Goal: Task Accomplishment & Management: Manage account settings

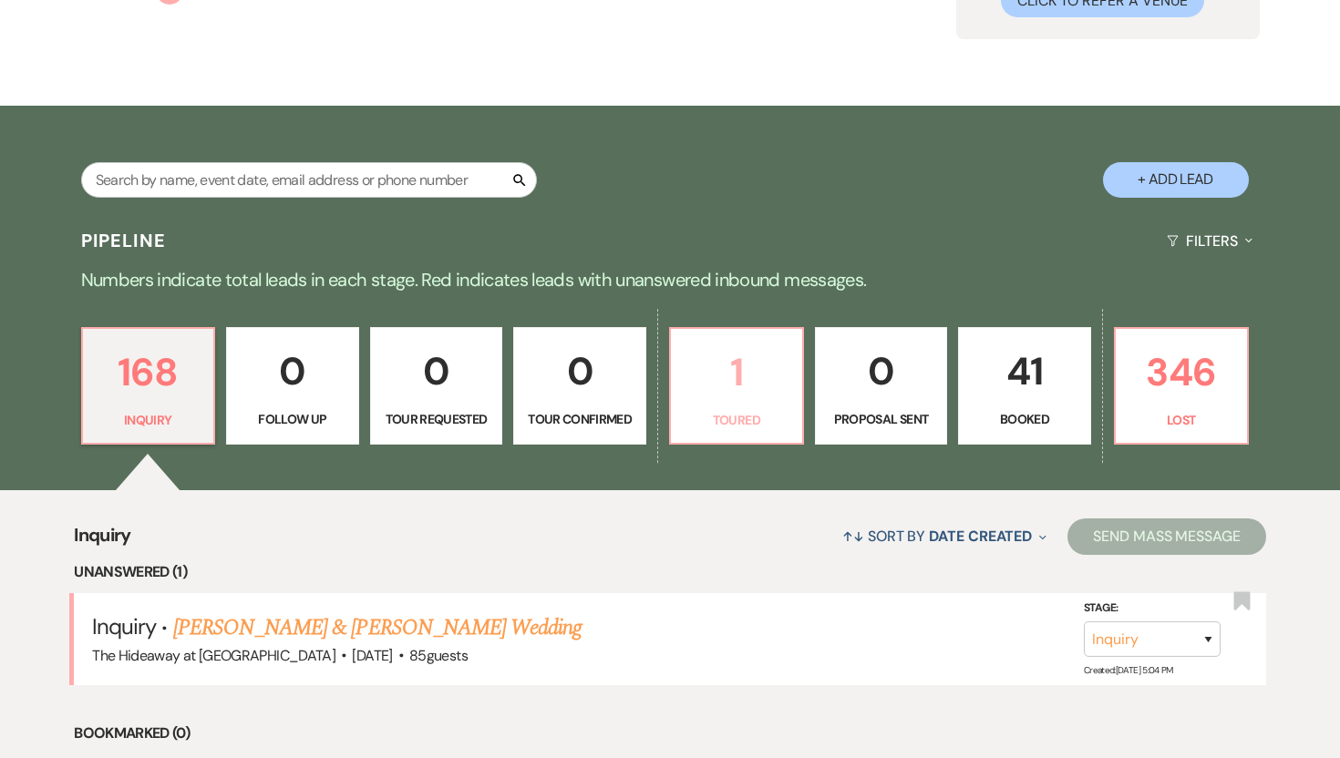
click at [756, 396] on p "1" at bounding box center [736, 372] width 109 height 61
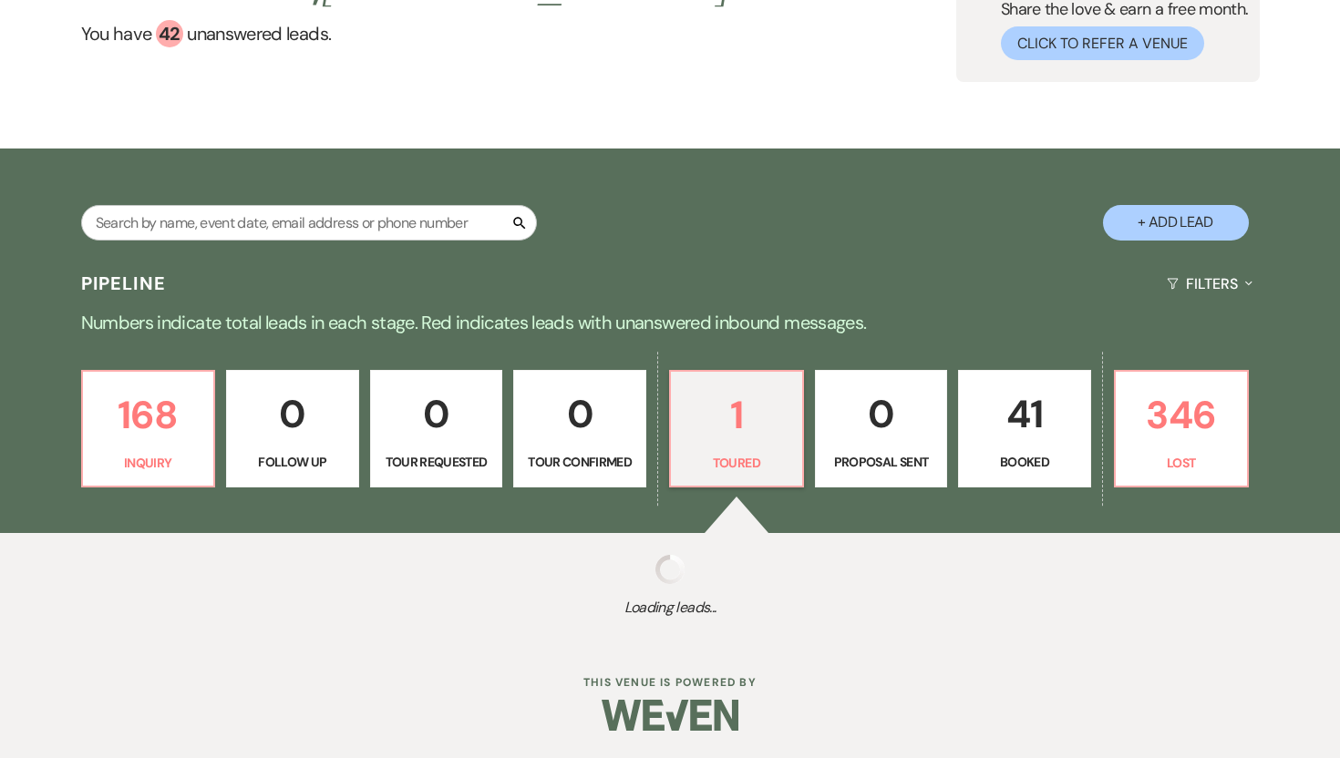
scroll to position [173, 0]
click at [756, 396] on p "1" at bounding box center [736, 415] width 109 height 61
select select "5"
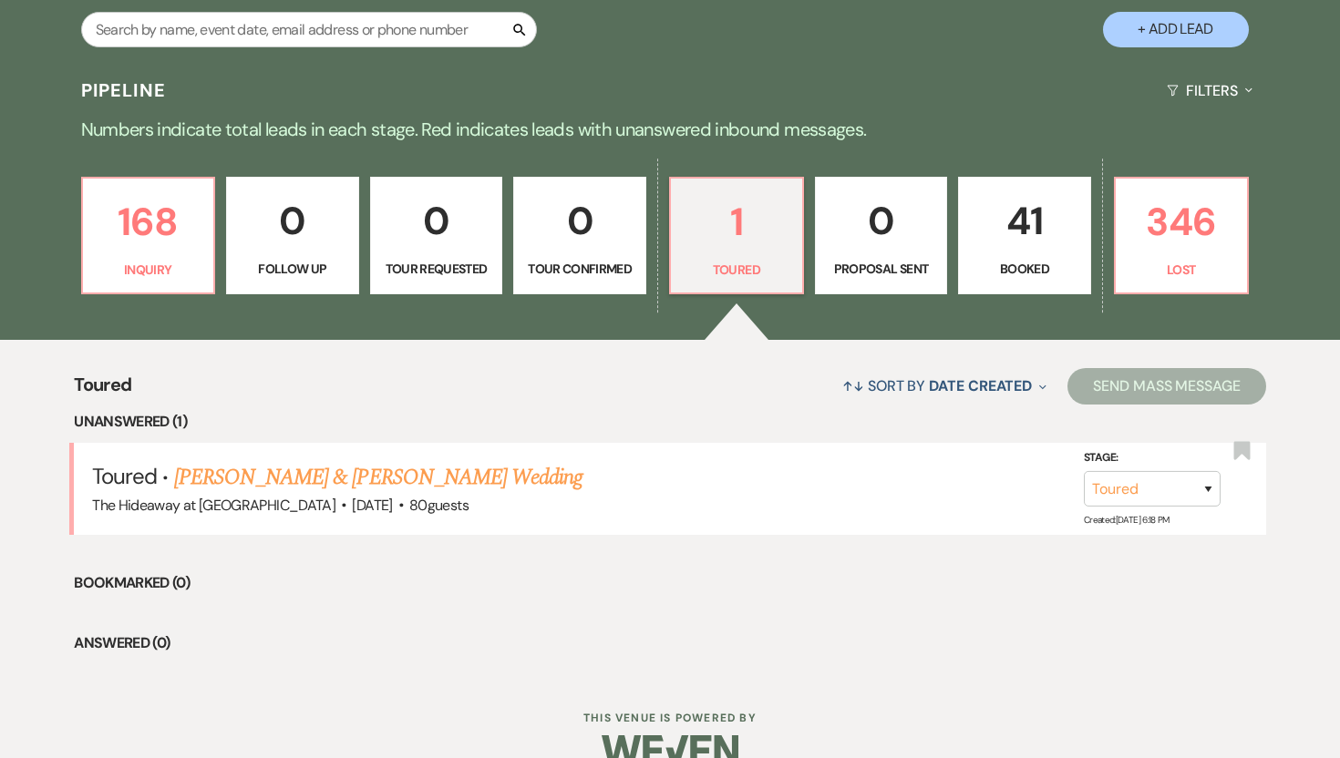
scroll to position [374, 0]
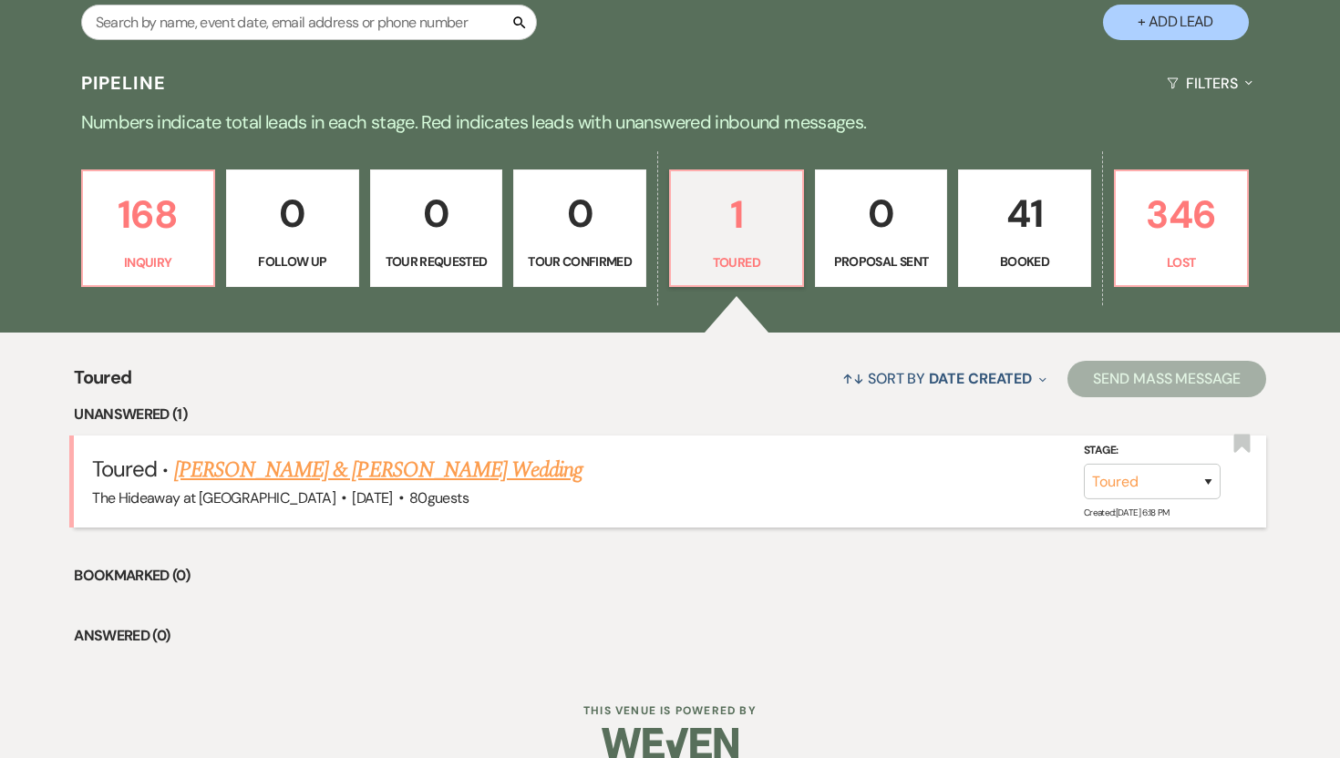
click at [498, 468] on link "Riley Argetsigner & Abbey Sandgren's Wedding" at bounding box center [378, 470] width 408 height 33
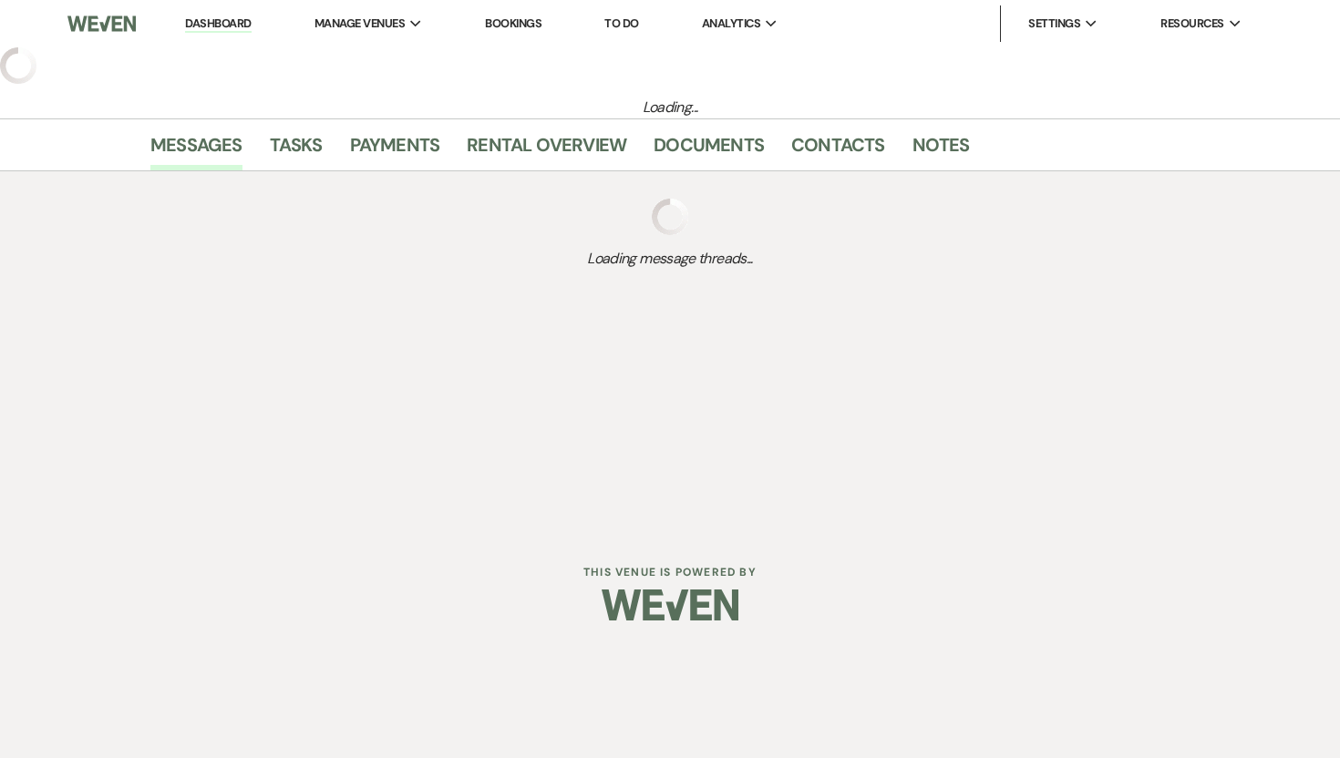
select select "5"
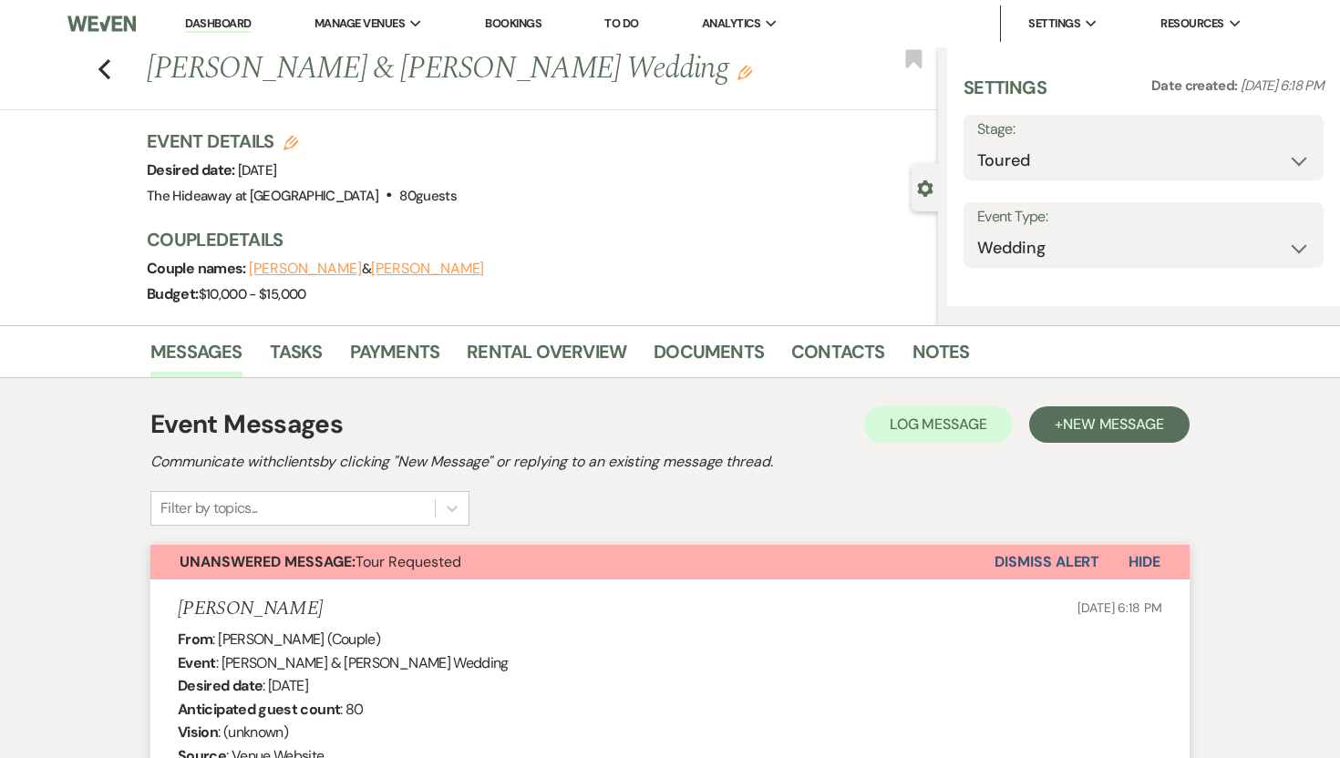
select select "5"
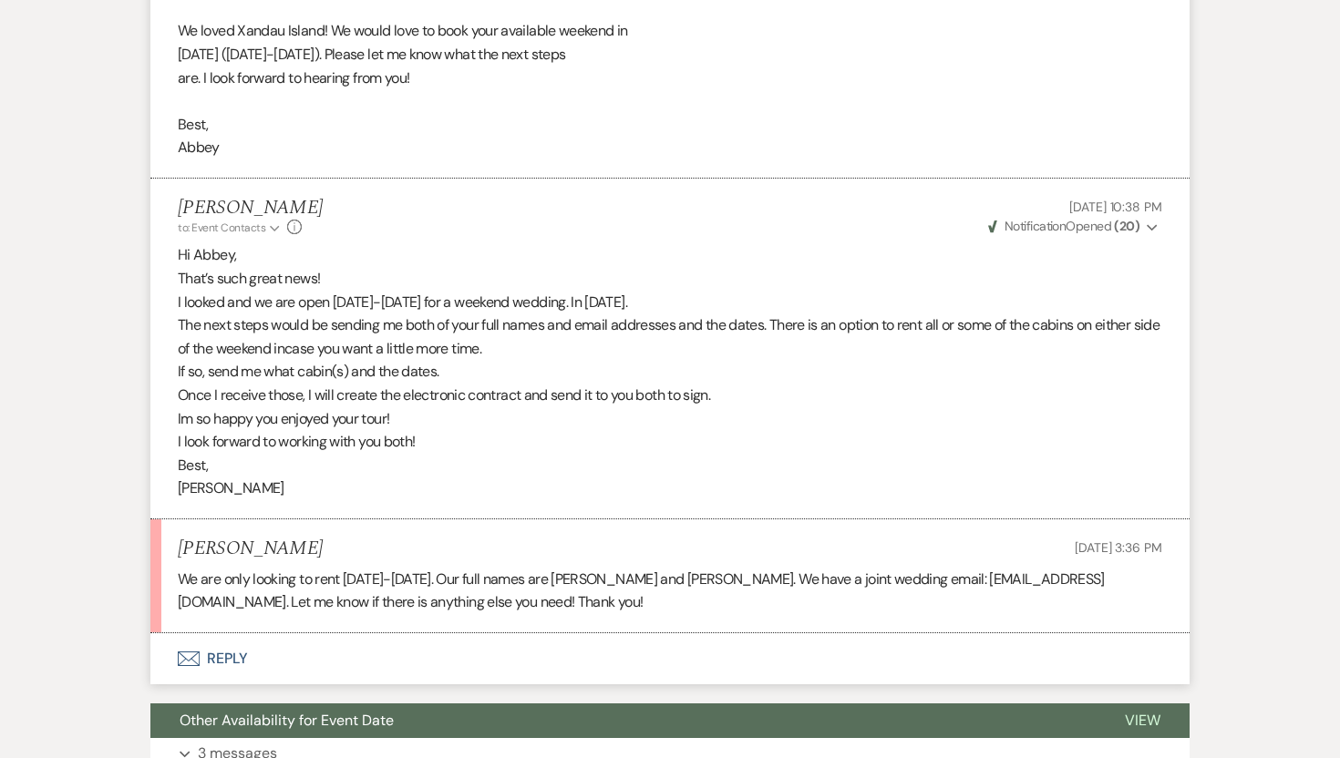
scroll to position [3230, 0]
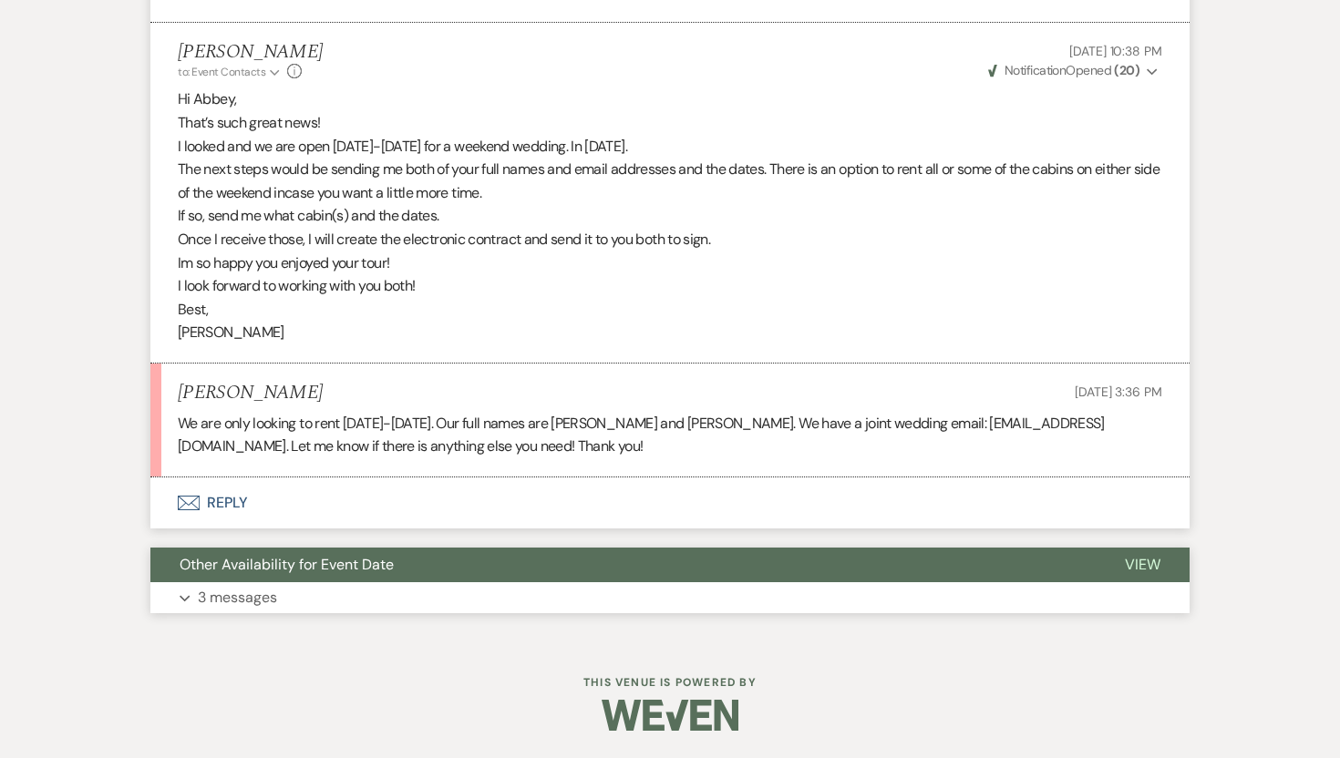
click at [250, 594] on p "3 messages" at bounding box center [237, 598] width 79 height 24
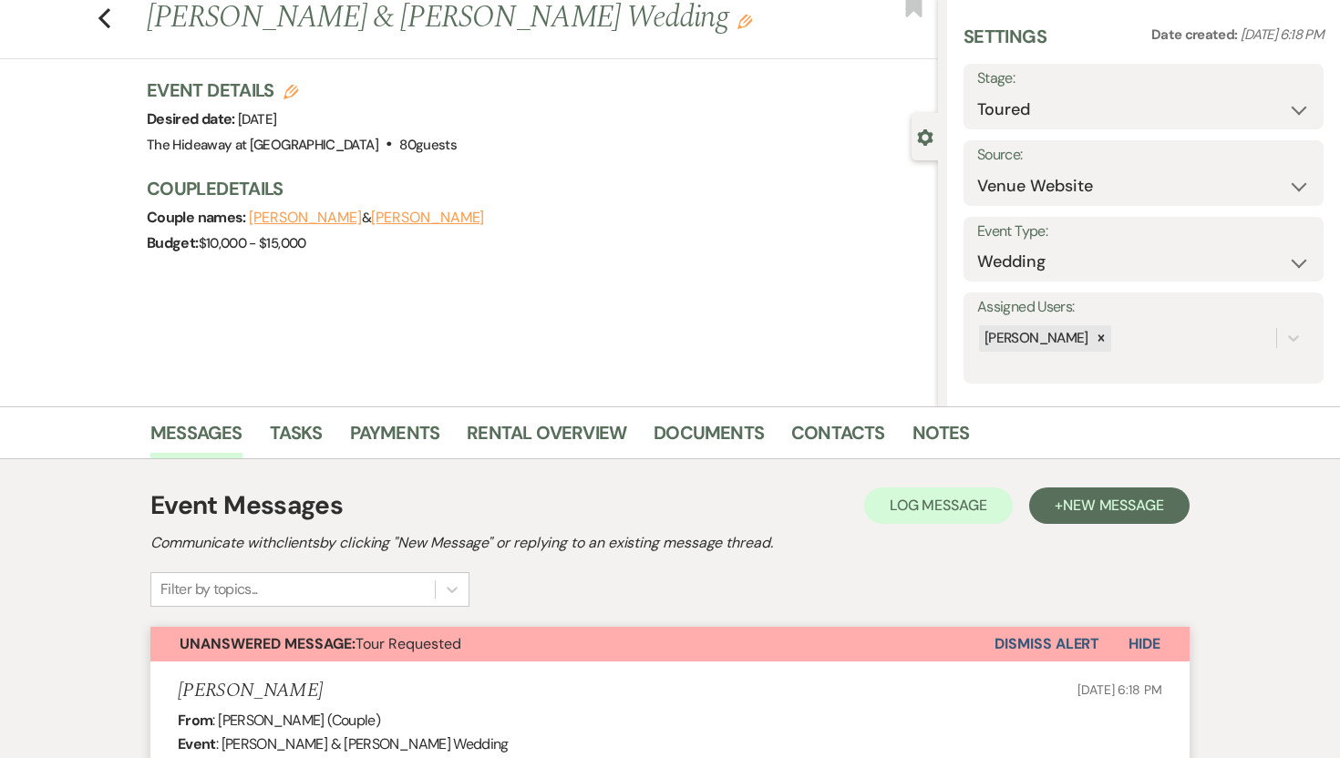
scroll to position [0, 0]
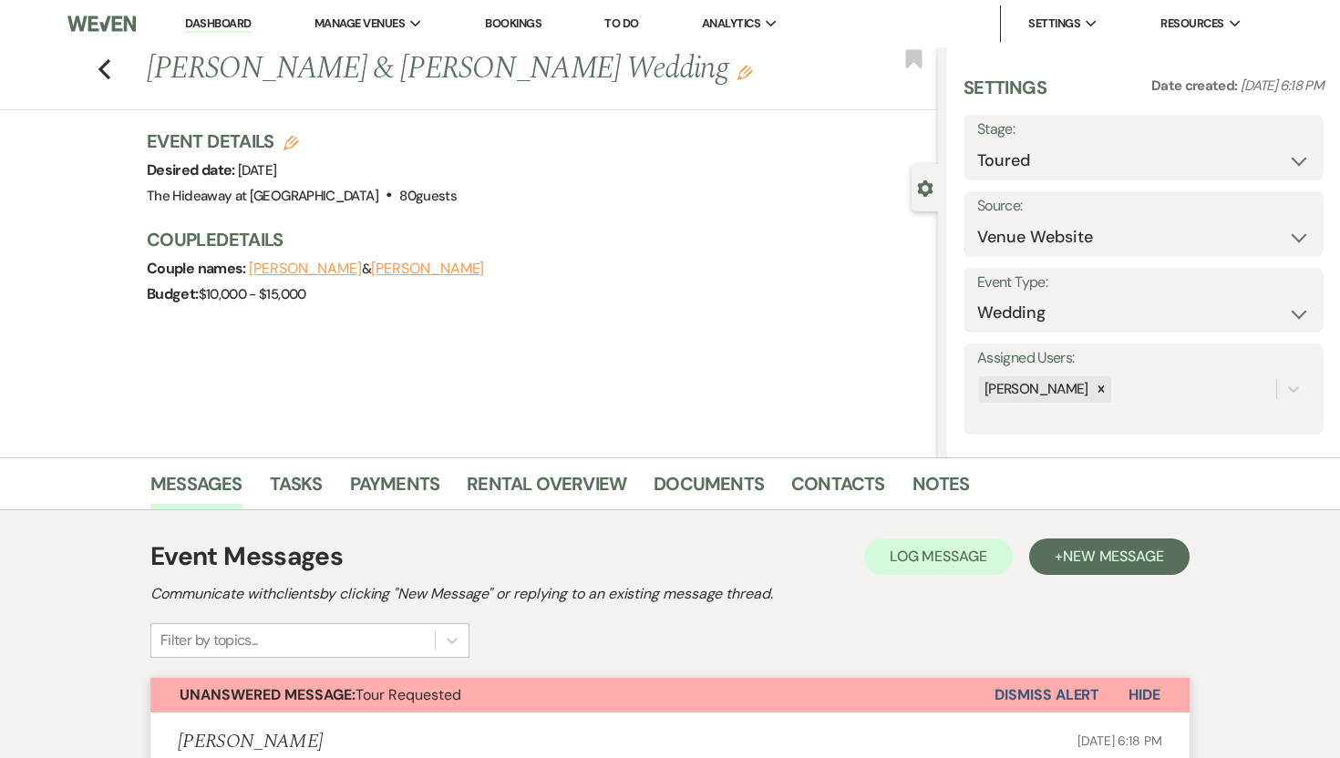
click at [335, 264] on button "Riley Argetsigner" at bounding box center [305, 269] width 113 height 15
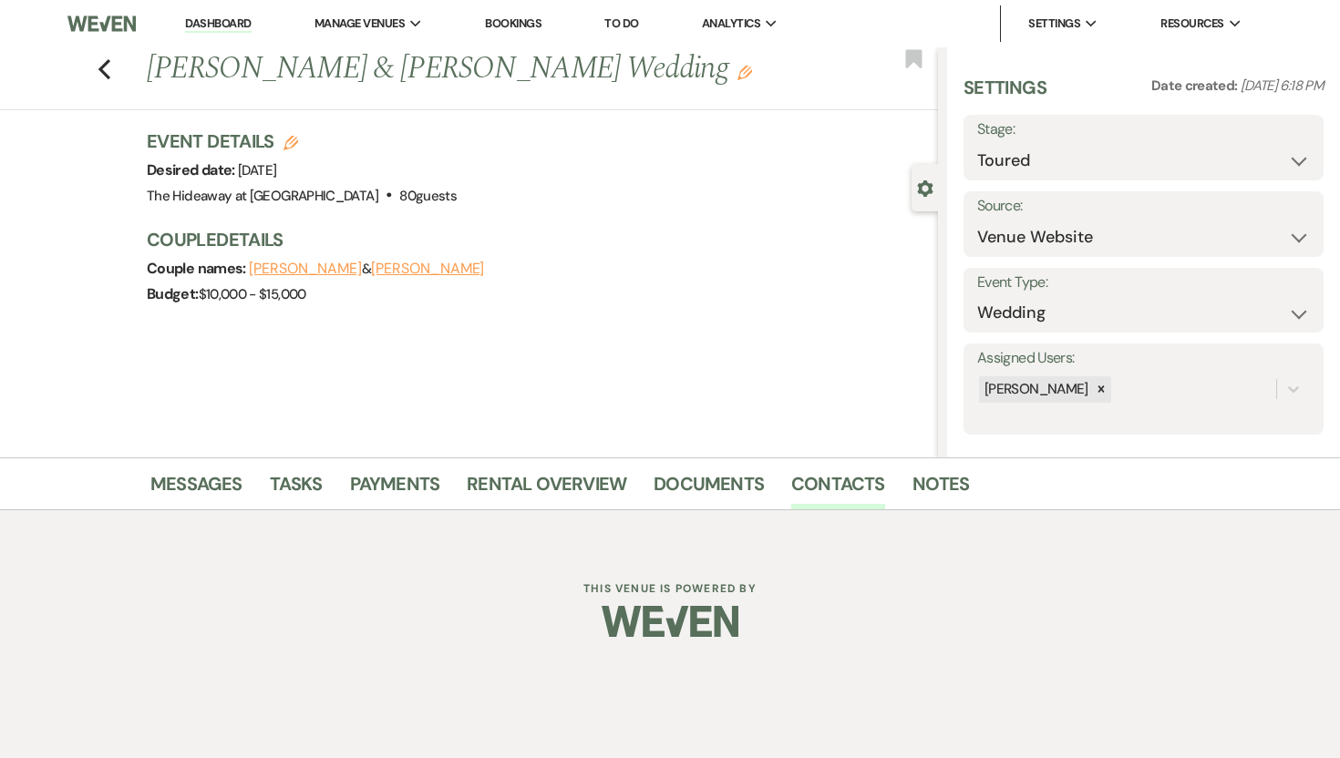
select select "1"
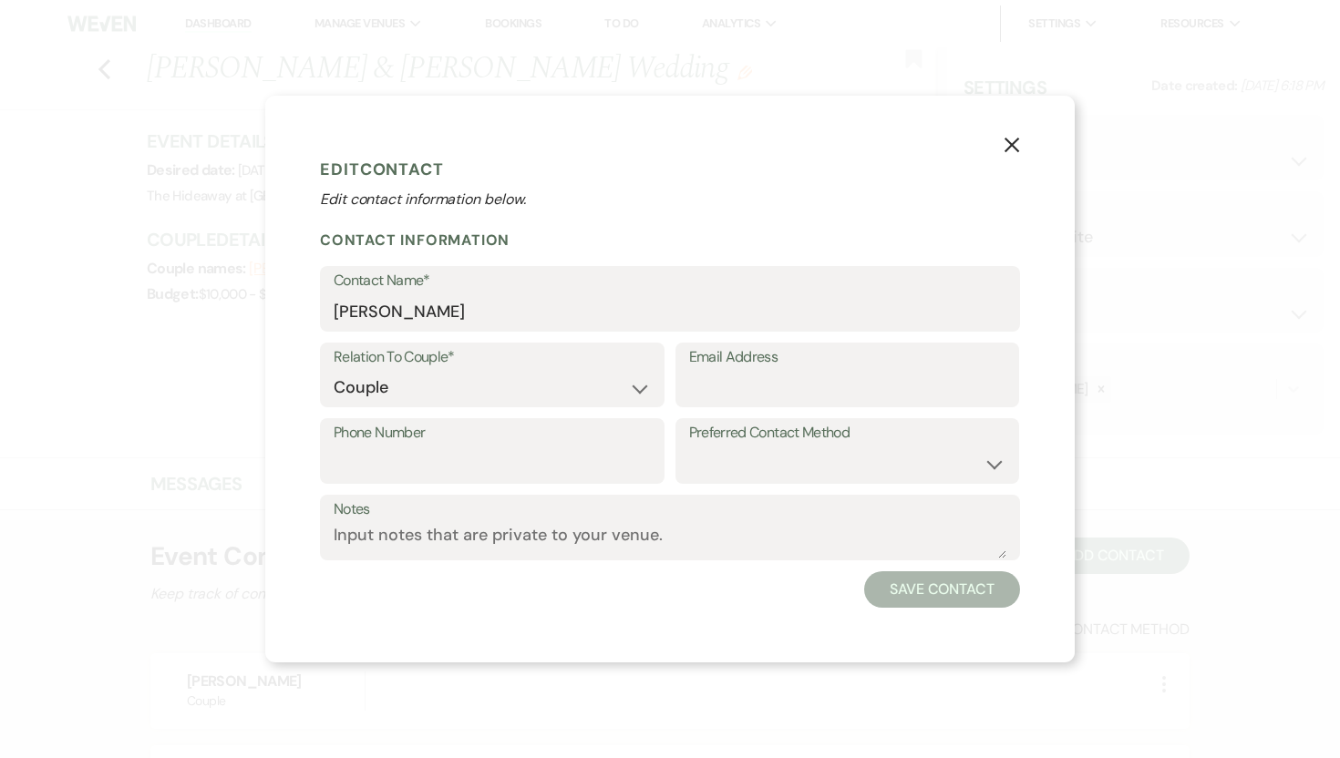
click at [1017, 144] on icon "X" at bounding box center [1011, 145] width 16 height 16
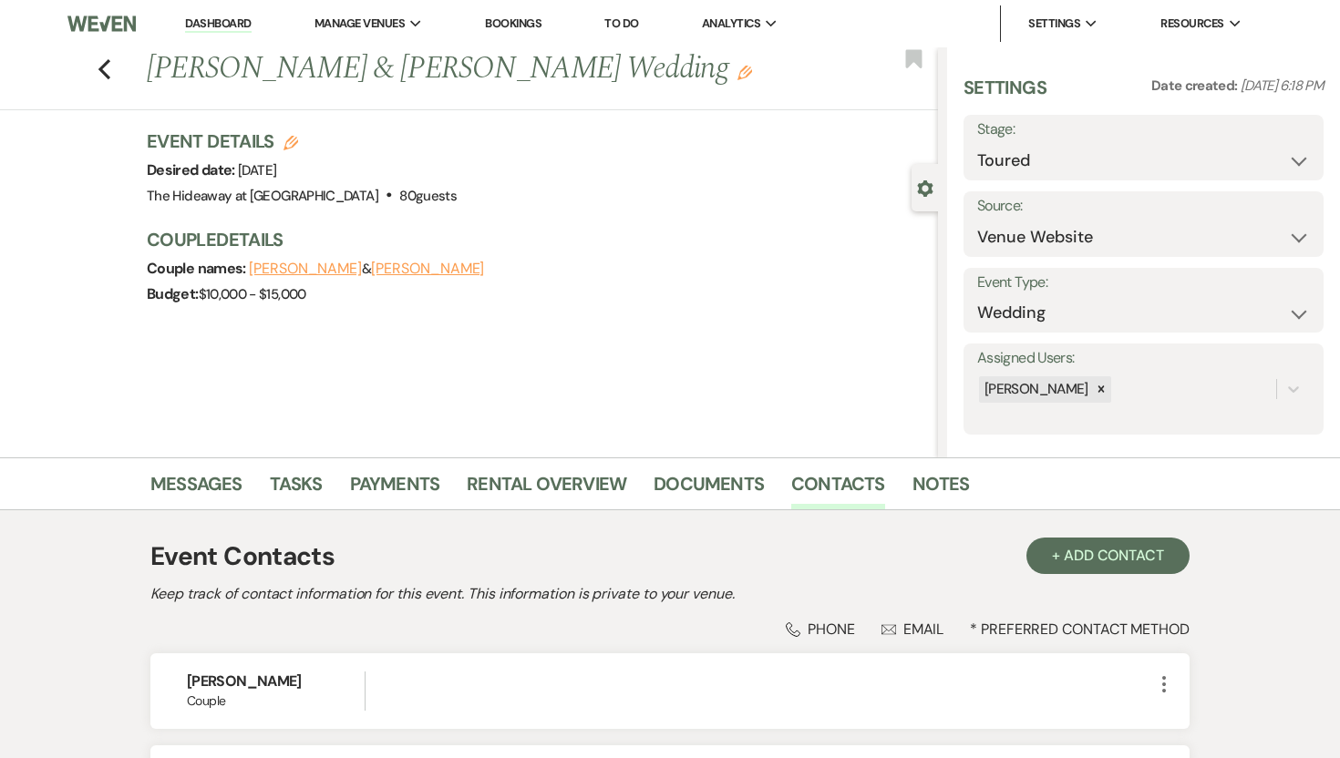
click at [458, 270] on button "Abbey Sandgren" at bounding box center [427, 269] width 113 height 15
select select "1"
select select "text"
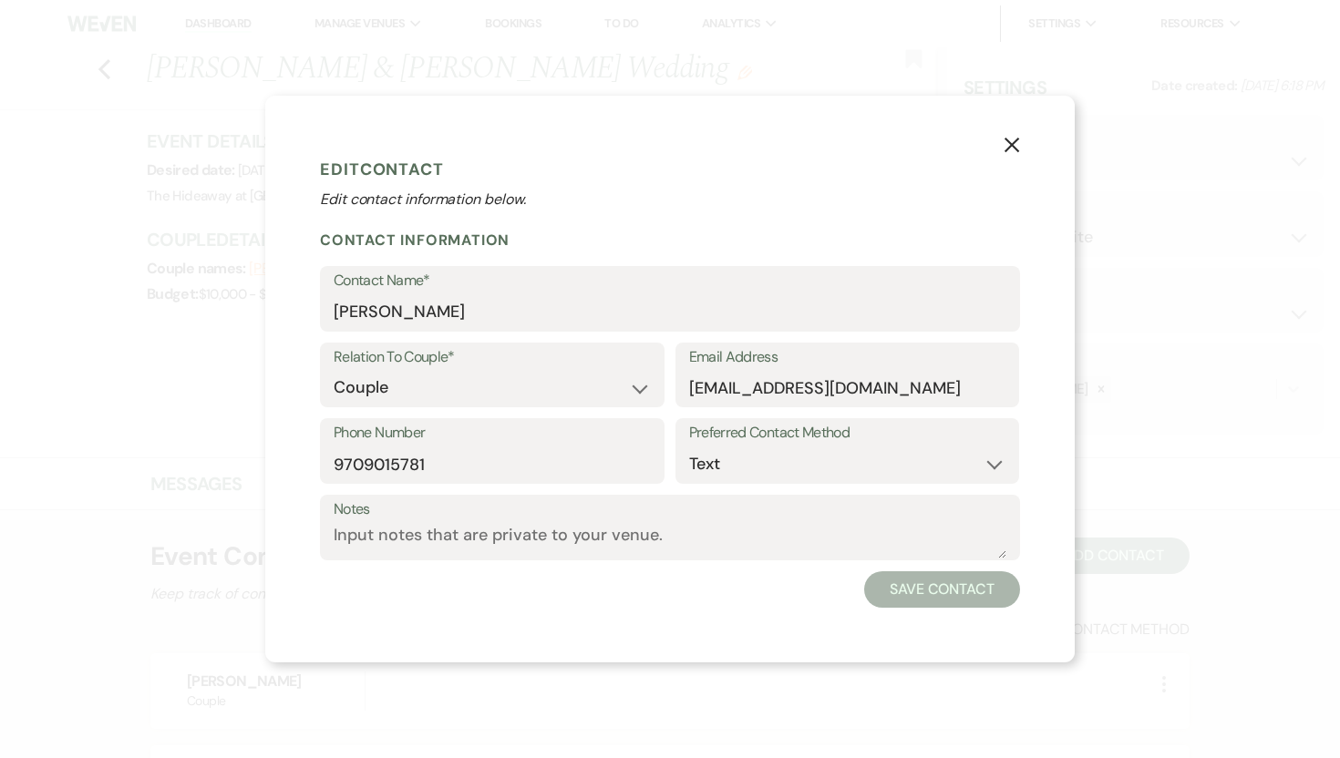
click at [1014, 146] on icon "X" at bounding box center [1011, 145] width 16 height 16
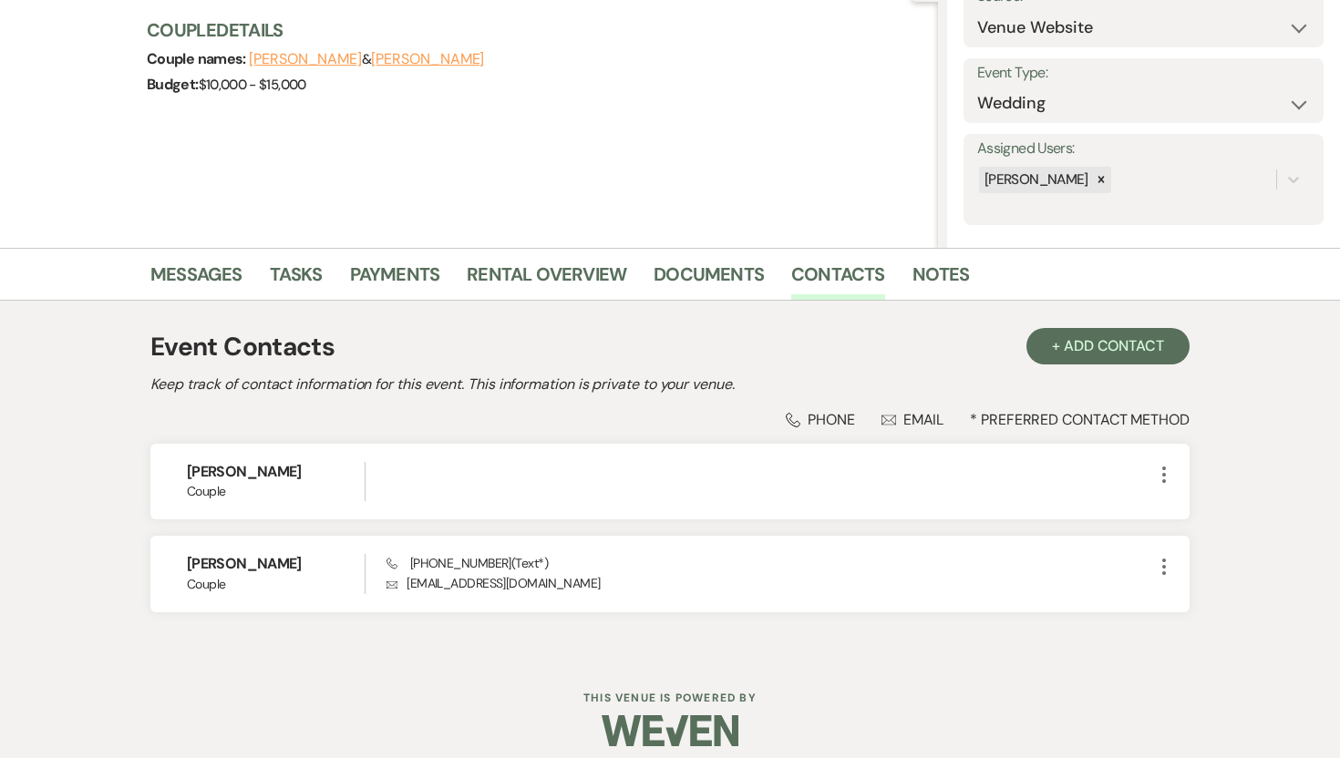
scroll to position [224, 0]
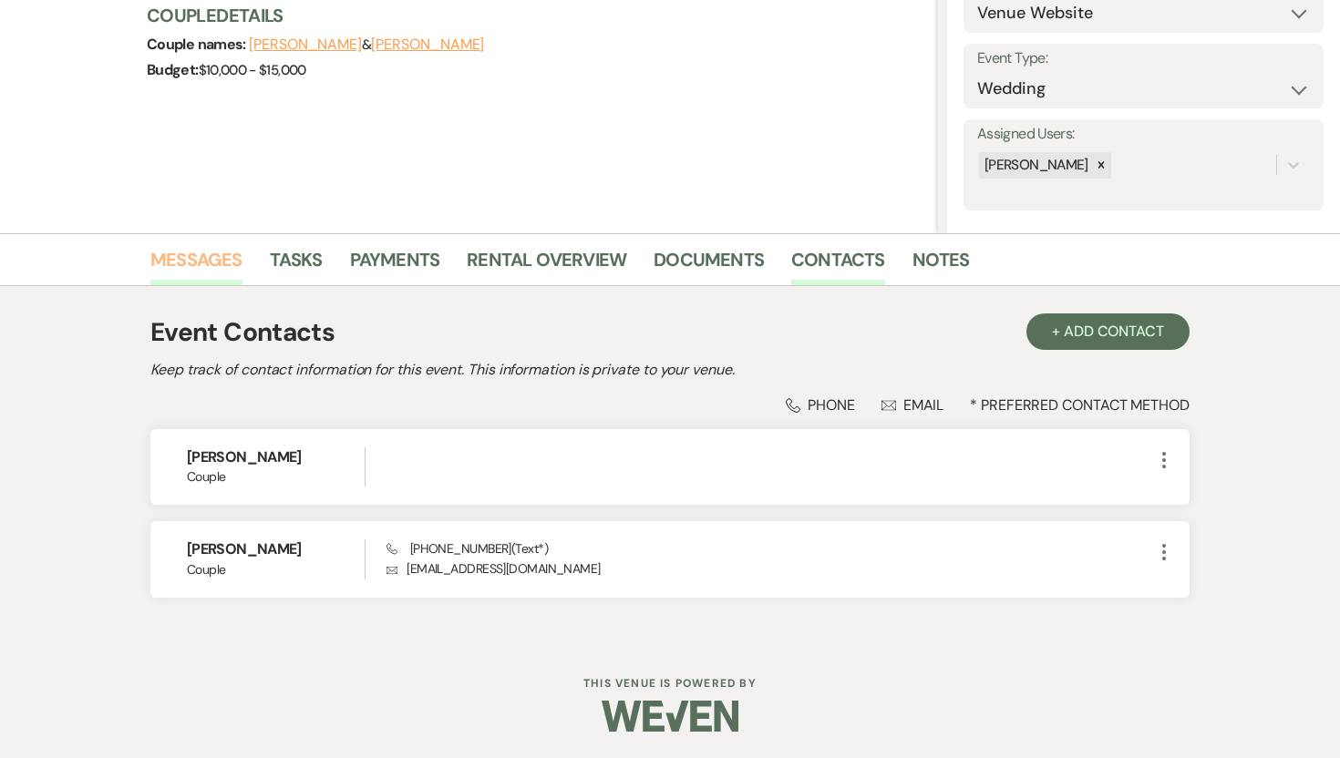
click at [190, 266] on link "Messages" at bounding box center [196, 265] width 92 height 40
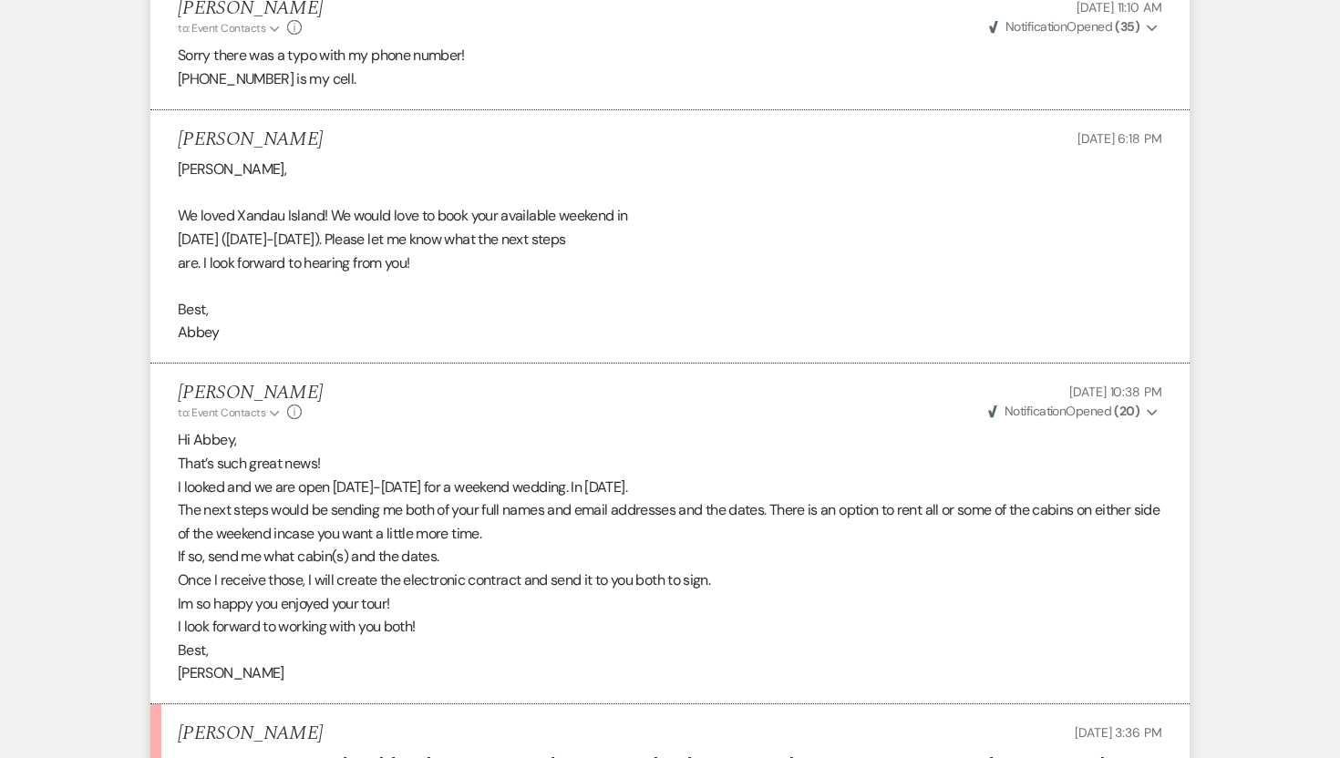
scroll to position [3230, 0]
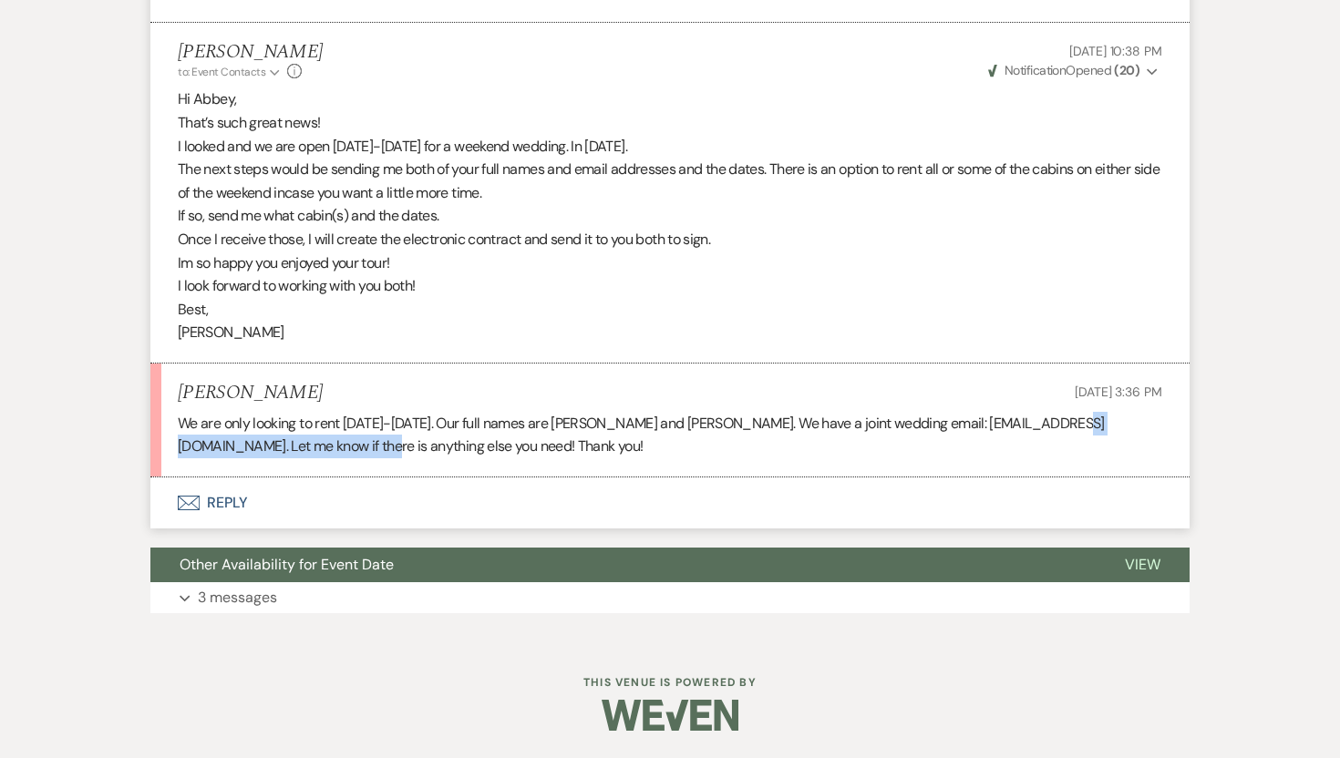
drag, startPoint x: 413, startPoint y: 447, endPoint x: 180, endPoint y: 448, distance: 233.3
click at [180, 448] on p "We are only looking to rent September 18-20, 2026. Our full names are Abbey San…" at bounding box center [670, 435] width 984 height 46
copy p "rileyandabbeyargetsinger@gmail.com."
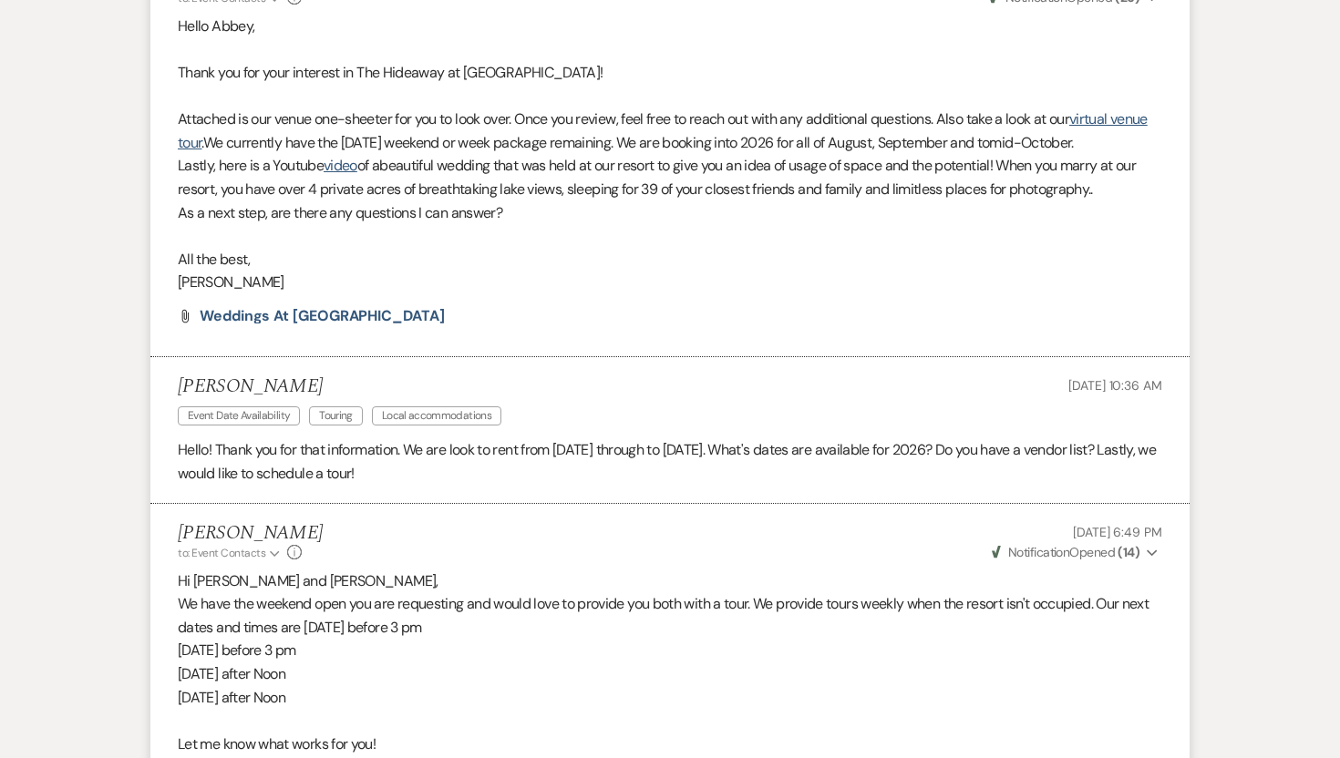
scroll to position [0, 0]
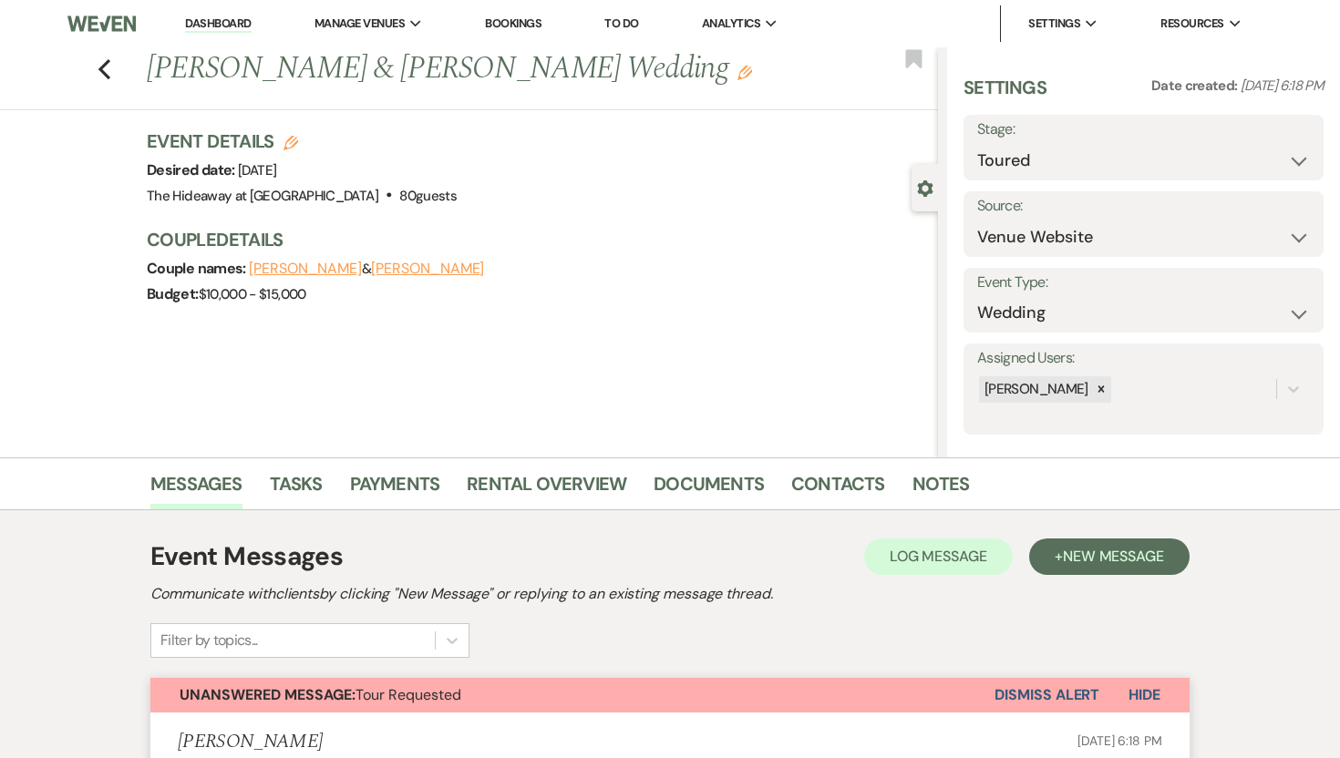
click at [341, 271] on button "Riley Argetsigner" at bounding box center [305, 269] width 113 height 15
select select "1"
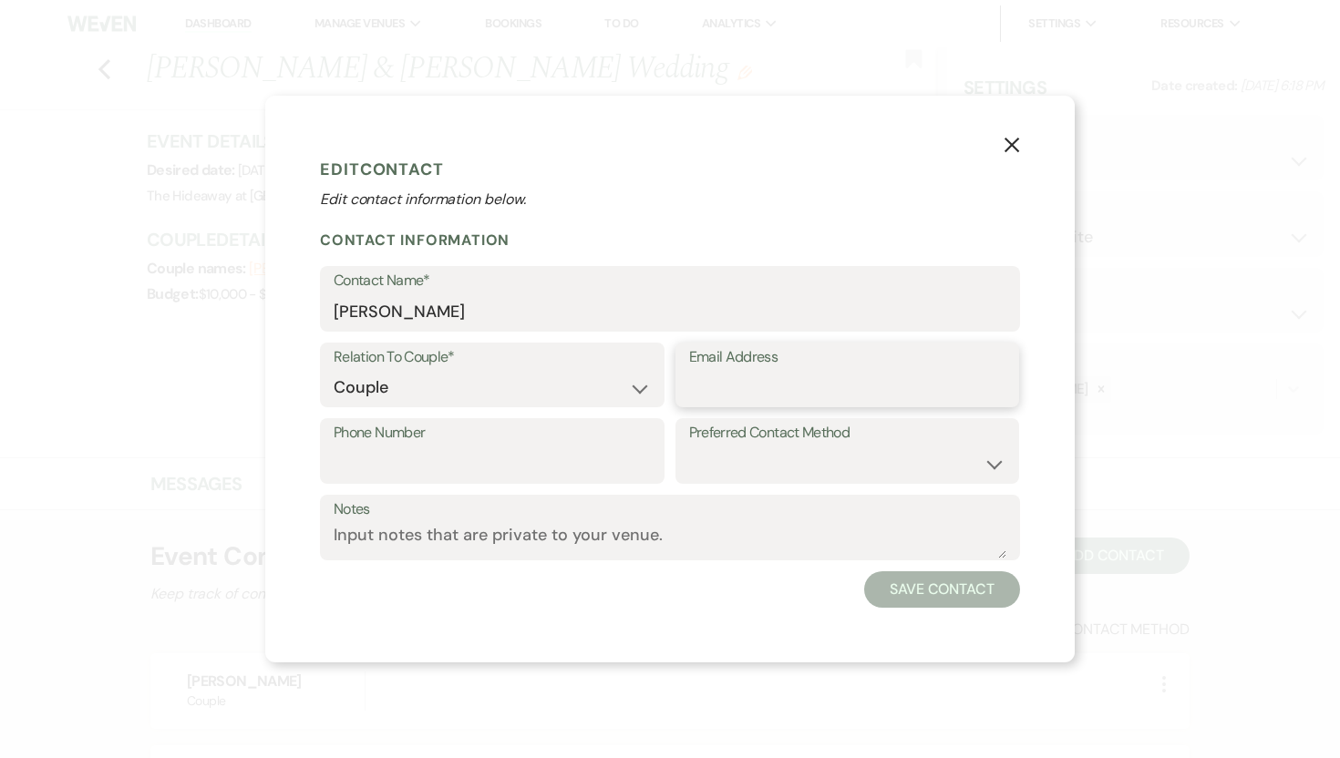
click at [729, 376] on input "Email Address" at bounding box center [847, 388] width 317 height 36
paste input "rileyandabbeyargetsinger@gmail.com."
click at [938, 594] on button "Save Contact" at bounding box center [942, 589] width 156 height 36
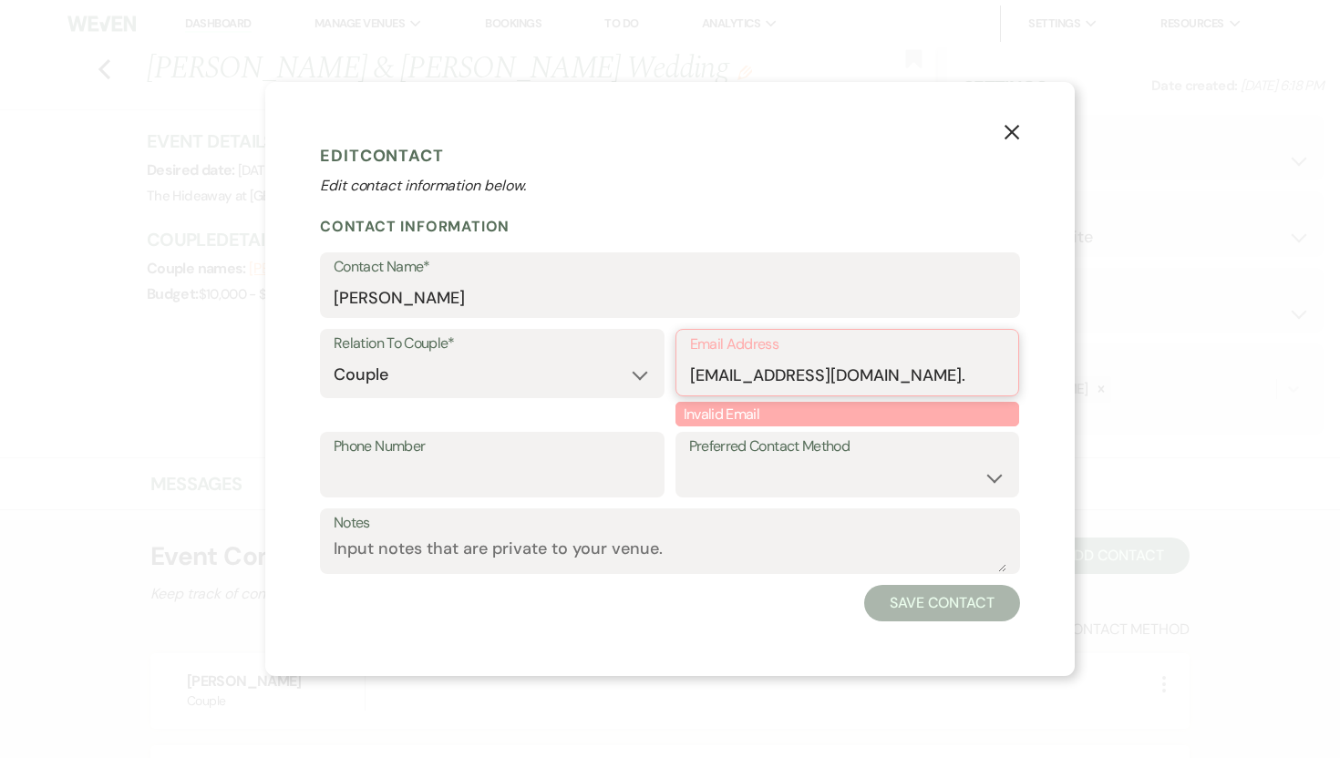
click at [989, 375] on input "rileyandabbeyargetsinger@gmail.com." at bounding box center [847, 376] width 315 height 36
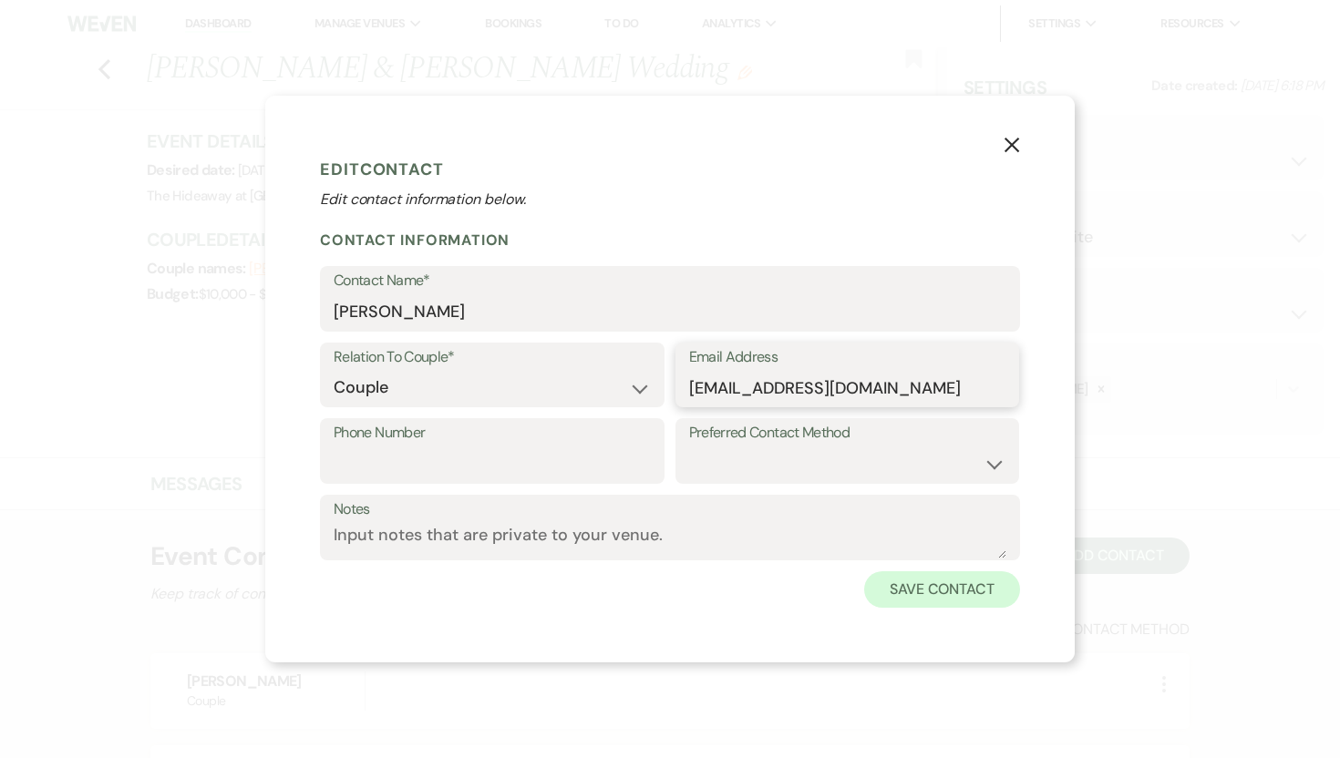
type input "rileyandabbeyargetsinger@gmail.com"
click at [944, 590] on button "Save Contact" at bounding box center [942, 589] width 156 height 36
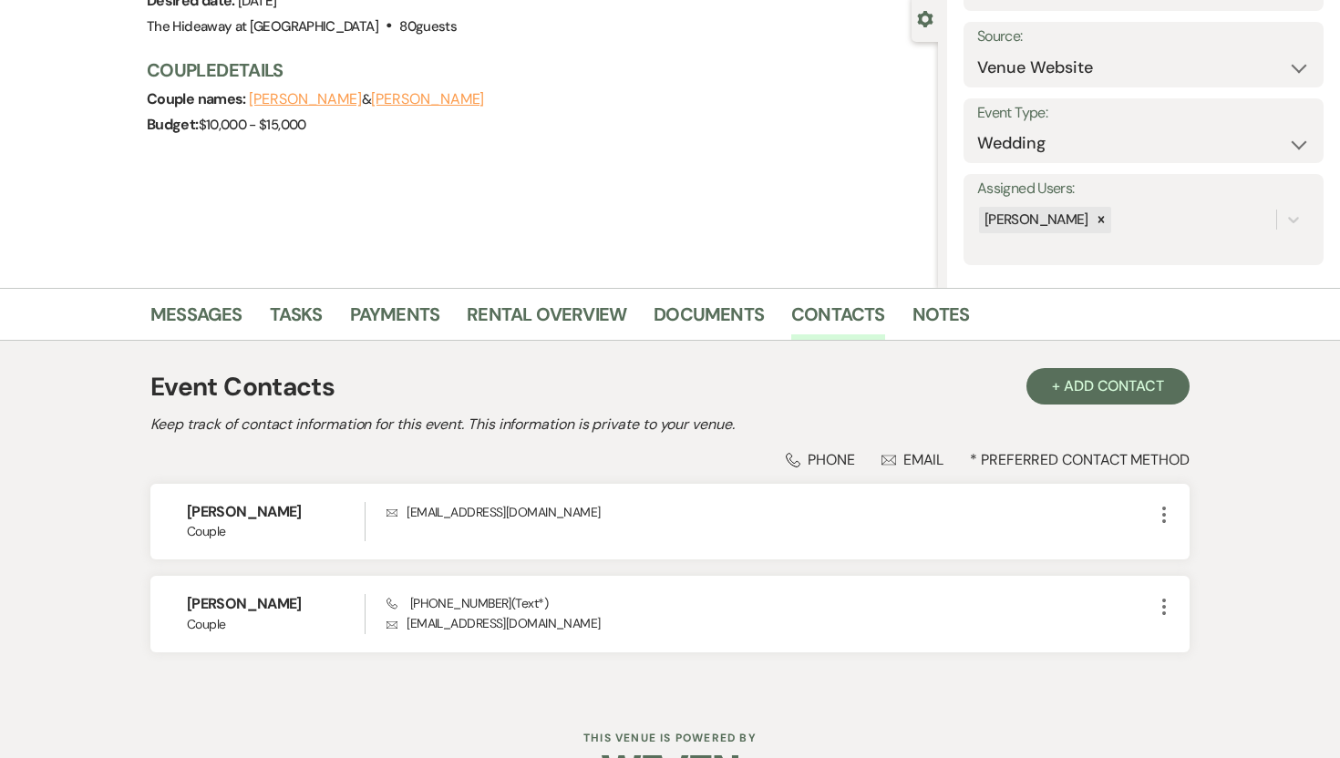
scroll to position [180, 0]
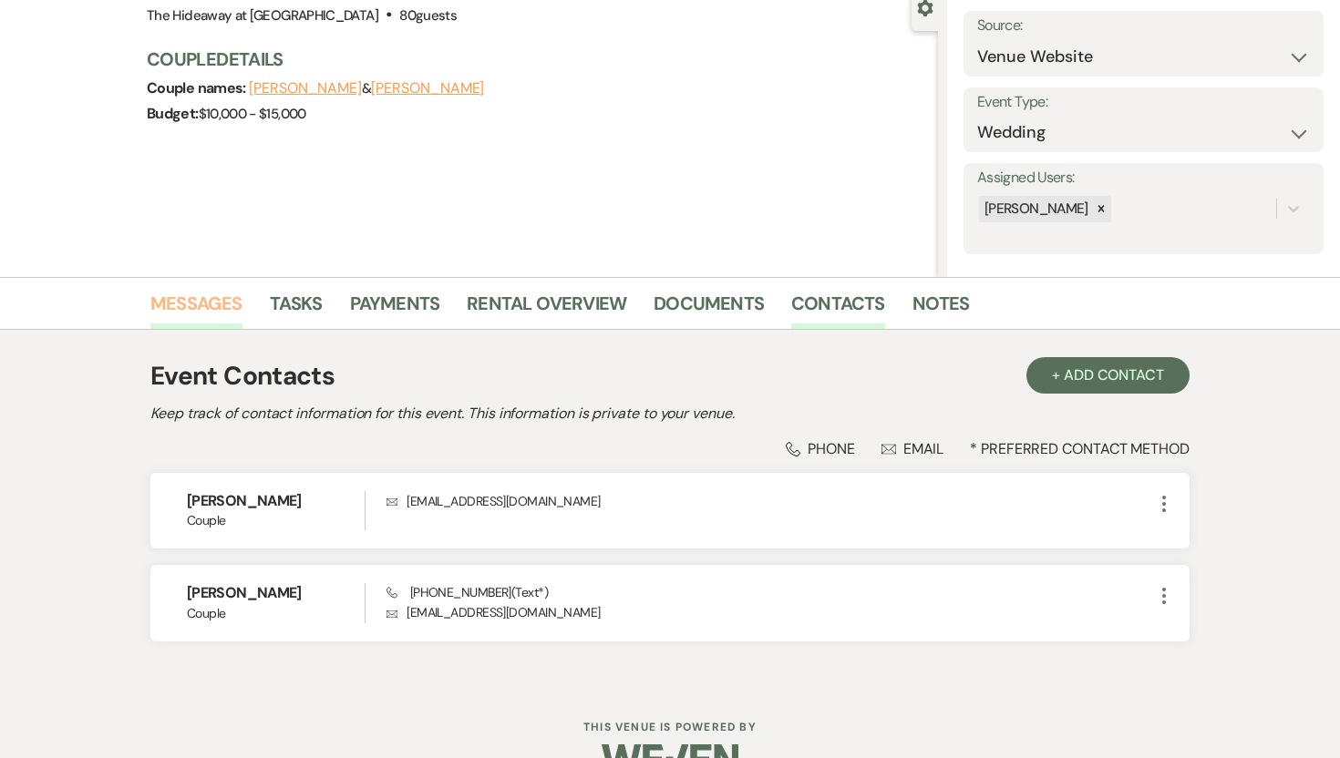
click at [192, 303] on link "Messages" at bounding box center [196, 309] width 92 height 40
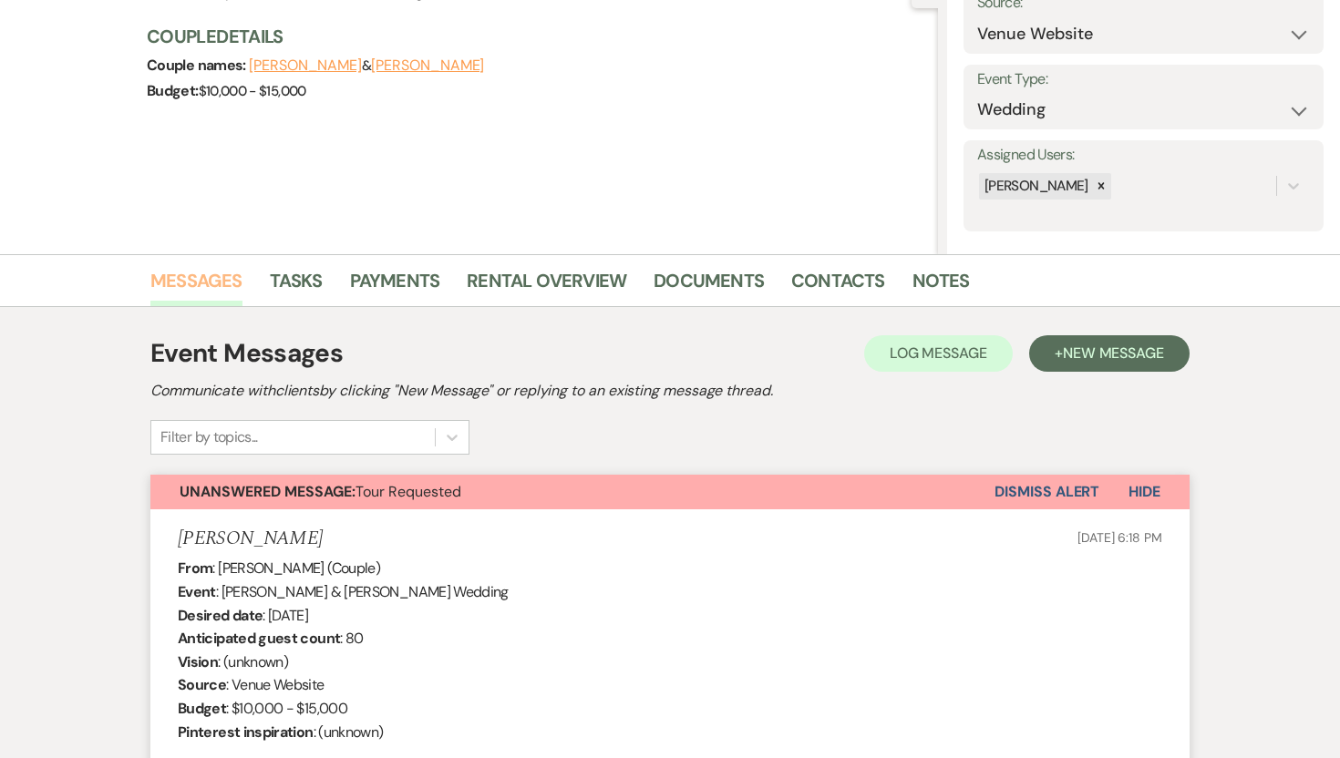
scroll to position [204, 0]
click at [1076, 354] on span "New Message" at bounding box center [1113, 352] width 101 height 19
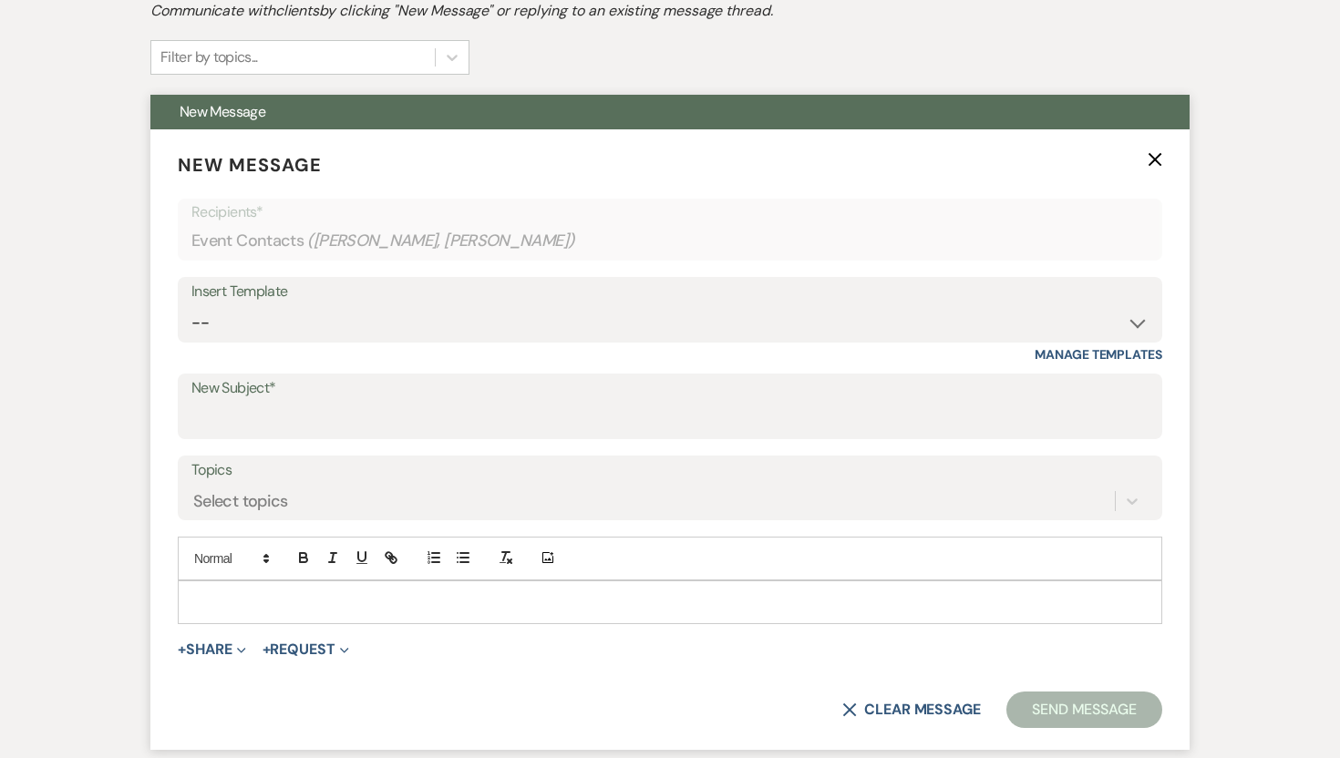
scroll to position [614, 0]
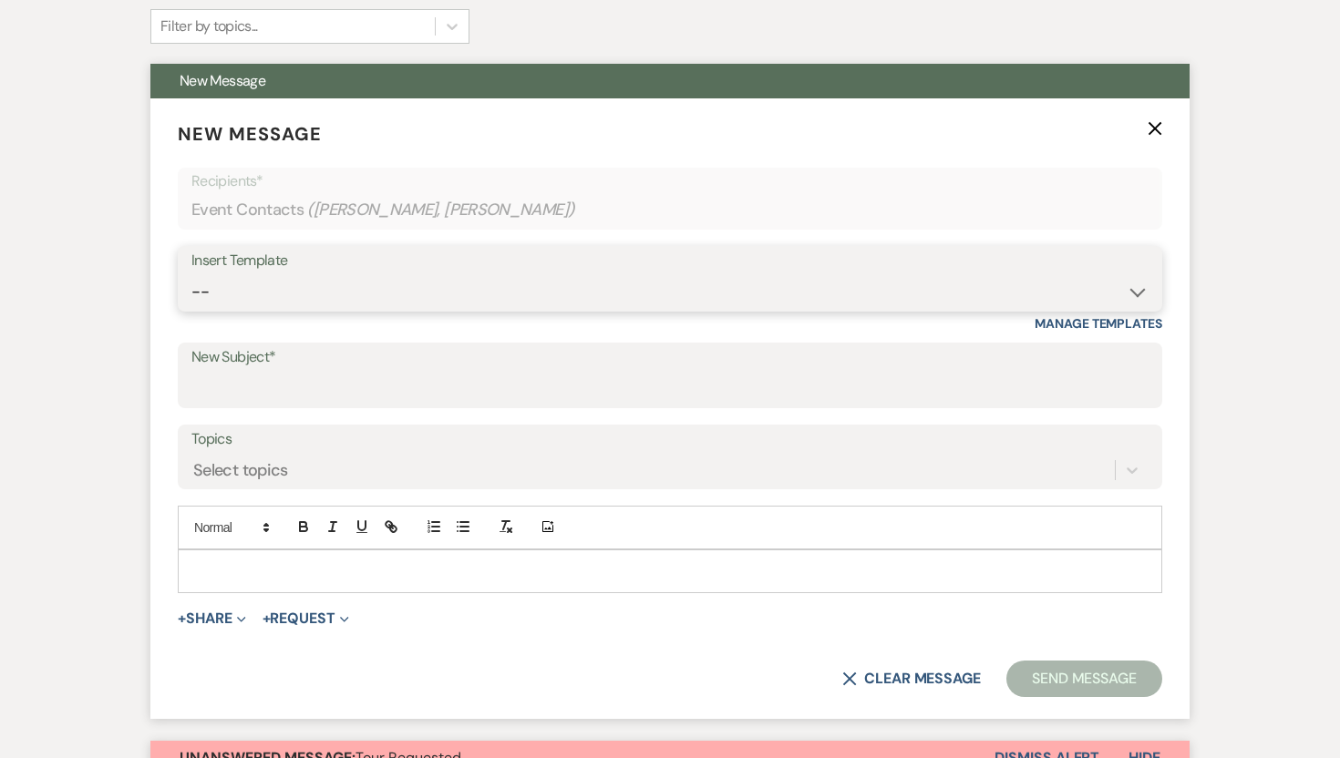
click at [480, 288] on select "-- Weven Planning Portal Introduction (Booked Events) Tour Request Response Fol…" at bounding box center [669, 292] width 957 height 36
select select "645"
type input "Wedding Contract: Hideaway at [GEOGRAPHIC_DATA]"
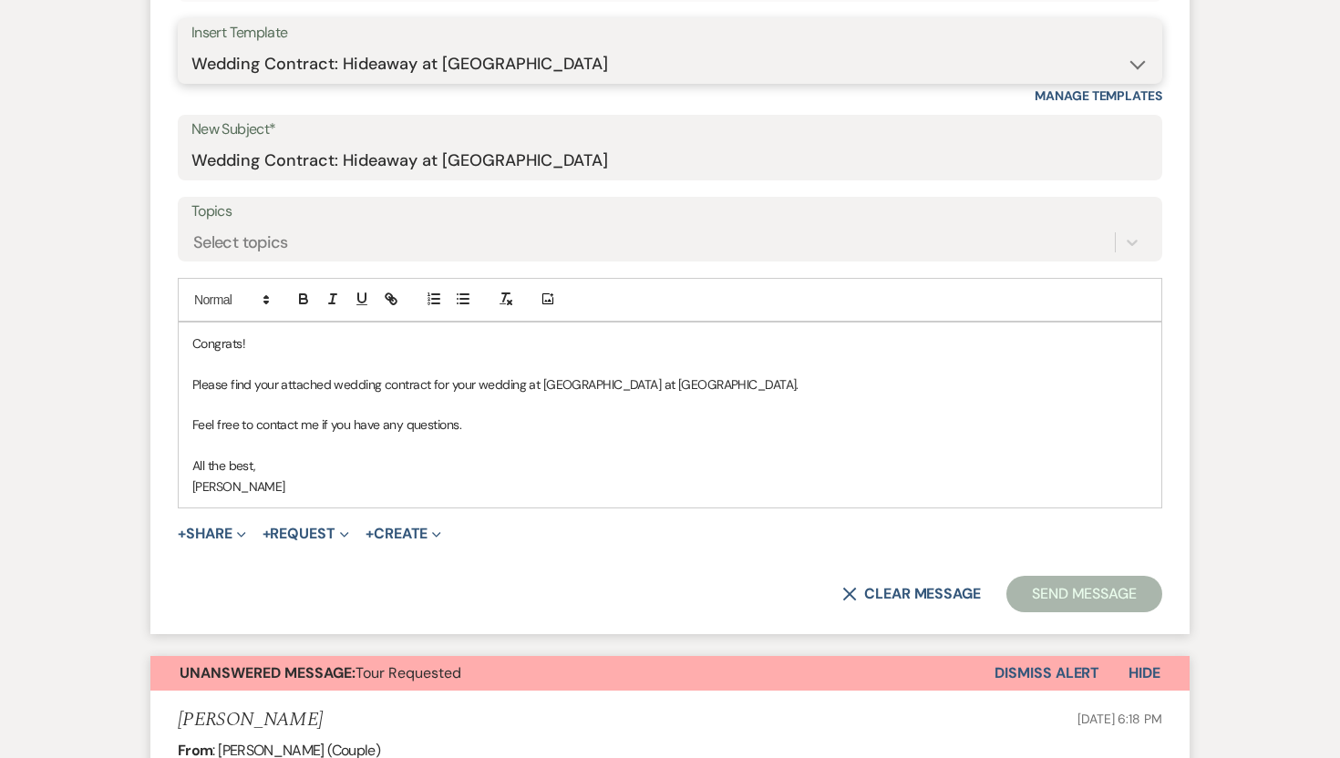
scroll to position [843, 0]
click at [211, 535] on button "+ Share Expand" at bounding box center [212, 533] width 68 height 15
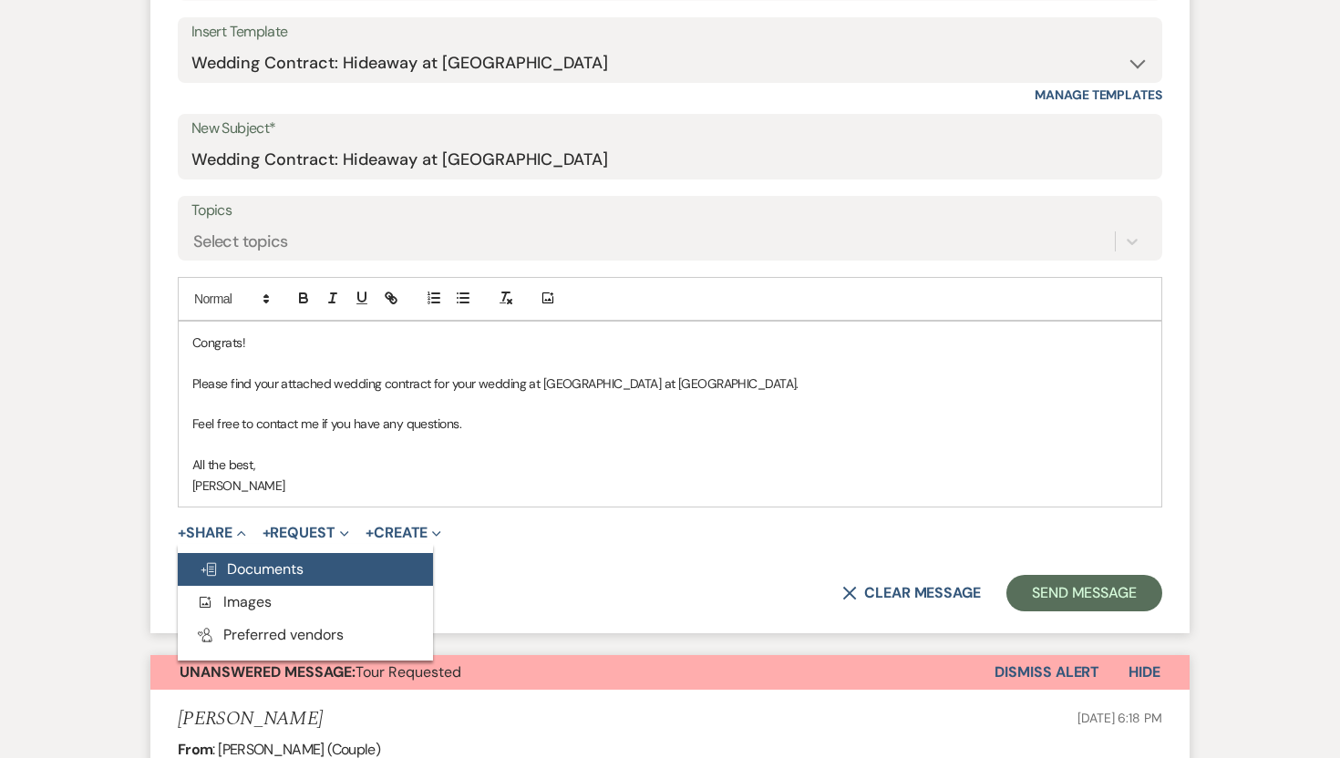
click at [252, 566] on span "Doc Upload Documents" at bounding box center [252, 569] width 104 height 19
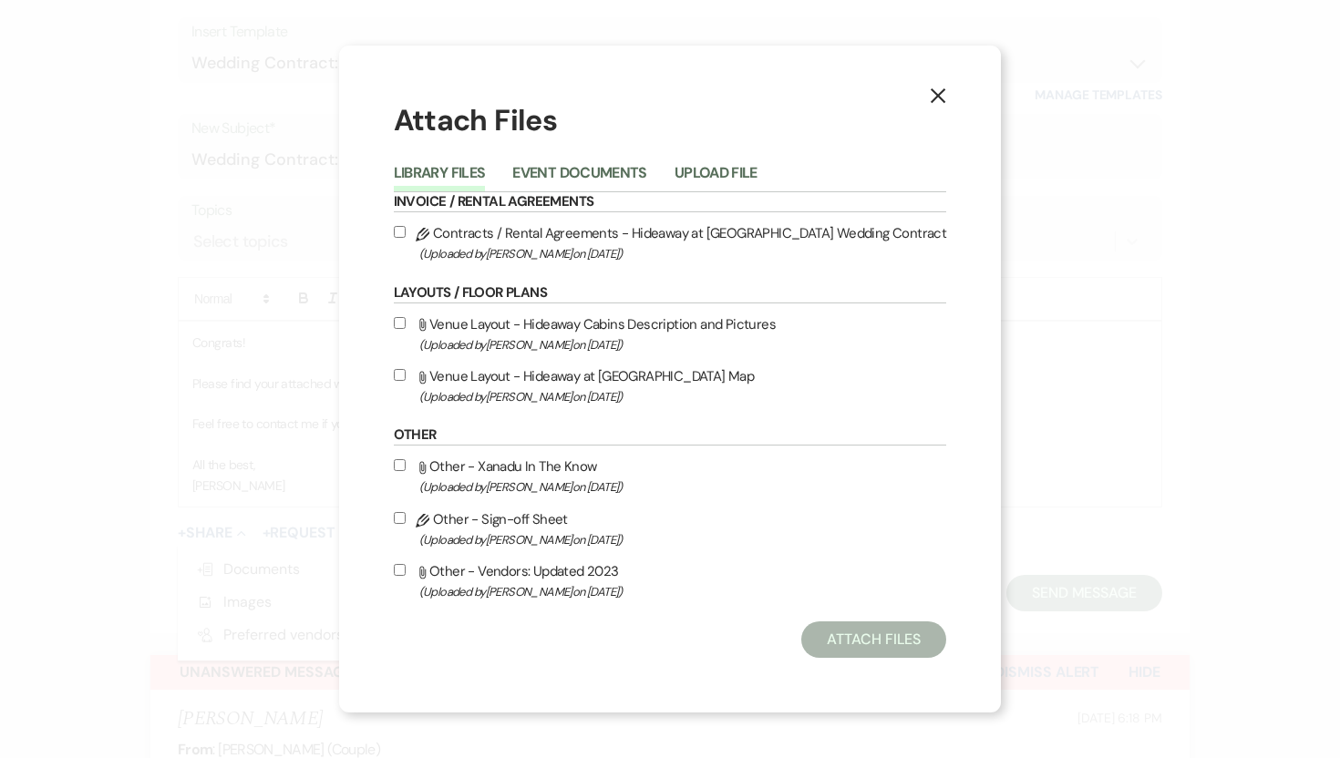
click at [406, 230] on input "Pencil Contracts / Rental Agreements - Hideaway at Xanadu Island Wedding Contra…" at bounding box center [400, 232] width 12 height 12
checkbox input "true"
click at [891, 648] on button "Attach Files" at bounding box center [873, 640] width 145 height 36
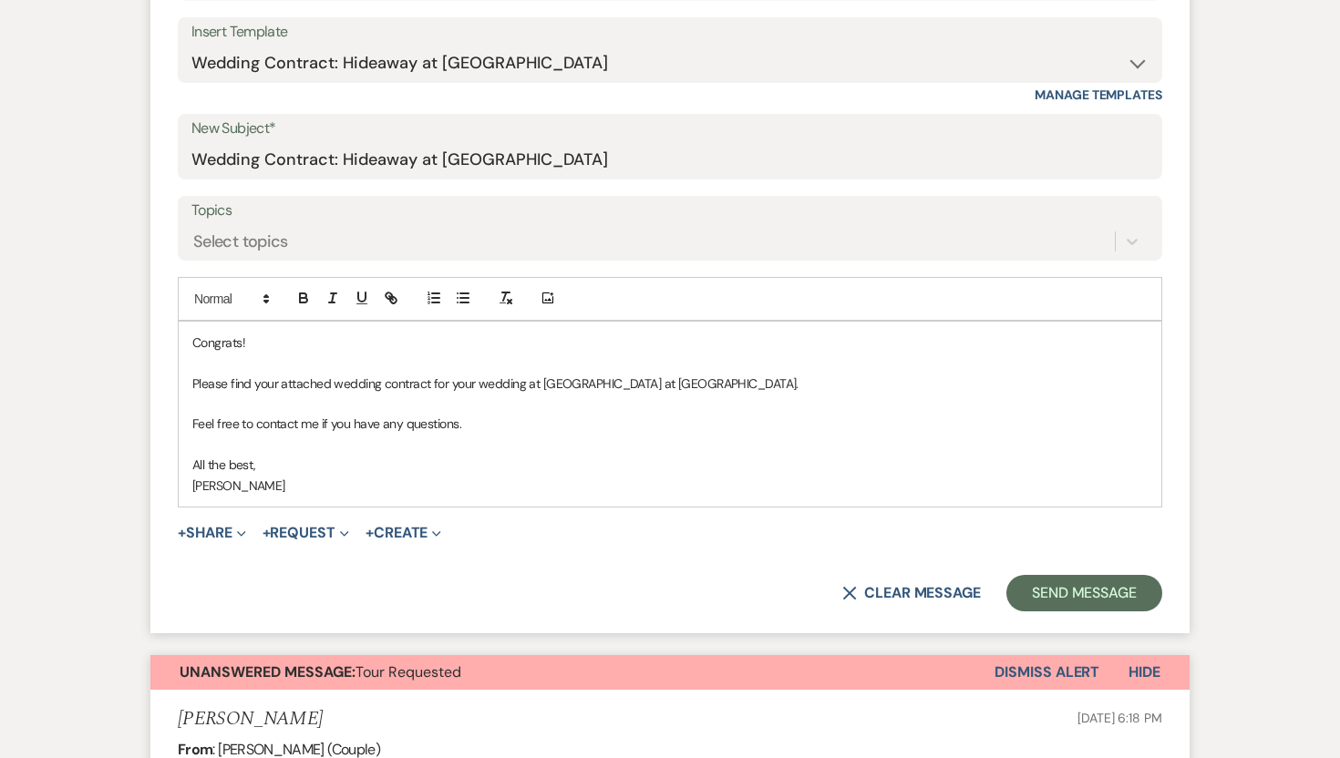
click at [928, 91] on div "Insert Template -- Weven Planning Portal Introduction (Booked Events) Tour Requ…" at bounding box center [670, 60] width 984 height 86
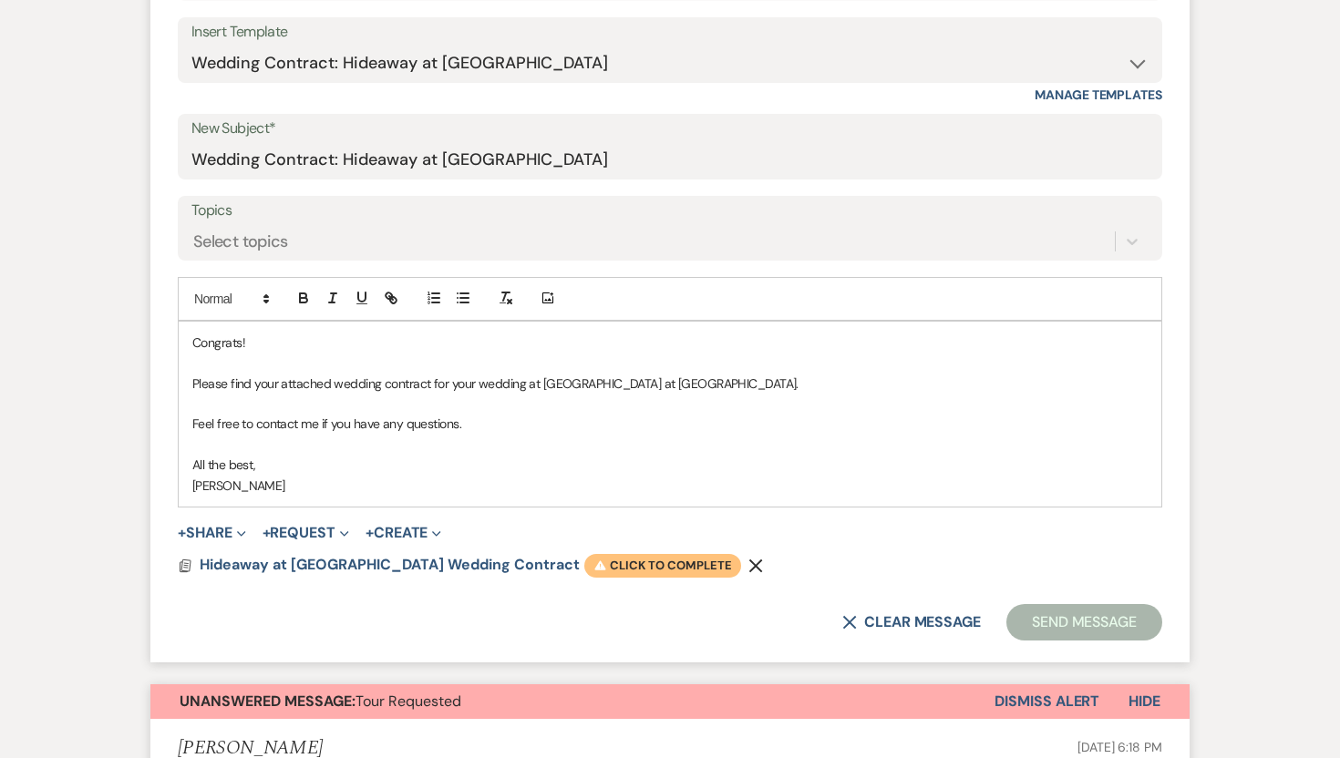
click at [626, 569] on span "Warning Click to complete" at bounding box center [662, 566] width 157 height 24
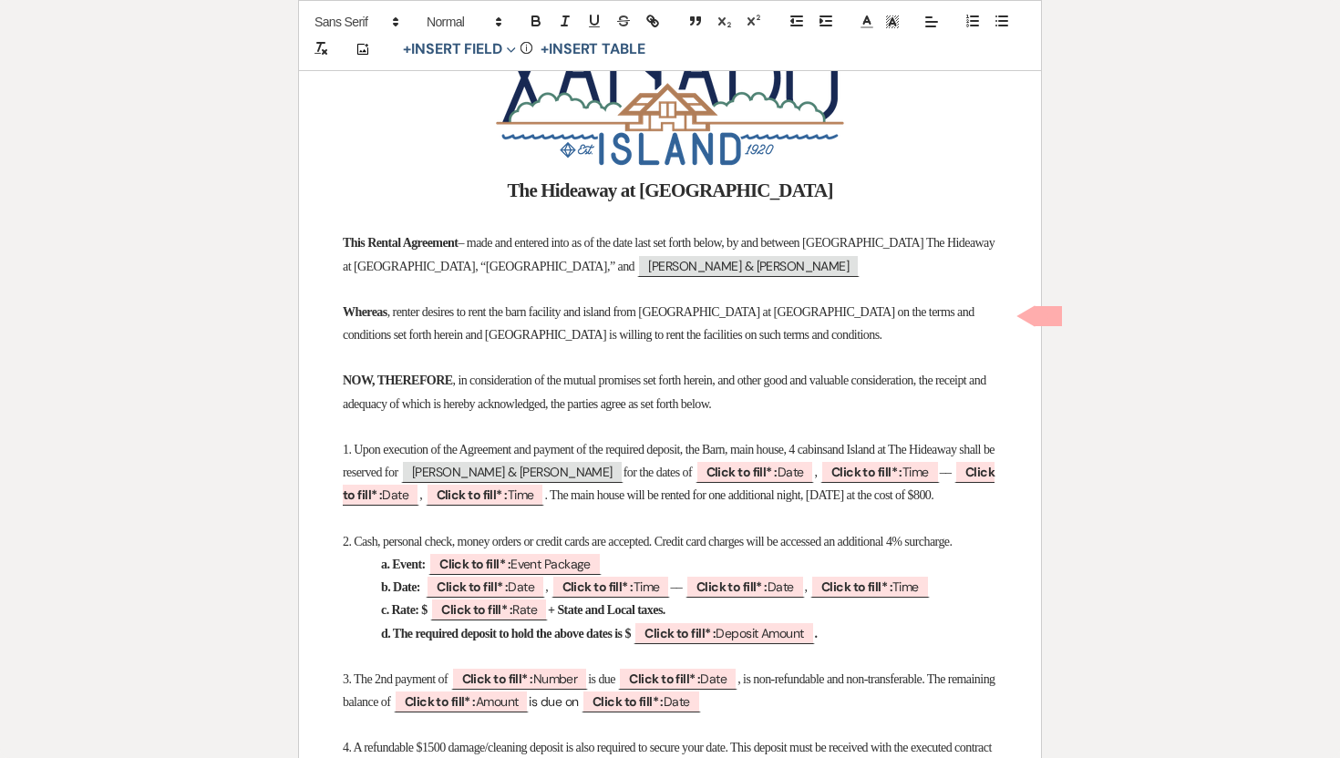
scroll to position [382, 0]
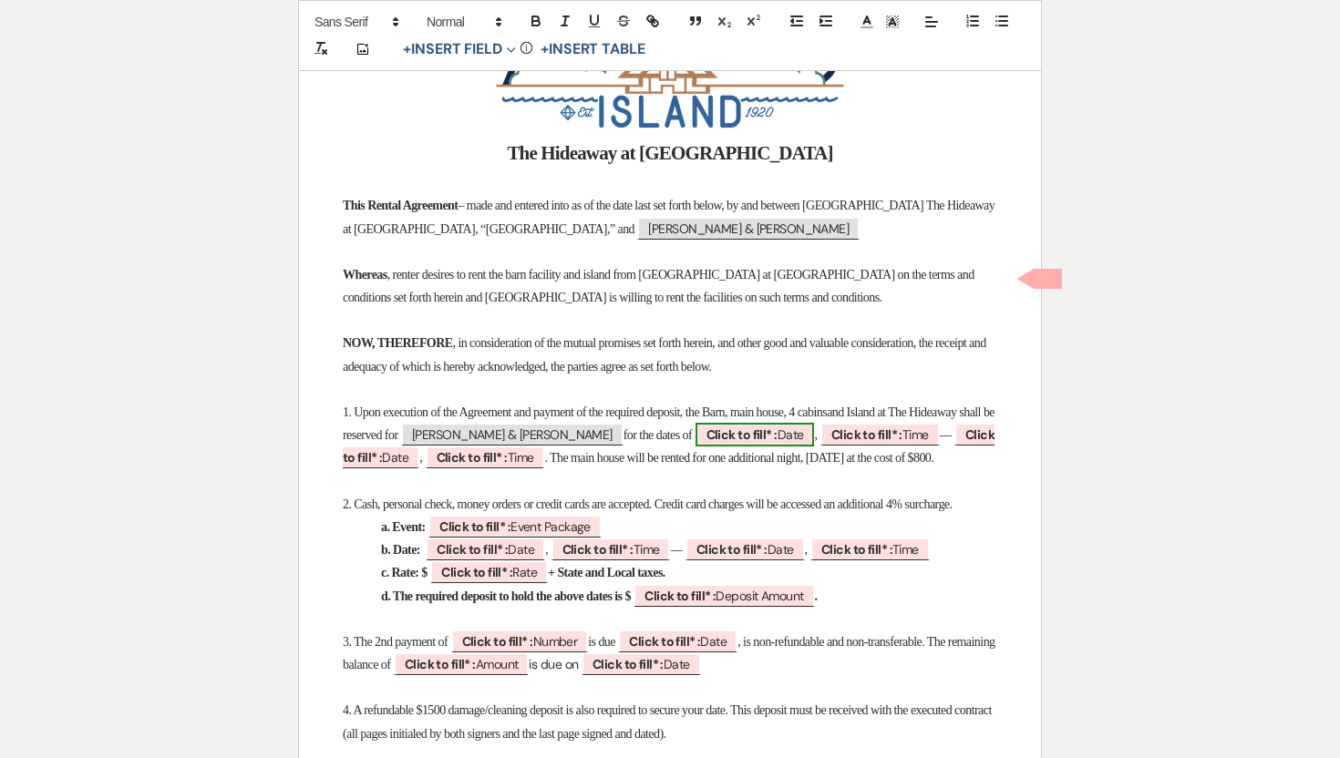
click at [777, 437] on b "Click to fill* :" at bounding box center [741, 435] width 71 height 16
select select "owner"
select select "Date"
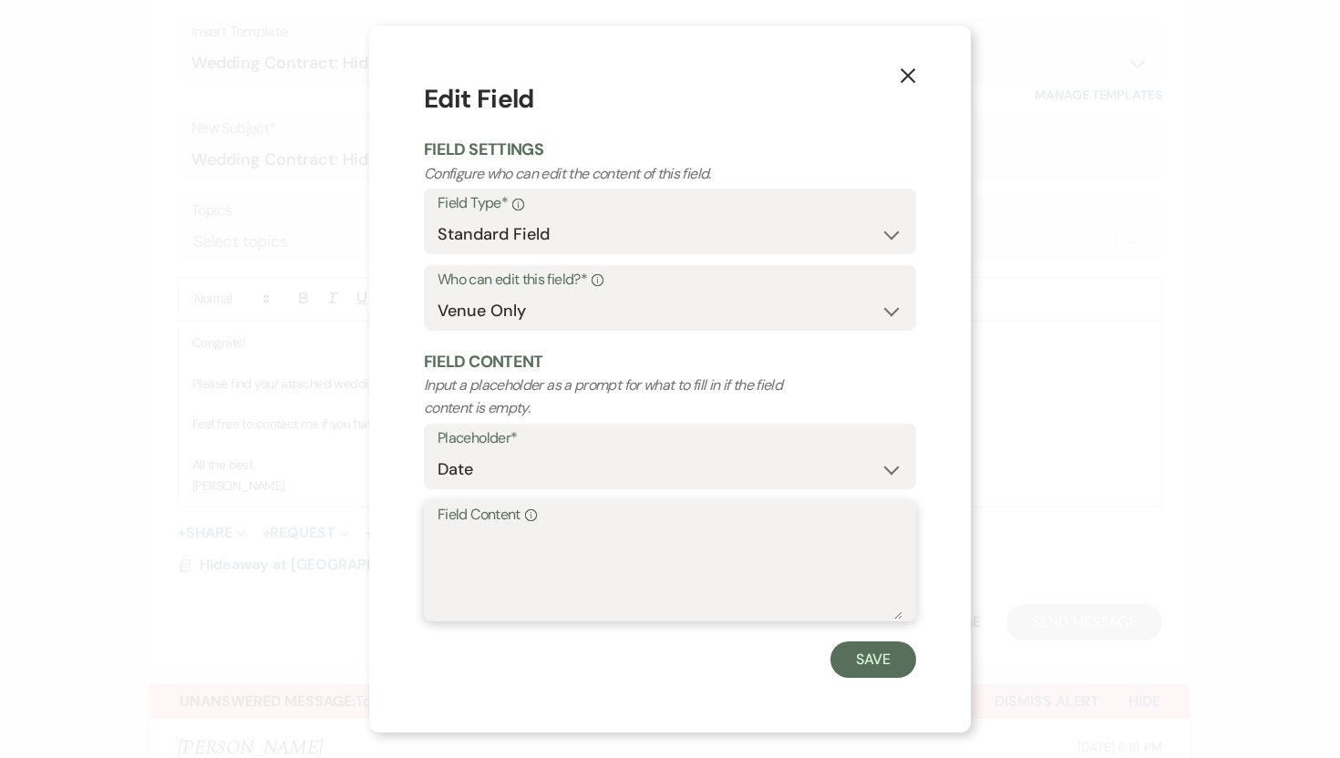
click at [723, 551] on textarea "Field Content Info" at bounding box center [669, 574] width 465 height 91
type textarea "September 18th, 2026"
click at [880, 661] on button "Save" at bounding box center [873, 660] width 86 height 36
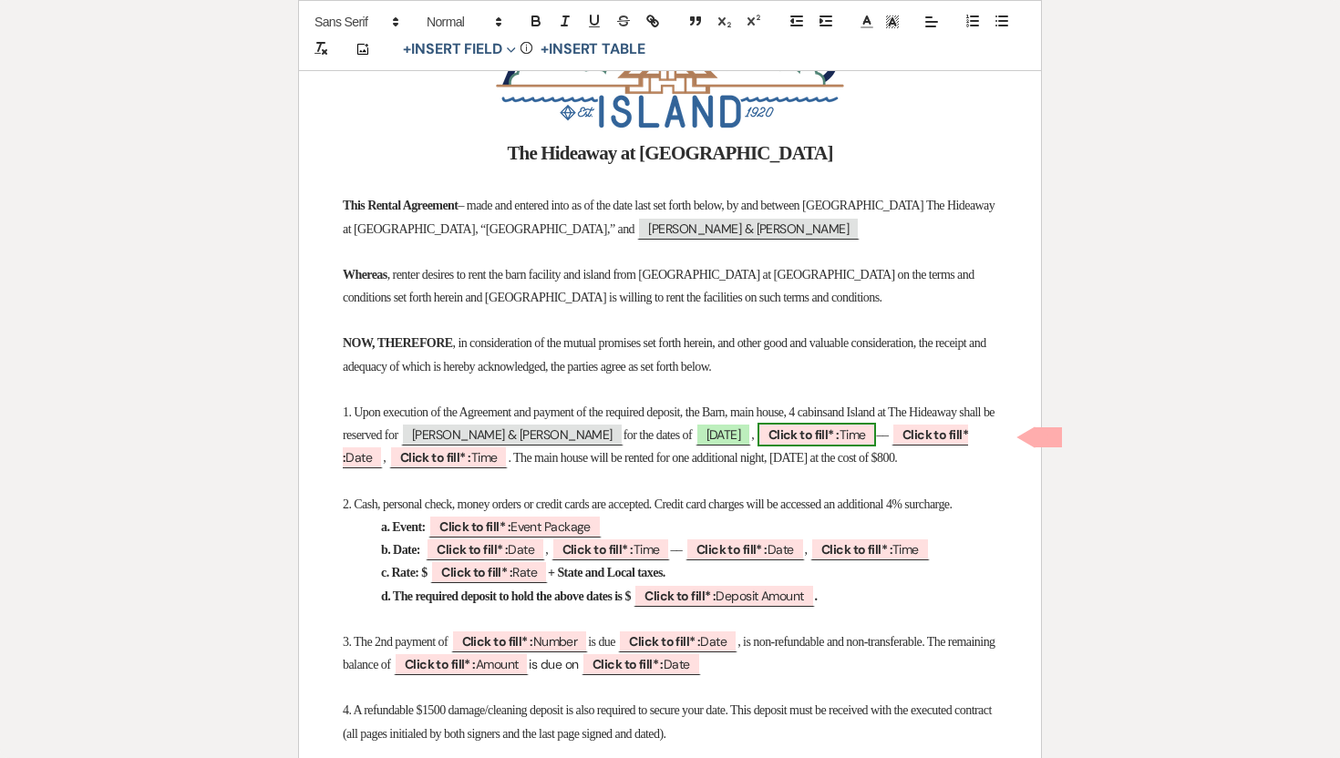
click at [768, 443] on b "Click to fill* :" at bounding box center [803, 435] width 71 height 16
select select "owner"
select select "Time"
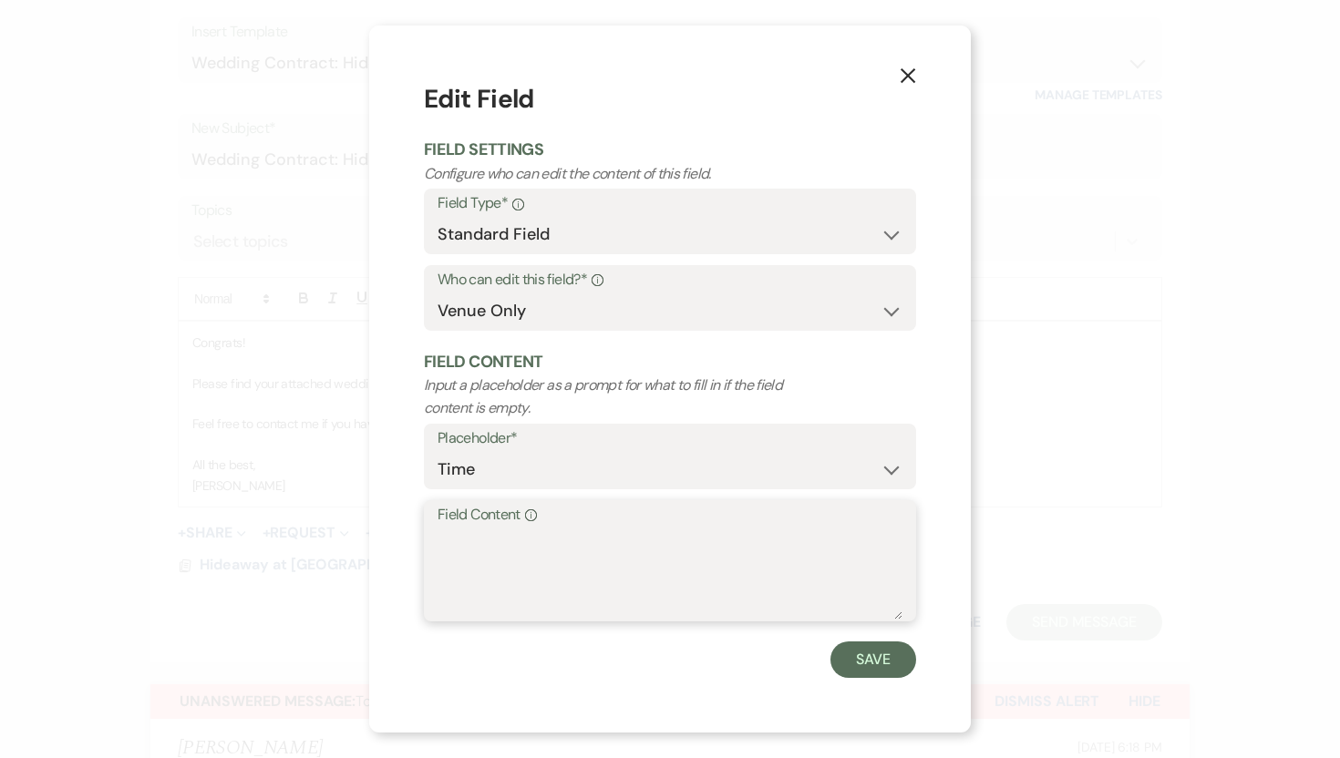
click at [488, 531] on textarea "Field Content Info" at bounding box center [669, 574] width 465 height 91
type textarea "Noon"
click at [875, 648] on button "Save" at bounding box center [873, 660] width 86 height 36
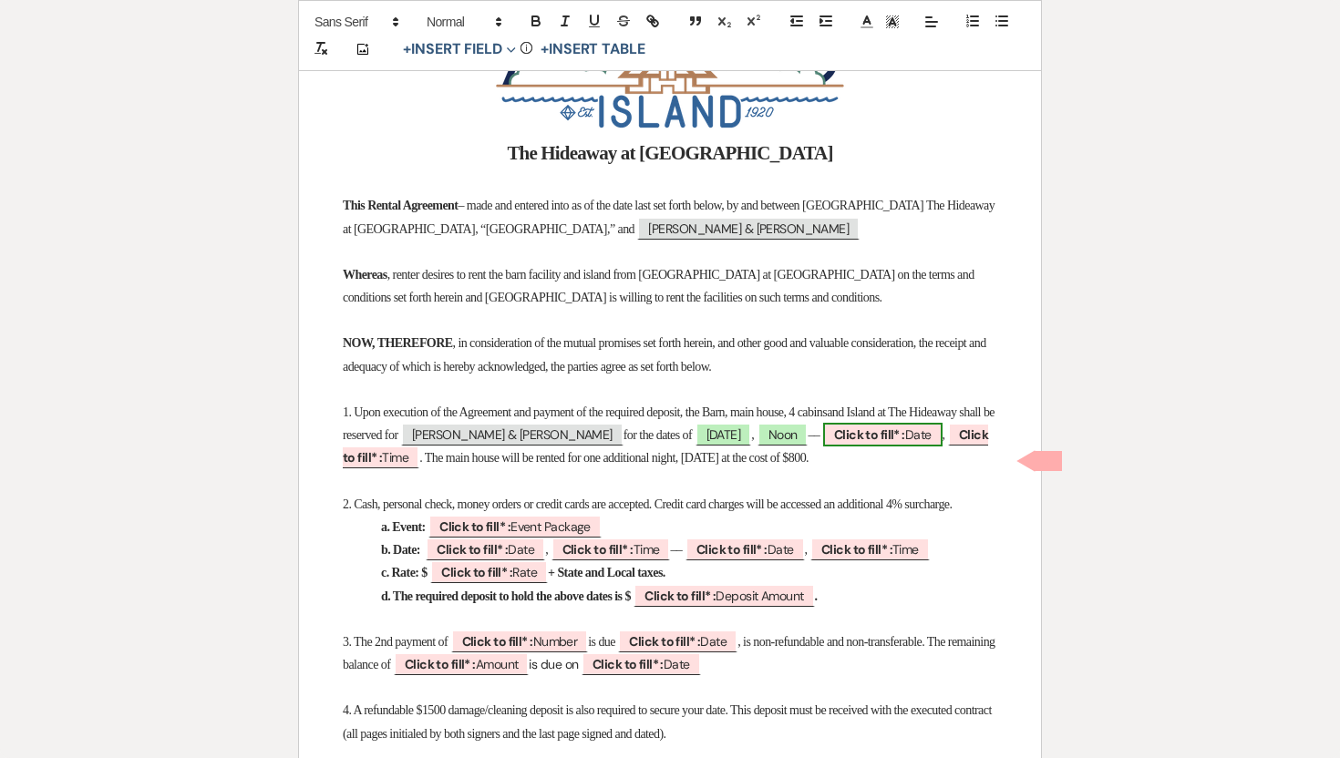
click at [834, 443] on b "Click to fill* :" at bounding box center [869, 435] width 71 height 16
select select "owner"
select select "Date"
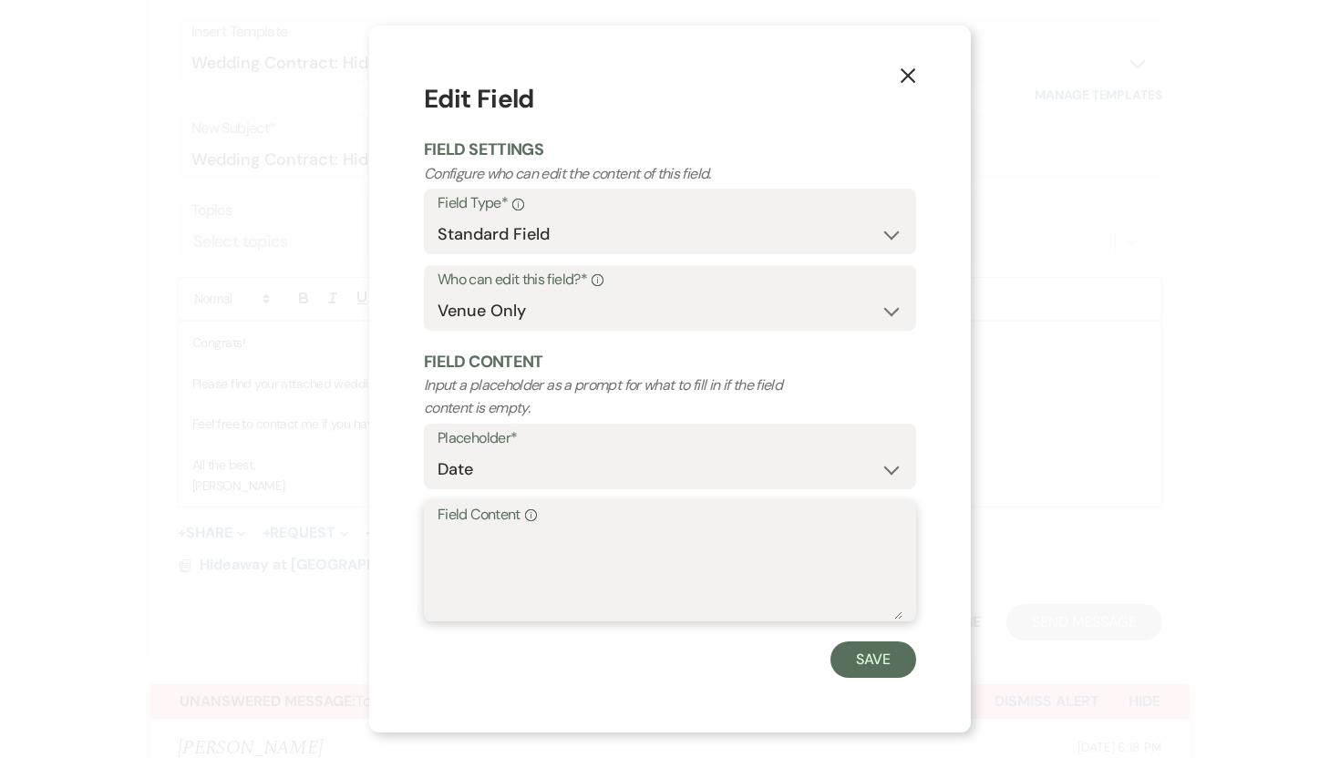
click at [474, 529] on textarea "Field Content Info" at bounding box center [669, 574] width 465 height 91
type textarea "September 20th, 2026"
click at [874, 663] on button "Save" at bounding box center [873, 660] width 86 height 36
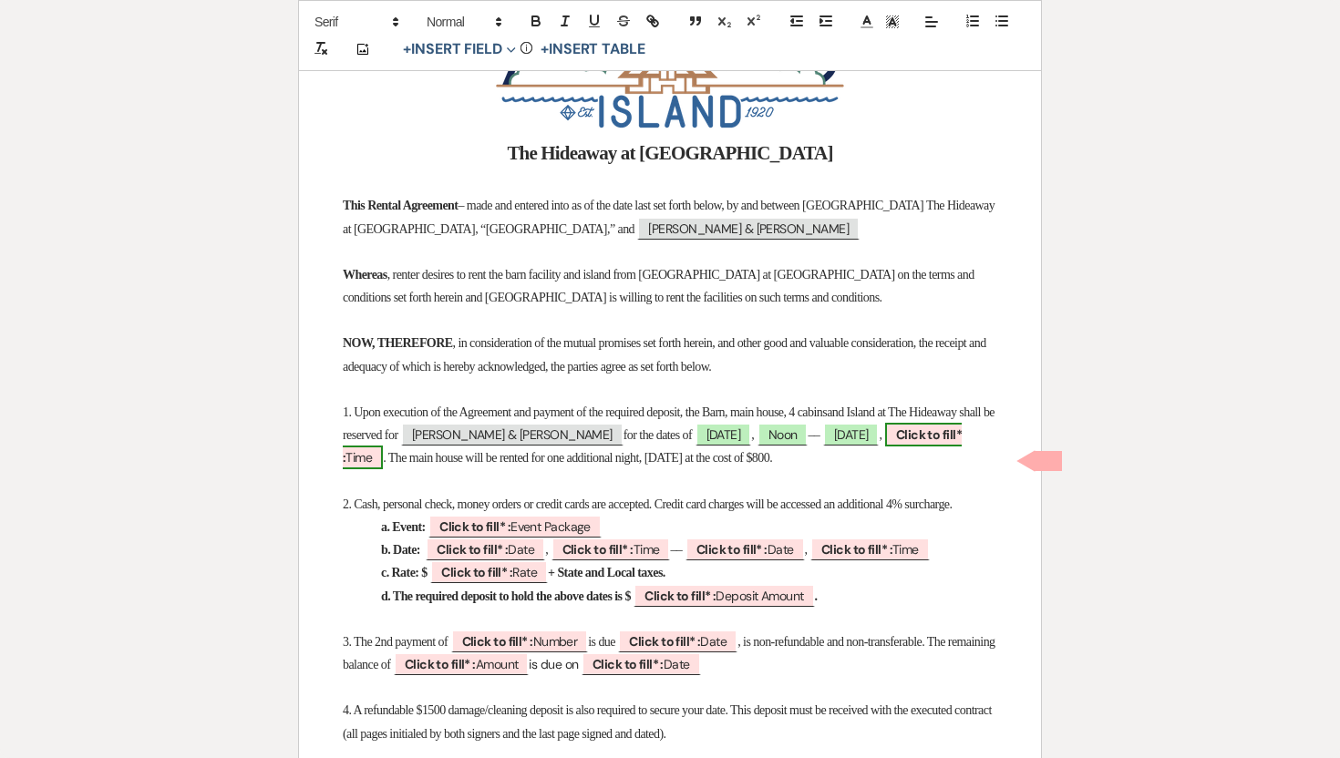
click at [632, 457] on b "Click to fill* :" at bounding box center [652, 446] width 619 height 39
select select "owner"
select select "Time"
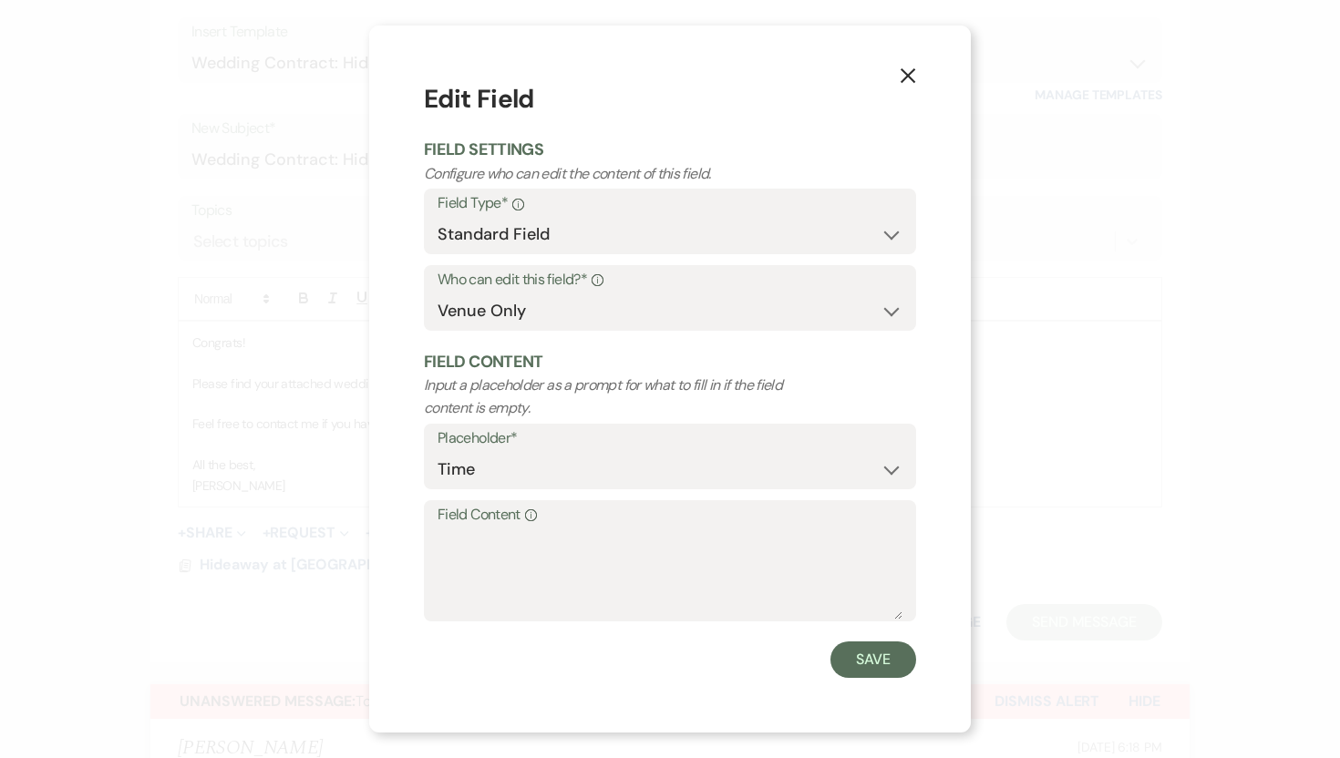
click at [532, 517] on icon "Info" at bounding box center [531, 515] width 12 height 12
click at [532, 529] on textarea "Field Content Info" at bounding box center [669, 574] width 465 height 91
type textarea "Noon"
click at [888, 663] on button "Save" at bounding box center [873, 660] width 86 height 36
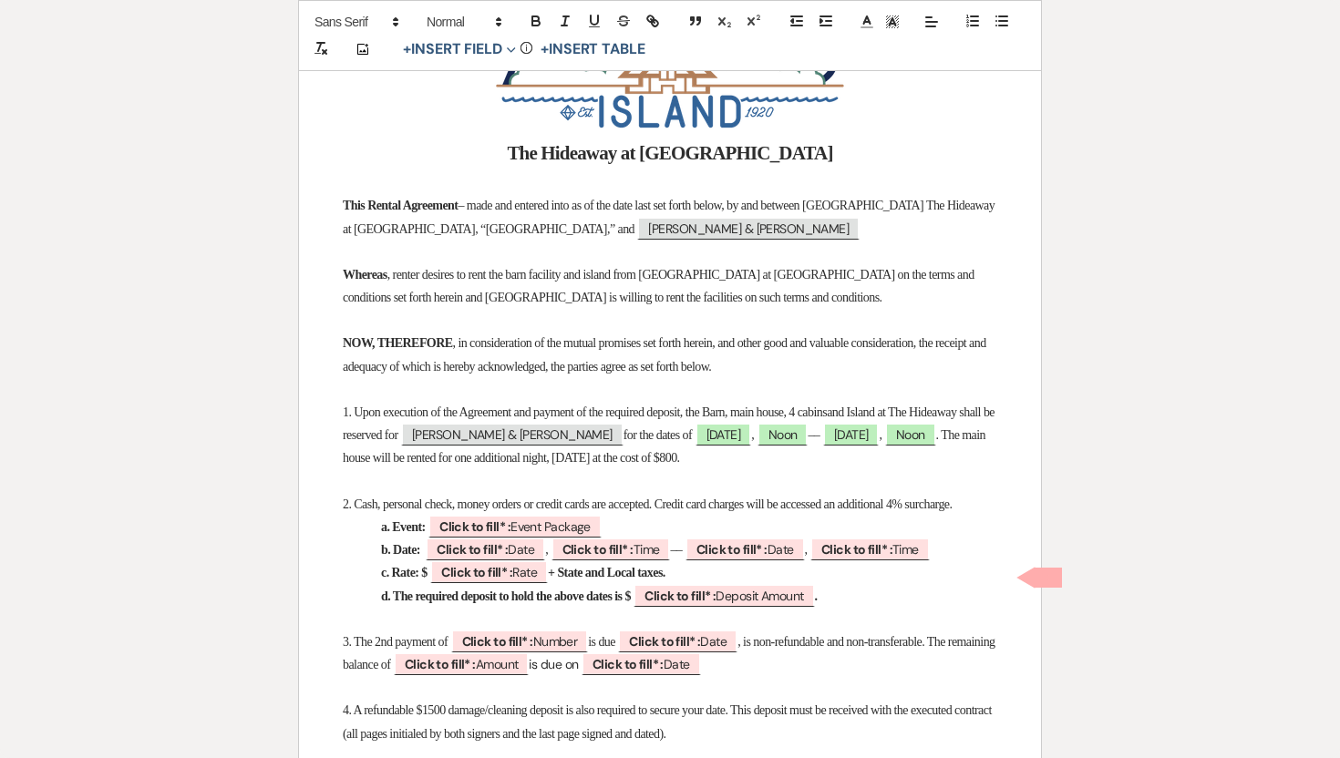
drag, startPoint x: 639, startPoint y: 462, endPoint x: 680, endPoint y: 482, distance: 45.6
click at [683, 470] on p "1. Upon execution of the Agreement and payment of the required deposit , the Ba…" at bounding box center [670, 435] width 654 height 69
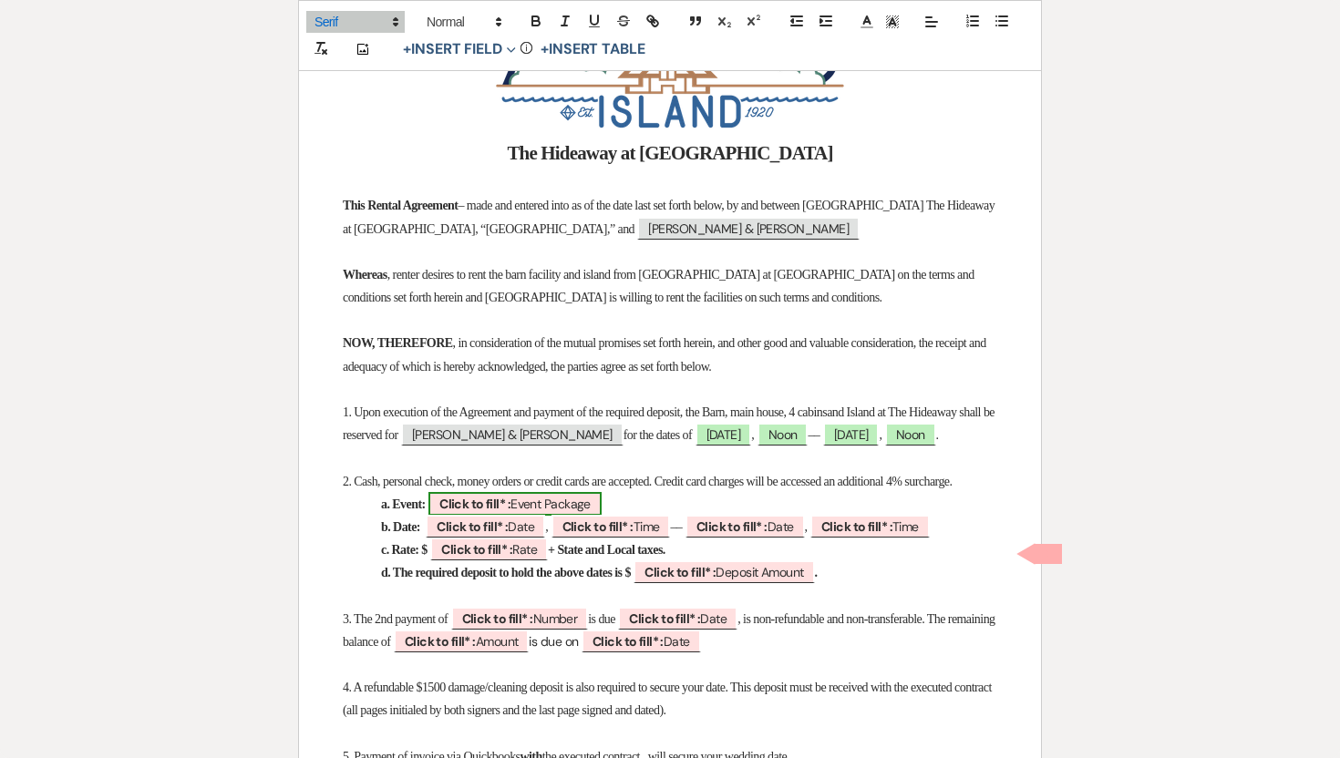
click at [482, 512] on b "Click to fill* :" at bounding box center [474, 504] width 71 height 16
select select "owner"
select select "custom_placeholder"
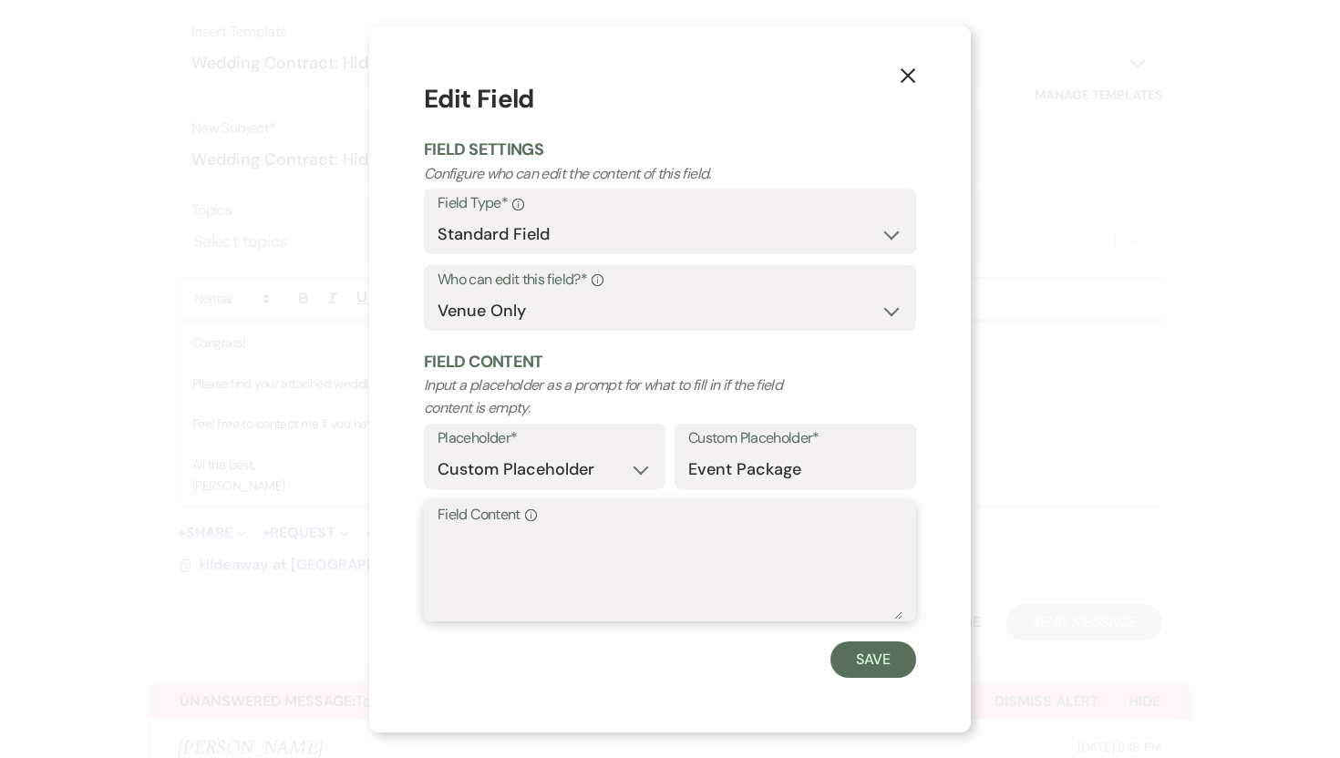
click at [470, 540] on textarea "Field Content Info" at bounding box center [669, 574] width 465 height 91
type textarea "Weekend Package"
click at [871, 661] on button "Save" at bounding box center [873, 660] width 86 height 36
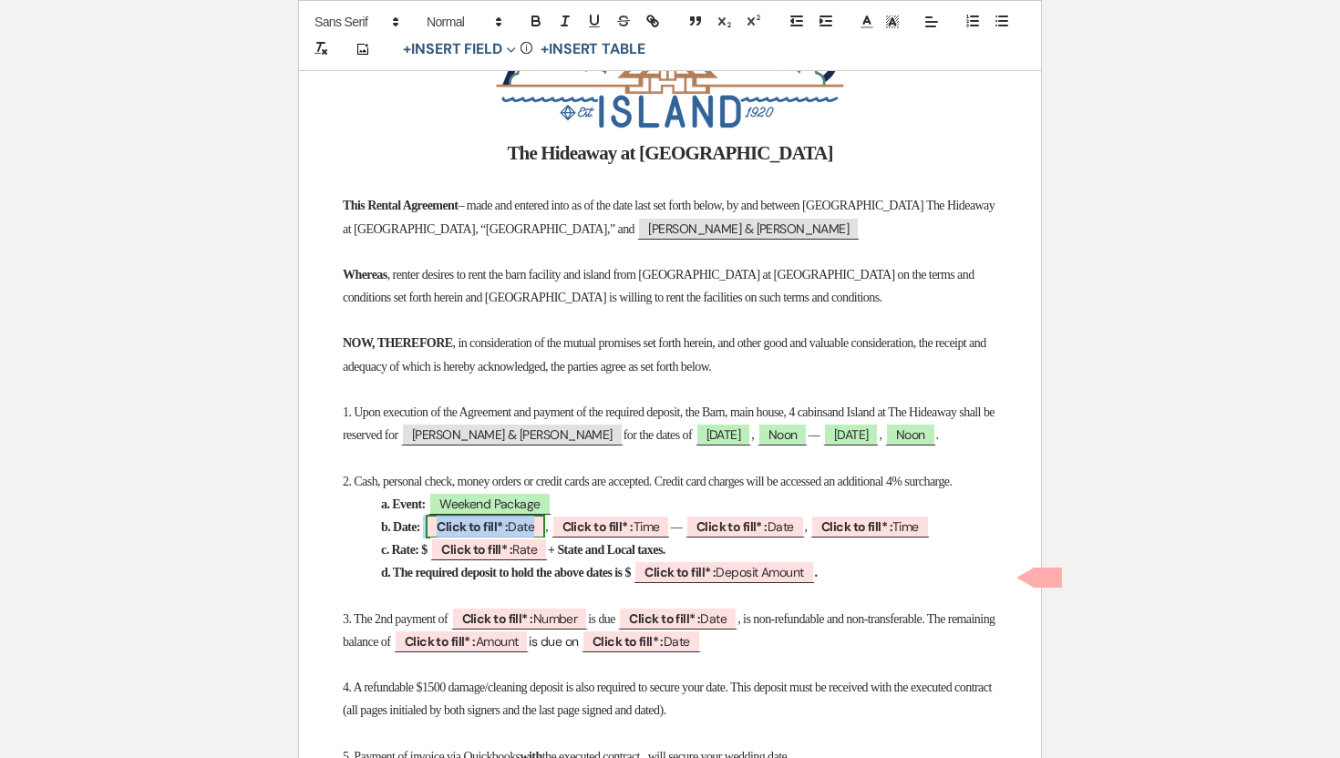
click at [472, 535] on b "Click to fill* :" at bounding box center [472, 527] width 71 height 16
select select "owner"
select select "Date"
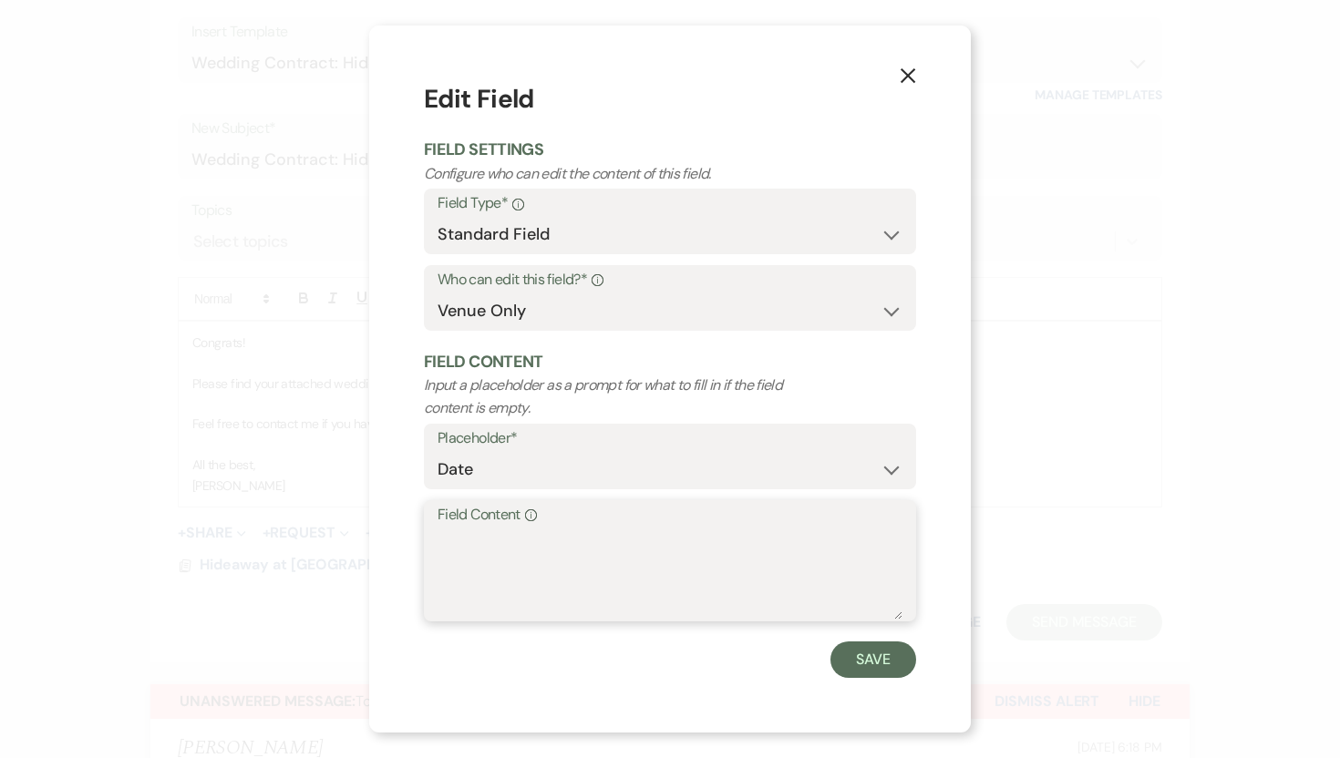
click at [468, 550] on textarea "Field Content Info" at bounding box center [669, 574] width 465 height 91
type textarea "9/18/26"
click at [908, 647] on button "Save" at bounding box center [873, 660] width 86 height 36
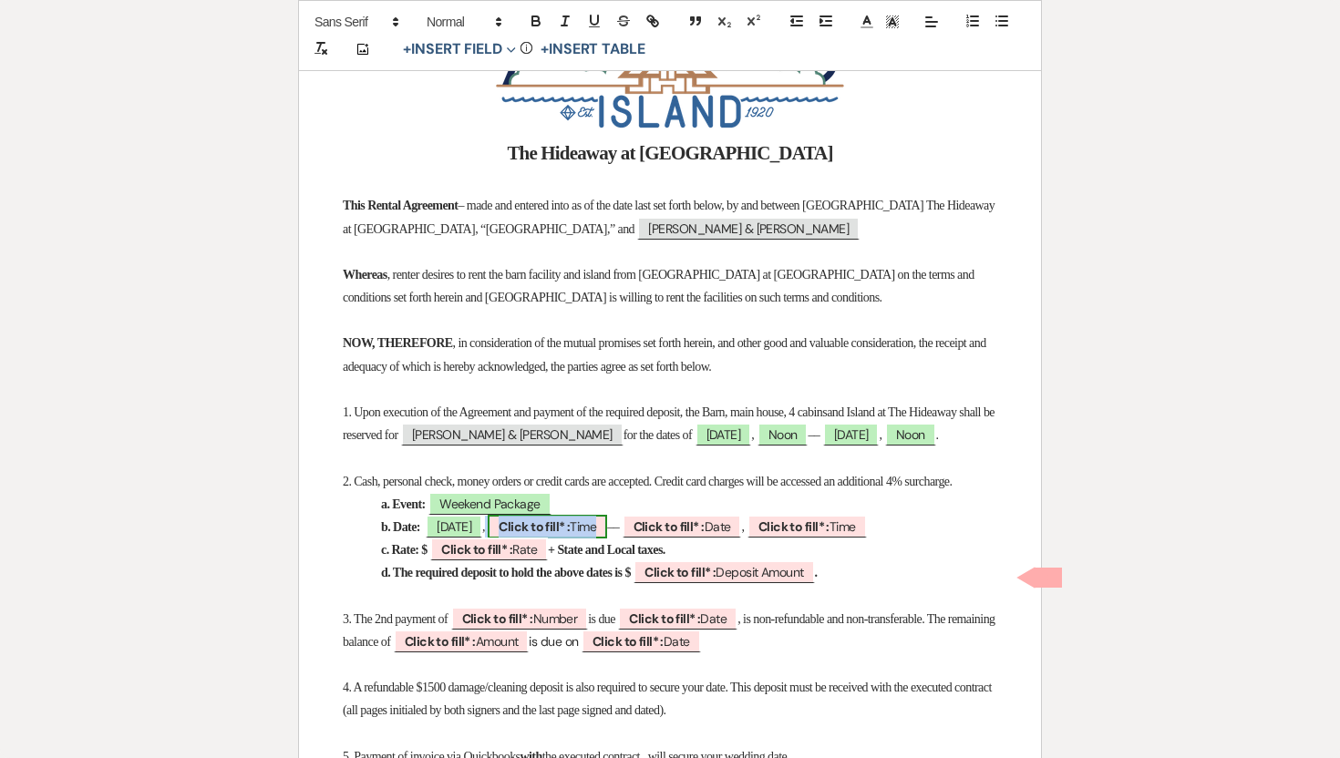
click at [547, 535] on b "Click to fill* :" at bounding box center [533, 527] width 71 height 16
select select "owner"
select select "Time"
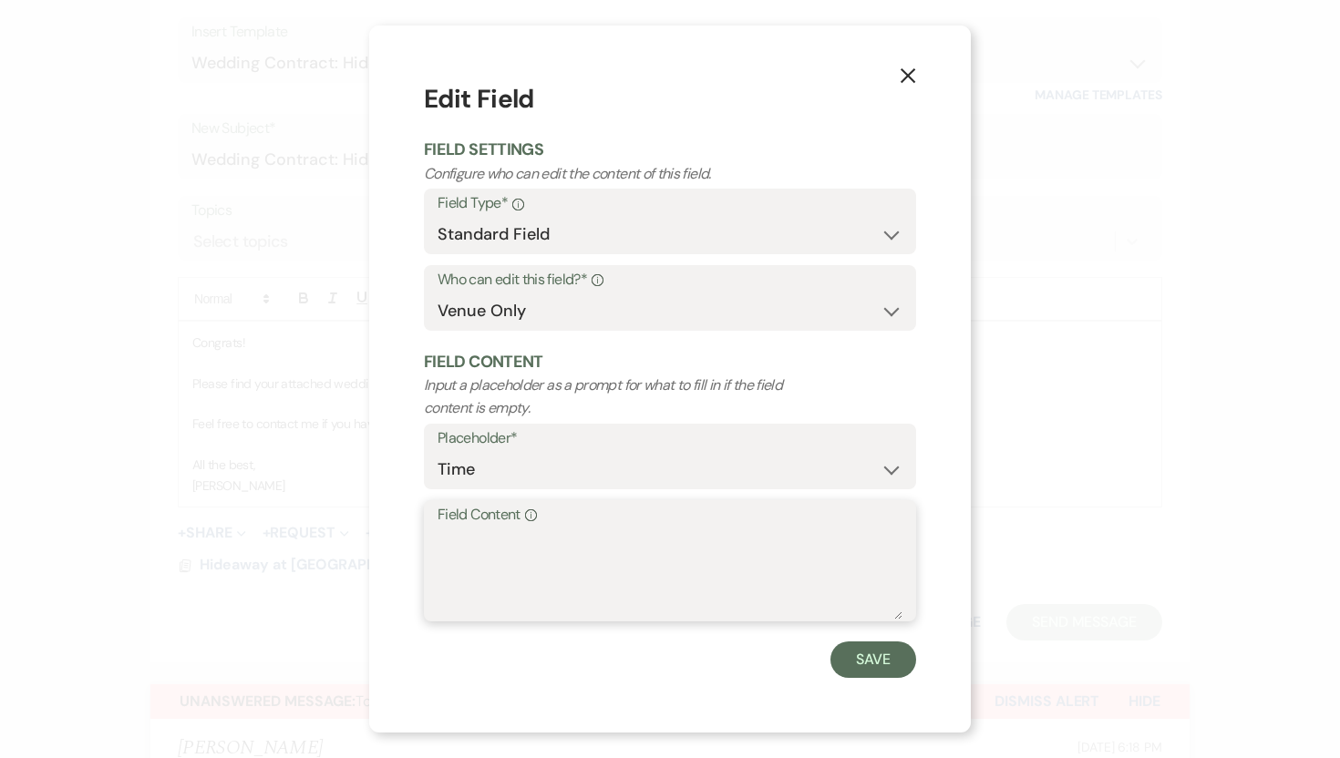
click at [532, 556] on textarea "Field Content Info" at bounding box center [669, 574] width 465 height 91
type textarea "Noon"
click at [861, 659] on button "Save" at bounding box center [873, 660] width 86 height 36
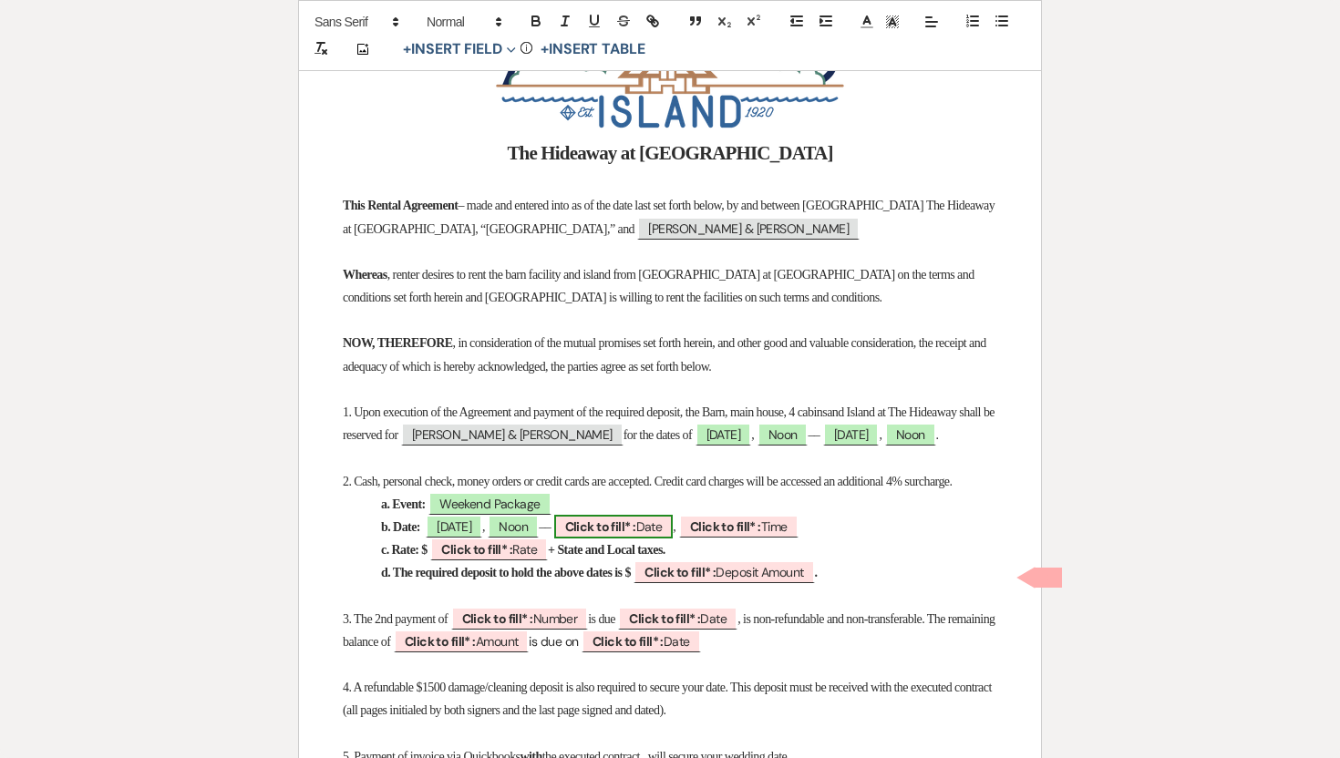
click at [636, 535] on b "Click to fill* :" at bounding box center [600, 527] width 71 height 16
select select "owner"
select select "Date"
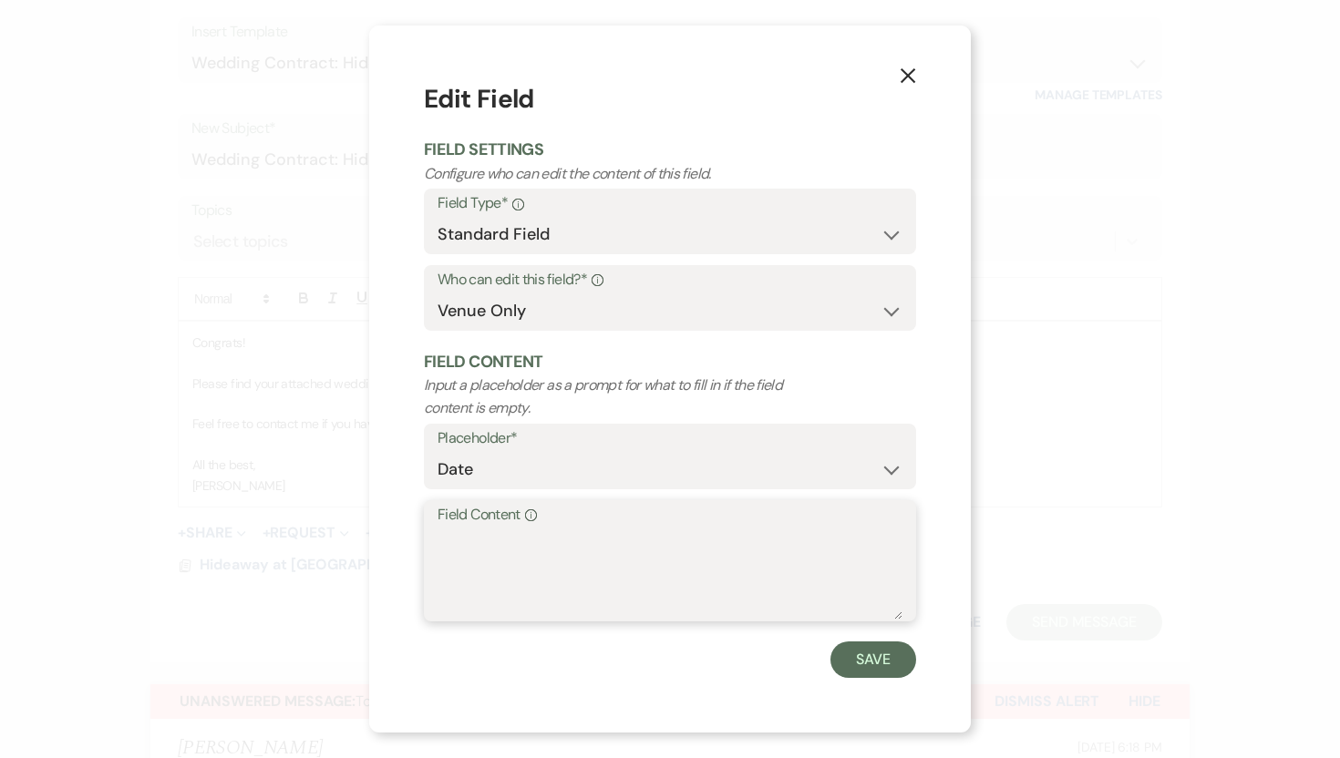
click at [523, 544] on textarea "Field Content Info" at bounding box center [669, 574] width 465 height 91
click at [477, 539] on textarea "9/20,2026" at bounding box center [669, 574] width 465 height 91
type textarea "9/20/2026"
click at [884, 657] on button "Save" at bounding box center [873, 660] width 86 height 36
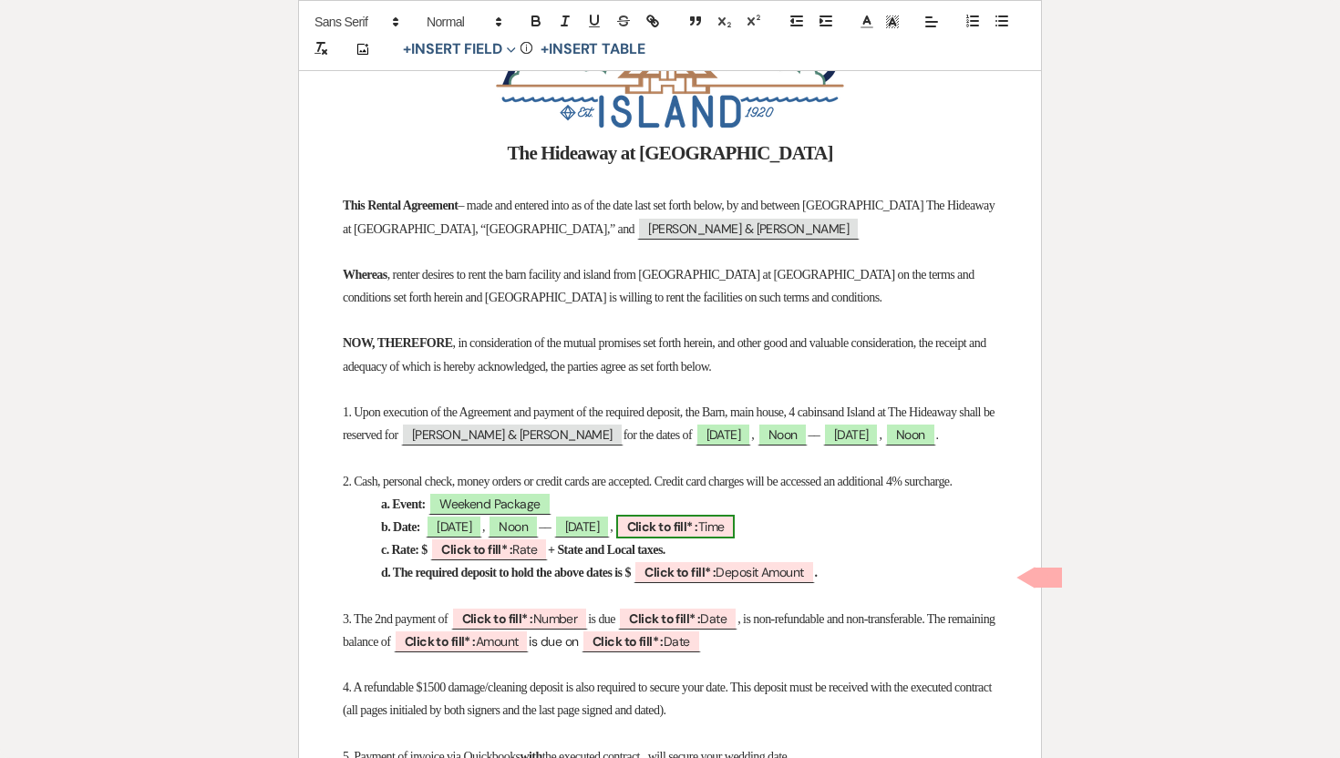
click at [698, 535] on b "Click to fill* :" at bounding box center [662, 527] width 71 height 16
select select "owner"
select select "Time"
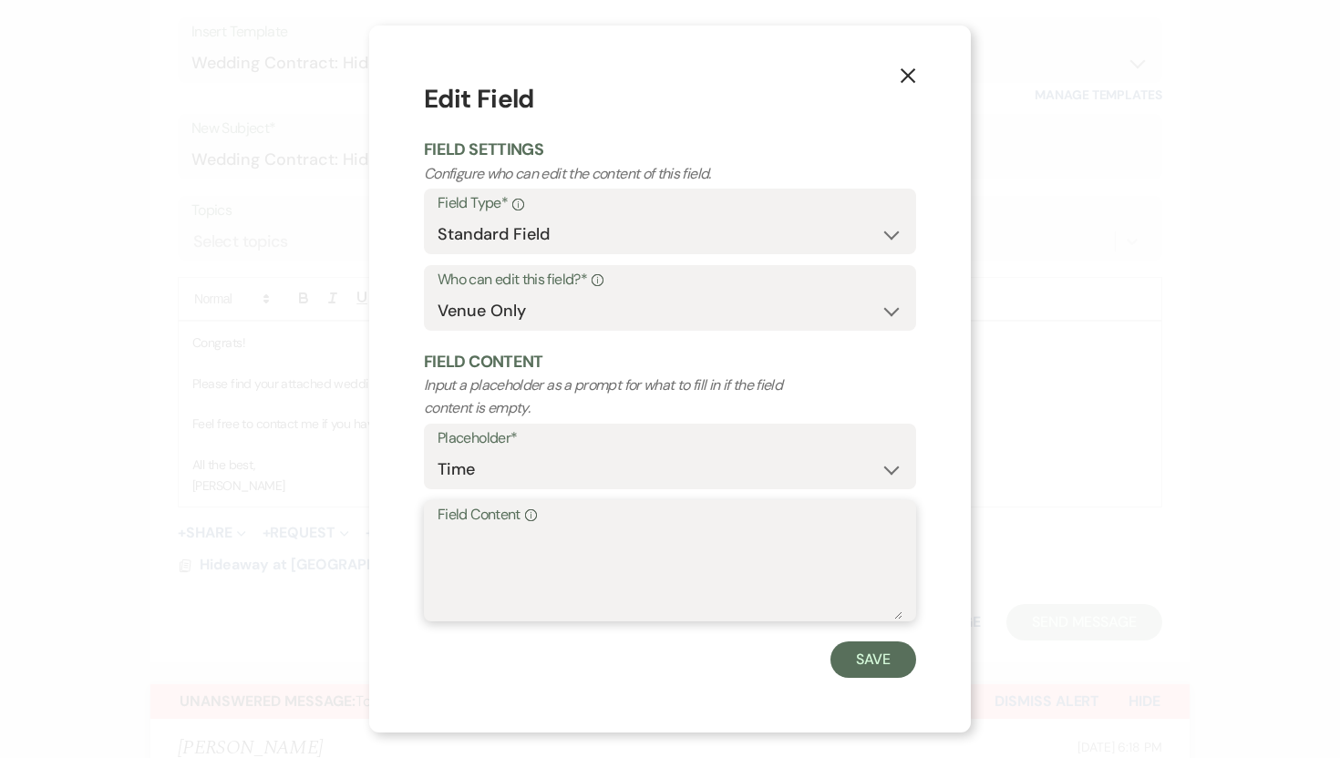
click at [617, 552] on textarea "Field Content Info" at bounding box center [669, 574] width 465 height 91
type textarea "Noon"
click at [868, 658] on button "Save" at bounding box center [873, 660] width 86 height 36
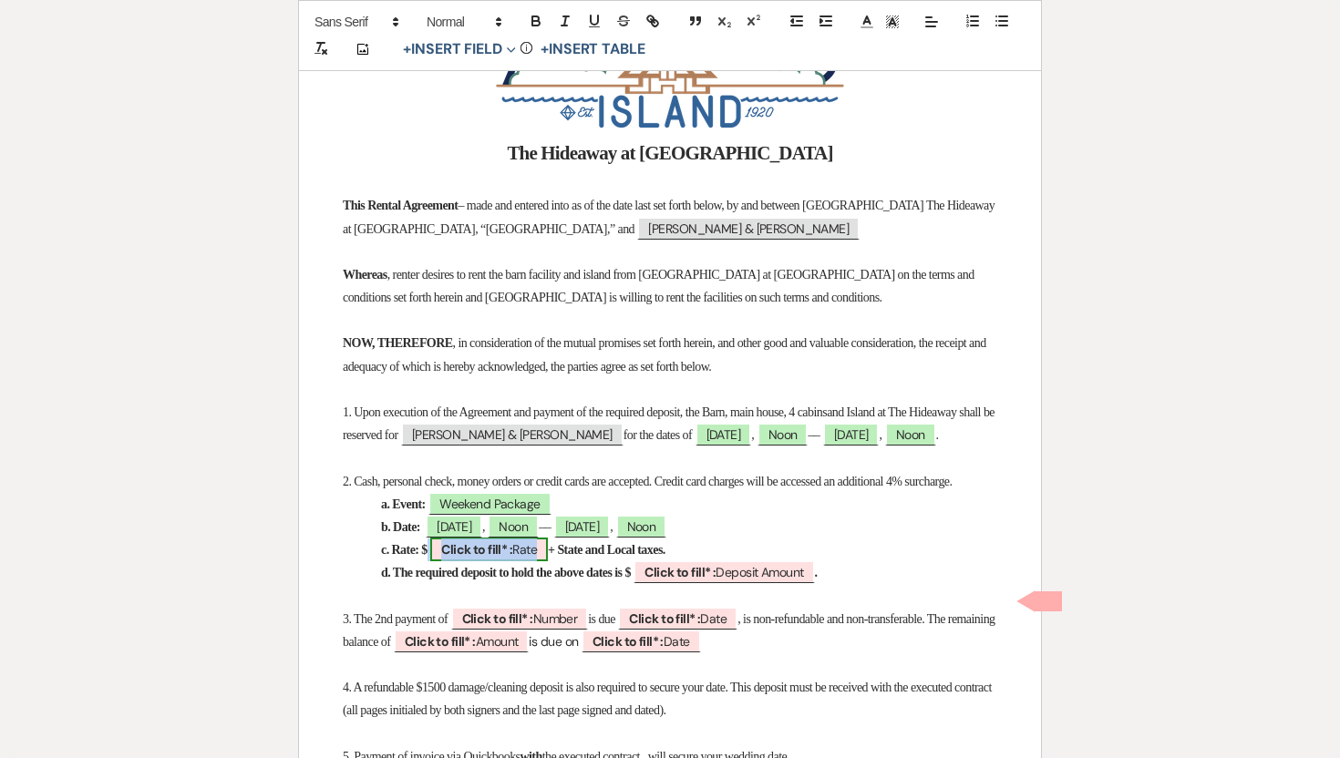
click at [476, 561] on span "Click to fill* : Rate" at bounding box center [489, 550] width 118 height 24
select select "owner"
select select "custom_placeholder"
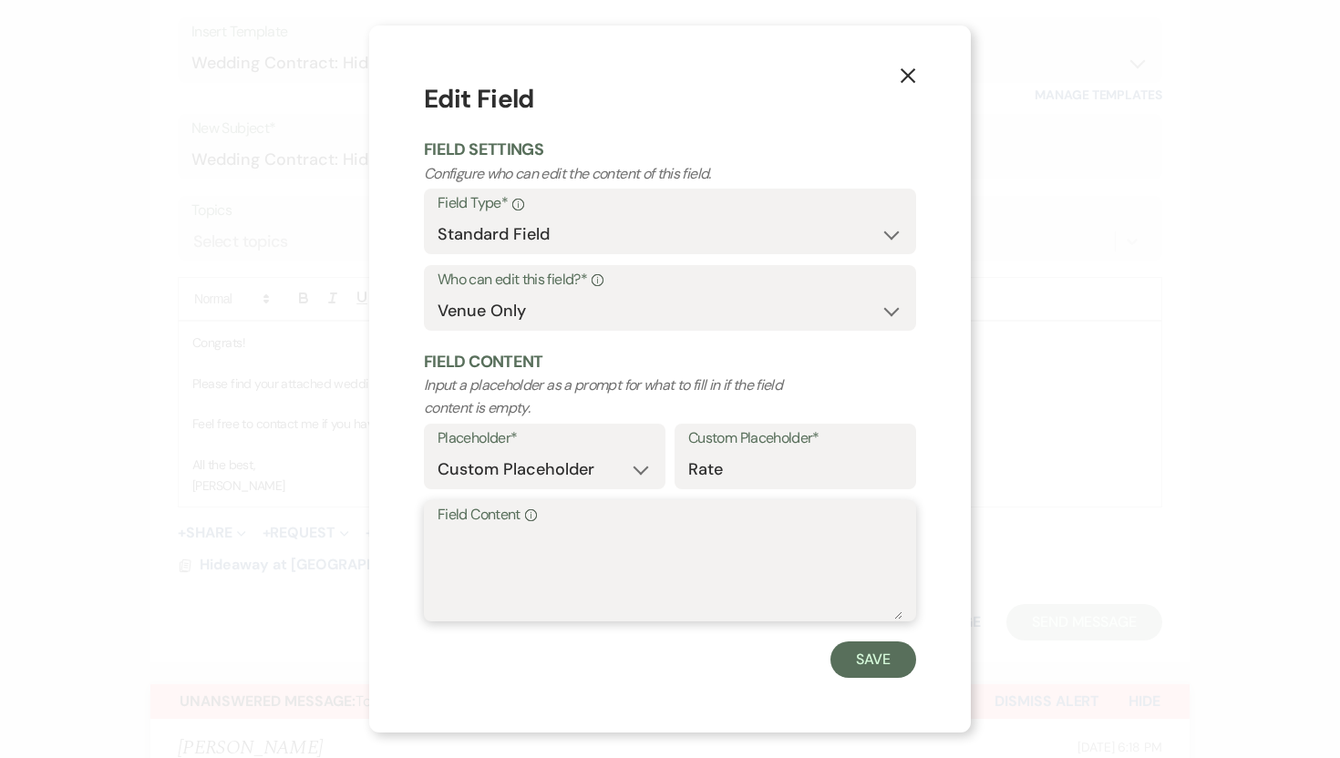
click at [478, 552] on textarea "Field Content Info" at bounding box center [669, 574] width 465 height 91
type textarea "7150"
click at [882, 661] on button "Save" at bounding box center [873, 660] width 86 height 36
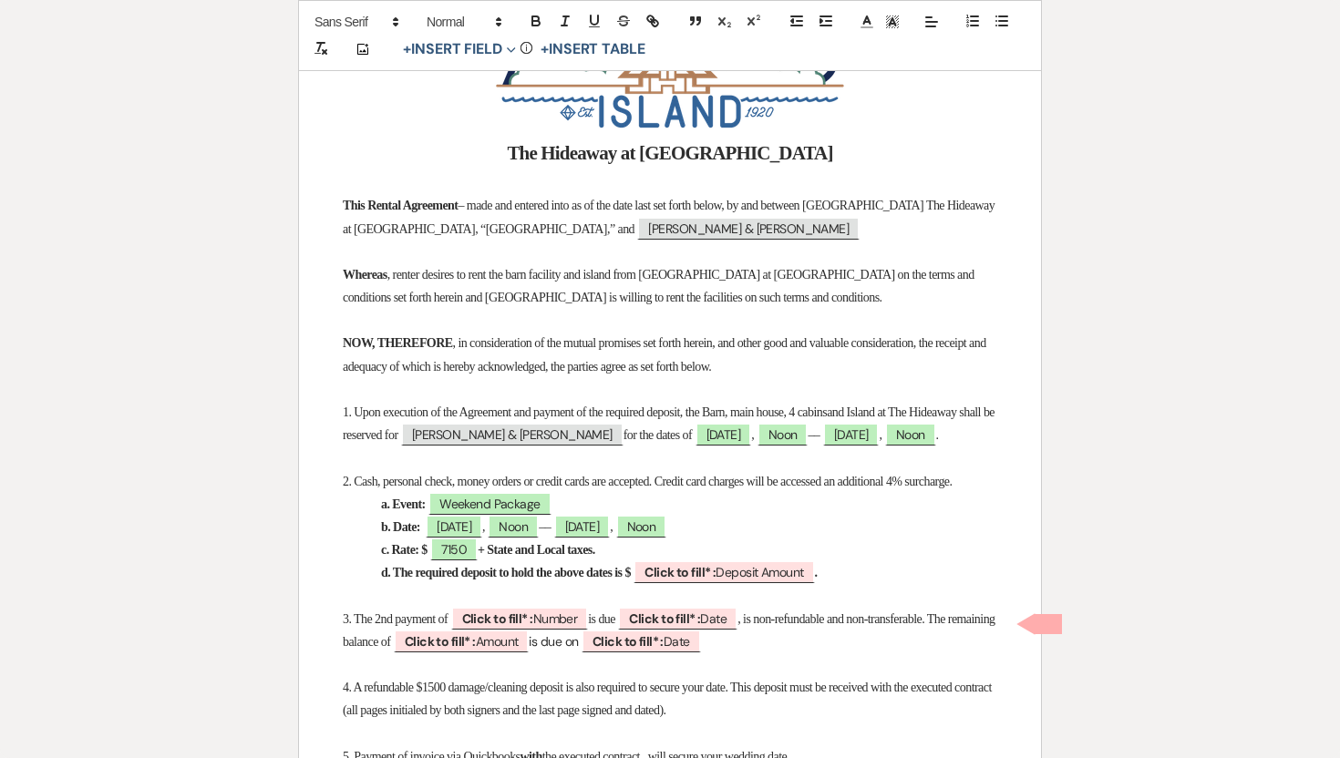
click at [503, 557] on strong "+ State and Local taxes." at bounding box center [537, 550] width 118 height 14
click at [630, 557] on strong "+ 527.67 State and Local taxes." at bounding box center [554, 550] width 152 height 14
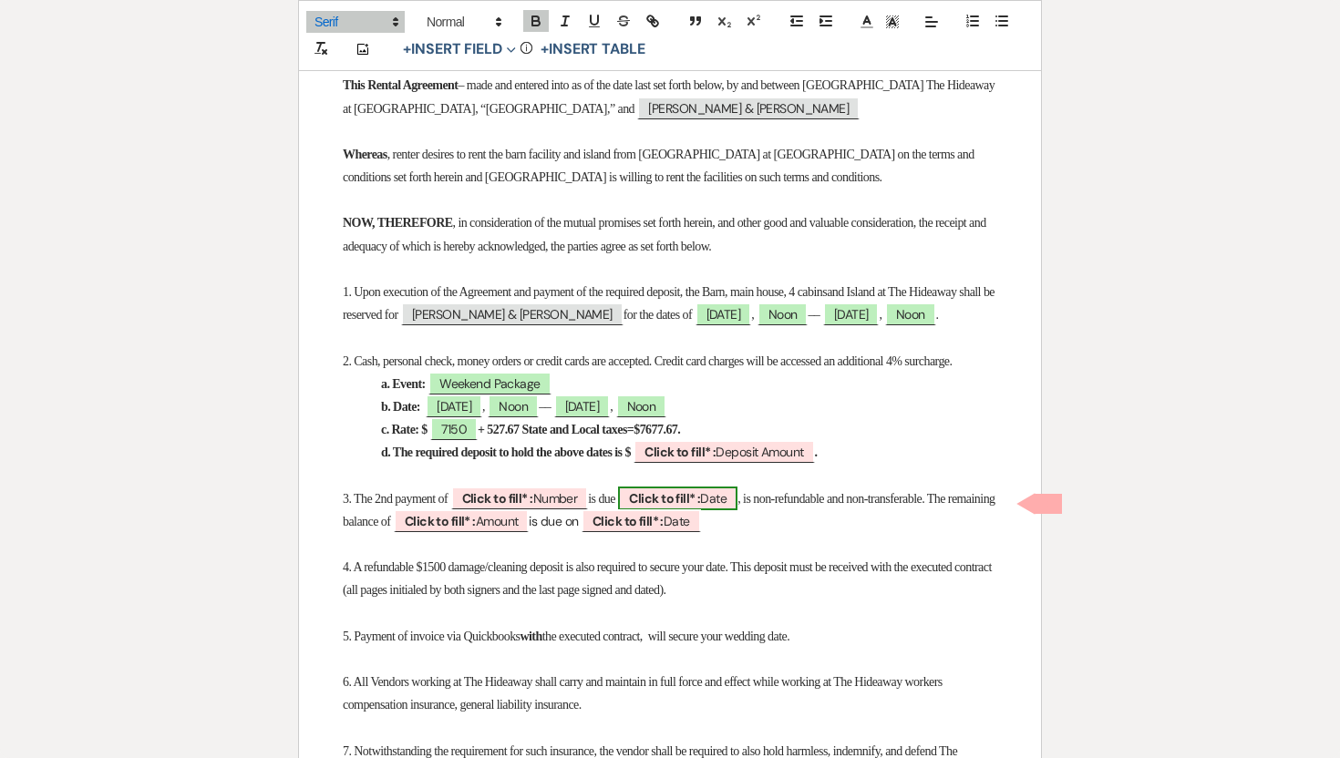
scroll to position [504, 0]
click at [715, 458] on b "Click to fill* :" at bounding box center [679, 450] width 71 height 16
select select "owner"
select select "custom_placeholder"
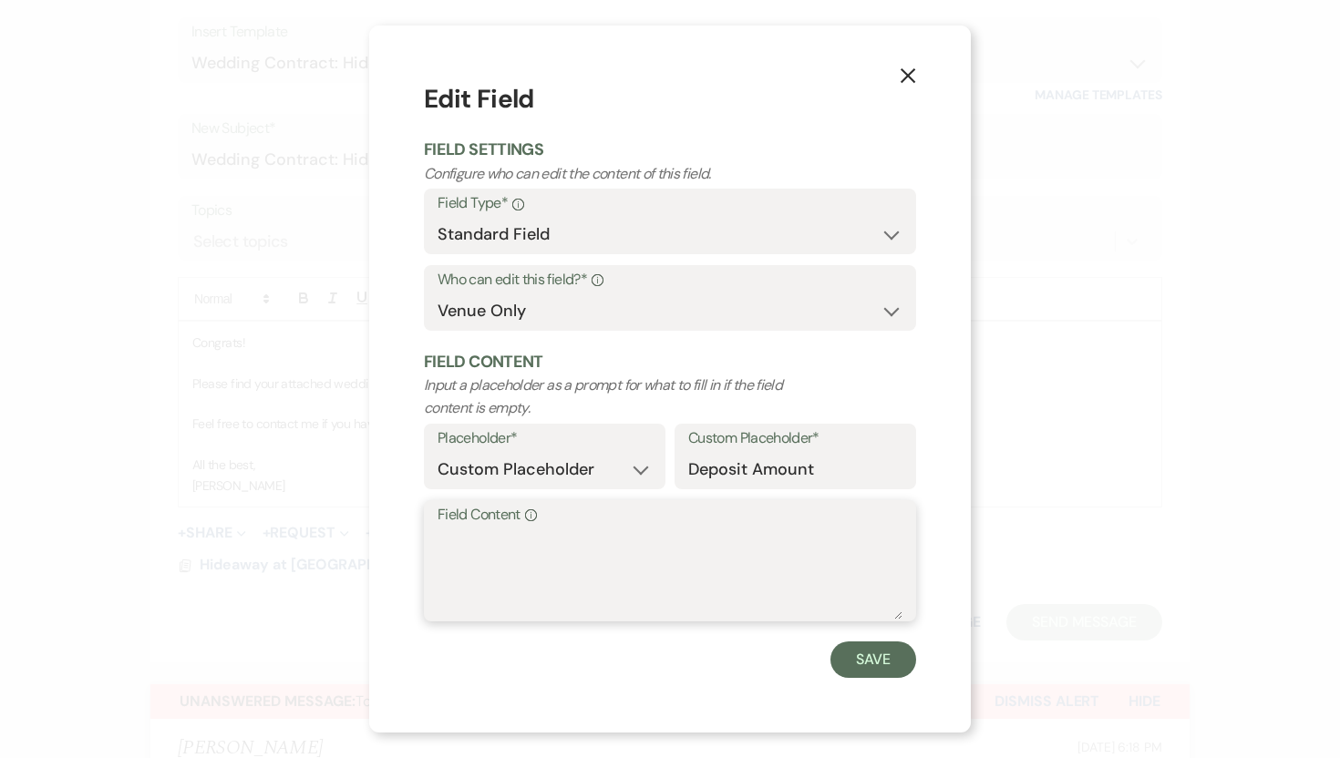
click at [520, 544] on textarea "Field Content Info" at bounding box center [669, 574] width 465 height 91
type textarea "1500"
click at [891, 664] on button "Save" at bounding box center [873, 660] width 86 height 36
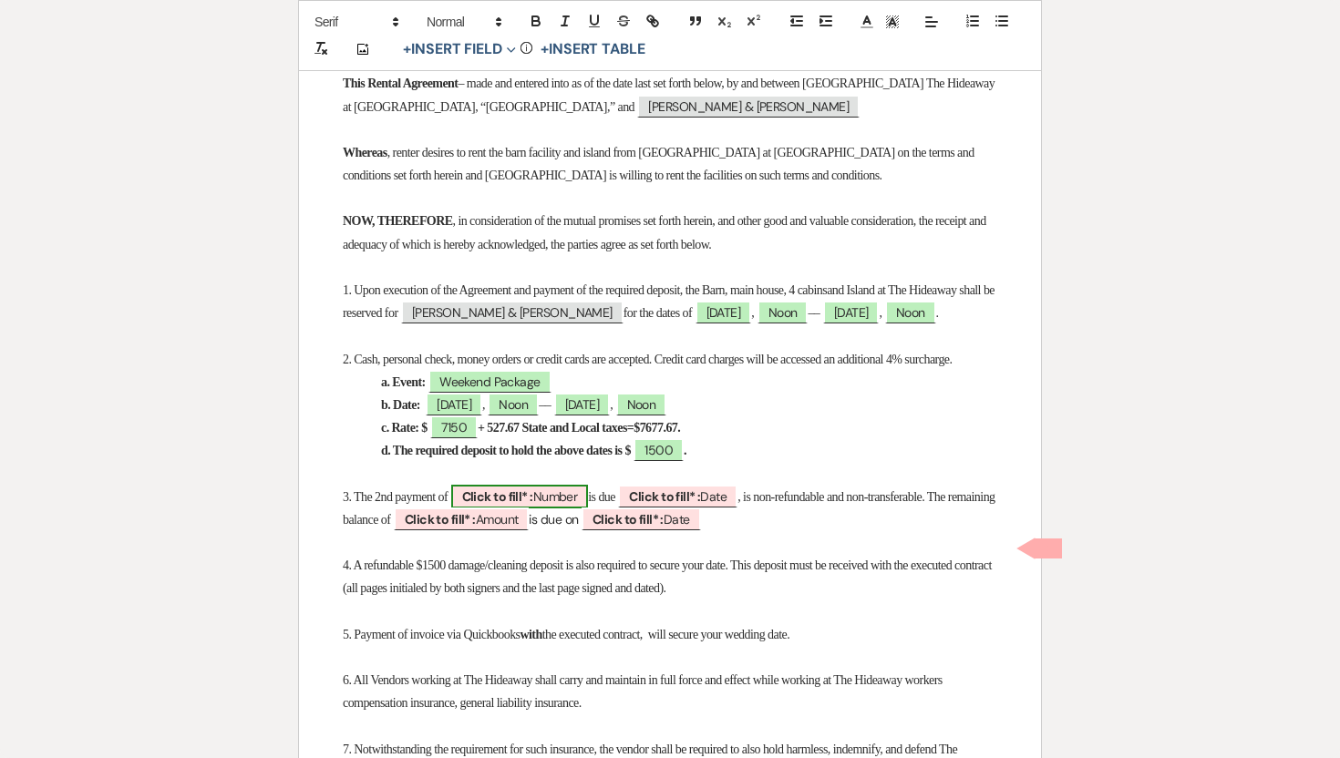
click at [489, 505] on b "Click to fill* :" at bounding box center [497, 496] width 71 height 16
select select "owner"
select select "Number"
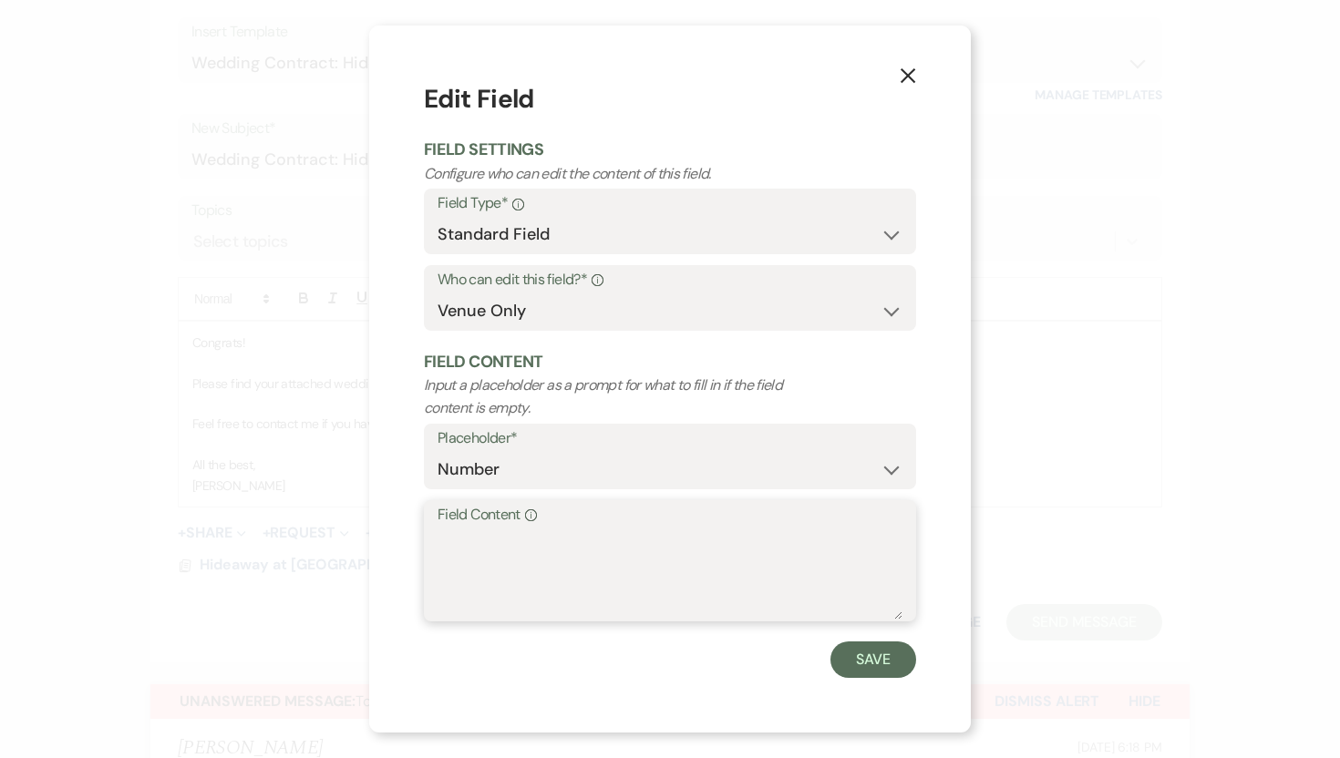
click at [524, 529] on textarea "Field Content Info" at bounding box center [669, 574] width 465 height 91
type textarea "3088.83"
click at [893, 656] on button "Save" at bounding box center [873, 660] width 86 height 36
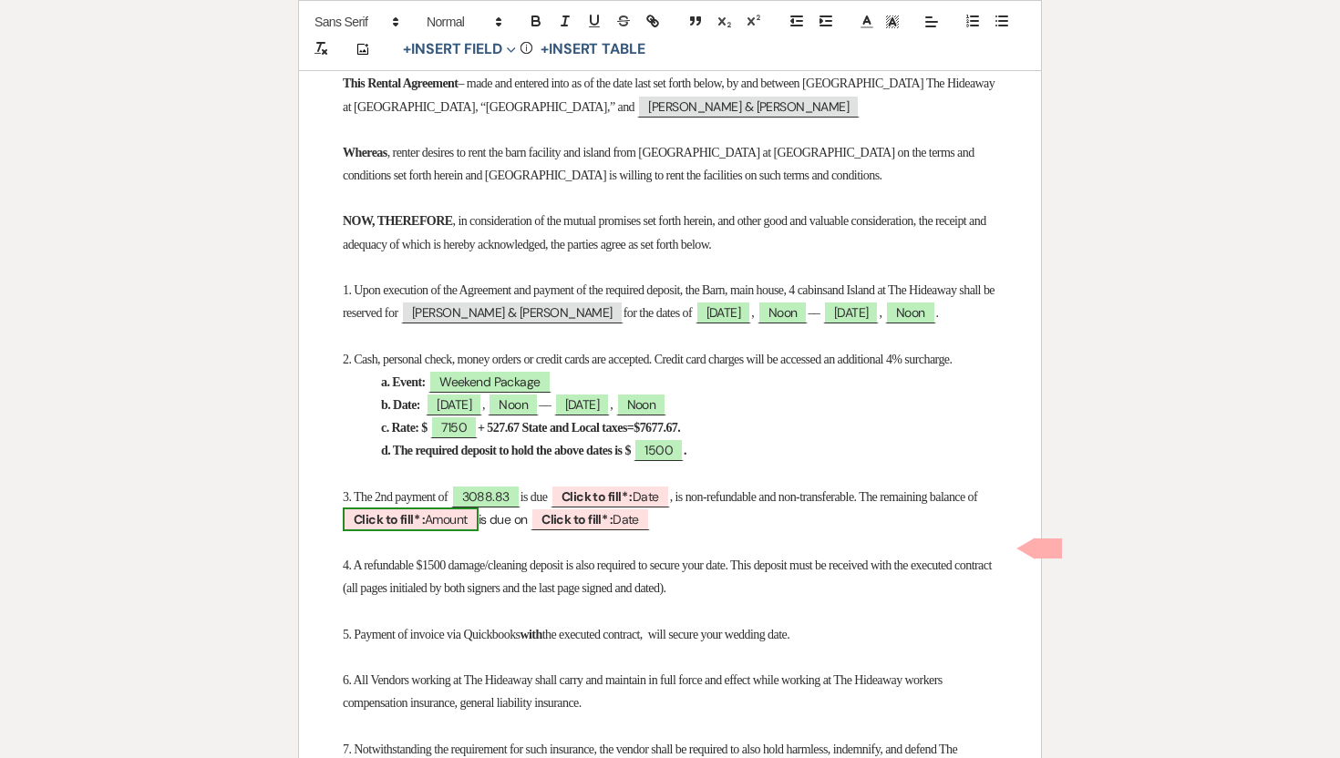
click at [425, 528] on b "Click to fill* :" at bounding box center [389, 519] width 71 height 16
select select "owner"
select select "Amount"
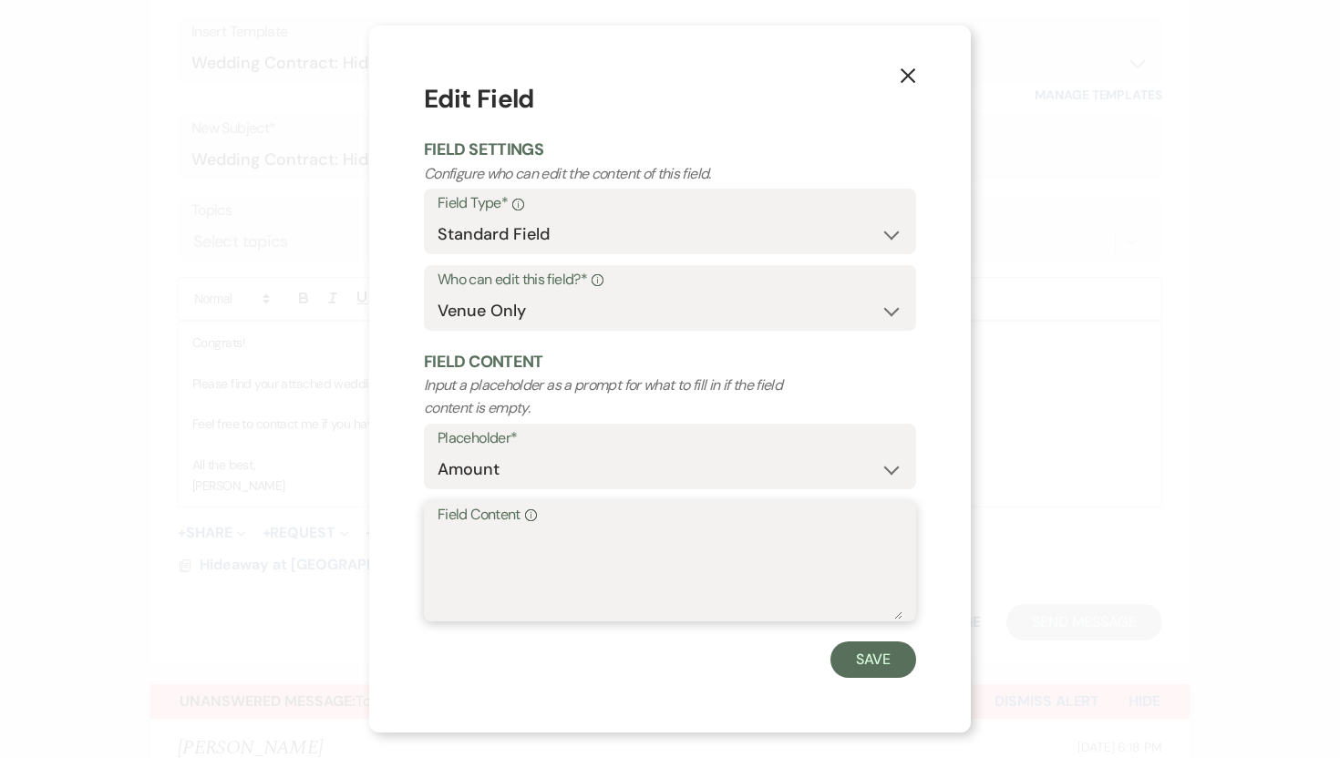
click at [462, 541] on textarea "Field Content Info" at bounding box center [669, 574] width 465 height 91
type textarea "3088.83"
click at [861, 662] on button "Save" at bounding box center [873, 660] width 86 height 36
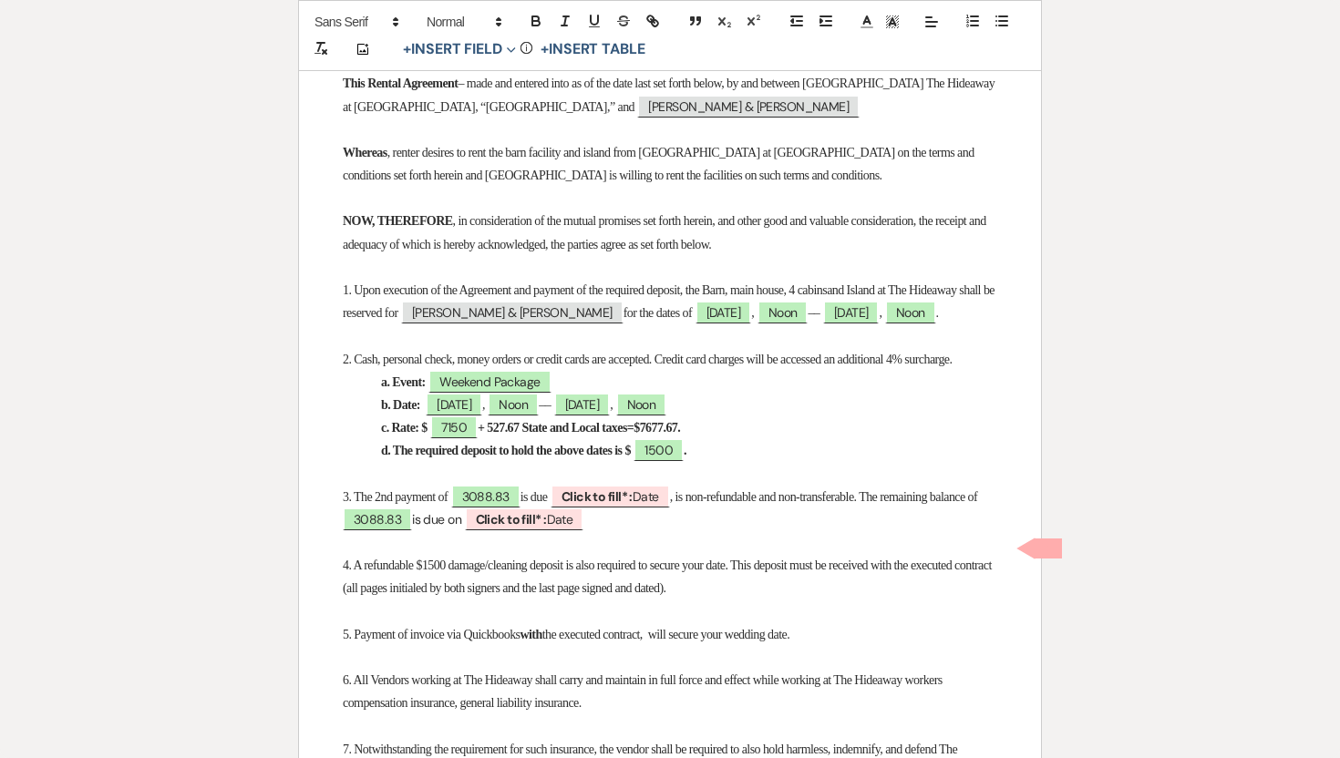
click at [505, 457] on strong "d. The required deposit to hold the above dates is $" at bounding box center [506, 451] width 250 height 14
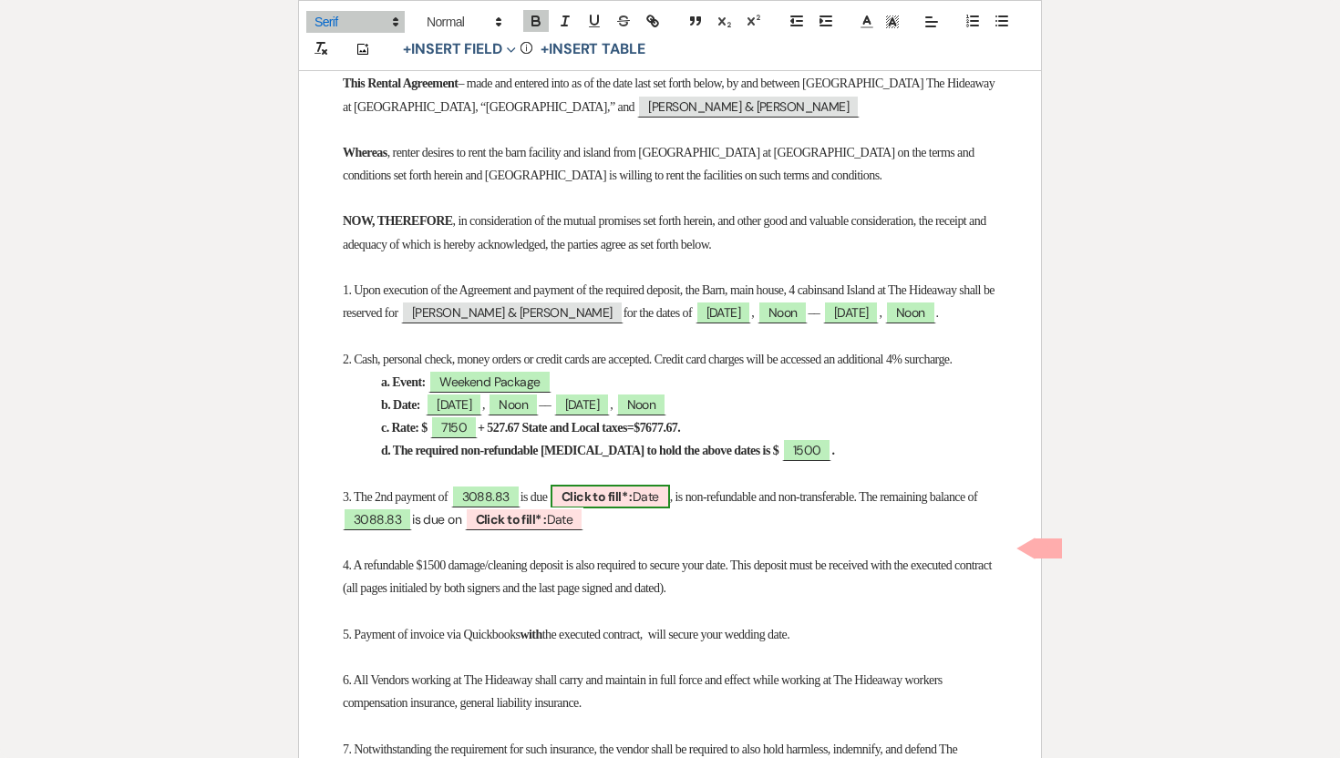
click at [619, 505] on b "Click to fill* :" at bounding box center [596, 496] width 71 height 16
select select "owner"
select select "Date"
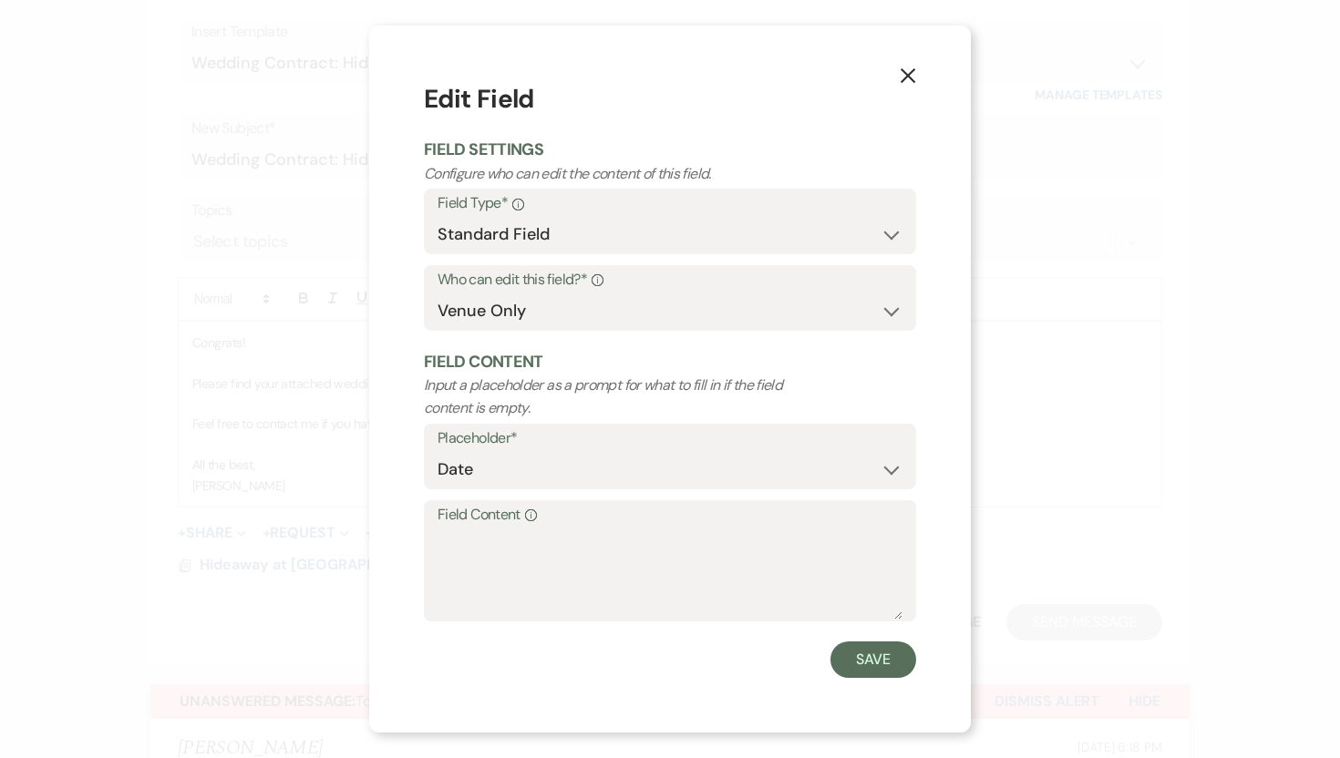
click at [446, 524] on label "Field Content Info" at bounding box center [669, 515] width 465 height 26
click at [446, 529] on textarea "Field Content Info" at bounding box center [669, 574] width 465 height 91
type textarea "2/18/2026"
click at [870, 655] on button "Save" at bounding box center [873, 660] width 86 height 36
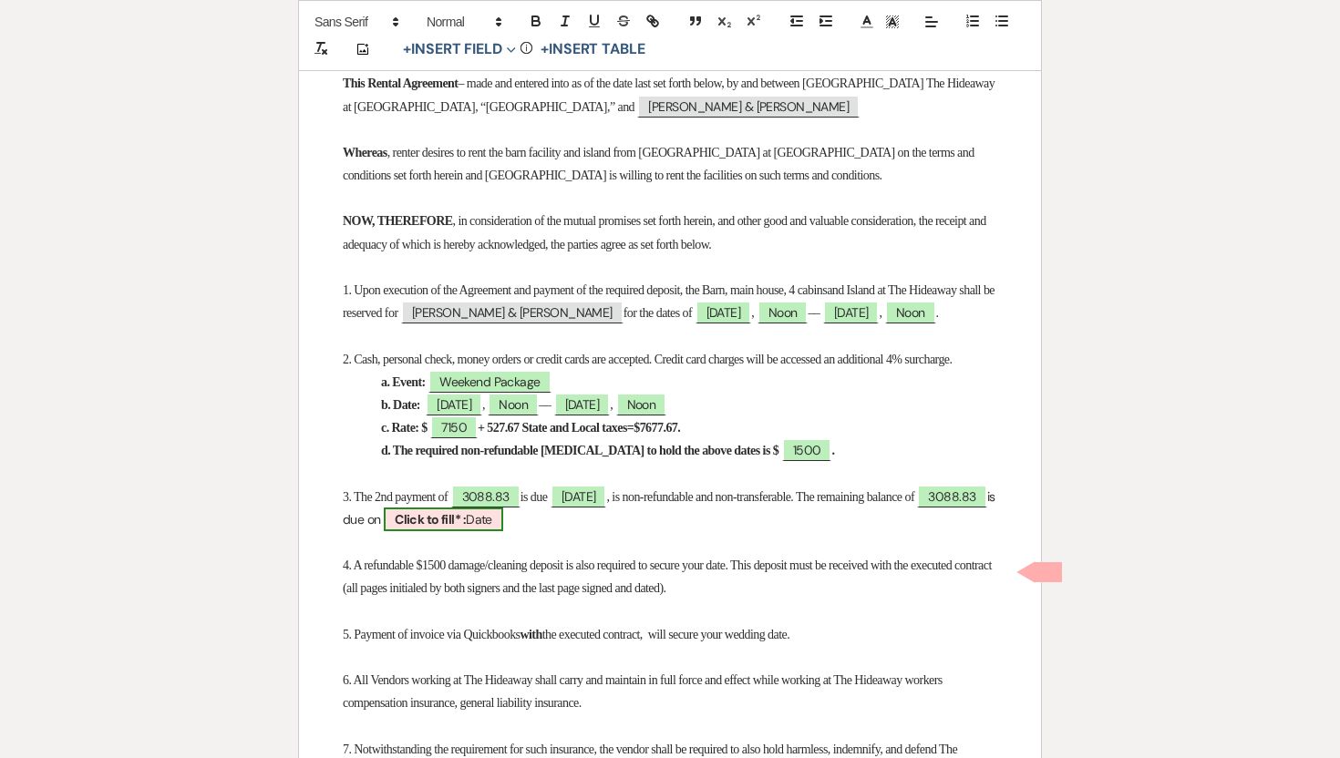
click at [466, 528] on b "Click to fill* :" at bounding box center [430, 519] width 71 height 16
select select "owner"
select select "Date"
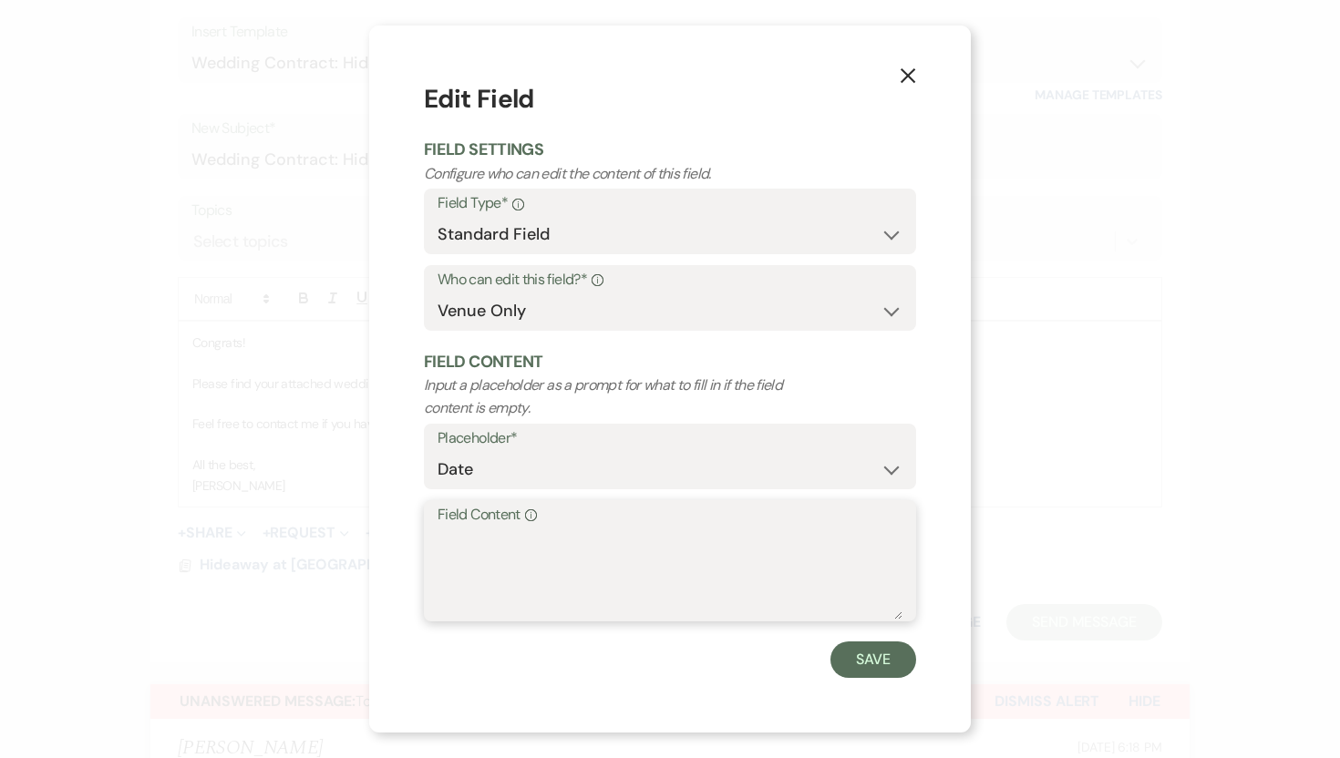
click at [511, 539] on textarea "Field Content Info" at bounding box center [669, 574] width 465 height 91
type textarea "9/11/26"
click at [883, 666] on button "Save" at bounding box center [873, 660] width 86 height 36
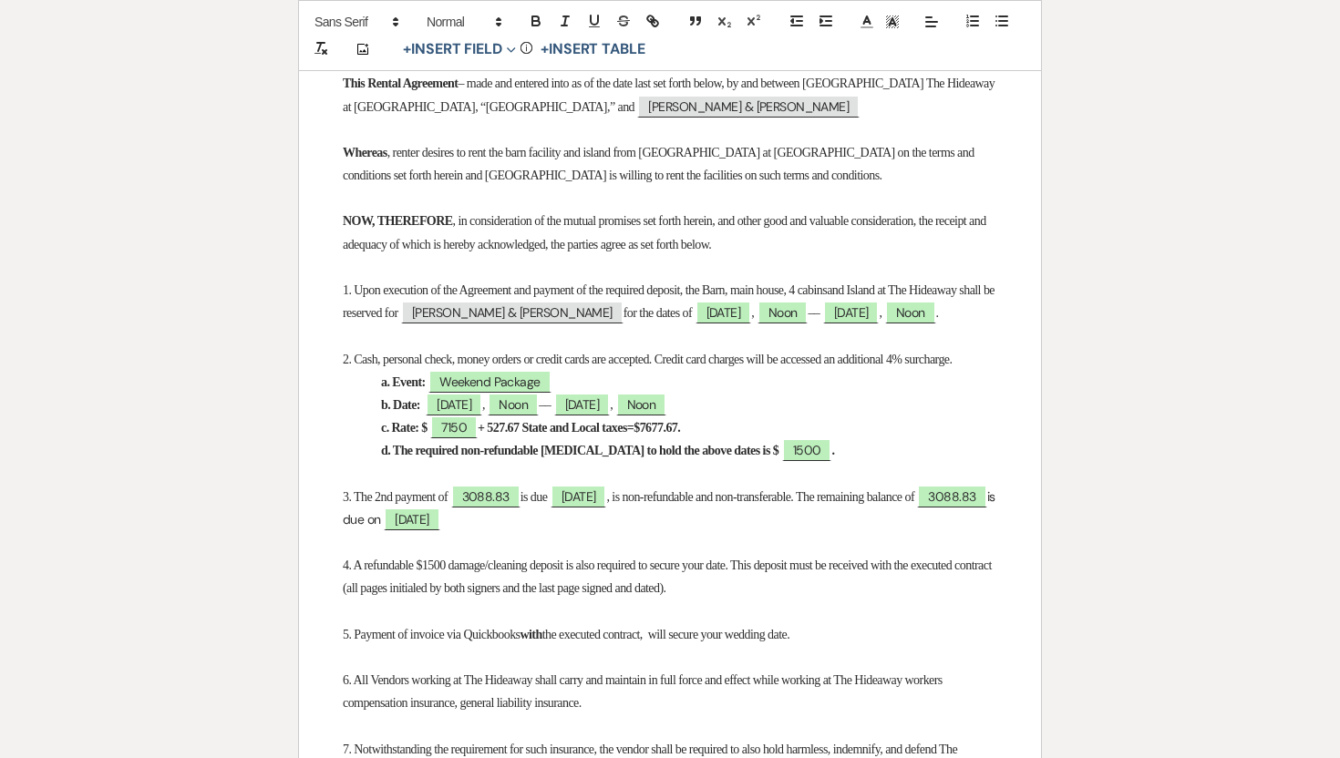
click at [550, 531] on p "3. The 2nd payment of 3088.83 is due 2/18/2026 , is non-refundable and non-tran…" at bounding box center [670, 509] width 654 height 46
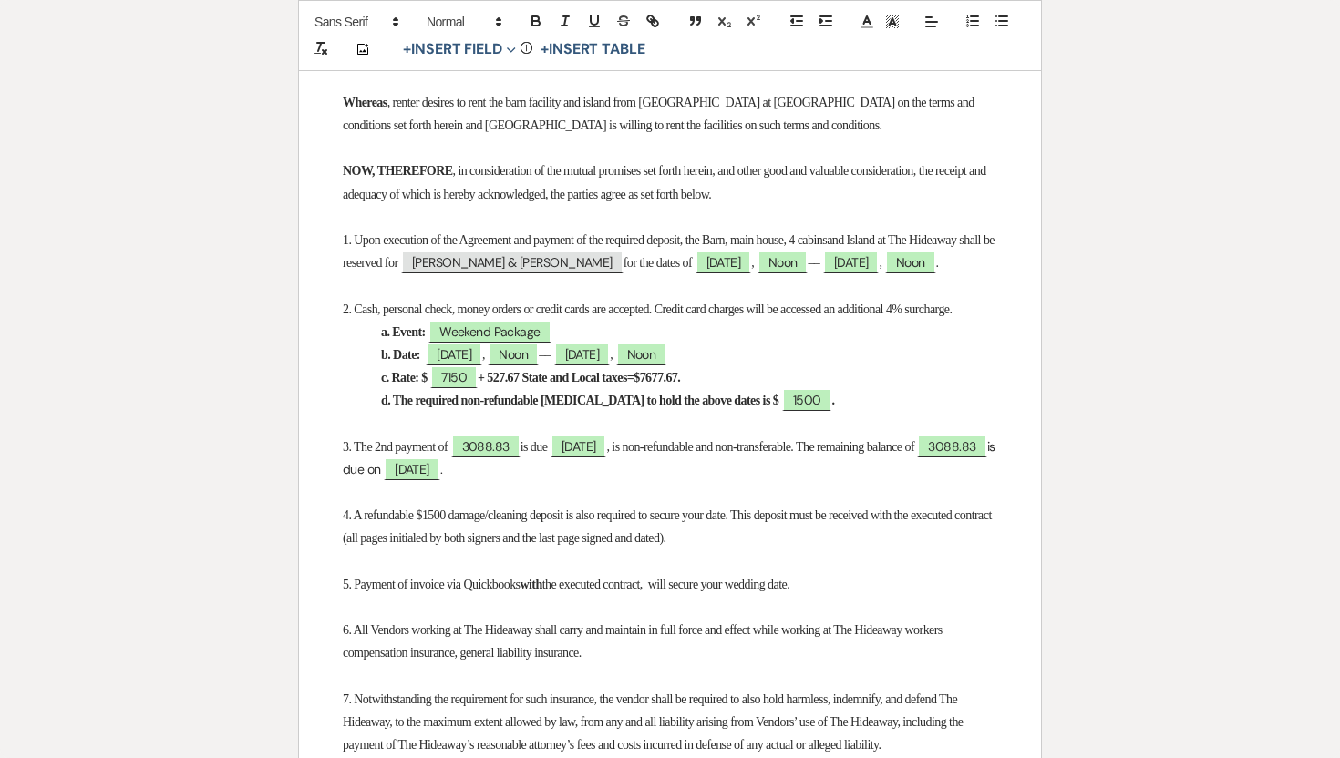
scroll to position [555, 0]
click at [432, 544] on span "4. A refundable $1500 damage/cleaning deposit is also required to secure your d…" at bounding box center [669, 526] width 652 height 36
drag, startPoint x: 441, startPoint y: 591, endPoint x: 874, endPoint y: 587, distance: 432.9
click at [874, 549] on p "4. A refundable $1500 damage/cleaning deposit is also required to secure your d…" at bounding box center [670, 526] width 654 height 46
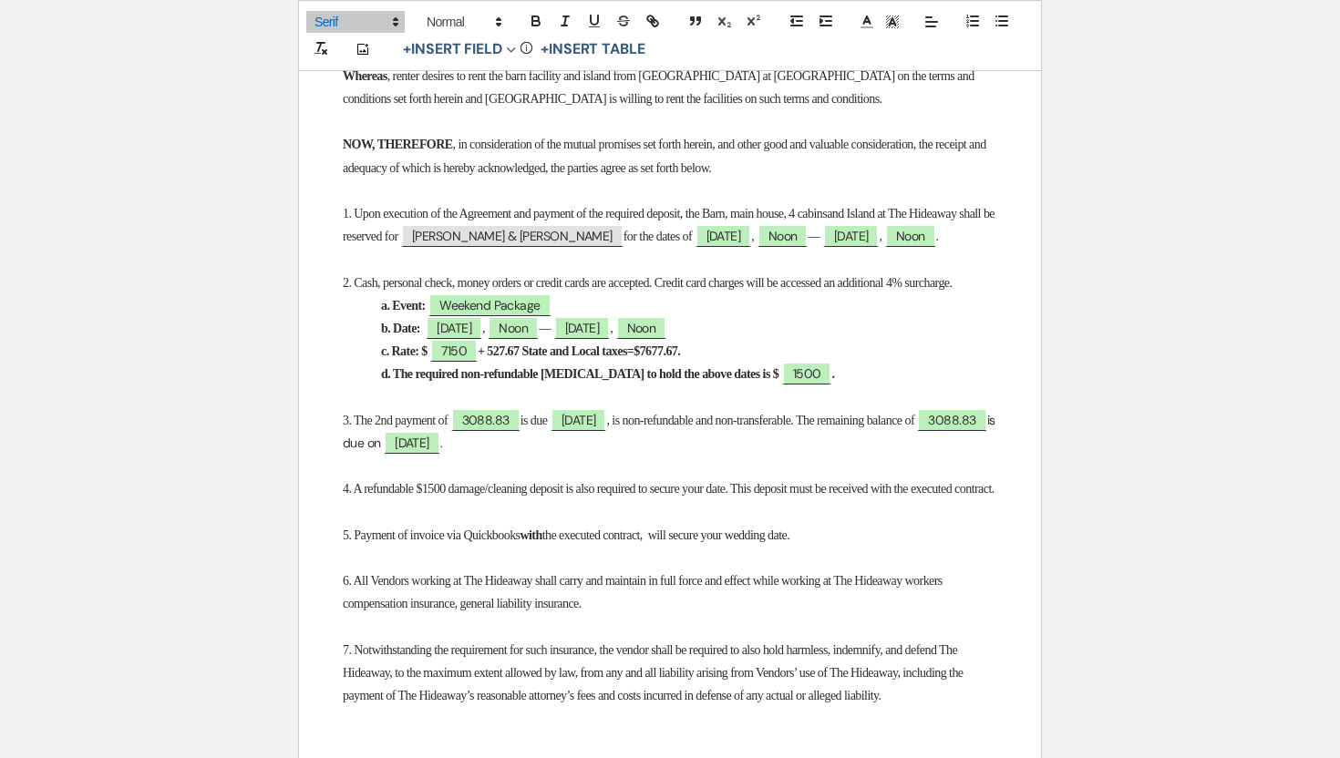
scroll to position [599, 0]
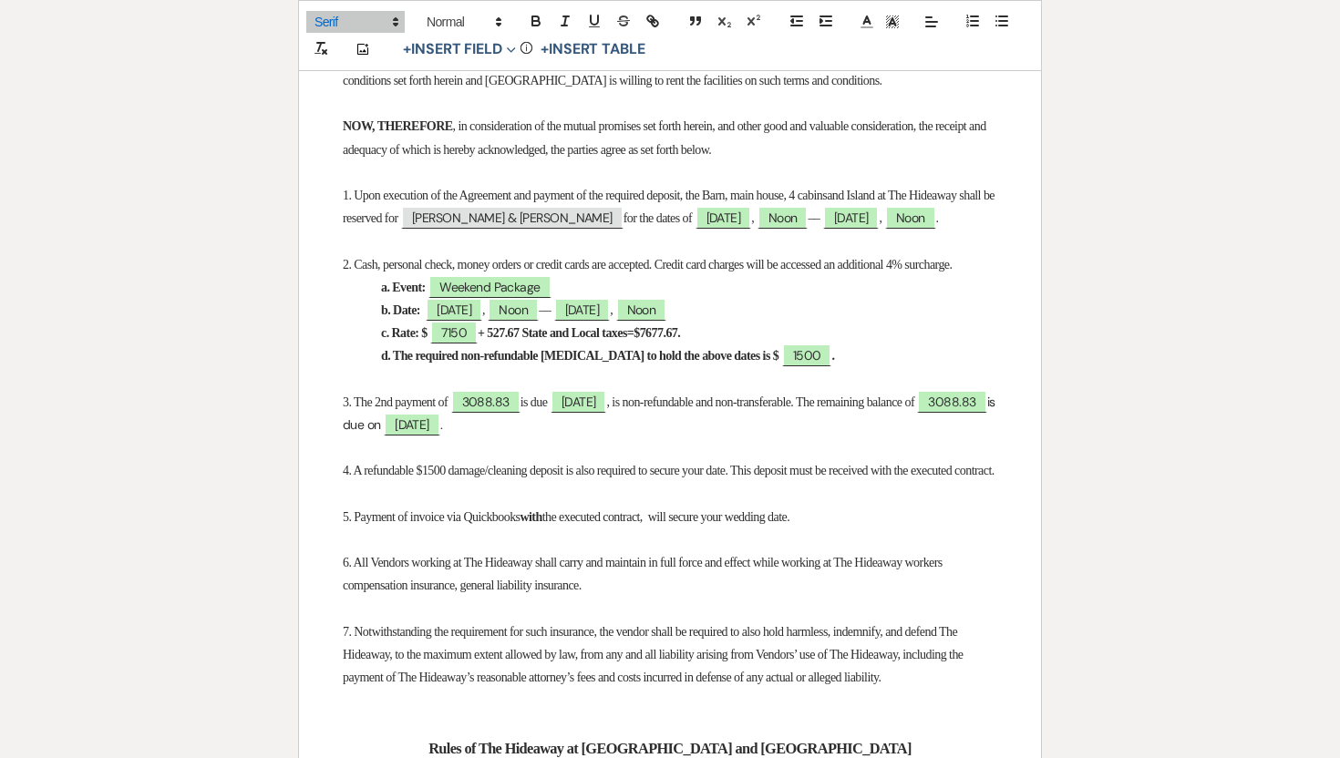
click at [496, 524] on span "5. Payment of invoice via Quickbooks" at bounding box center [431, 517] width 177 height 14
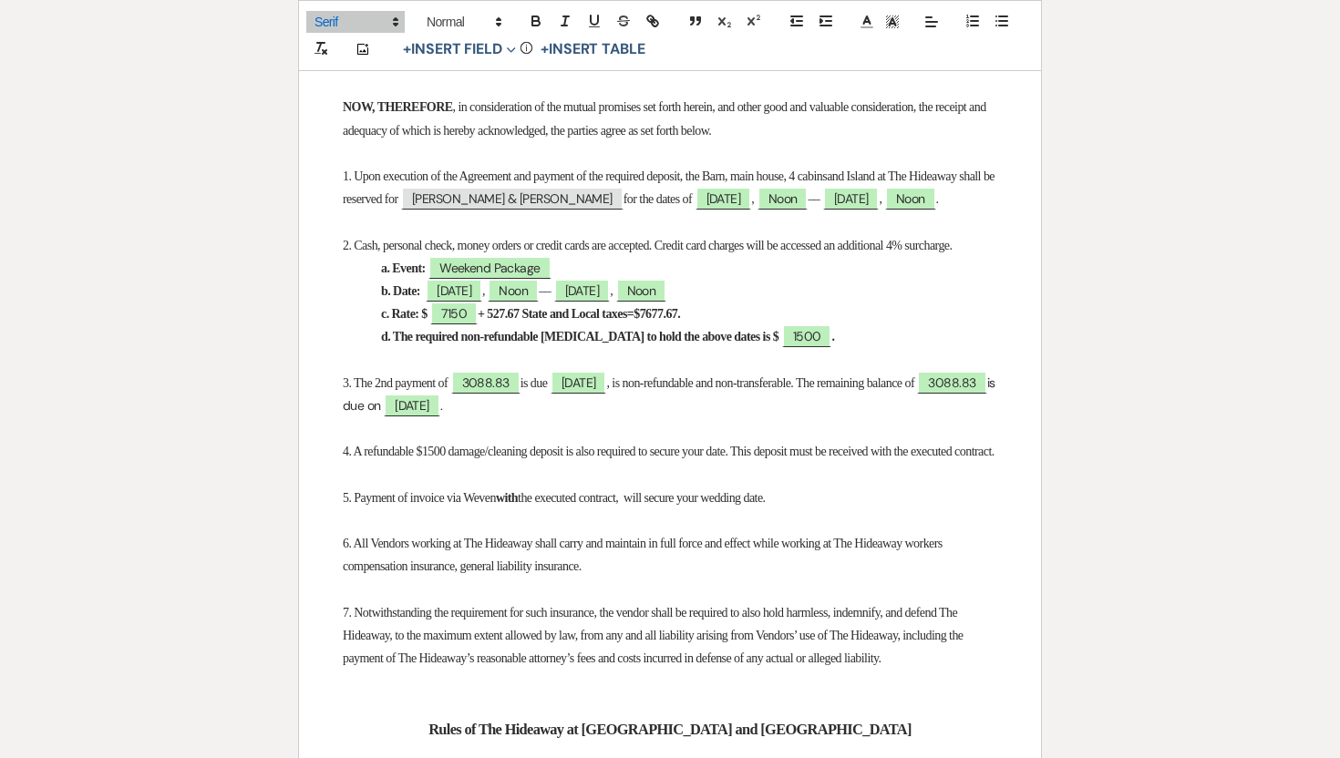
scroll to position [620, 0]
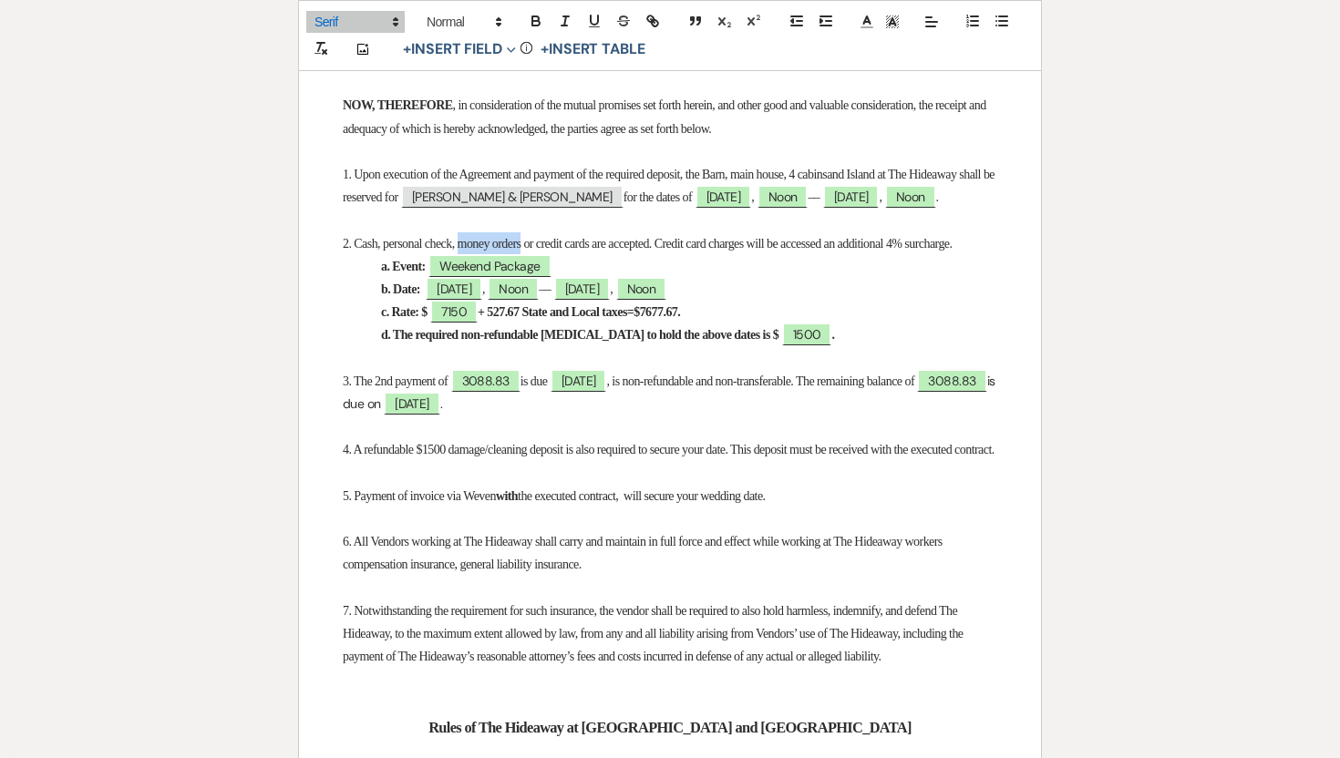
drag, startPoint x: 468, startPoint y: 268, endPoint x: 538, endPoint y: 264, distance: 69.4
click at [538, 251] on span "2. Cash, personal check, money orders or credit cards are accepted. Credit card…" at bounding box center [647, 244] width 609 height 14
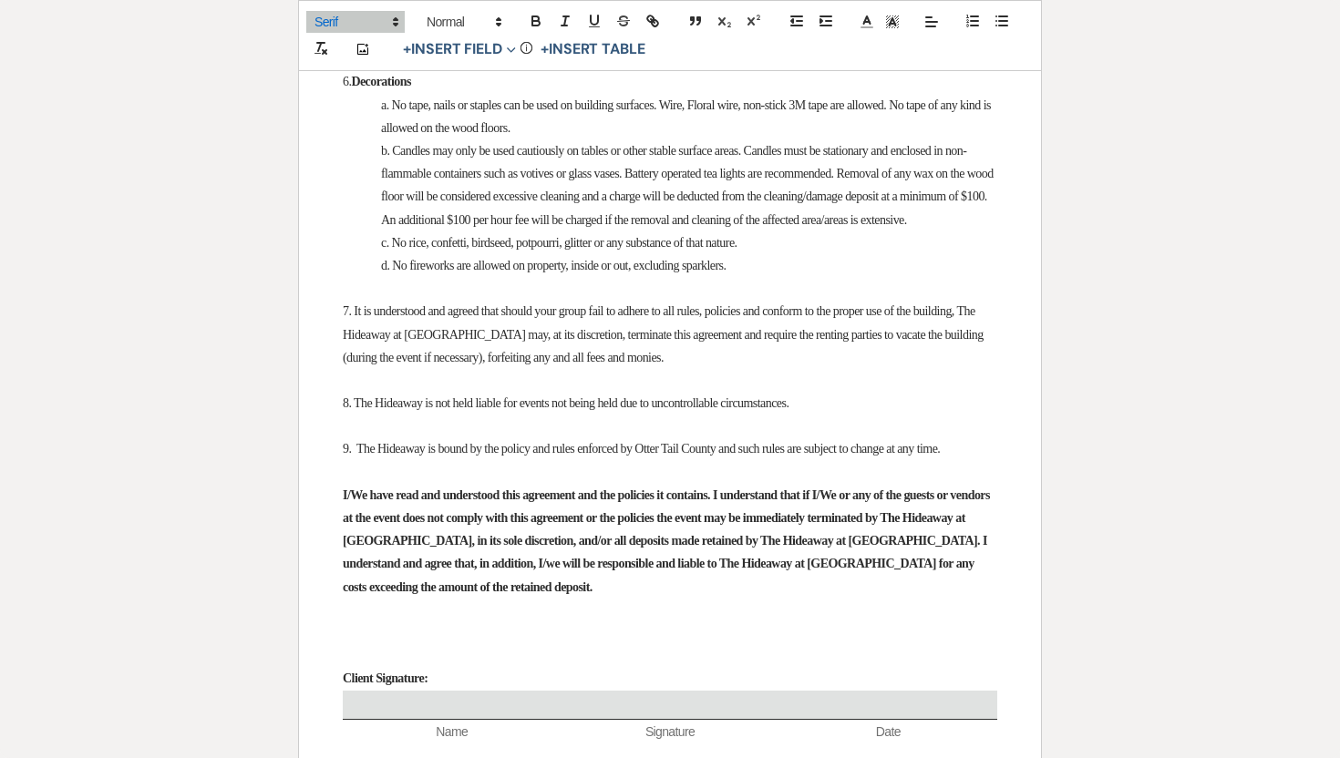
scroll to position [2633, 0]
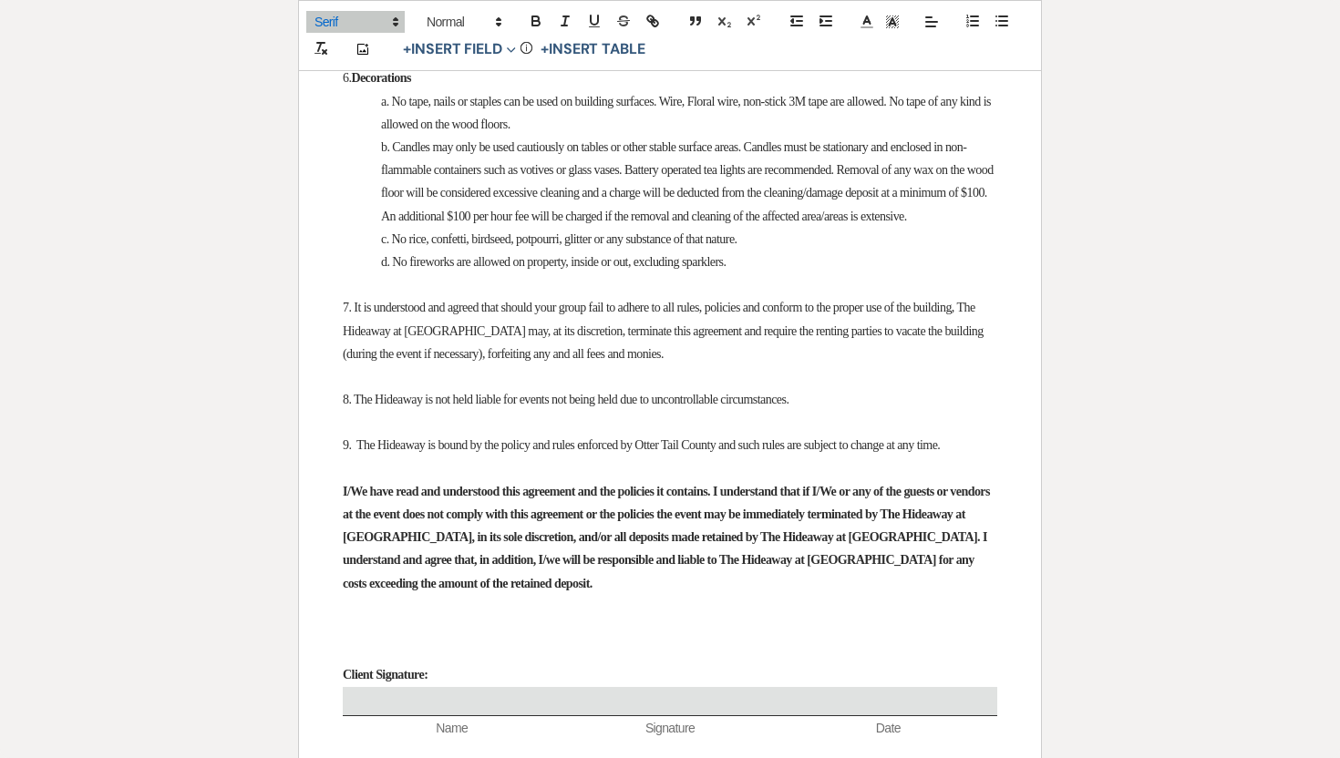
click at [841, 44] on p "c. *Caterers* are required to wipe down / mop up all areas where food had been …" at bounding box center [670, 32] width 654 height 23
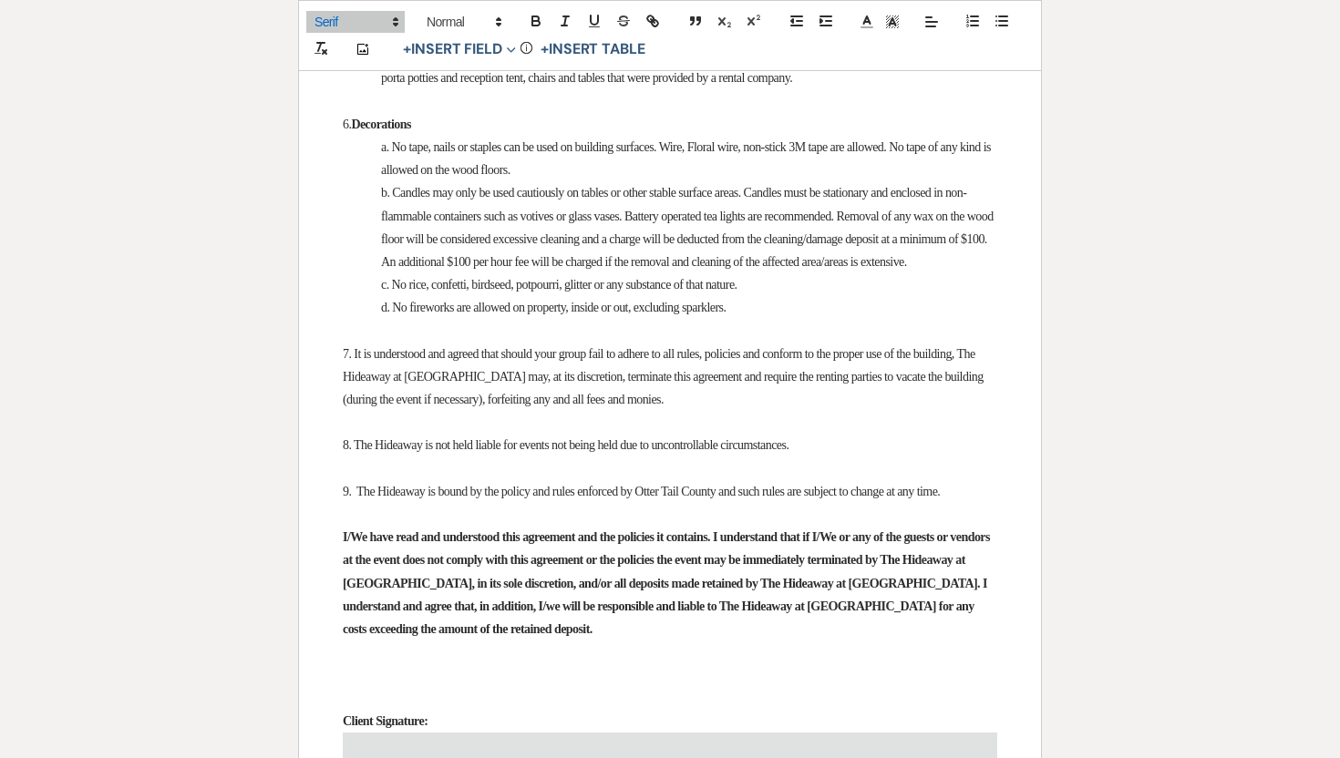
click at [488, 85] on span "d. ALL decor and wedding related items brought onto the resort grounds must be …" at bounding box center [688, 66] width 614 height 36
click at [518, 85] on span "d. ALL decor and wedding related items brought onto the resort grounds must be …" at bounding box center [688, 66] width 614 height 36
click at [587, 85] on span "d. ALL decor and wedding related items brought onto the resort grounds must be …" at bounding box center [688, 66] width 614 height 36
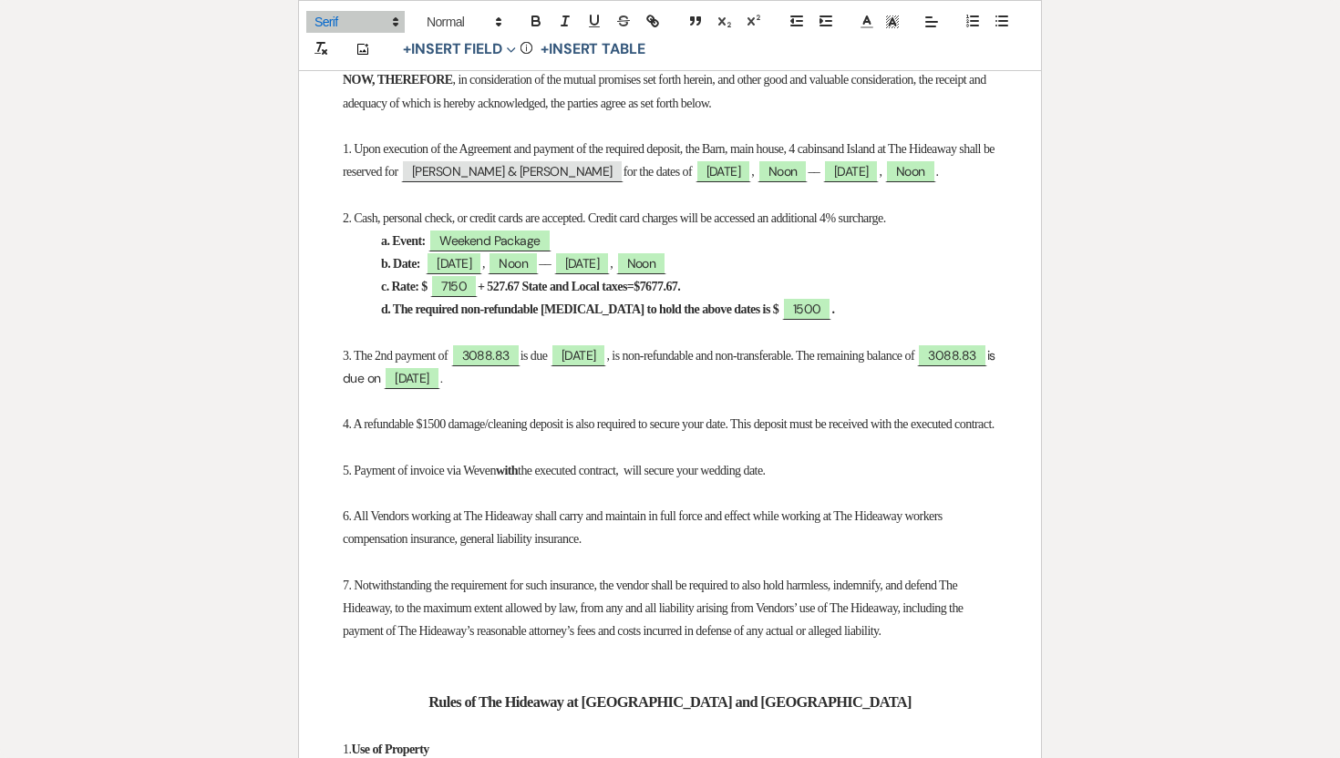
scroll to position [0, 0]
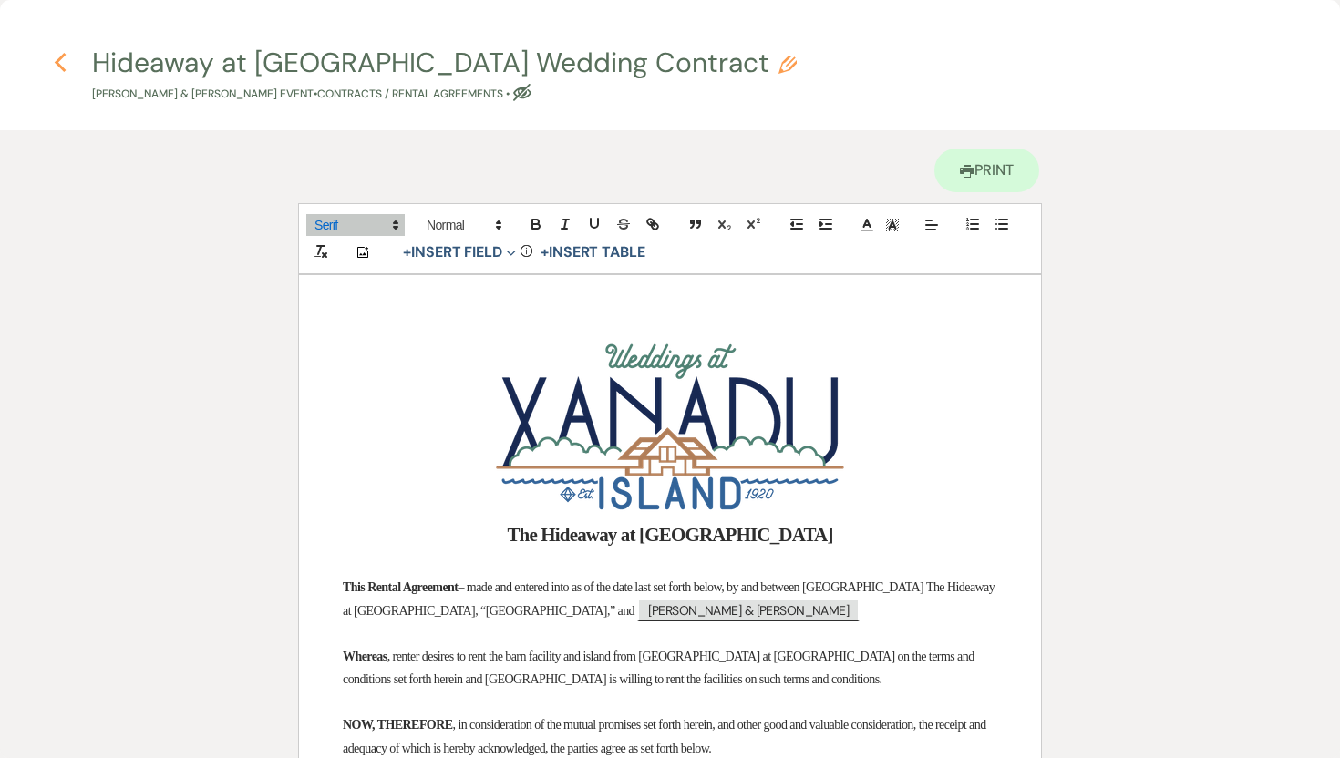
click at [61, 56] on use "button" at bounding box center [60, 63] width 12 height 20
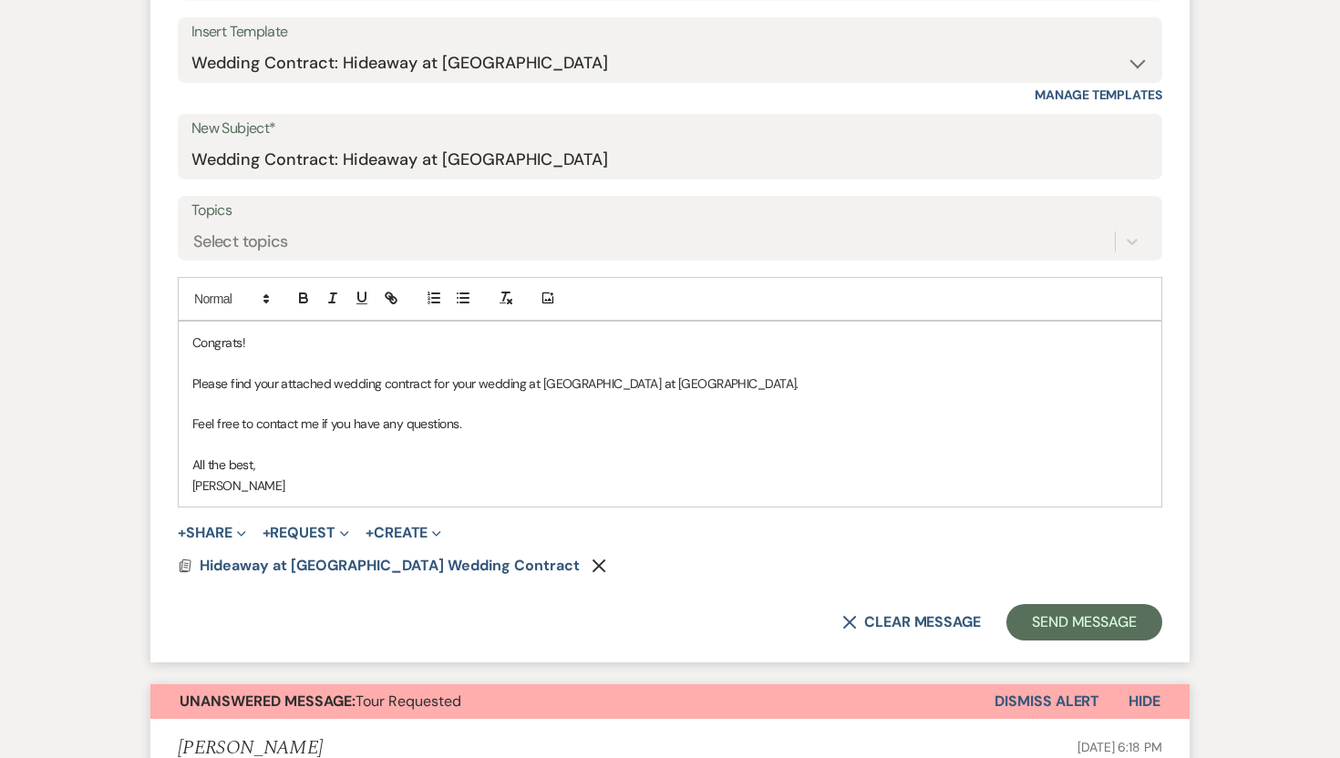
click at [242, 341] on p "Congrats!" at bounding box center [669, 343] width 955 height 20
click at [362, 344] on p "Congrats, Riley and Abbey!" at bounding box center [669, 343] width 955 height 20
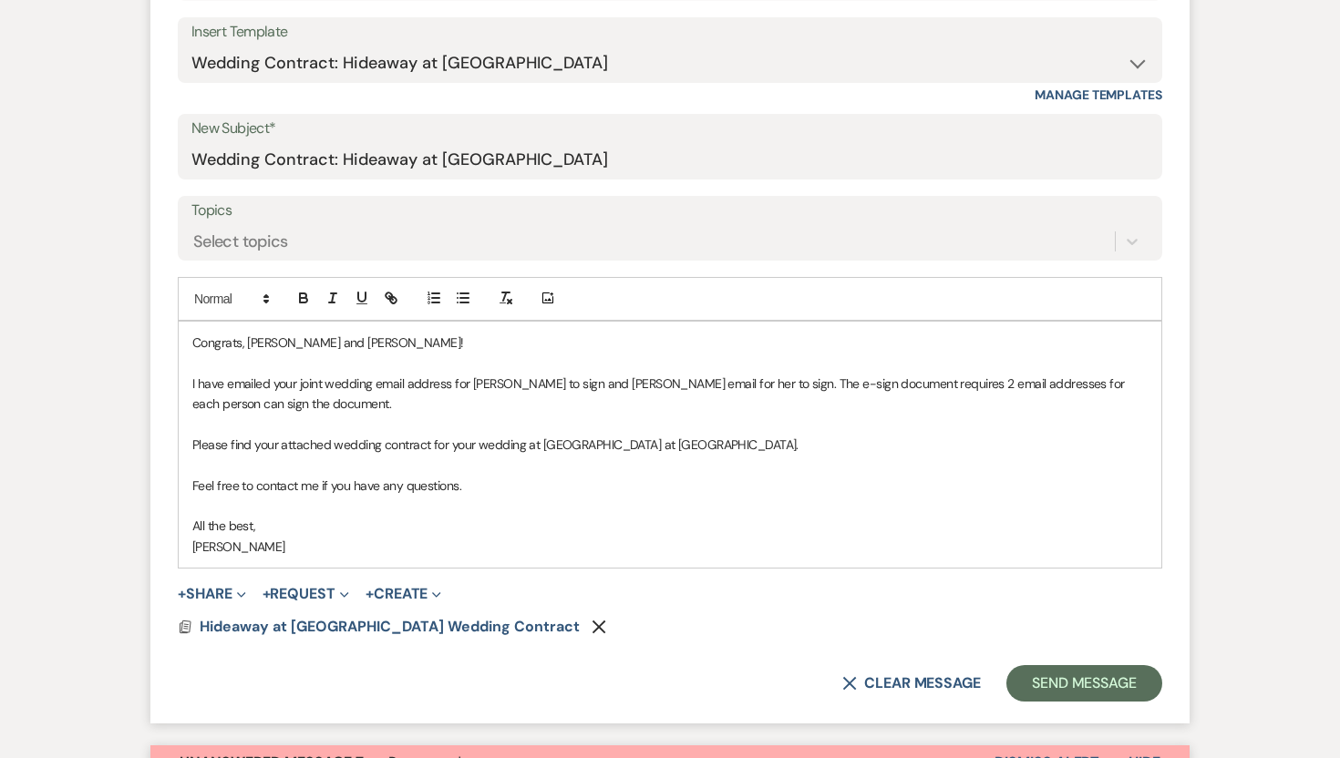
click at [195, 364] on p at bounding box center [669, 363] width 955 height 20
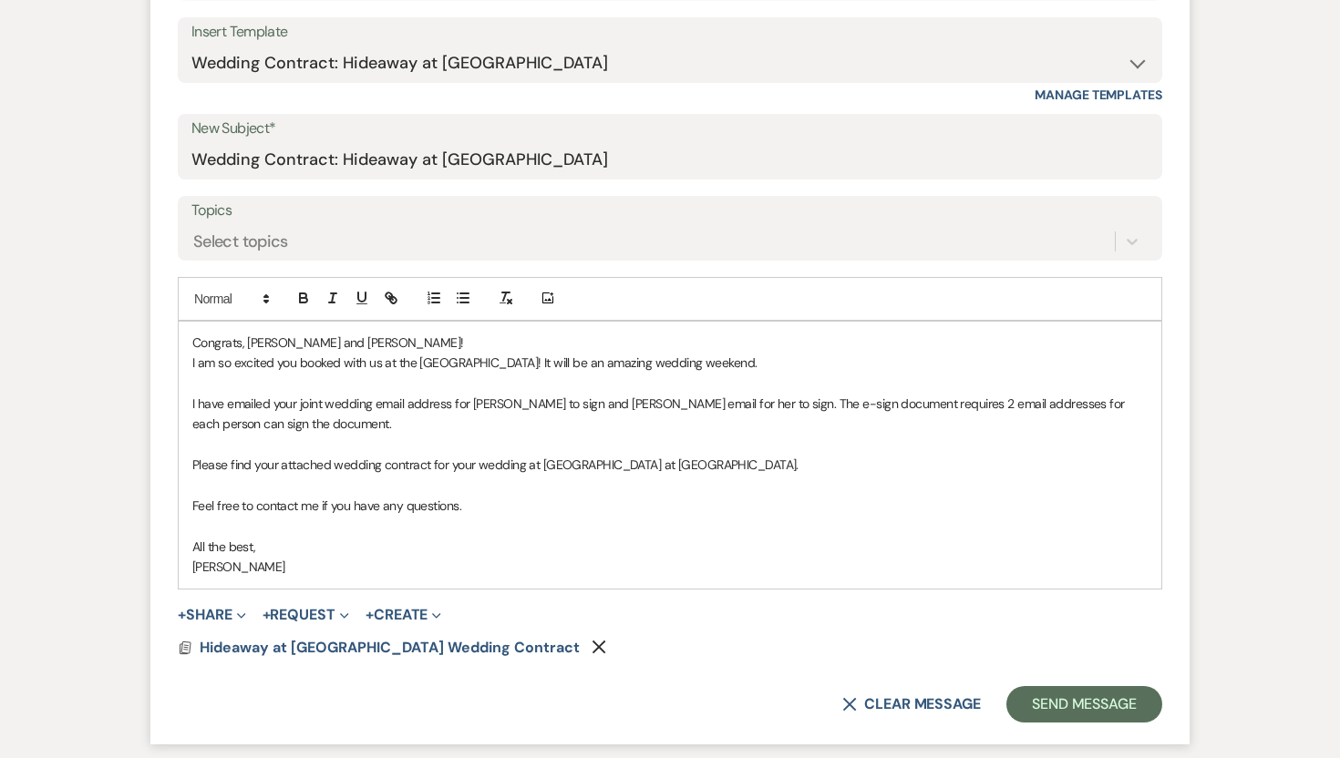
click at [835, 403] on p "I have emailed your joint wedding email address for Riley to sign and Abbeys em…" at bounding box center [669, 414] width 955 height 41
click at [1041, 404] on p "I have emailed your joint wedding email address for Riley to sign and Abbeys em…" at bounding box center [669, 414] width 955 height 41
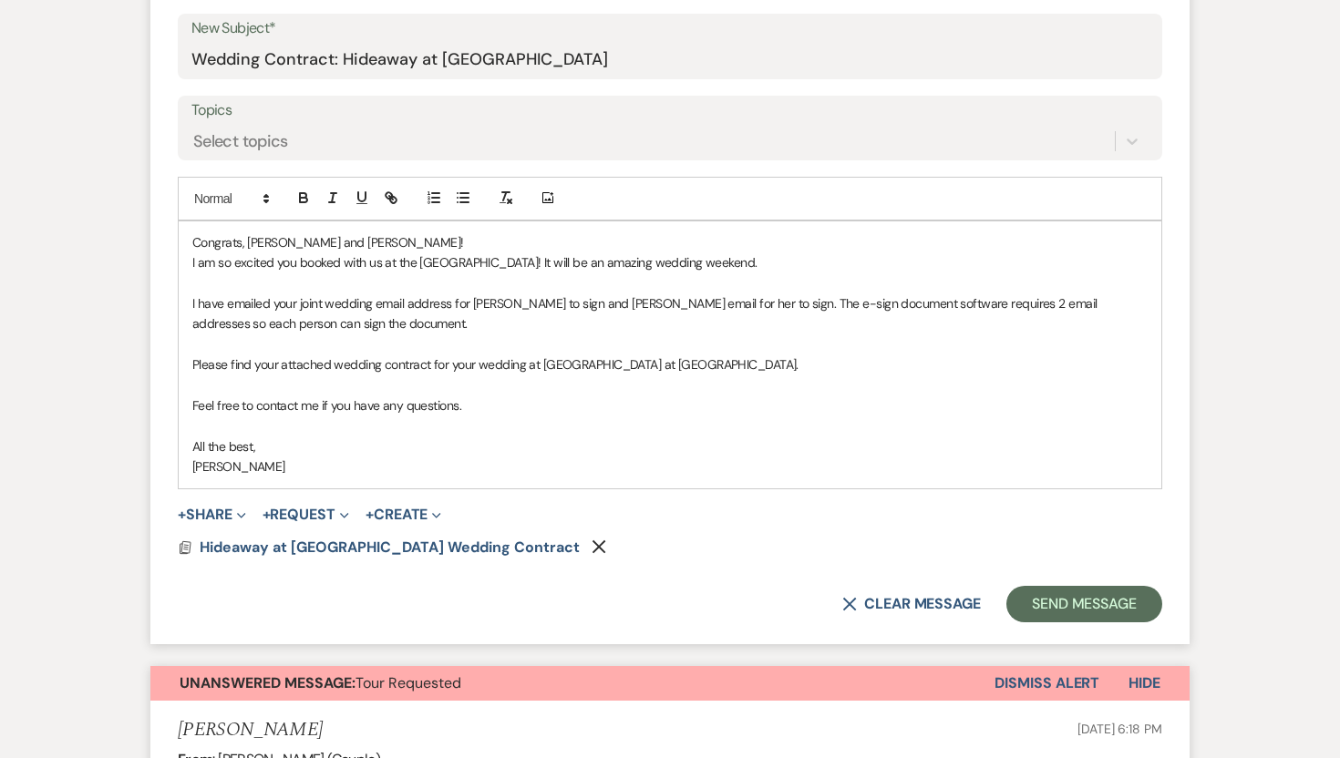
scroll to position [948, 0]
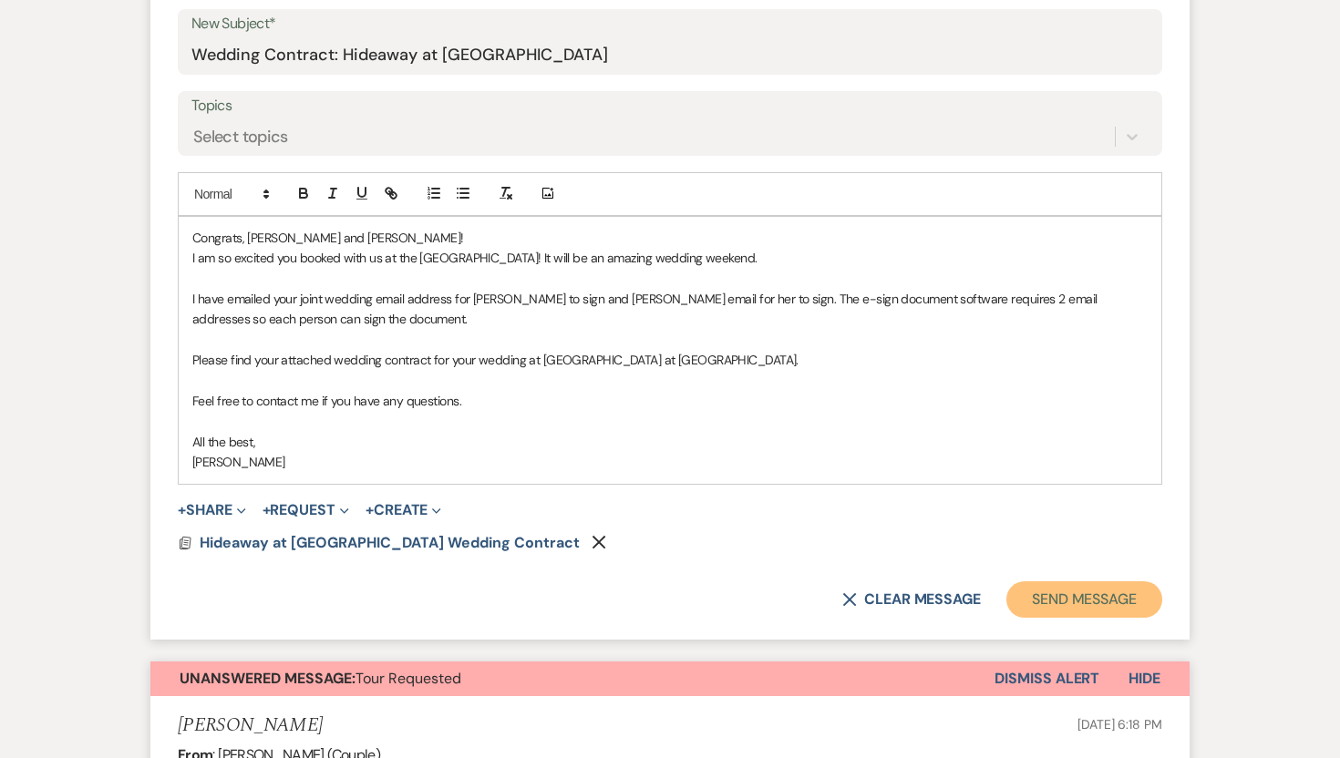
click at [1104, 592] on button "Send Message" at bounding box center [1084, 599] width 156 height 36
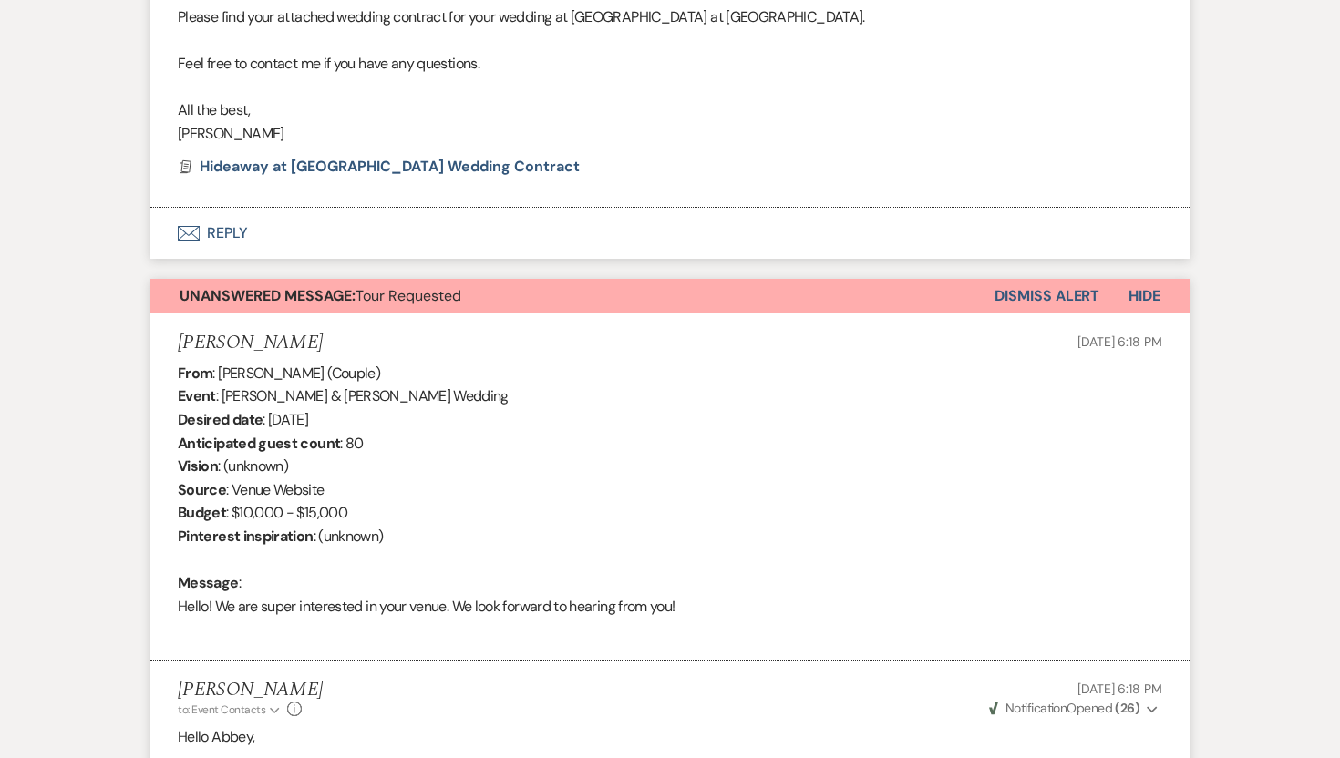
scroll to position [960, 0]
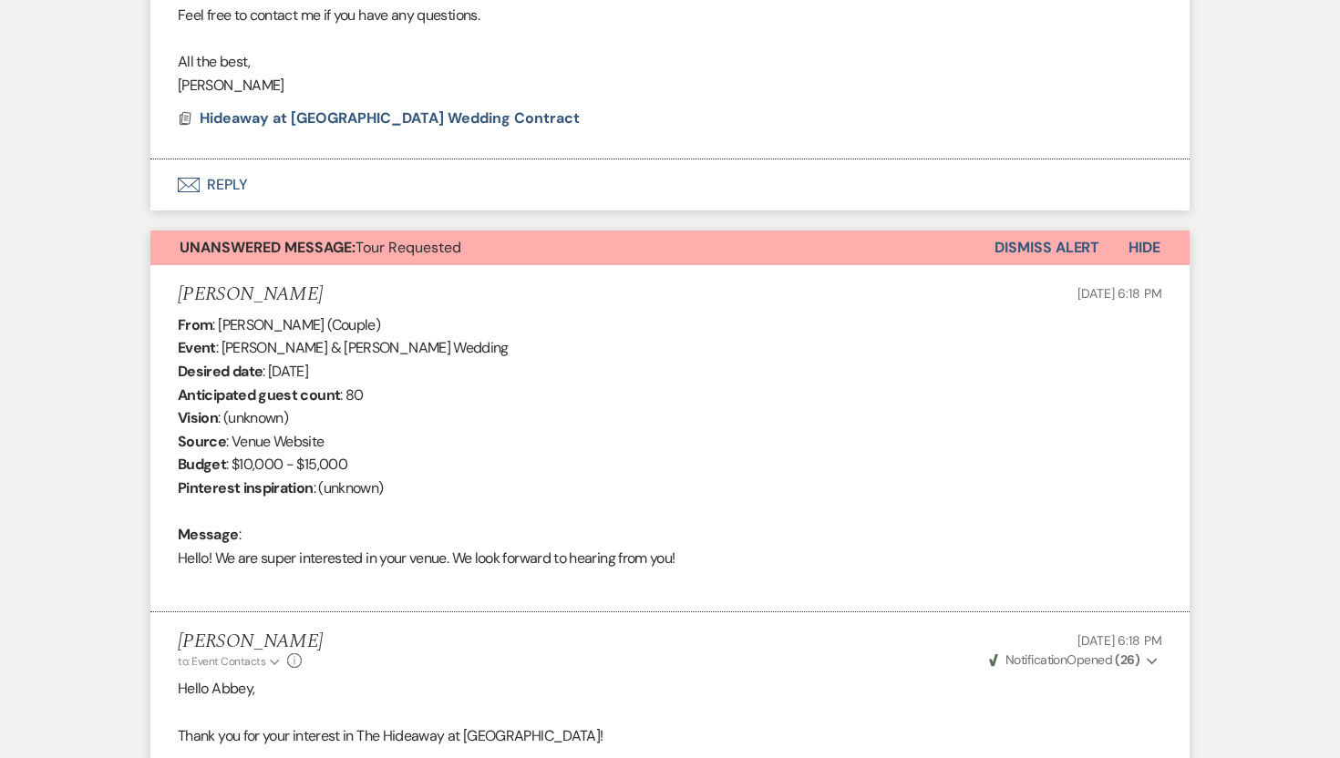
click at [1044, 236] on button "Dismiss Alert" at bounding box center [1046, 248] width 105 height 35
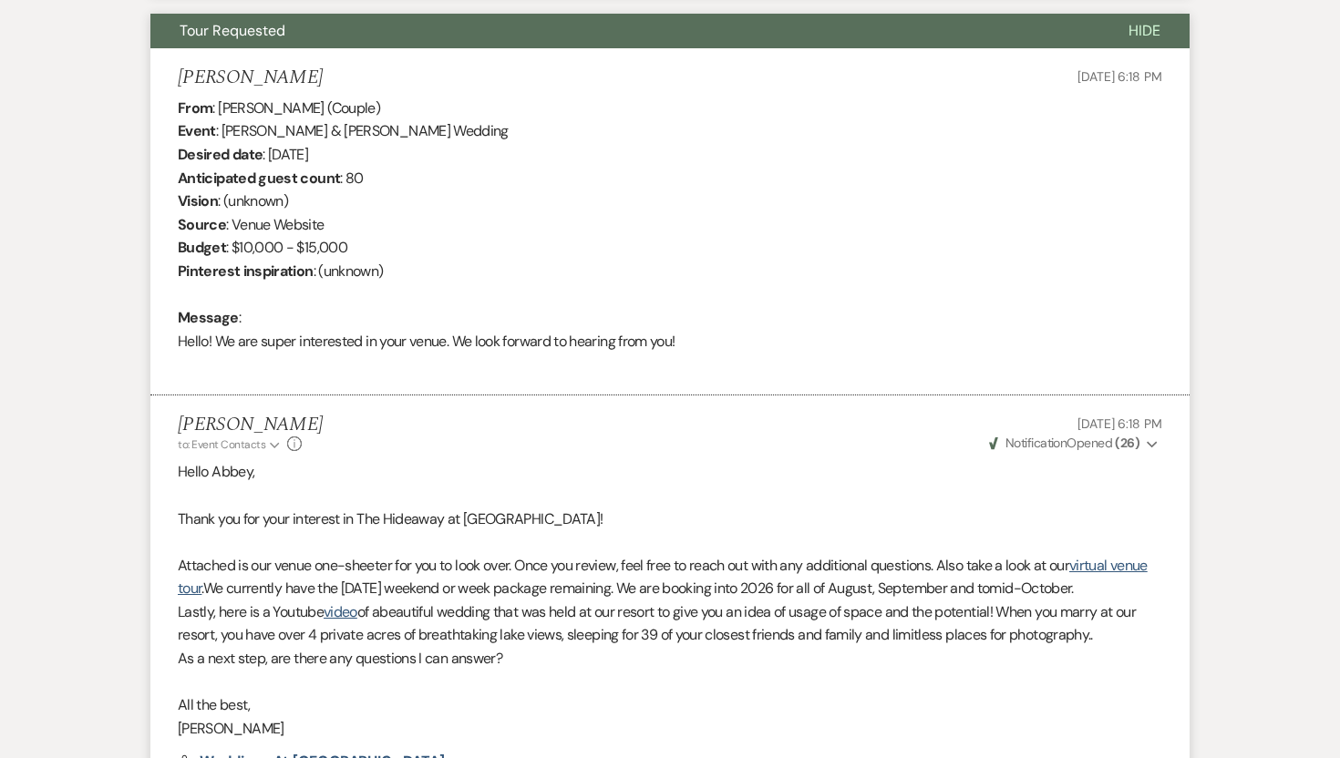
scroll to position [0, 0]
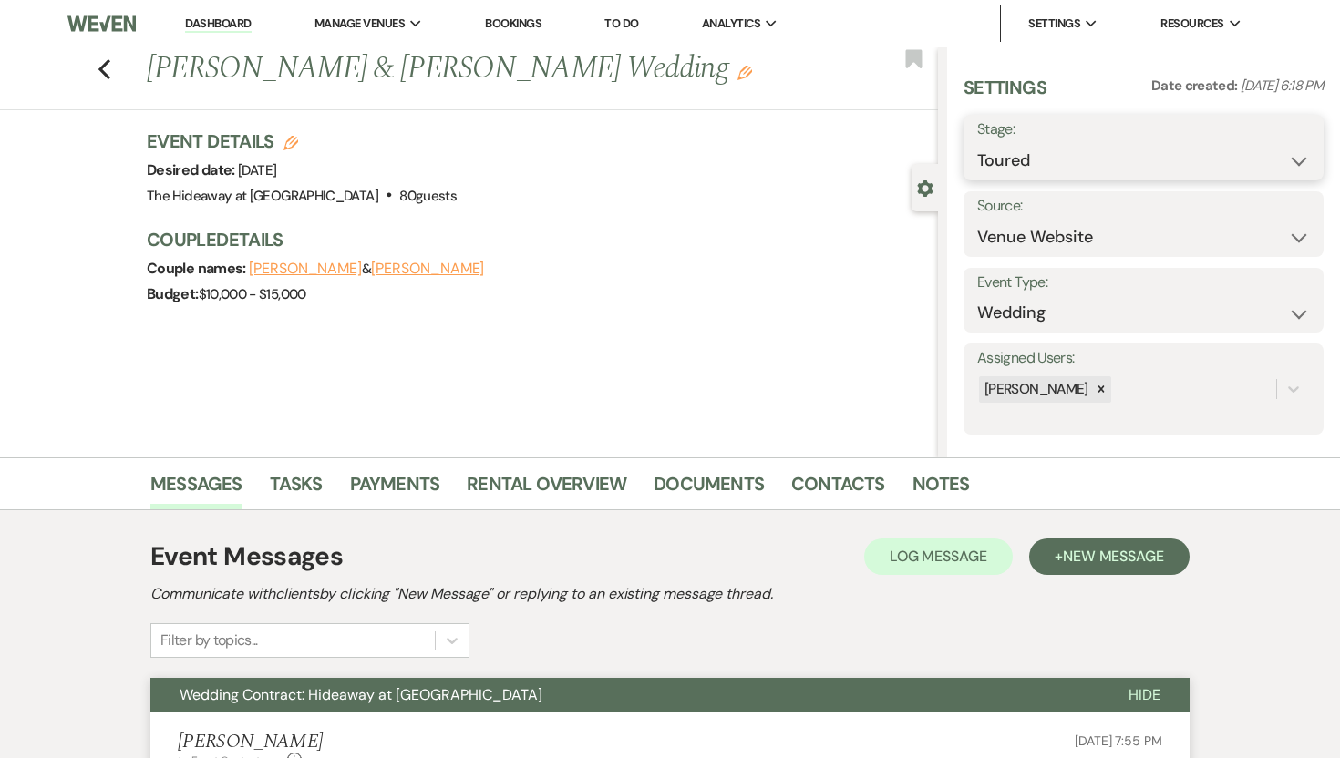
click at [1131, 162] on select "Inquiry Follow Up Tour Requested Tour Confirmed Toured Proposal Sent Booked Lost" at bounding box center [1143, 161] width 333 height 36
select select "6"
click at [1272, 150] on button "Save" at bounding box center [1286, 147] width 74 height 36
click at [98, 70] on icon "Previous" at bounding box center [105, 69] width 14 height 22
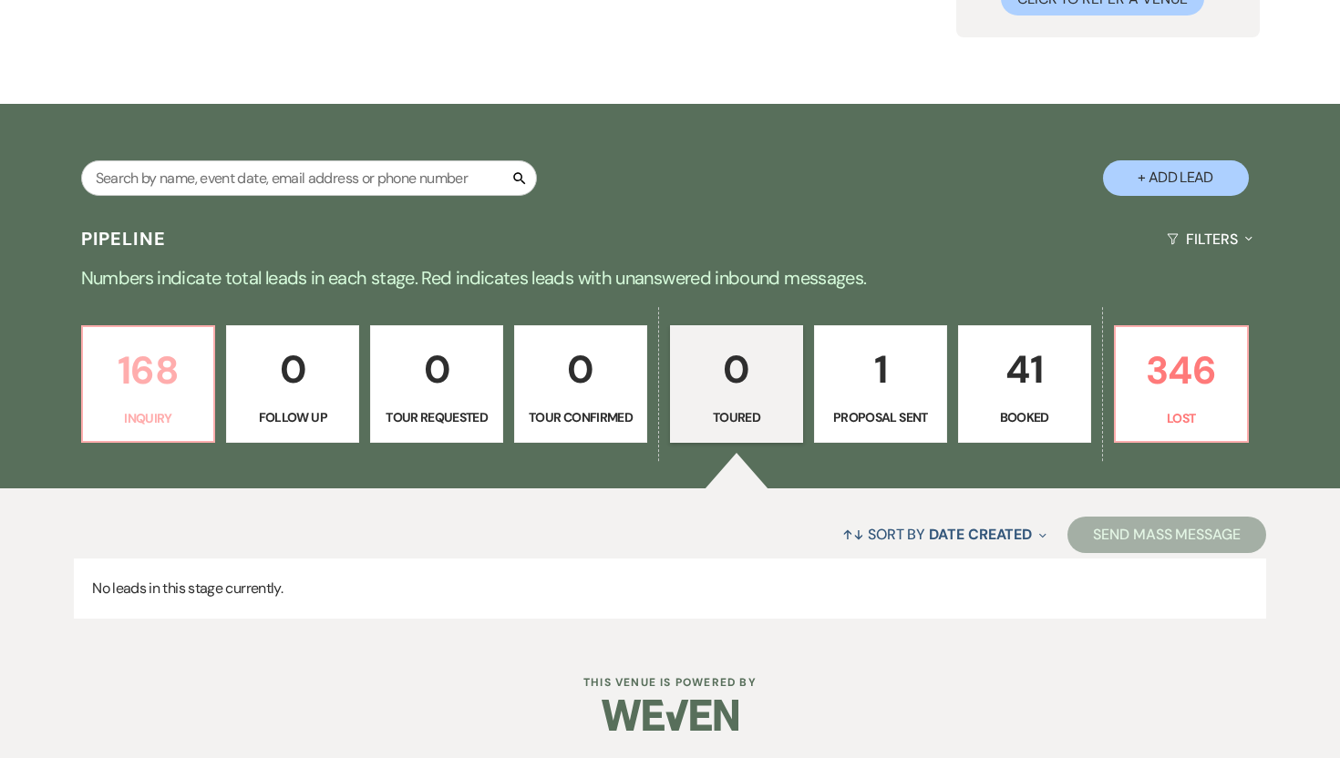
click at [142, 365] on p "168" at bounding box center [148, 370] width 109 height 61
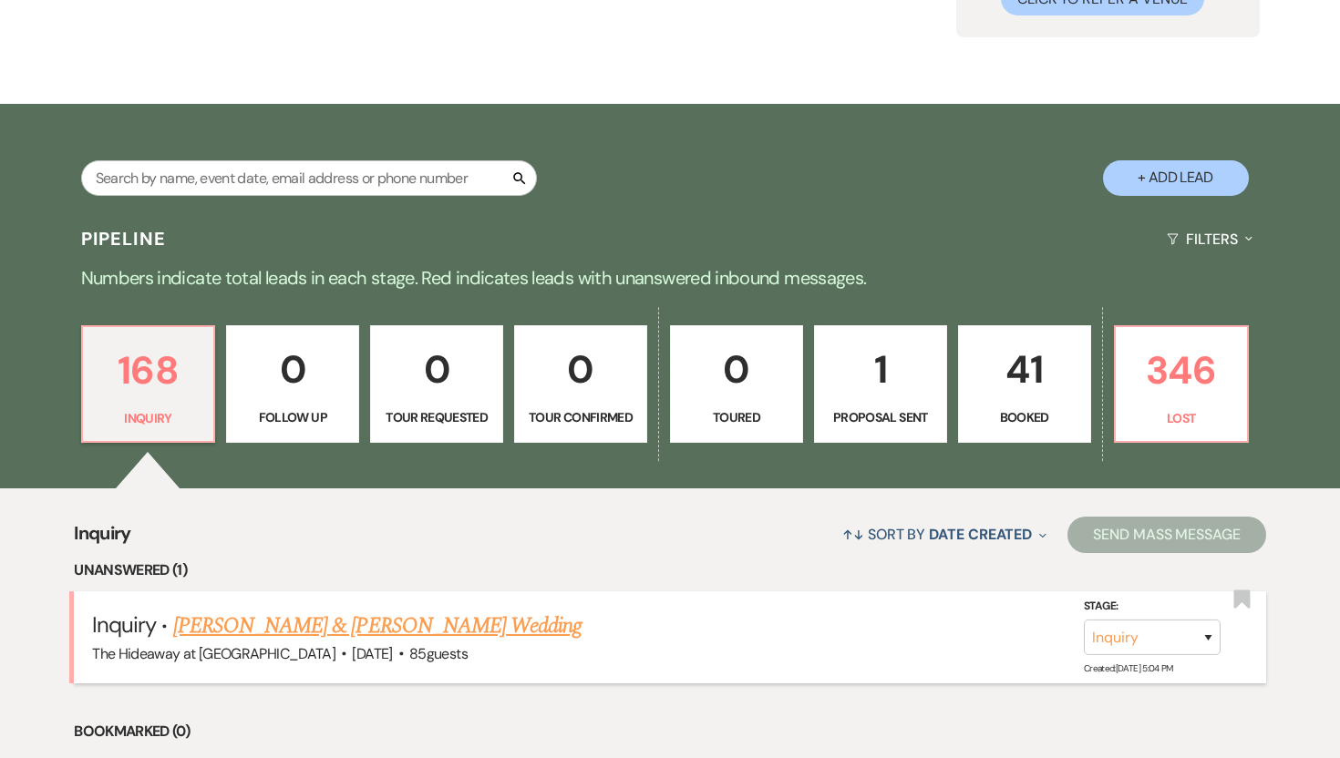
click at [349, 624] on link "[PERSON_NAME] & [PERSON_NAME] Wedding" at bounding box center [377, 626] width 408 height 33
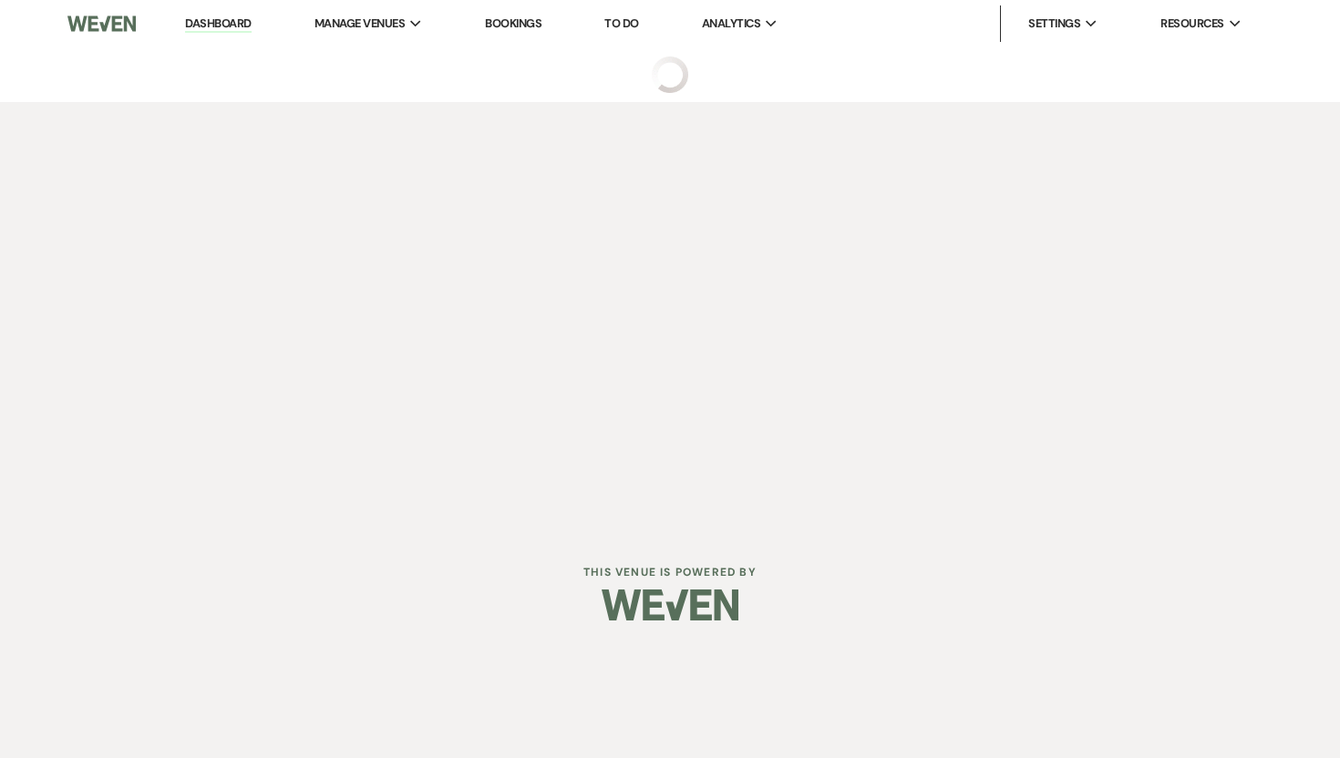
select select "5"
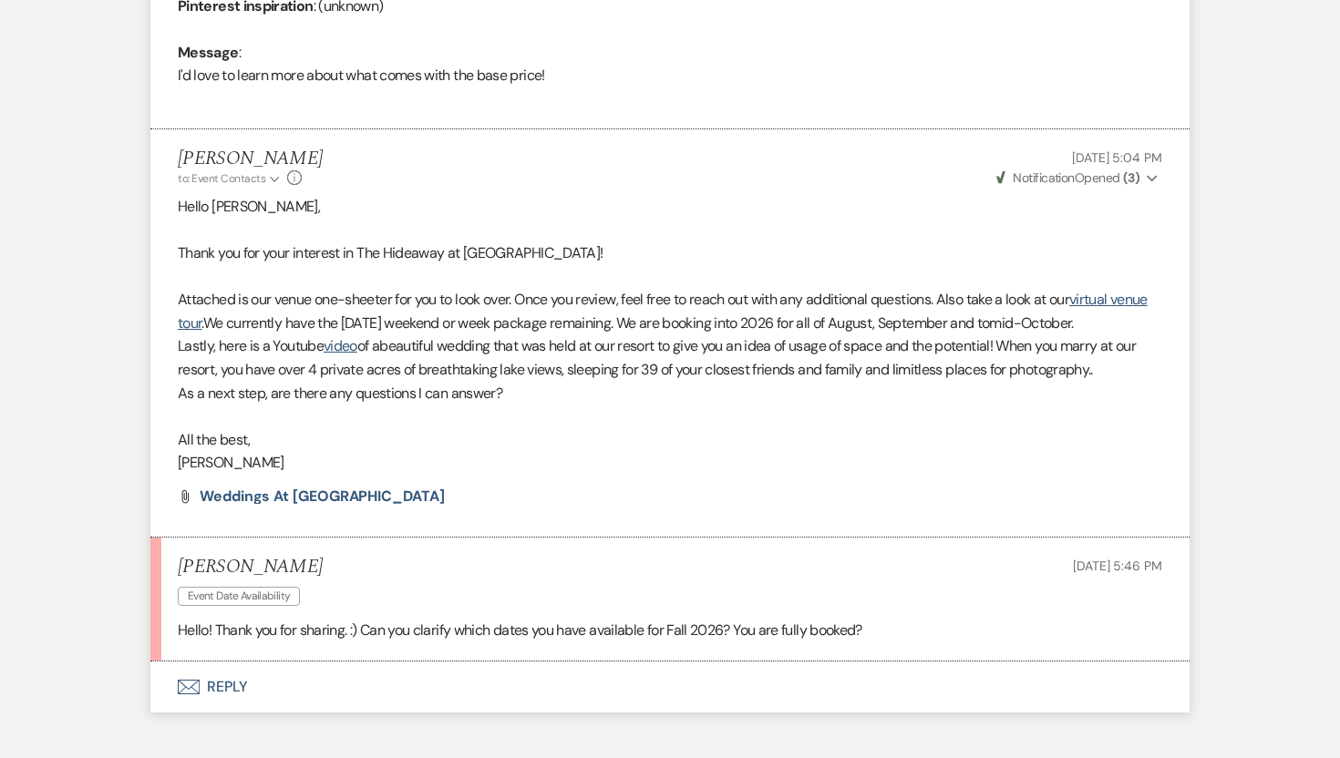
scroll to position [1052, 0]
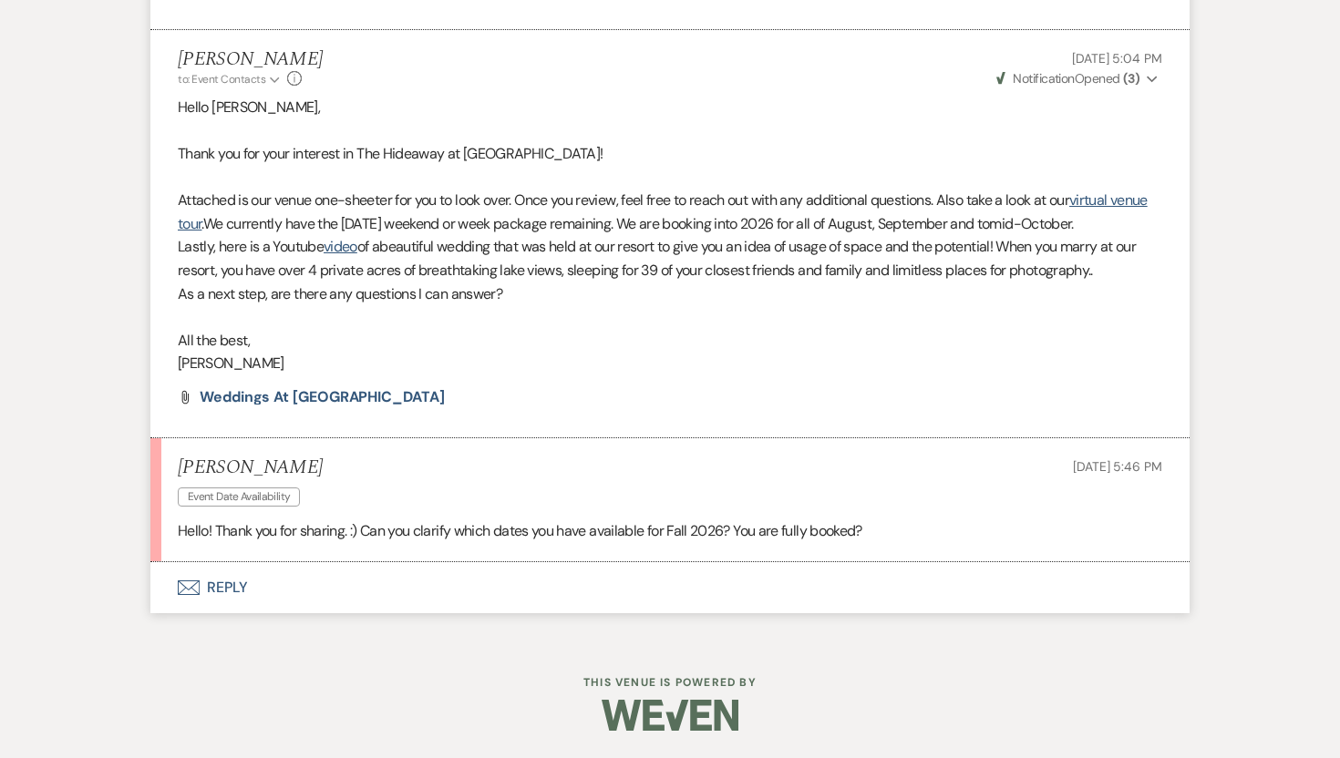
click at [229, 583] on button "Envelope Reply" at bounding box center [669, 587] width 1039 height 51
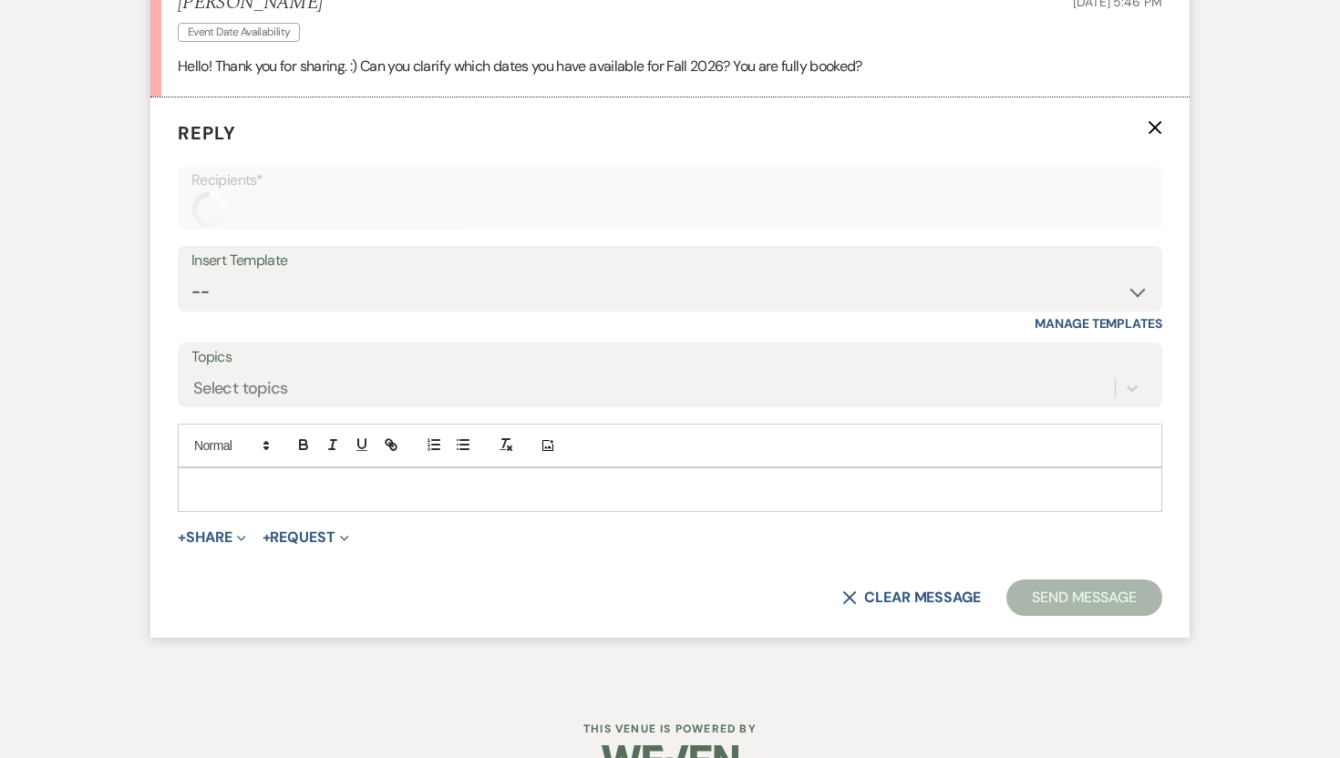
scroll to position [1505, 0]
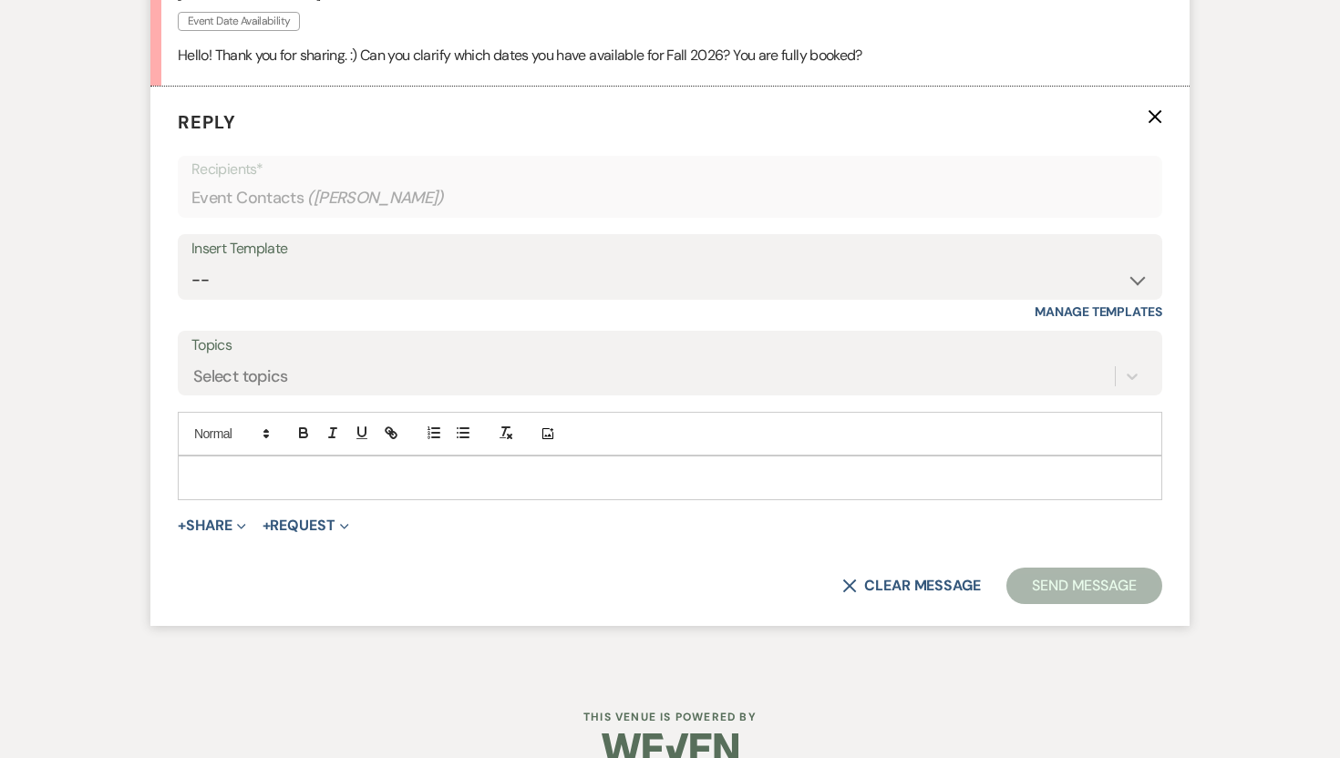
click at [263, 488] on p at bounding box center [669, 478] width 955 height 20
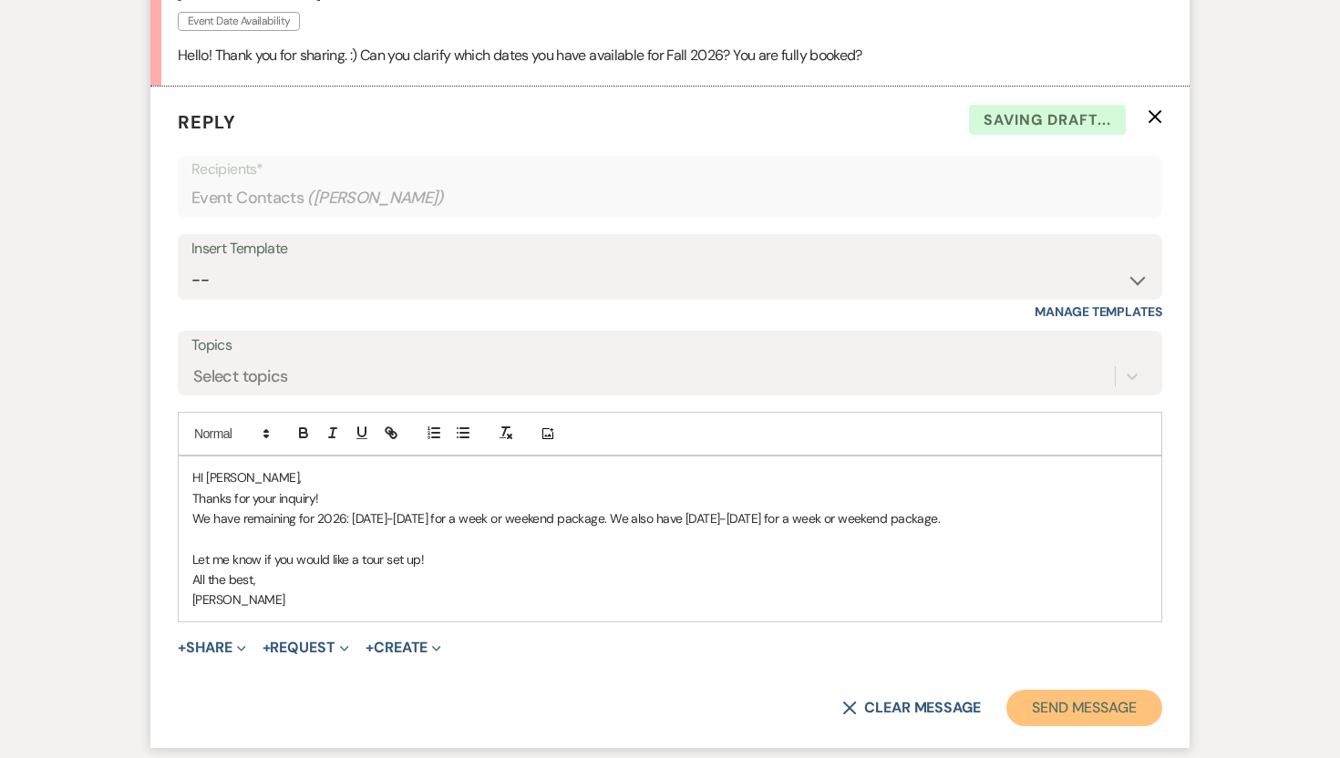
click at [1097, 724] on button "Send Message" at bounding box center [1084, 708] width 156 height 36
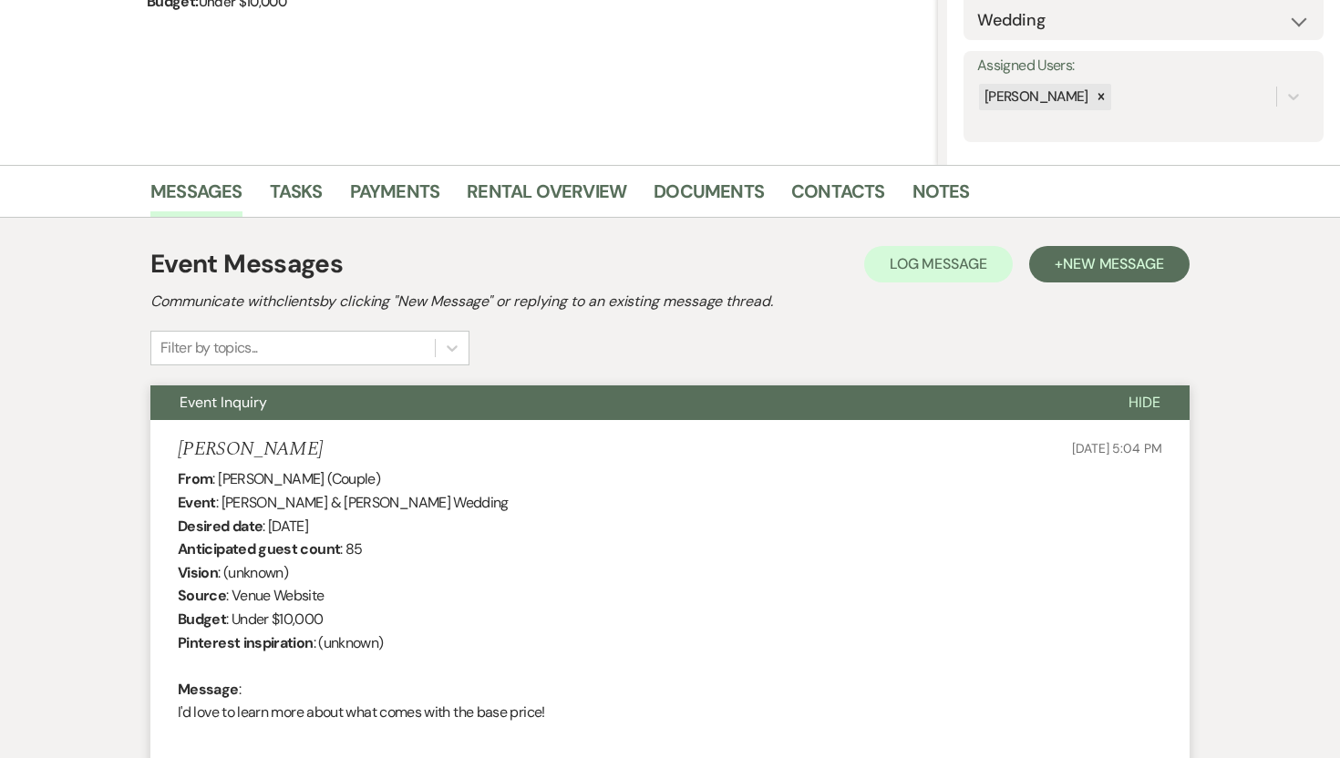
scroll to position [0, 0]
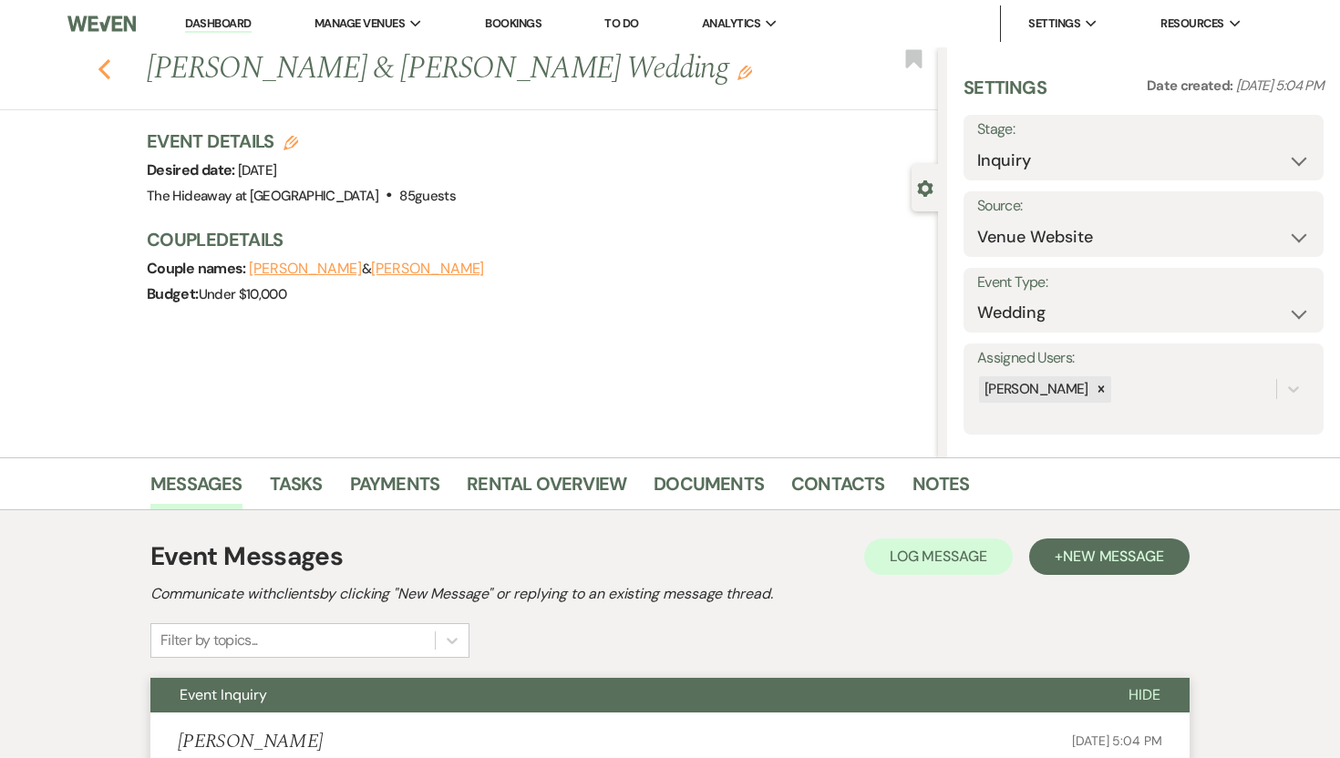
click at [104, 64] on use "button" at bounding box center [104, 69] width 12 height 20
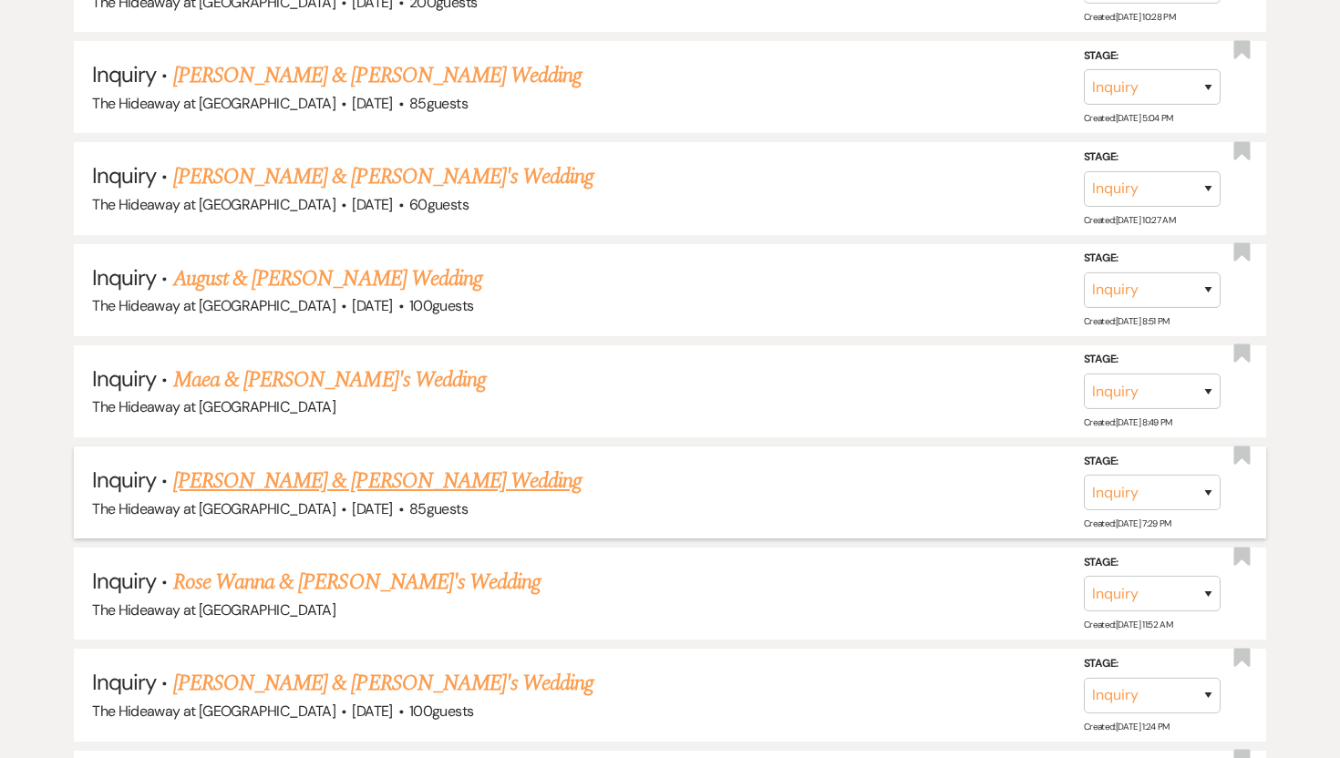
scroll to position [992, 0]
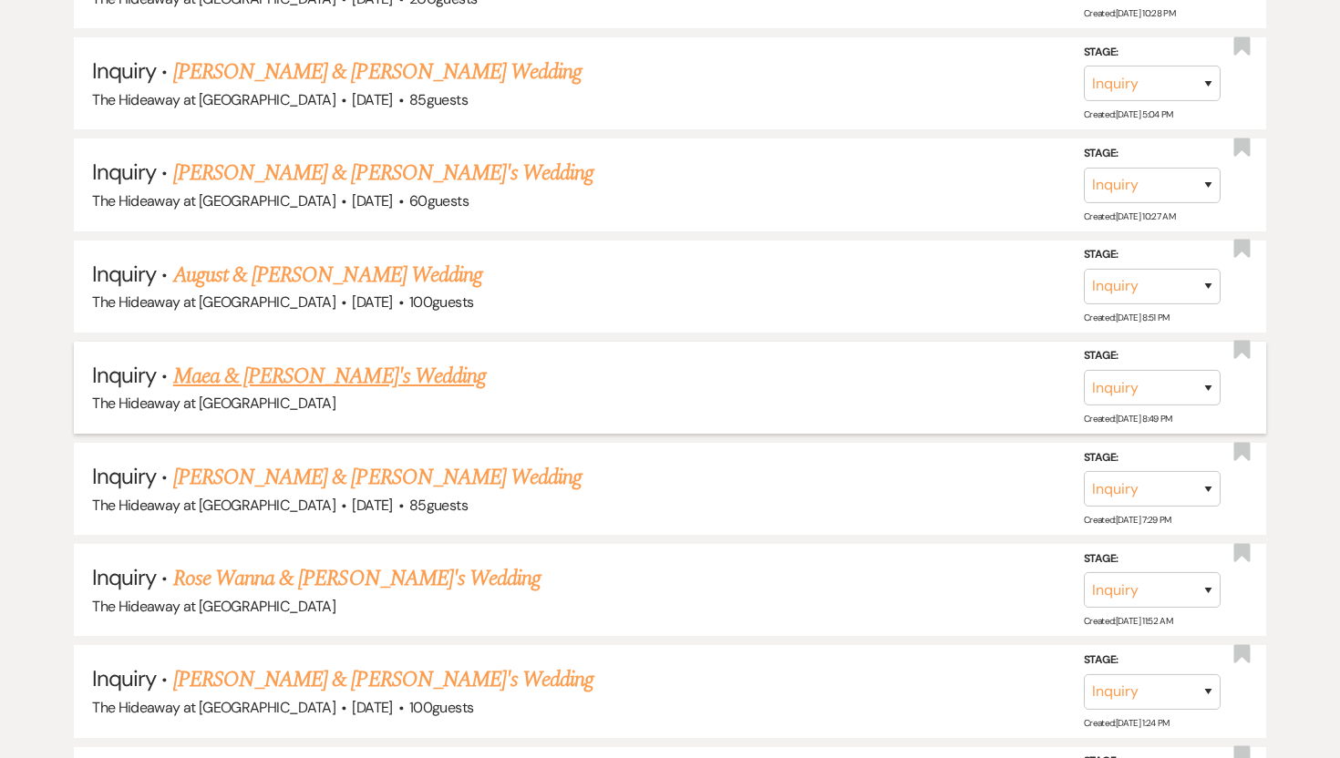
click at [327, 368] on link "Maea & [PERSON_NAME]'s Wedding" at bounding box center [329, 376] width 313 height 33
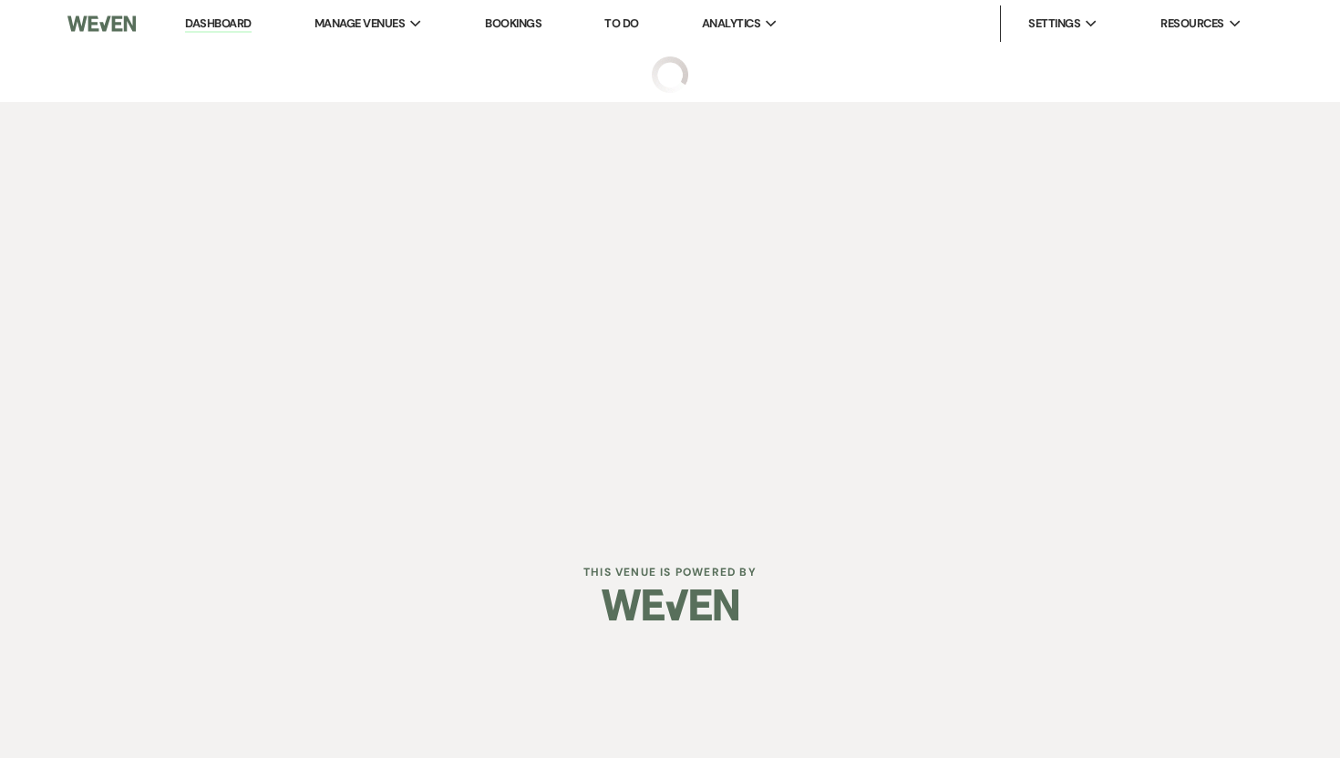
select select "5"
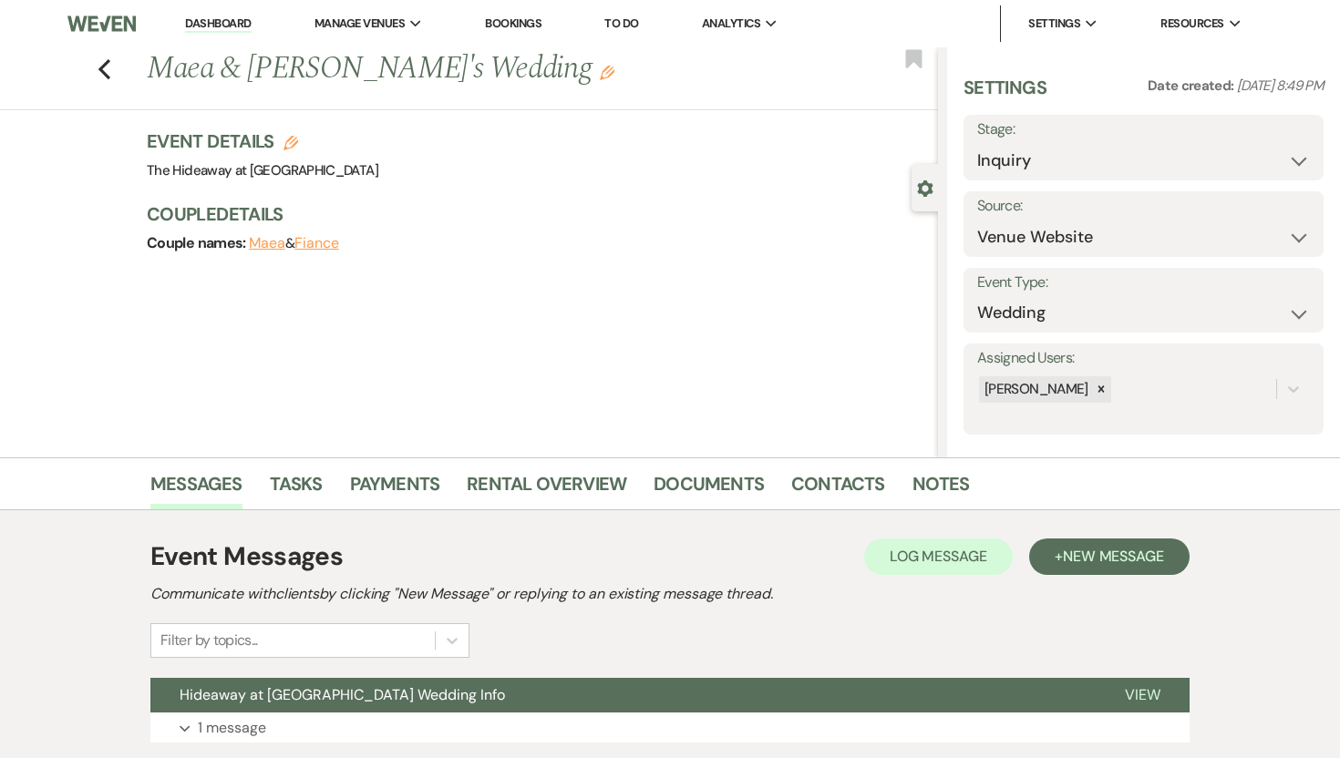
scroll to position [129, 0]
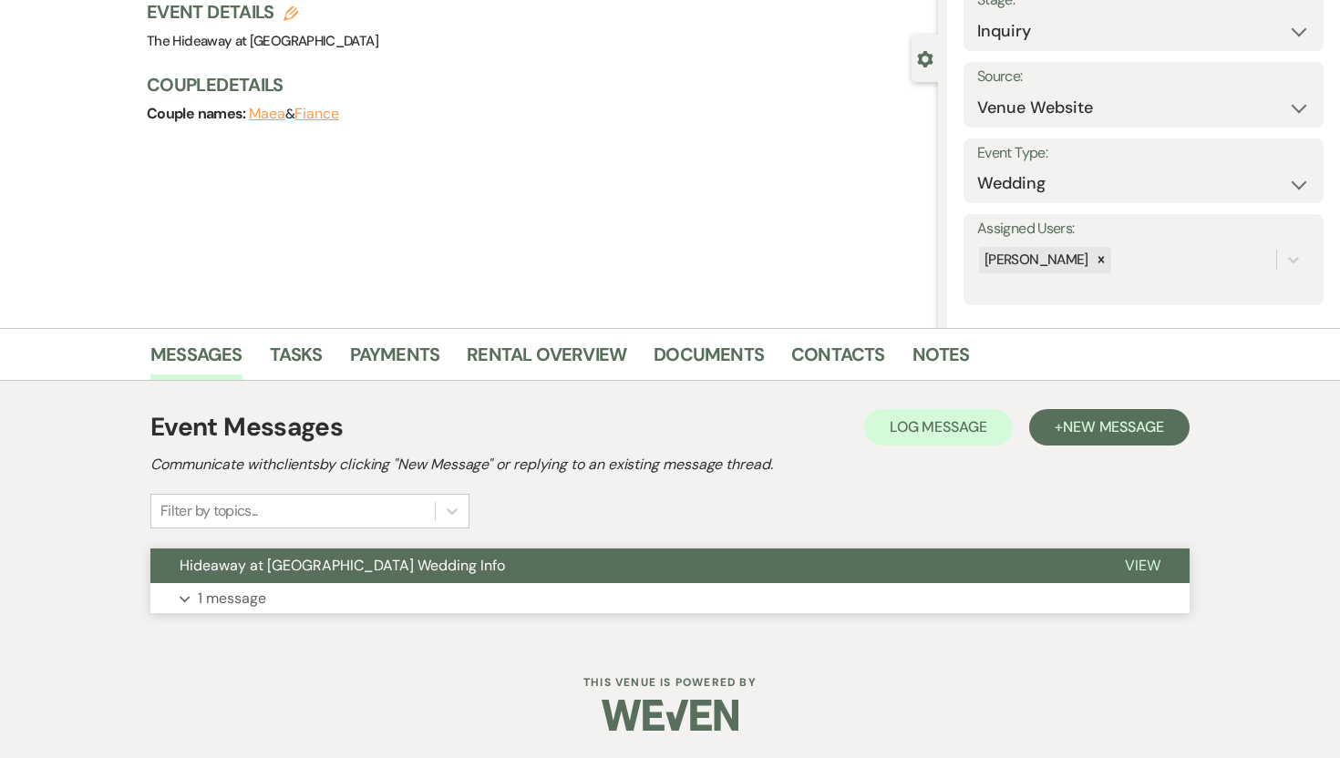
click at [244, 597] on p "1 message" at bounding box center [232, 599] width 68 height 24
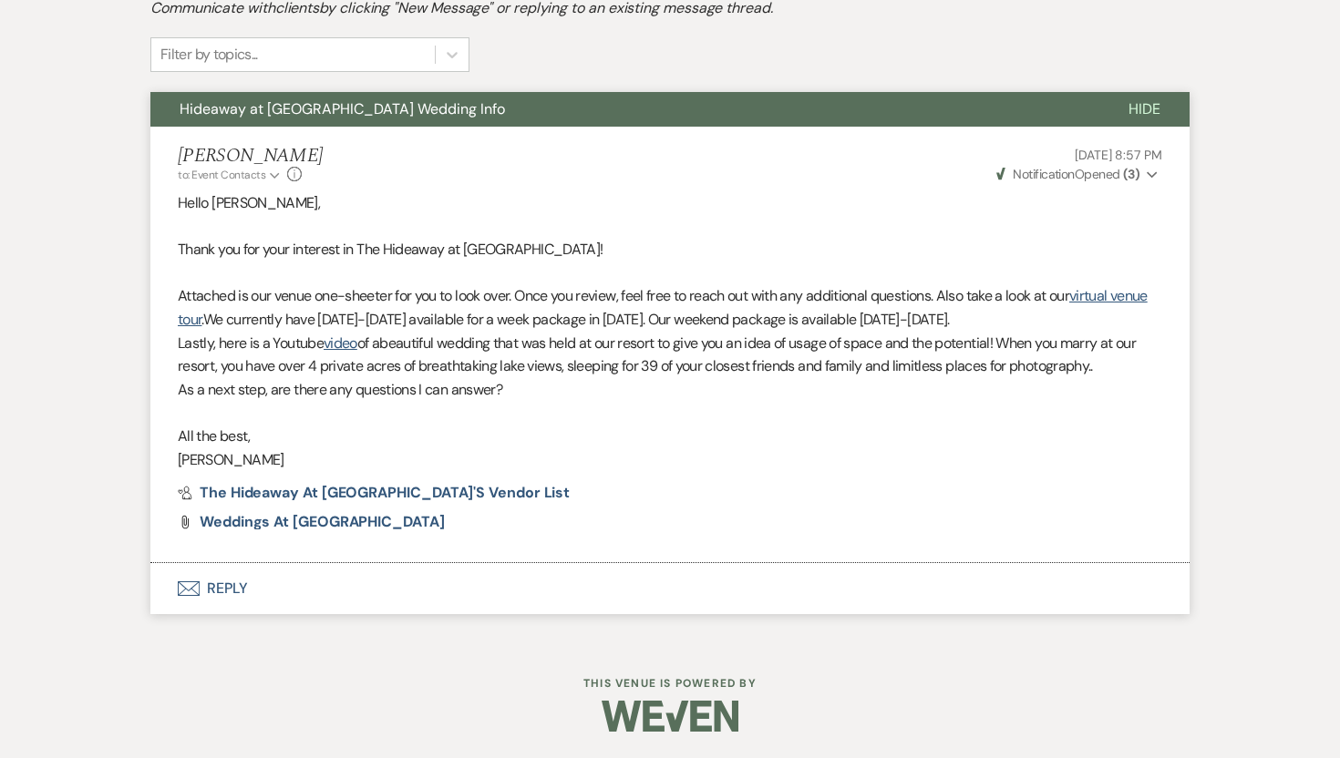
scroll to position [587, 0]
click at [238, 581] on button "Envelope Reply" at bounding box center [669, 587] width 1039 height 51
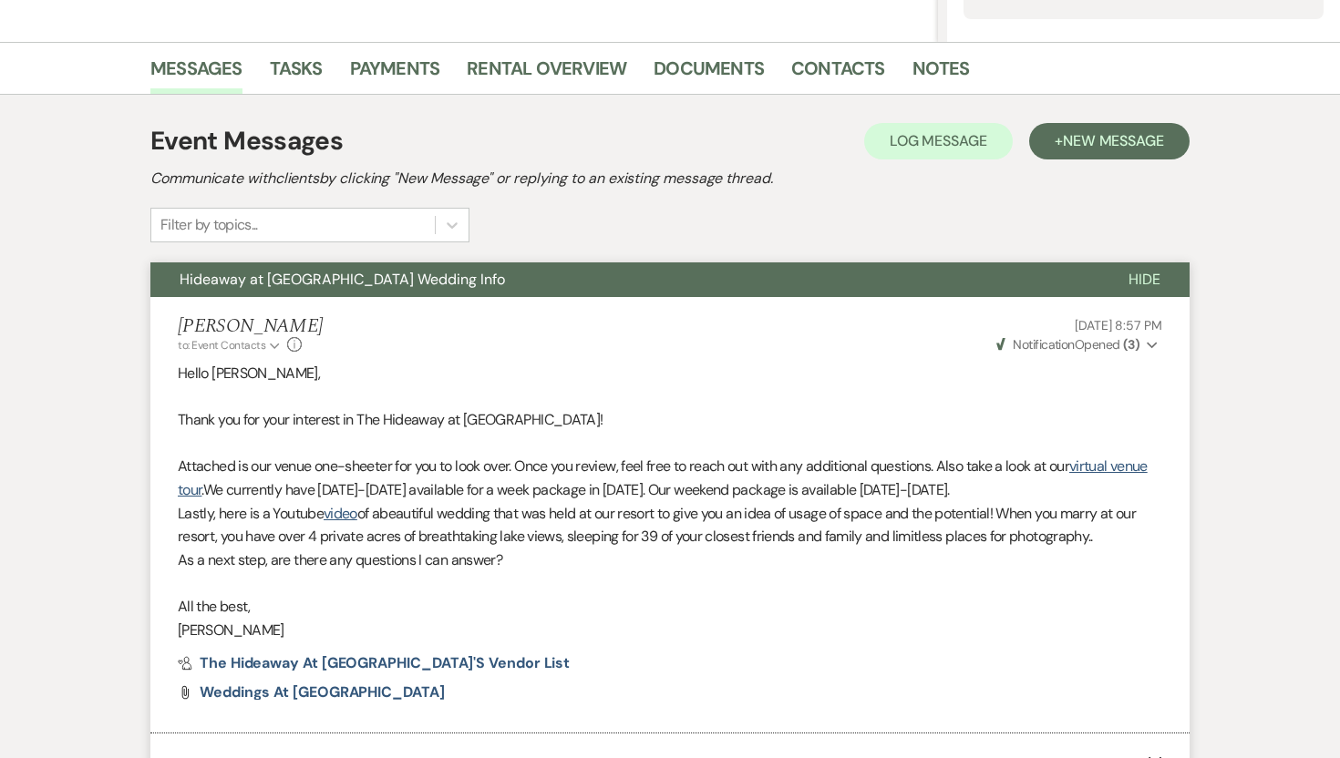
scroll to position [0, 0]
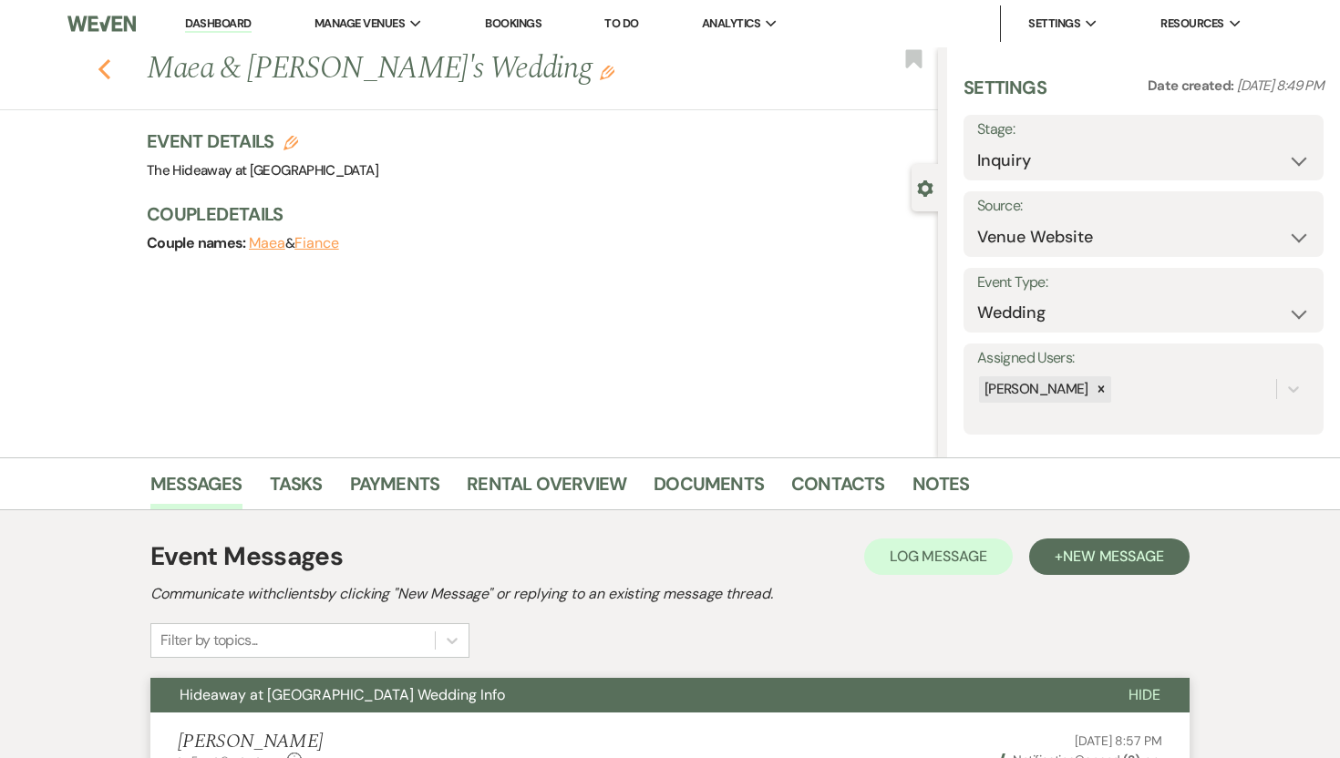
click at [102, 66] on use "button" at bounding box center [104, 69] width 12 height 20
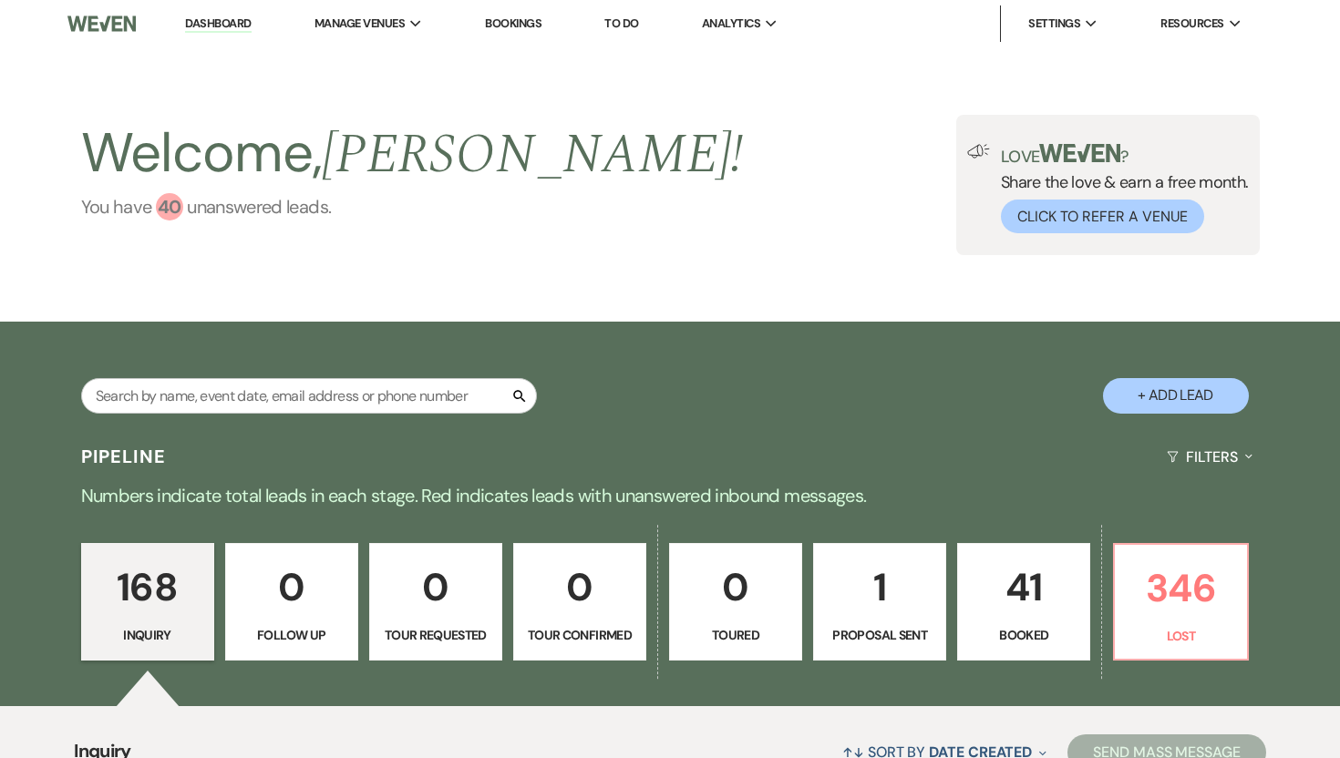
click at [176, 211] on div "40" at bounding box center [169, 206] width 27 height 27
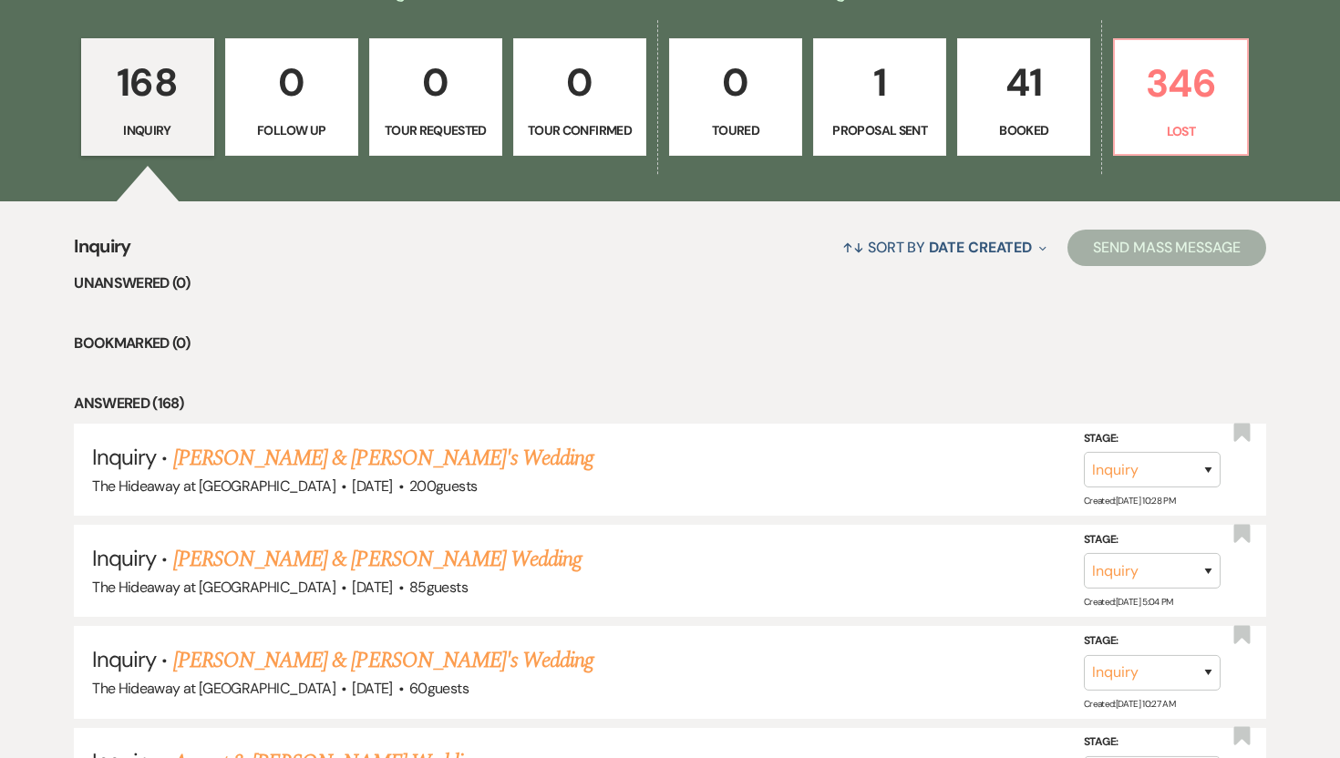
scroll to position [508, 0]
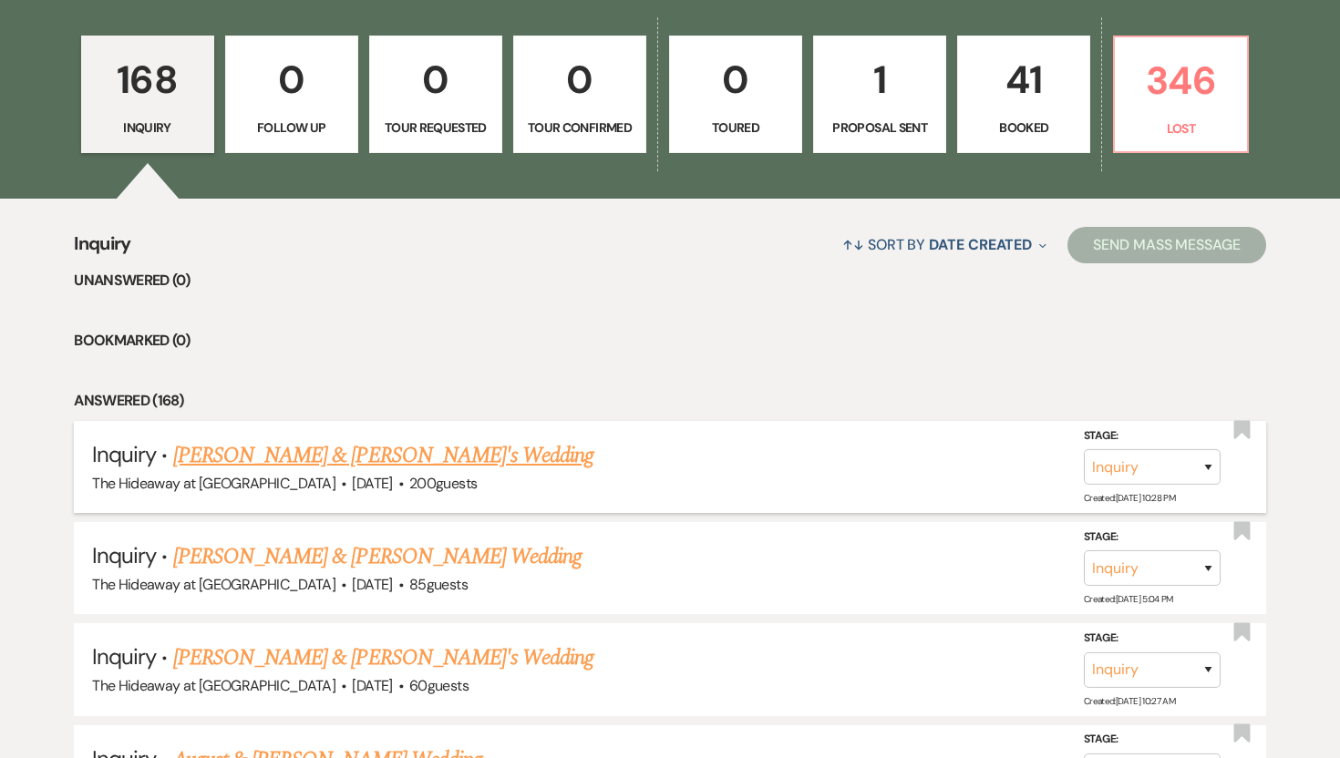
click at [321, 450] on link "[PERSON_NAME] & [PERSON_NAME]'s Wedding" at bounding box center [383, 455] width 421 height 33
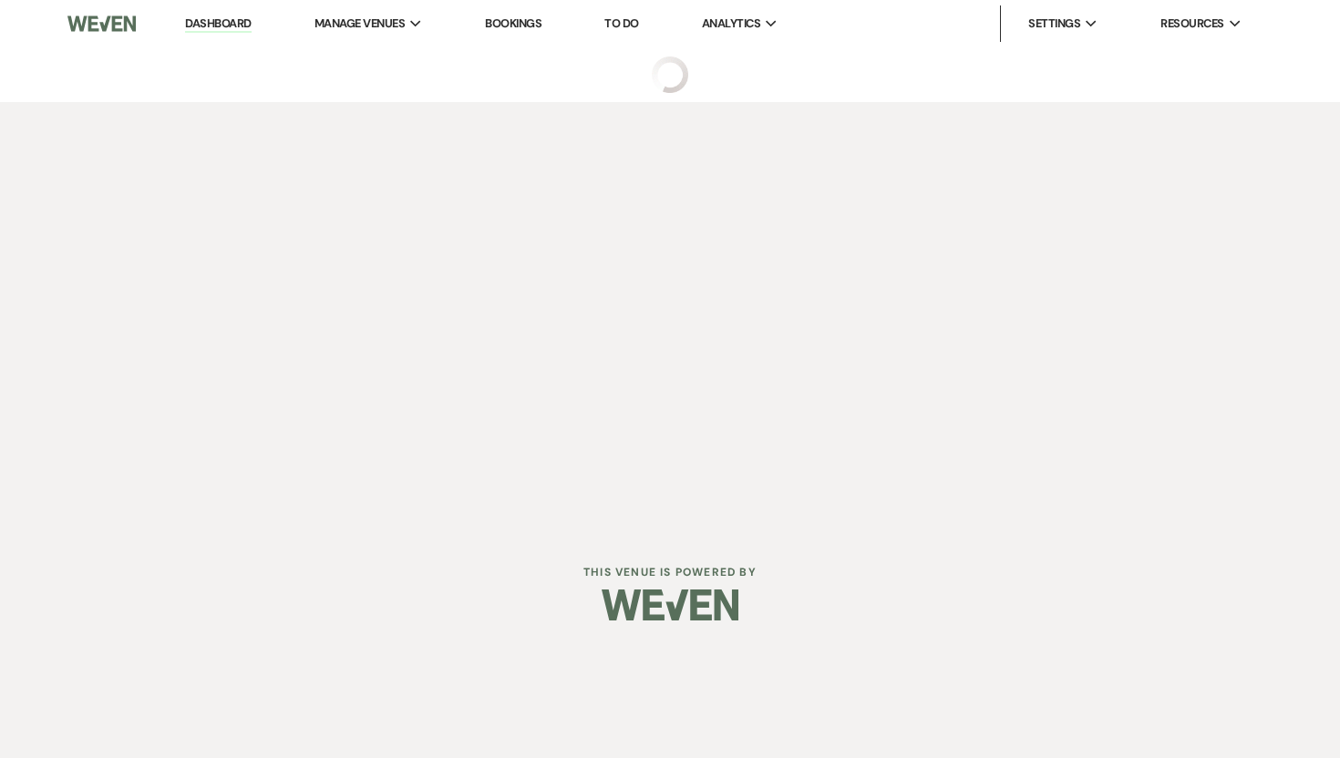
select select "5"
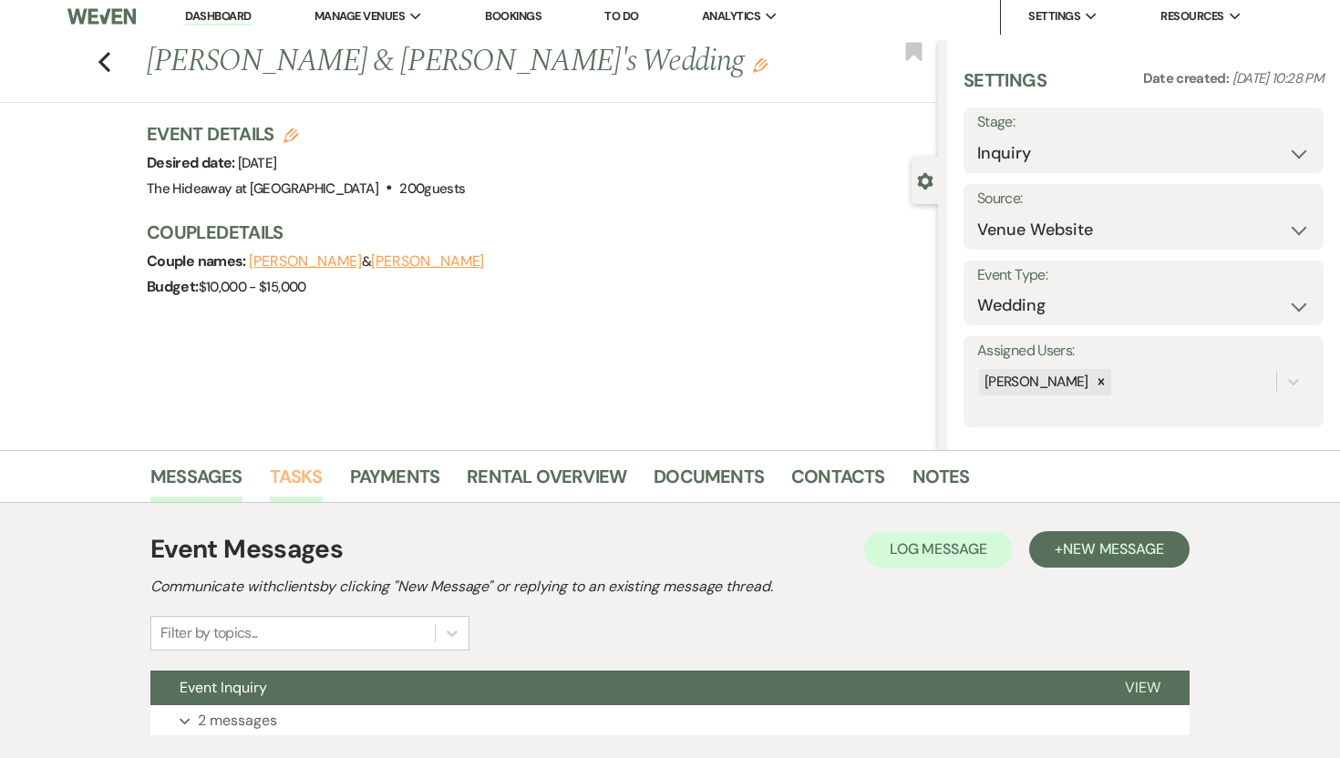
scroll to position [129, 0]
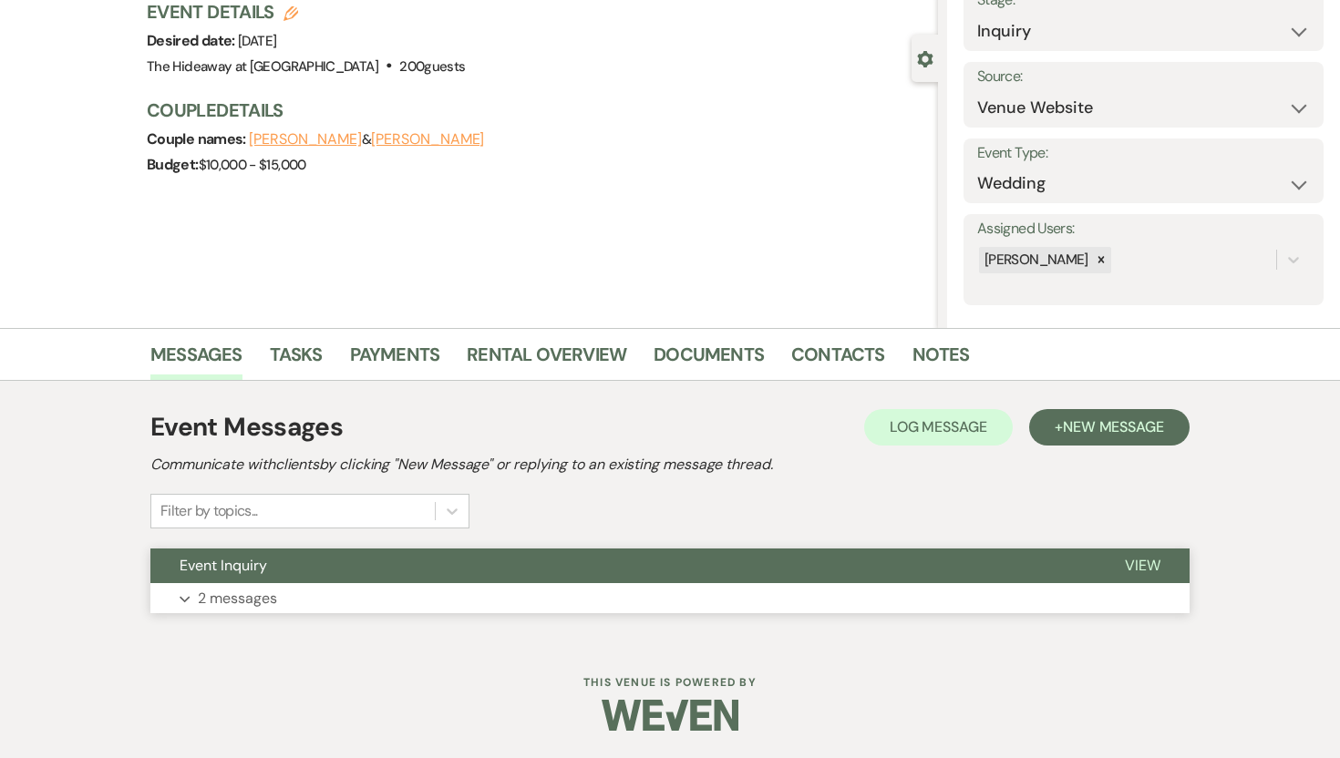
click at [229, 606] on p "2 messages" at bounding box center [237, 599] width 79 height 24
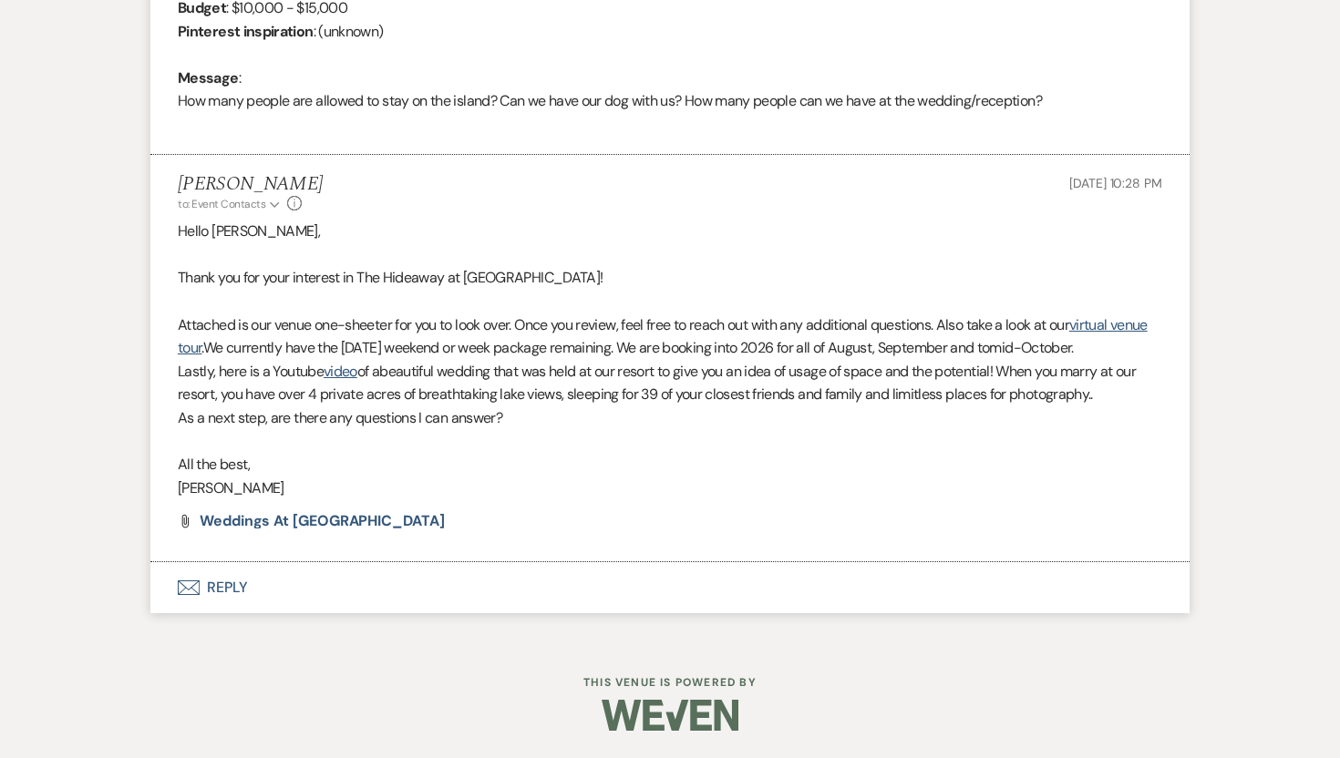
scroll to position [928, 0]
click at [233, 585] on button "Envelope Reply" at bounding box center [669, 587] width 1039 height 51
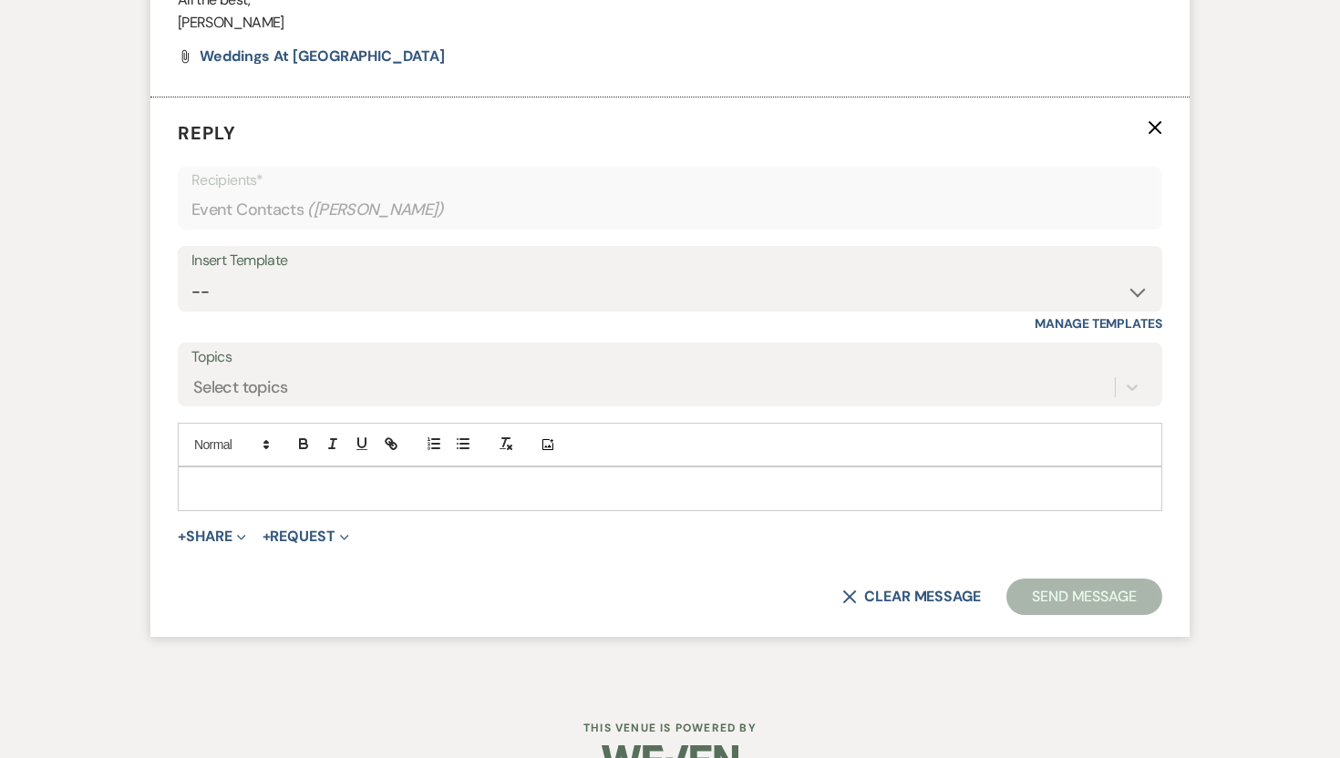
scroll to position [1382, 0]
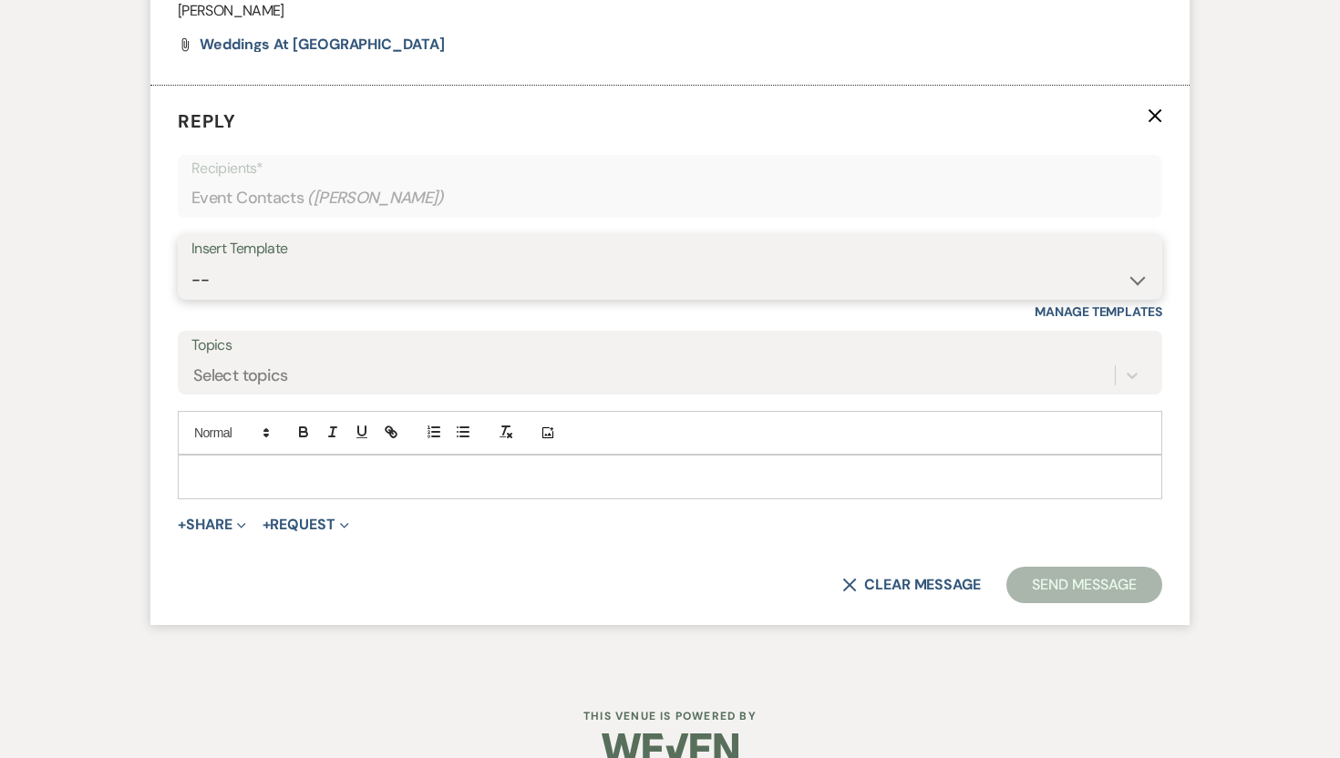
click at [277, 291] on select "-- Weven Planning Portal Introduction (Booked Events) Tour Request Response Fol…" at bounding box center [669, 280] width 957 height 36
select select "17"
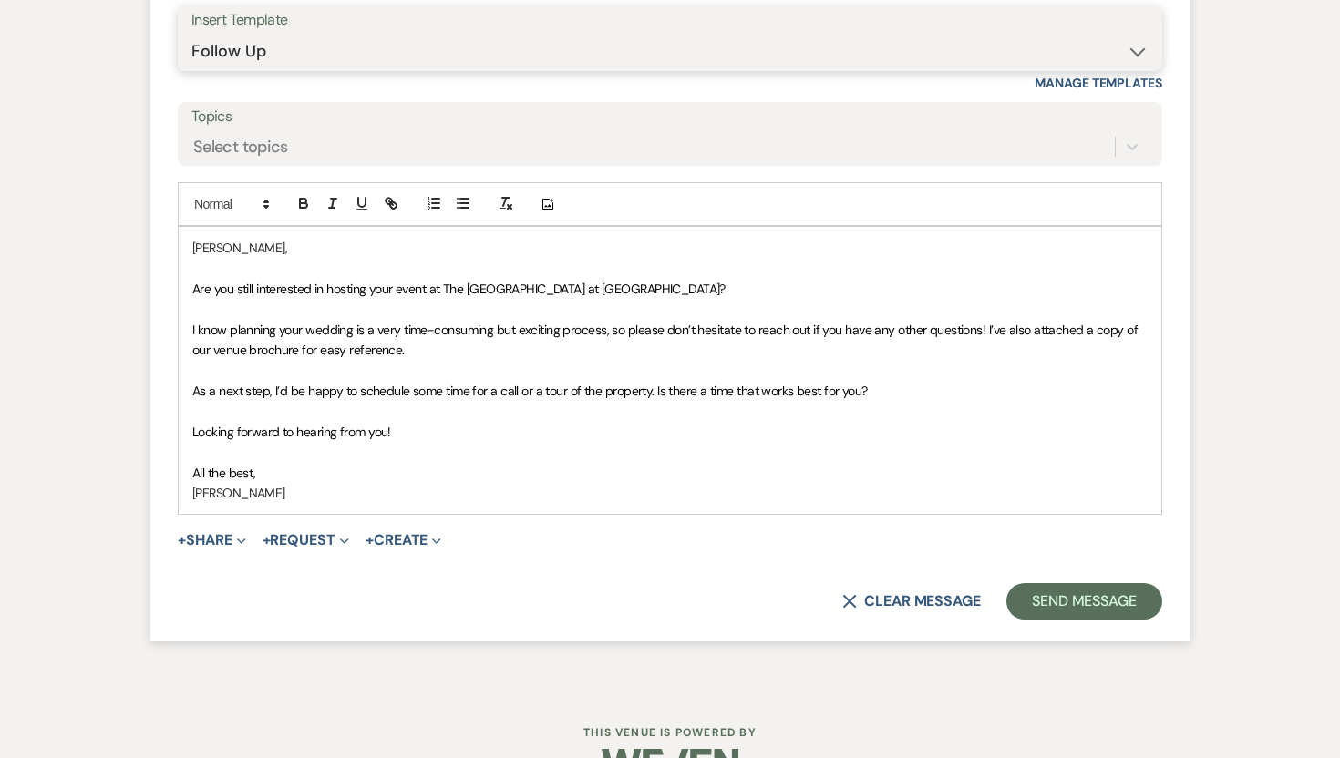
scroll to position [1682, 0]
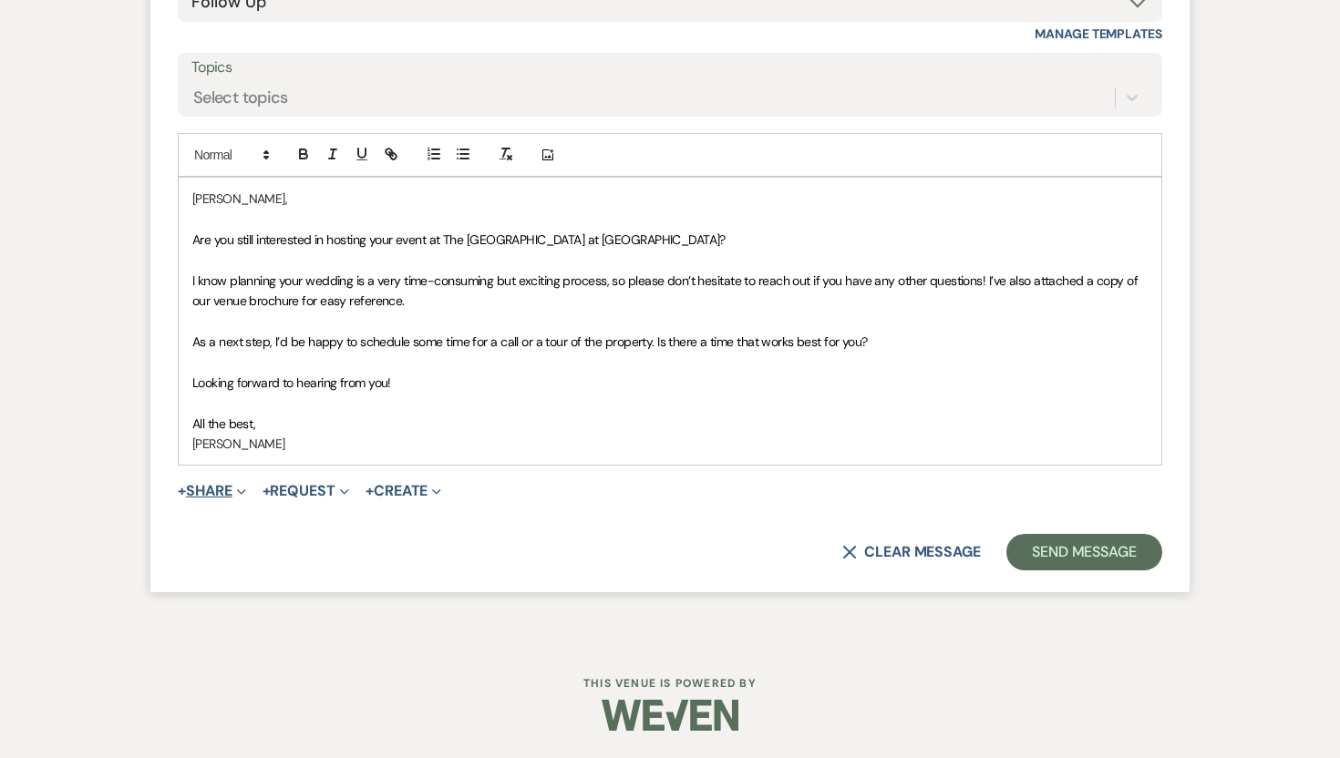
click at [231, 488] on button "+ Share Expand" at bounding box center [212, 491] width 68 height 15
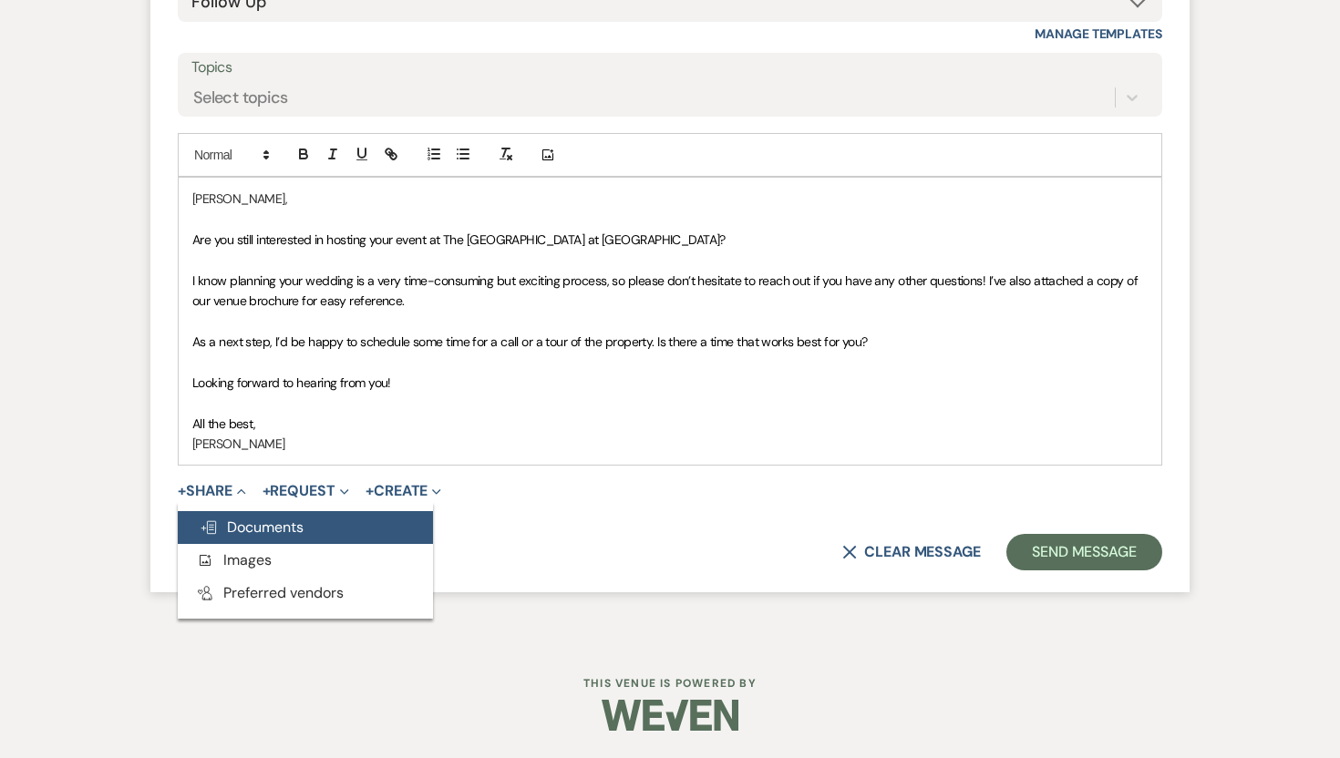
click at [262, 528] on span "Doc Upload Documents" at bounding box center [252, 527] width 104 height 19
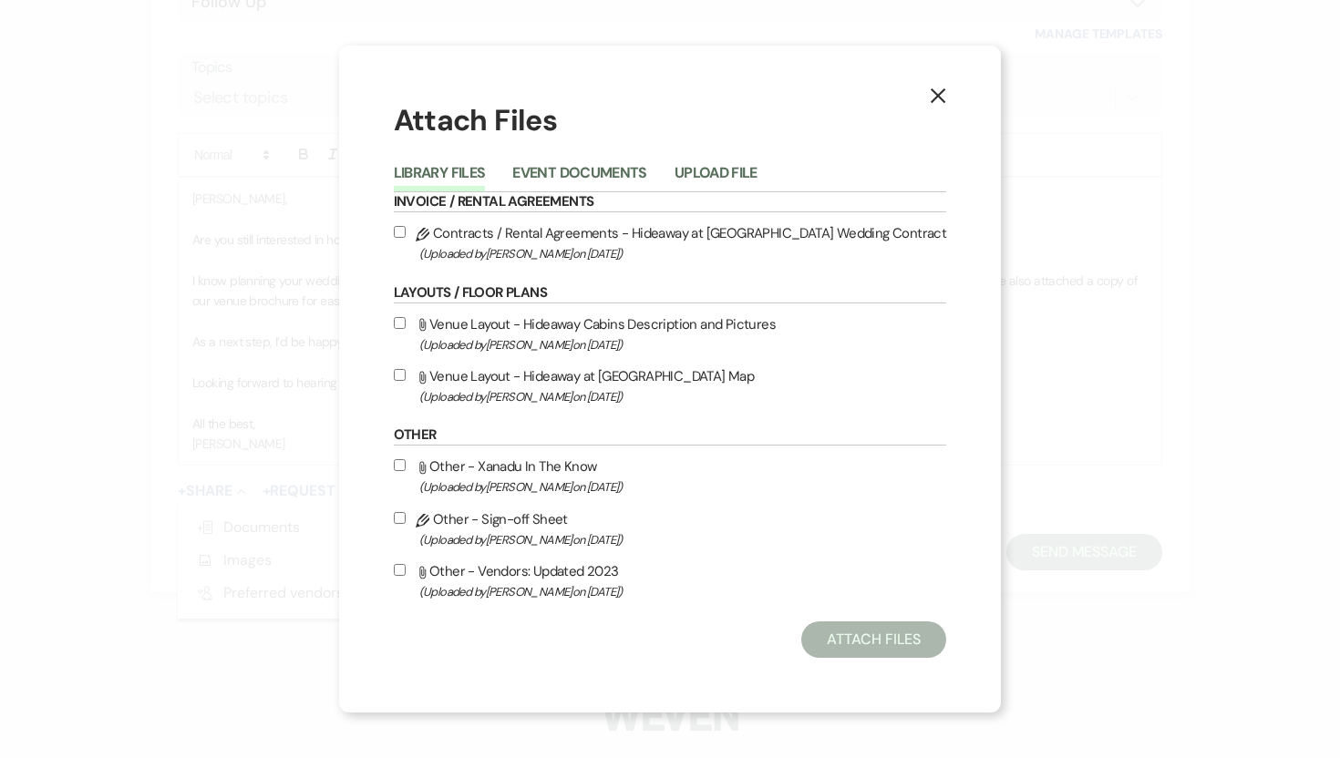
click at [930, 96] on use "button" at bounding box center [937, 95] width 15 height 15
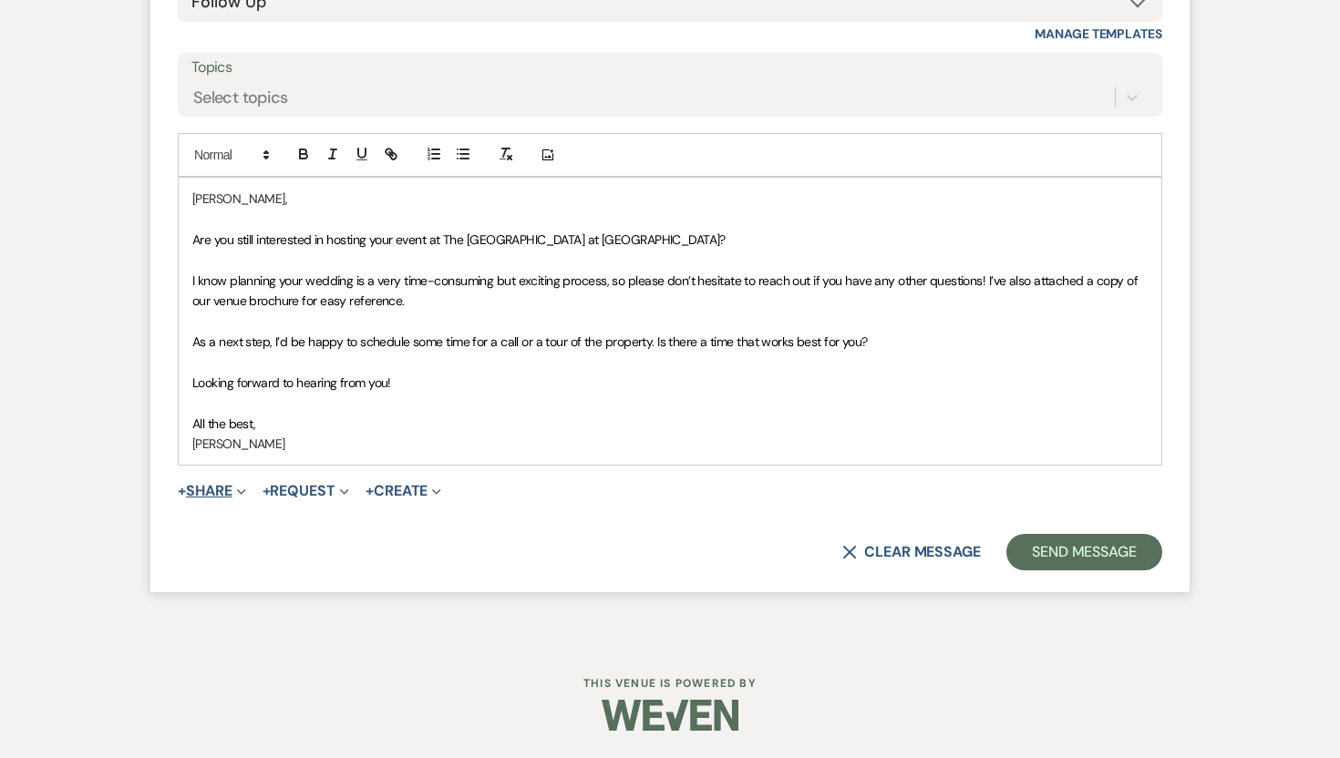
click at [232, 494] on button "+ Share Expand" at bounding box center [212, 491] width 68 height 15
click at [323, 484] on button "+ Request Expand" at bounding box center [305, 491] width 87 height 15
click at [412, 488] on button "+ Create Expand" at bounding box center [403, 491] width 76 height 15
click at [209, 494] on button "+ Share Expand" at bounding box center [212, 491] width 68 height 15
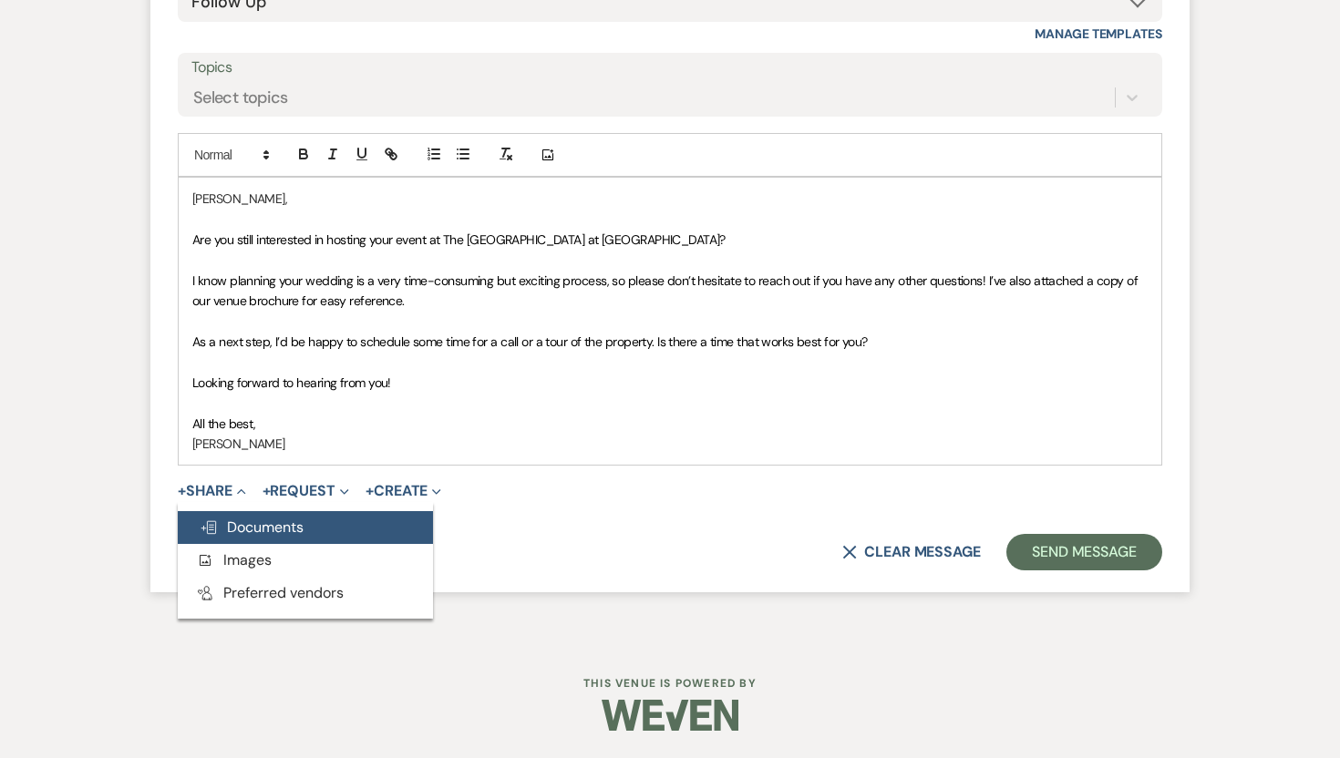
click at [254, 528] on span "Doc Upload Documents" at bounding box center [252, 527] width 104 height 19
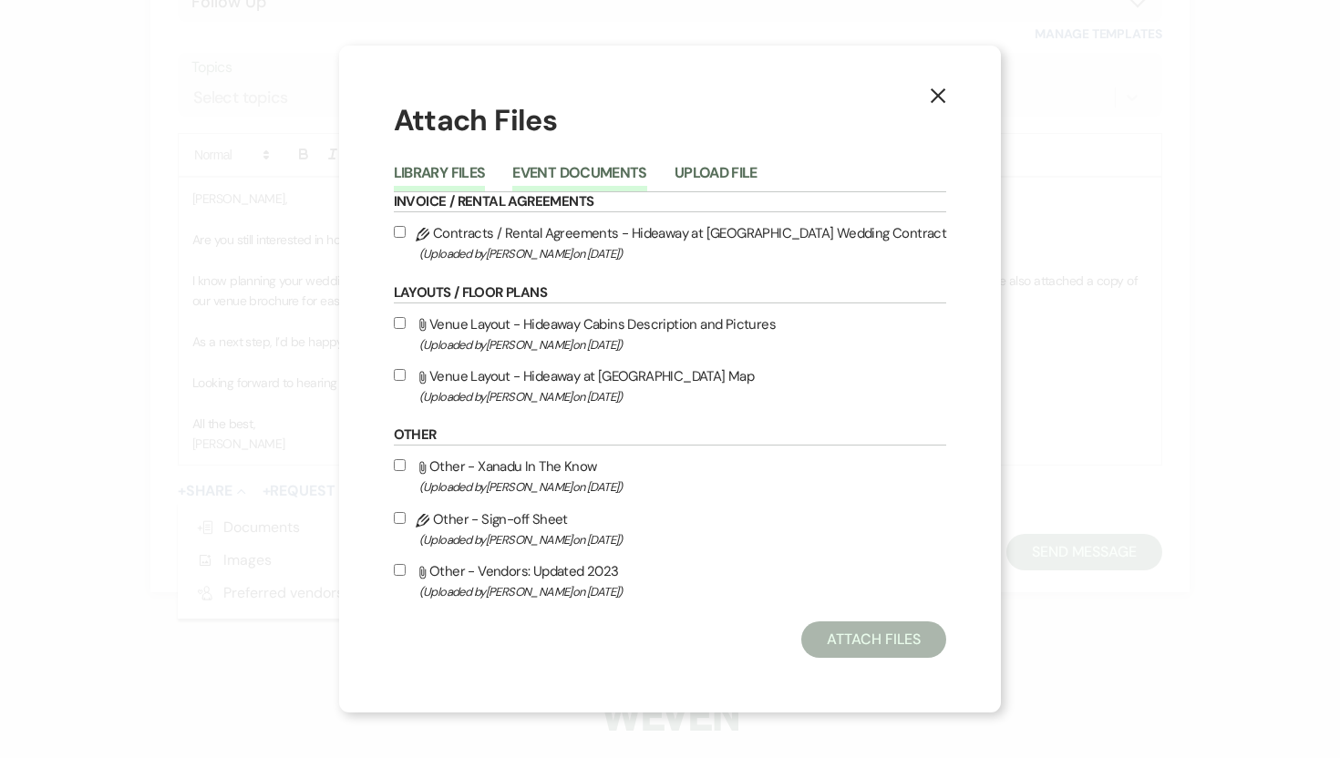
click at [601, 169] on button "Event Documents" at bounding box center [579, 179] width 134 height 26
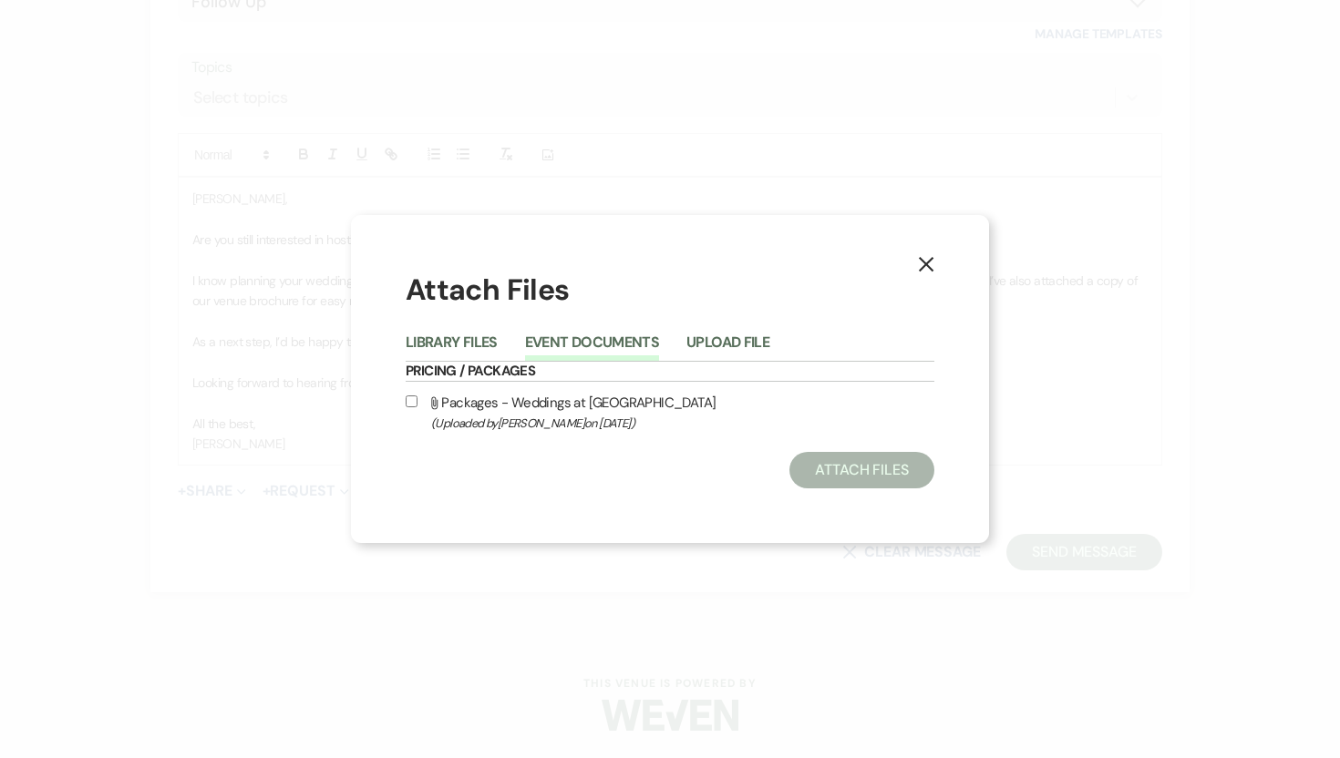
click at [409, 393] on label "Attach File Packages - Weddings at Xanadu (Uploaded by Nicole Reinan on Jul 18t…" at bounding box center [670, 412] width 529 height 43
click at [409, 396] on input "Attach File Packages - Weddings at Xanadu (Uploaded by Nicole Reinan on Jul 18t…" at bounding box center [412, 402] width 12 height 12
checkbox input "true"
click at [827, 470] on button "Attach Files" at bounding box center [861, 470] width 145 height 36
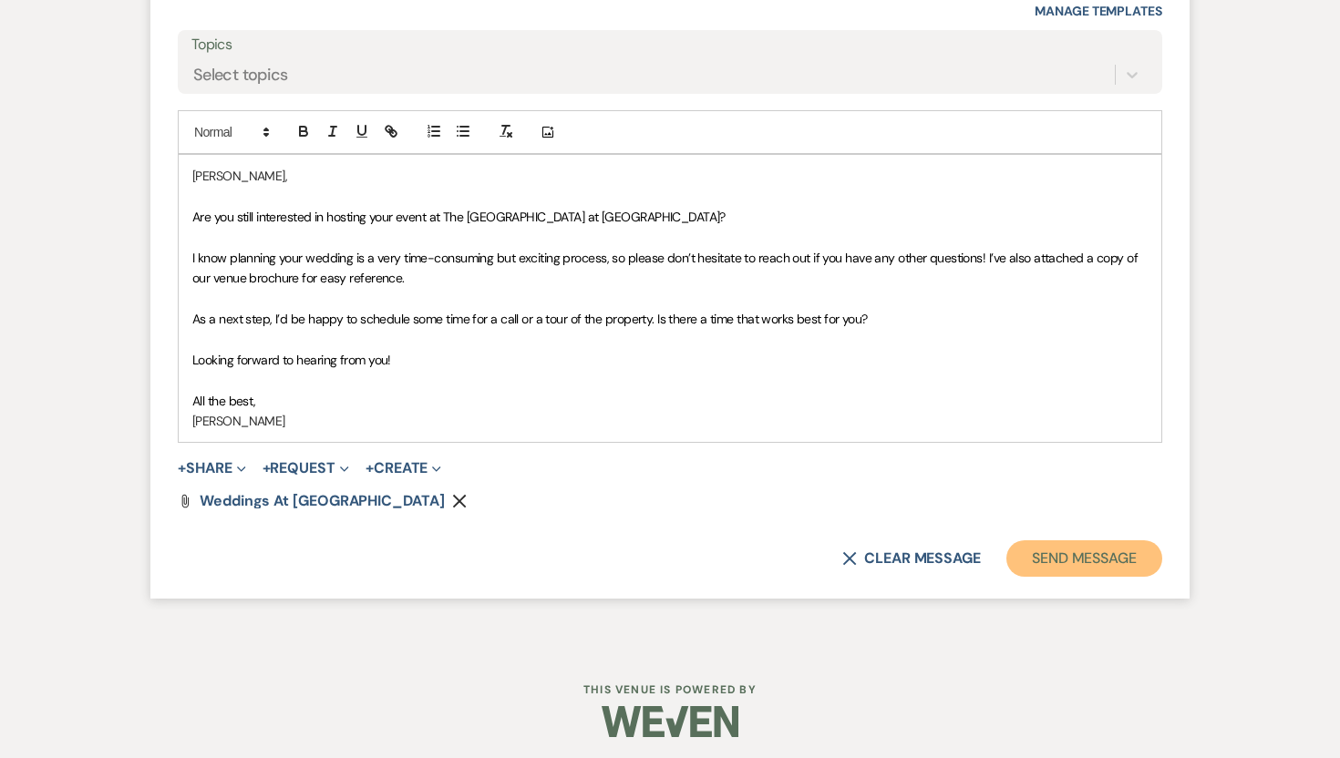
click at [1098, 577] on button "Send Message" at bounding box center [1084, 558] width 156 height 36
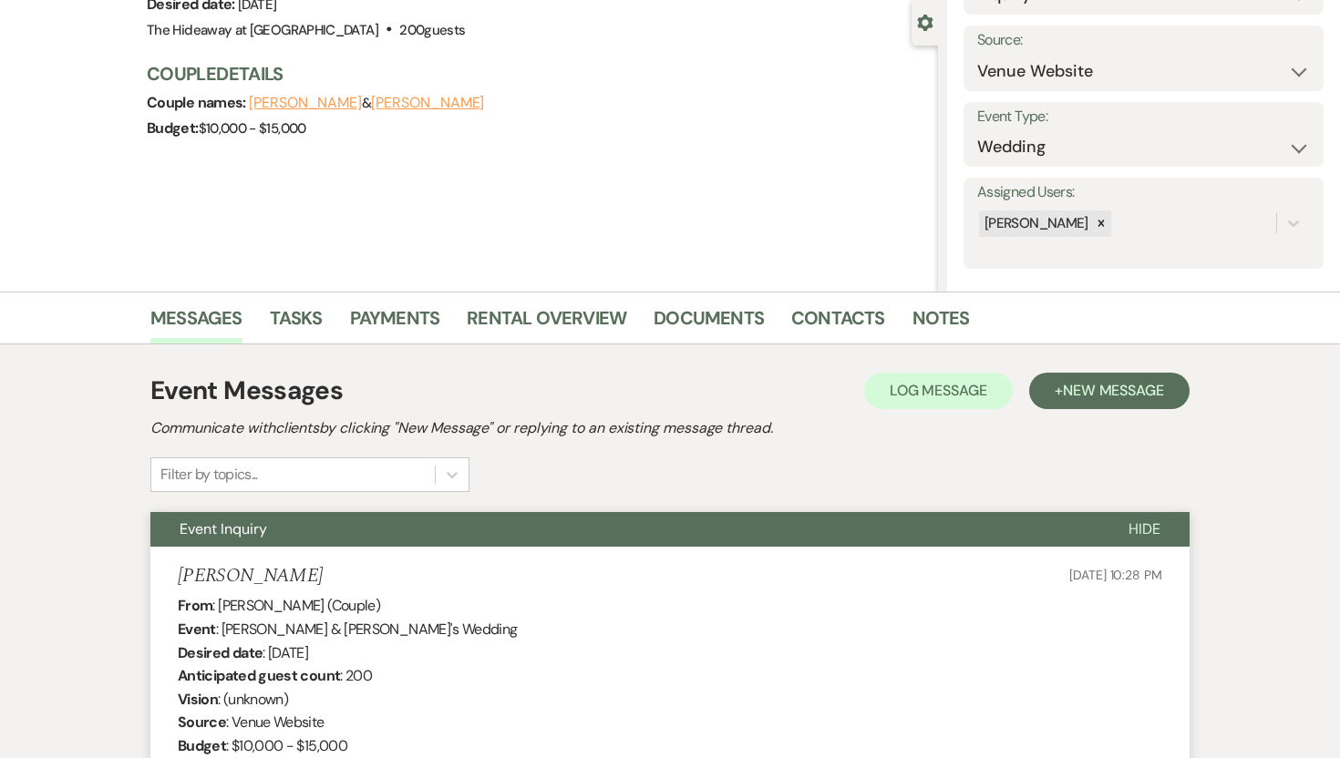
scroll to position [0, 0]
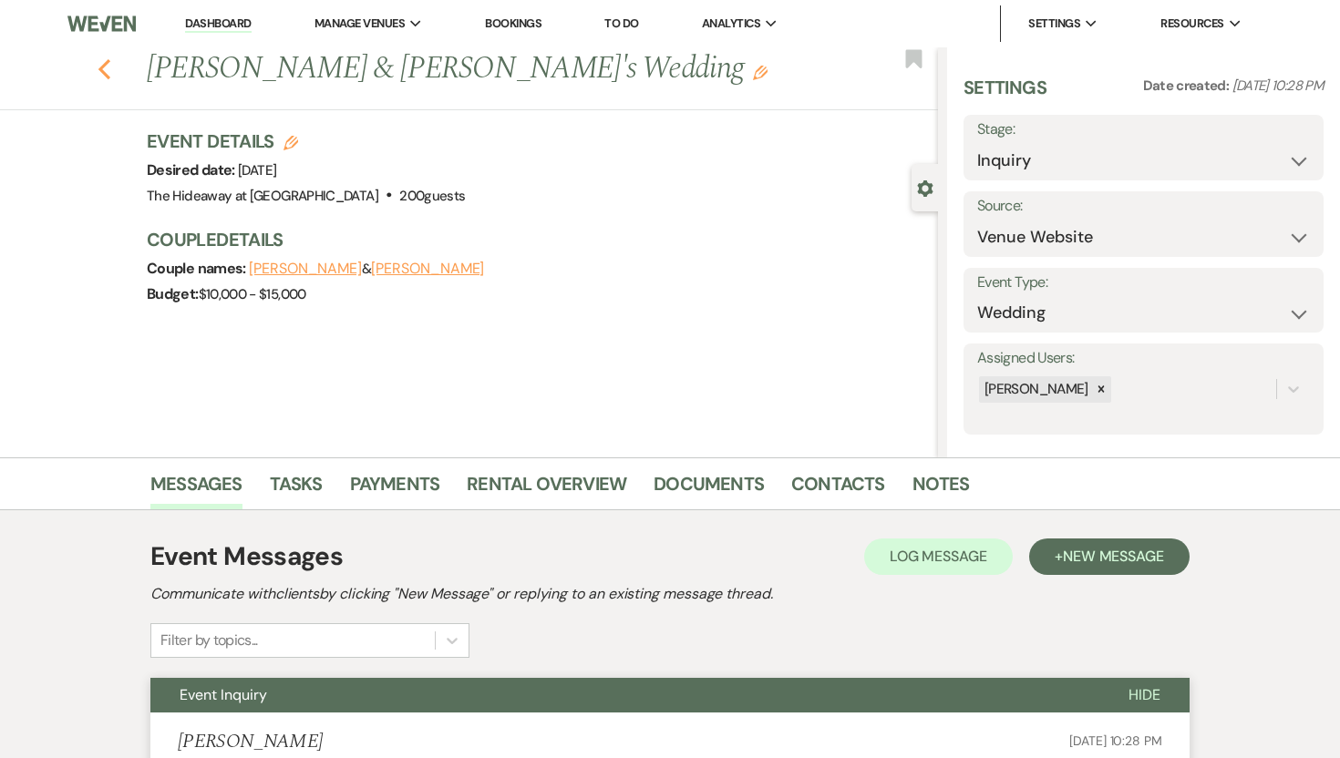
click at [103, 63] on icon "Previous" at bounding box center [105, 69] width 14 height 22
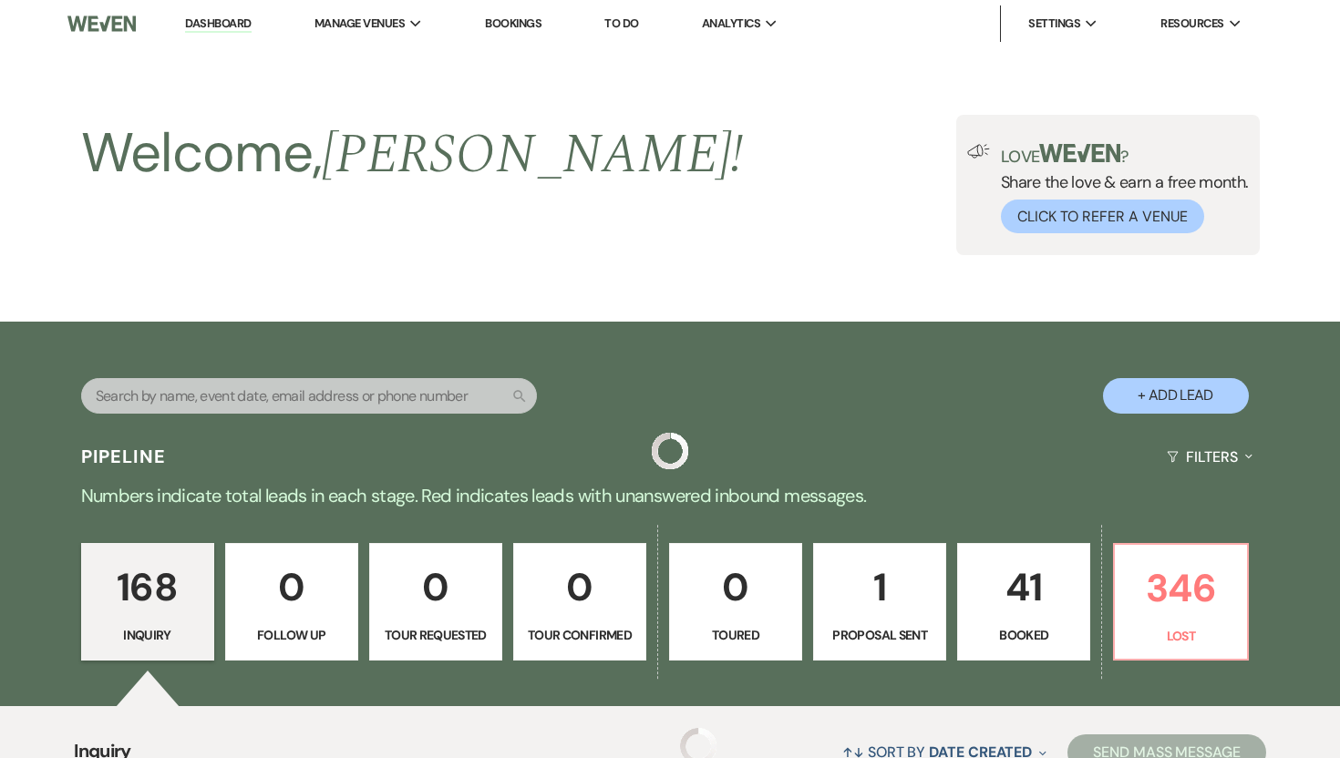
scroll to position [508, 0]
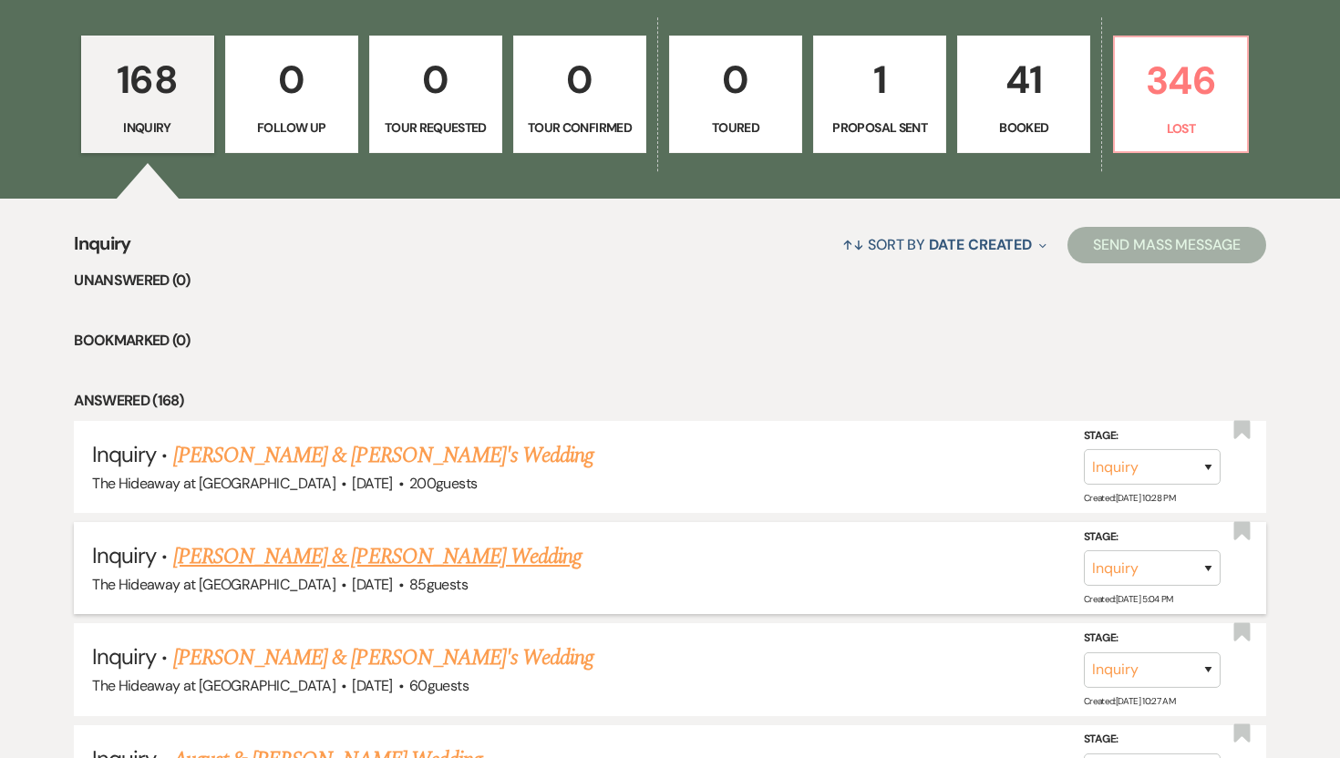
click at [240, 573] on div "The Hideaway at Xanadu Island · Sep 2, 2027 · 85 guests" at bounding box center [670, 585] width 1156 height 24
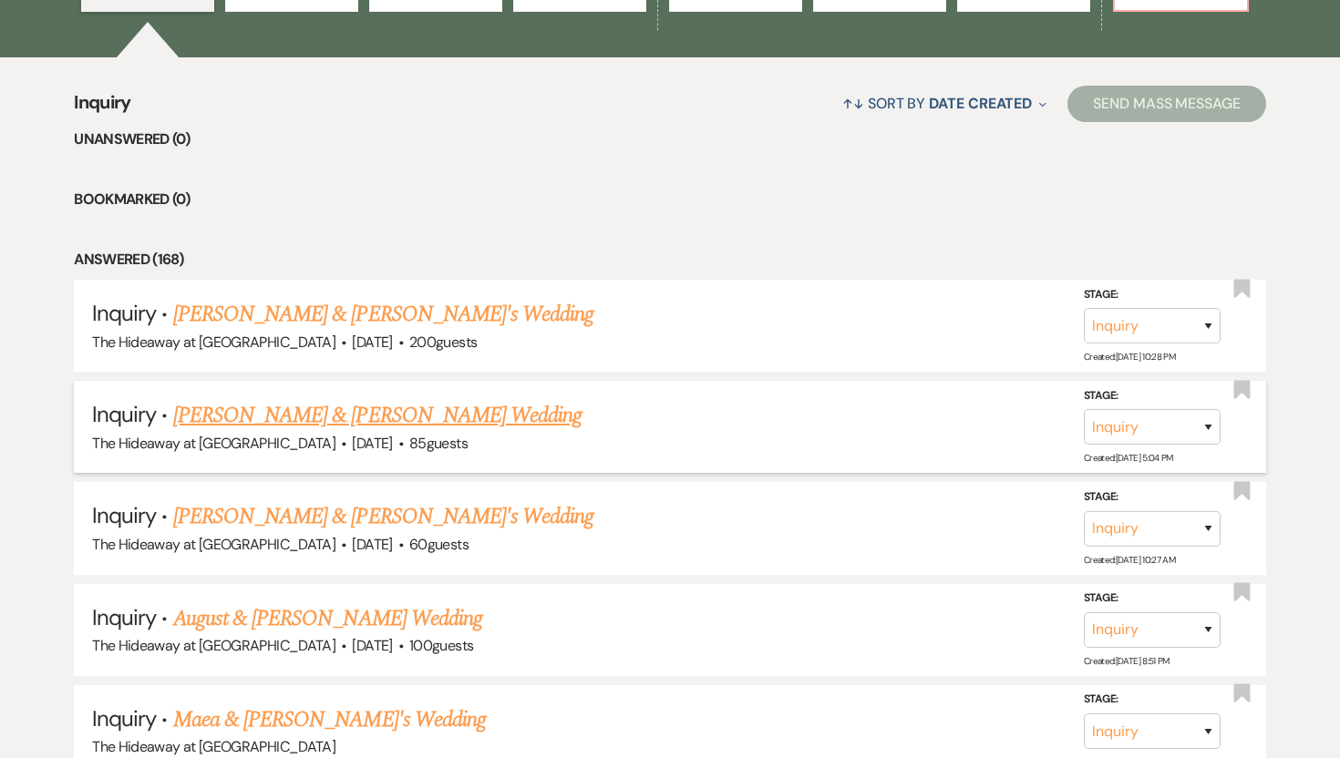
scroll to position [655, 0]
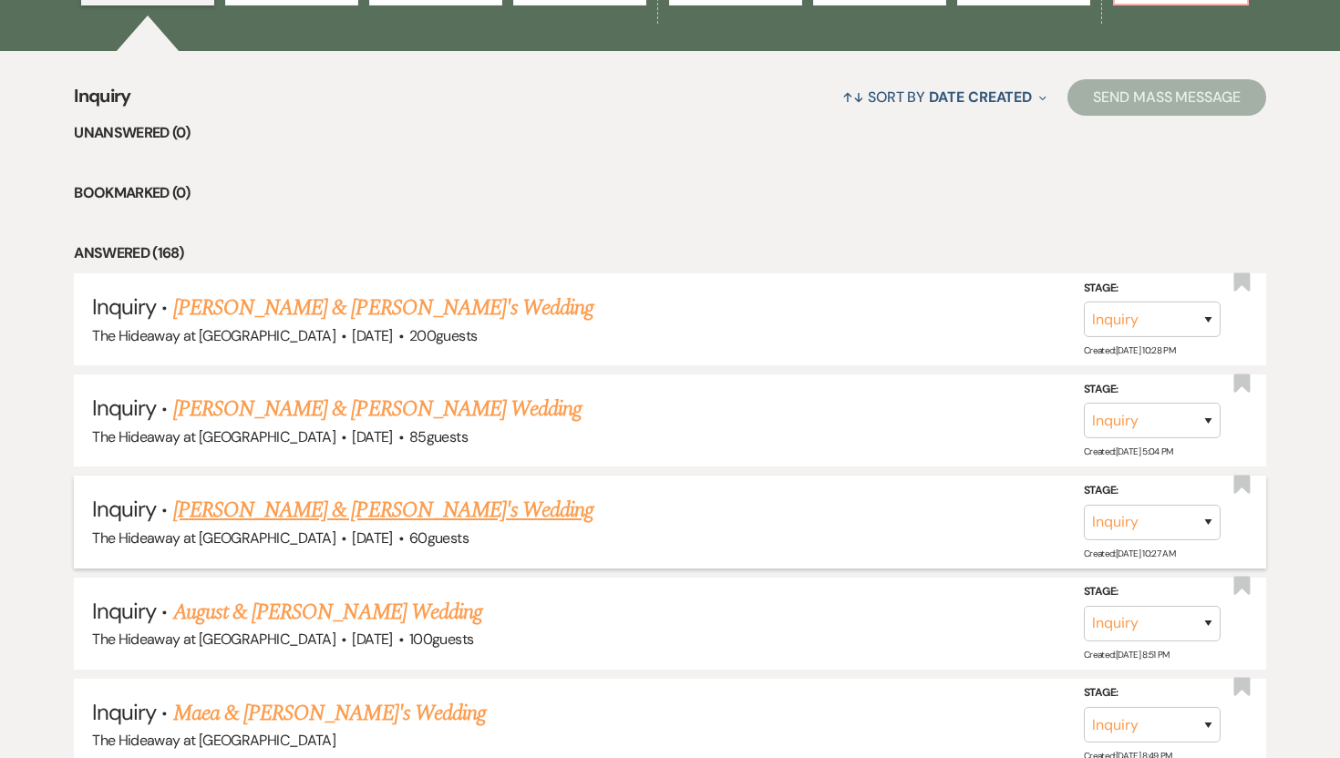
click at [254, 506] on link "[PERSON_NAME] & [PERSON_NAME]'s Wedding" at bounding box center [383, 510] width 421 height 33
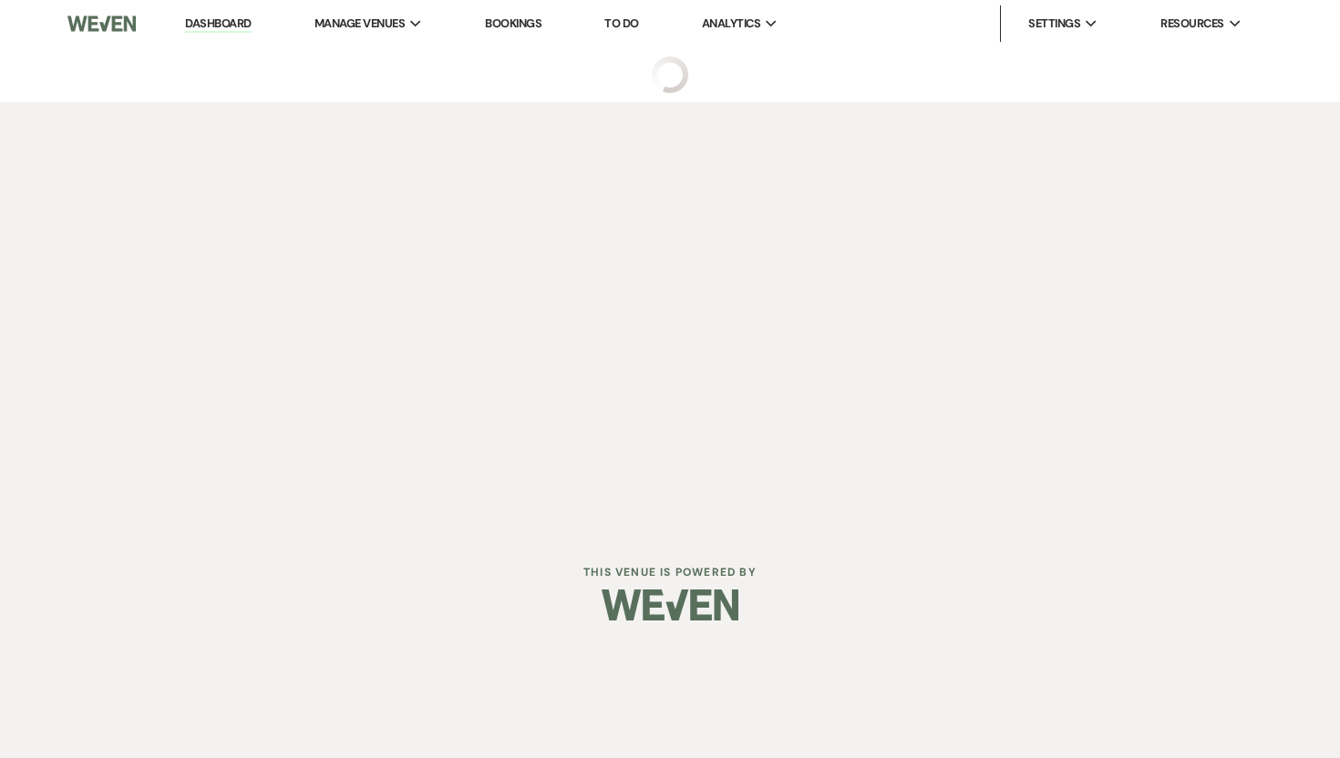
select select "5"
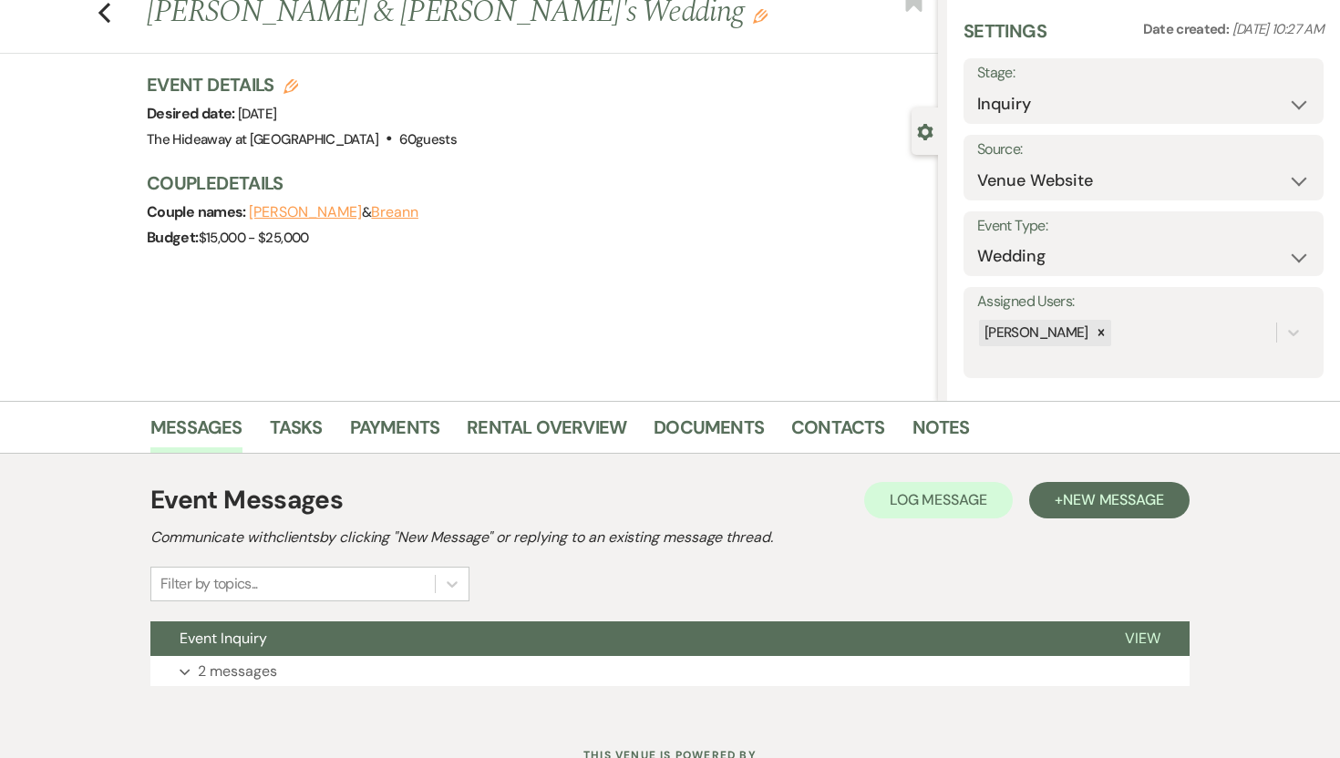
scroll to position [129, 0]
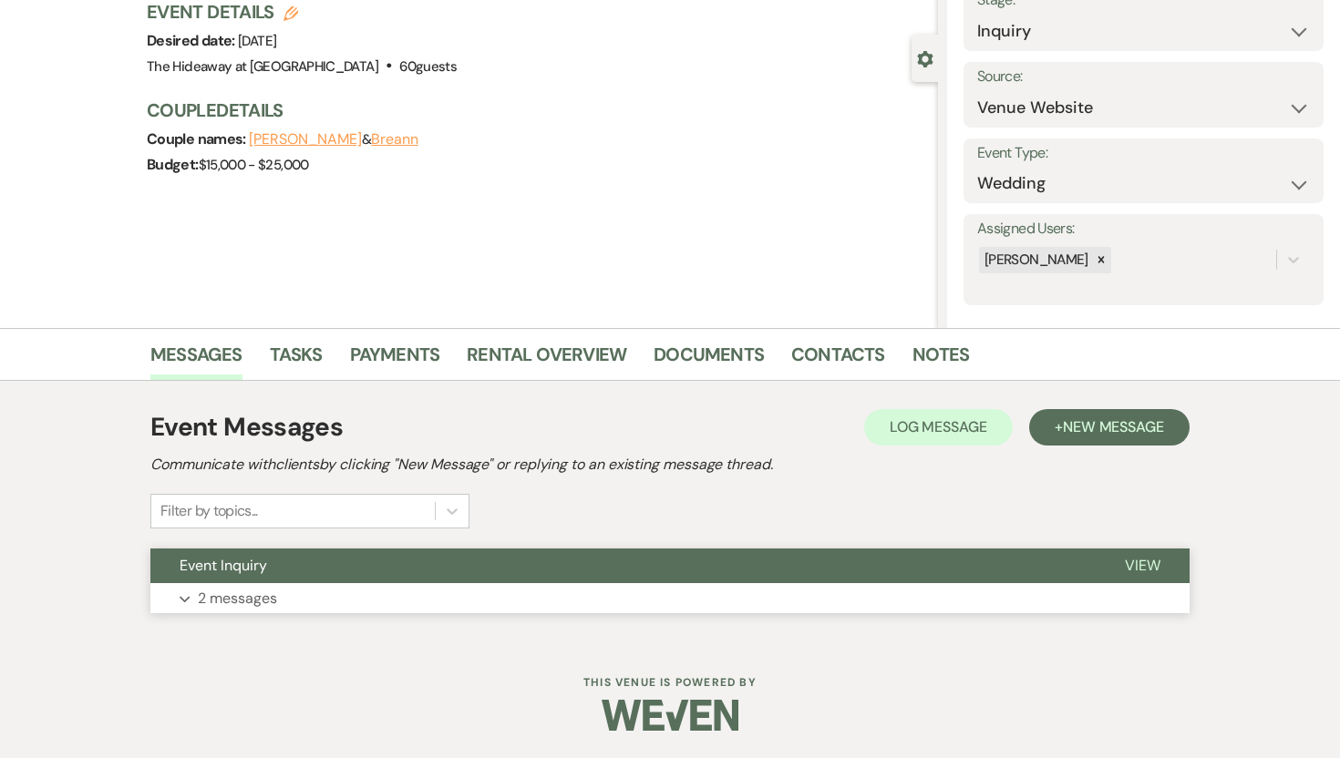
click at [226, 602] on p "2 messages" at bounding box center [237, 599] width 79 height 24
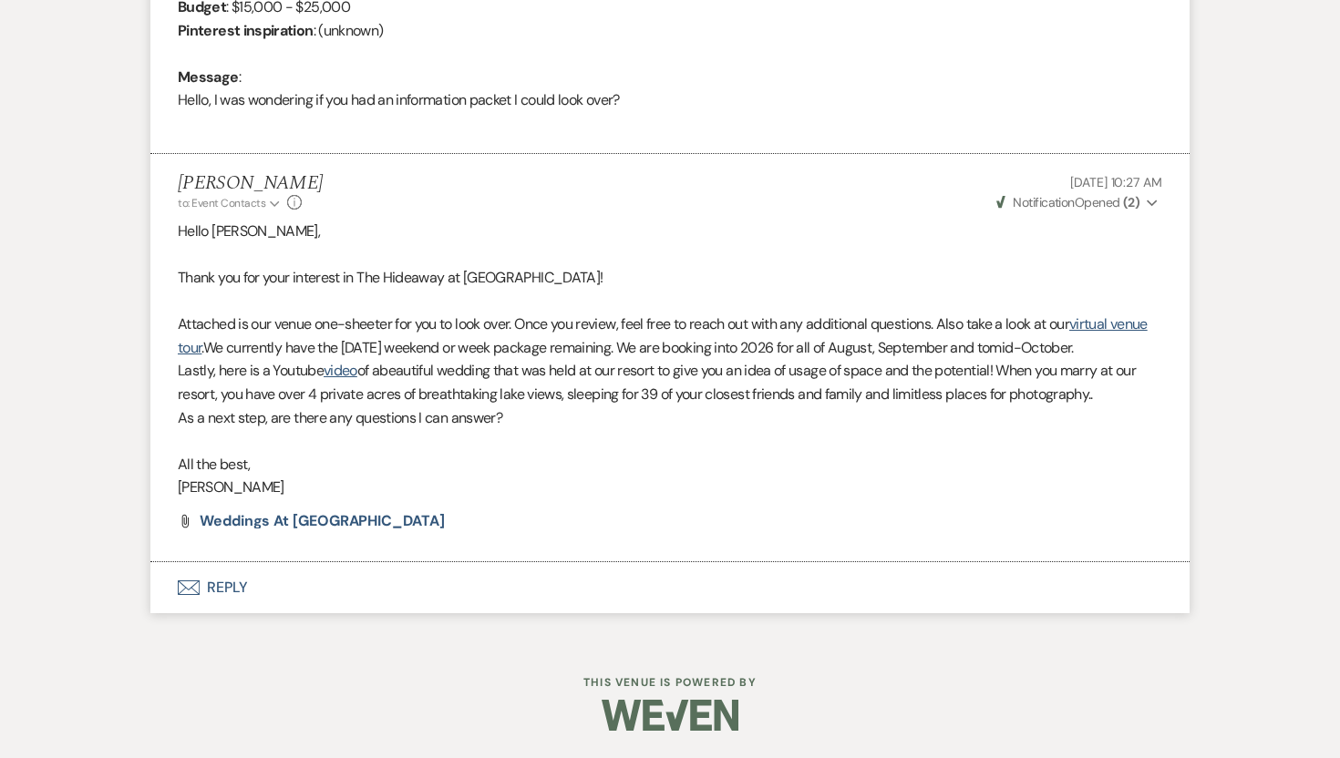
scroll to position [0, 0]
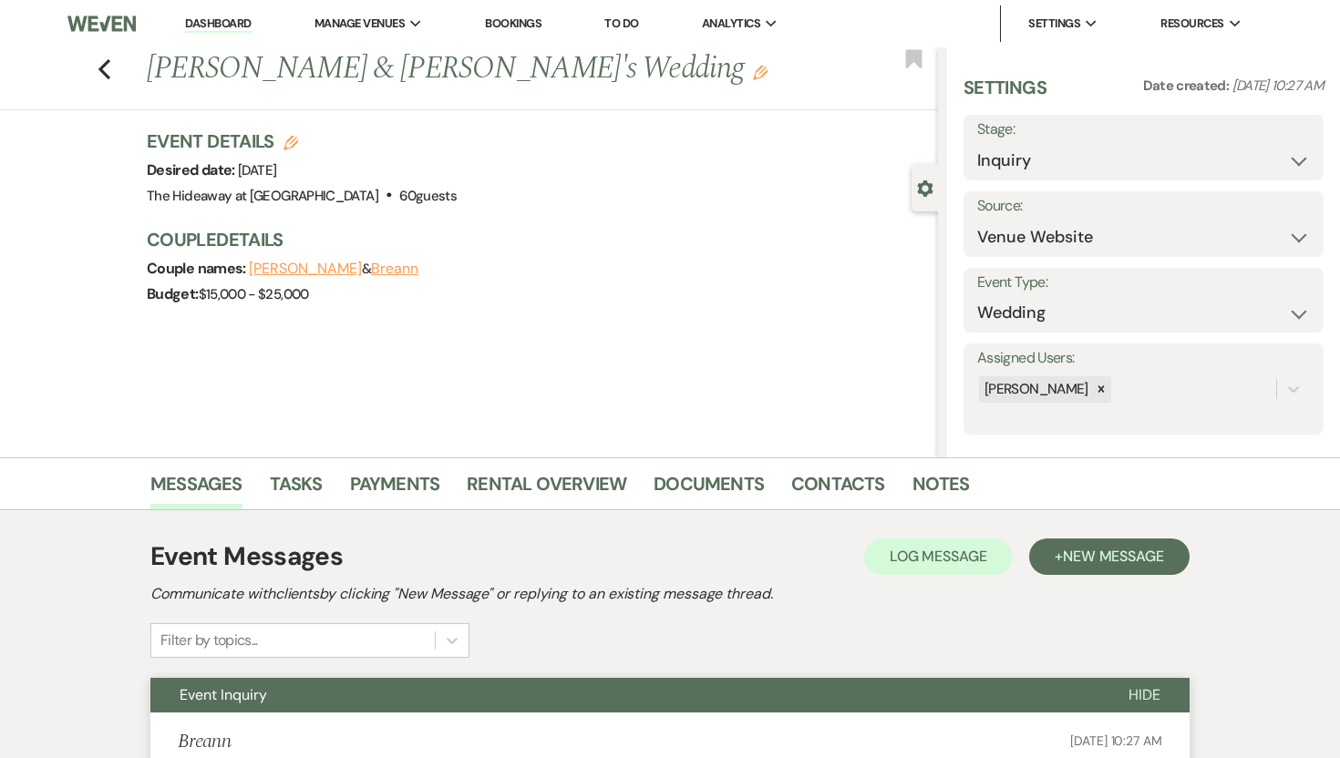
click at [220, 19] on link "Dashboard" at bounding box center [218, 23] width 66 height 17
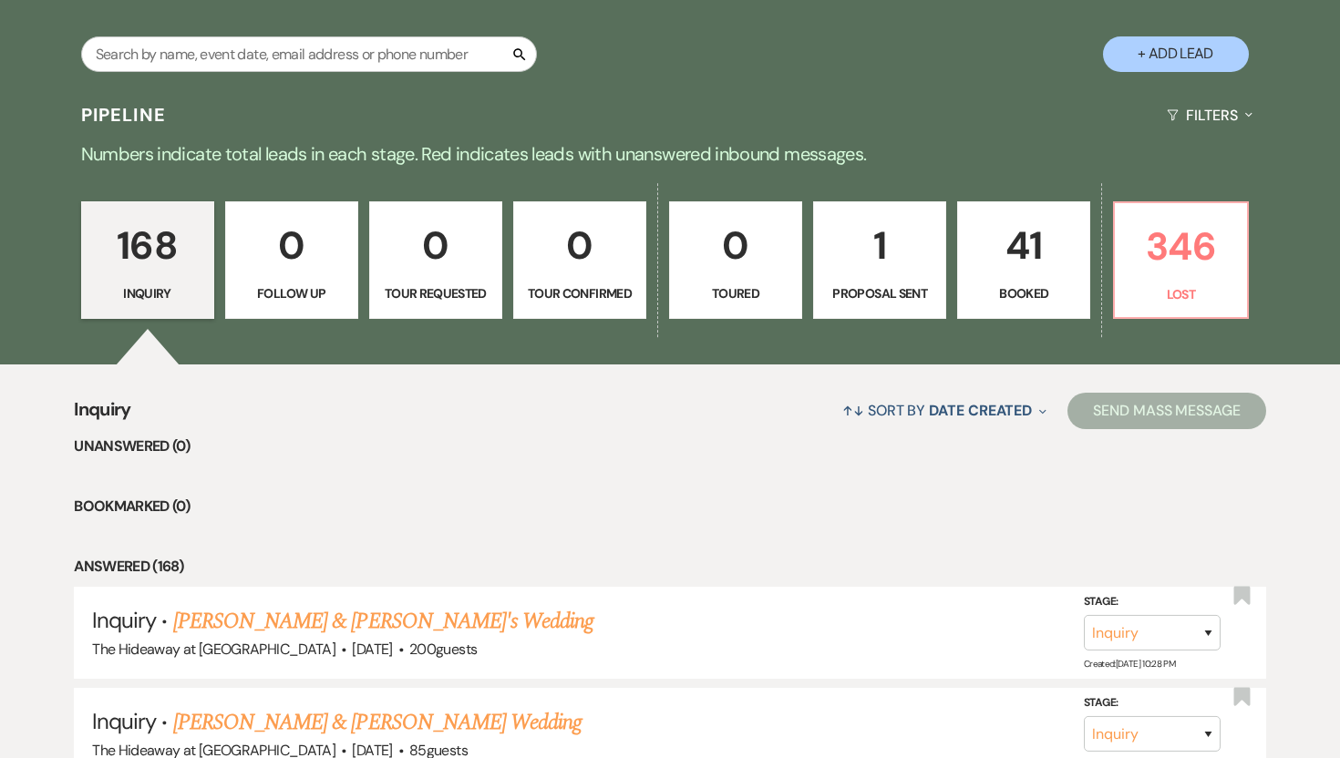
scroll to position [387, 0]
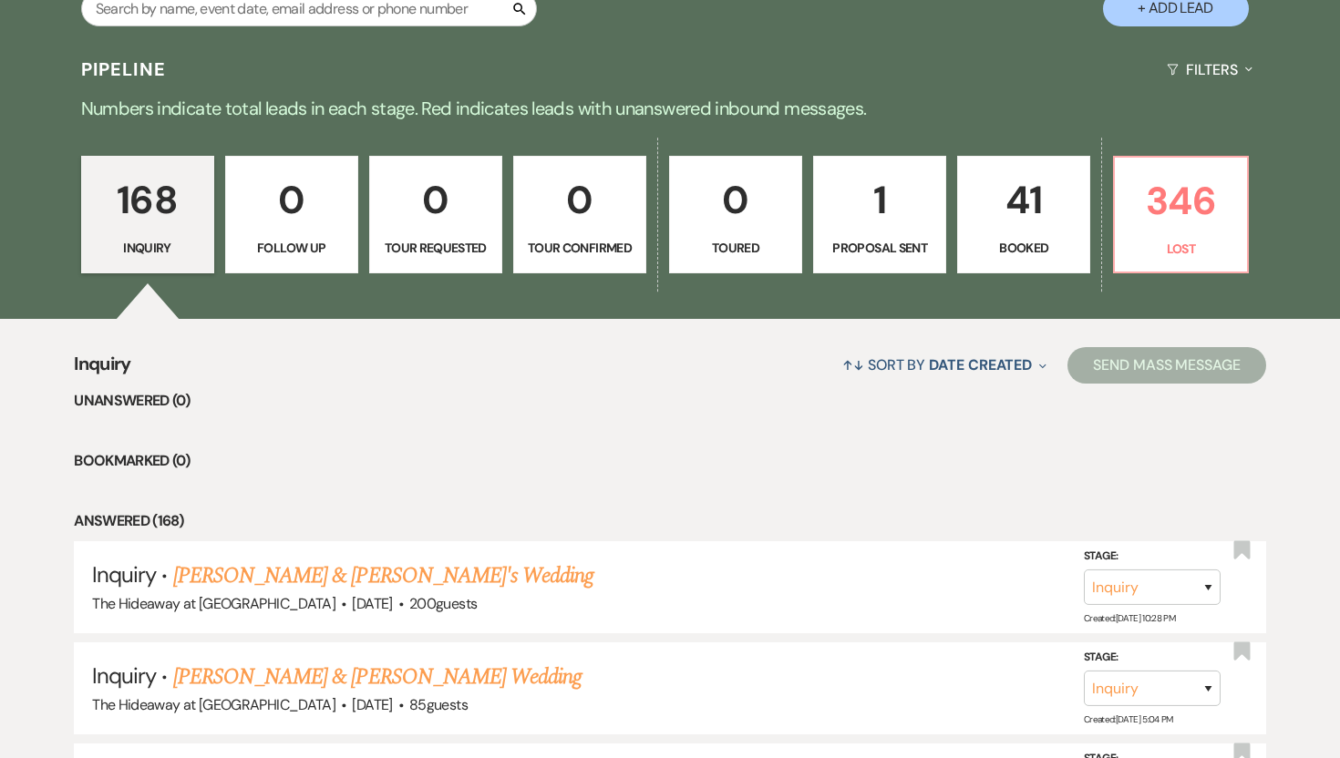
click at [880, 190] on p "1" at bounding box center [879, 200] width 109 height 61
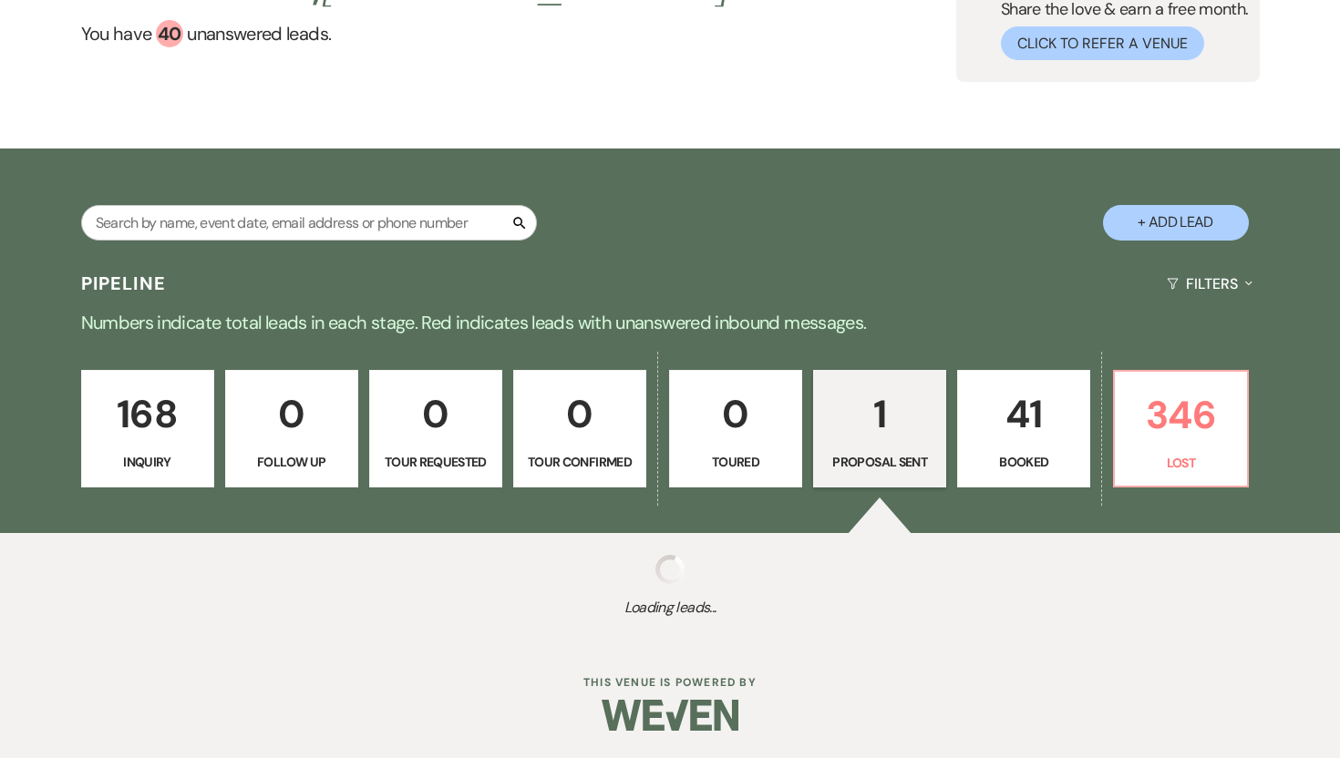
scroll to position [387, 0]
select select "6"
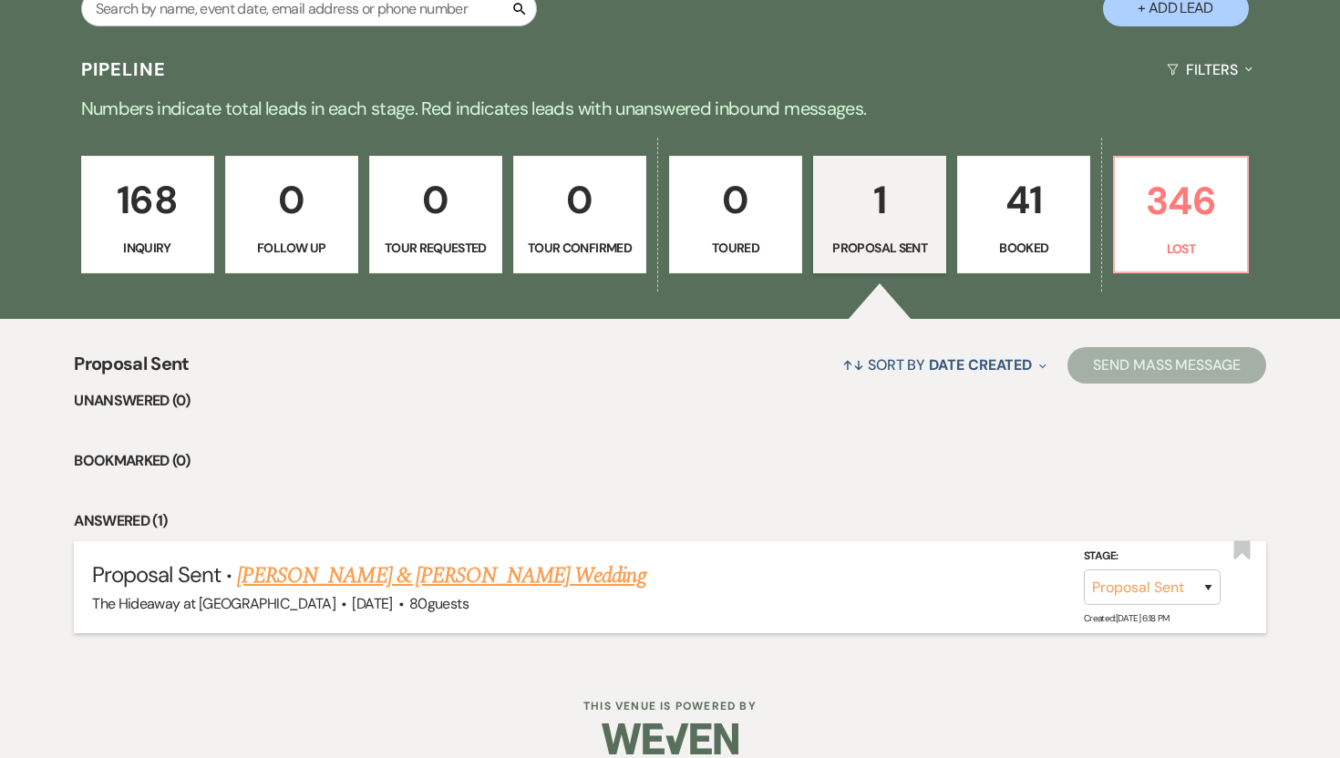
click at [521, 572] on link "Riley Argetsigner & Abbey Sandgren's Wedding" at bounding box center [441, 576] width 408 height 33
select select "6"
select select "5"
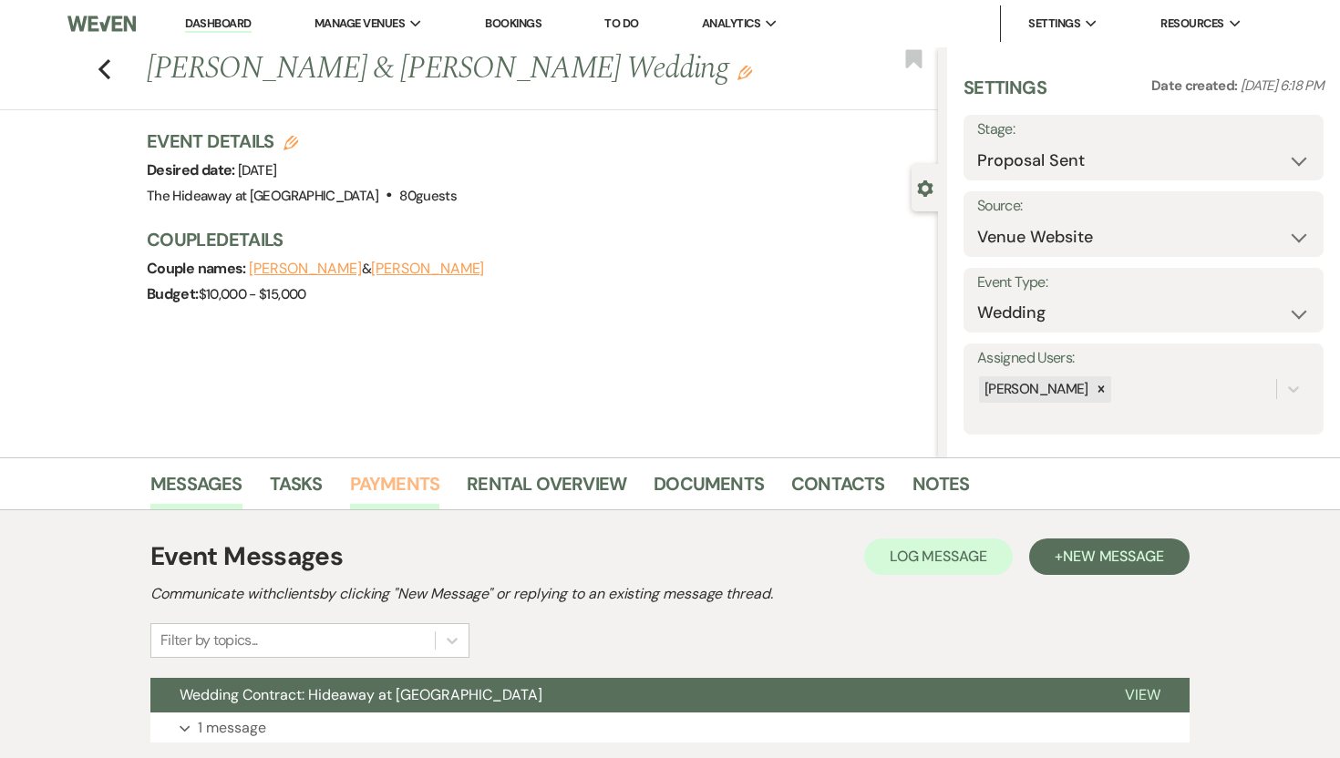
click at [413, 478] on link "Payments" at bounding box center [395, 489] width 90 height 40
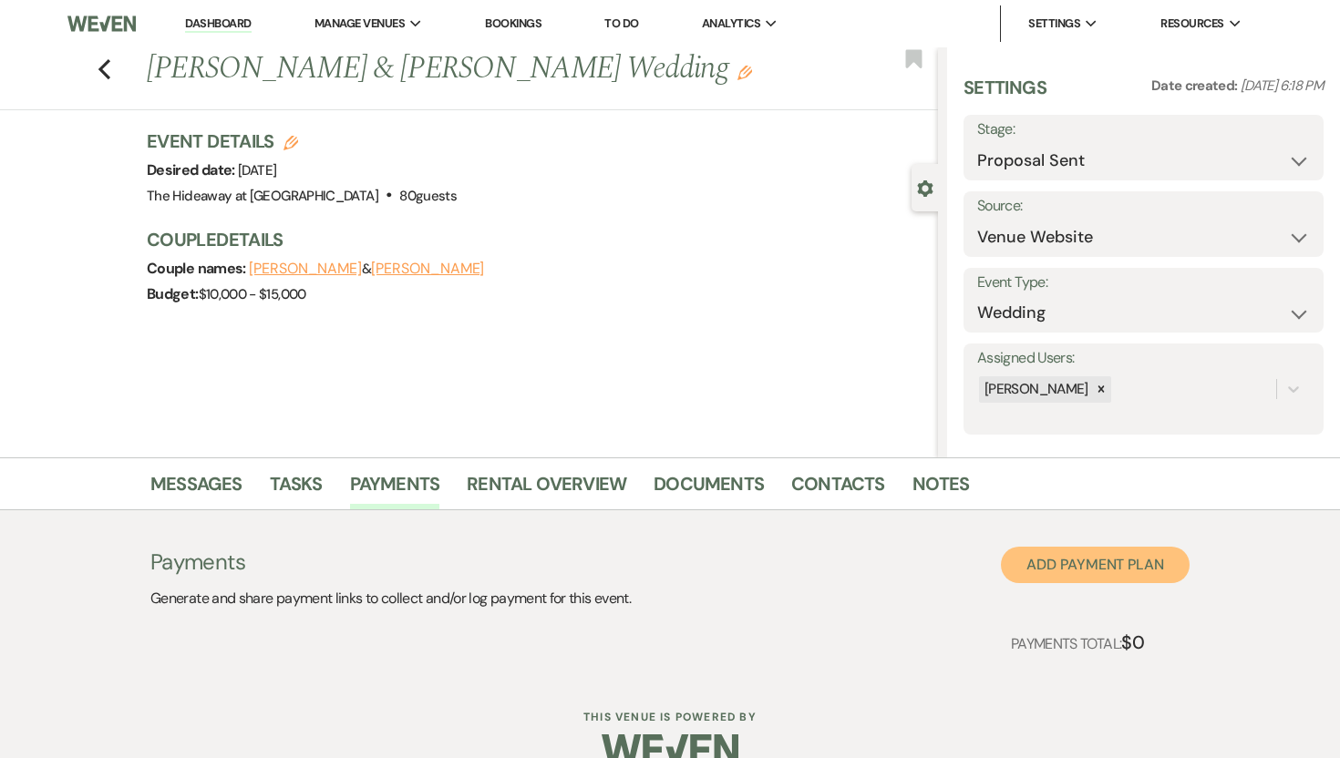
click at [1131, 561] on button "Add Payment Plan" at bounding box center [1095, 565] width 189 height 36
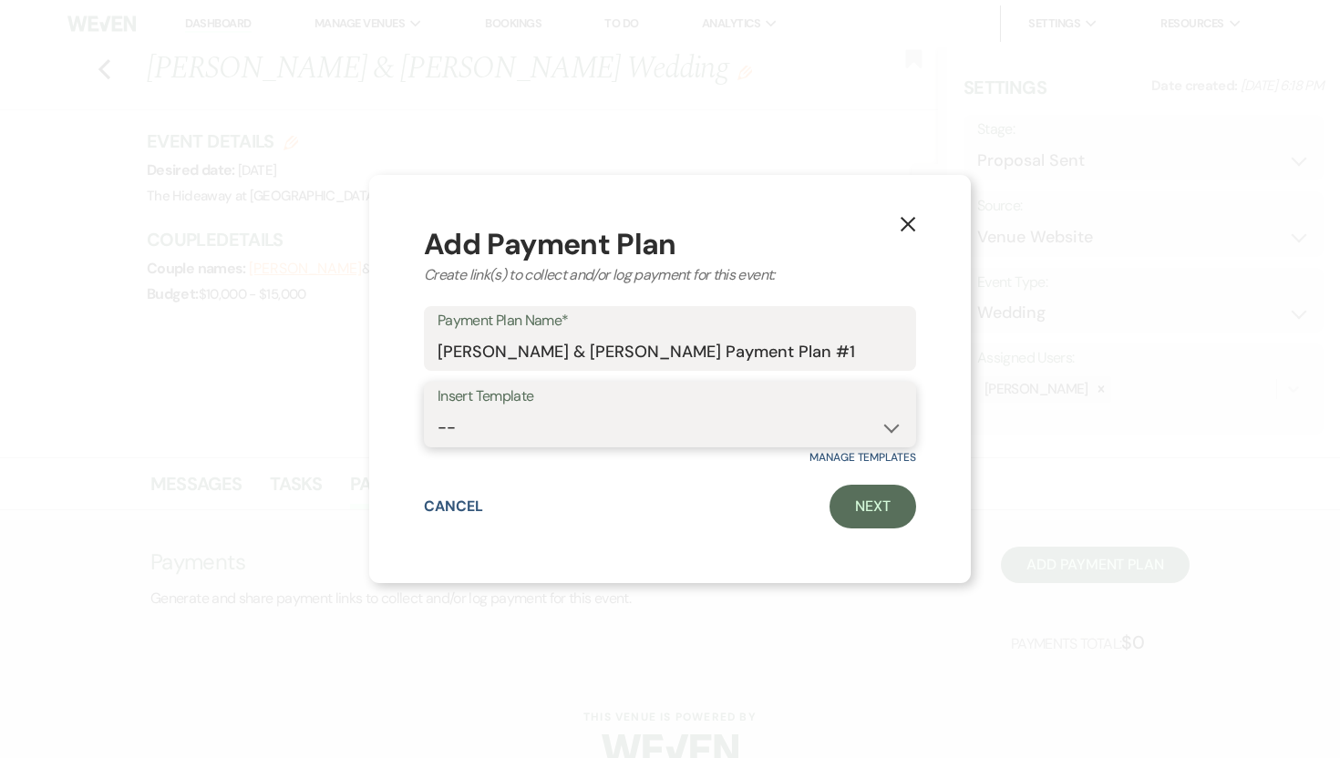
click at [796, 424] on select "--" at bounding box center [669, 428] width 465 height 36
click at [886, 503] on link "Next" at bounding box center [872, 507] width 87 height 44
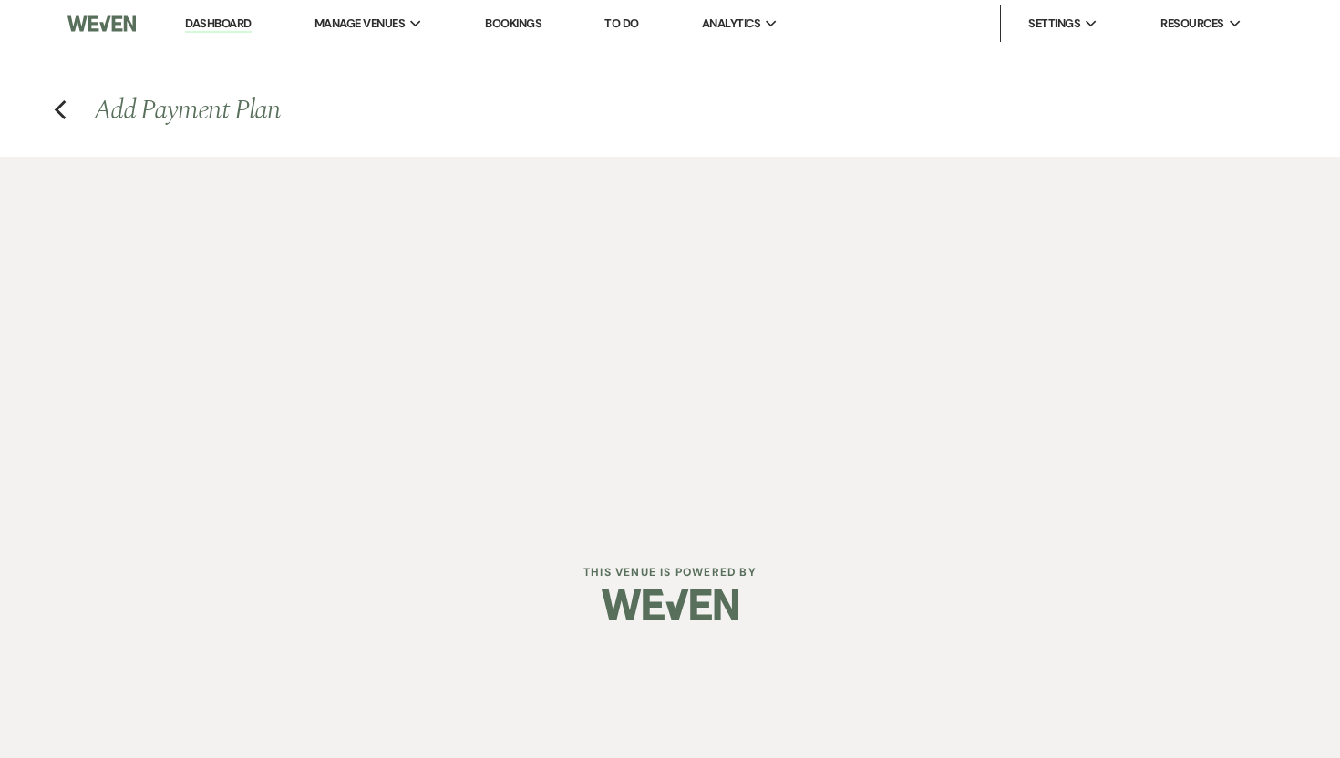
select select "2"
select select "percentage"
select select "false"
select select "client"
select select "weeks"
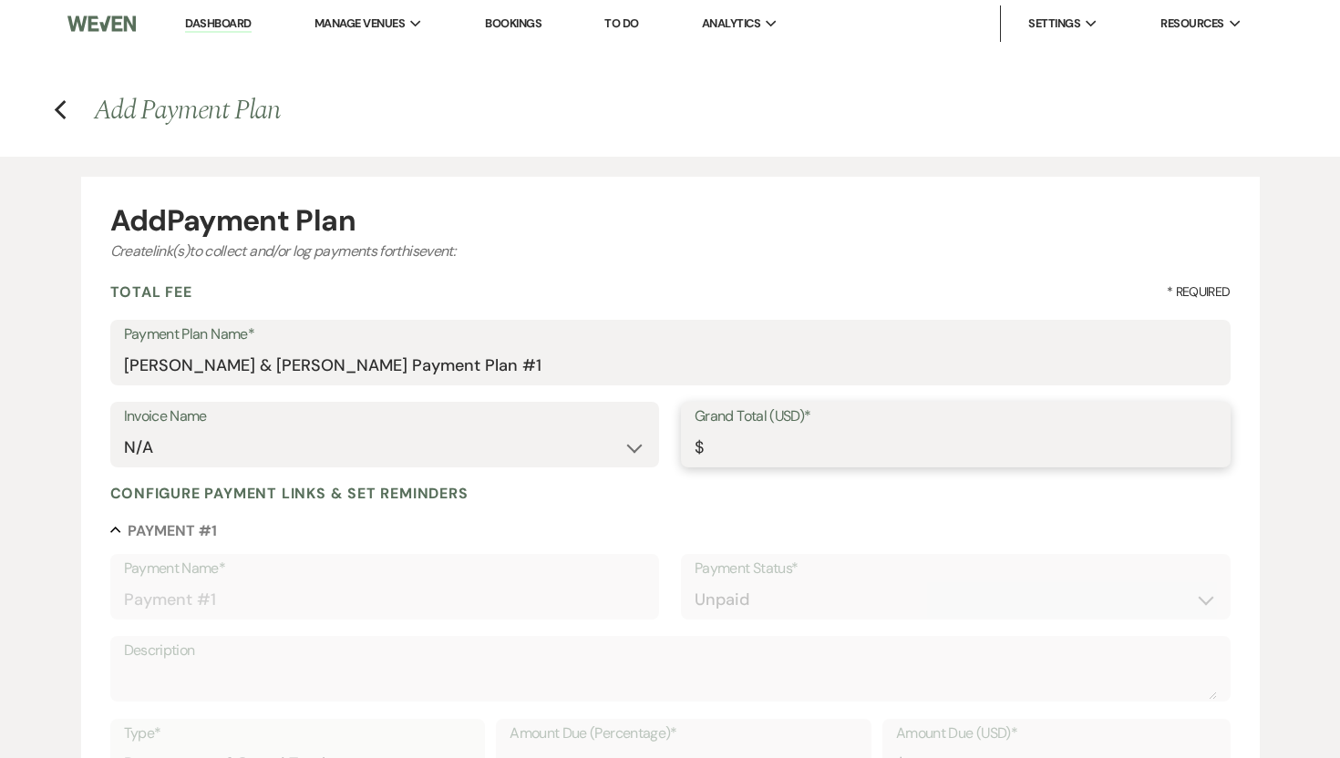
click at [819, 447] on input "Grand Total (USD)*" at bounding box center [955, 448] width 522 height 36
type input "9"
type input "9.00"
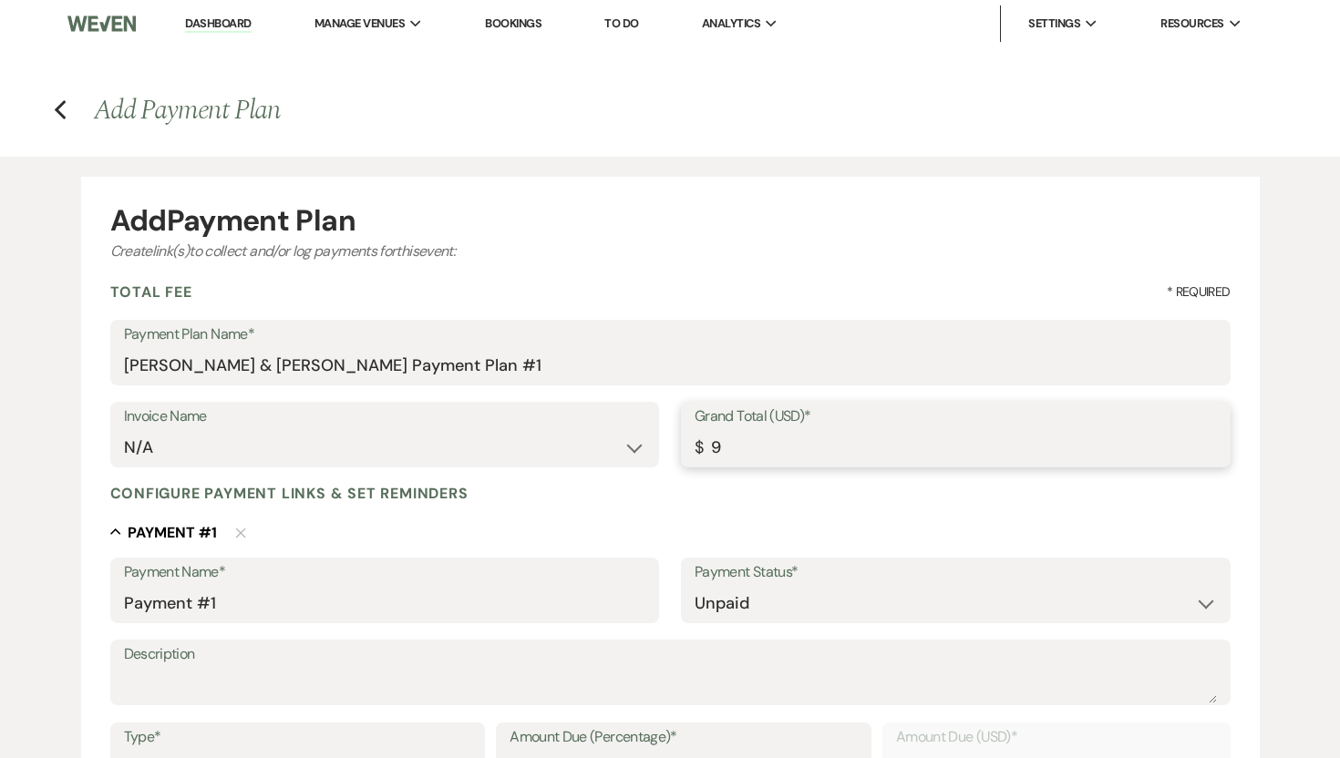
type input "91"
type input "91.00"
type input "917"
type input "917.00"
type input "9177"
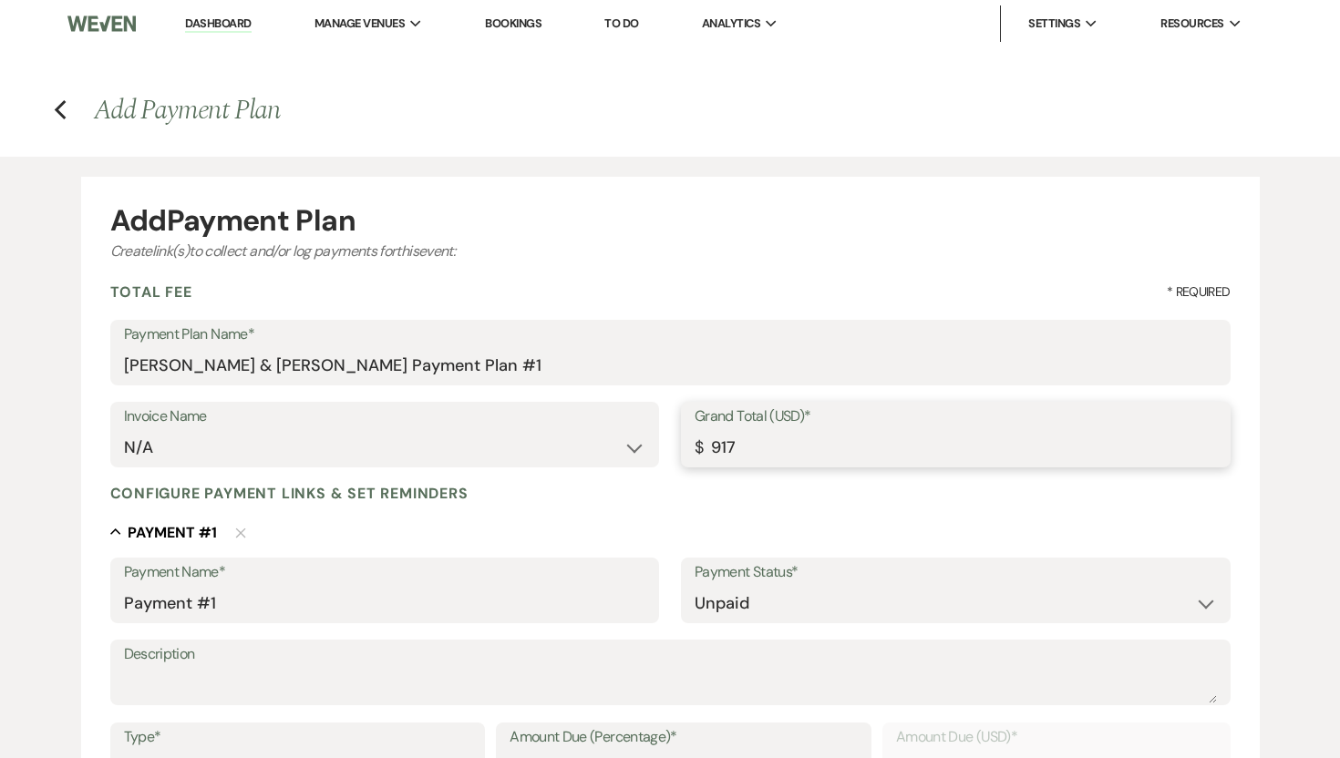
type input "9177.00"
type input "9177.6"
type input "9177.60"
type input "9177.67"
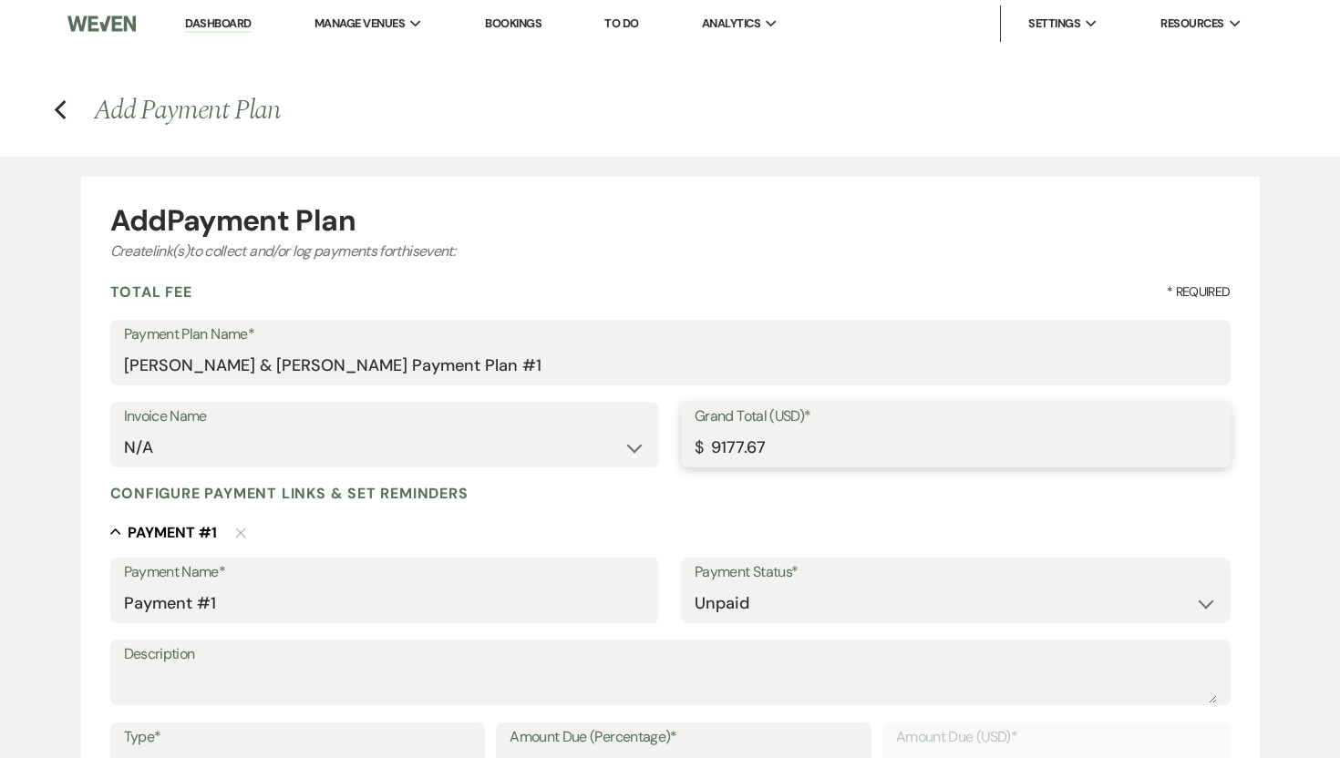
type input "9177.67"
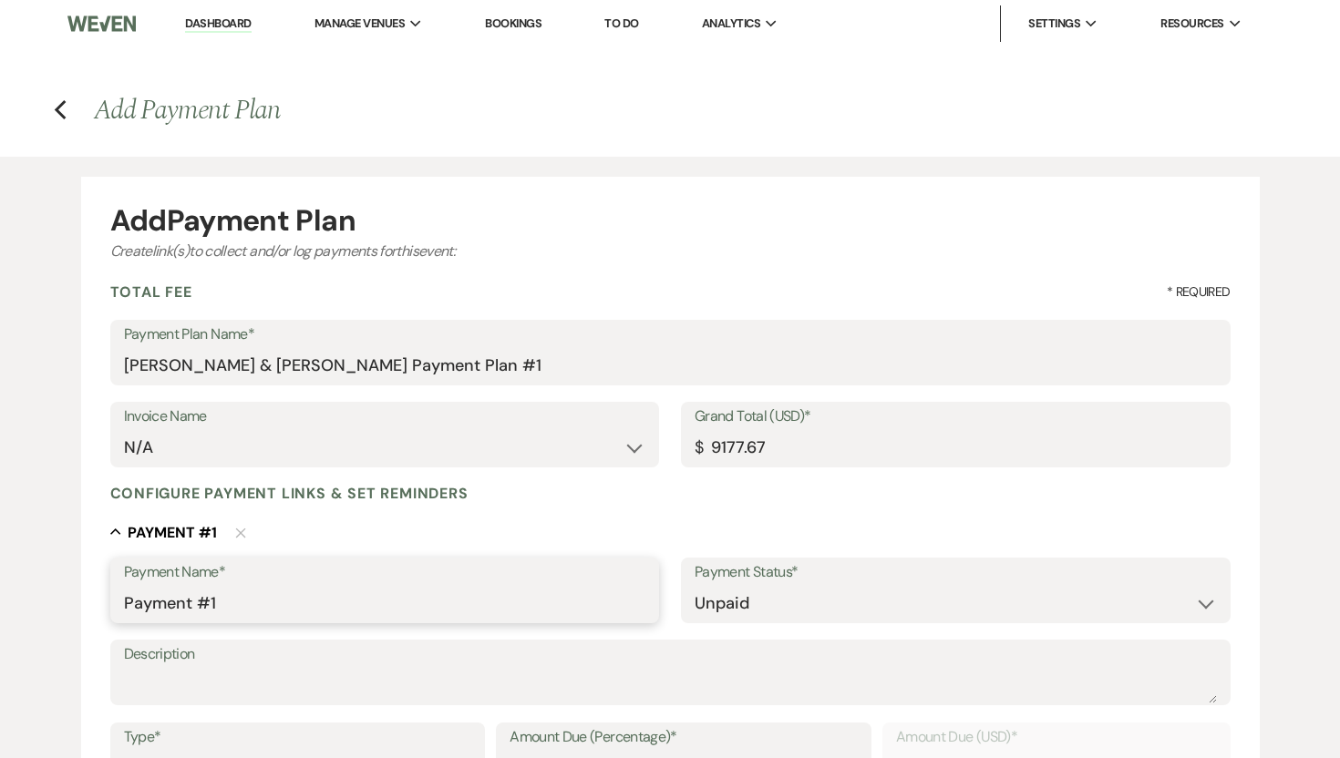
click at [514, 601] on input "Payment #1" at bounding box center [385, 604] width 522 height 36
drag, startPoint x: 245, startPoint y: 601, endPoint x: 76, endPoint y: 583, distance: 170.5
click at [76, 583] on div "Add Payment Plan Create link(s) to collect and/or log payments for this event: …" at bounding box center [670, 713] width 1312 height 1112
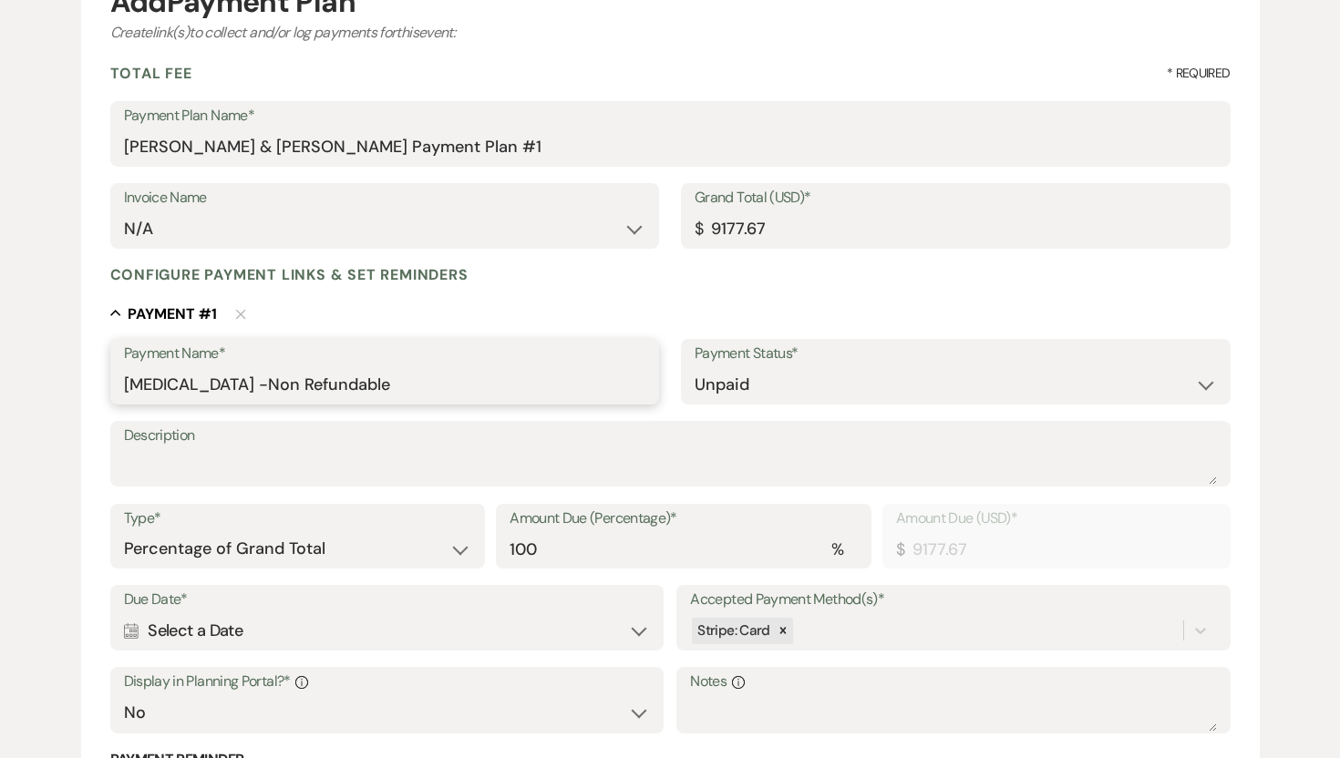
scroll to position [220, 0]
type input "Retainer -Non Refundable"
click at [463, 546] on select "Dollar Amount Percentage of Grand Total" at bounding box center [298, 548] width 348 height 36
select select "flat"
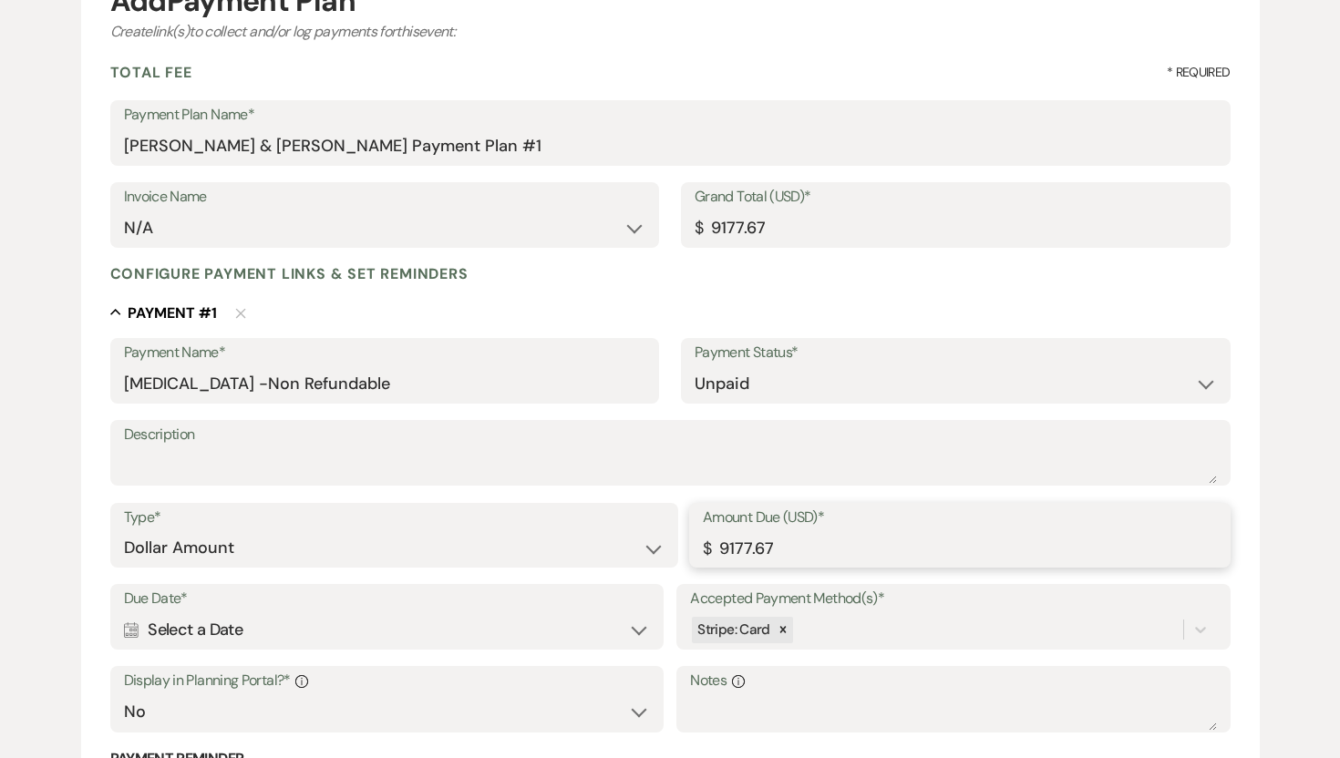
drag, startPoint x: 785, startPoint y: 545, endPoint x: 670, endPoint y: 536, distance: 115.2
click at [670, 536] on div "Type* Dollar Amount Percentage of Grand Total Amount Due (USD)* $ 9177.67" at bounding box center [670, 544] width 1120 height 82
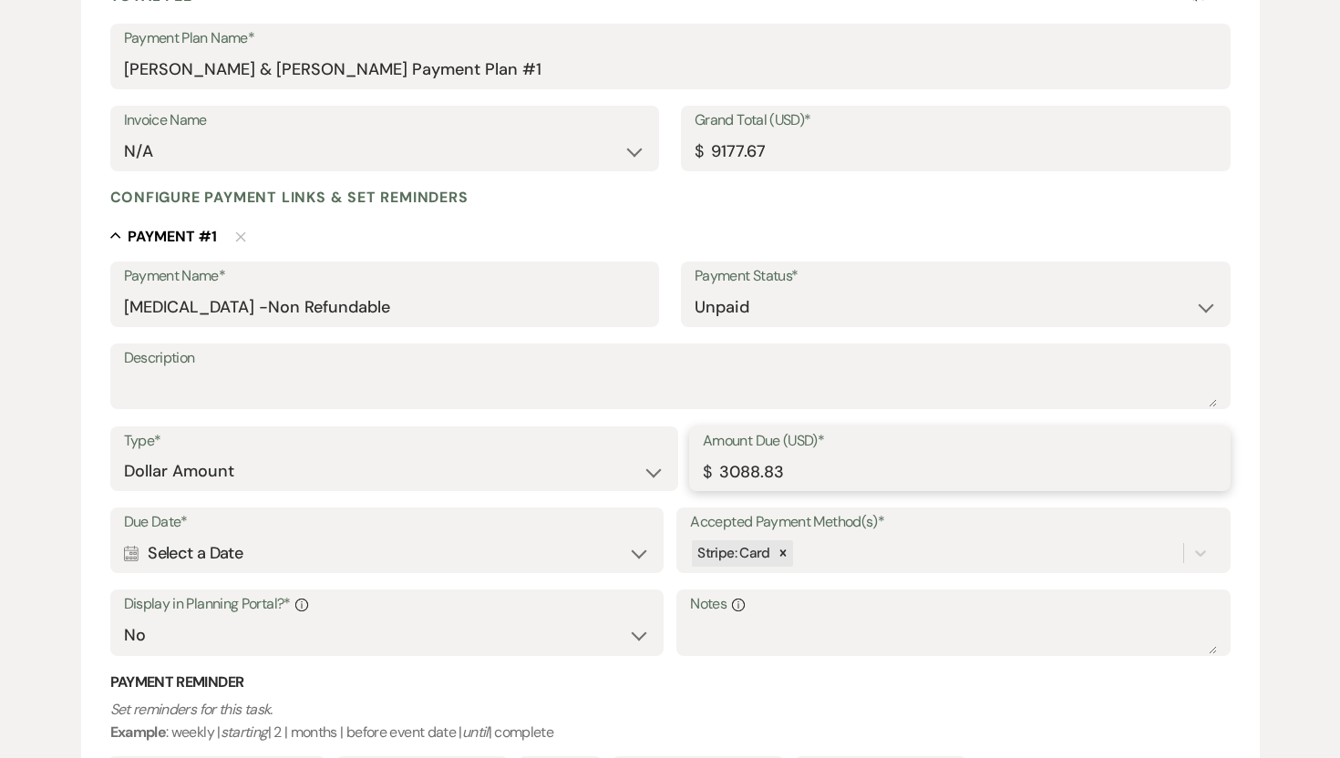
scroll to position [298, 0]
click at [635, 552] on div "Calendar Select a Date Expand" at bounding box center [387, 552] width 526 height 36
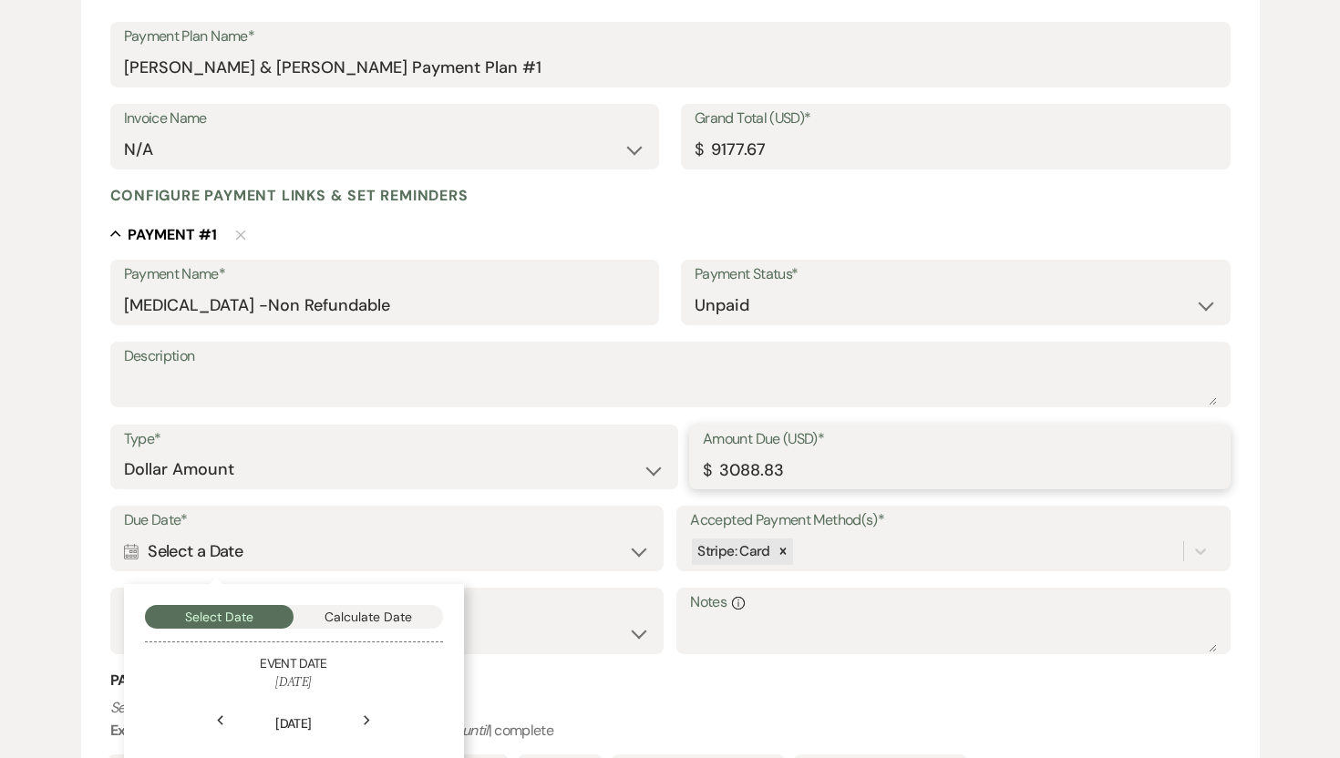
drag, startPoint x: 796, startPoint y: 468, endPoint x: 690, endPoint y: 463, distance: 106.7
click at [690, 463] on div "Amount Due (USD)* $ 3088.83" at bounding box center [959, 458] width 541 height 66
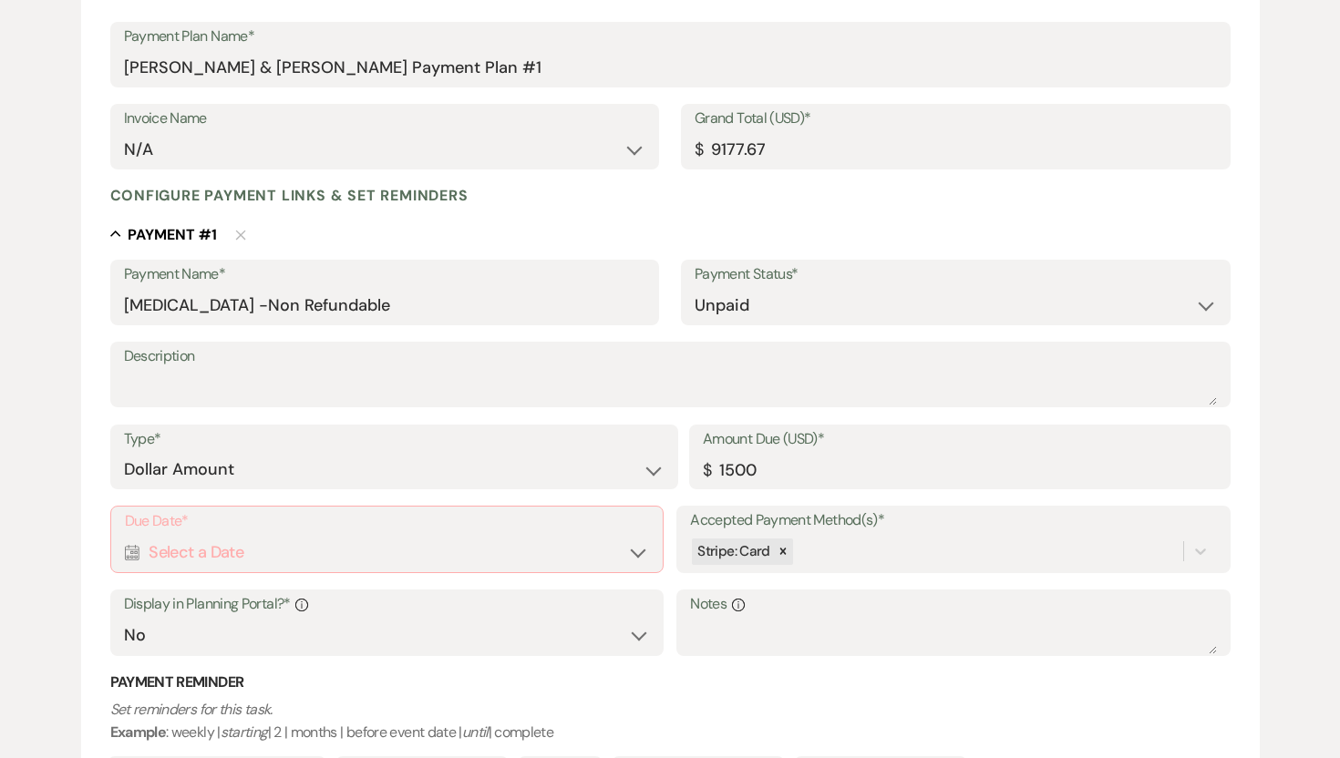
type input "1500.00"
click at [628, 541] on div "Calendar Select a Date Expand" at bounding box center [387, 553] width 524 height 36
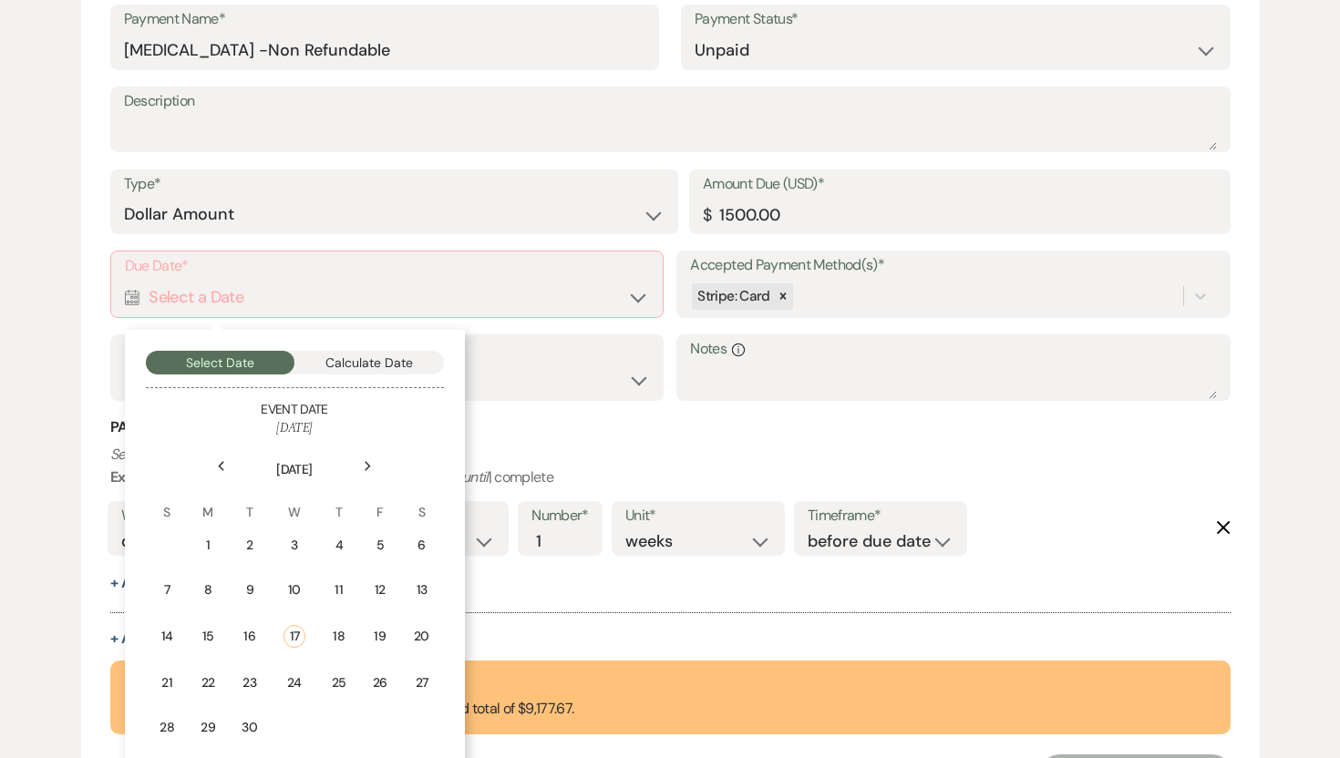
scroll to position [557, 0]
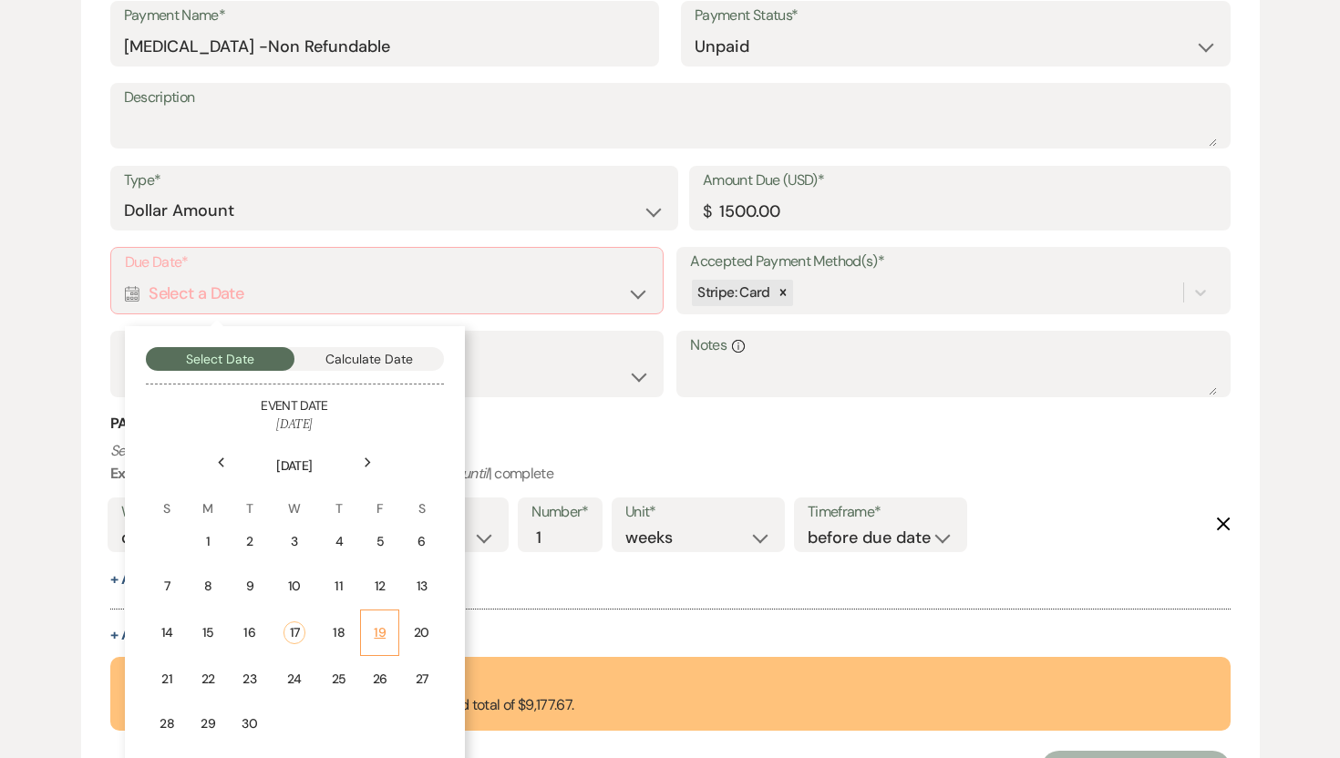
click at [379, 628] on div "19" at bounding box center [379, 632] width 15 height 19
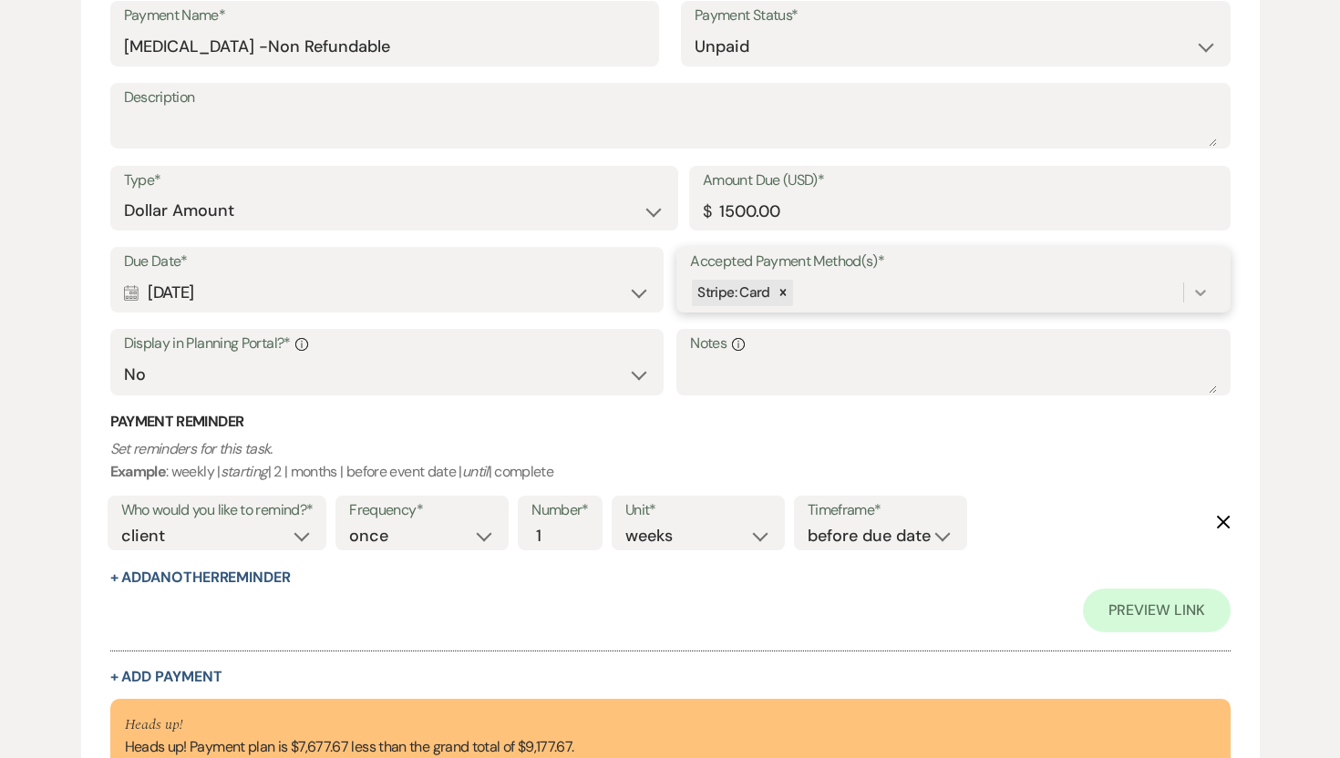
click at [1203, 289] on icon at bounding box center [1200, 292] width 18 height 18
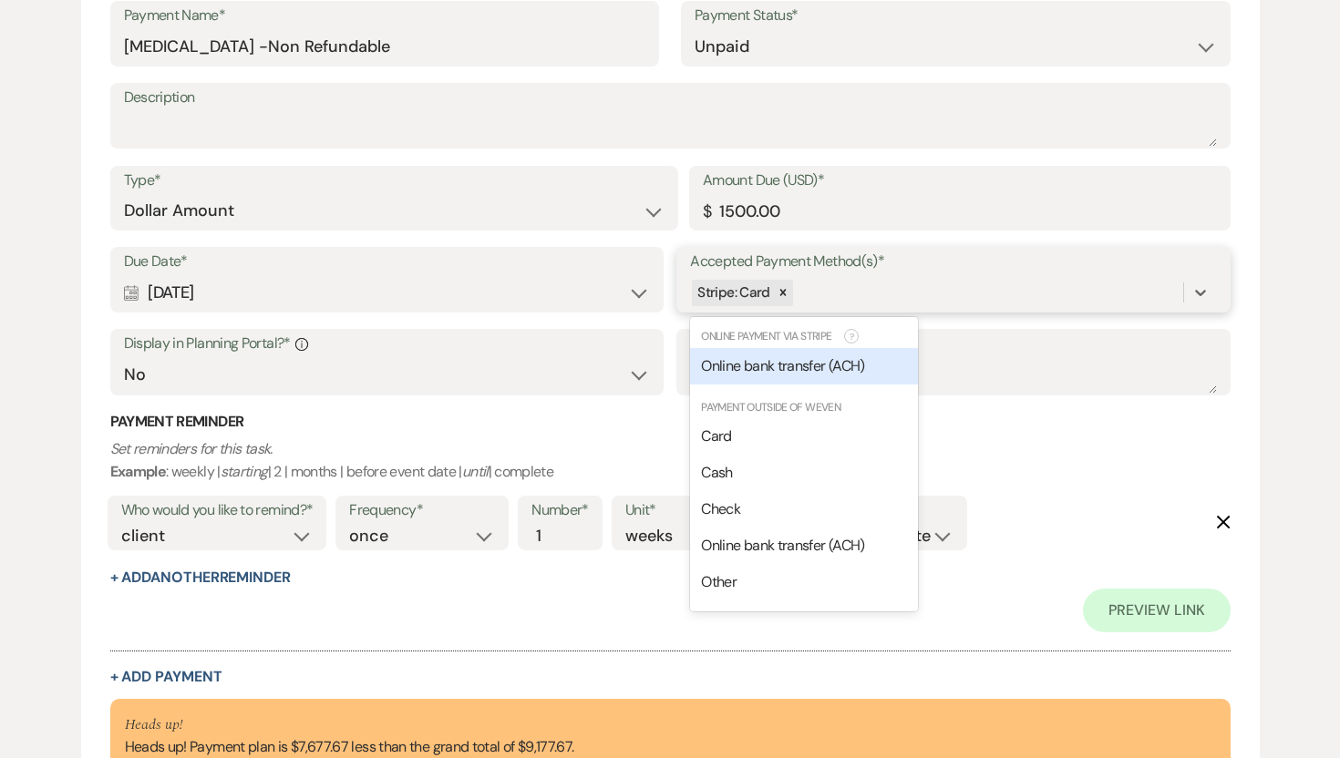
click at [854, 365] on span "Online bank transfer (ACH)" at bounding box center [782, 365] width 163 height 19
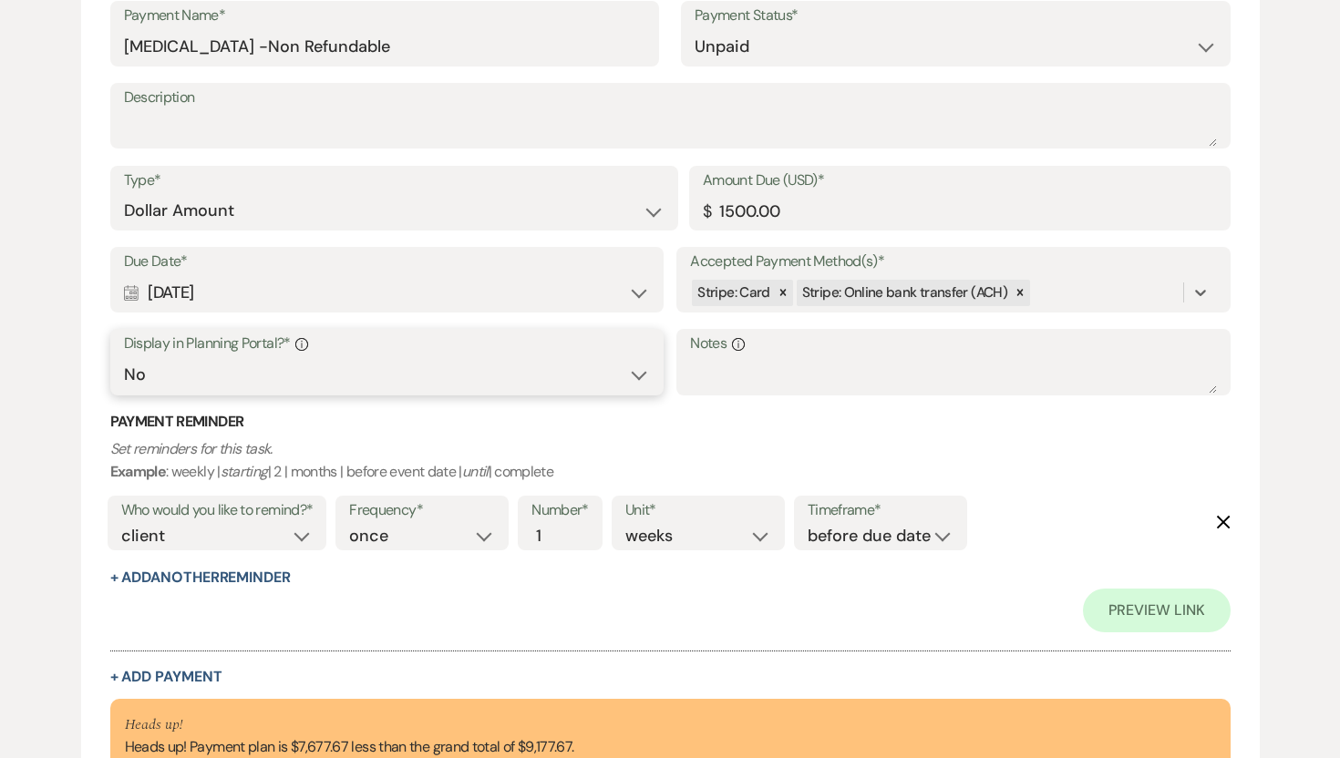
click at [536, 364] on select "Yes No" at bounding box center [387, 375] width 526 height 36
select select "true"
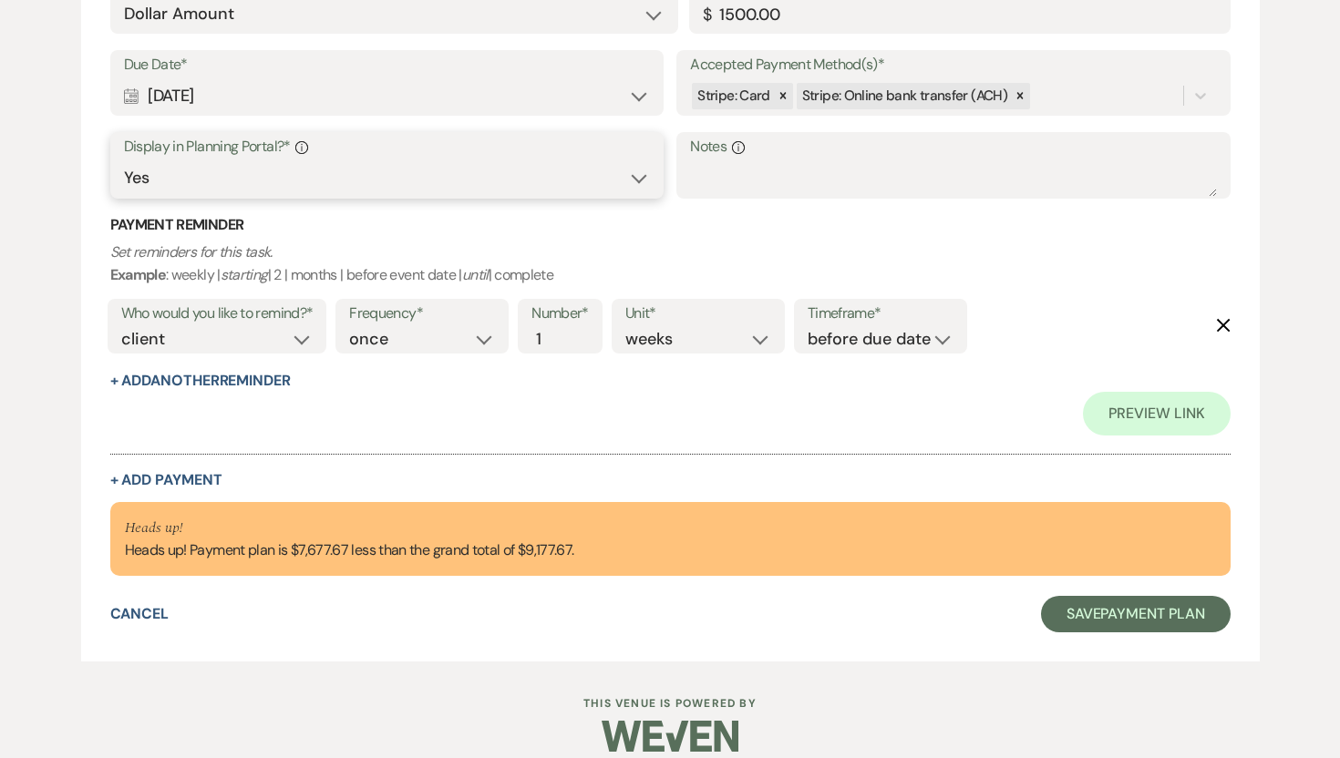
scroll to position [774, 0]
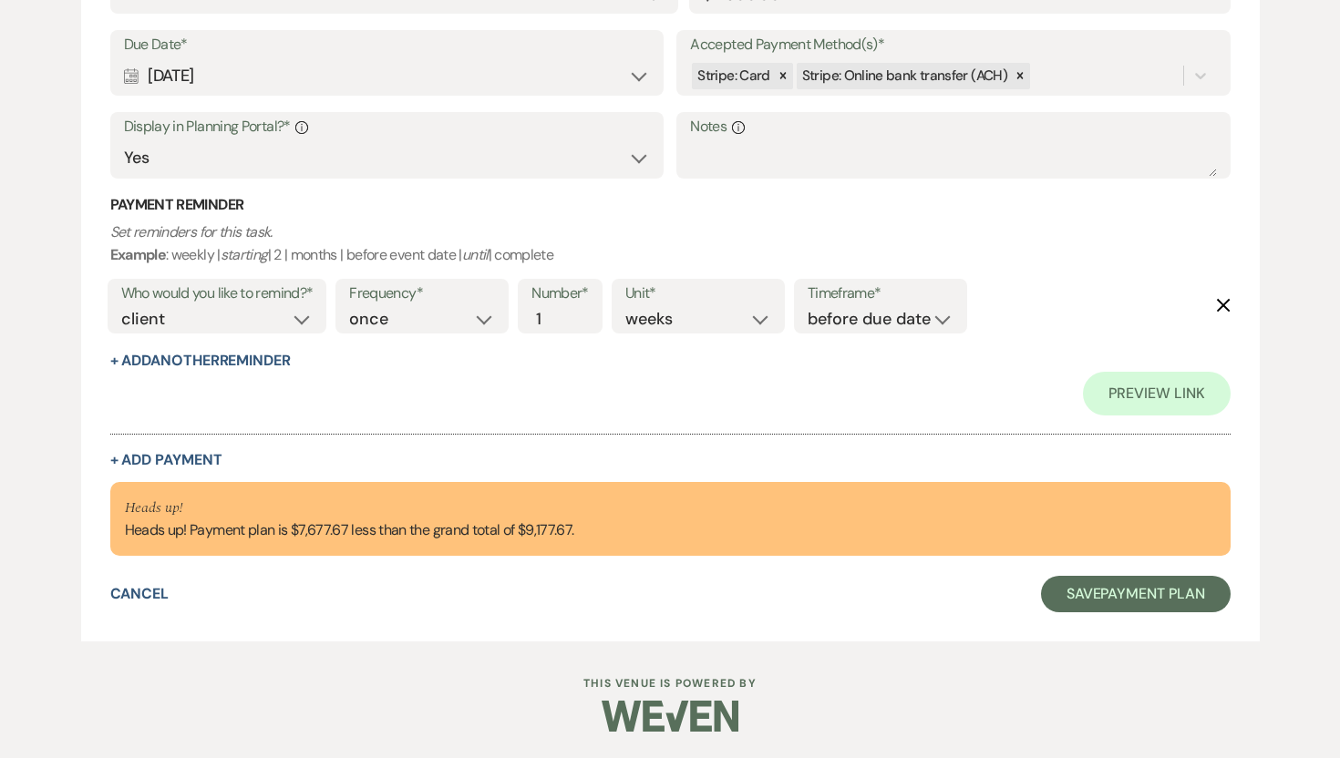
click at [201, 446] on div "Collapse Payment # 1 Delete Payment Name* Retainer -Non Refundable Payment Stat…" at bounding box center [670, 108] width 1120 height 720
click at [200, 453] on button "+ Add Payment" at bounding box center [166, 460] width 112 height 15
select select "2"
select select "flat"
select select "false"
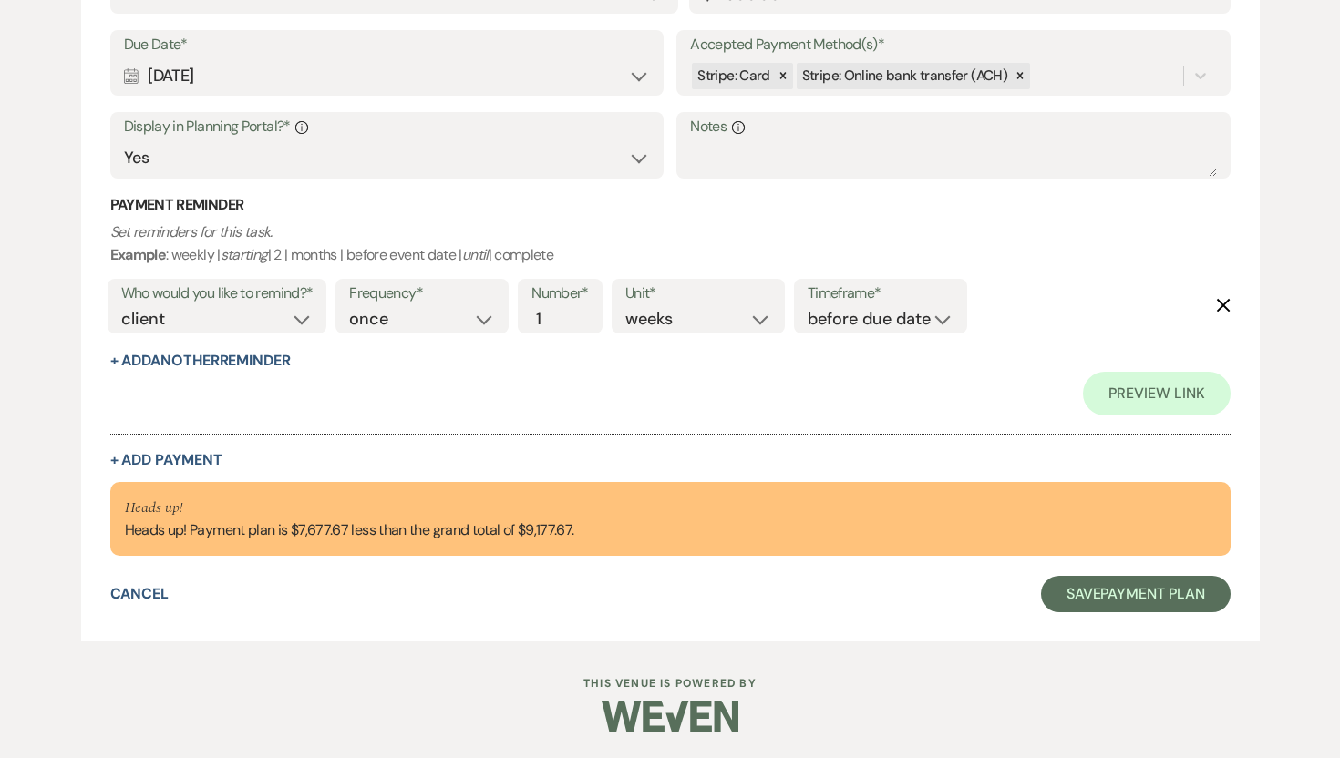
select select "client"
select select "weeks"
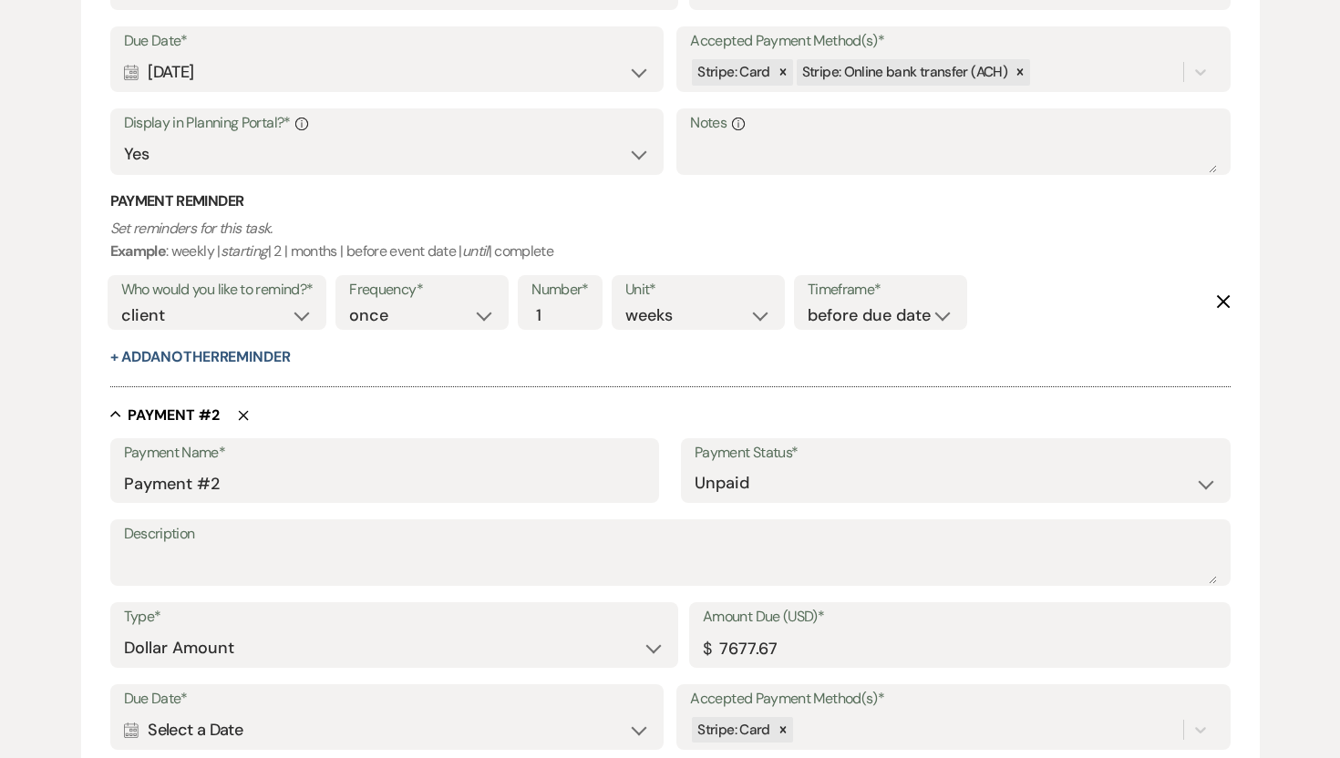
scroll to position [770, 0]
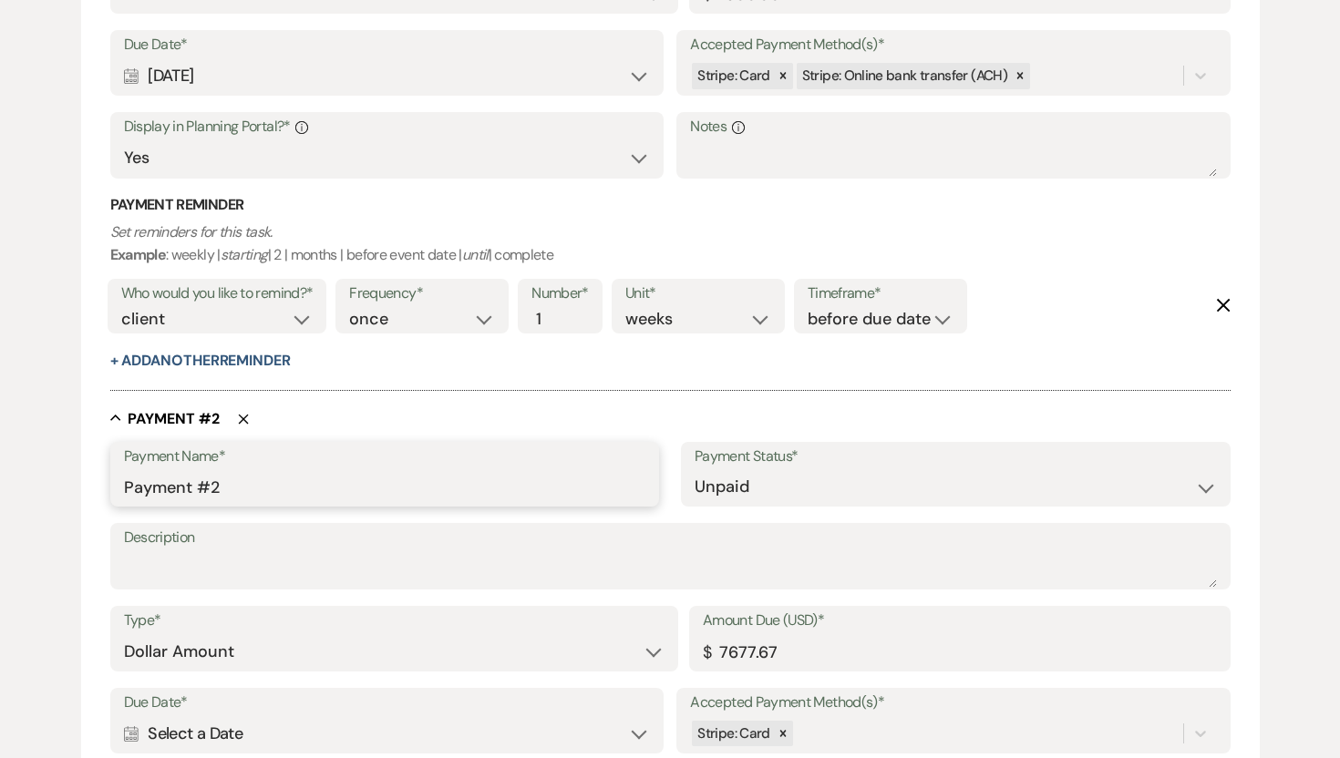
click at [221, 487] on input "Payment #2" at bounding box center [385, 487] width 522 height 36
type input "Payment #1"
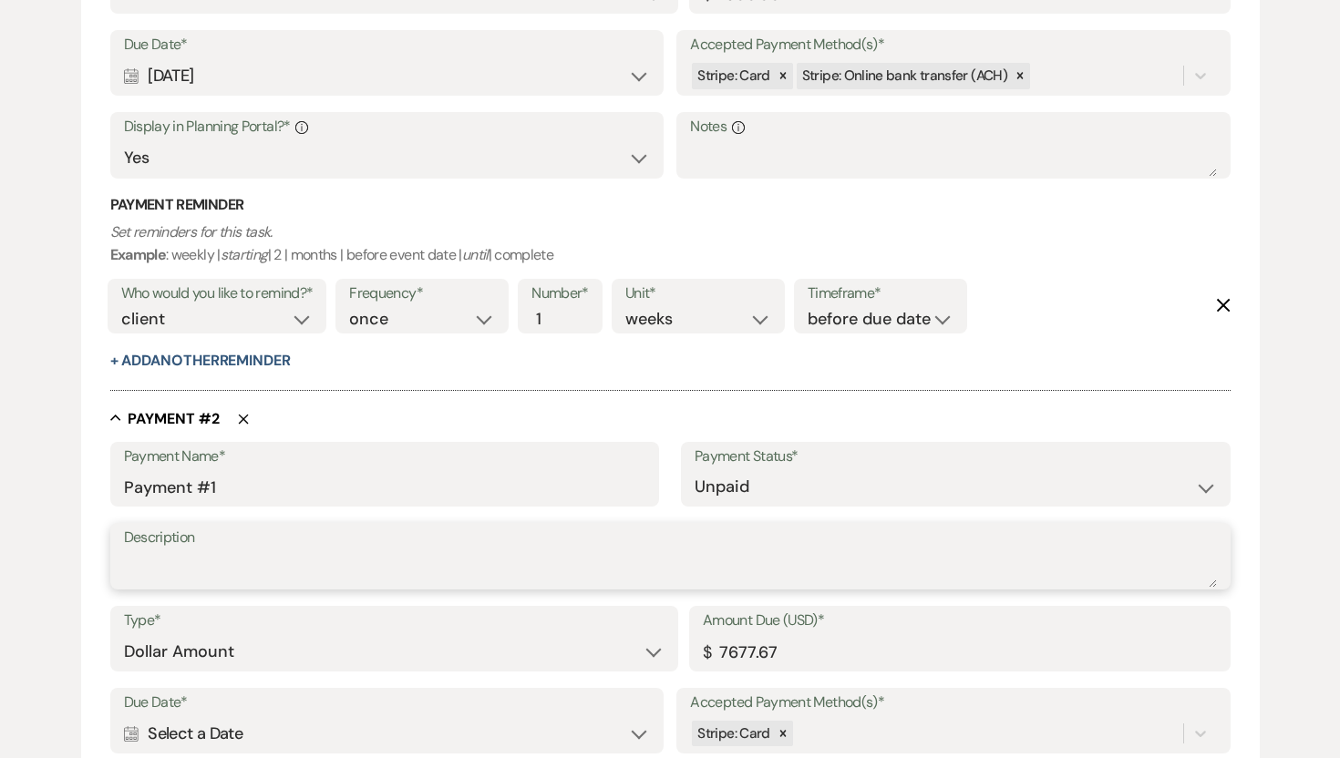
click at [212, 569] on textarea "Description" at bounding box center [670, 569] width 1093 height 36
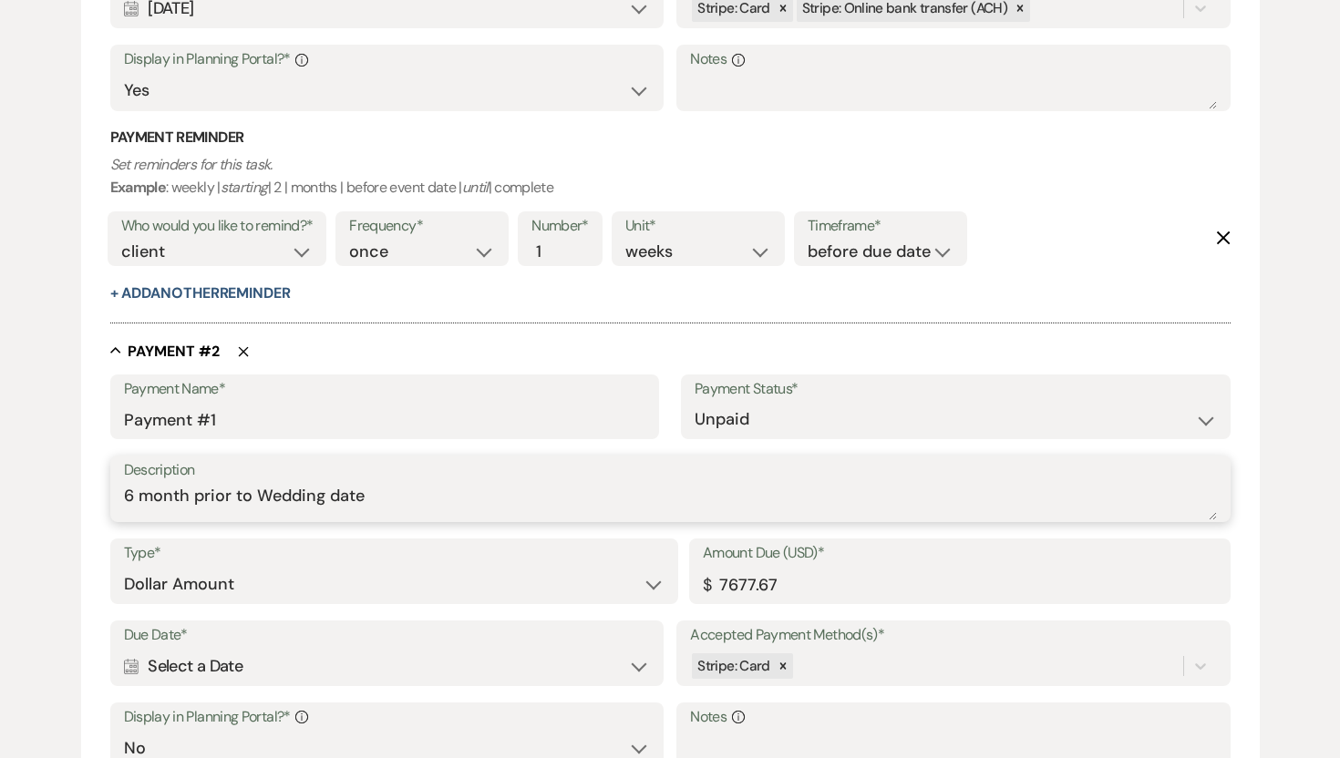
scroll to position [903, 0]
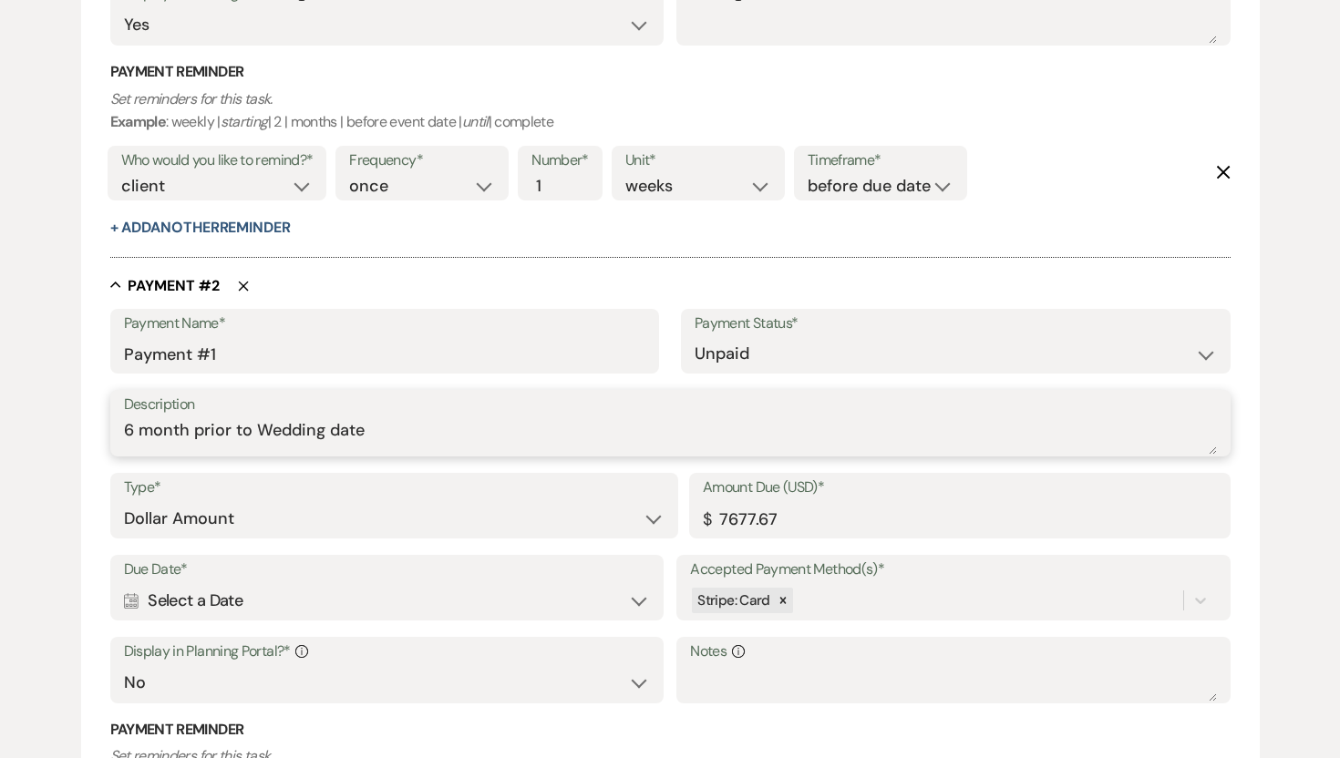
type textarea "6 month prior to Wedding date"
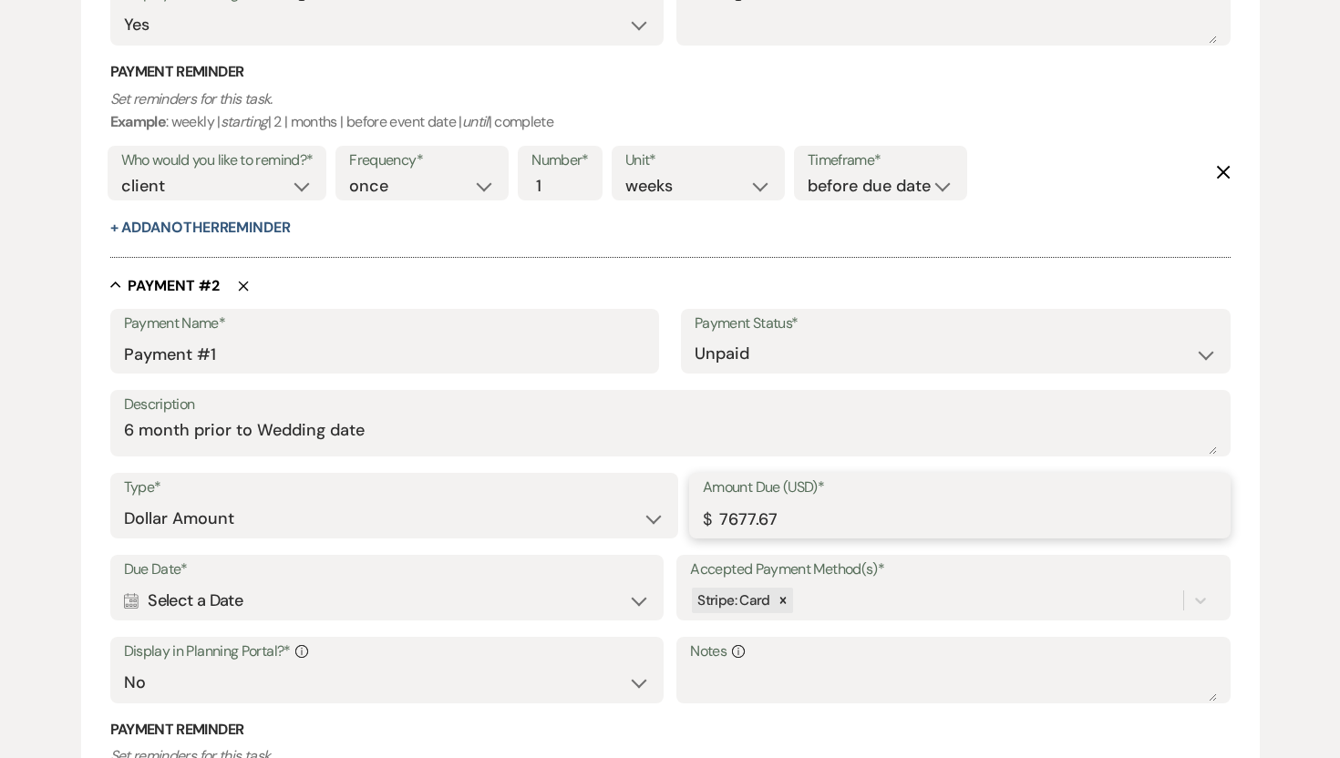
drag, startPoint x: 797, startPoint y: 517, endPoint x: 704, endPoint y: 512, distance: 94.0
click at [704, 512] on div "Amount Due (USD)* $ 7677.67" at bounding box center [959, 506] width 541 height 66
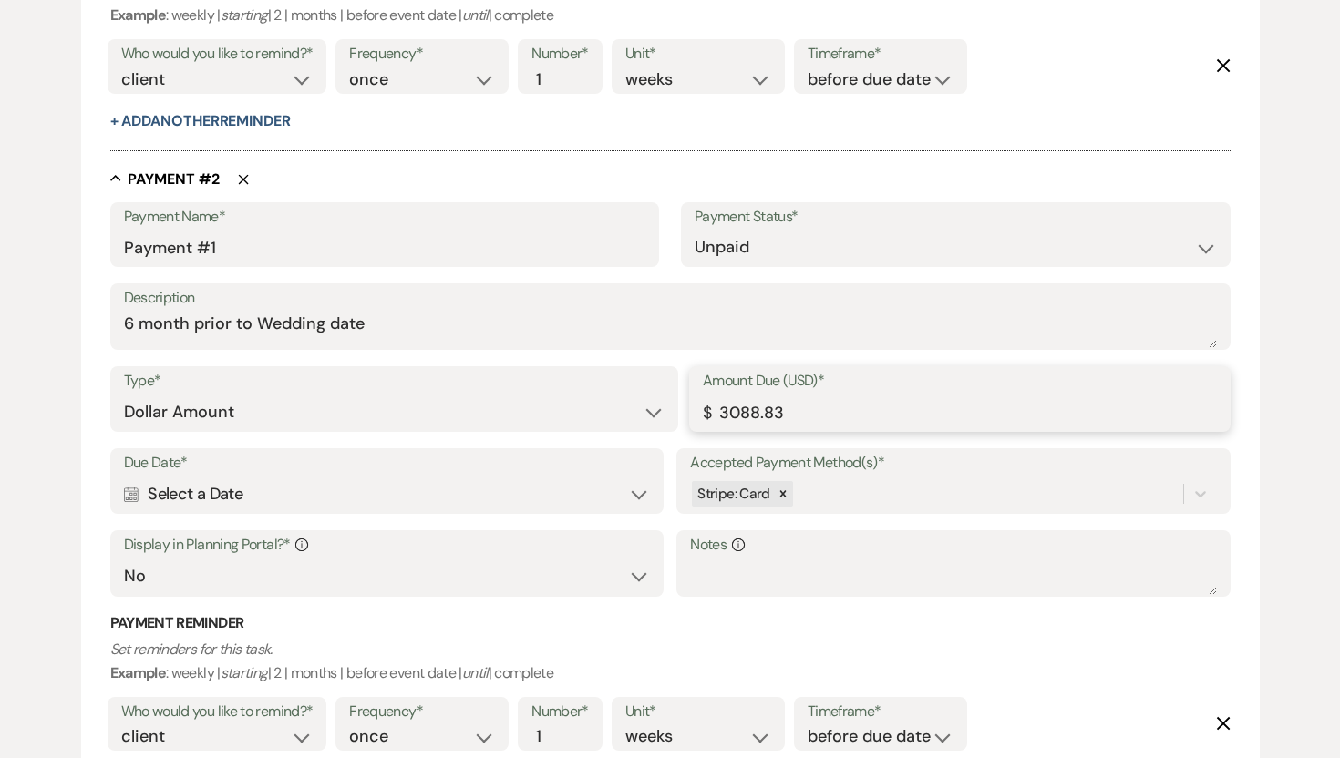
scroll to position [1036, 0]
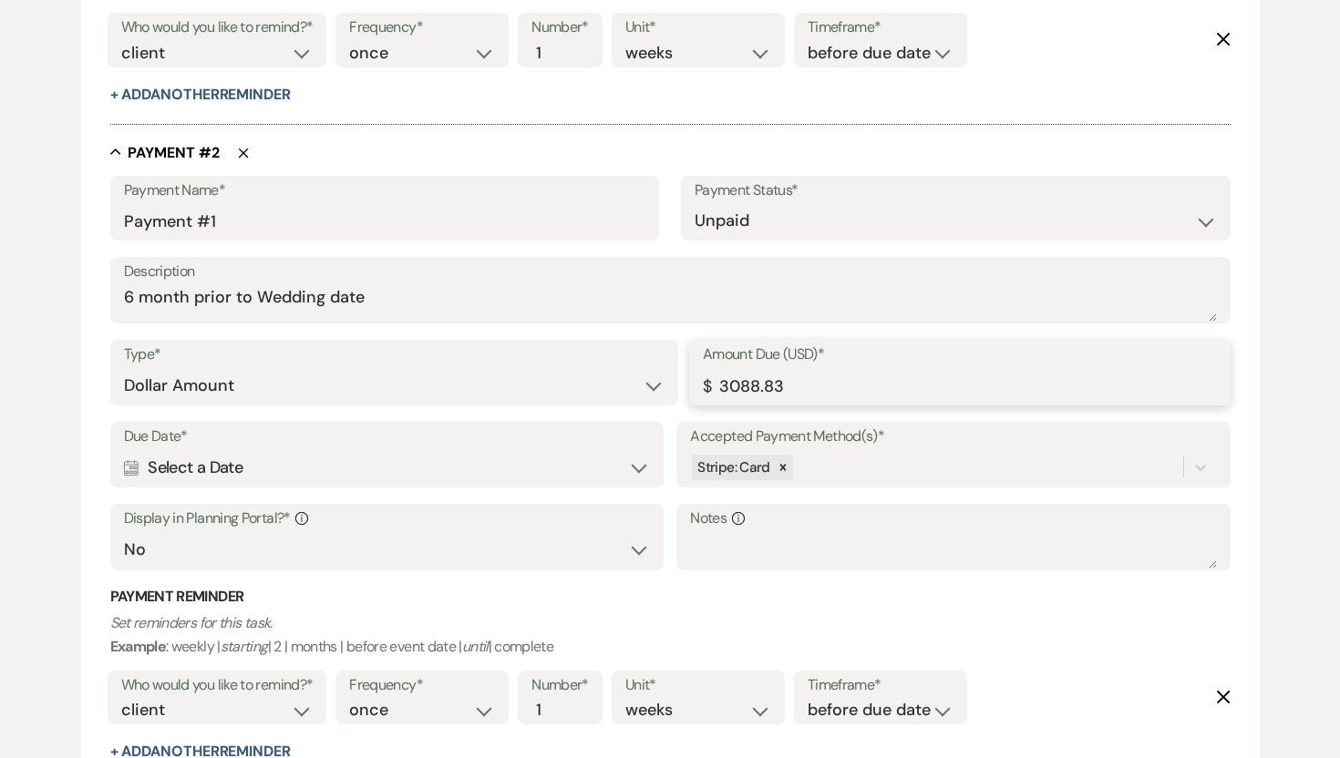
type input "3088.83"
click at [640, 467] on div "Calendar Select a Date Expand" at bounding box center [387, 468] width 526 height 36
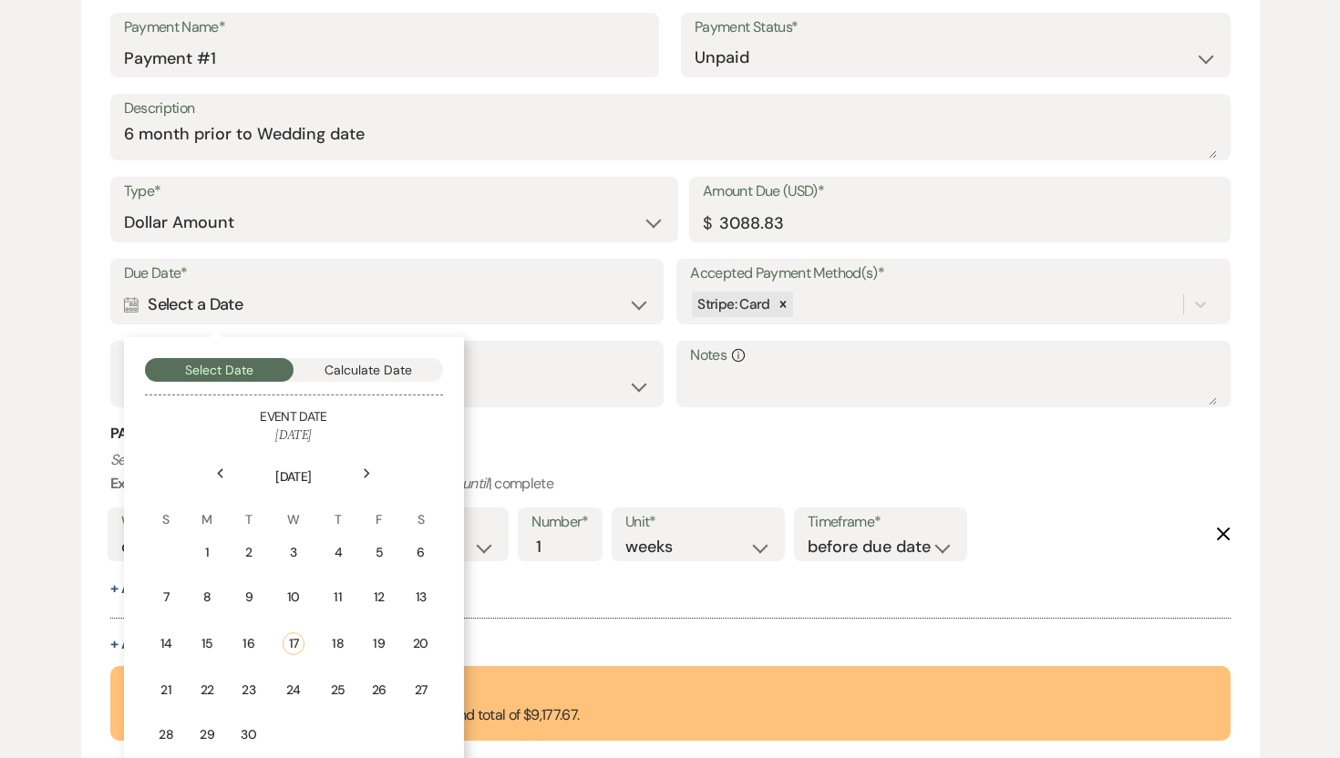
scroll to position [1211, 0]
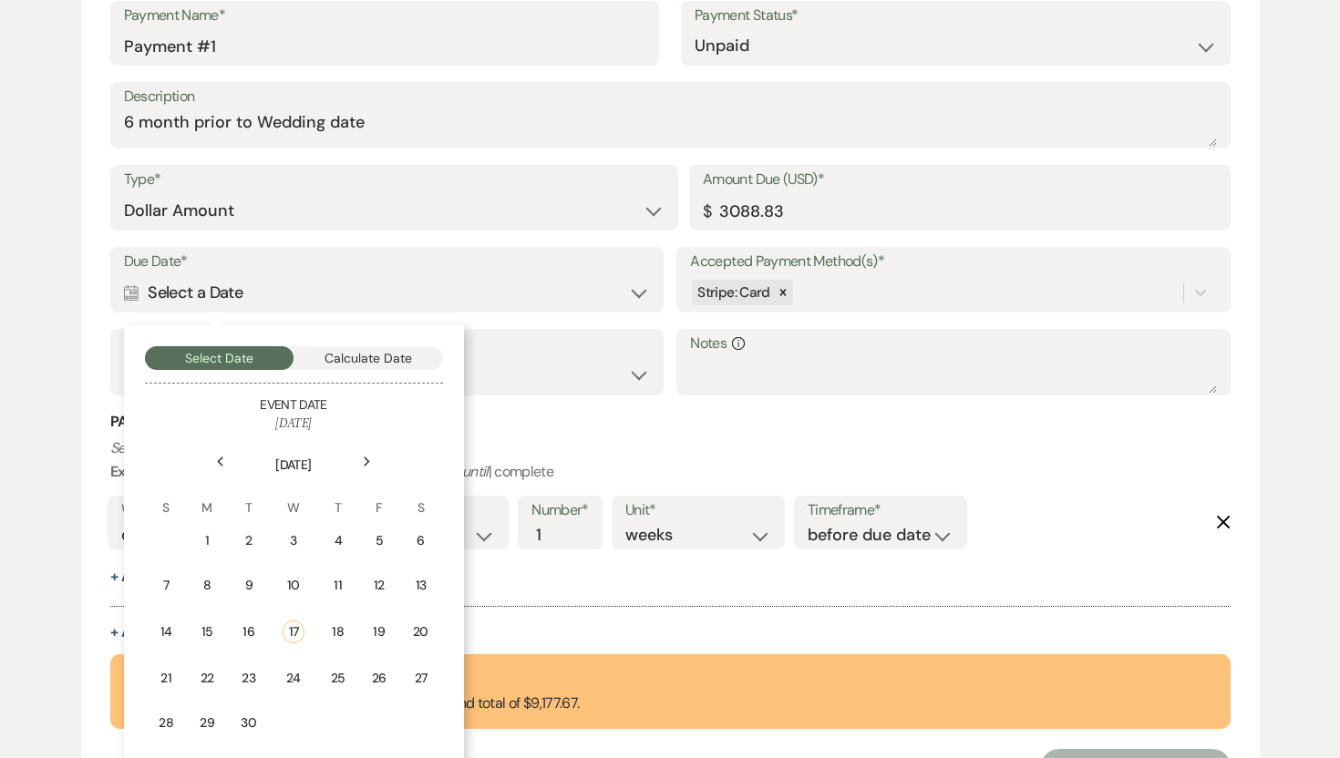
click at [366, 457] on icon "Next" at bounding box center [367, 462] width 9 height 11
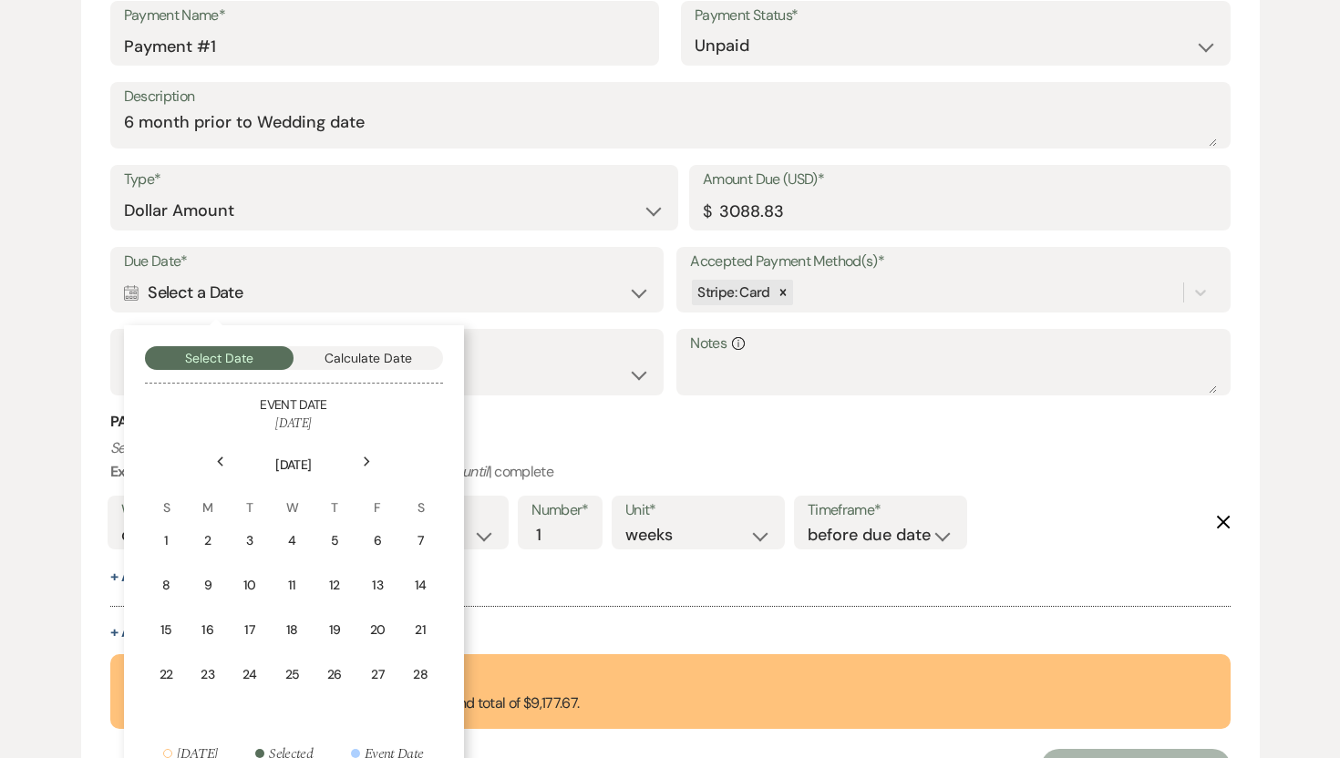
click at [366, 457] on icon "Next" at bounding box center [367, 462] width 9 height 11
click at [225, 456] on div "Previous" at bounding box center [220, 461] width 29 height 29
click at [297, 628] on div "18" at bounding box center [291, 630] width 17 height 19
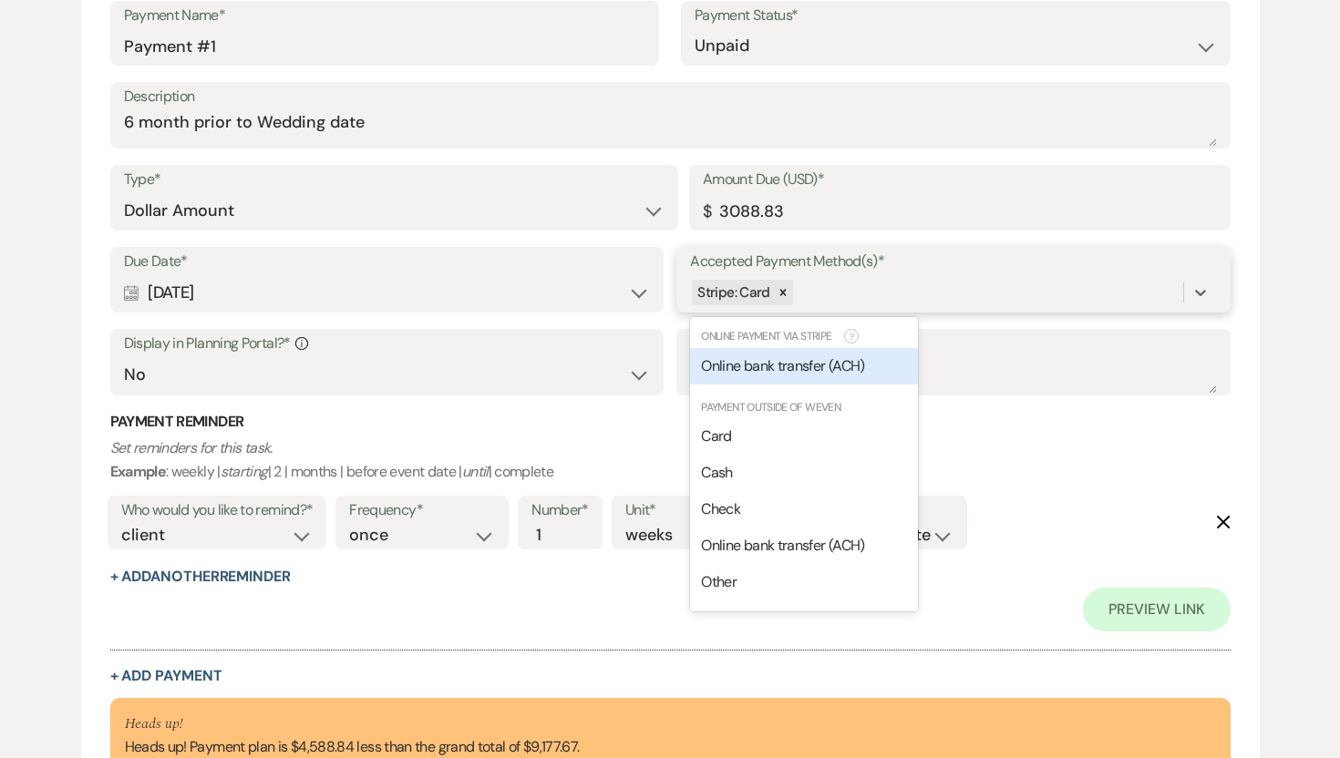
click at [902, 285] on div "Stripe: Card" at bounding box center [936, 293] width 492 height 32
click at [837, 373] on span "Online bank transfer (ACH)" at bounding box center [782, 365] width 163 height 19
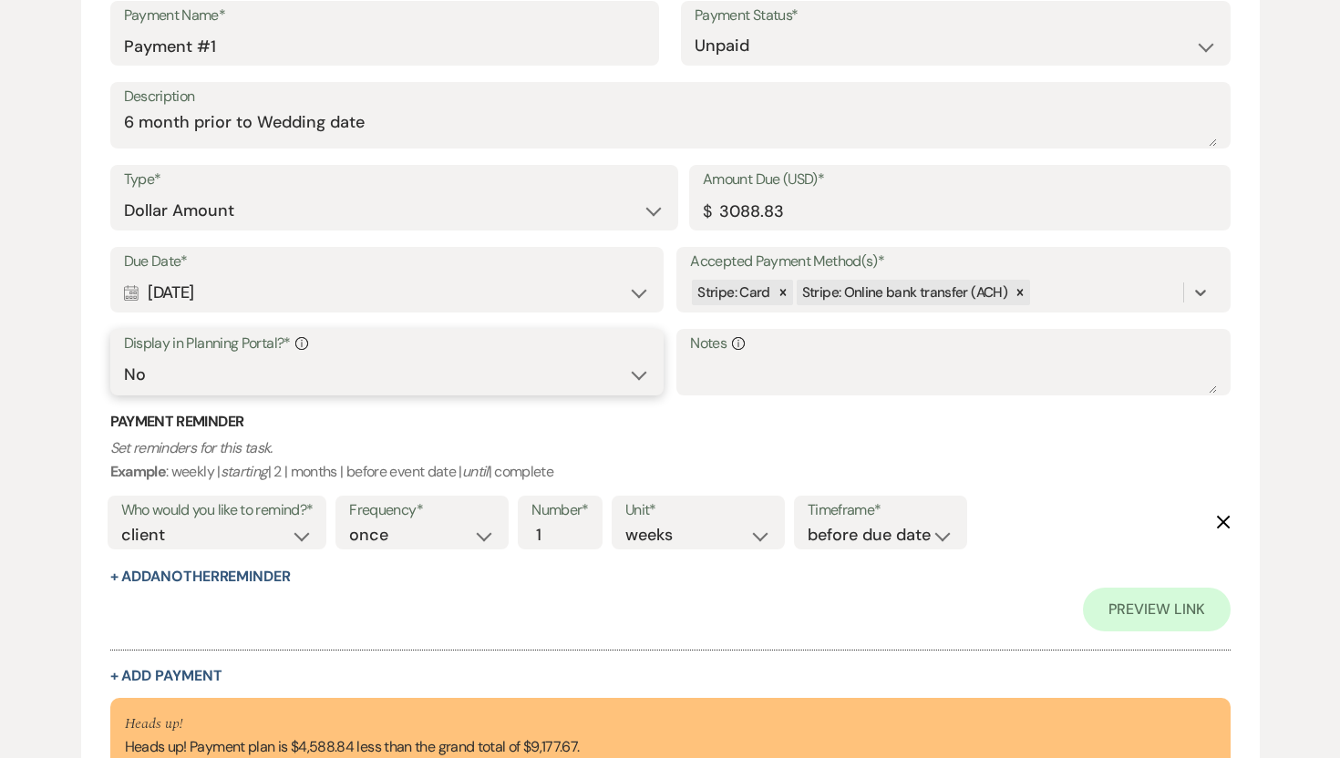
click at [638, 372] on select "Yes No" at bounding box center [387, 375] width 526 height 36
select select "true"
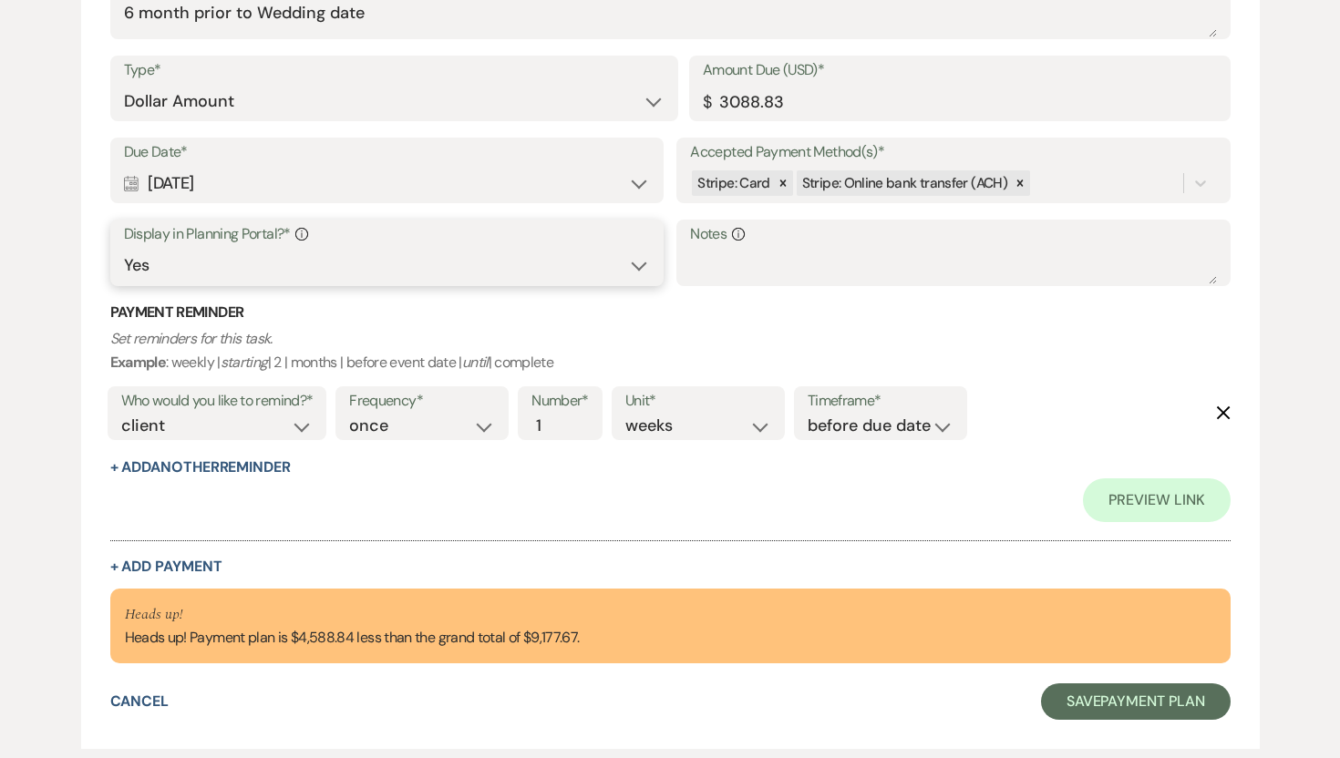
scroll to position [1371, 0]
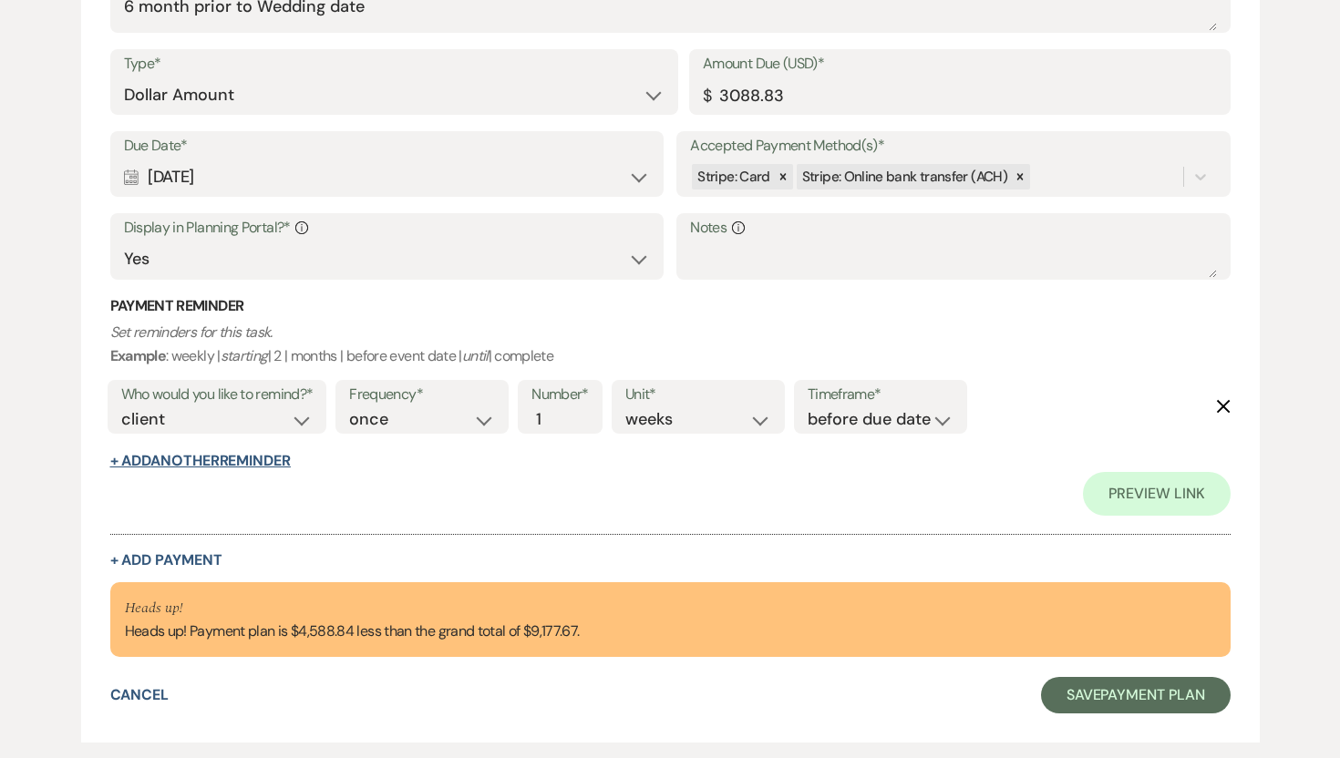
click at [274, 458] on button "+ Add Another Reminder" at bounding box center [200, 461] width 180 height 15
select select "client"
select select "days"
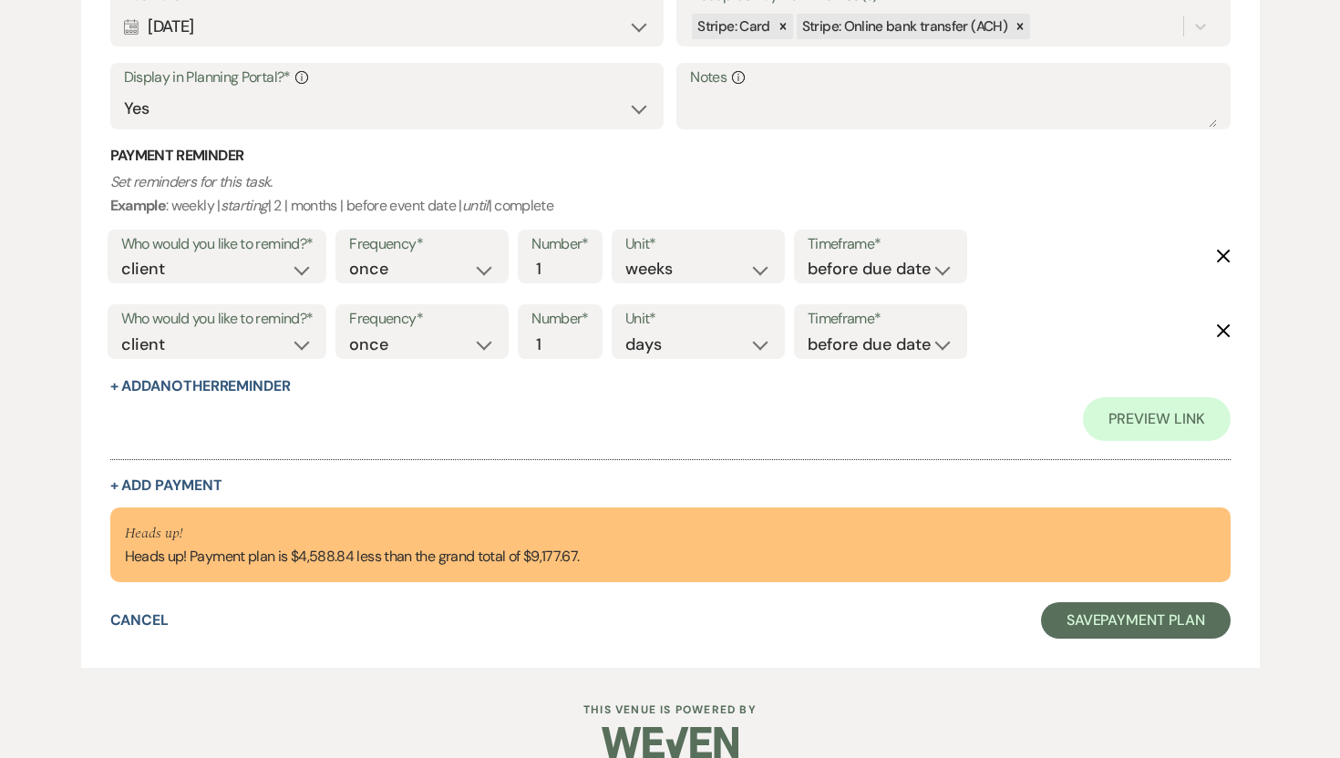
scroll to position [1547, 0]
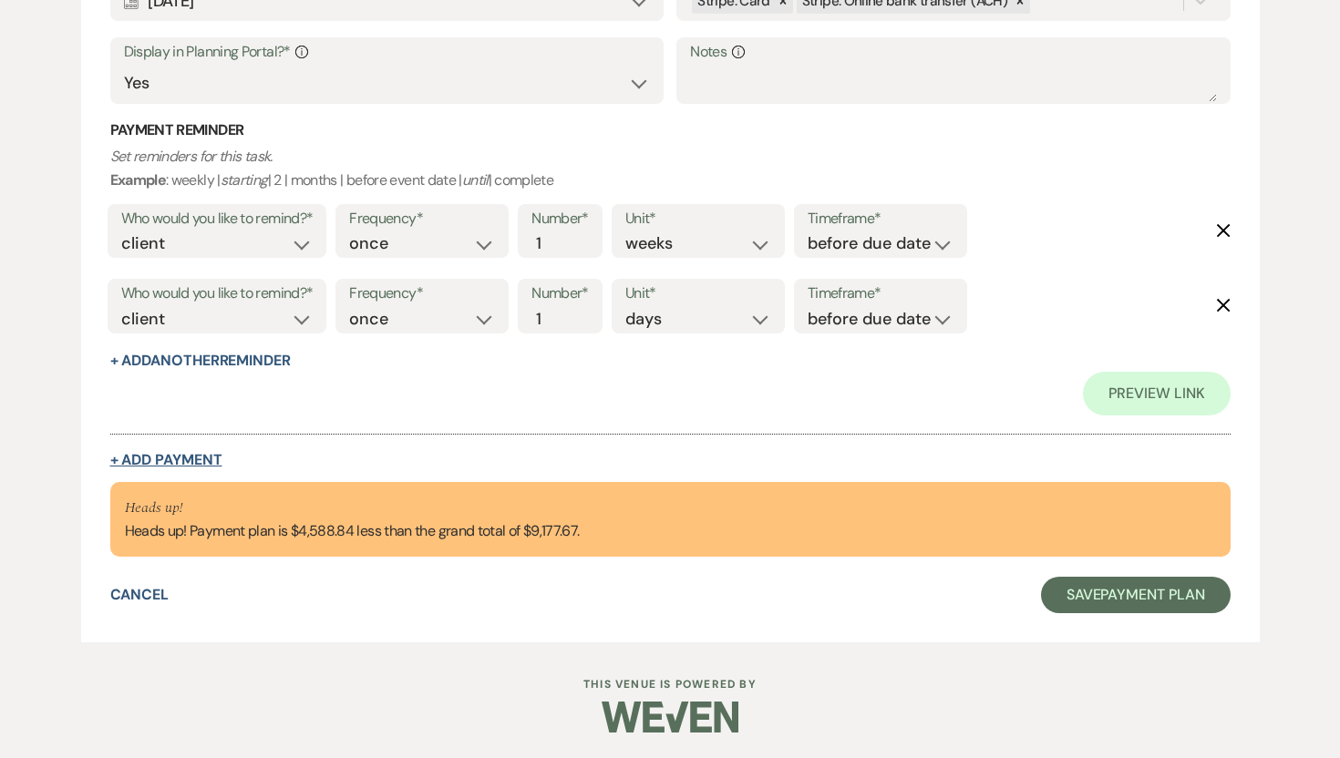
click at [160, 453] on button "+ Add Payment" at bounding box center [166, 460] width 112 height 15
select select "2"
select select "flat"
select select "false"
select select "client"
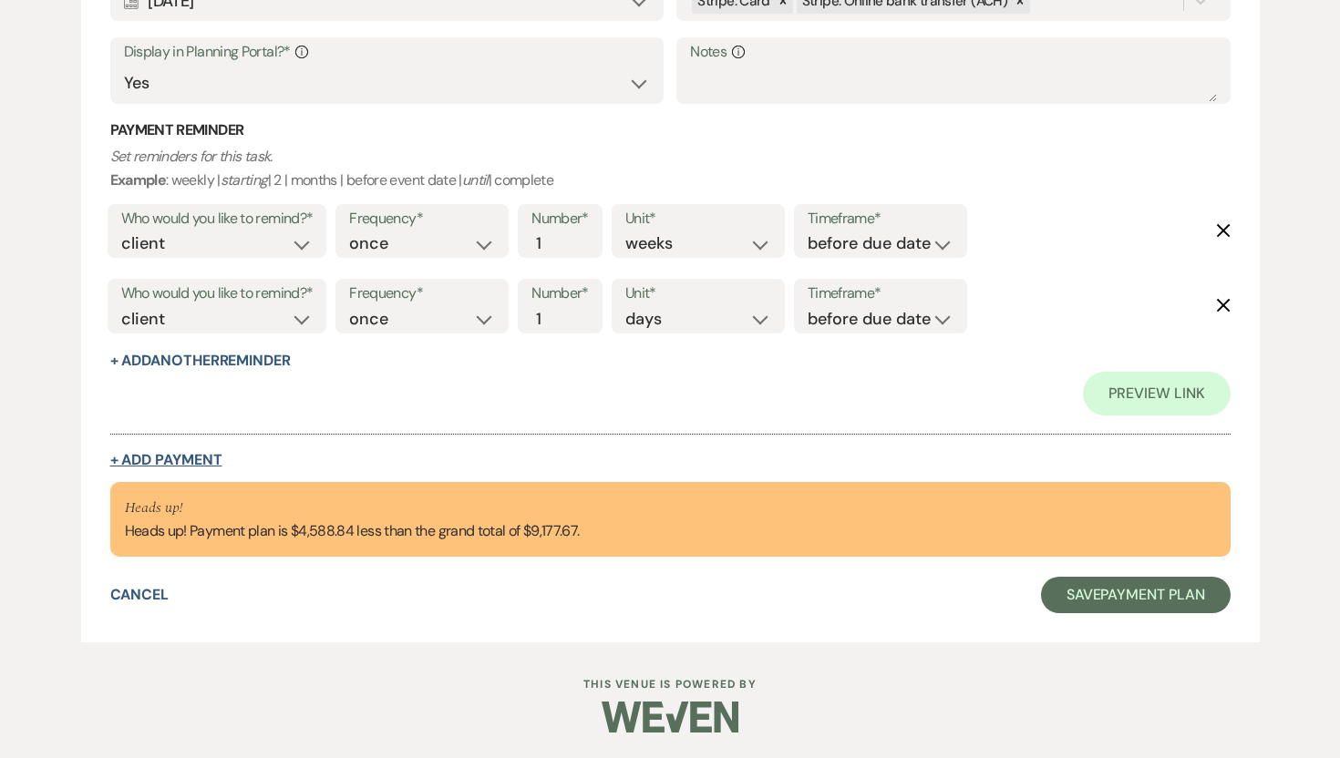
select select "weeks"
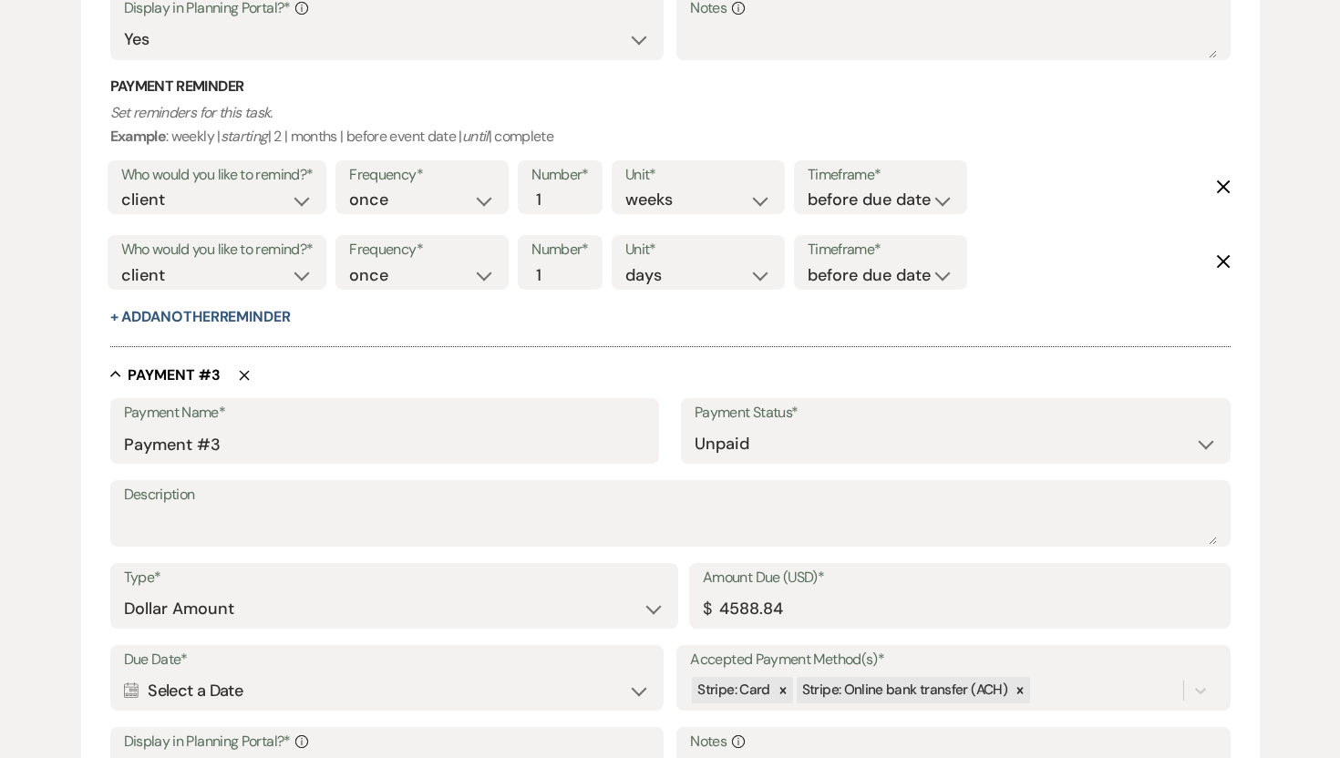
scroll to position [1503, 0]
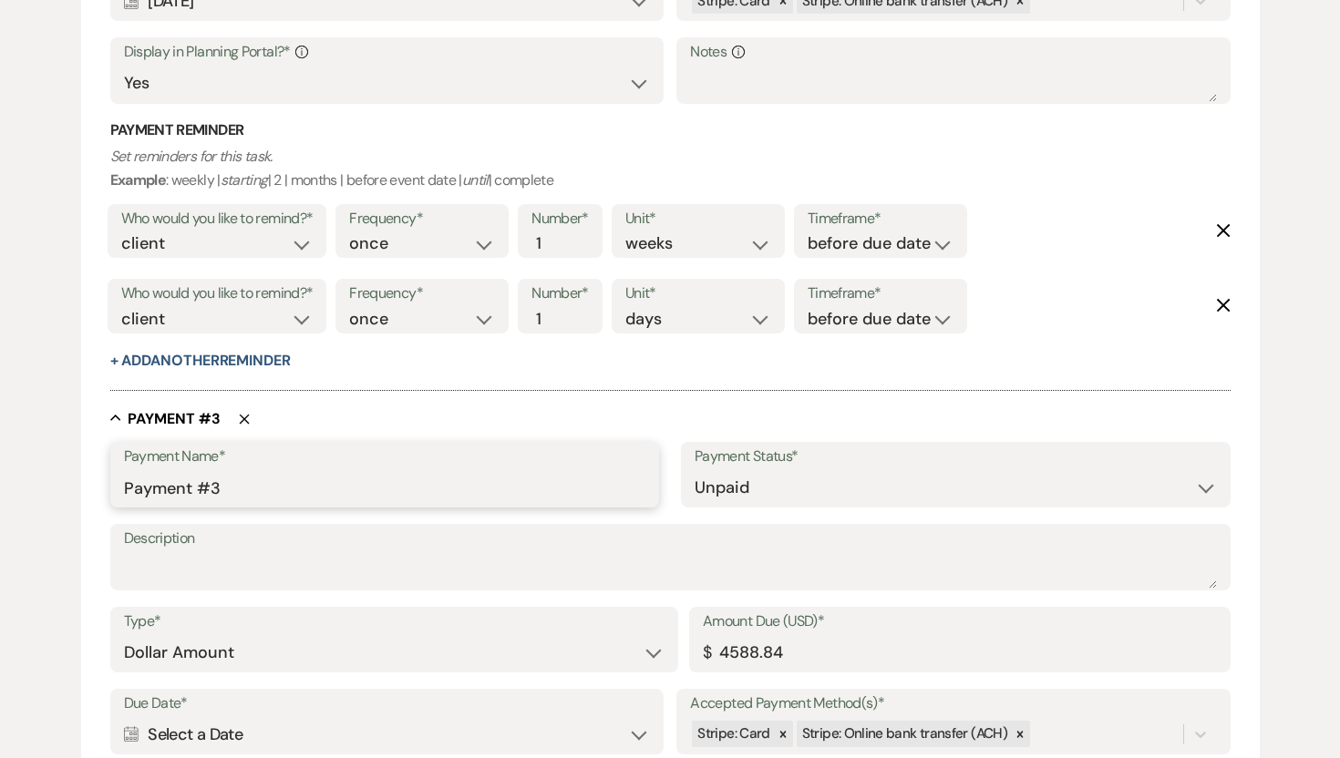
click at [219, 488] on input "Payment #3" at bounding box center [385, 488] width 522 height 36
type input "Payment #2"
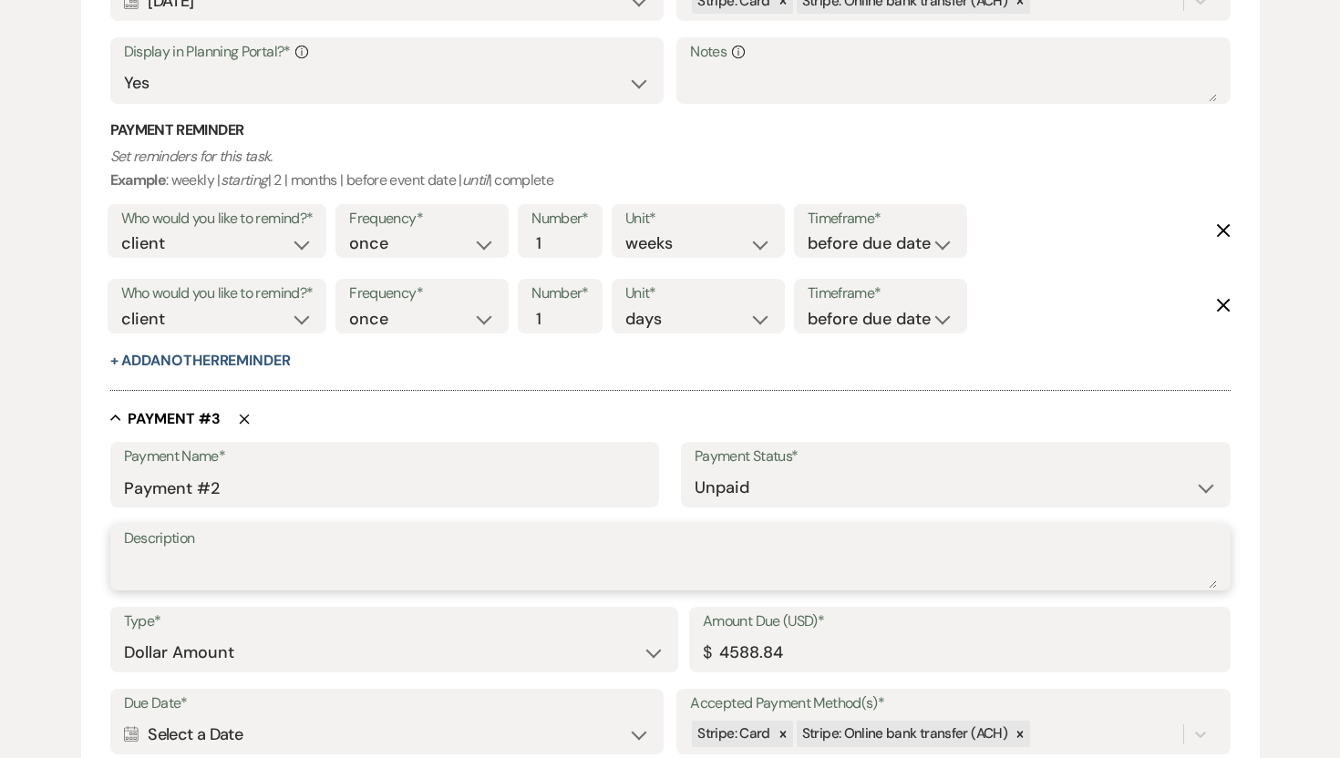
click at [303, 562] on textarea "Description" at bounding box center [670, 570] width 1093 height 36
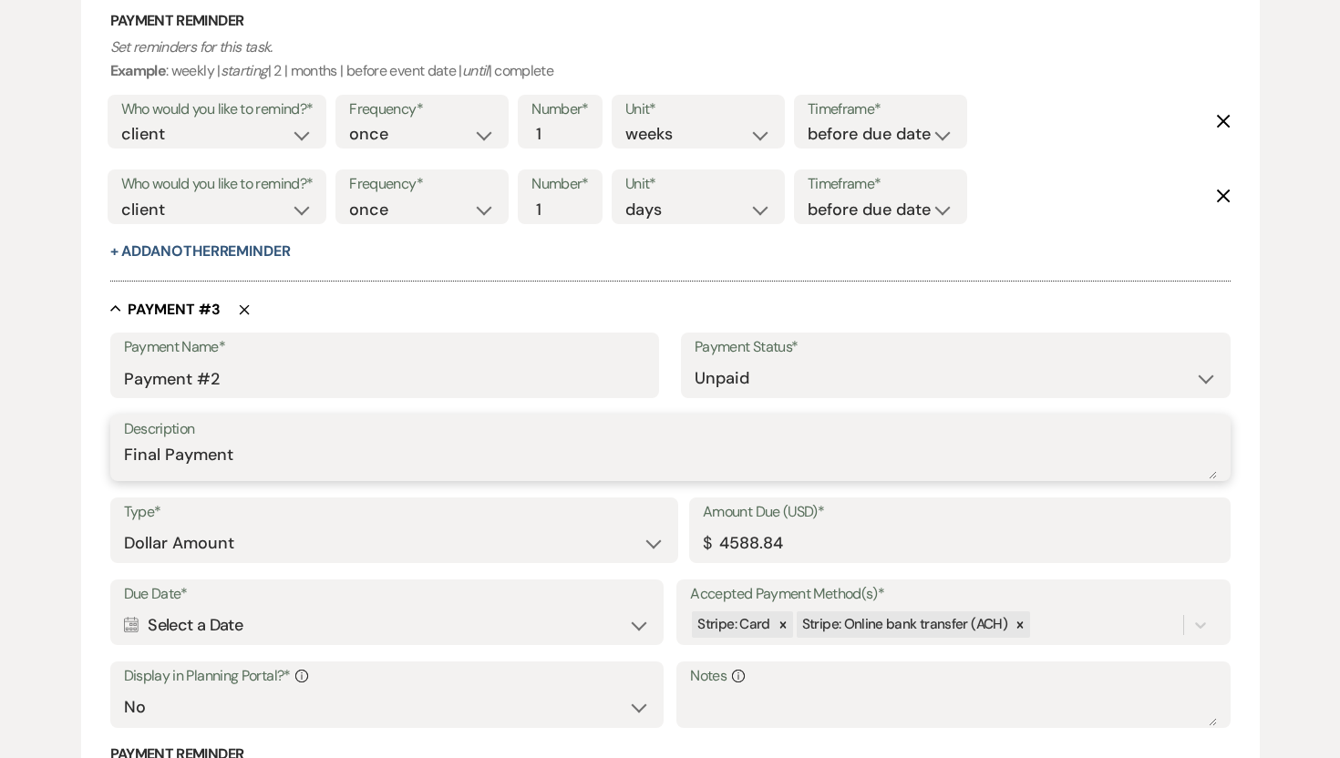
scroll to position [1615, 0]
type textarea "Final Payment"
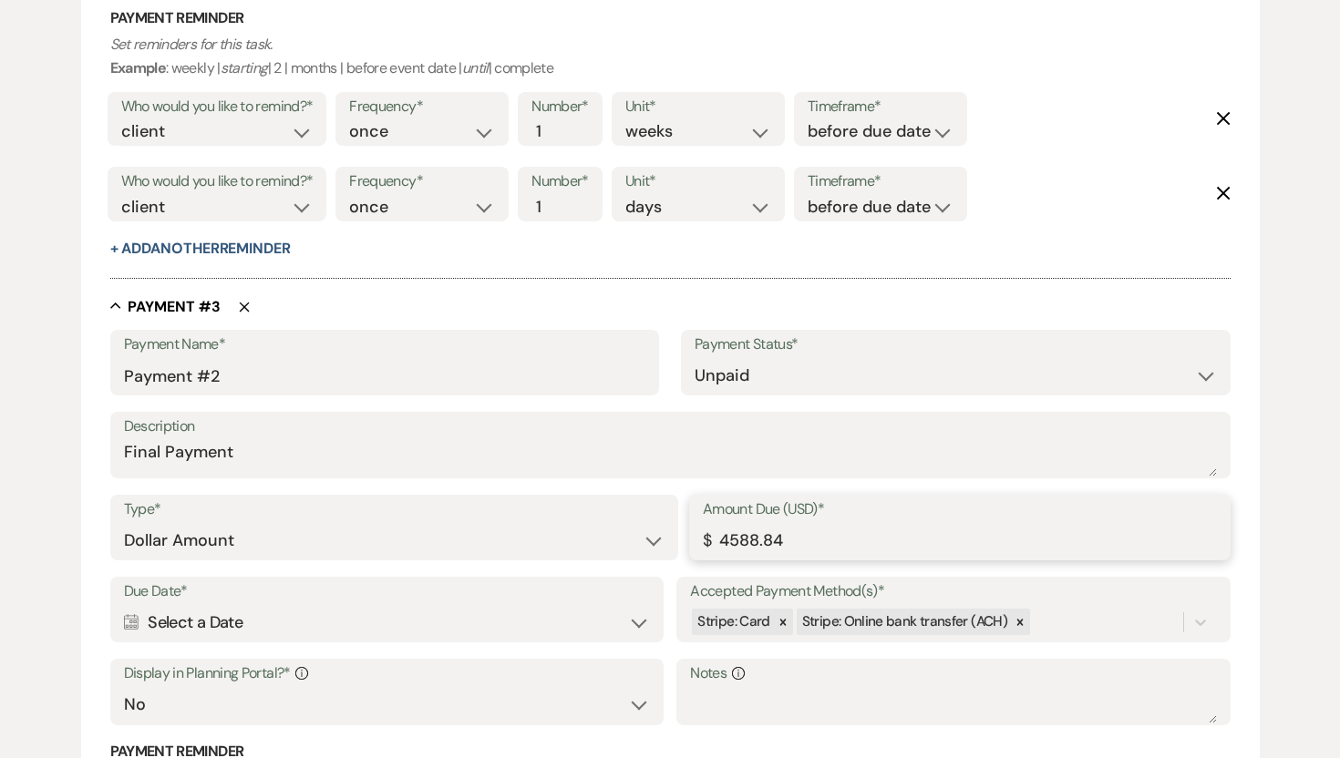
drag, startPoint x: 795, startPoint y: 540, endPoint x: 706, endPoint y: 538, distance: 88.4
click at [706, 538] on div "Amount Due (USD)* $ 4588.84" at bounding box center [959, 528] width 541 height 66
type input "3088.83"
click at [535, 623] on div "Calendar Select a Date Expand" at bounding box center [387, 623] width 526 height 36
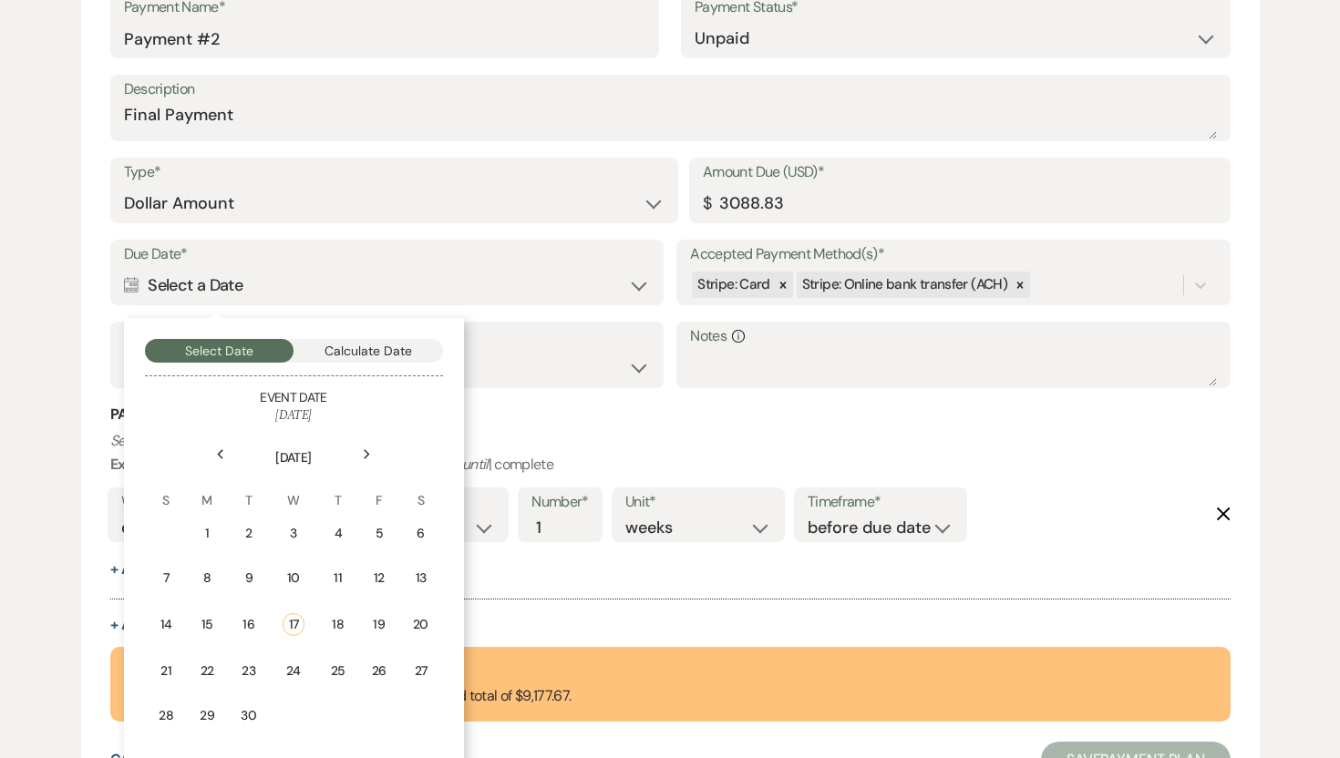
scroll to position [1961, 0]
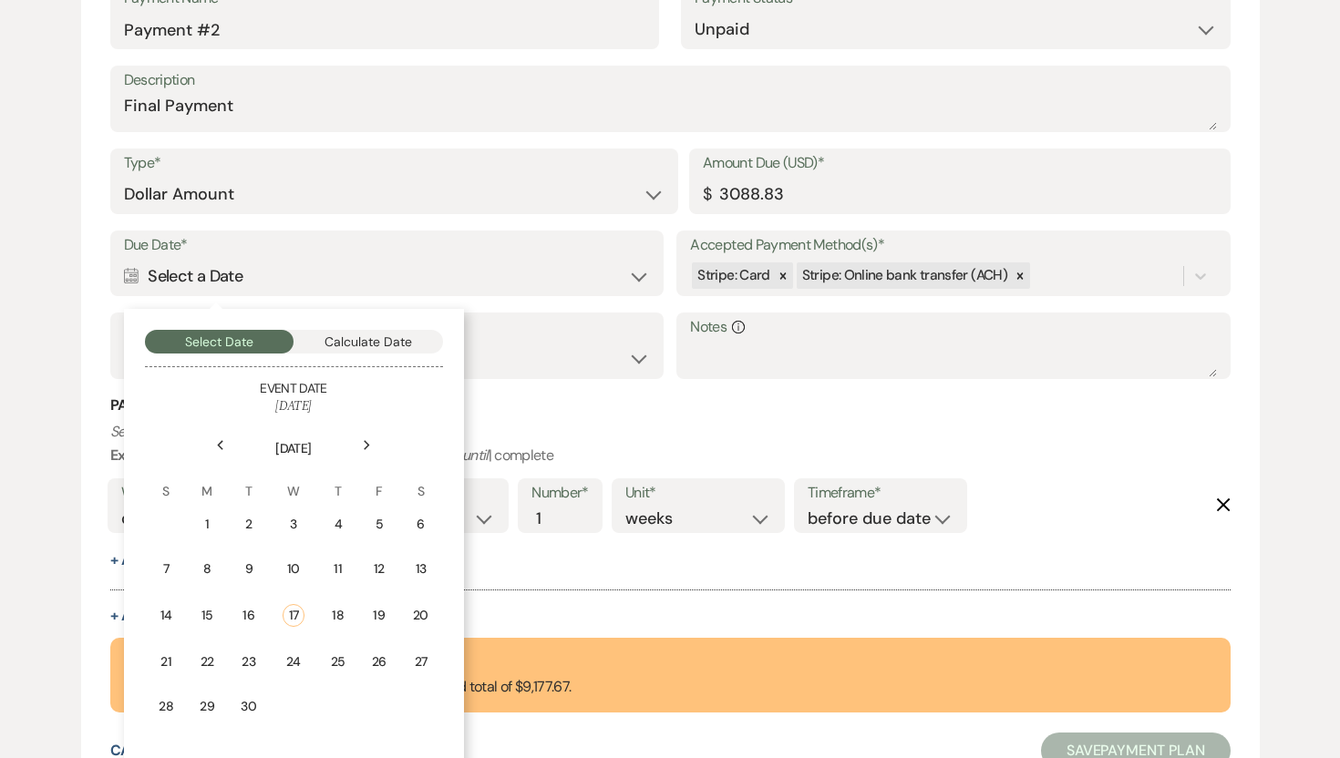
click at [368, 445] on icon "Next" at bounding box center [367, 445] width 9 height 11
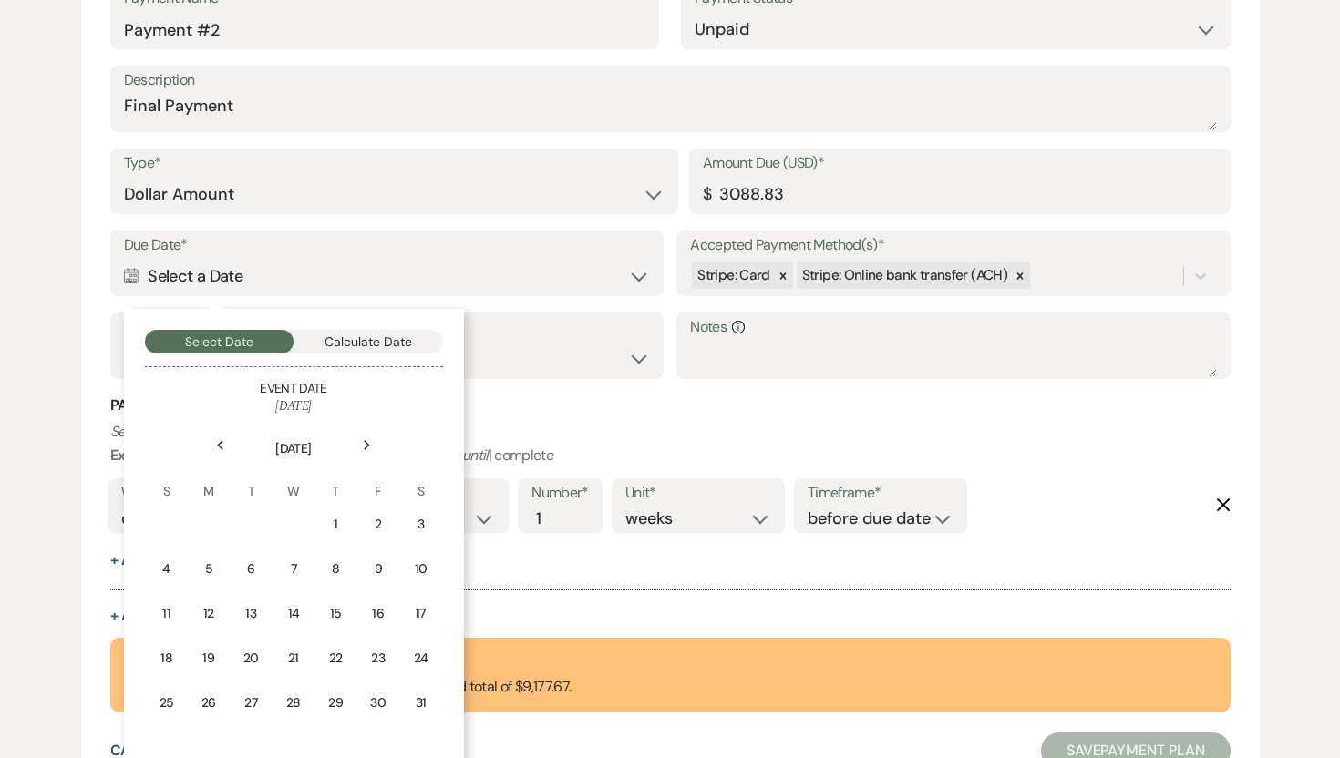
click at [368, 445] on icon "Next" at bounding box center [367, 445] width 9 height 11
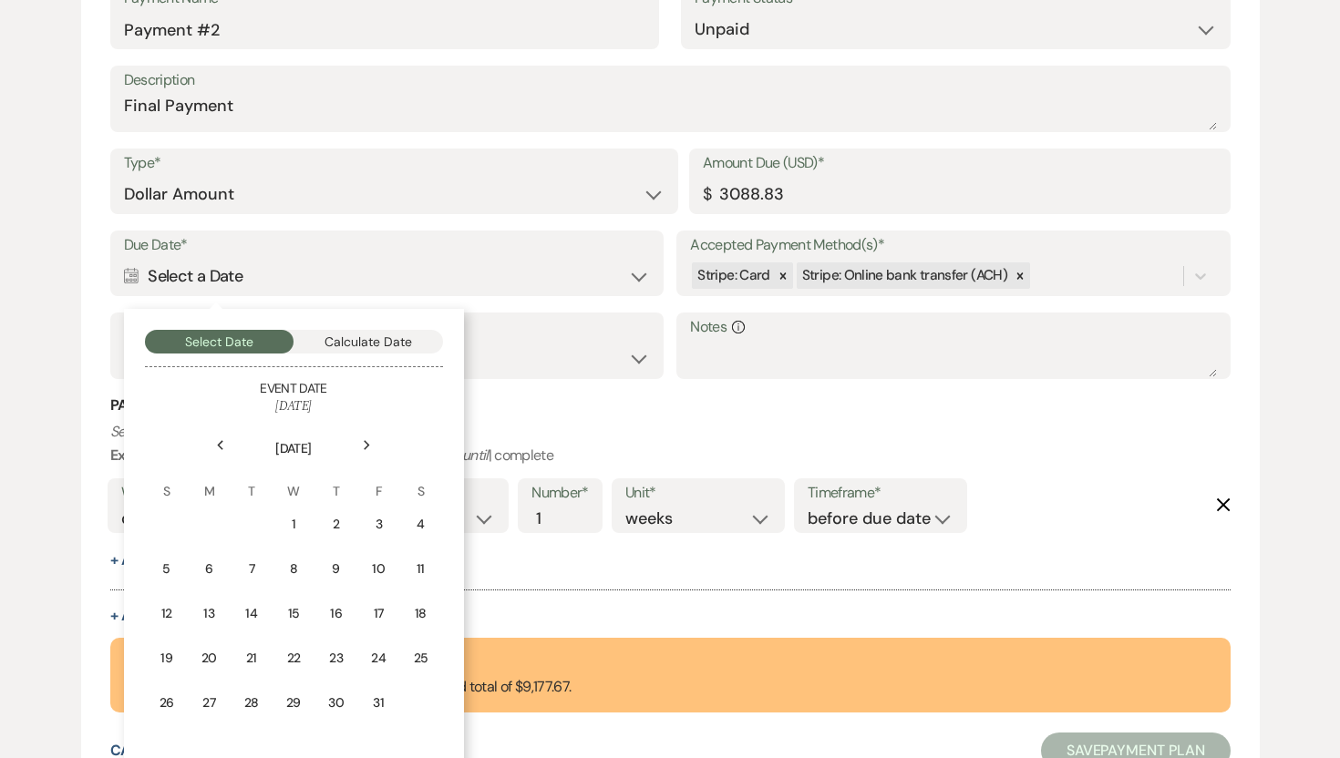
click at [368, 445] on icon "Next" at bounding box center [367, 445] width 9 height 11
click at [372, 567] on div "11" at bounding box center [372, 569] width 15 height 19
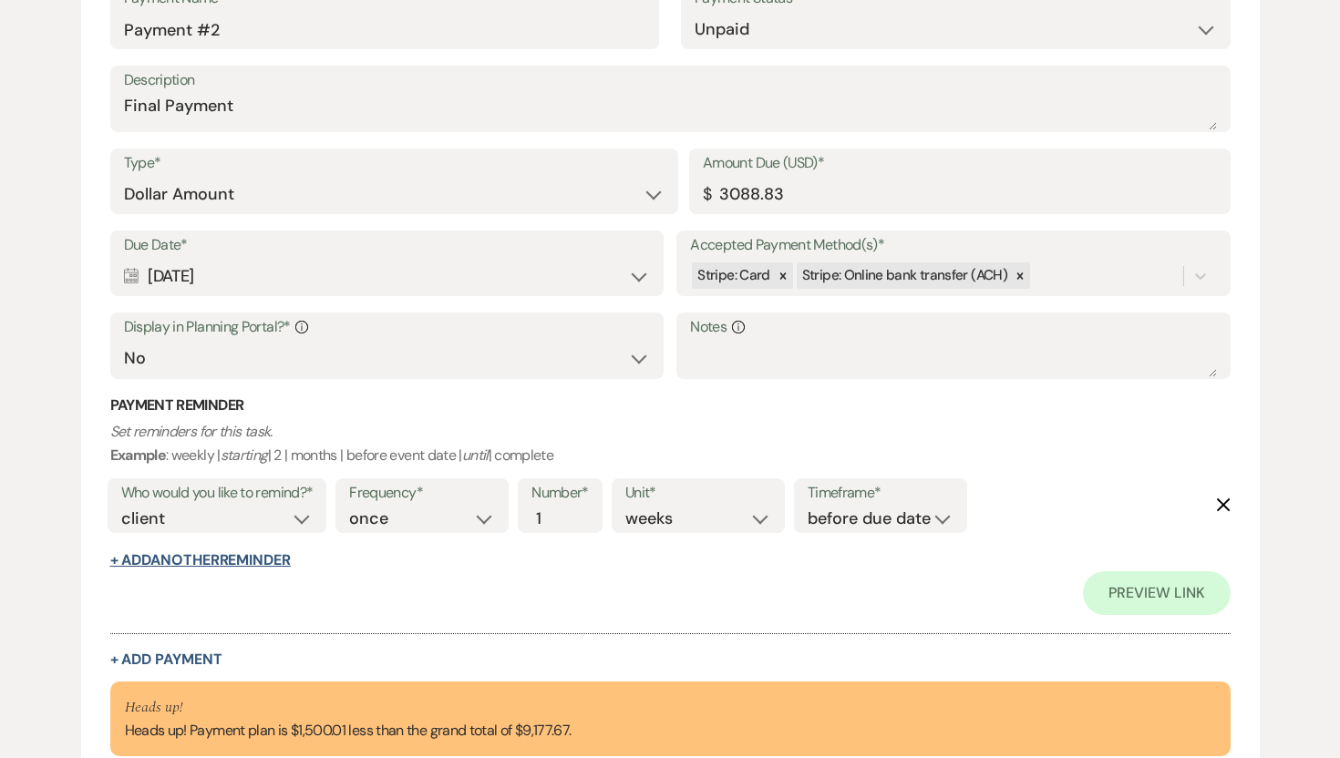
click at [276, 558] on button "+ Add Another Reminder" at bounding box center [200, 560] width 180 height 15
select select "client"
select select "days"
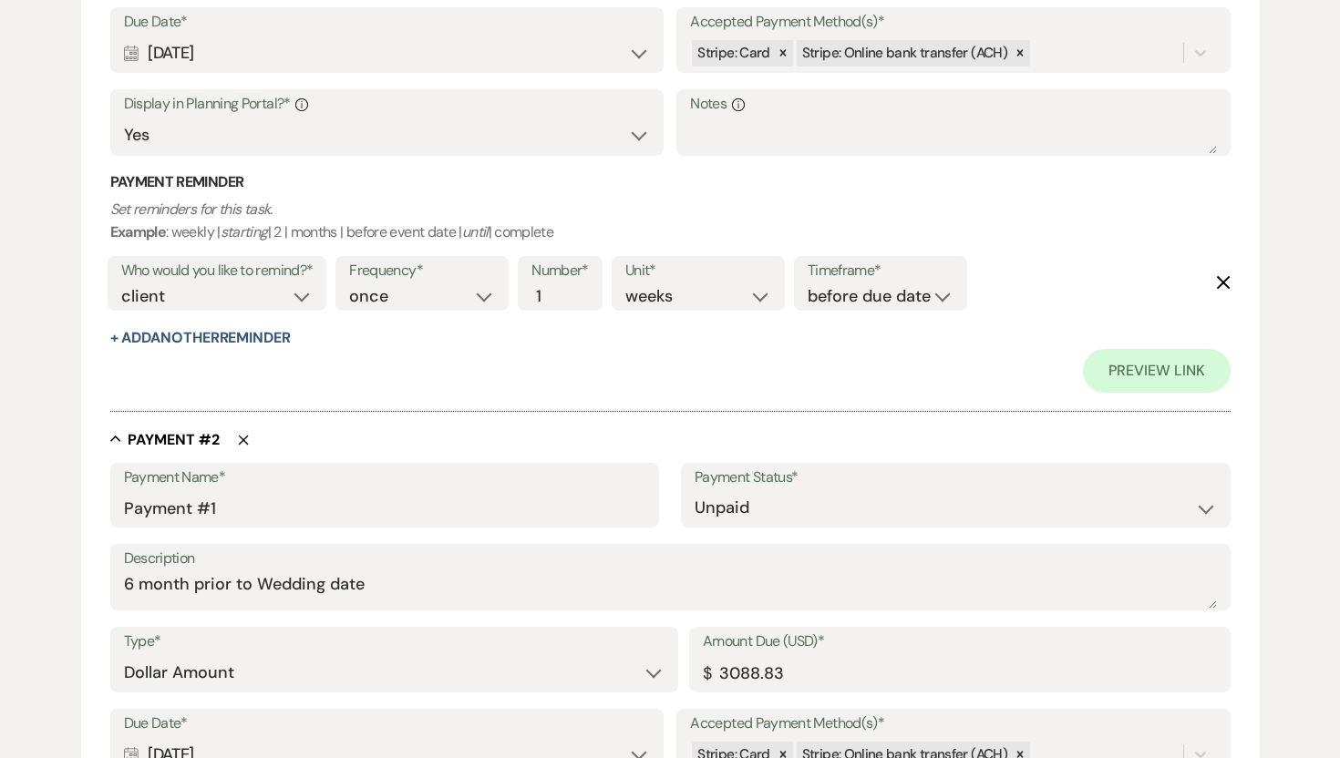
scroll to position [796, 0]
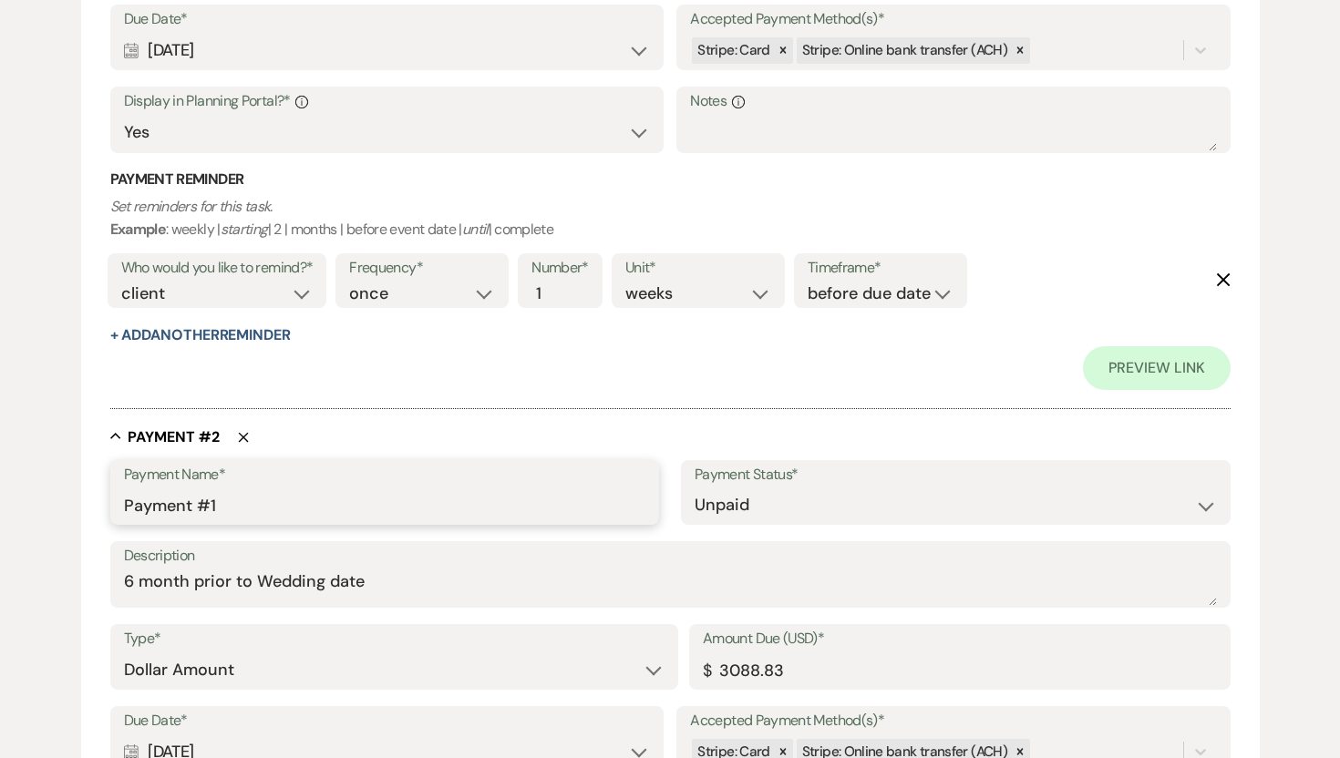
drag, startPoint x: 224, startPoint y: 506, endPoint x: 77, endPoint y: 488, distance: 148.8
click at [77, 488] on div "Add Payment Plan Create link(s) to collect and/or log payments for this event: …" at bounding box center [670, 766] width 1312 height 2810
type input "e"
type input "Security Deposit"
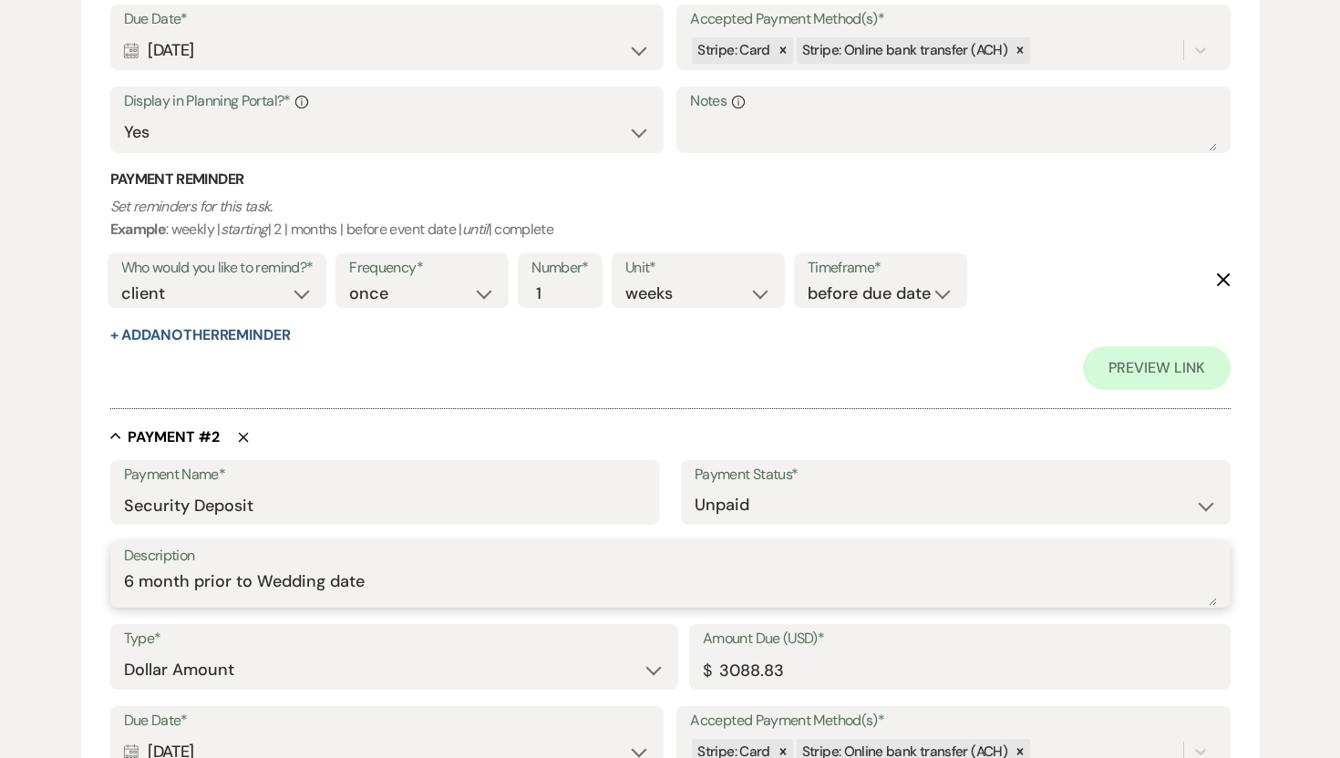
drag, startPoint x: 386, startPoint y: 590, endPoint x: 82, endPoint y: 581, distance: 304.5
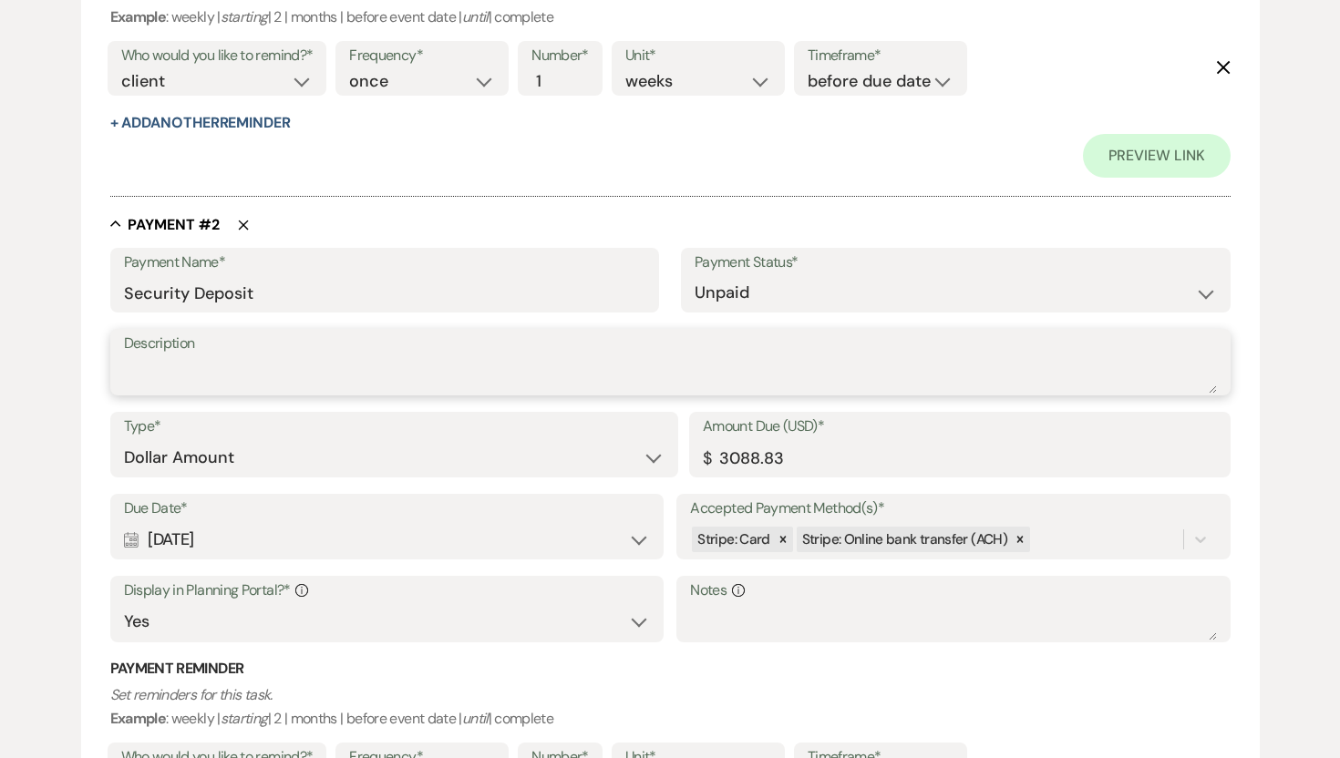
scroll to position [1010, 0]
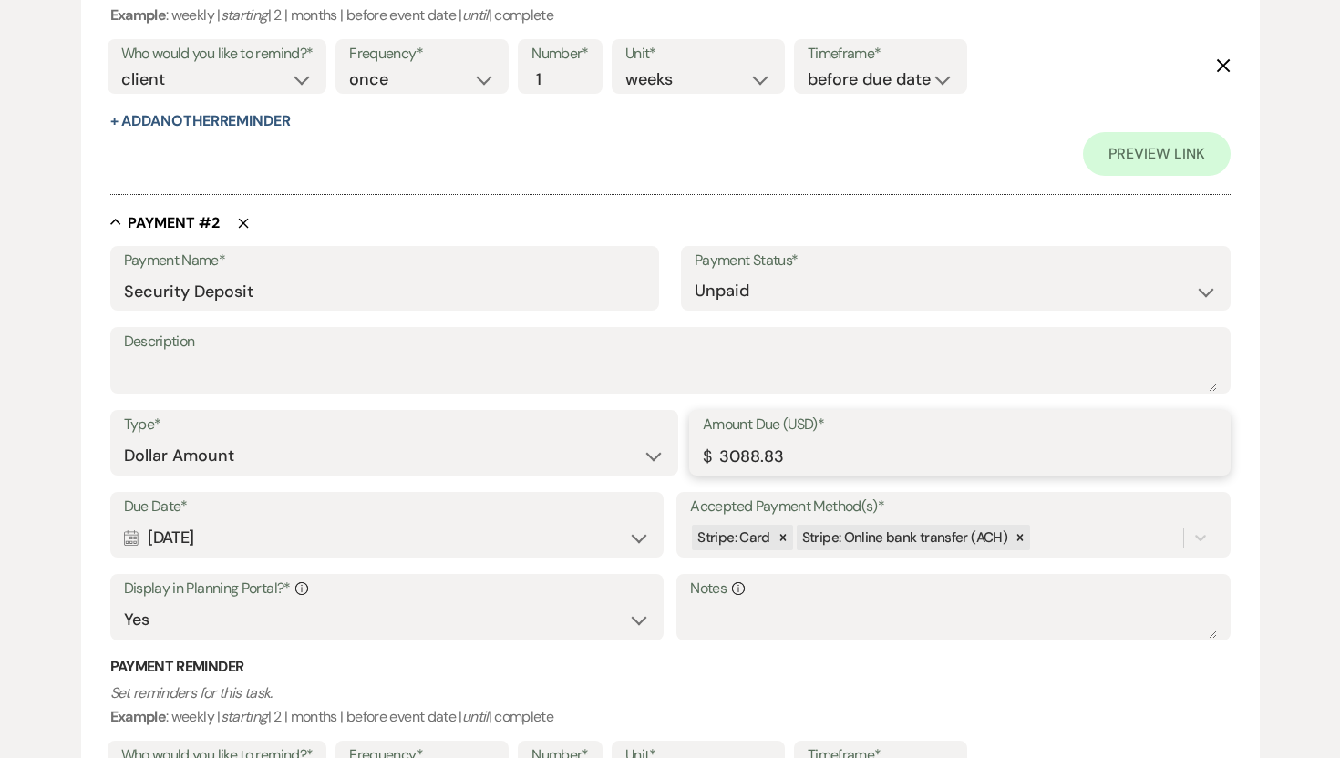
drag, startPoint x: 800, startPoint y: 455, endPoint x: 689, endPoint y: 438, distance: 112.4
click at [687, 441] on div "Type* Dollar Amount Percentage of Grand Total Amount Due (USD)* $ 3088.83" at bounding box center [670, 451] width 1120 height 82
type input "1500.00"
click at [635, 535] on div "Calendar Feb 18, 2026 Expand" at bounding box center [387, 538] width 526 height 36
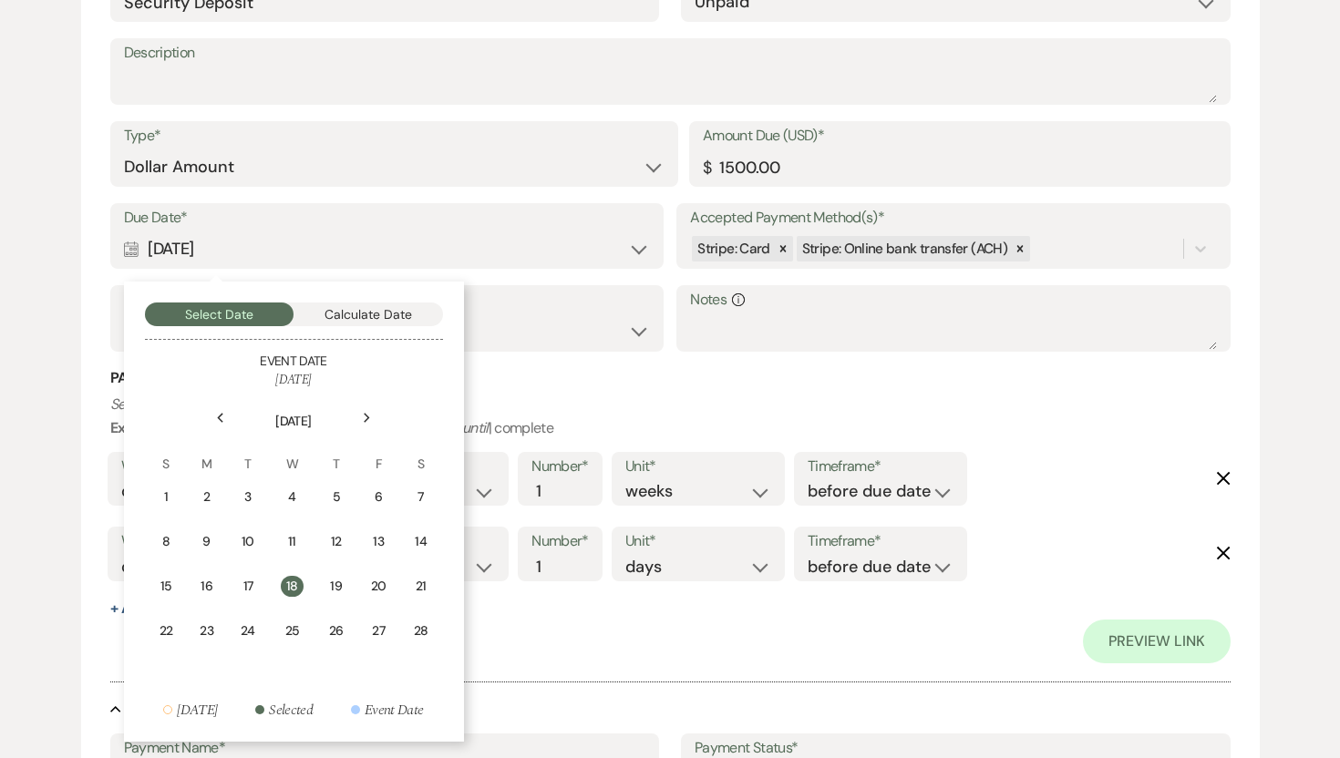
scroll to position [1301, 0]
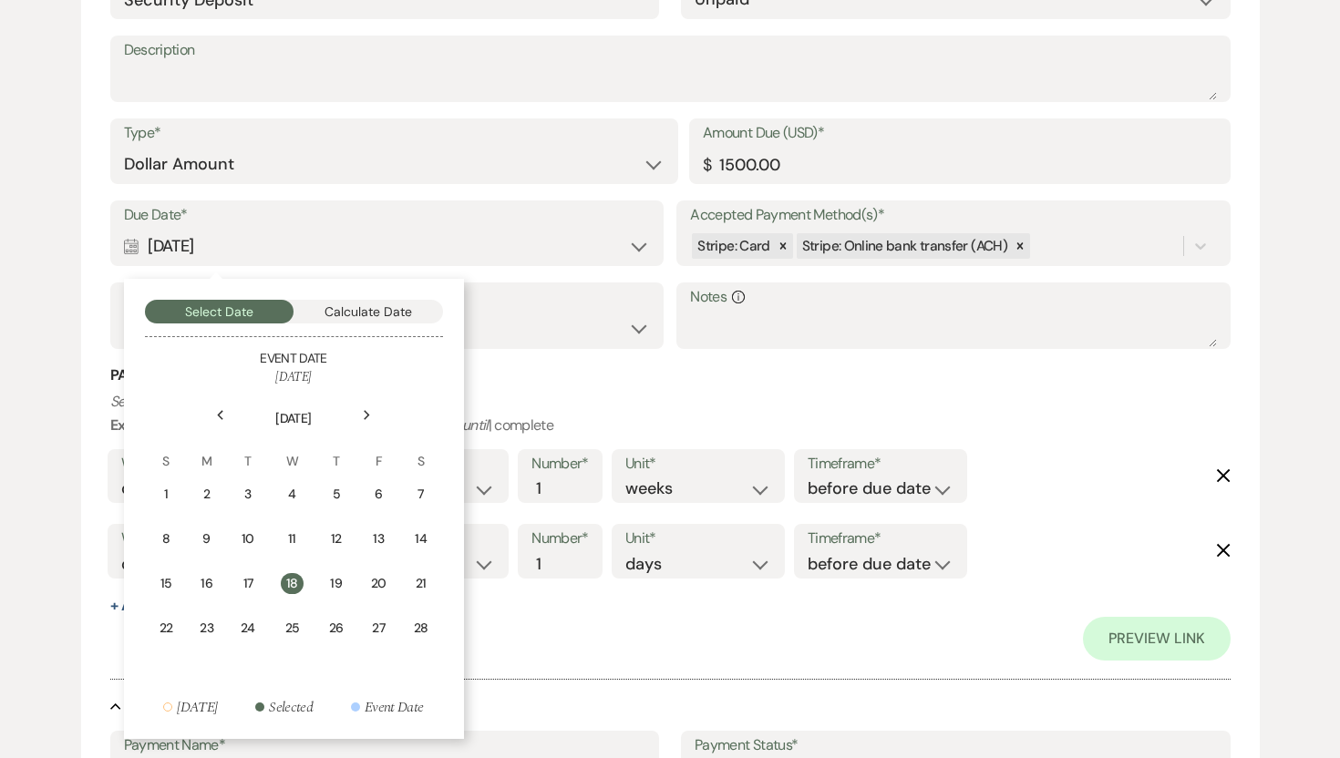
click at [217, 412] on icon "Previous" at bounding box center [220, 415] width 9 height 11
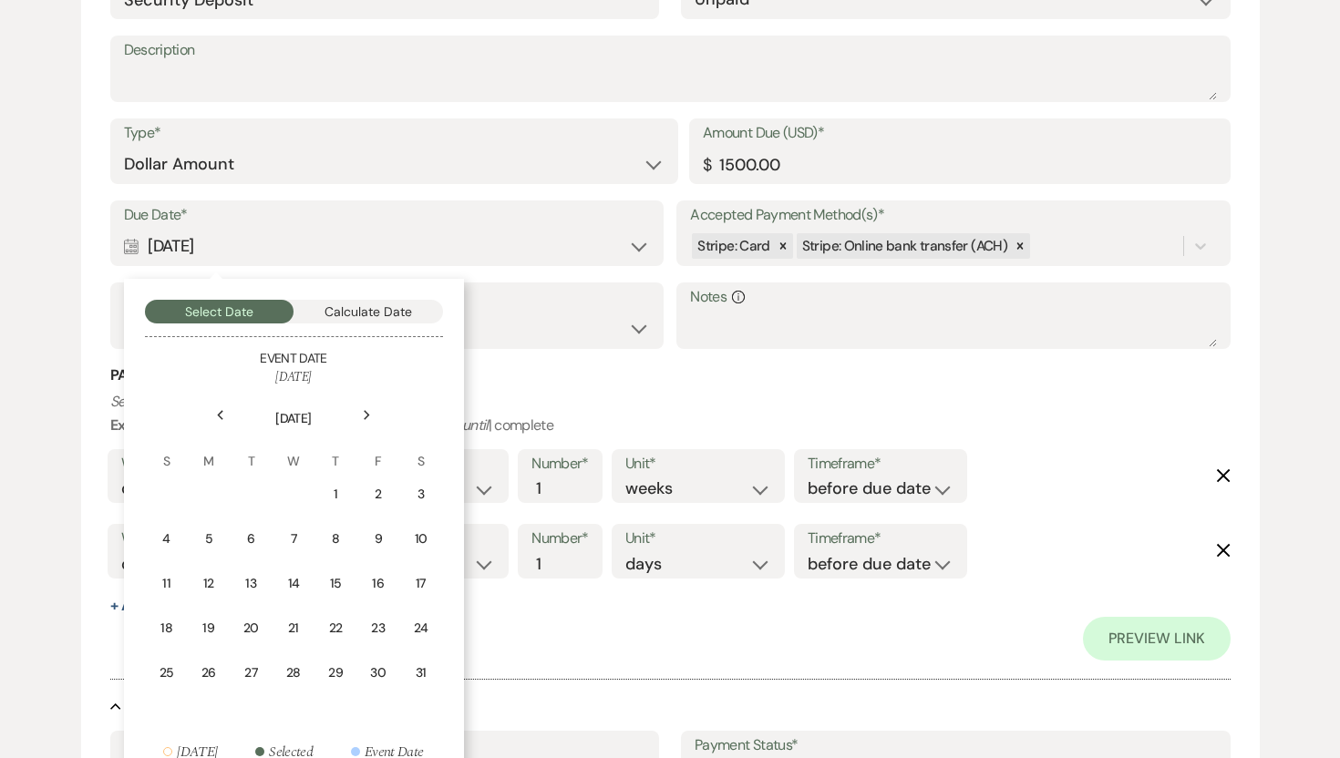
click at [217, 412] on icon "Previous" at bounding box center [220, 415] width 9 height 11
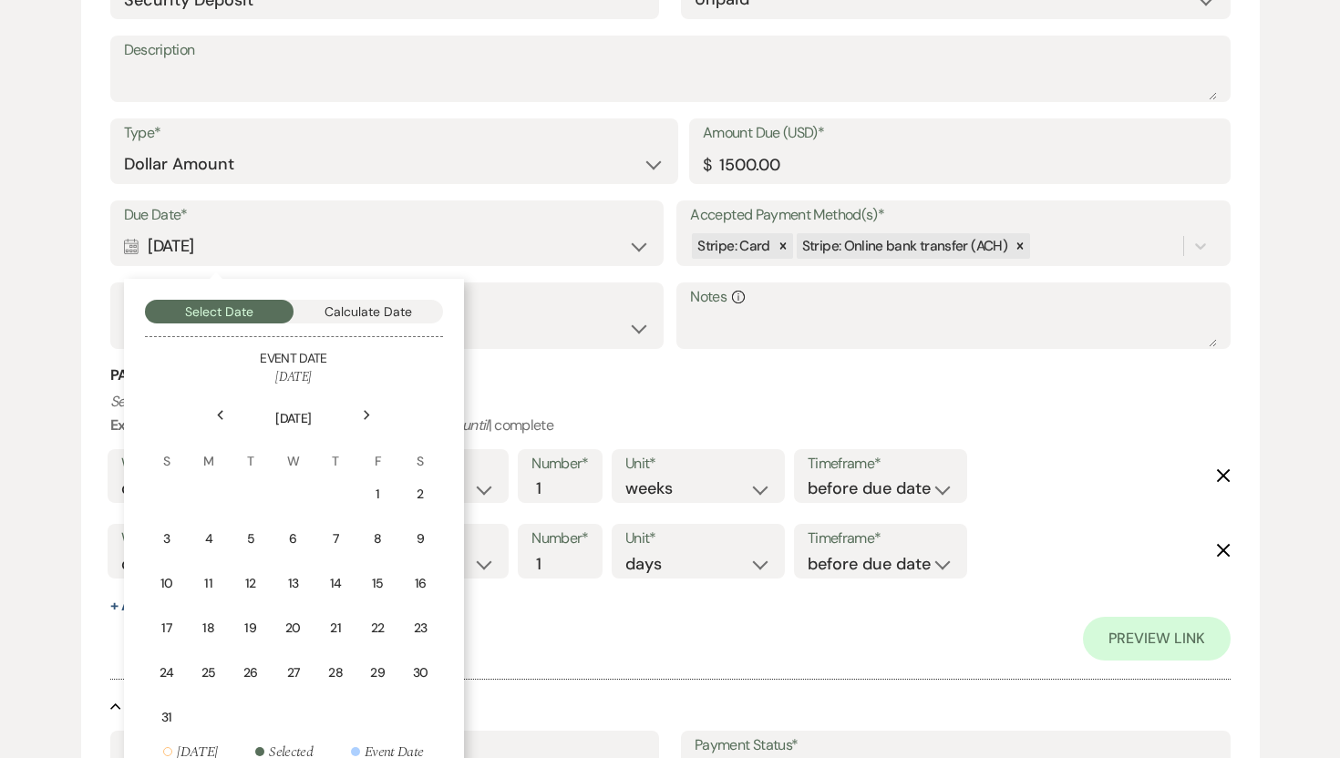
click at [217, 412] on icon "Previous" at bounding box center [220, 415] width 9 height 11
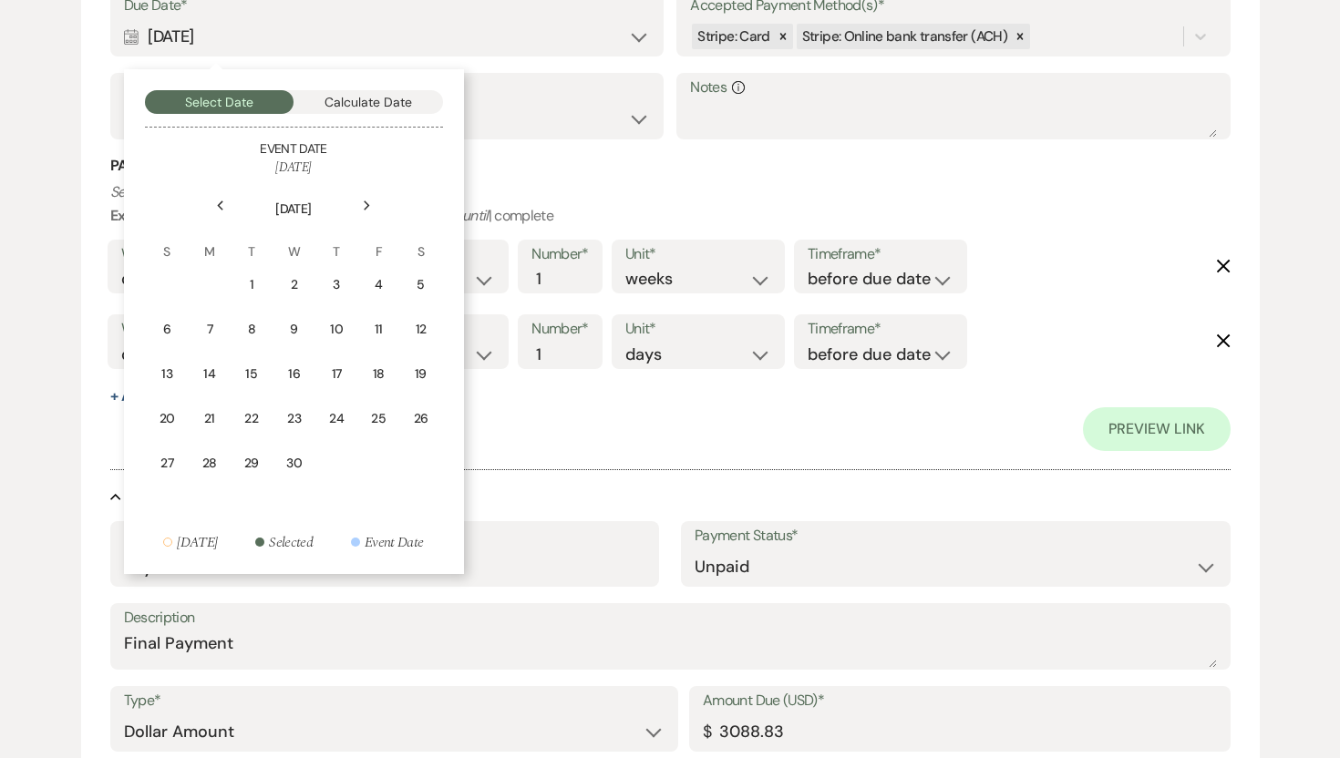
scroll to position [1533, 0]
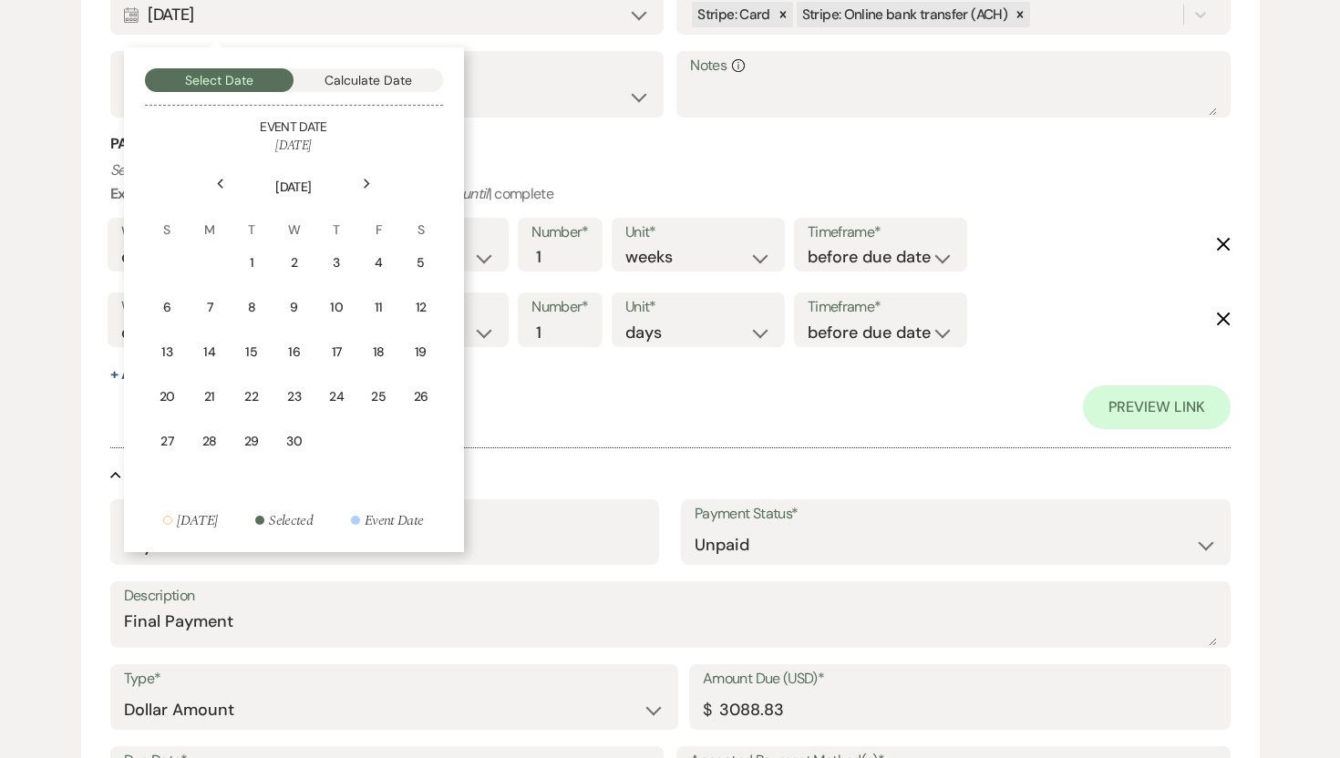
click at [367, 179] on icon "Next" at bounding box center [367, 184] width 9 height 11
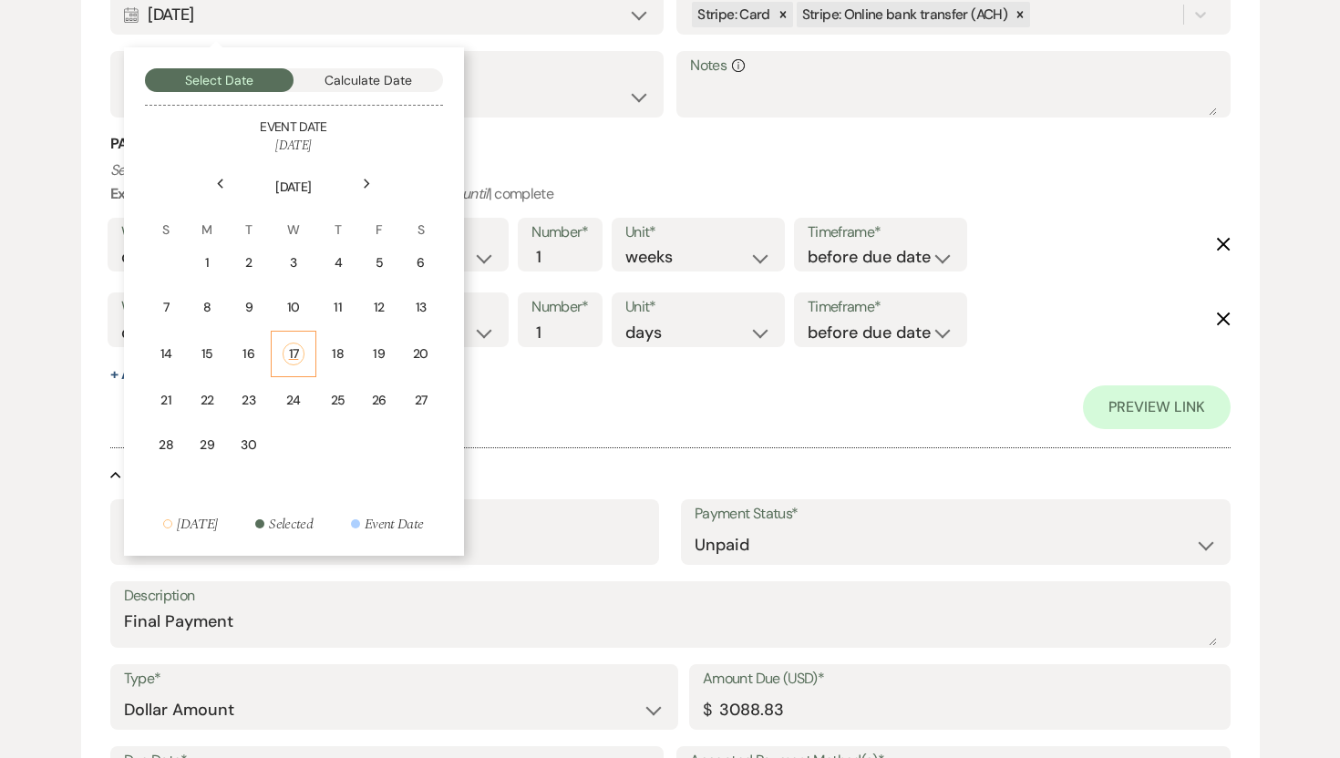
click at [299, 351] on div "17" at bounding box center [294, 354] width 22 height 23
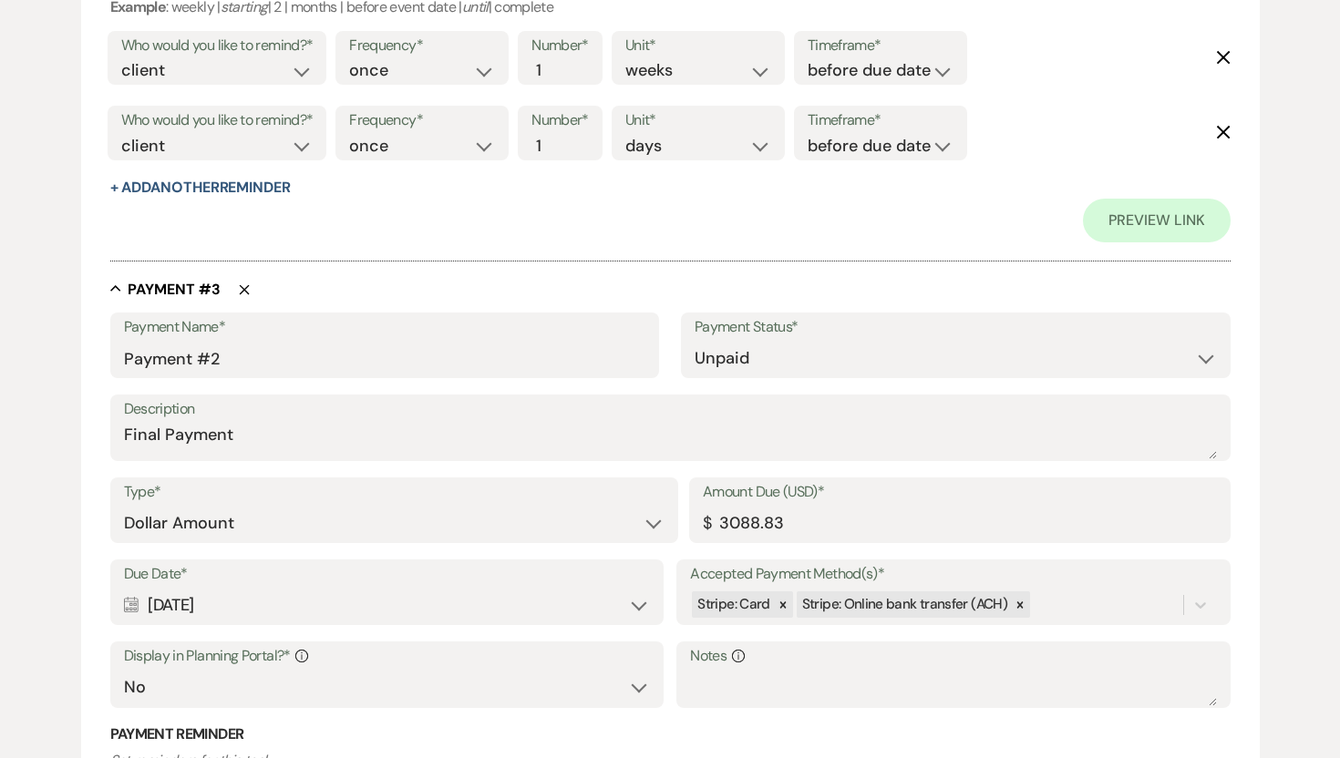
scroll to position [1729, 0]
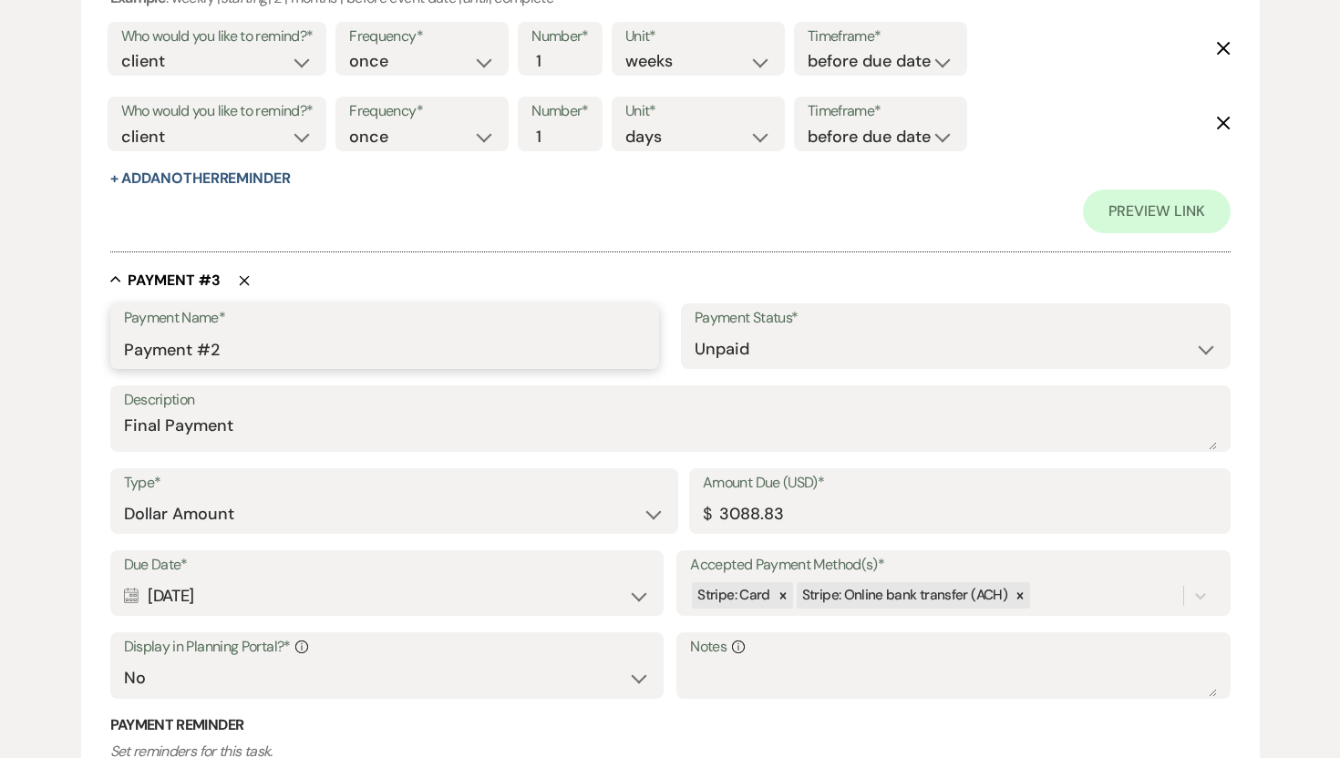
click at [221, 348] on input "Payment #2" at bounding box center [385, 350] width 522 height 36
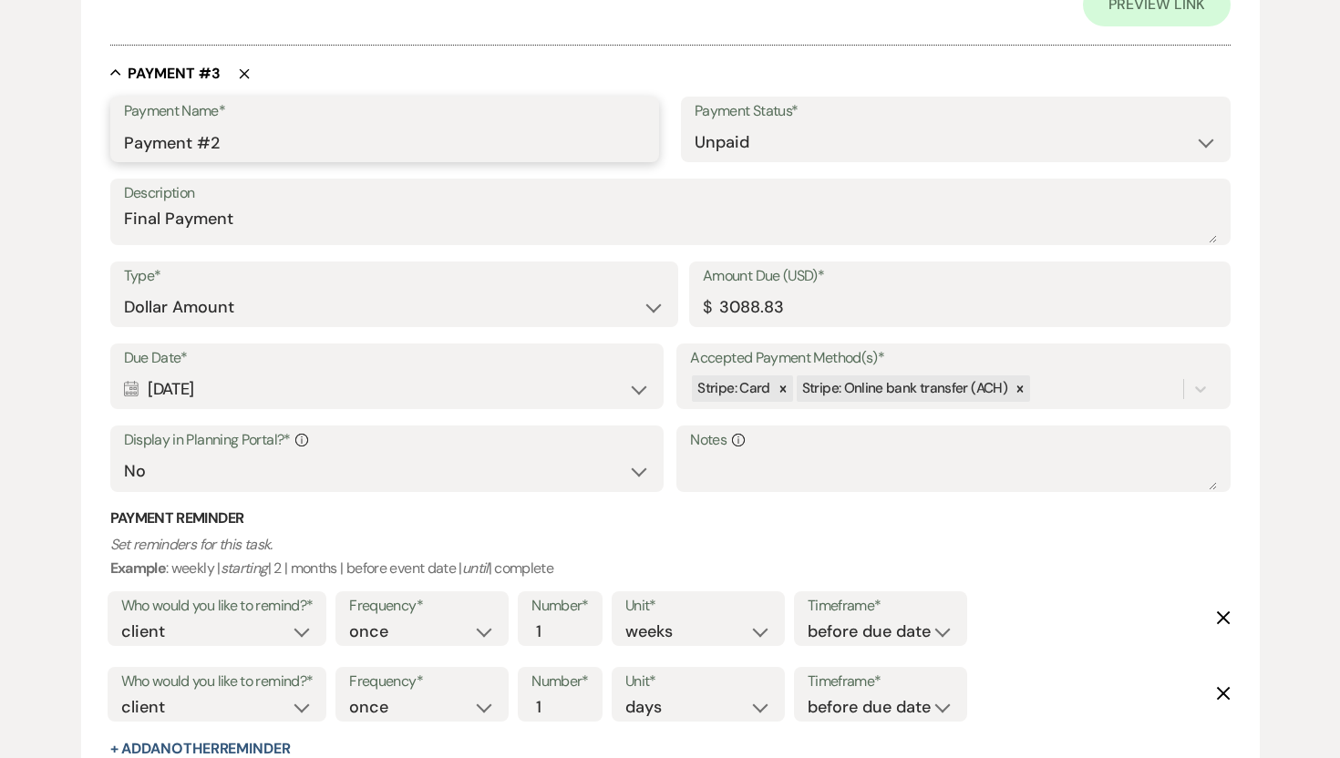
scroll to position [1958, 0]
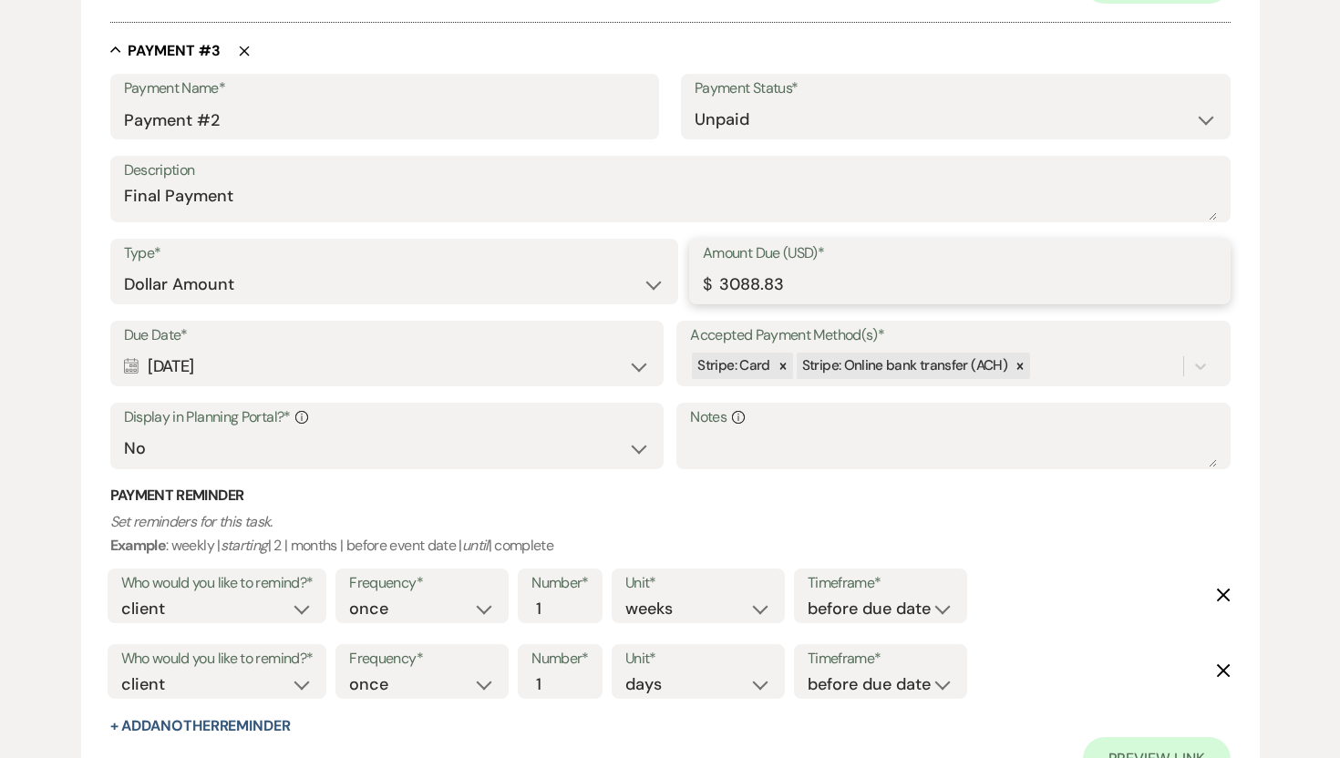
drag, startPoint x: 798, startPoint y: 285, endPoint x: 719, endPoint y: 276, distance: 79.8
click at [719, 276] on input "3088.83" at bounding box center [960, 285] width 514 height 36
click at [654, 195] on textarea "Final Payment" at bounding box center [670, 202] width 1093 height 36
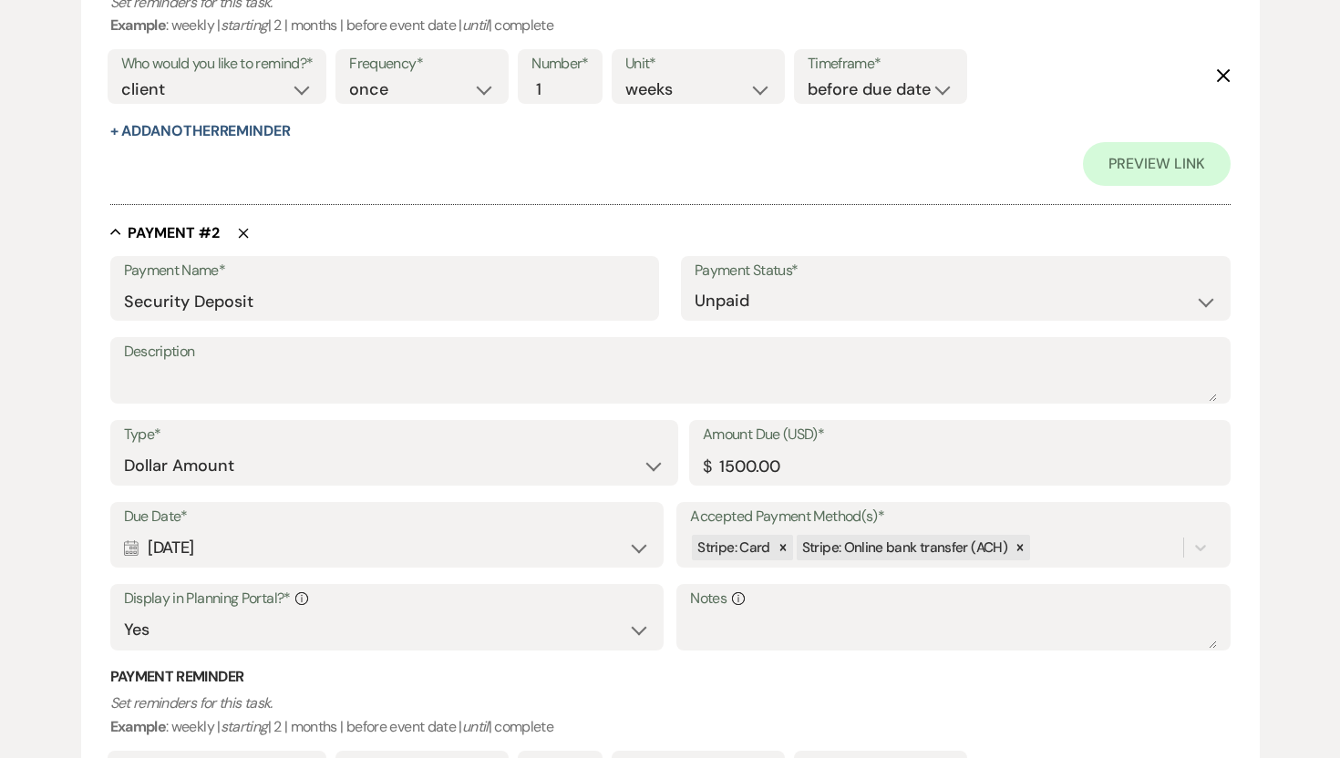
scroll to position [1005, 0]
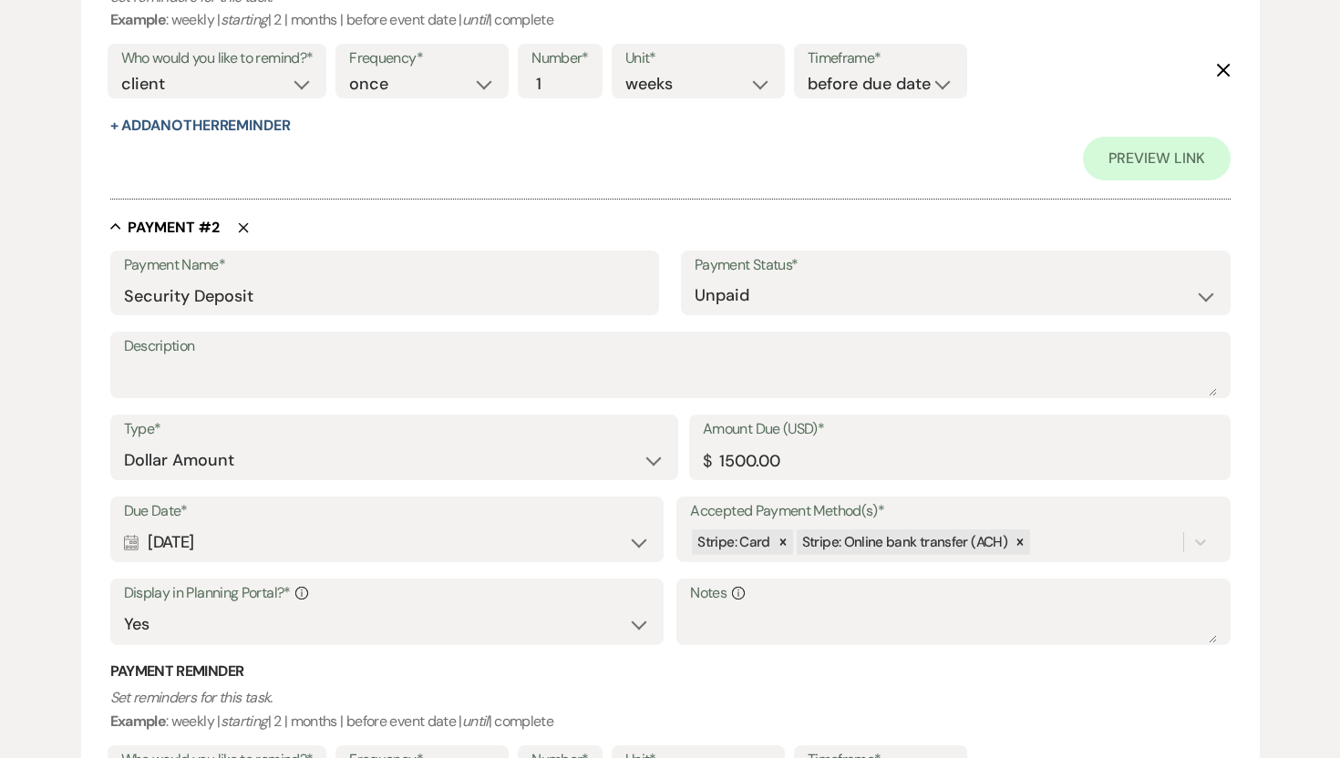
click at [324, 538] on div "Calendar Sep 17, 2025 Expand" at bounding box center [387, 543] width 526 height 36
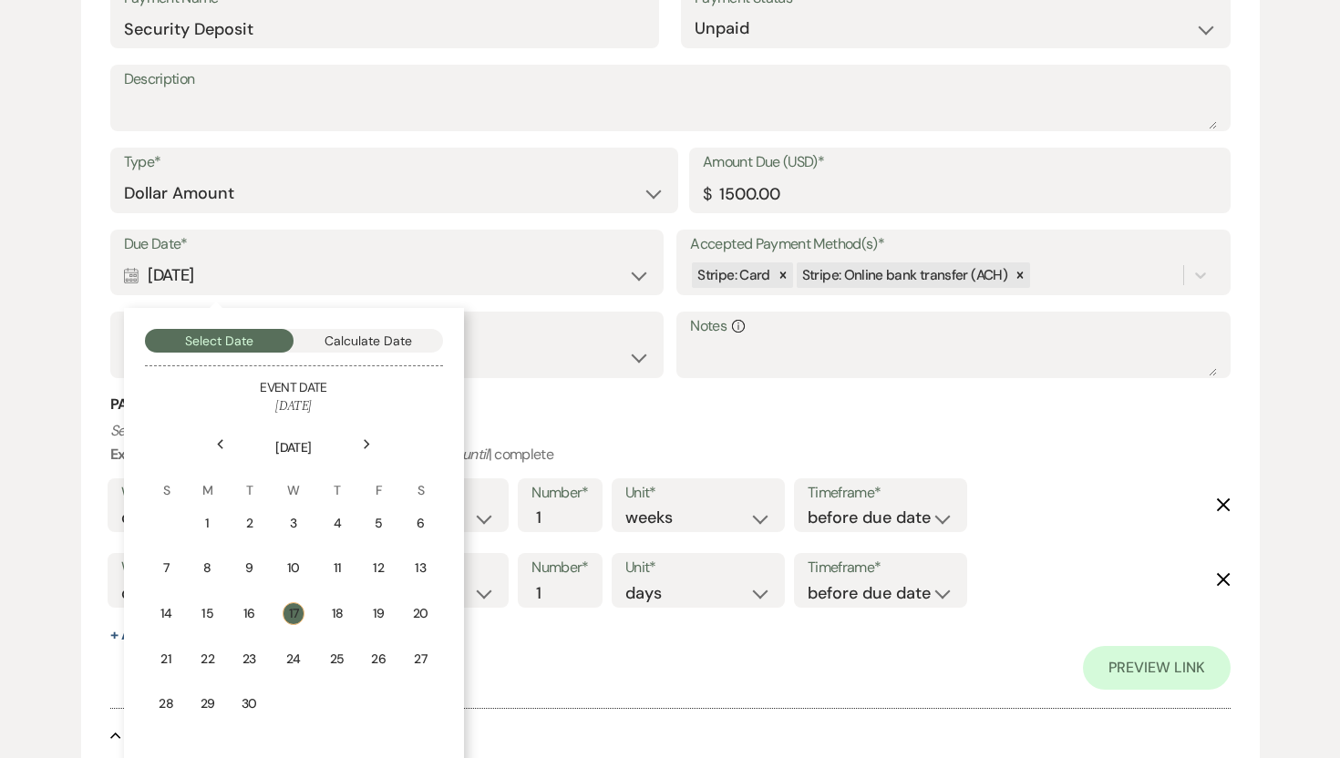
scroll to position [1310, 0]
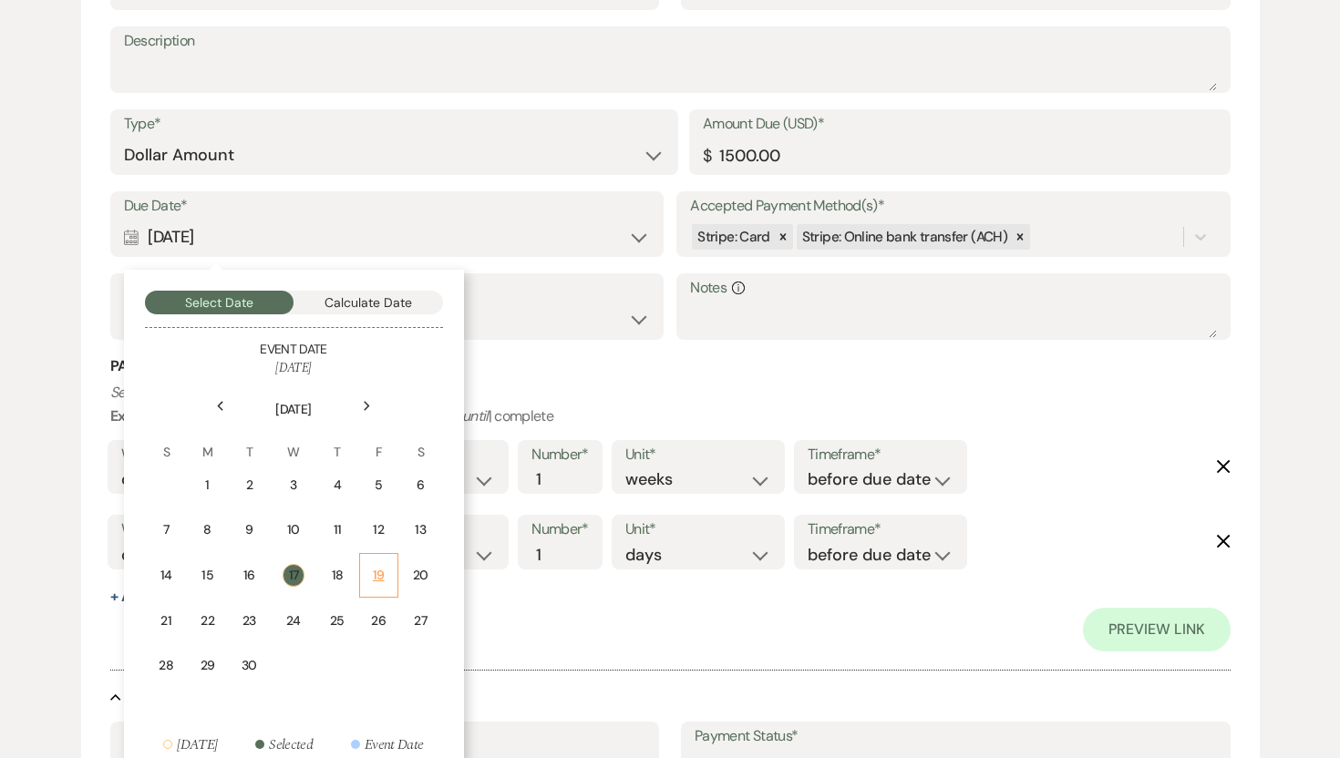
click at [375, 570] on div "19" at bounding box center [378, 575] width 15 height 19
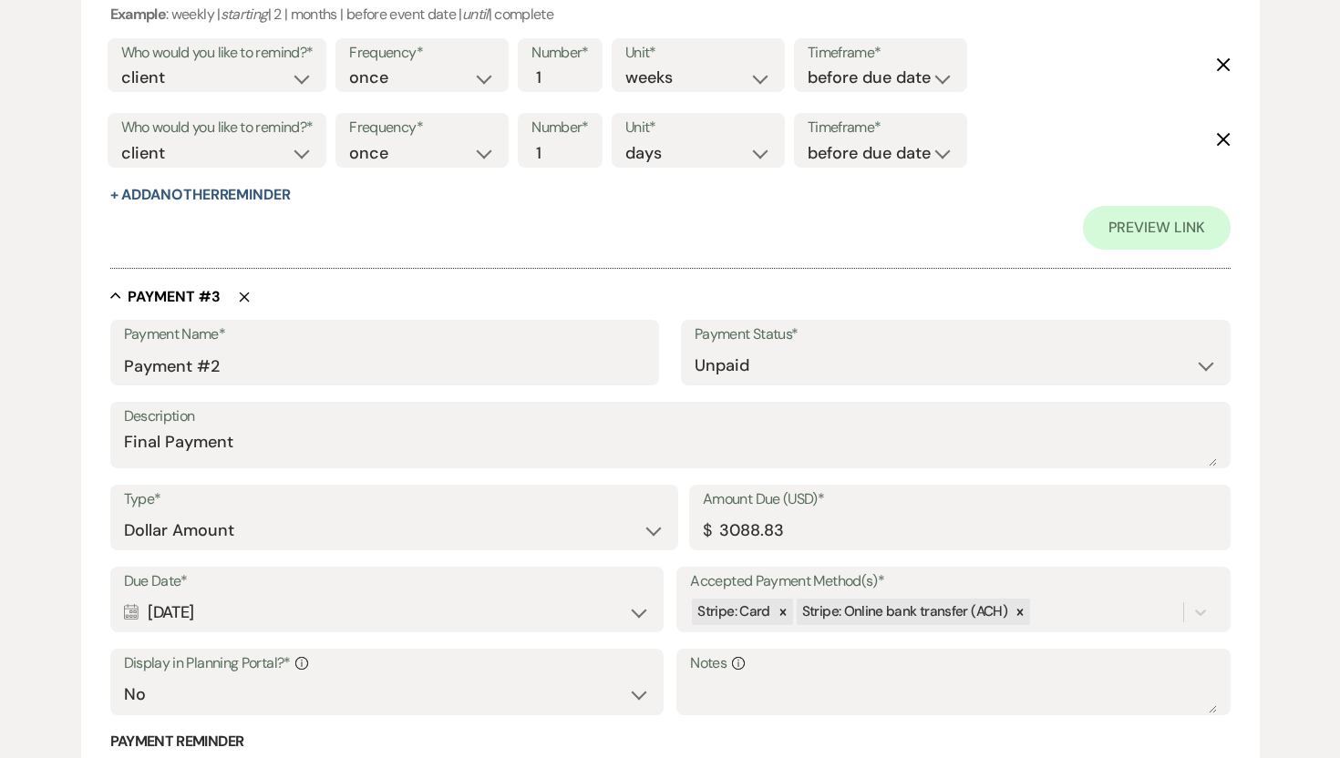
scroll to position [1715, 0]
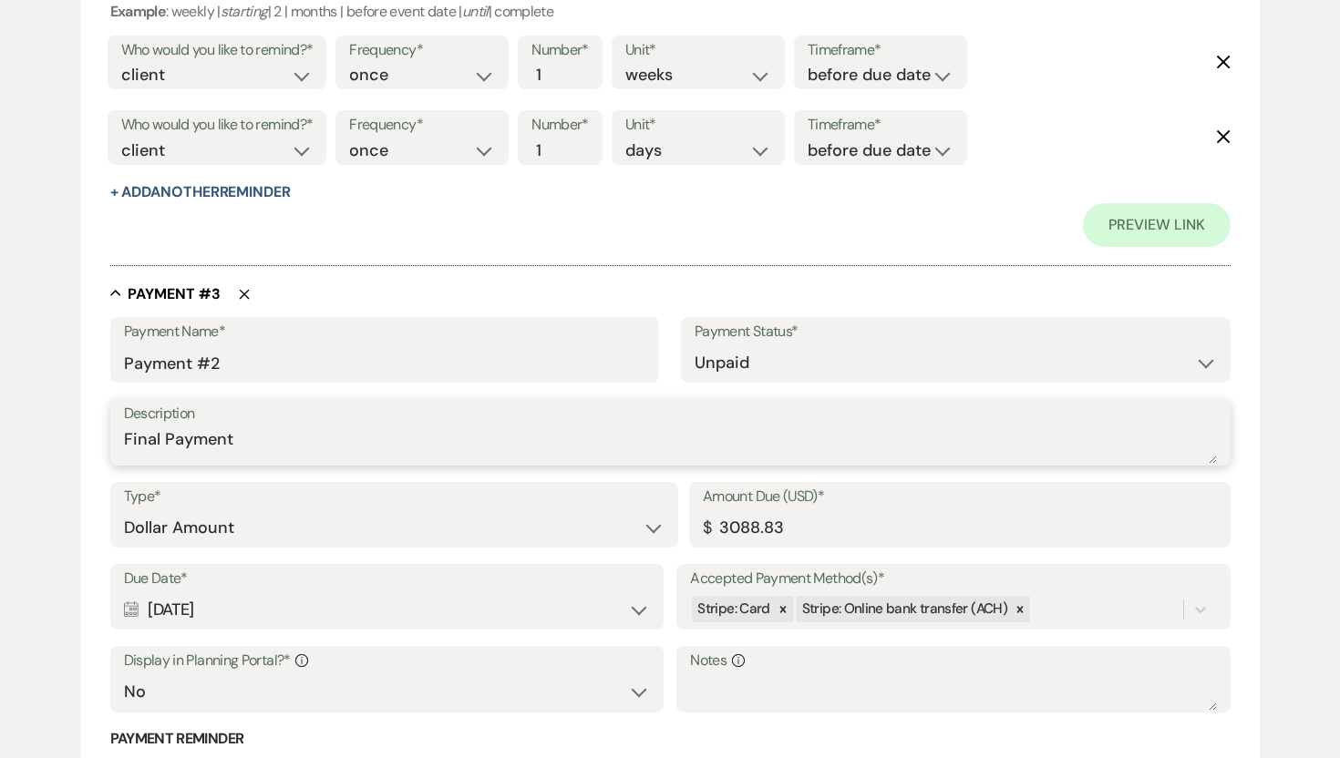
drag, startPoint x: 248, startPoint y: 441, endPoint x: 48, endPoint y: 431, distance: 199.8
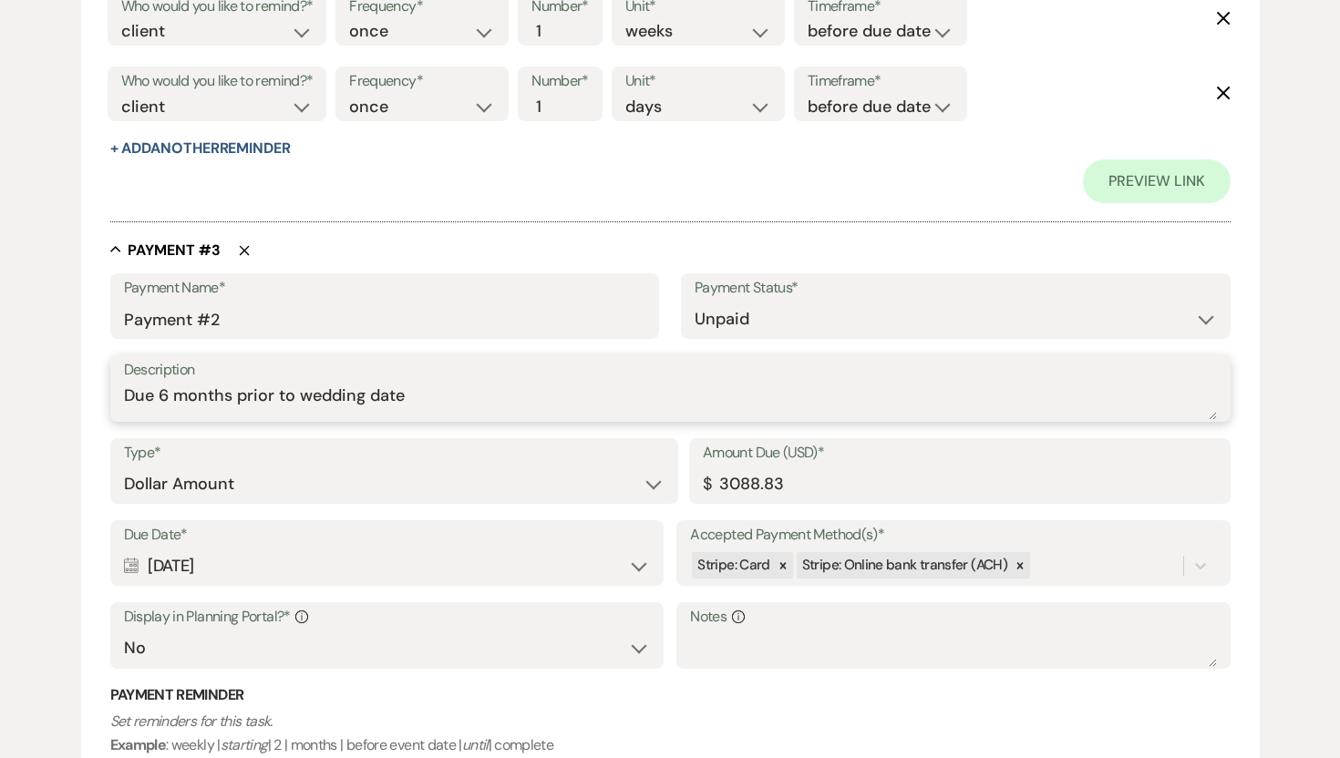
scroll to position [1762, 0]
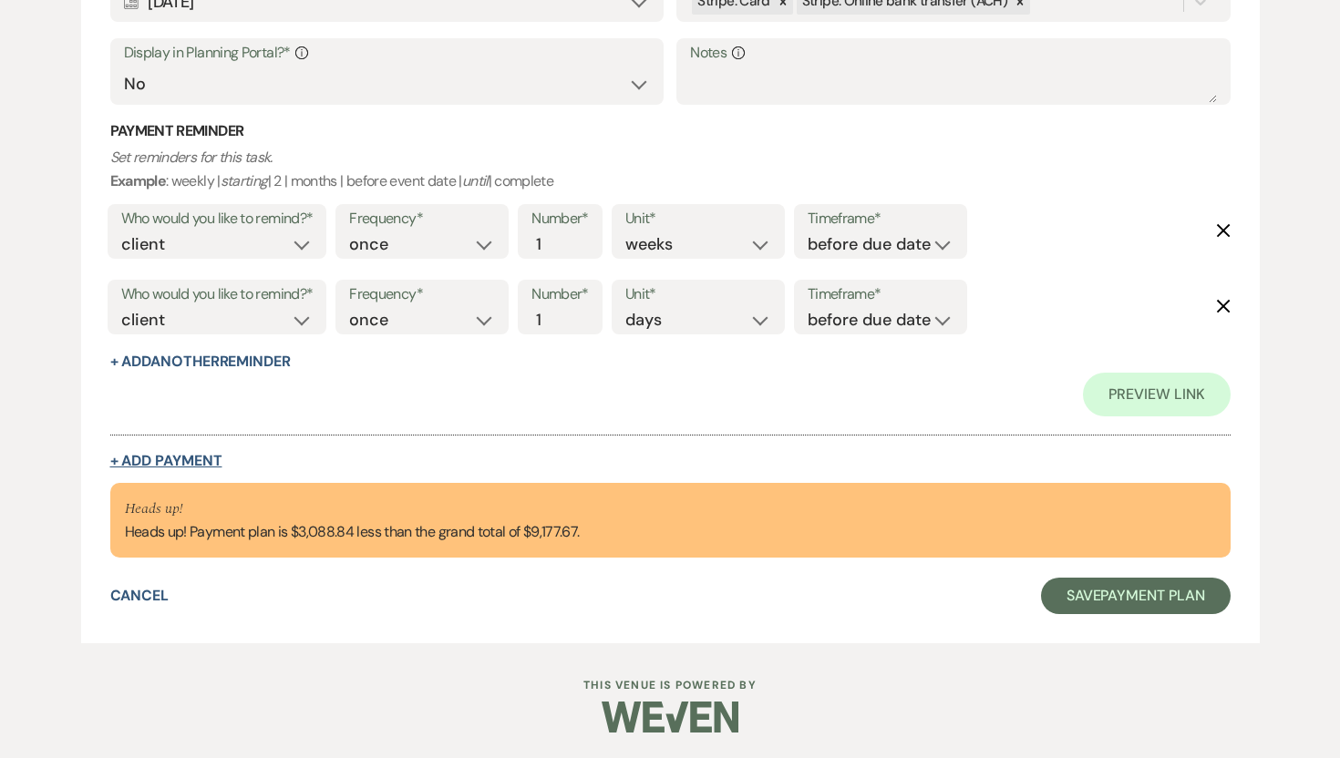
type textarea "Due 6 months prior to wedding date"
click at [173, 464] on button "+ Add Payment" at bounding box center [166, 461] width 112 height 15
select select "2"
select select "flat"
select select "false"
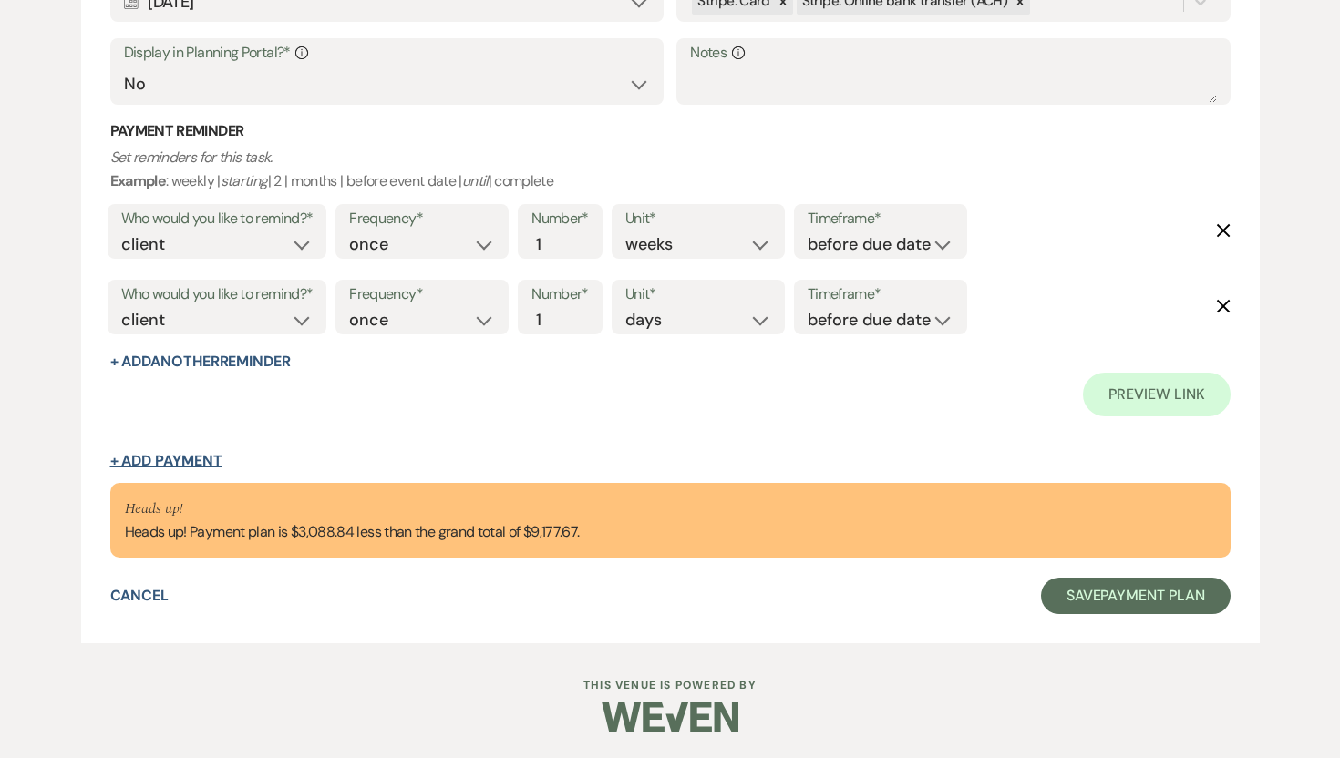
select select "client"
select select "weeks"
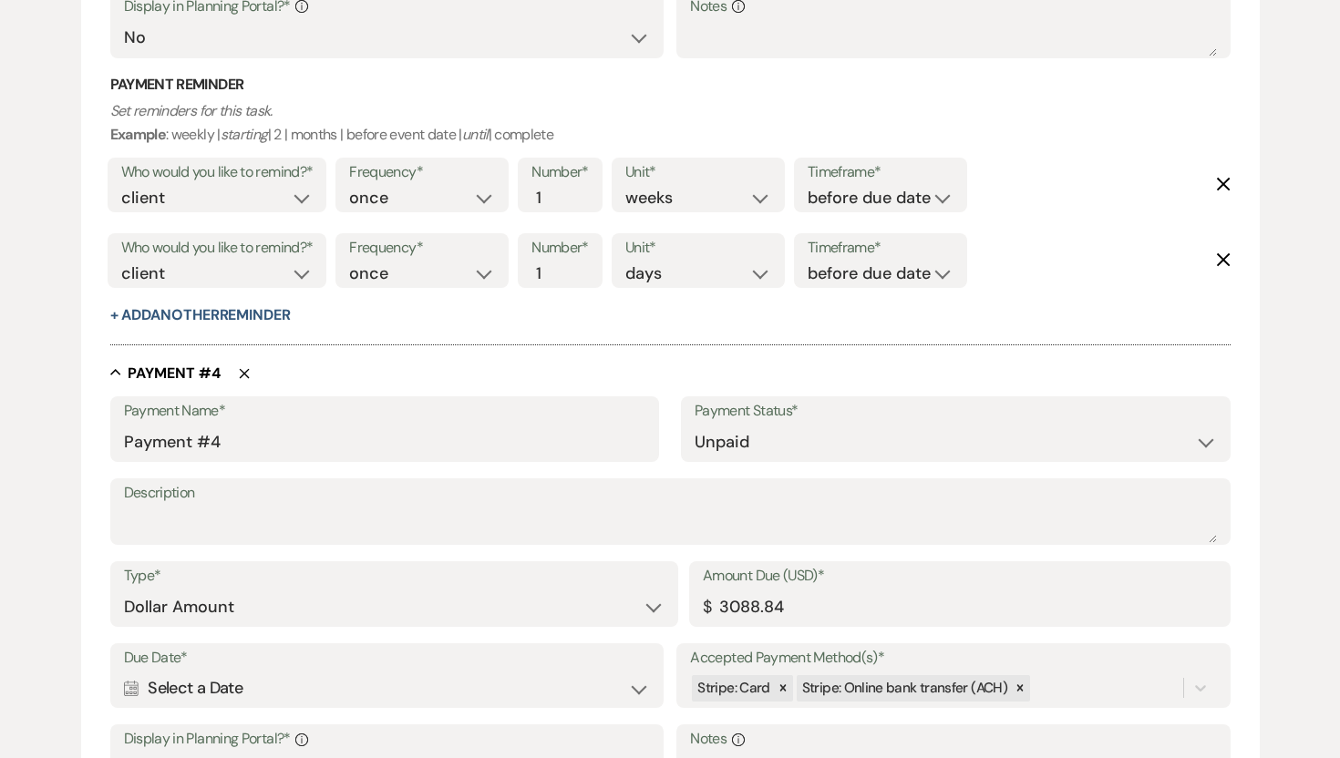
scroll to position [2283, 0]
click at [223, 437] on input "Payment #4" at bounding box center [385, 442] width 522 height 36
drag, startPoint x: 223, startPoint y: 437, endPoint x: 233, endPoint y: 440, distance: 10.4
click at [233, 440] on input "Payment #4" at bounding box center [385, 442] width 522 height 36
click at [206, 534] on textarea "Description" at bounding box center [670, 524] width 1093 height 36
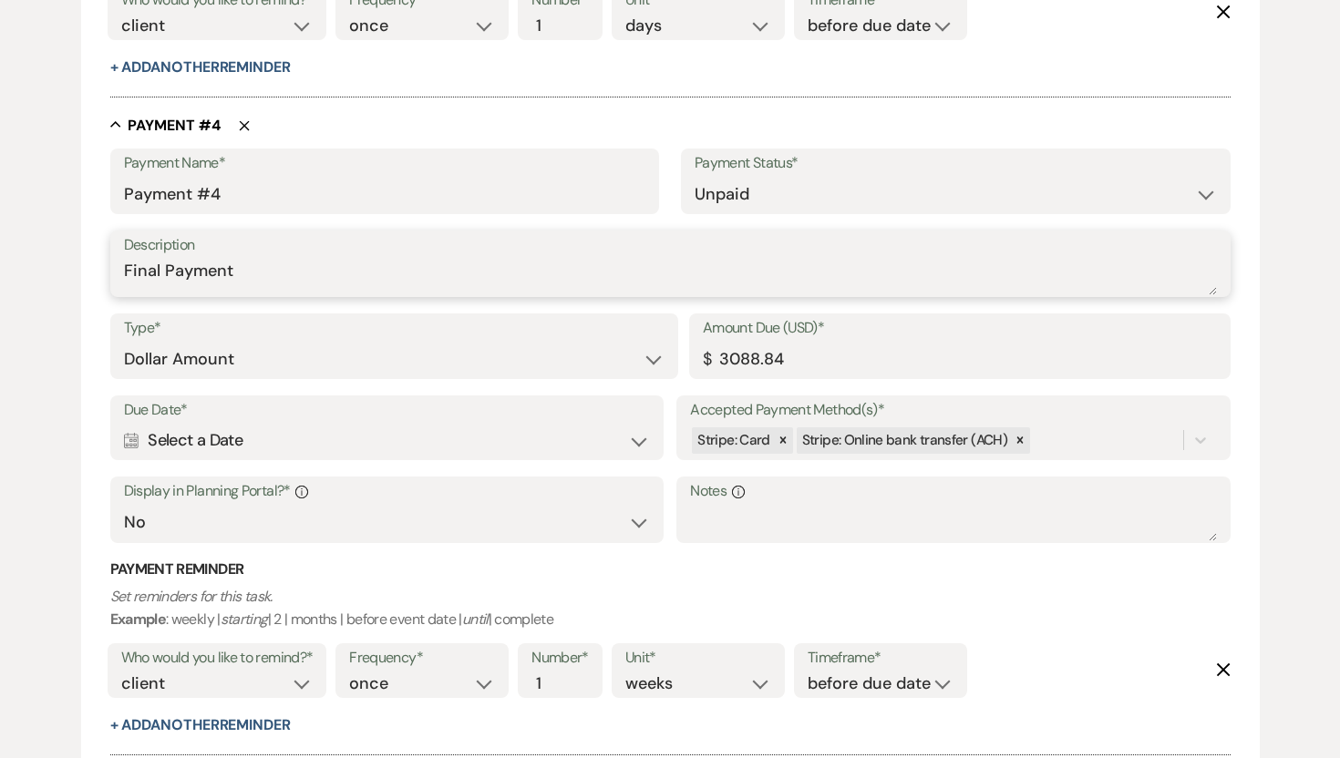
scroll to position [2531, 0]
type textarea "Final Payment"
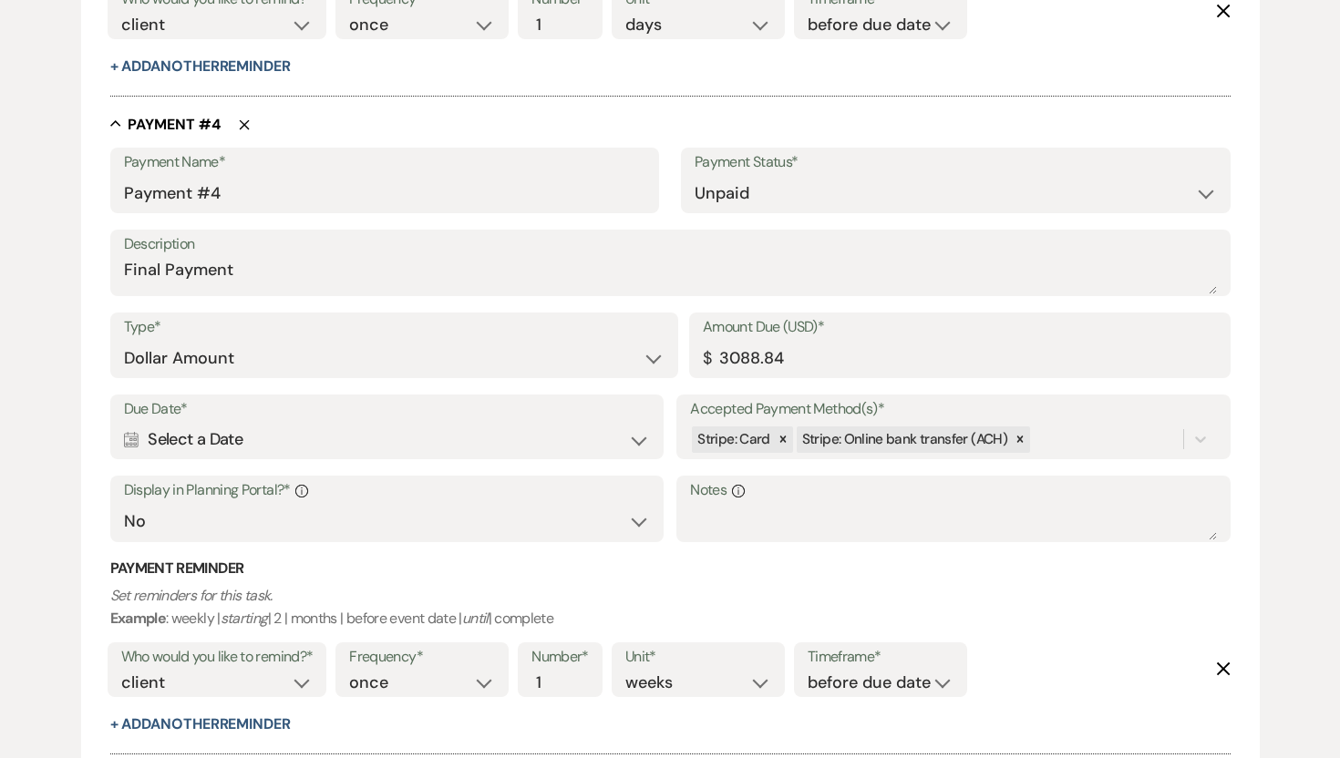
click at [353, 437] on div "Calendar Select a Date Expand" at bounding box center [387, 440] width 526 height 36
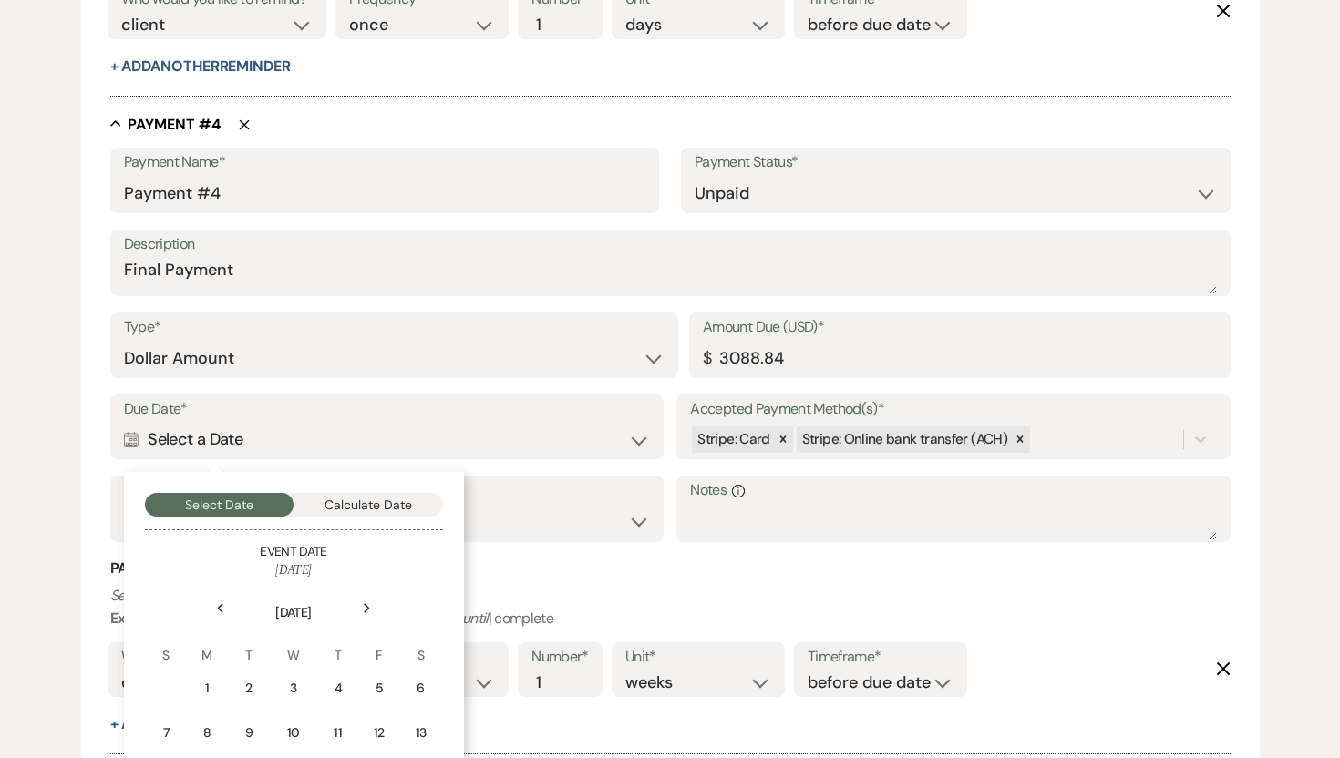
click at [369, 605] on icon "Next" at bounding box center [367, 608] width 9 height 11
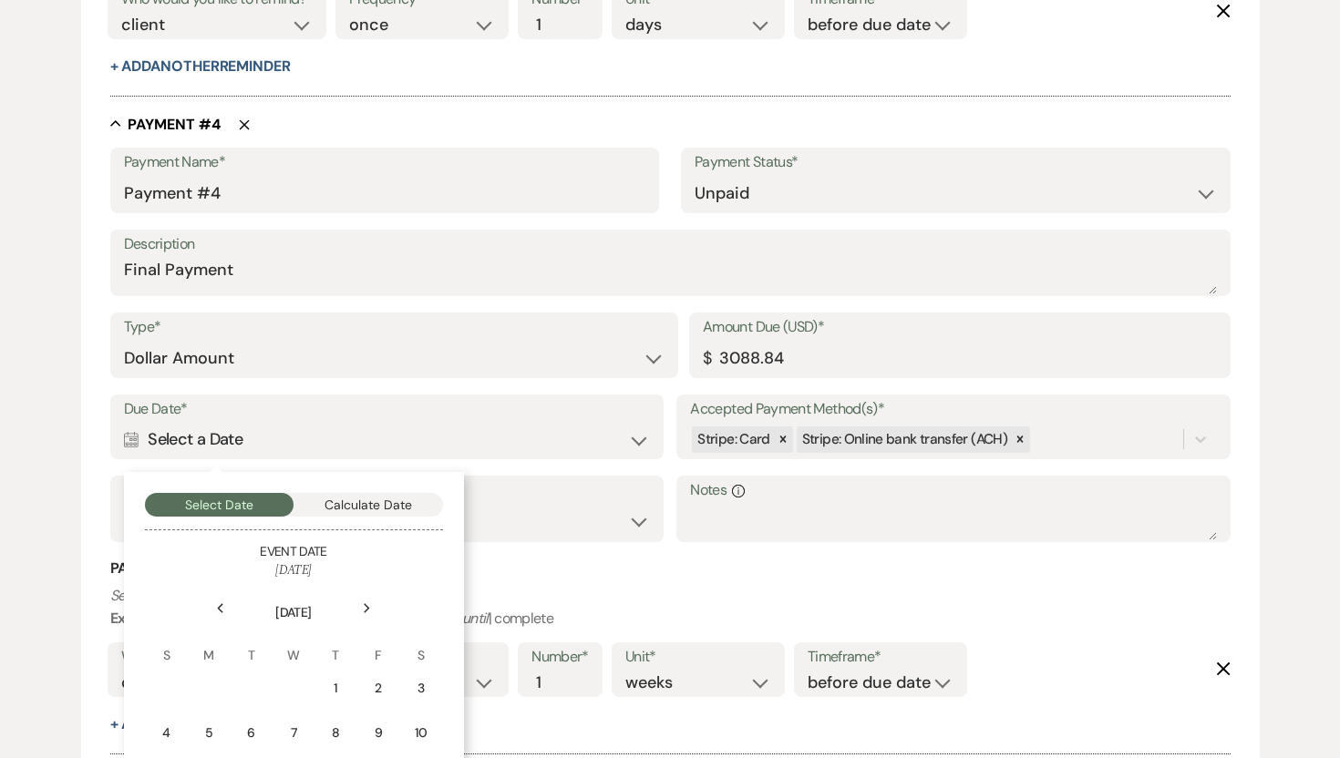
click at [369, 605] on icon "Next" at bounding box center [367, 608] width 9 height 11
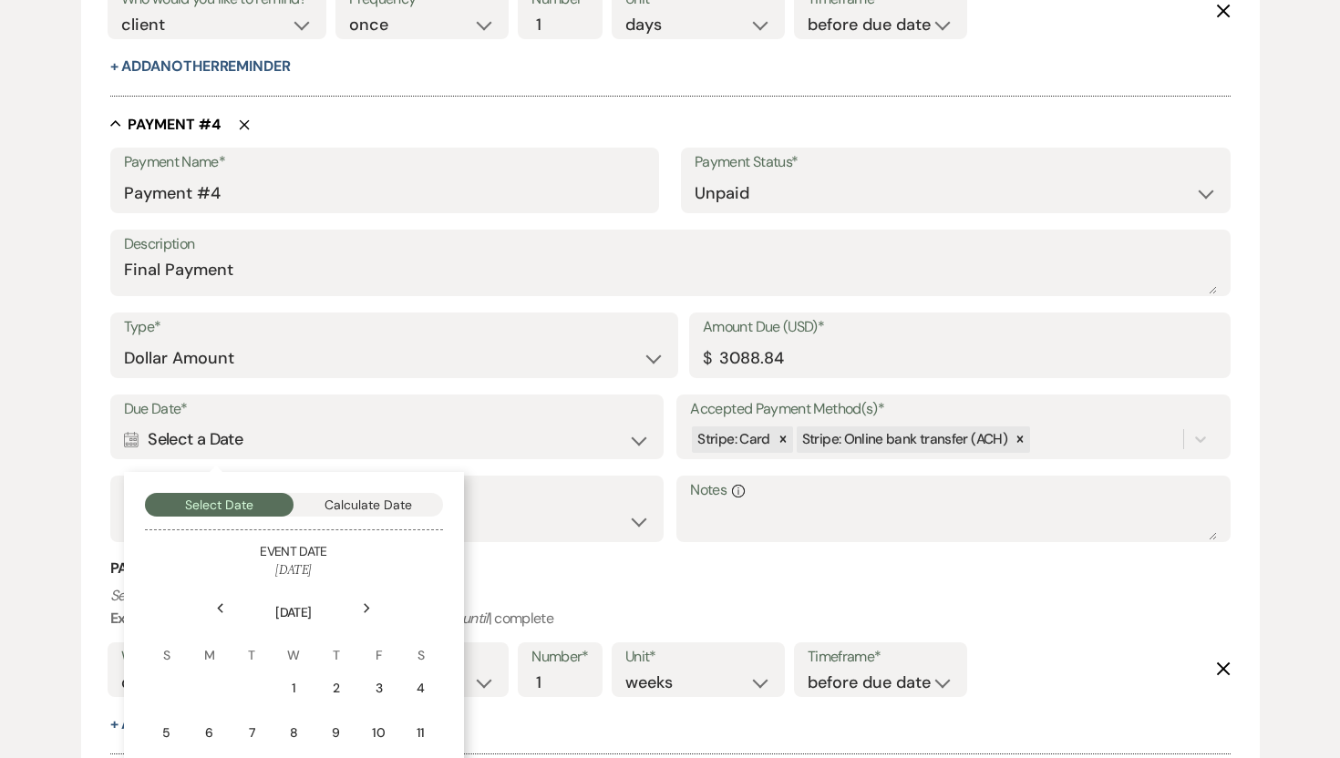
click at [369, 605] on icon "Next" at bounding box center [367, 608] width 9 height 11
click at [375, 734] on div "11" at bounding box center [372, 733] width 15 height 19
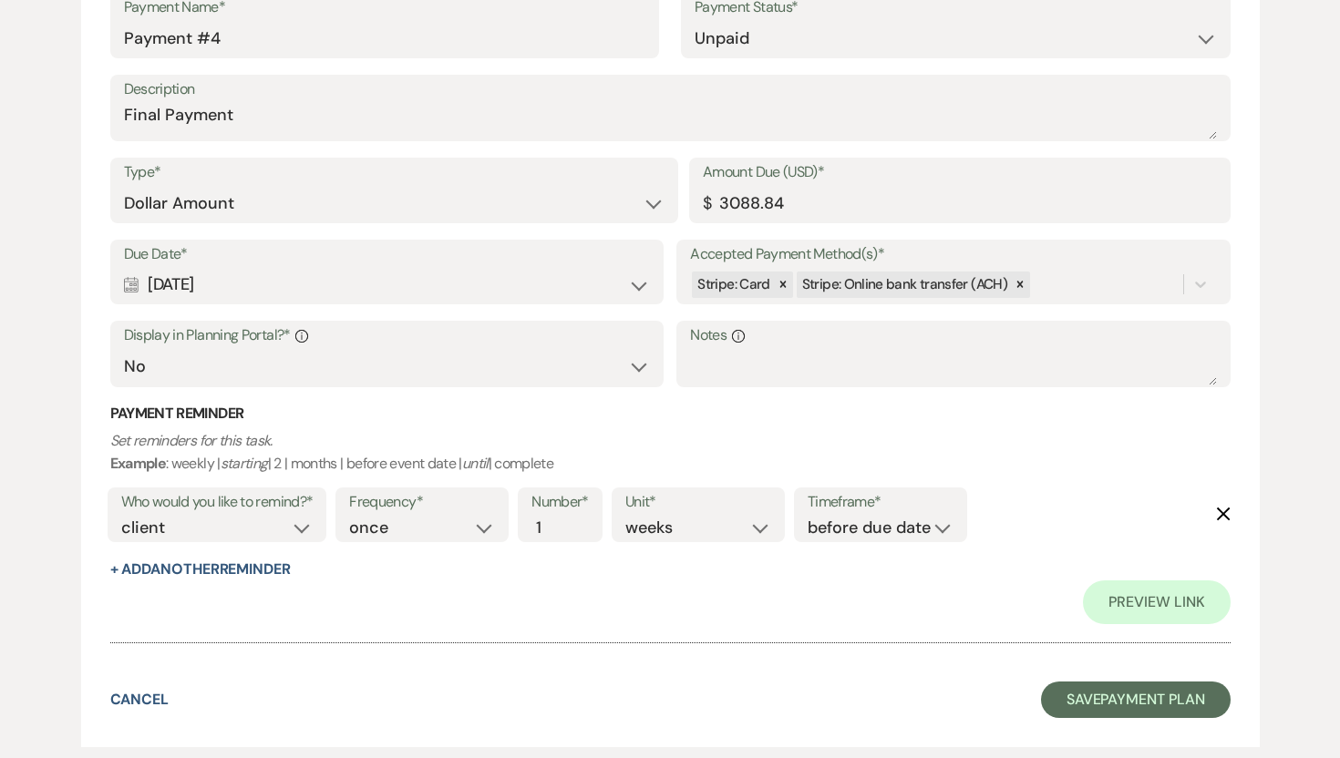
scroll to position [2831, 0]
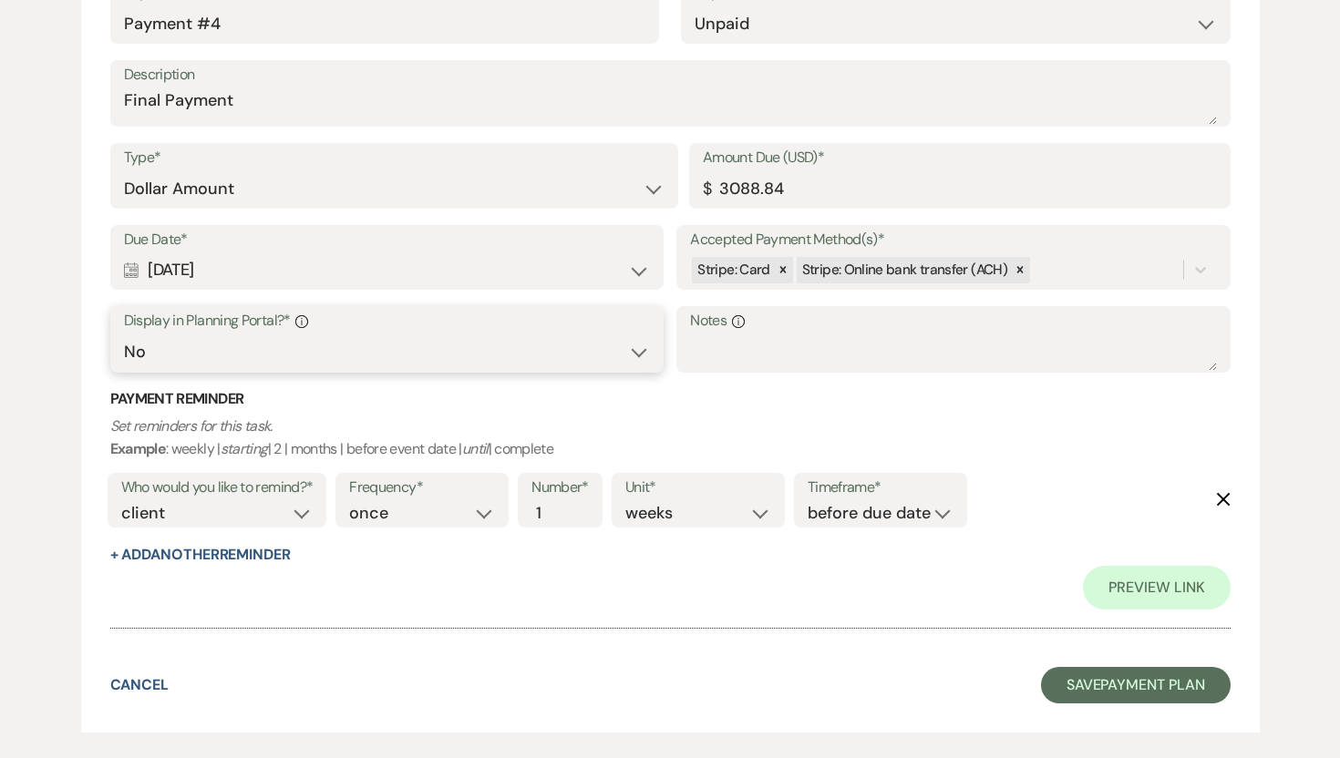
click at [637, 342] on select "Yes No" at bounding box center [387, 352] width 526 height 36
select select "true"
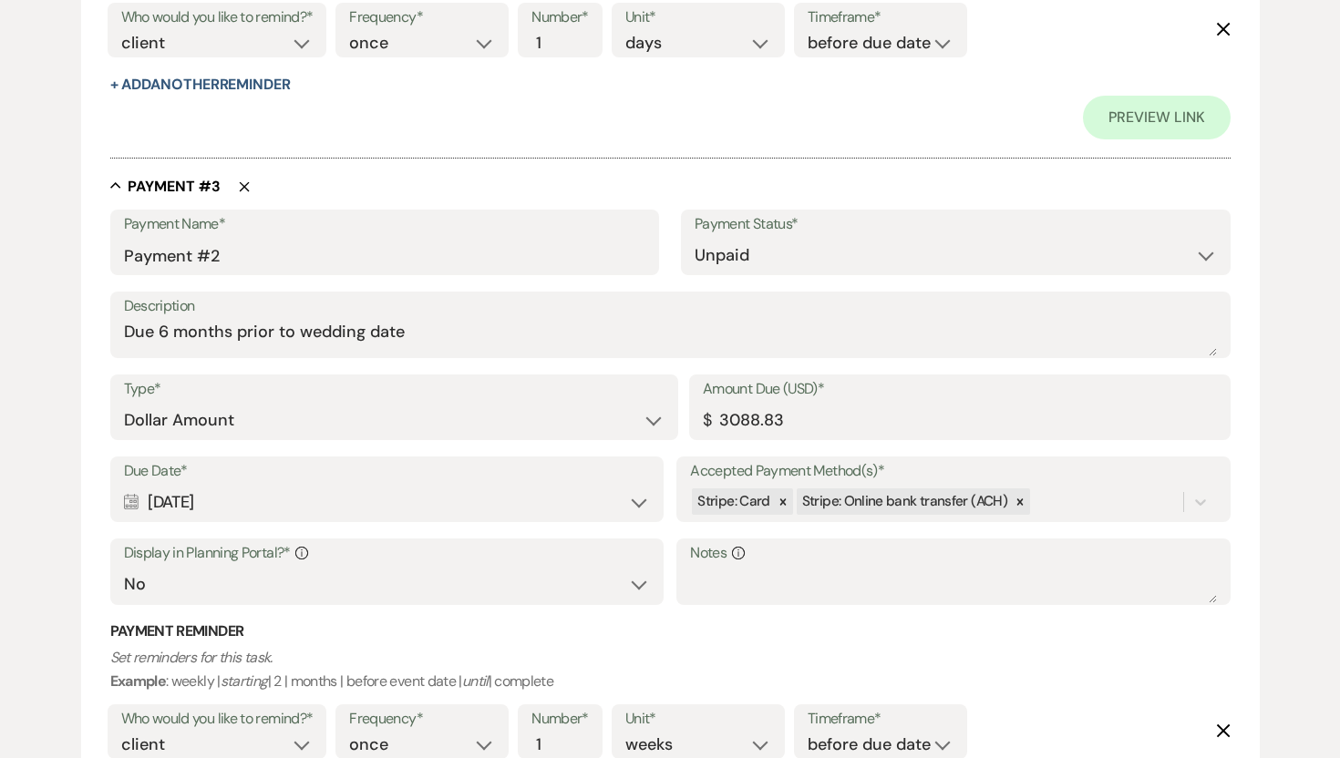
scroll to position [1803, 0]
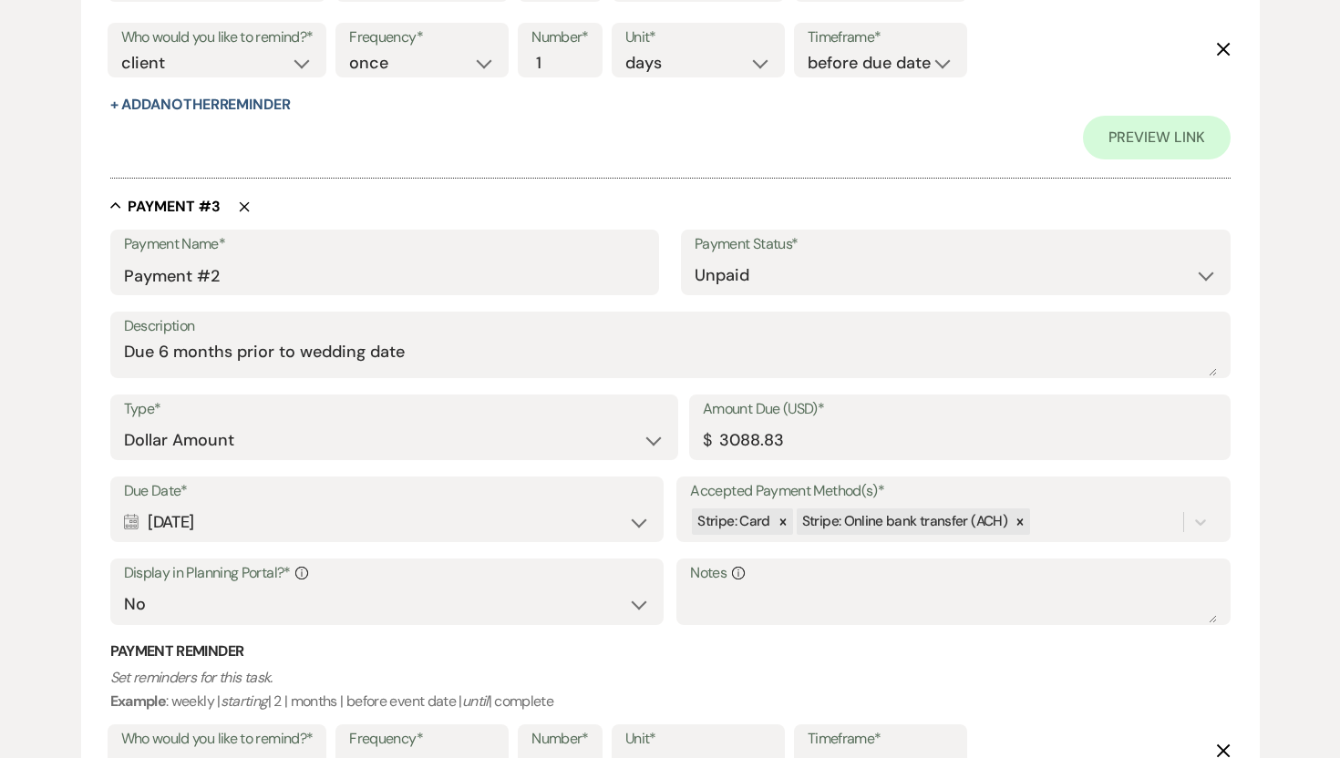
click at [469, 519] on div "Calendar Sep 11, 2026 Expand" at bounding box center [387, 523] width 526 height 36
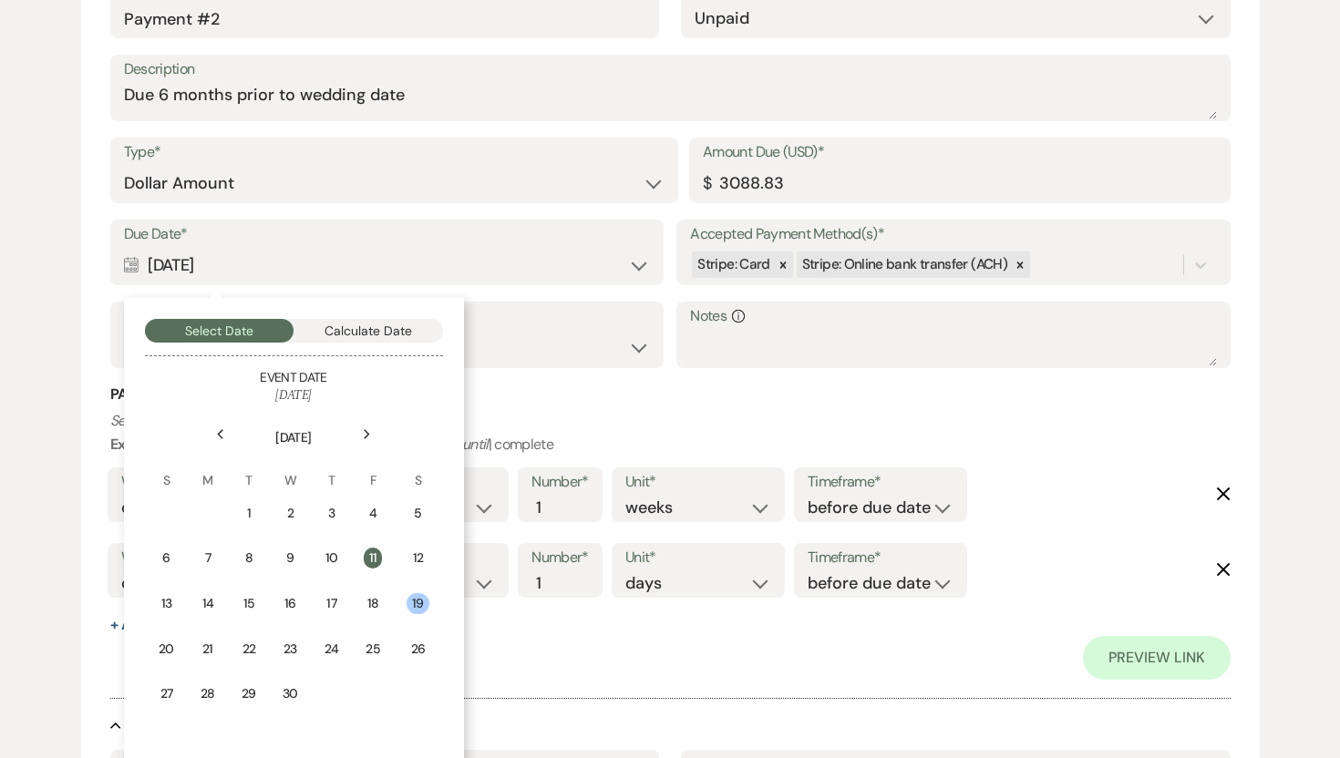
scroll to position [2255, 0]
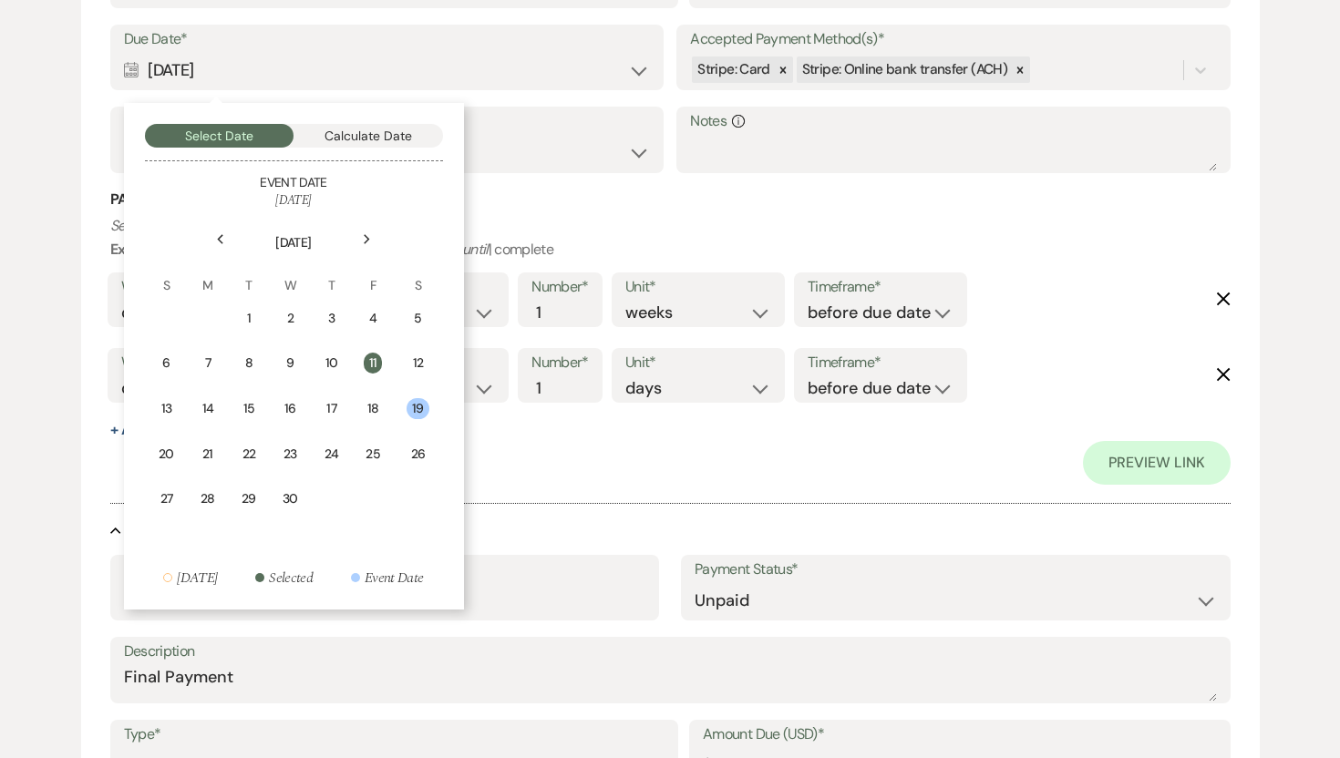
click at [221, 234] on icon "Previous" at bounding box center [220, 239] width 9 height 11
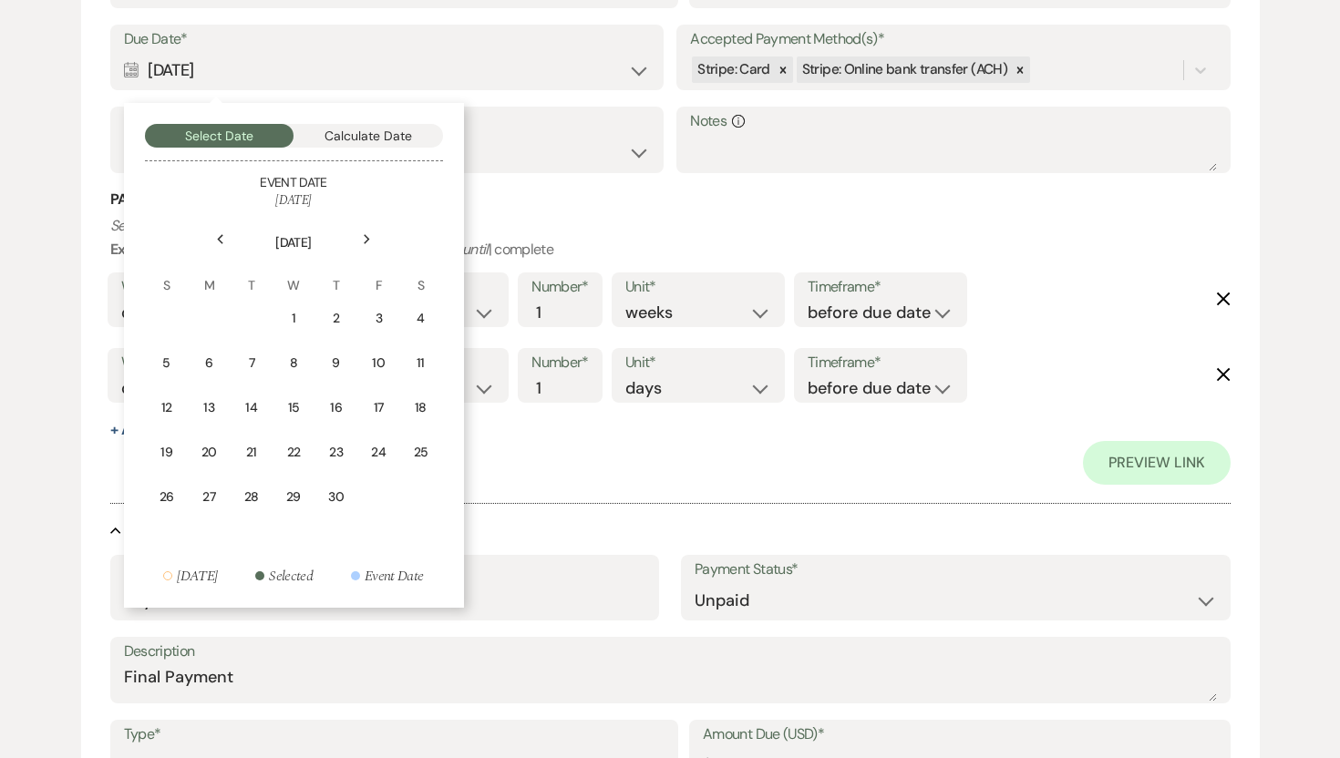
click at [221, 234] on icon "Previous" at bounding box center [220, 239] width 9 height 11
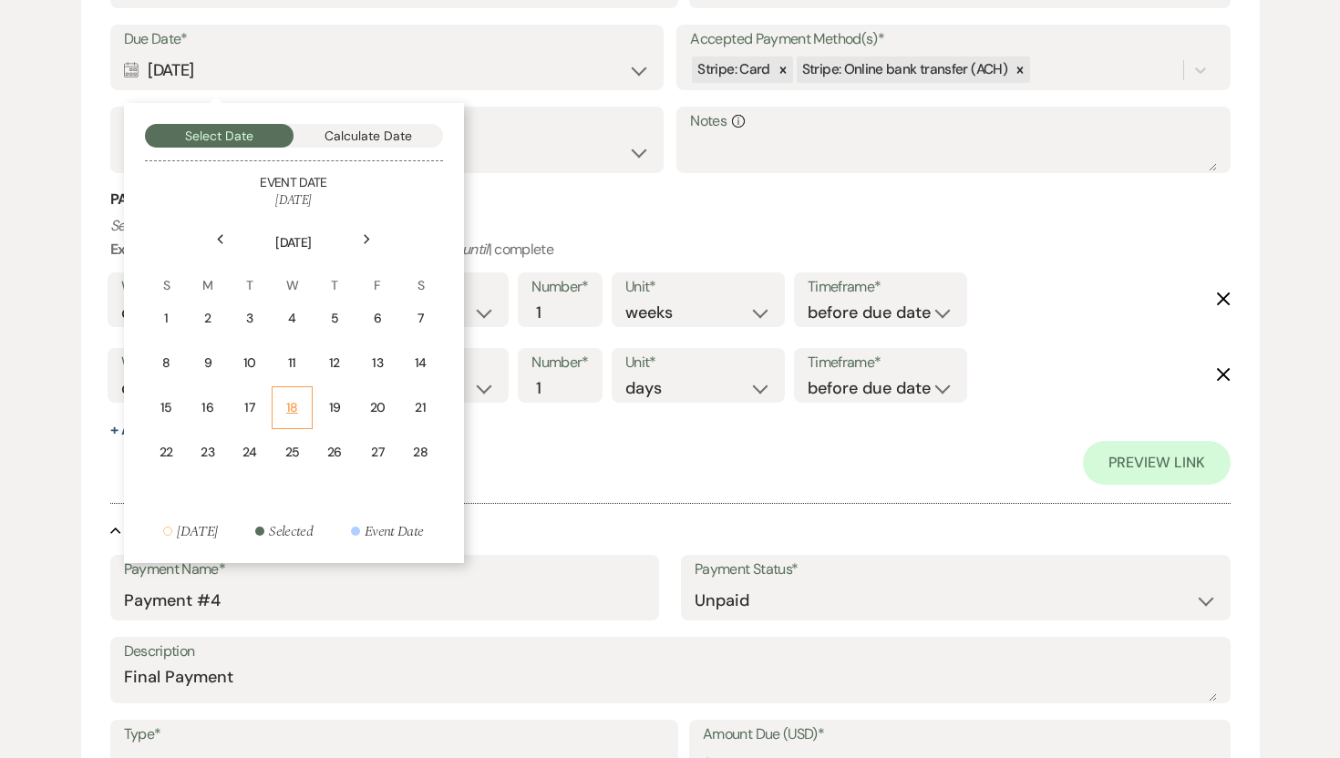
click at [292, 405] on div "18" at bounding box center [291, 407] width 17 height 19
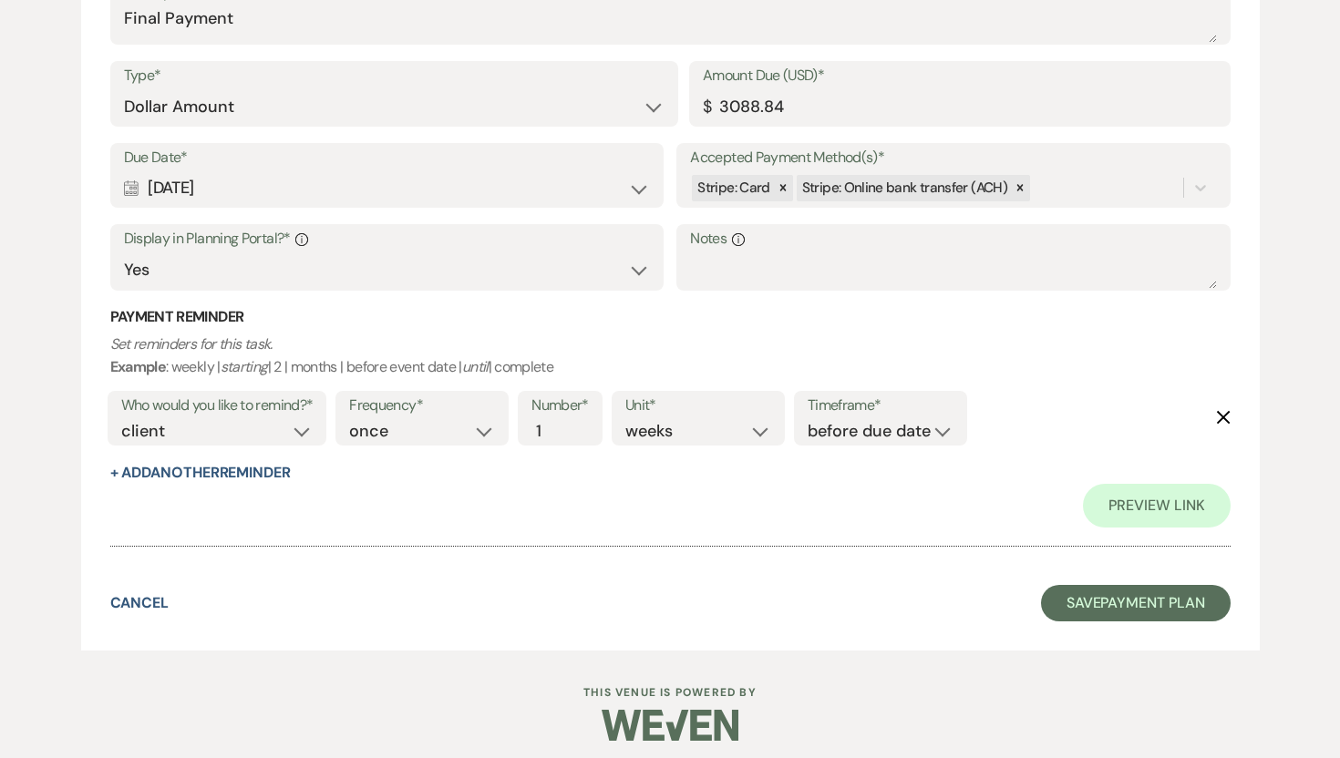
scroll to position [2921, 0]
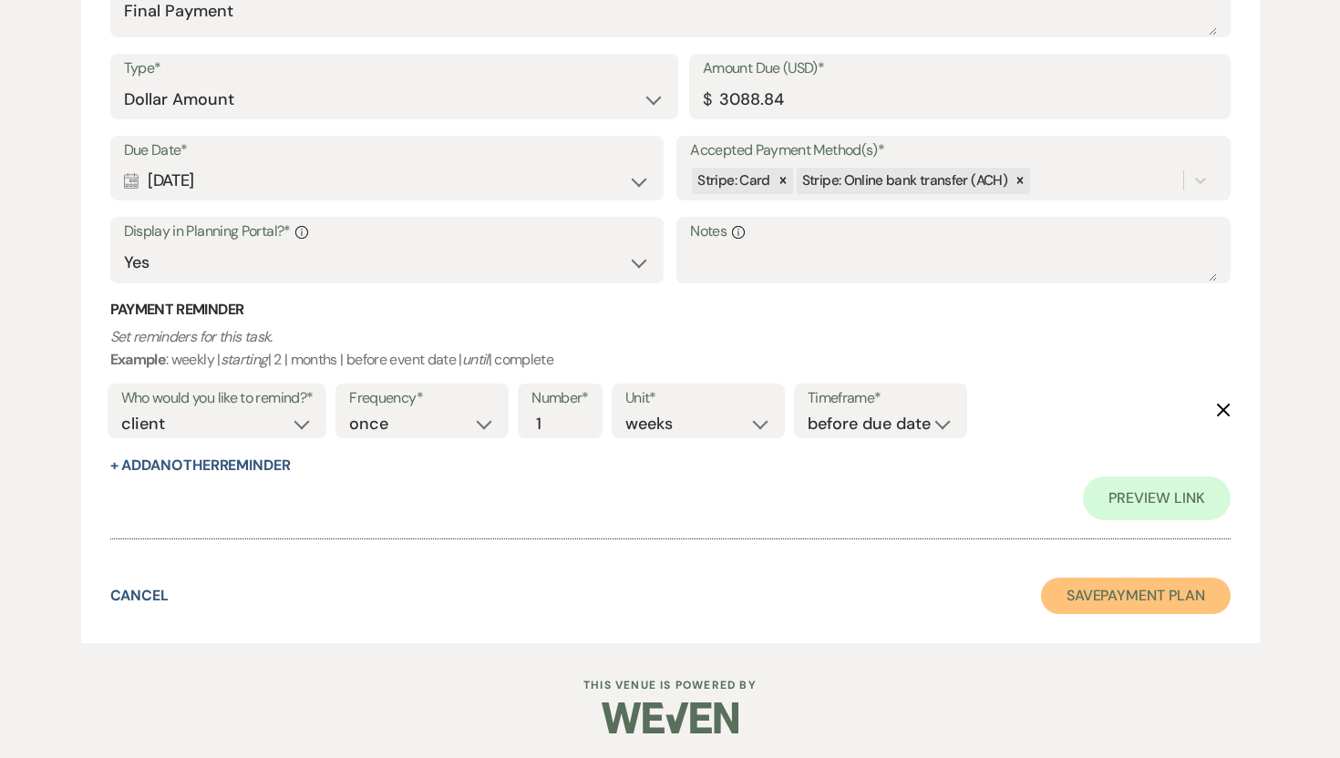
click at [1098, 595] on button "Save Payment Plan" at bounding box center [1136, 596] width 190 height 36
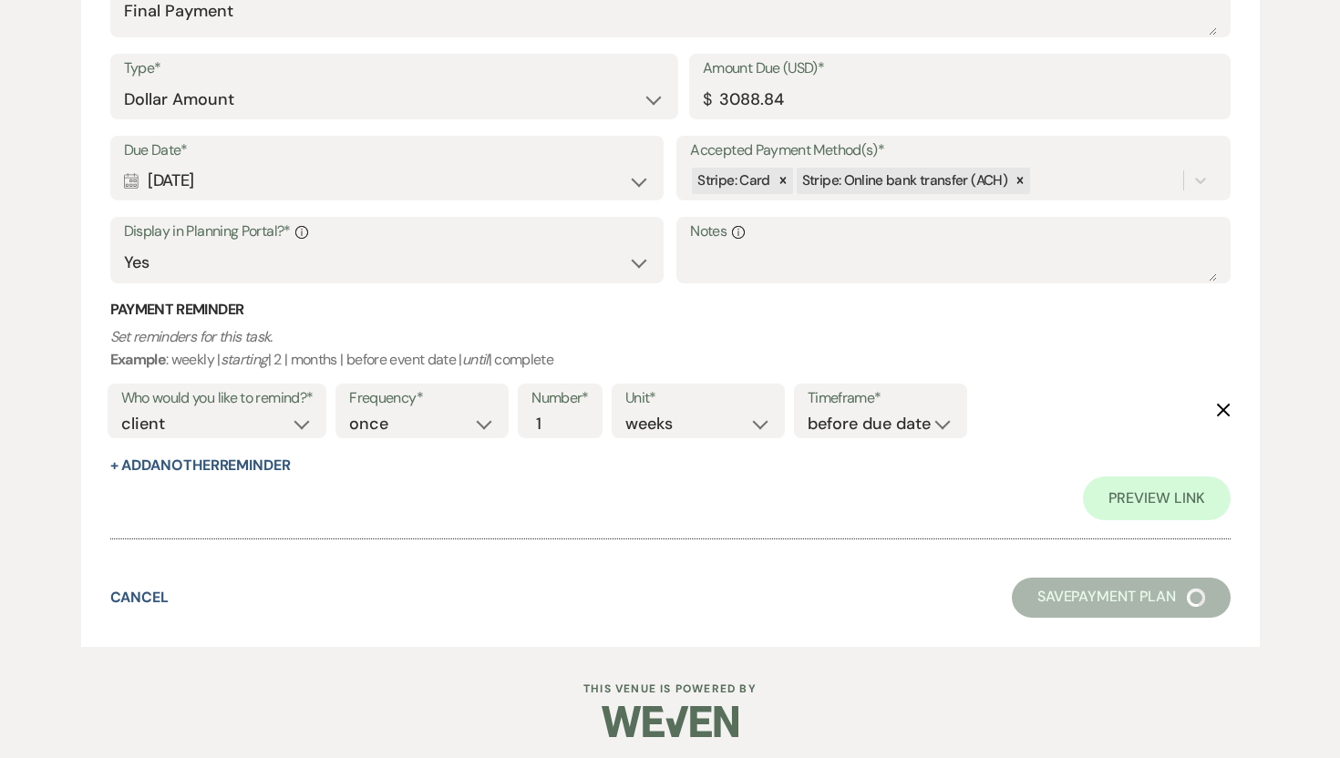
select select "6"
select select "5"
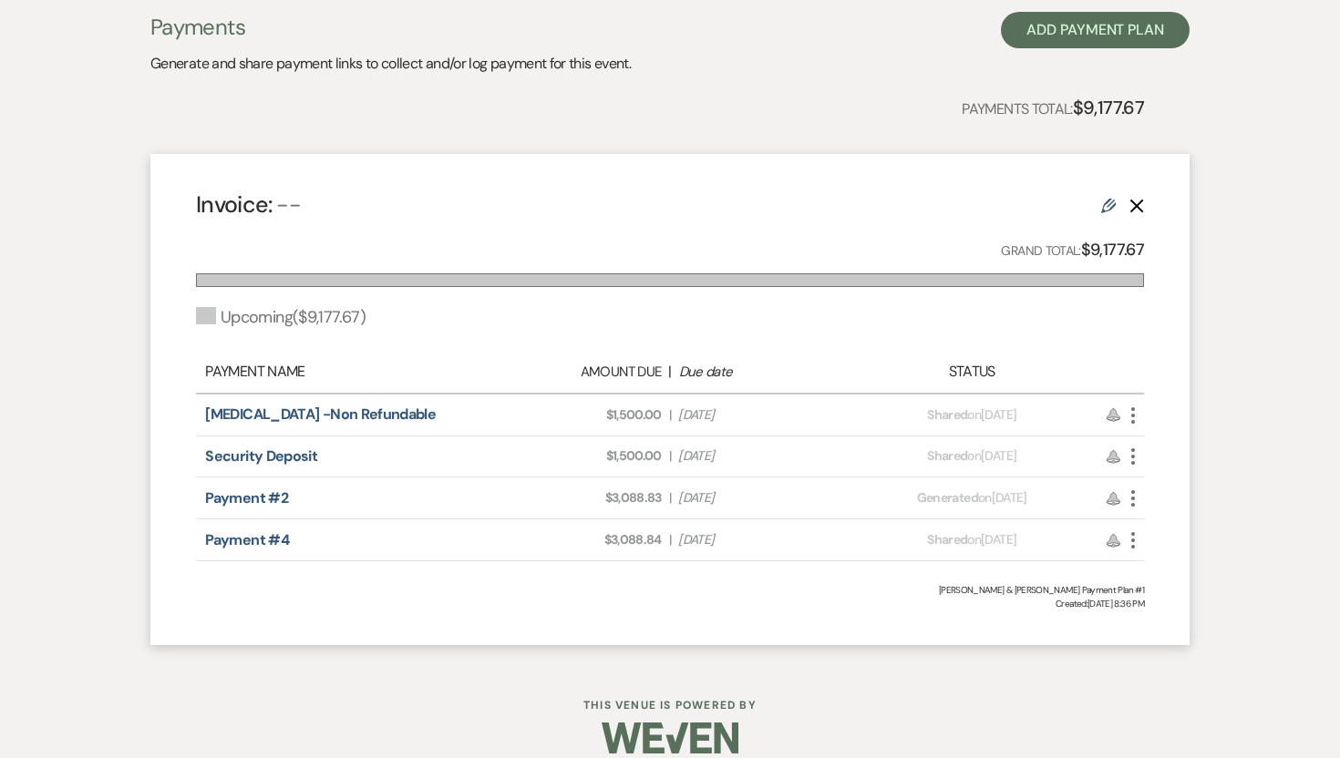
scroll to position [538, 0]
click at [1133, 407] on use "button" at bounding box center [1133, 413] width 4 height 16
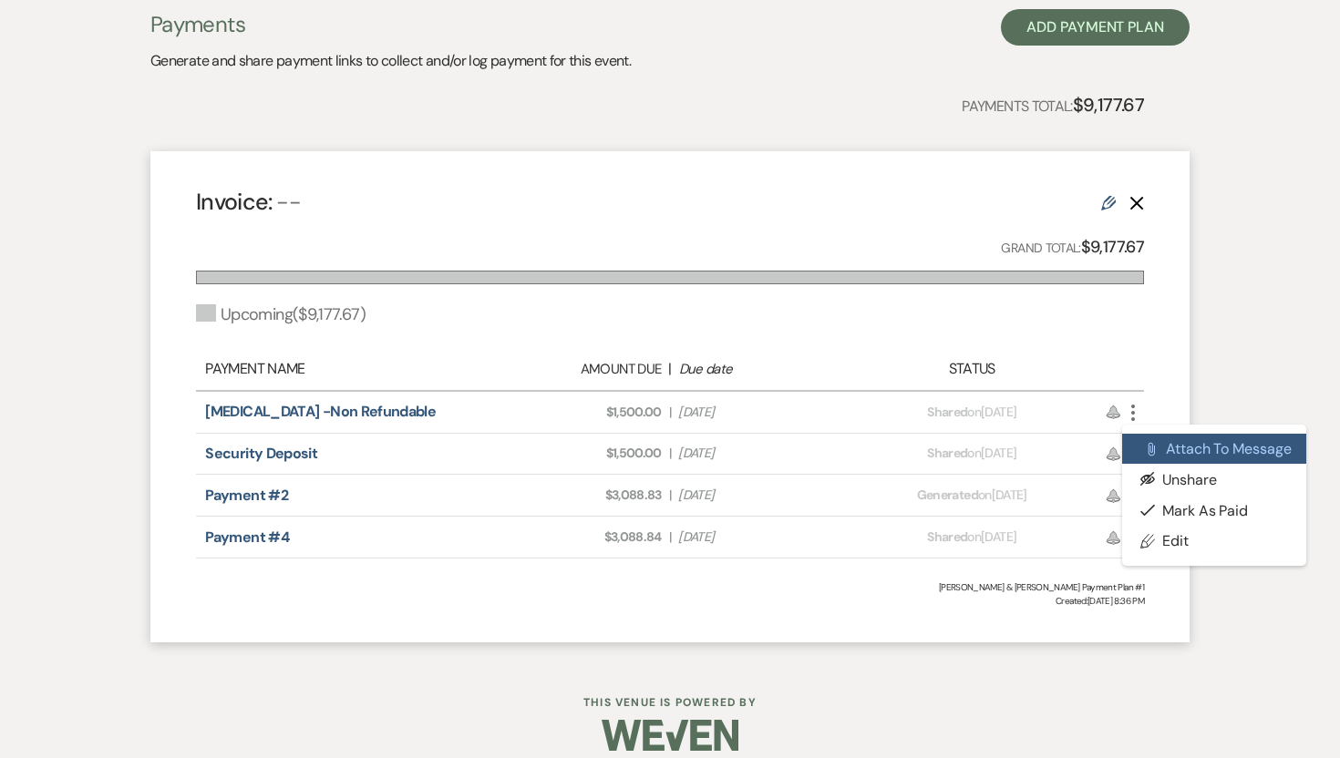
click at [1169, 455] on button "Attach File Attach to Message" at bounding box center [1214, 449] width 184 height 31
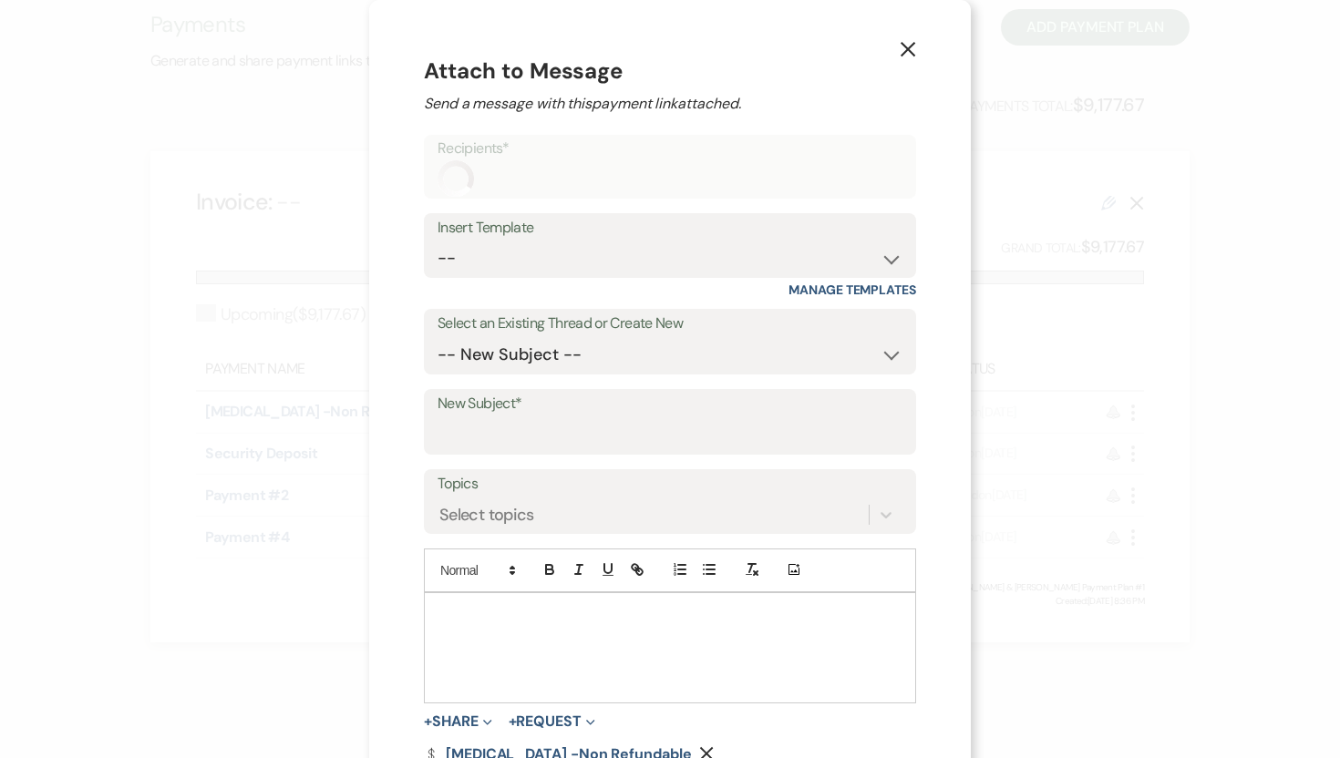
scroll to position [45, 0]
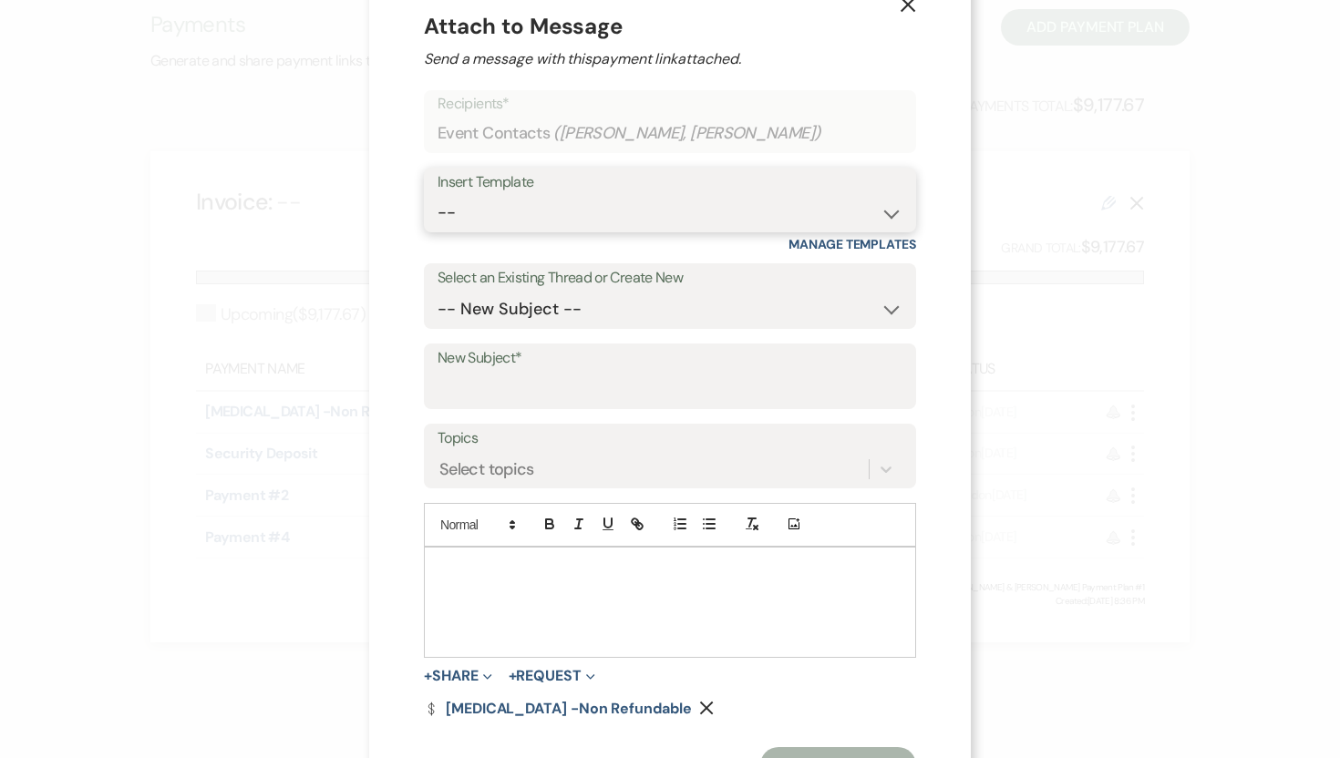
click at [890, 214] on select "-- Weven Planning Portal Introduction (Booked Events) Tour Request Response Fol…" at bounding box center [669, 213] width 465 height 36
select select "2801"
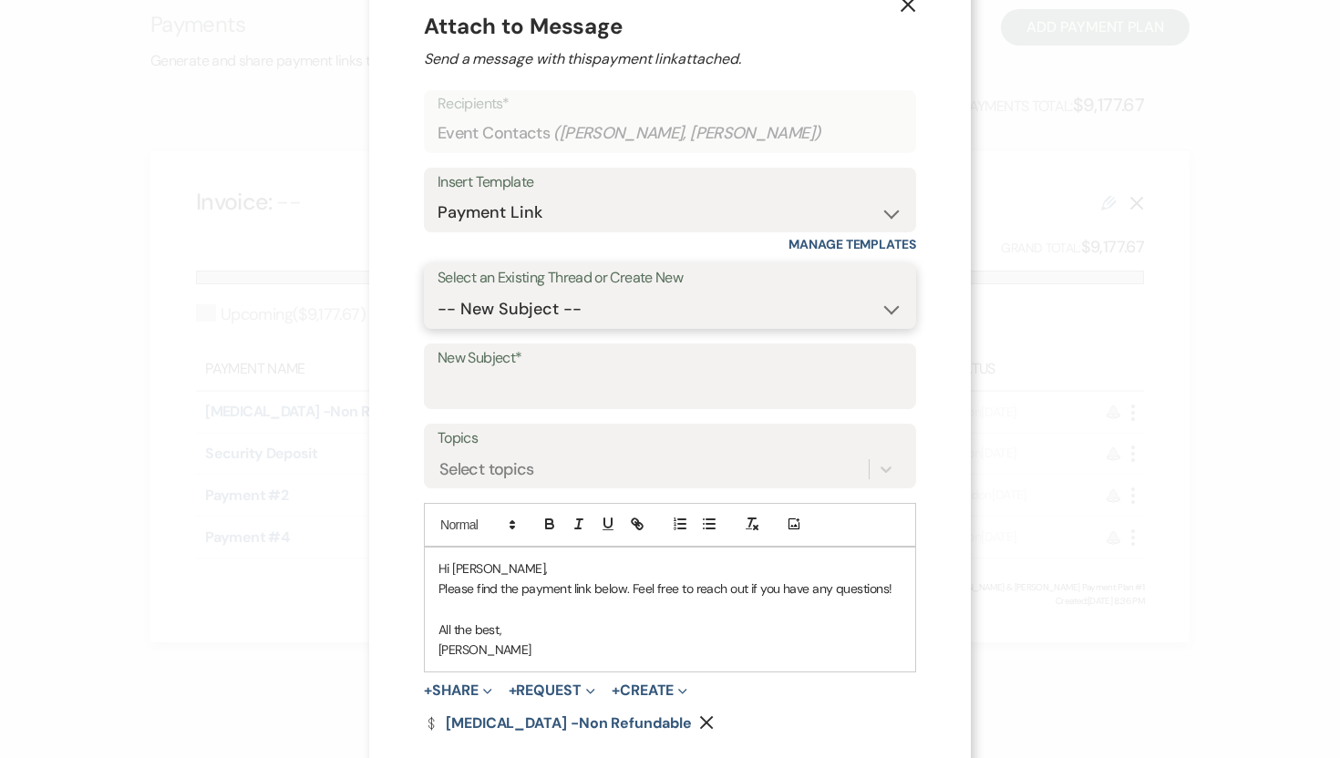
click at [882, 305] on select "-- New Subject -- Wedding Contract: Hideaway at Xanadu Island Resort Tour Reque…" at bounding box center [669, 310] width 465 height 36
click at [831, 393] on input "New Subject*" at bounding box center [669, 390] width 465 height 36
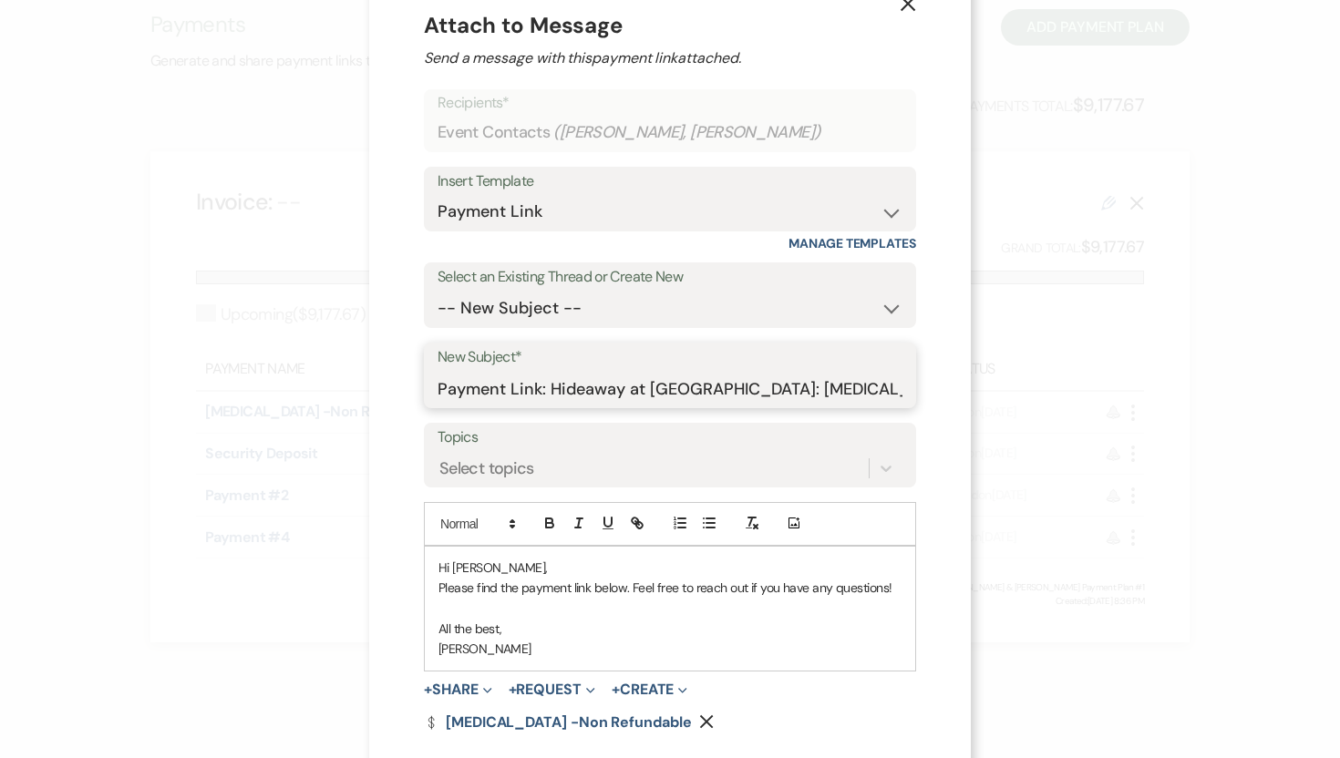
scroll to position [139, 0]
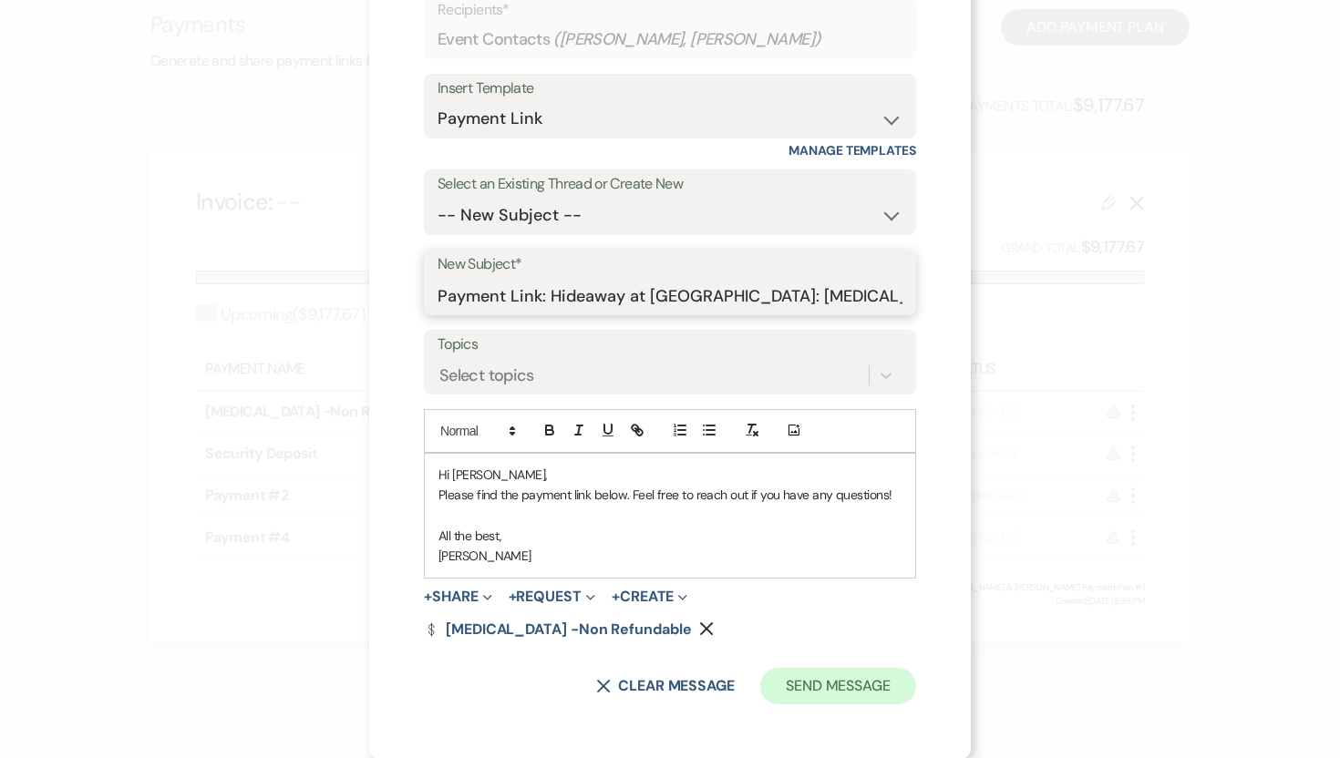
type input "Payment Link: Hideaway at Xanadu Island: Retainer"
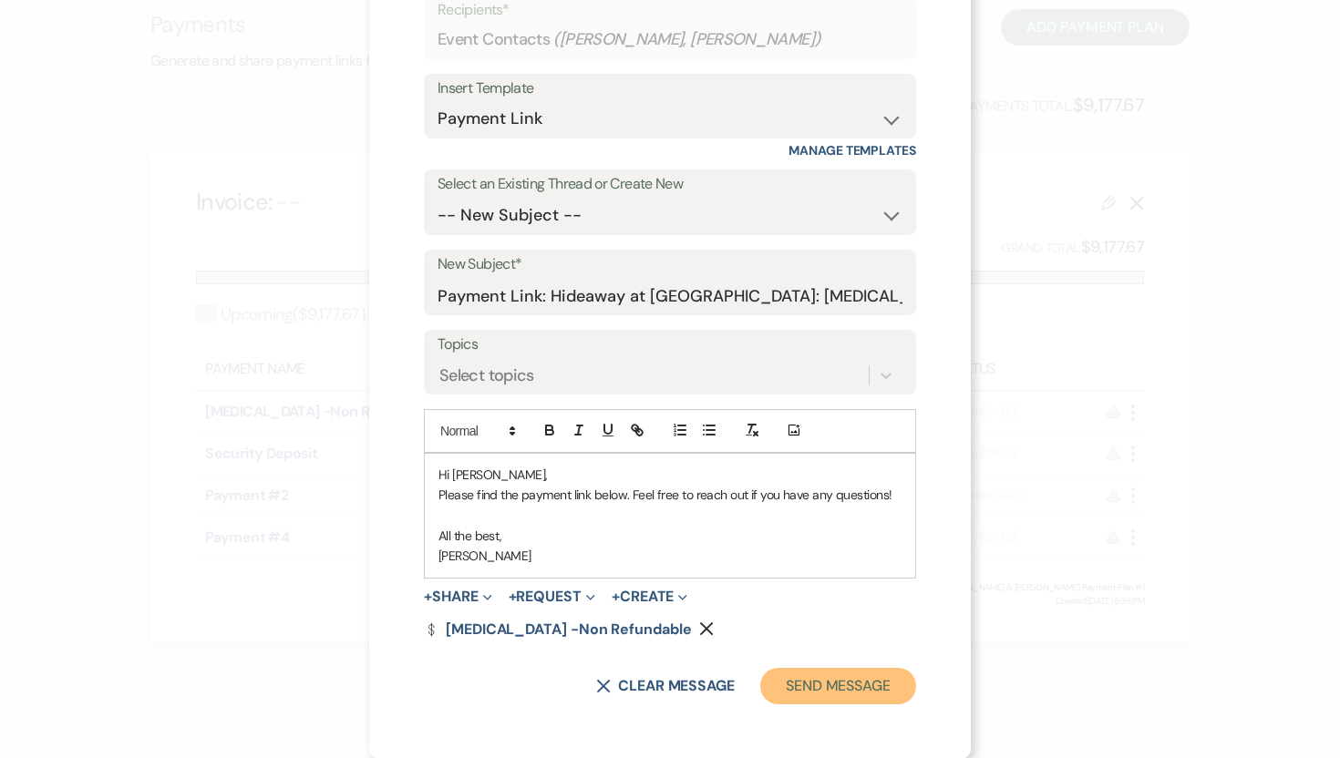
click at [838, 686] on button "Send Message" at bounding box center [838, 686] width 156 height 36
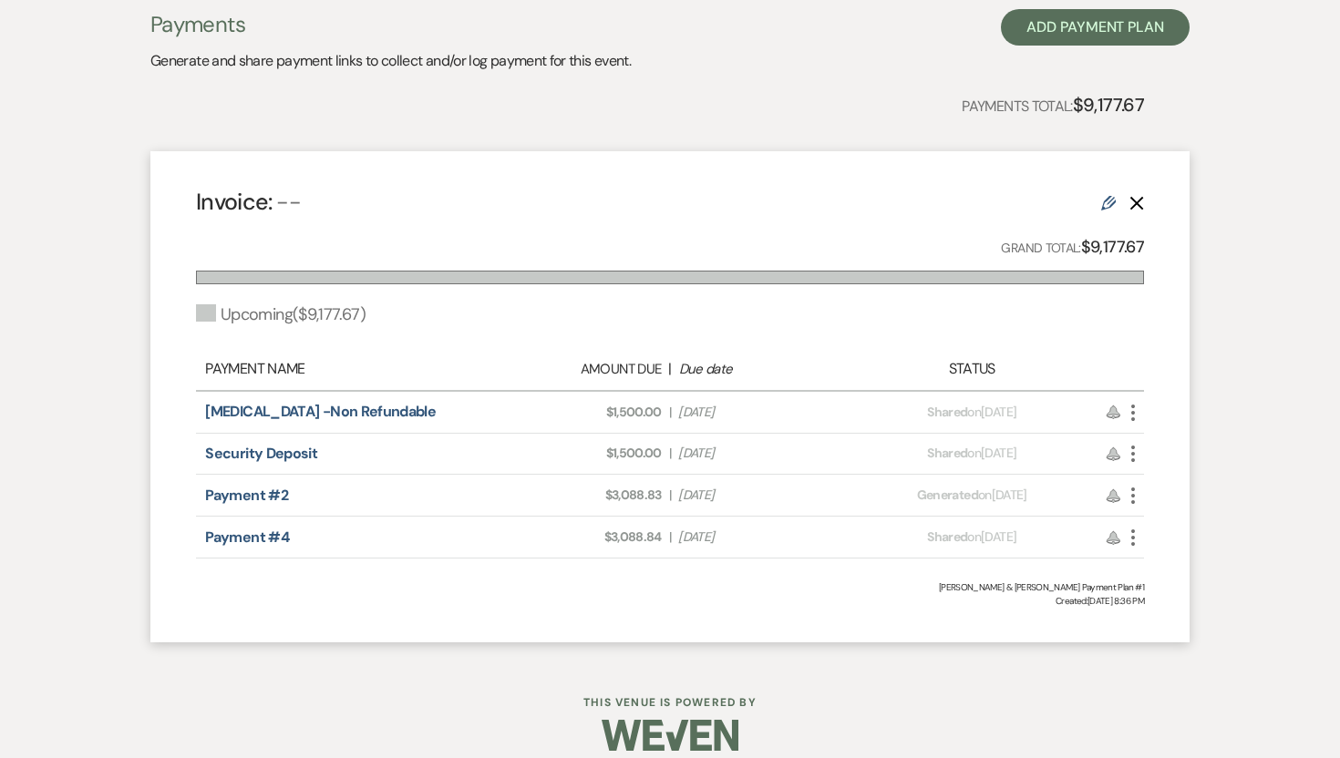
click at [1131, 453] on use "button" at bounding box center [1133, 454] width 4 height 16
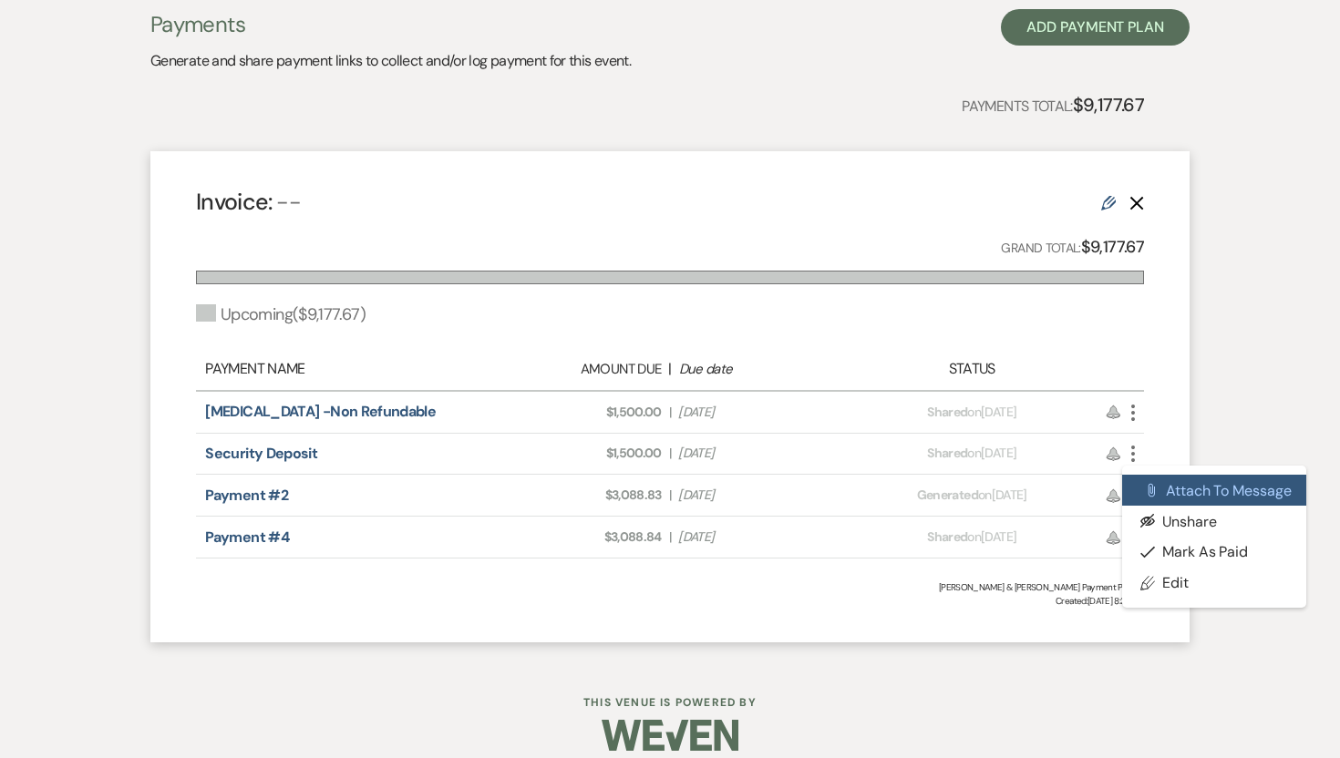
click at [1173, 493] on button "Attach File Attach to Message" at bounding box center [1214, 490] width 184 height 31
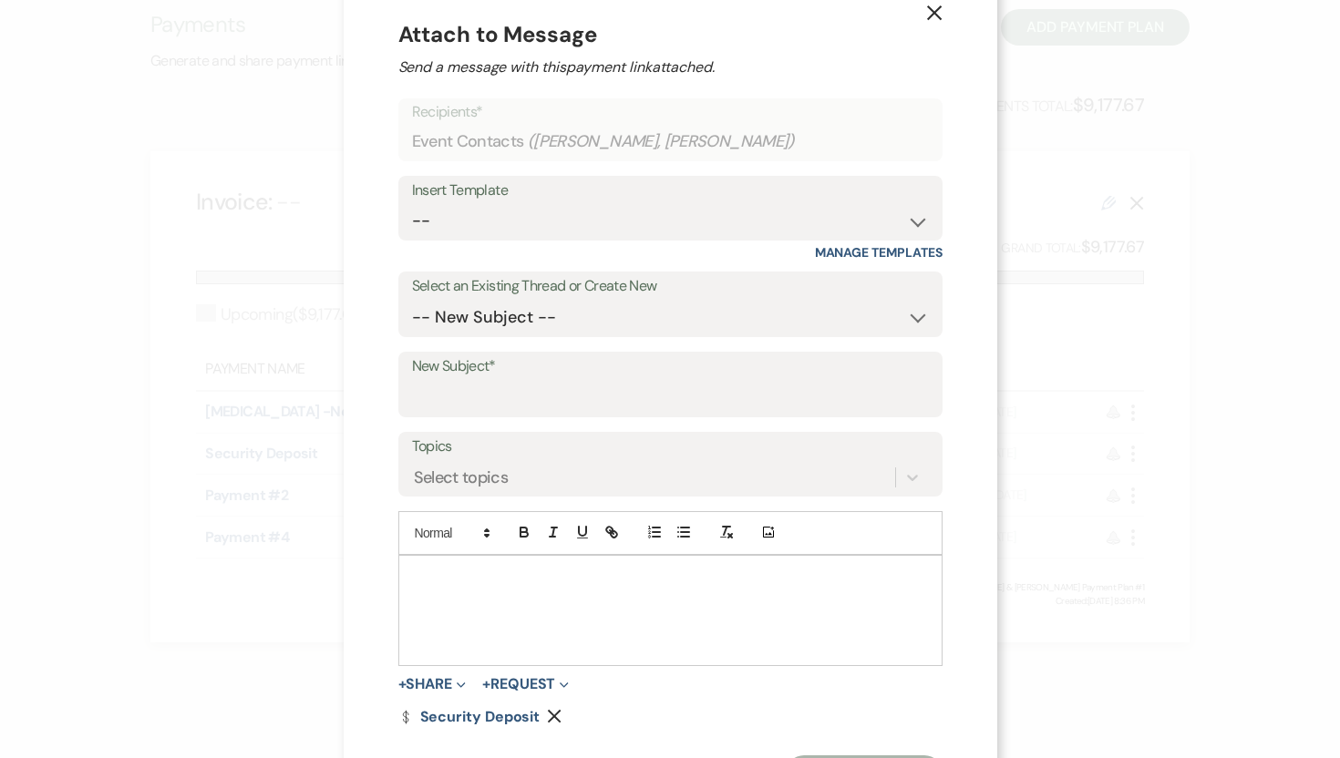
scroll to position [45, 0]
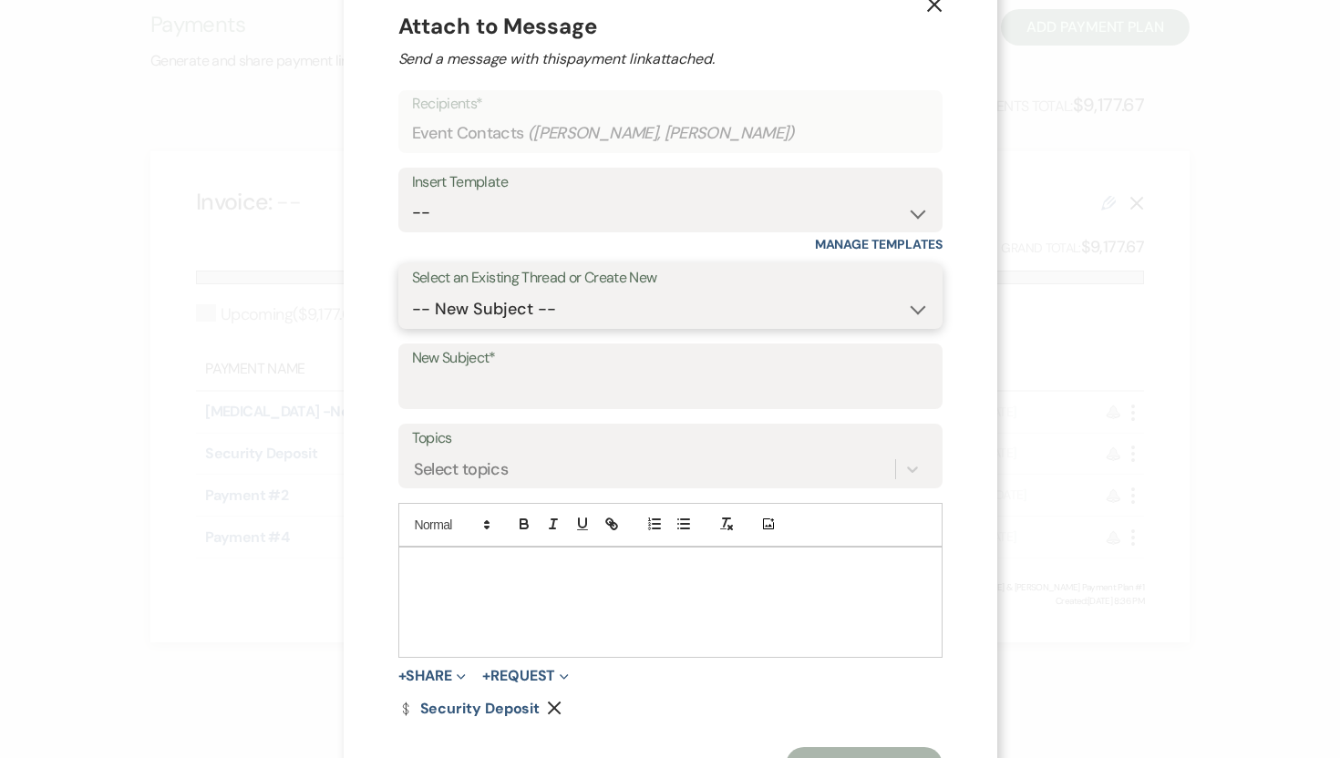
click at [592, 299] on select "-- New Subject -- Payment Link: Hideaway at Xanadu Island: Retainer Wedding Con…" at bounding box center [670, 310] width 517 height 36
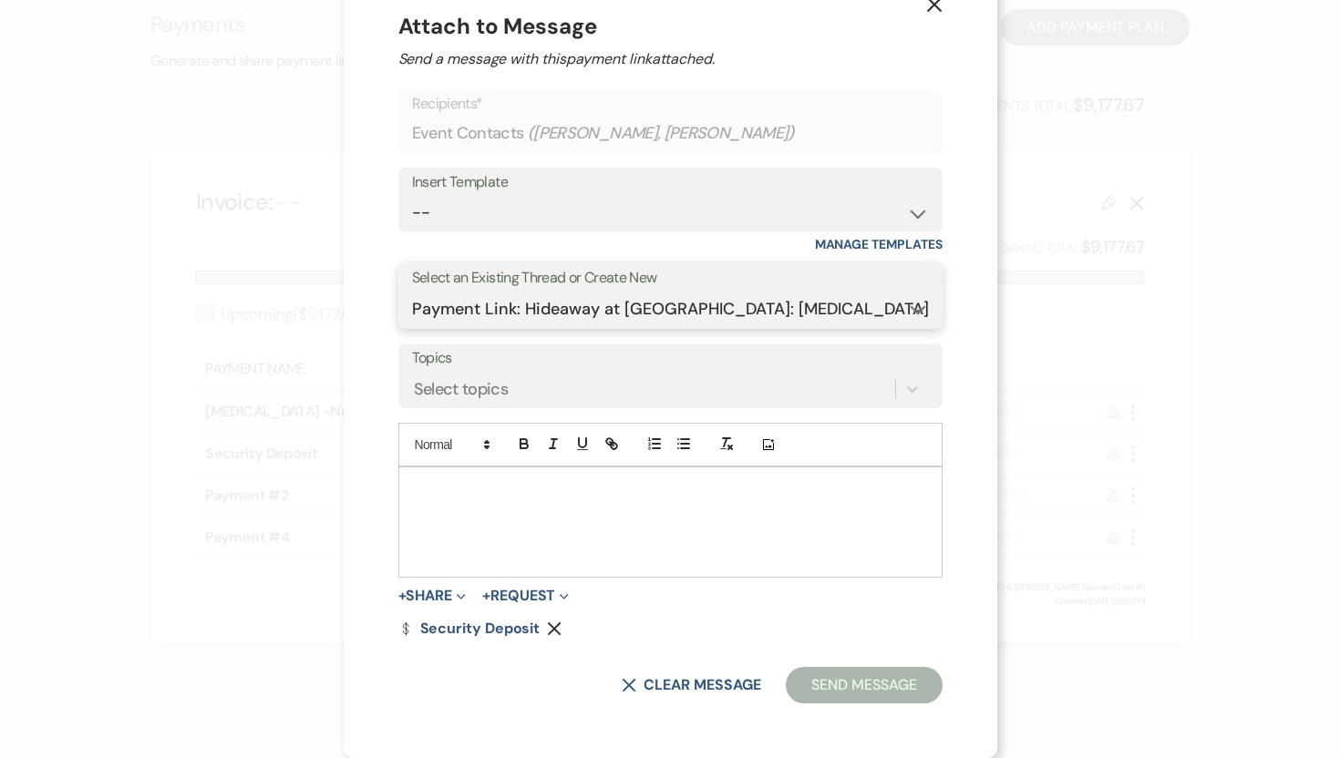
scroll to position [44, 0]
click at [831, 307] on select "-- New Subject -- Payment Link: Hideaway at Xanadu Island: Retainer Wedding Con…" at bounding box center [670, 311] width 517 height 36
select select "-1"
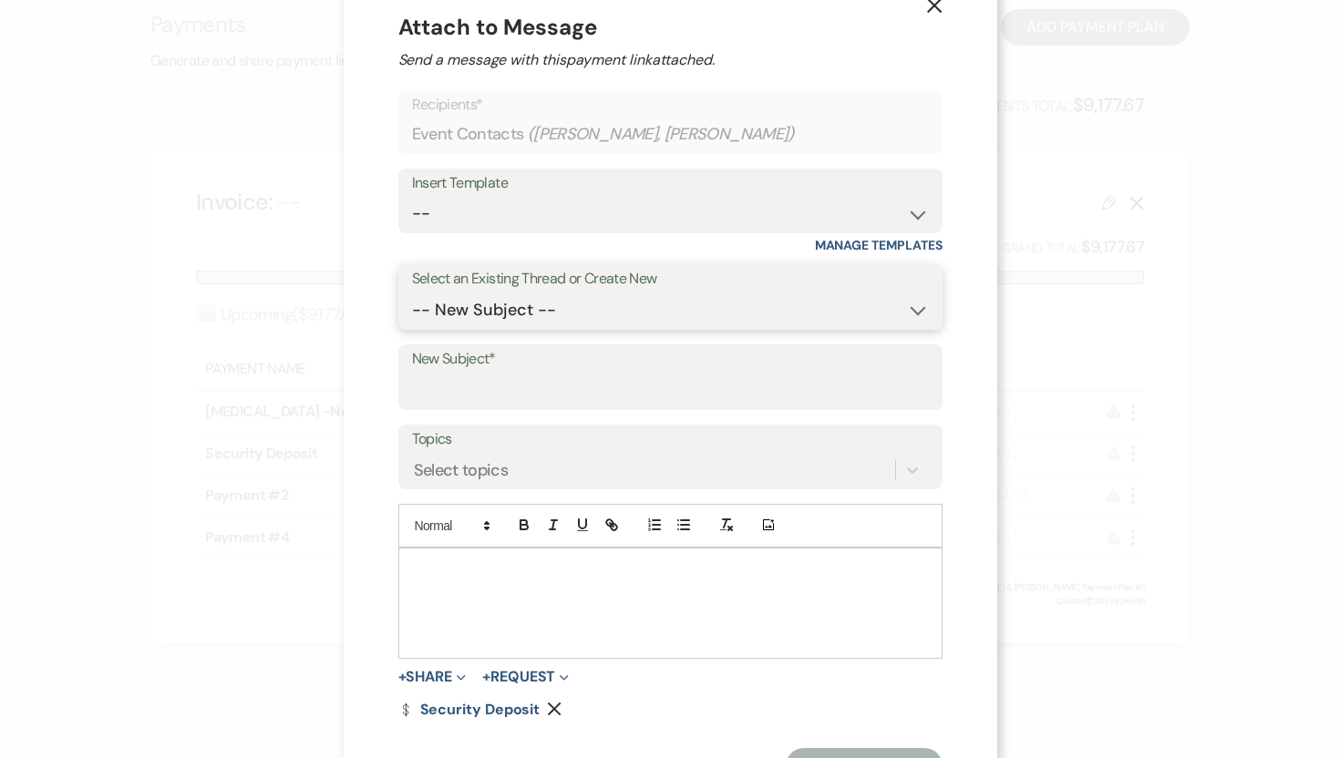
scroll to position [45, 0]
click at [638, 385] on input "New Subject*" at bounding box center [670, 390] width 517 height 36
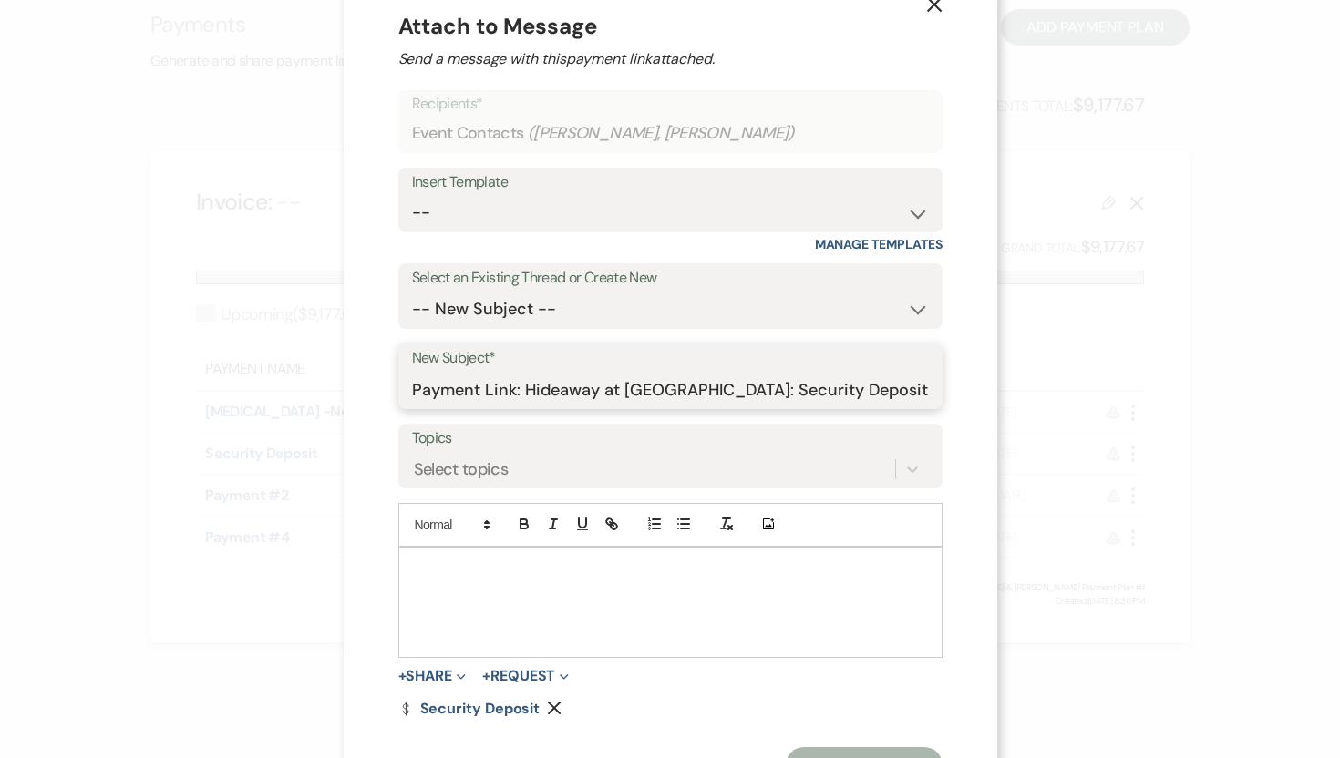
type input "Payment Link: Hideaway at Xanadu Island: Security Deposit"
click at [488, 561] on p at bounding box center [670, 569] width 515 height 20
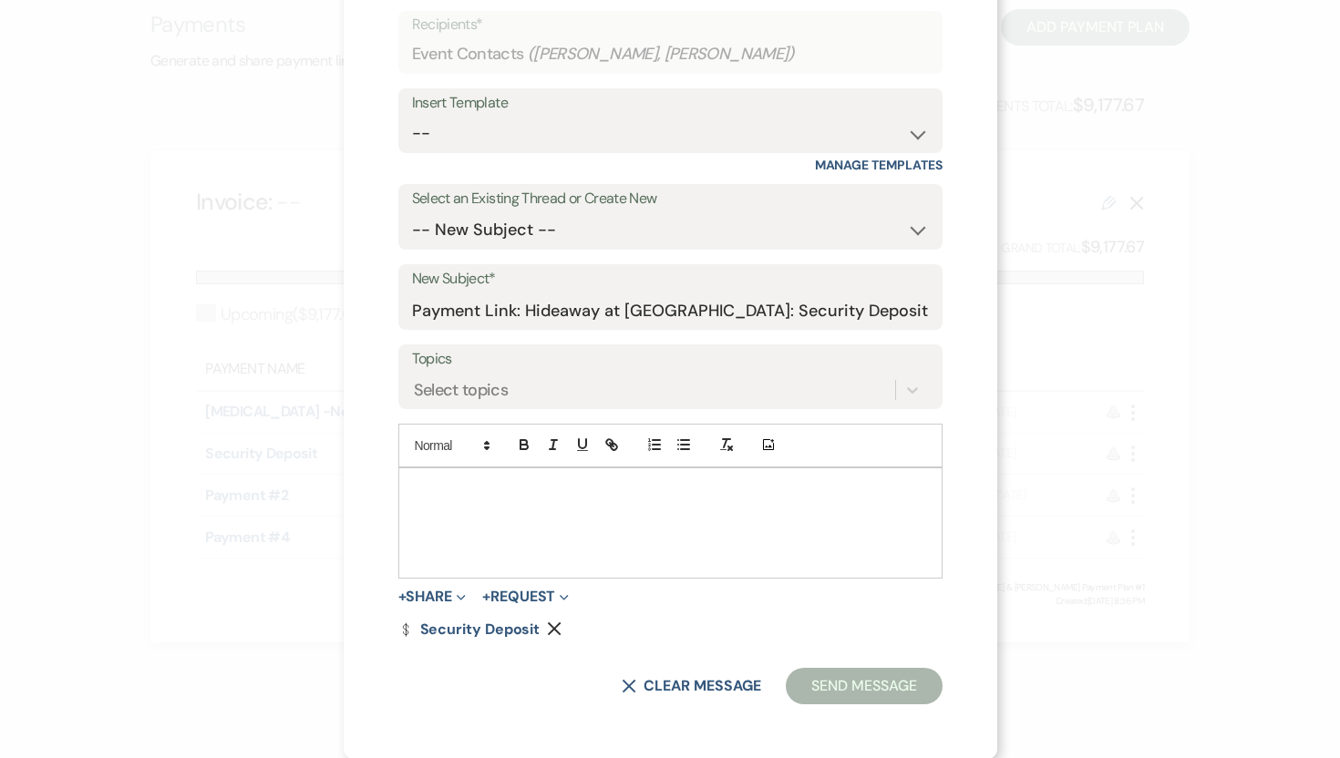
click at [529, 487] on p at bounding box center [670, 489] width 515 height 20
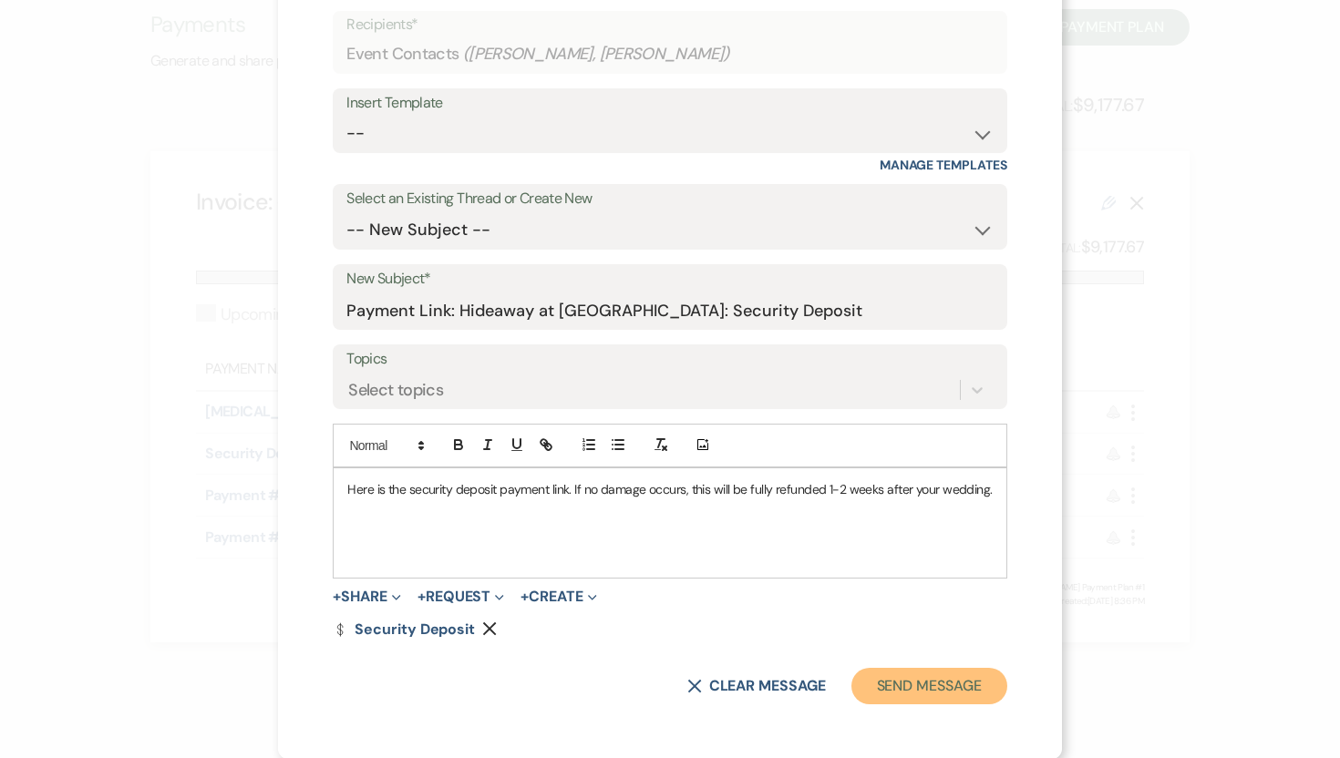
click at [947, 695] on button "Send Message" at bounding box center [929, 686] width 156 height 36
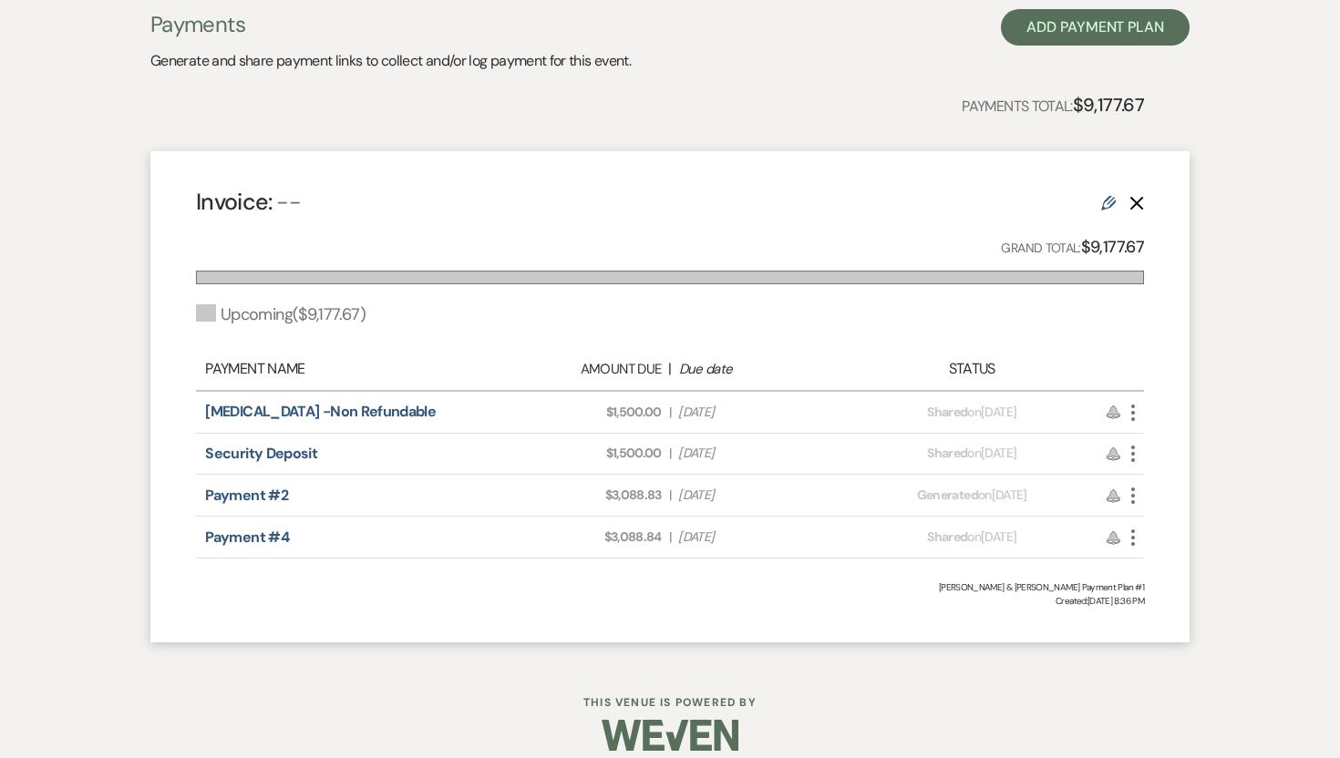
scroll to position [0, 0]
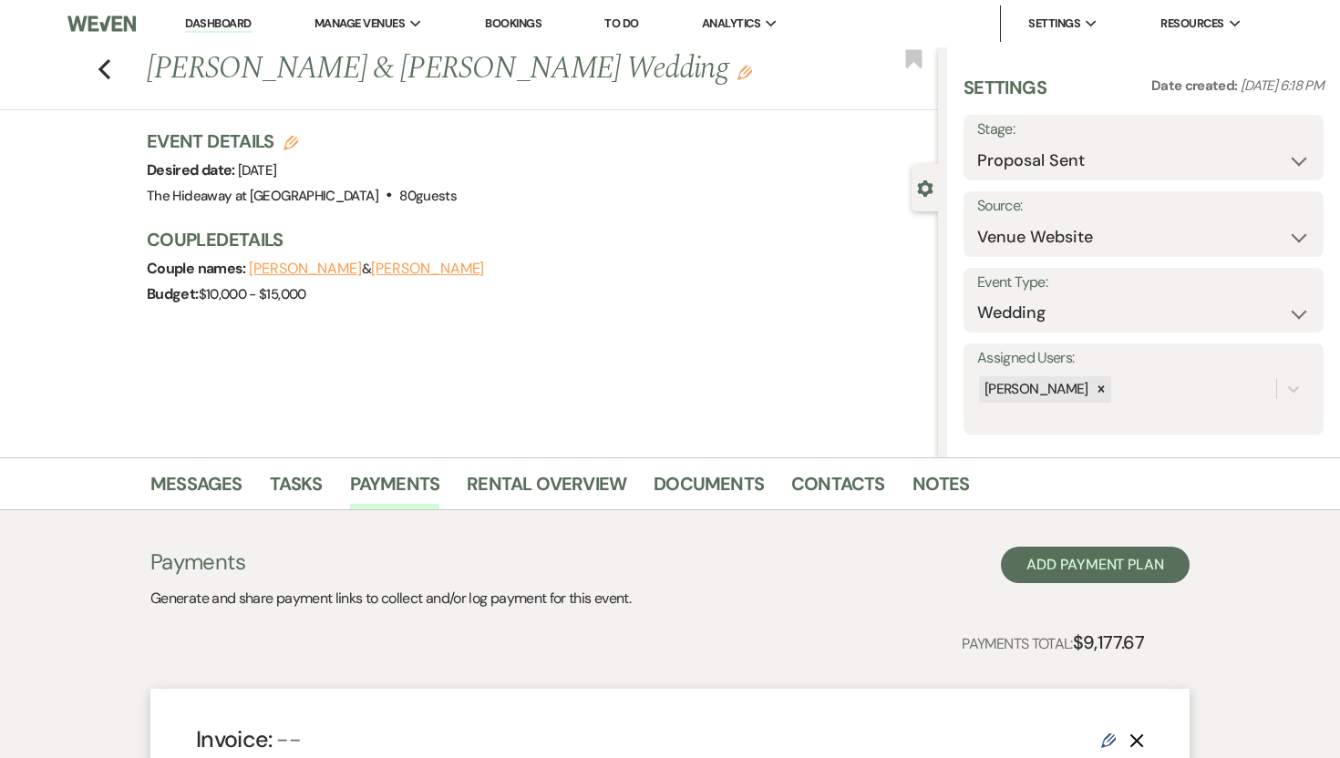
click at [231, 17] on link "Dashboard" at bounding box center [218, 23] width 66 height 17
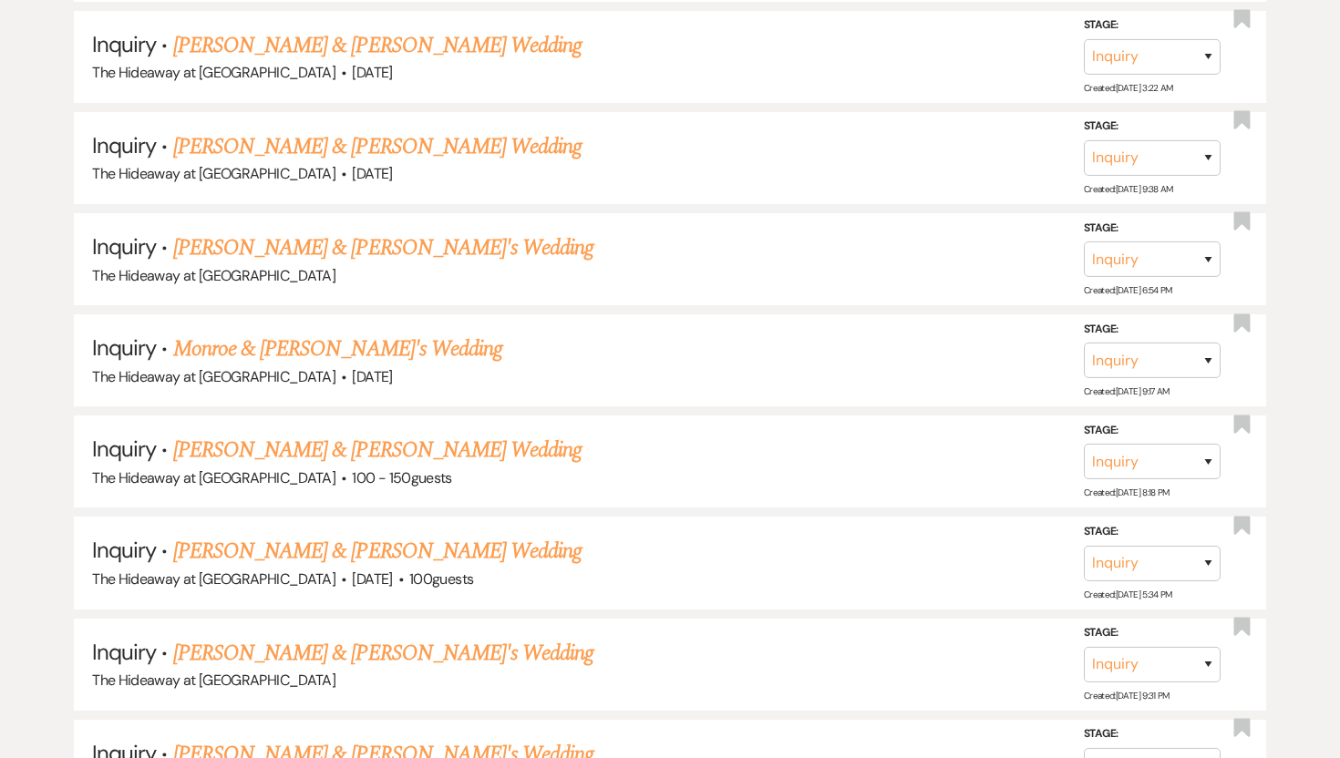
scroll to position [2266, 0]
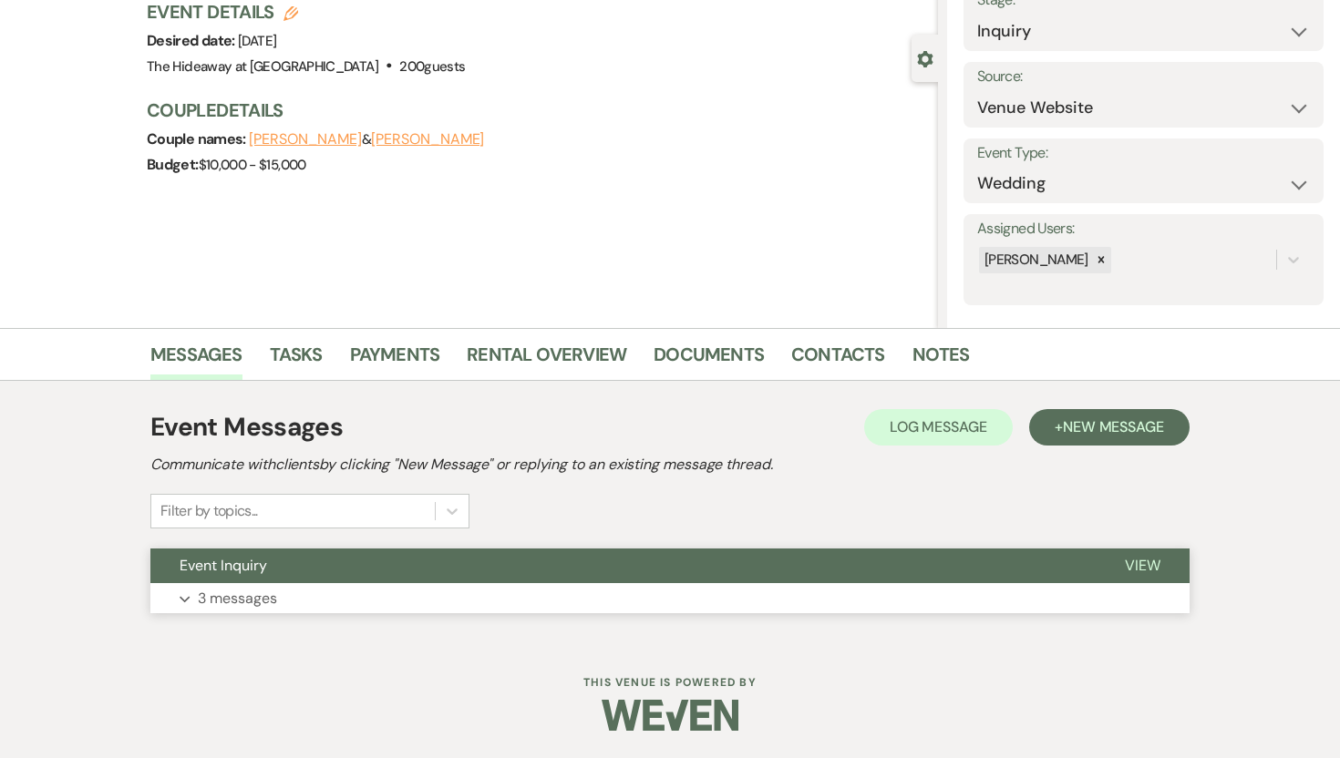
click at [252, 604] on p "3 messages" at bounding box center [237, 599] width 79 height 24
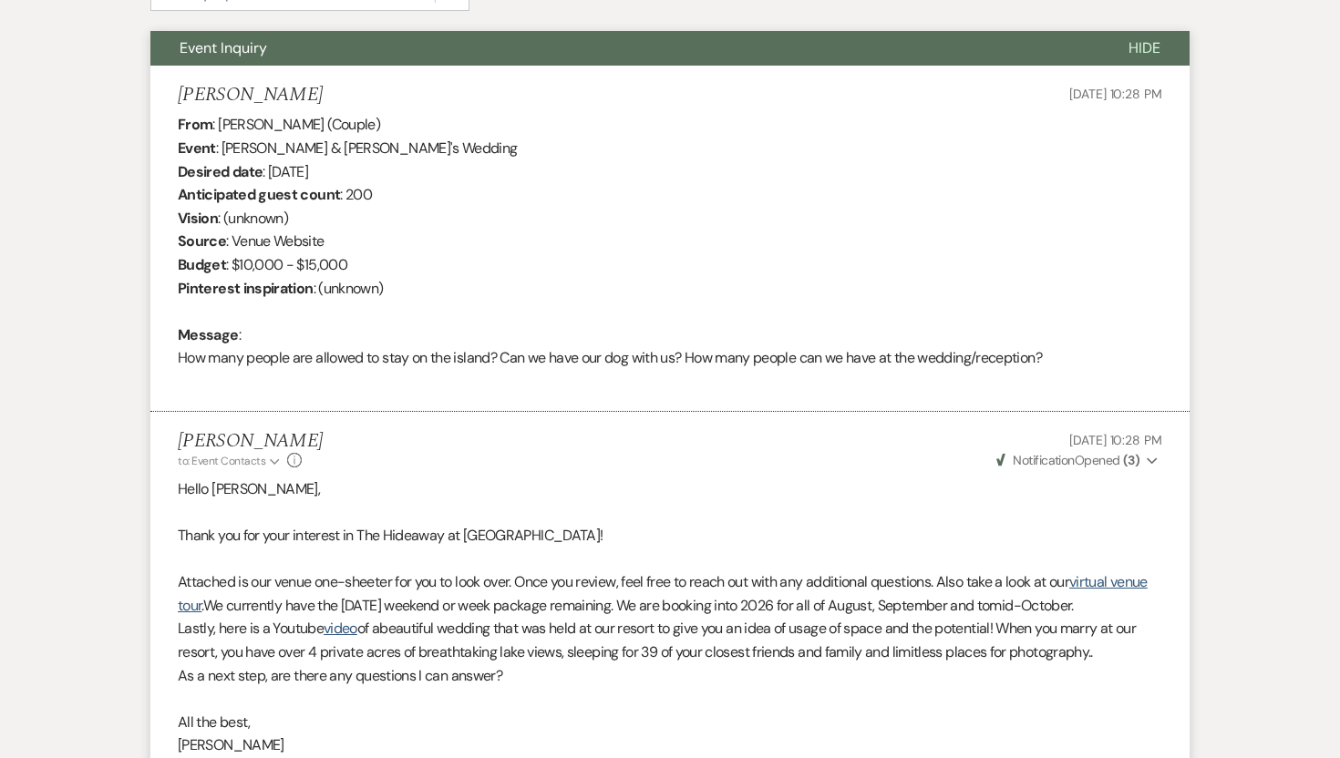
scroll to position [644, 0]
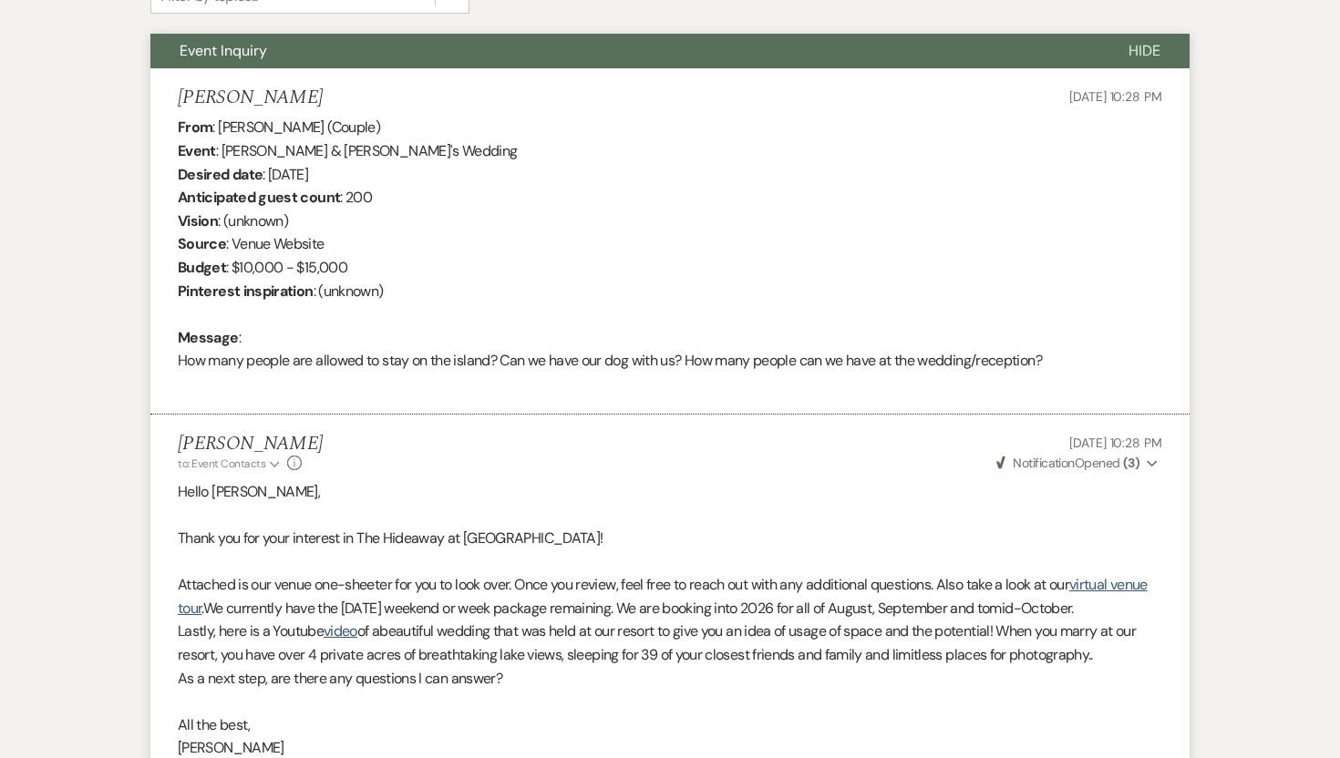
click at [468, 392] on div "From : Erika (Couple) Event : Aaron & Erika's Wedding Desired date : October 3r…" at bounding box center [670, 256] width 984 height 280
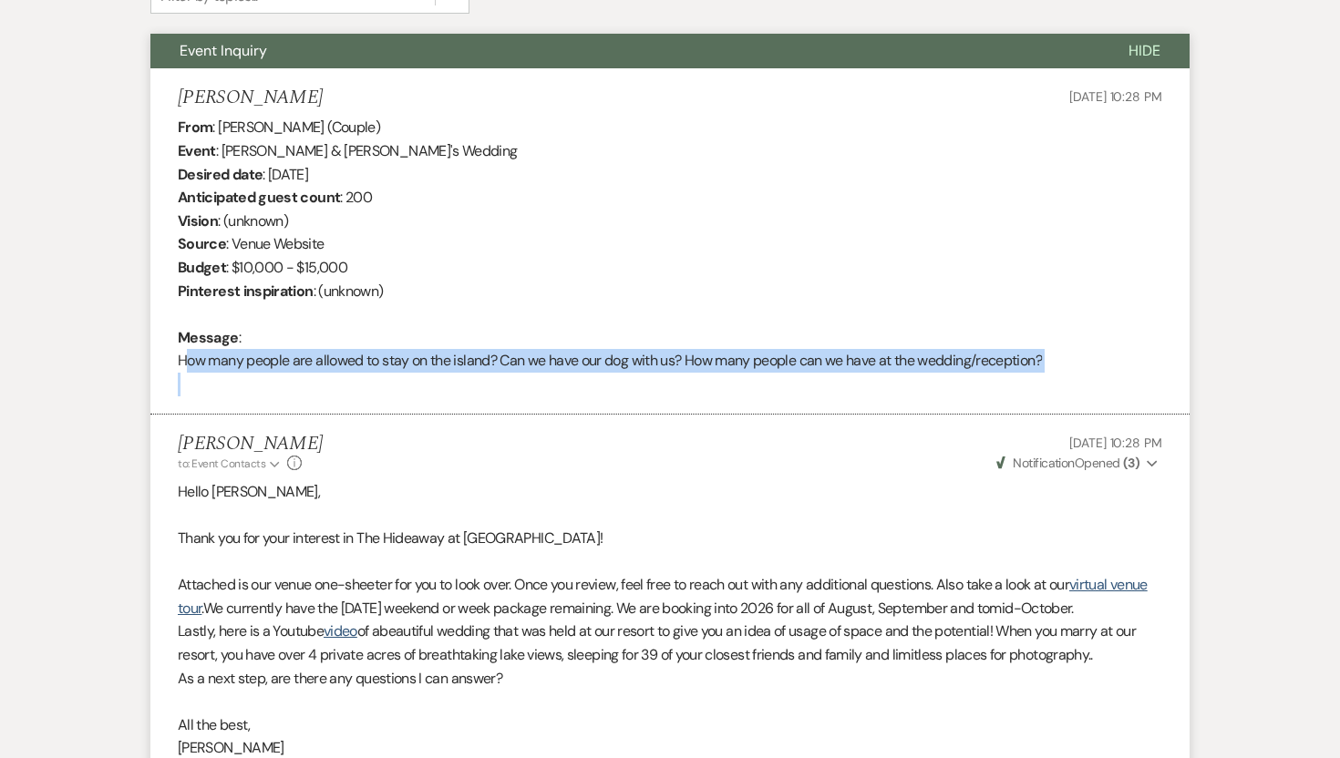
drag, startPoint x: 174, startPoint y: 355, endPoint x: 534, endPoint y: 414, distance: 364.7
click at [534, 414] on ul "Erika Sep 15, 2025, 10:28 PM From : Erika (Couple) Event : Aaron & Erika's Wedd…" at bounding box center [669, 661] width 1039 height 1187
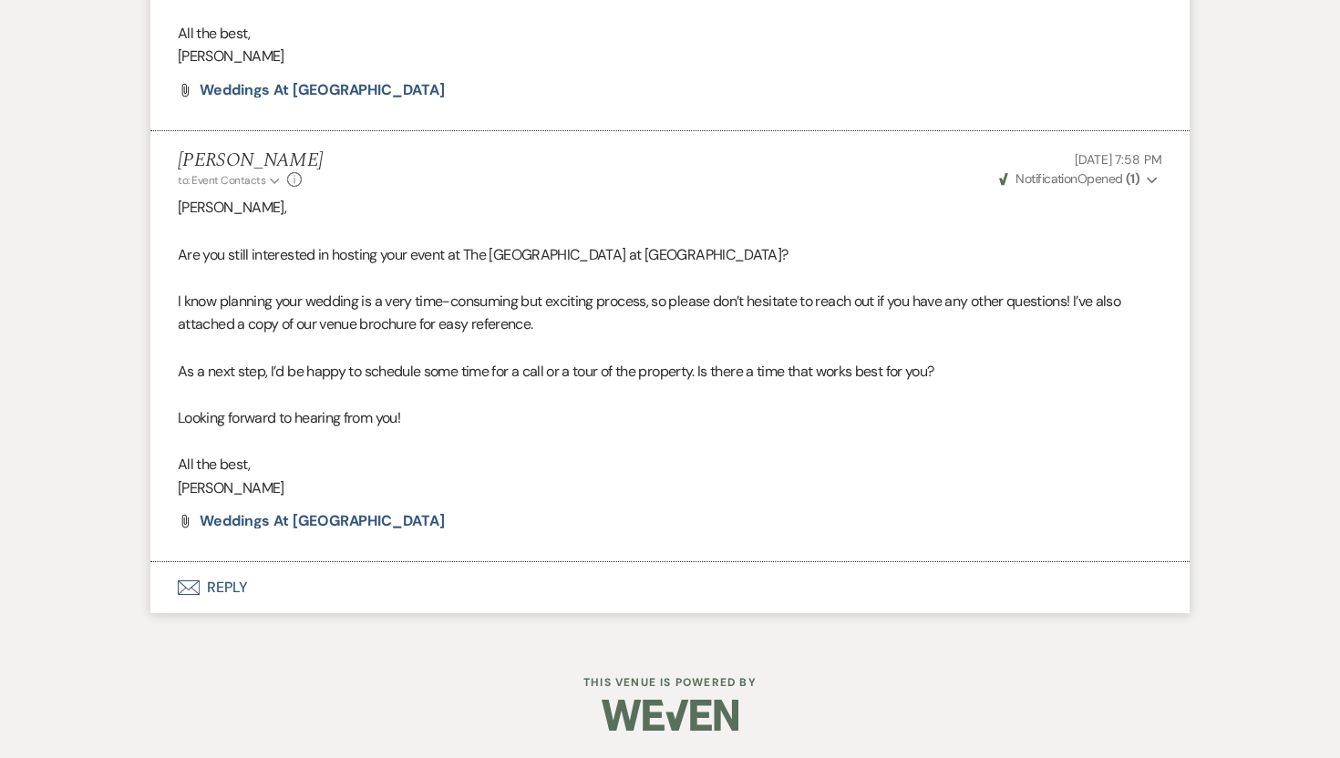
scroll to position [1359, 0]
click at [226, 586] on button "Envelope Reply" at bounding box center [669, 587] width 1039 height 51
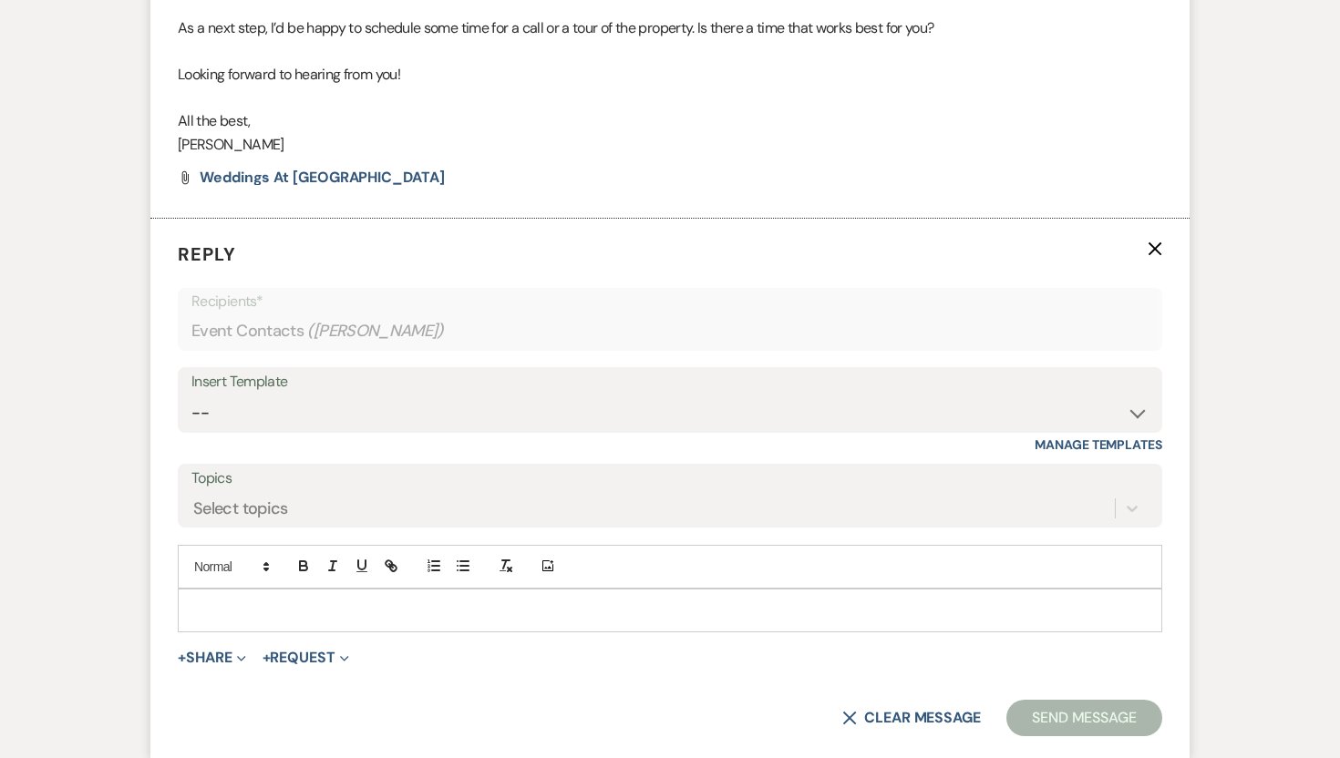
scroll to position [1869, 0]
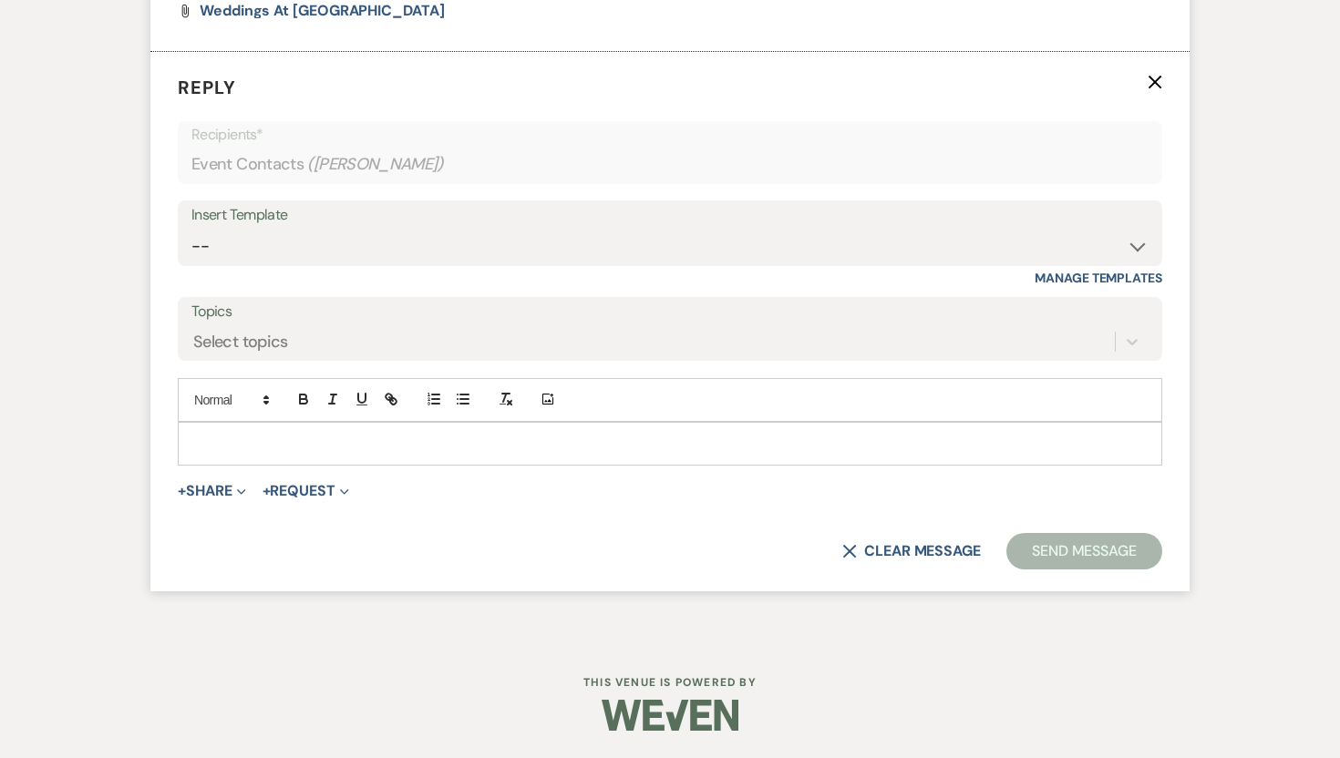
click at [238, 427] on div at bounding box center [670, 444] width 982 height 42
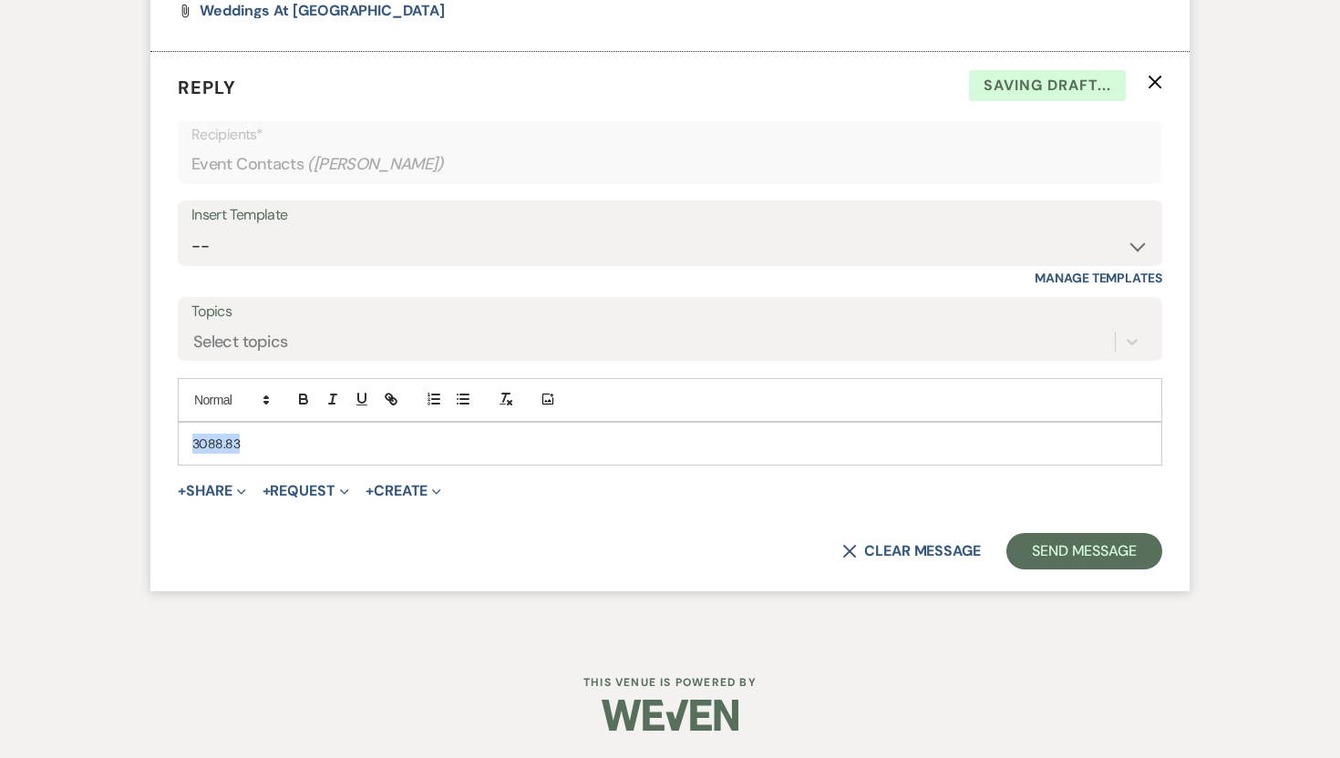
drag, startPoint x: 247, startPoint y: 443, endPoint x: 159, endPoint y: 437, distance: 87.7
click at [161, 437] on form "Reply X Saving draft... Recipients* Event Contacts ( Erika ) Insert Template --…" at bounding box center [669, 322] width 1039 height 540
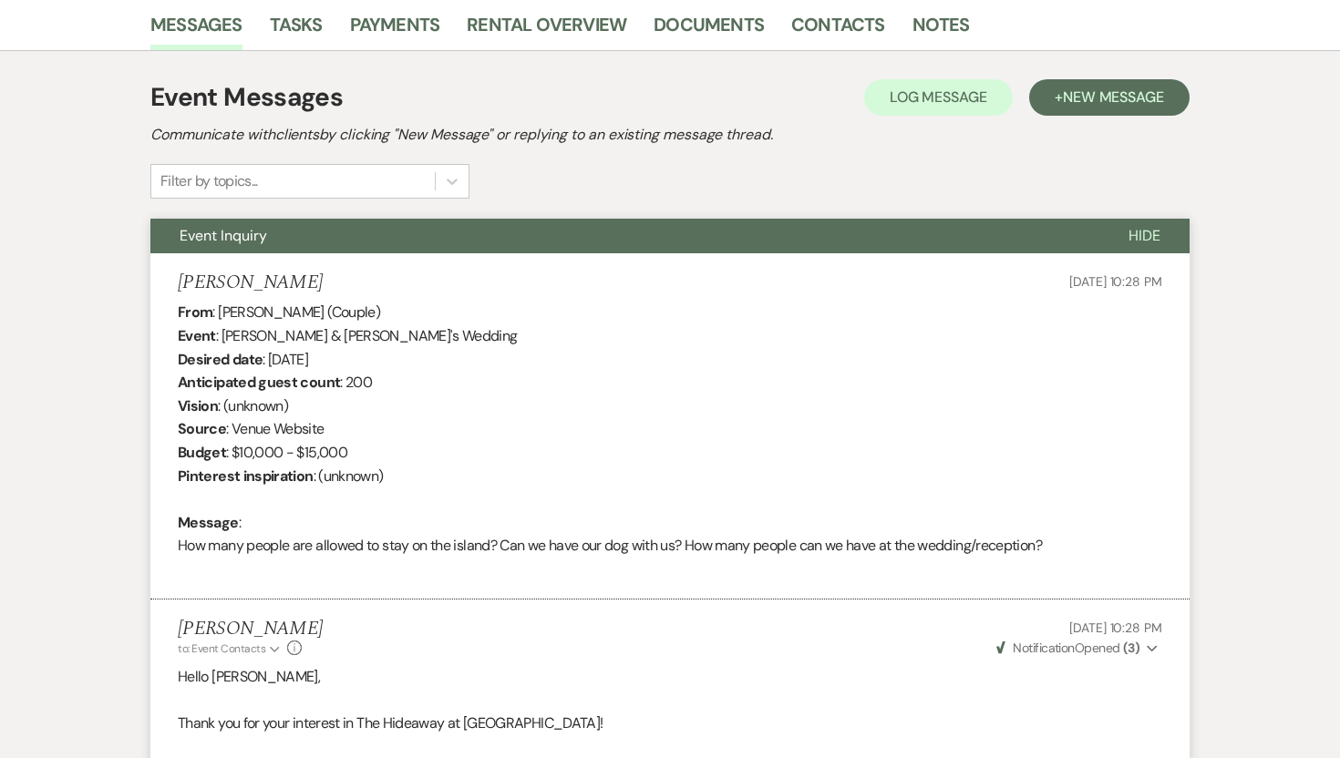
scroll to position [457, 0]
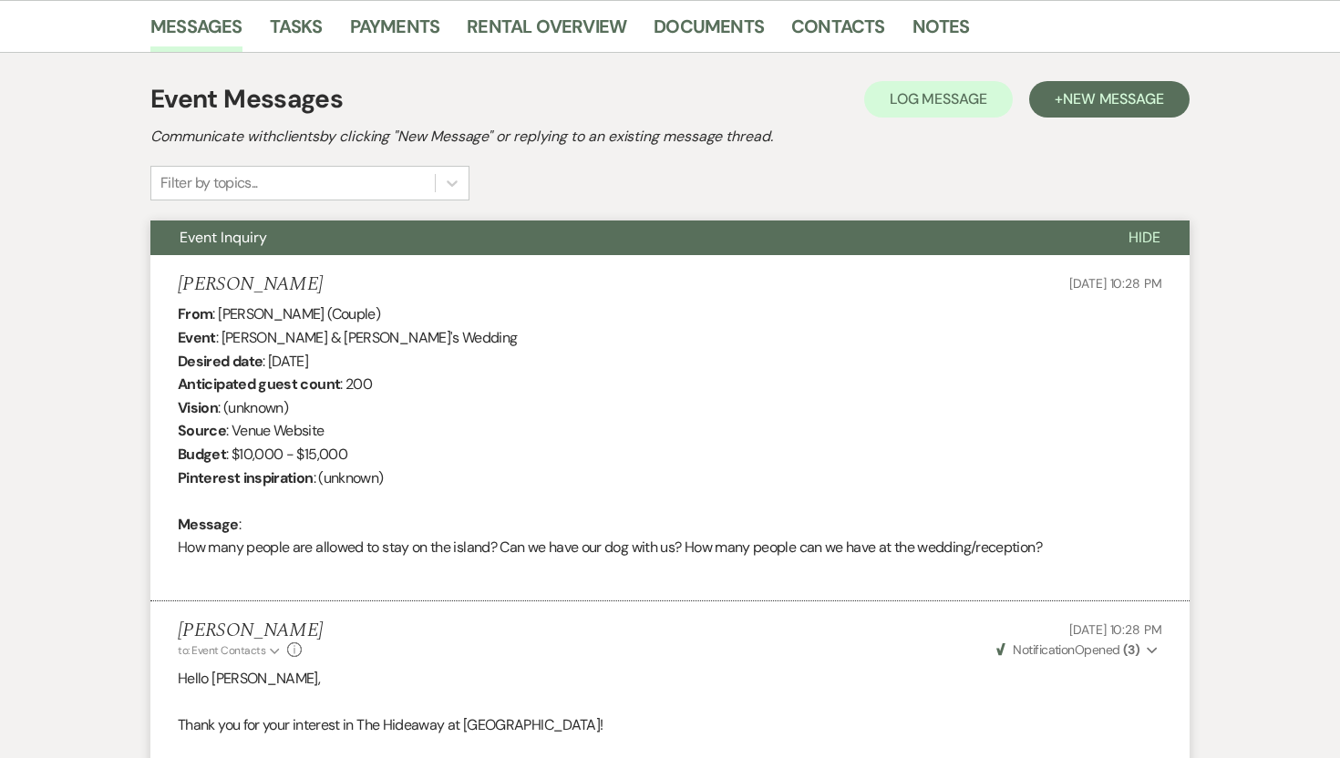
click at [175, 548] on li "Erika Sep 15, 2025, 10:28 PM From : Erika (Couple) Event : Aaron & Erika's Wedd…" at bounding box center [669, 428] width 1039 height 347
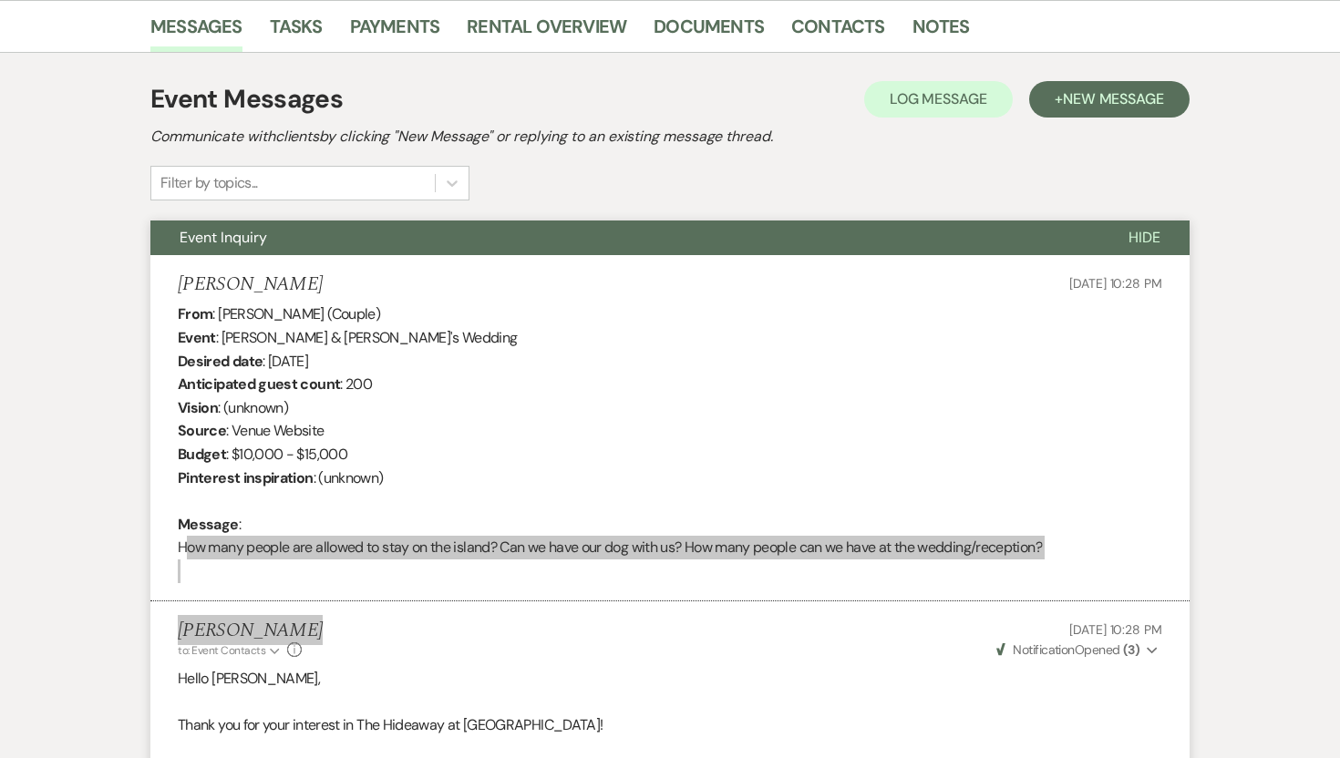
drag, startPoint x: 180, startPoint y: 548, endPoint x: 609, endPoint y: 630, distance: 437.0
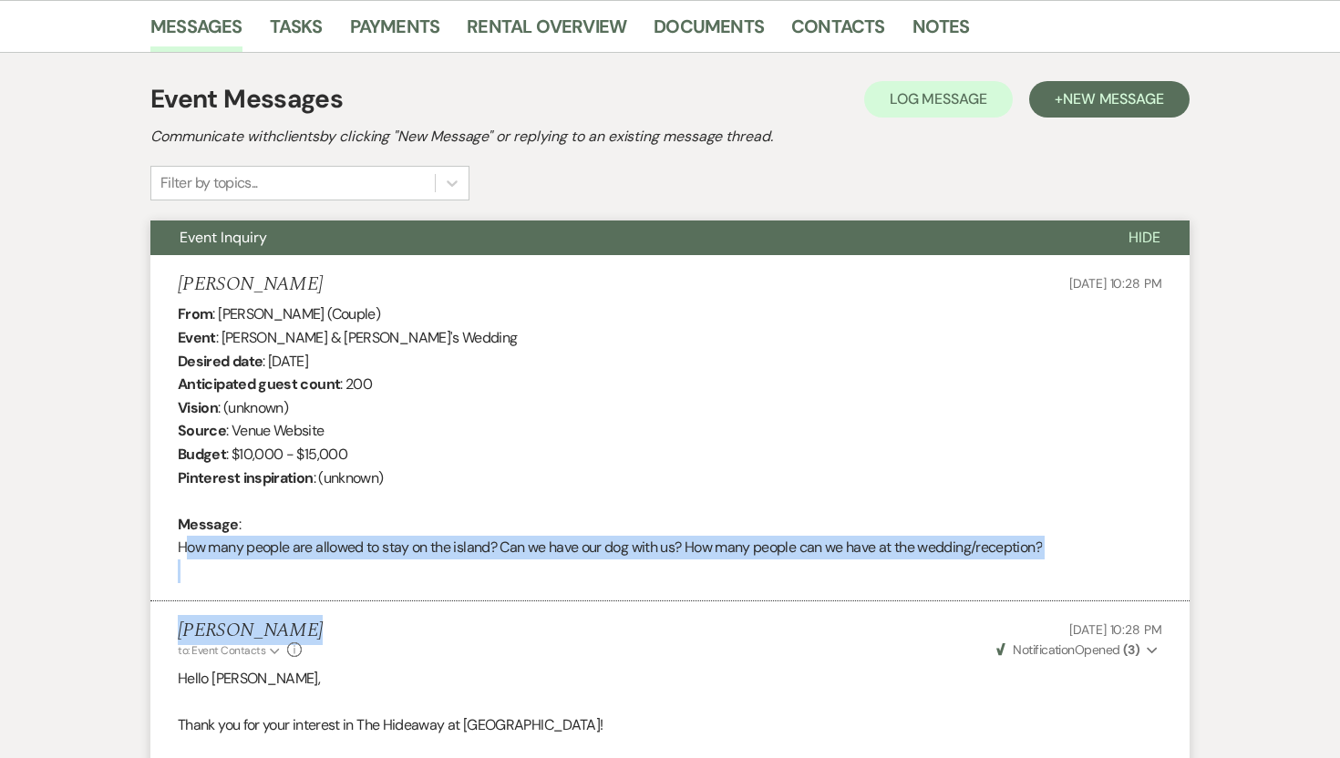
click at [373, 575] on div "From : Erika (Couple) Event : Aaron & Erika's Wedding Desired date : October 3r…" at bounding box center [670, 443] width 984 height 280
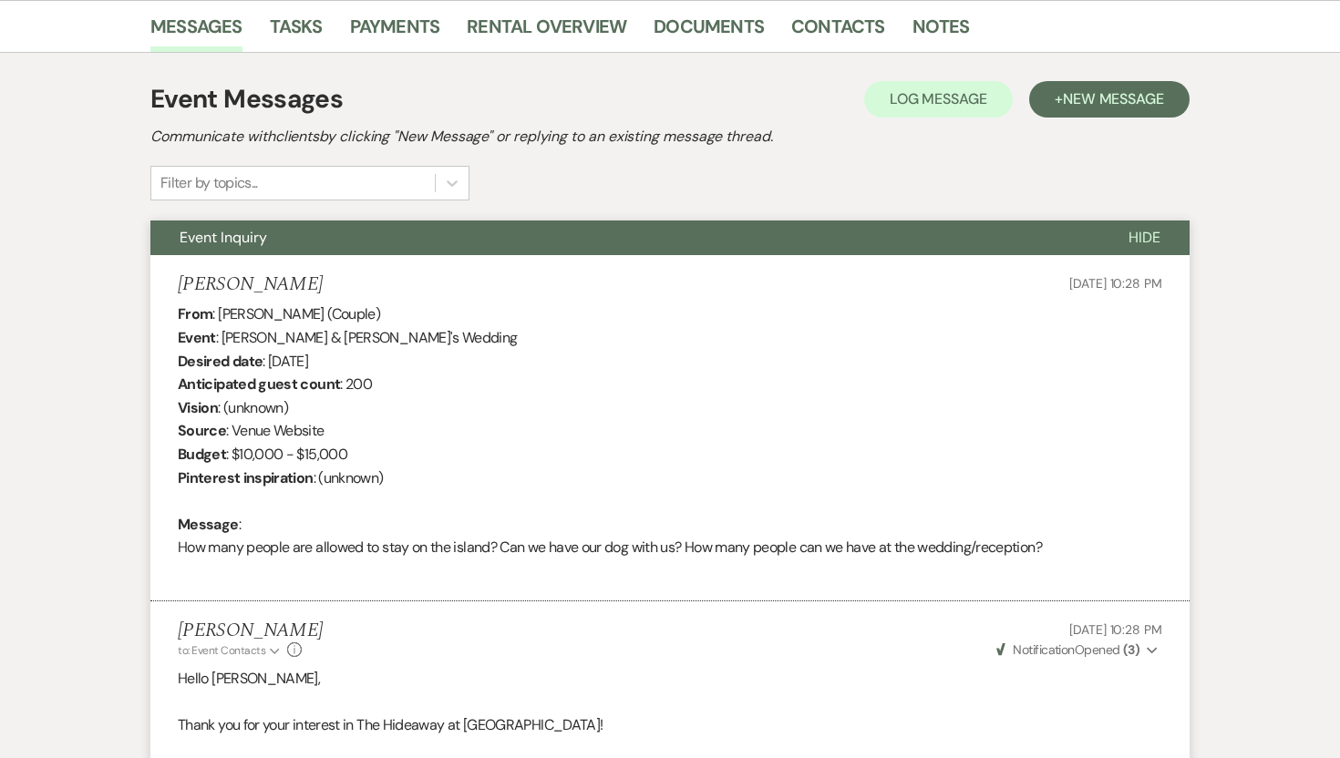
drag, startPoint x: 177, startPoint y: 546, endPoint x: 1067, endPoint y: 546, distance: 890.4
click at [1067, 546] on li "Erika Sep 15, 2025, 10:28 PM From : Erika (Couple) Event : Aaron & Erika's Wedd…" at bounding box center [669, 428] width 1039 height 347
copy div "How many people are allowed to stay on the island? Can we have our dog with us?…"
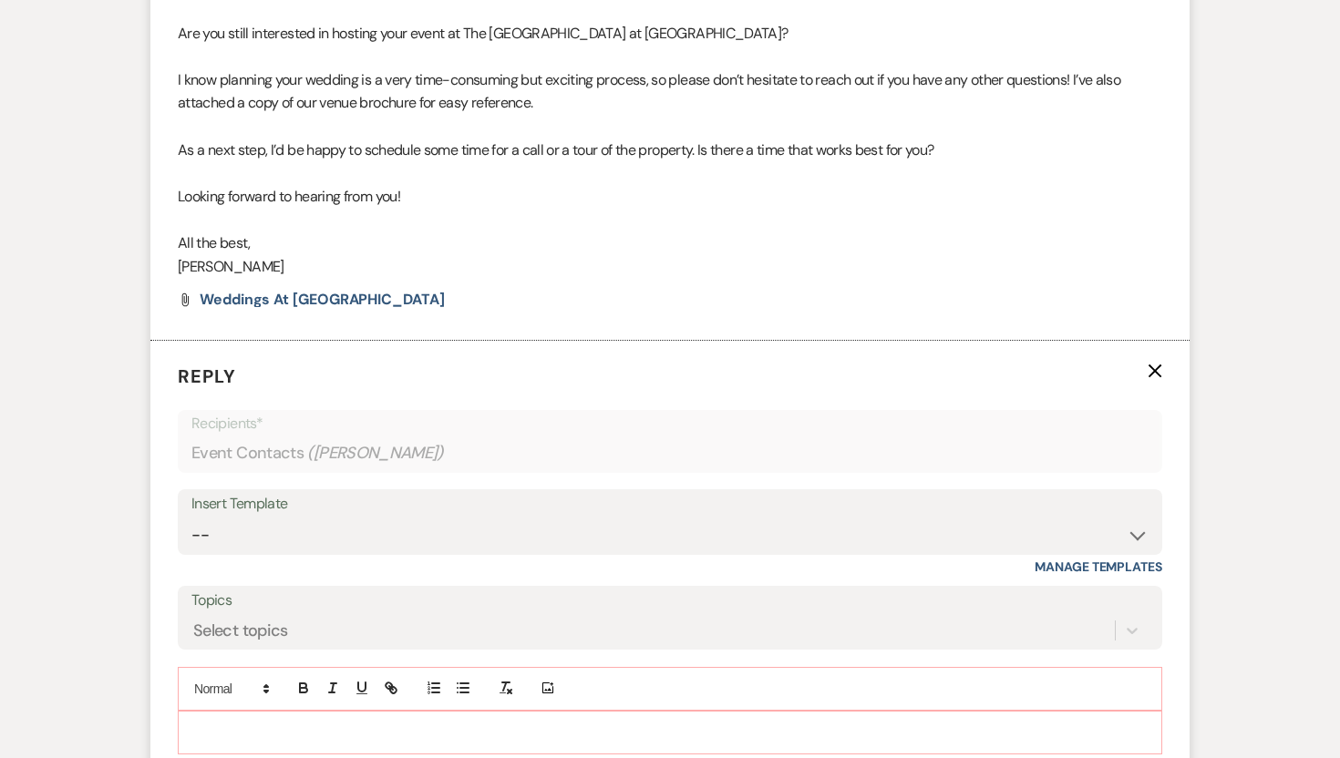
scroll to position [1869, 0]
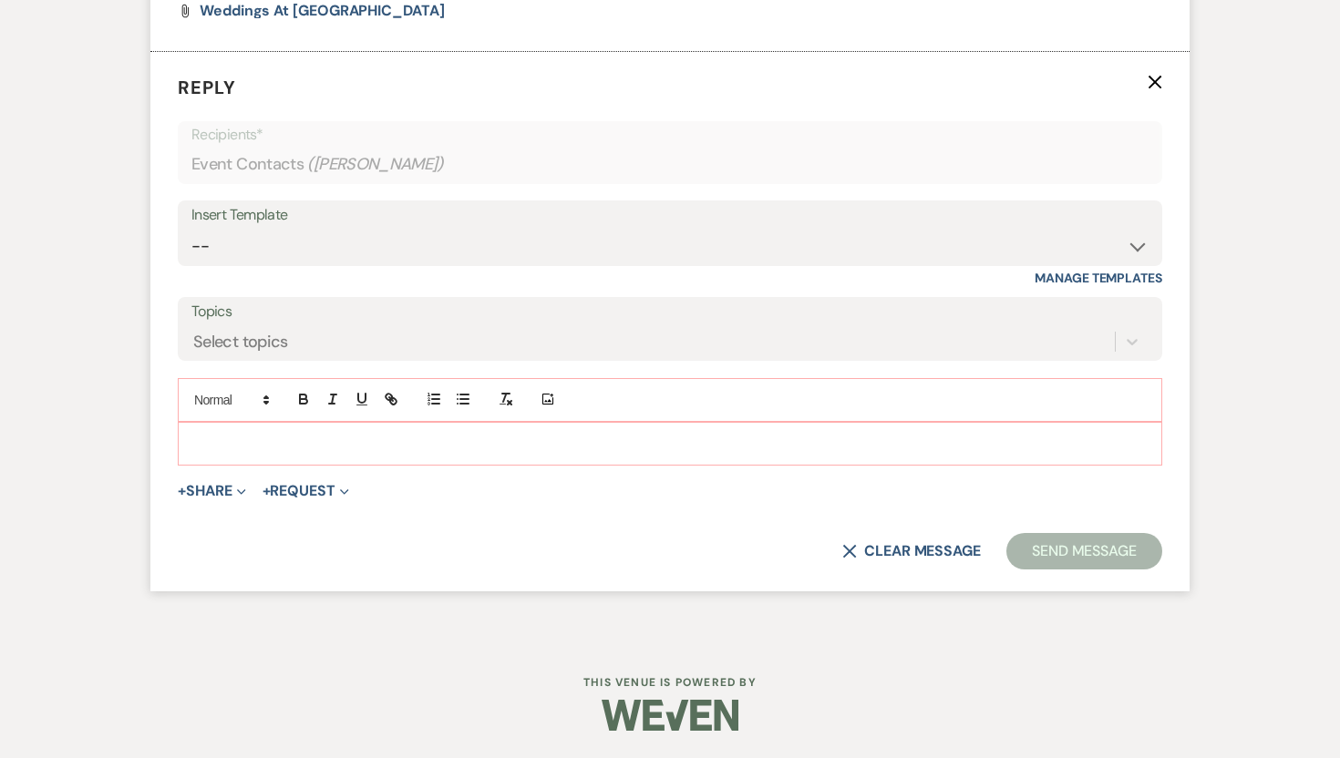
click at [331, 429] on div at bounding box center [670, 444] width 982 height 42
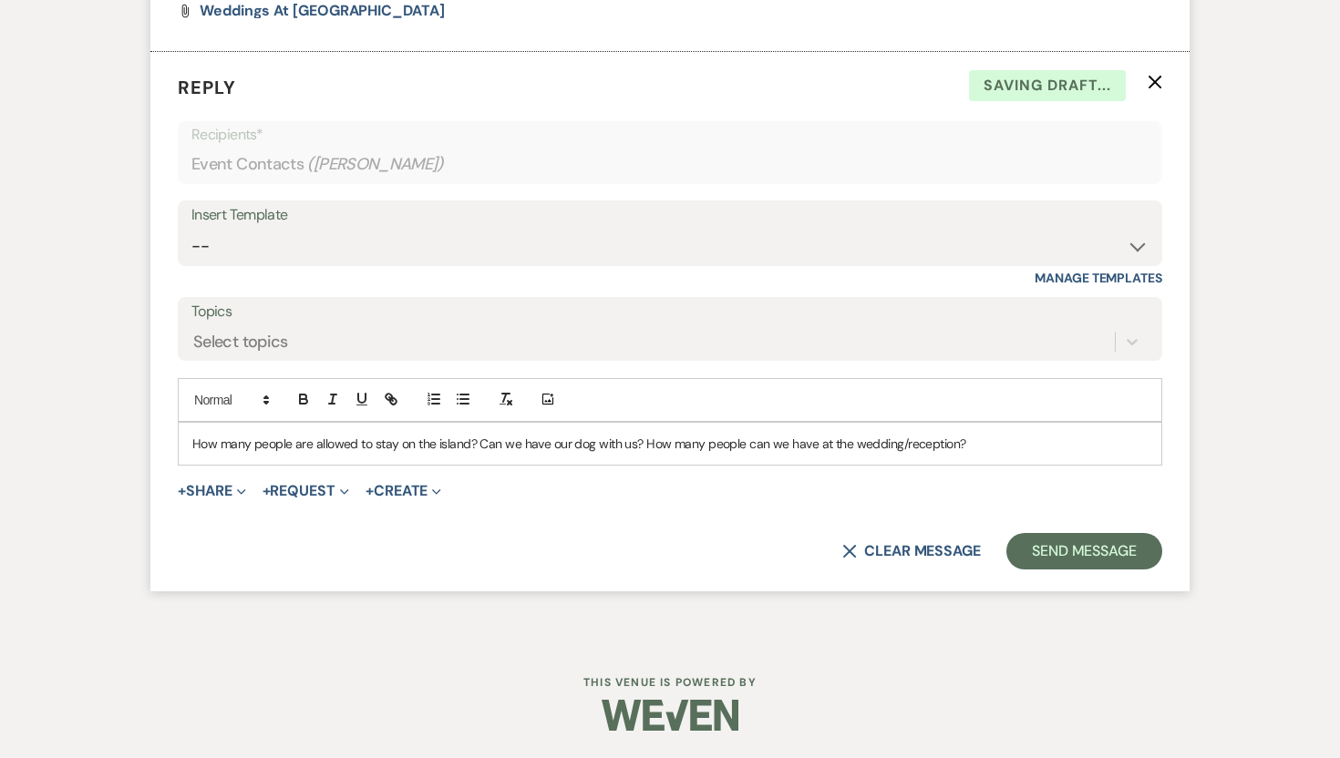
click at [192, 443] on span "How many people are allowed to stay on the island? Can we have our dog with us?…" at bounding box center [579, 444] width 774 height 16
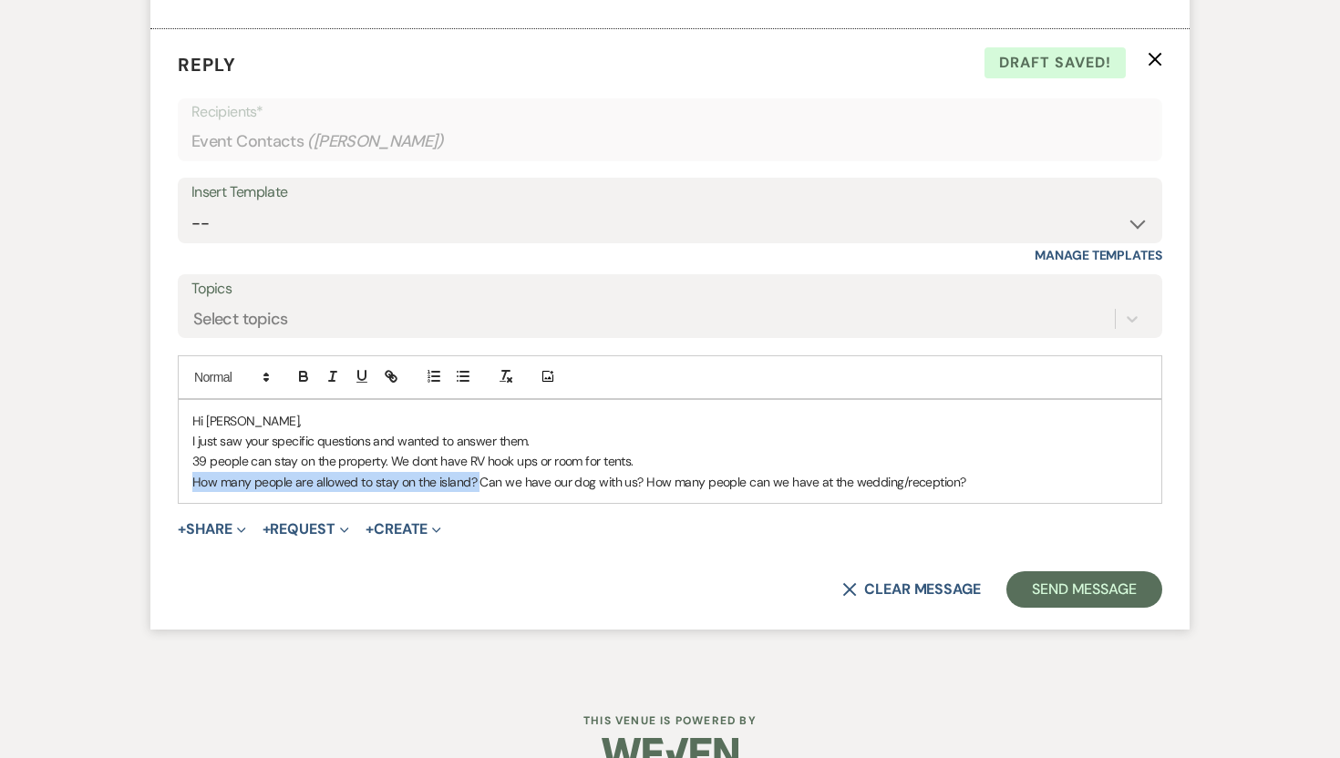
drag, startPoint x: 475, startPoint y: 504, endPoint x: 184, endPoint y: 505, distance: 290.7
click at [184, 504] on div "Hi Erika, I just saw your specific questions and wanted to answer them. 39 peop…" at bounding box center [670, 452] width 982 height 104
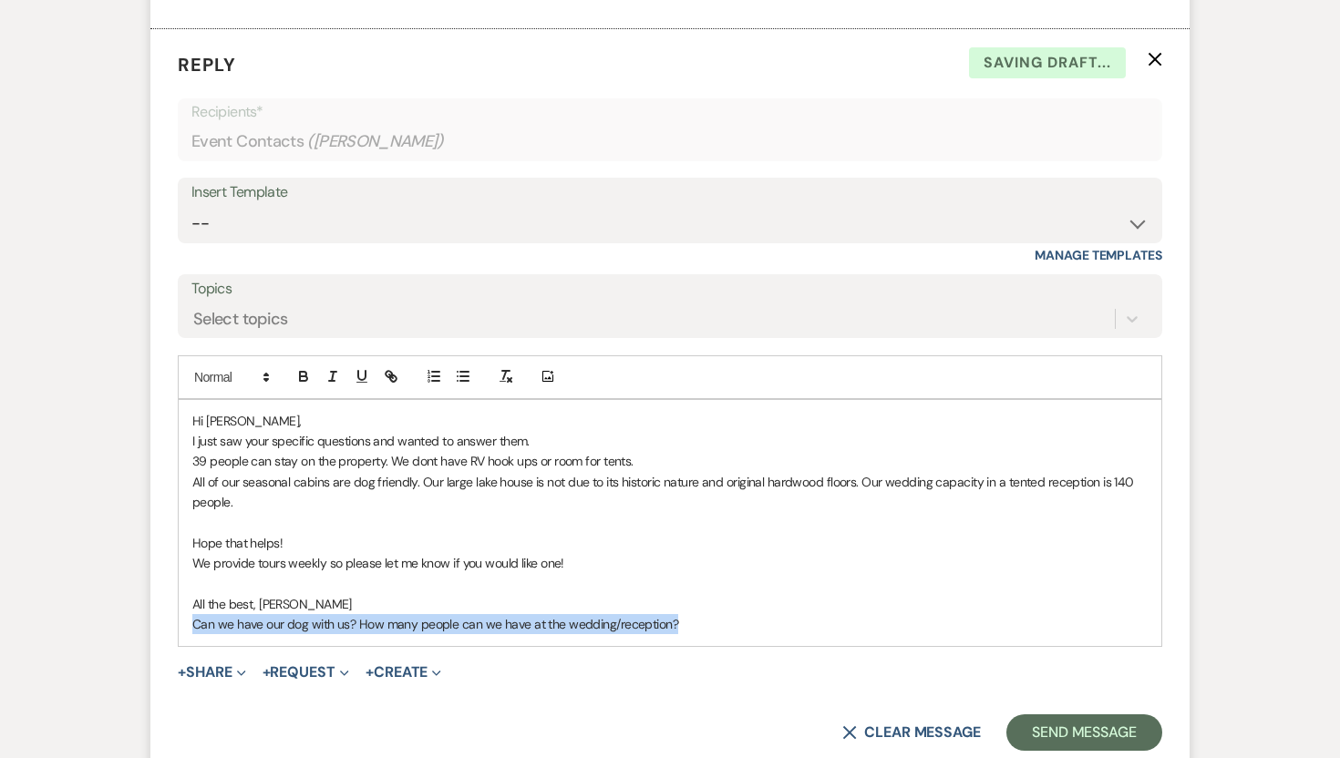
drag, startPoint x: 682, startPoint y: 645, endPoint x: 176, endPoint y: 655, distance: 505.9
click at [176, 655] on form "Reply X Saving draft... Recipients* Event Contacts ( Erika ) Insert Template --…" at bounding box center [669, 401] width 1039 height 744
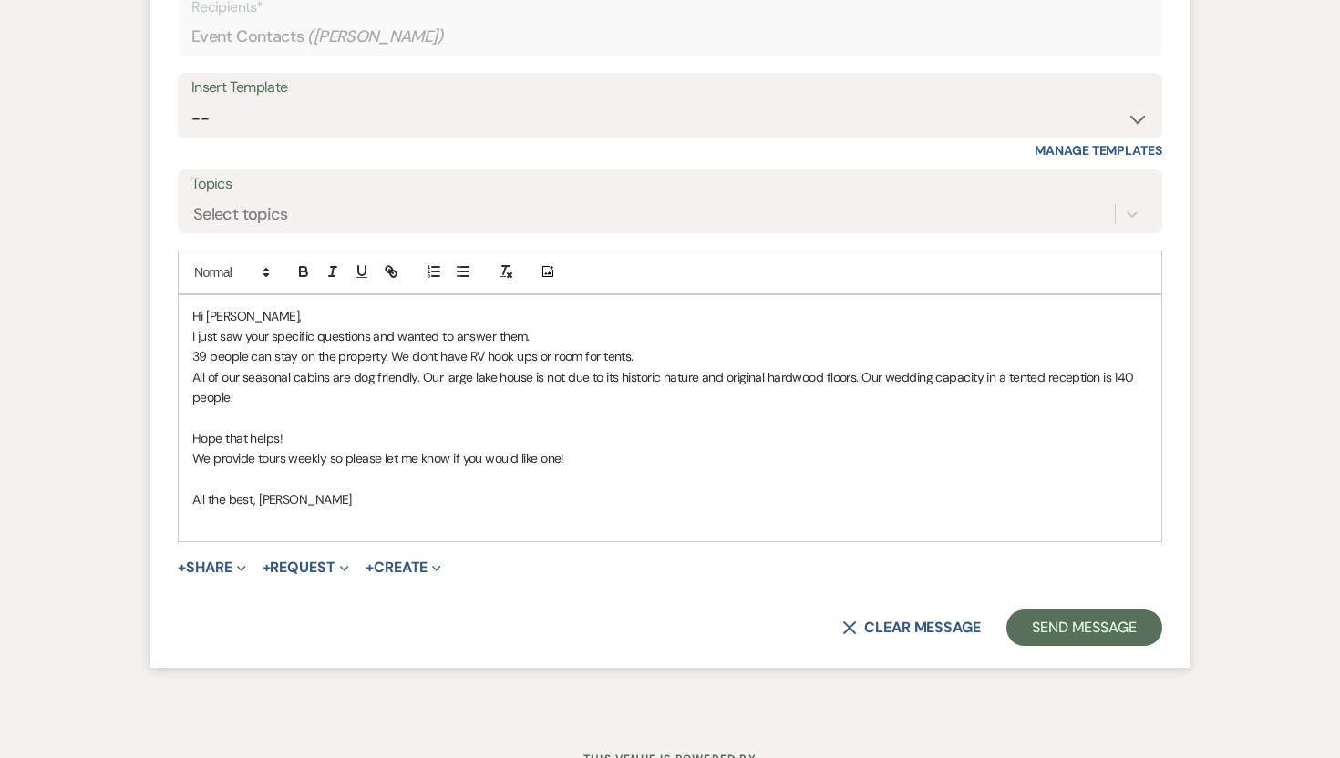
scroll to position [1995, 0]
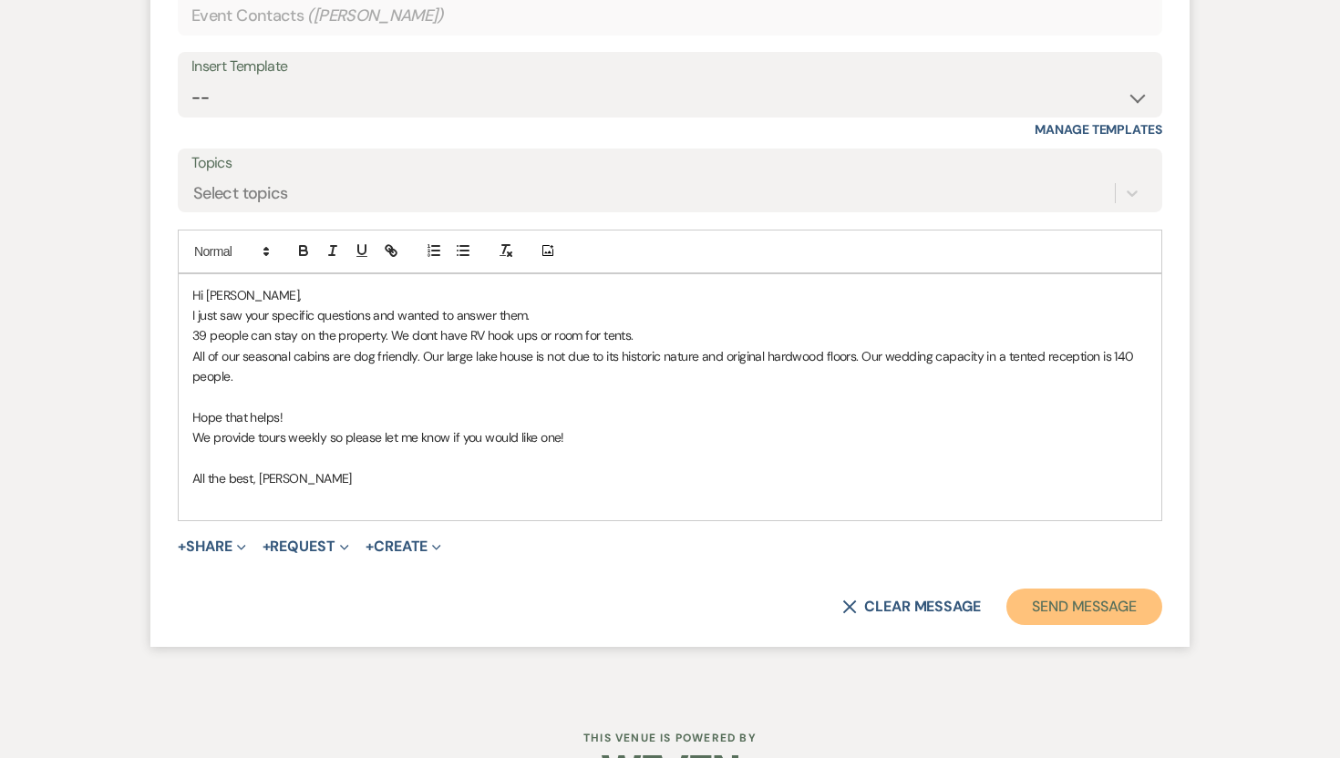
click at [1108, 617] on button "Send Message" at bounding box center [1084, 607] width 156 height 36
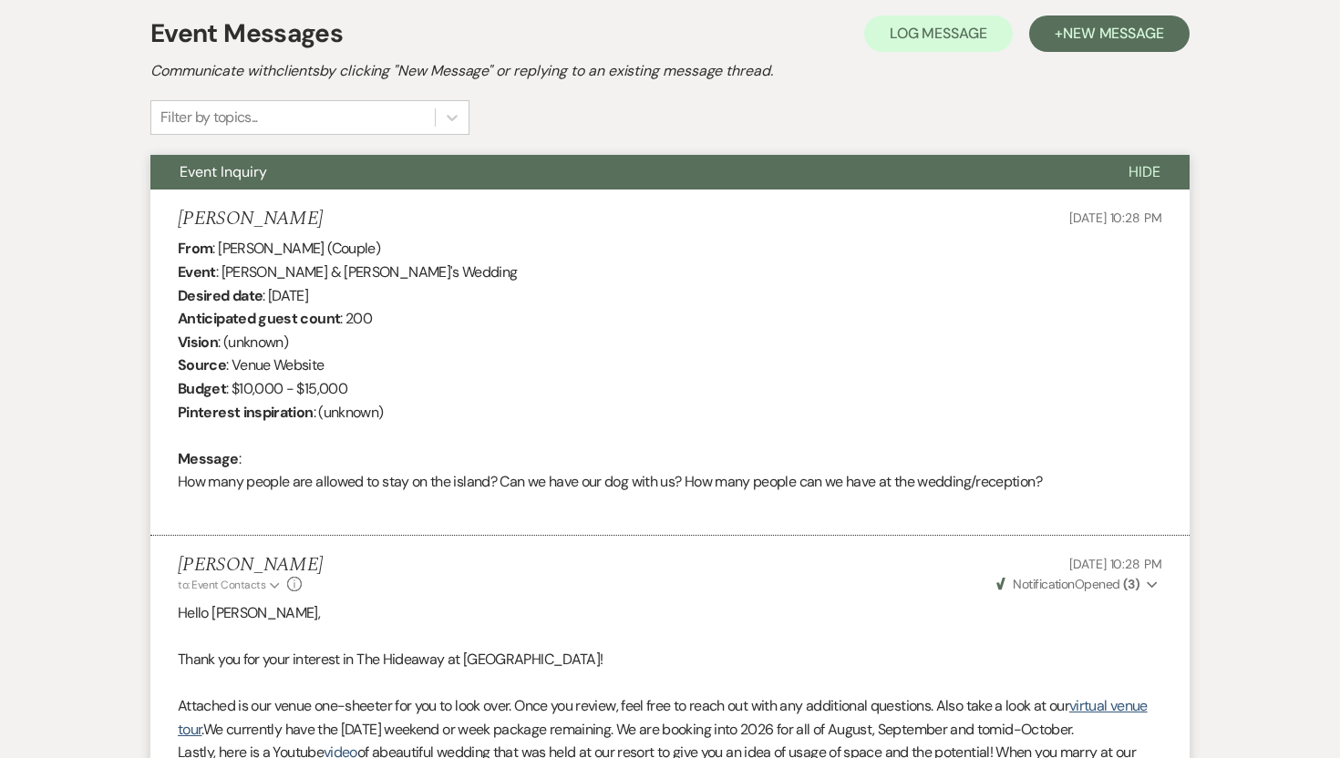
scroll to position [0, 0]
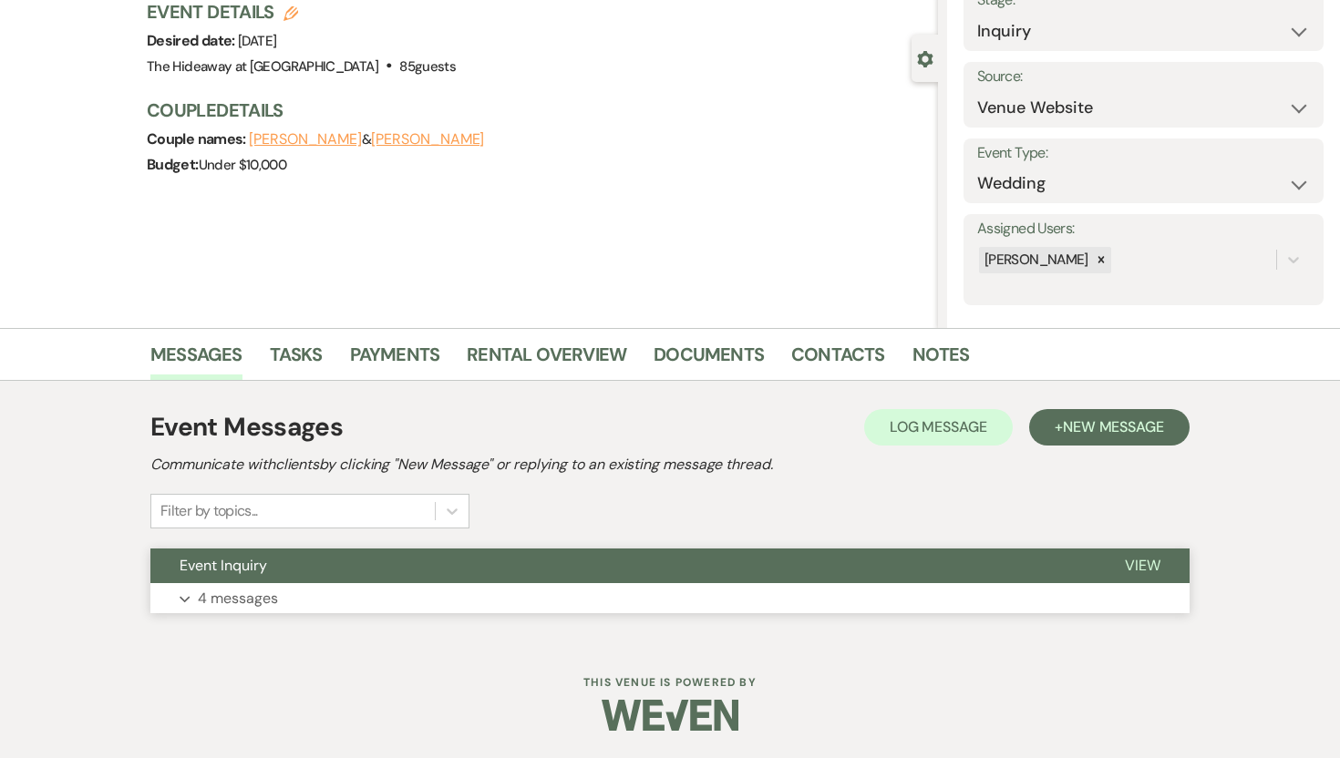
click at [262, 596] on p "4 messages" at bounding box center [238, 599] width 80 height 24
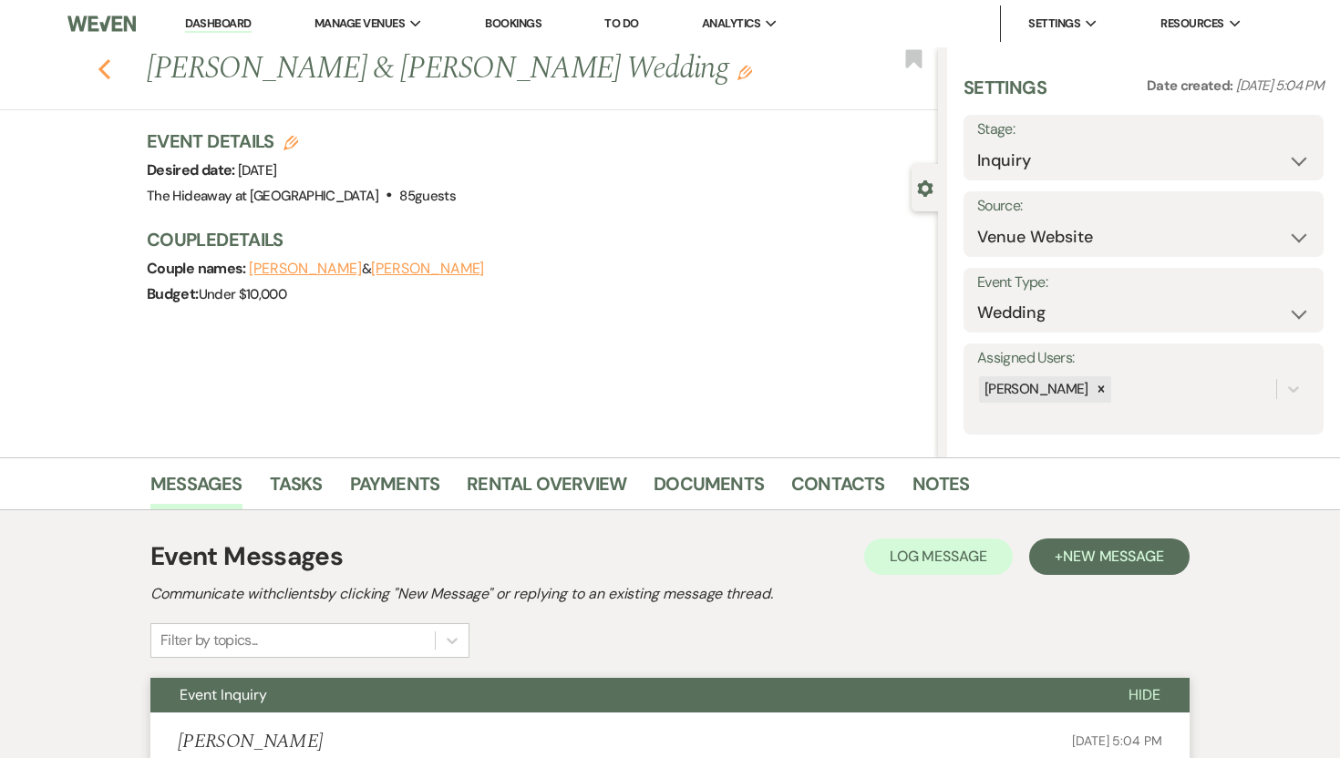
click at [103, 67] on use "button" at bounding box center [104, 69] width 12 height 20
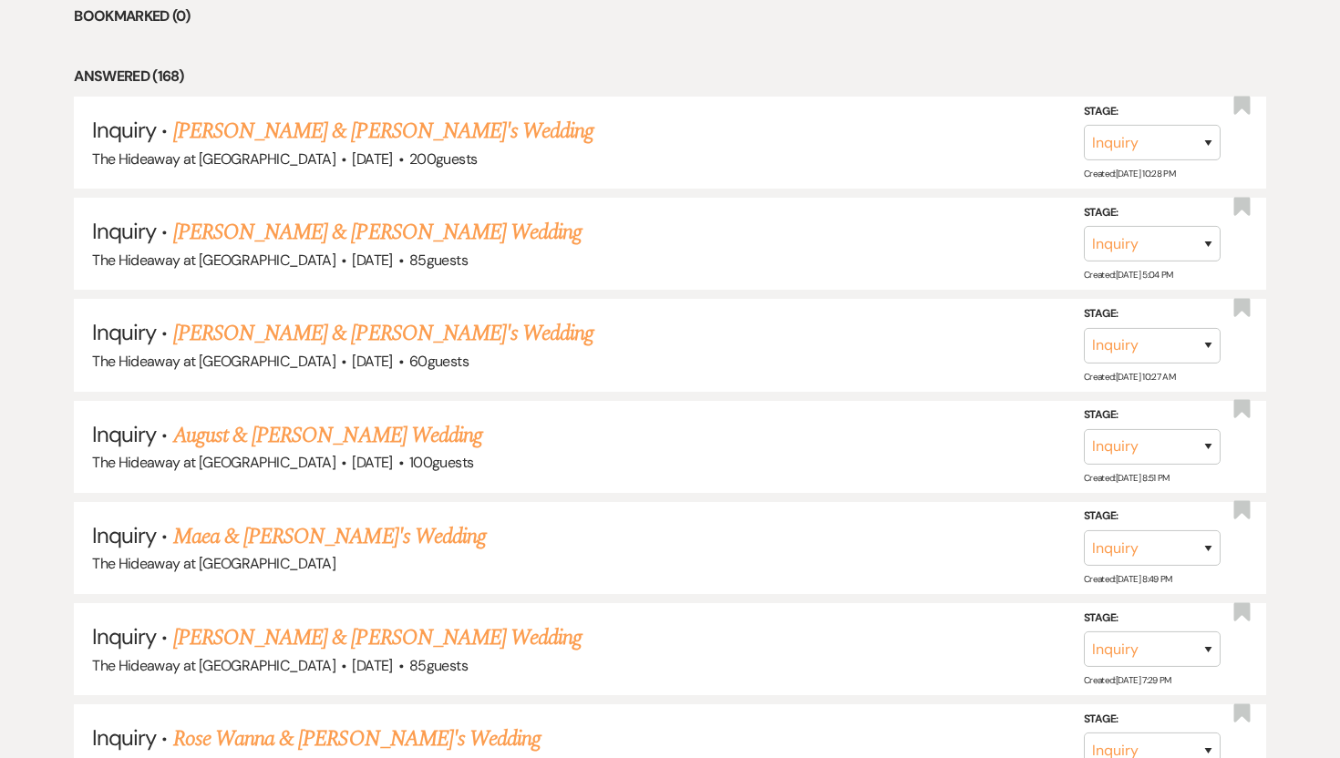
scroll to position [834, 0]
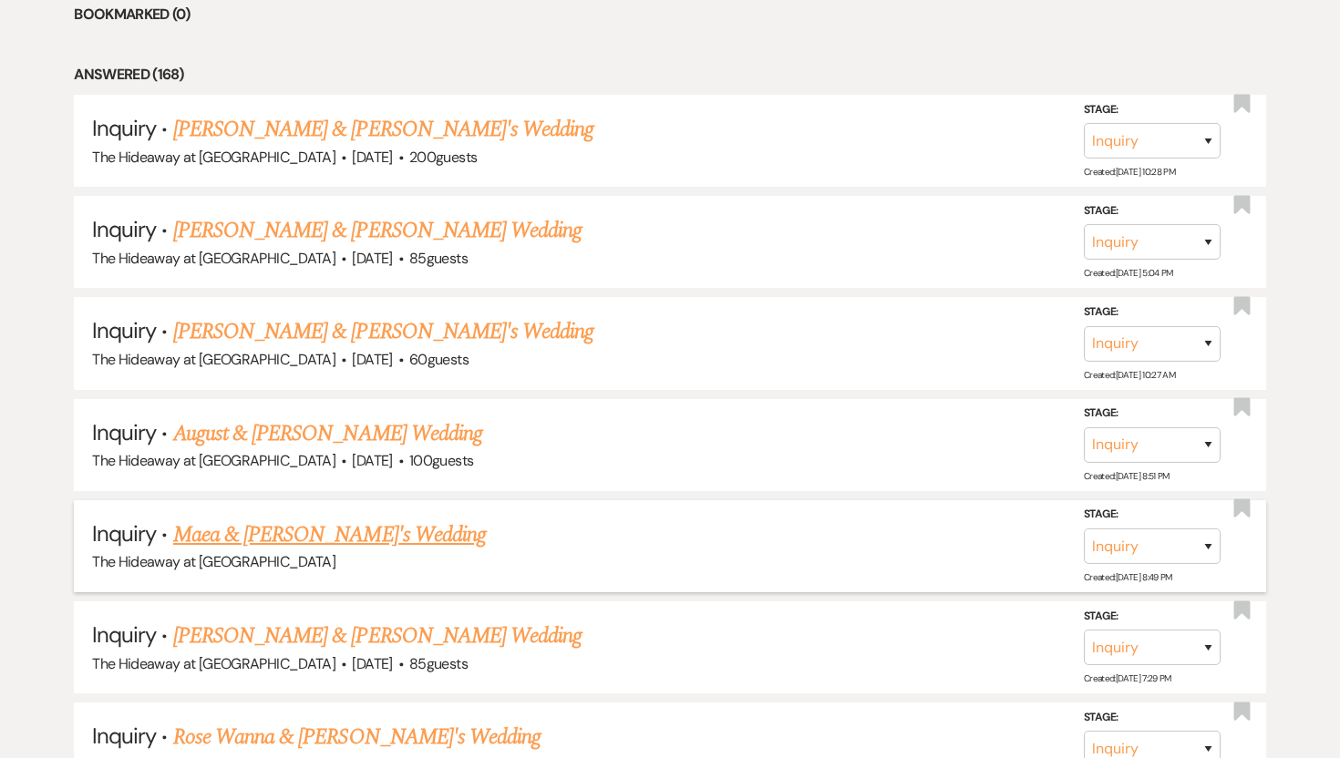
click at [229, 533] on link "Maea & [PERSON_NAME]'s Wedding" at bounding box center [329, 535] width 313 height 33
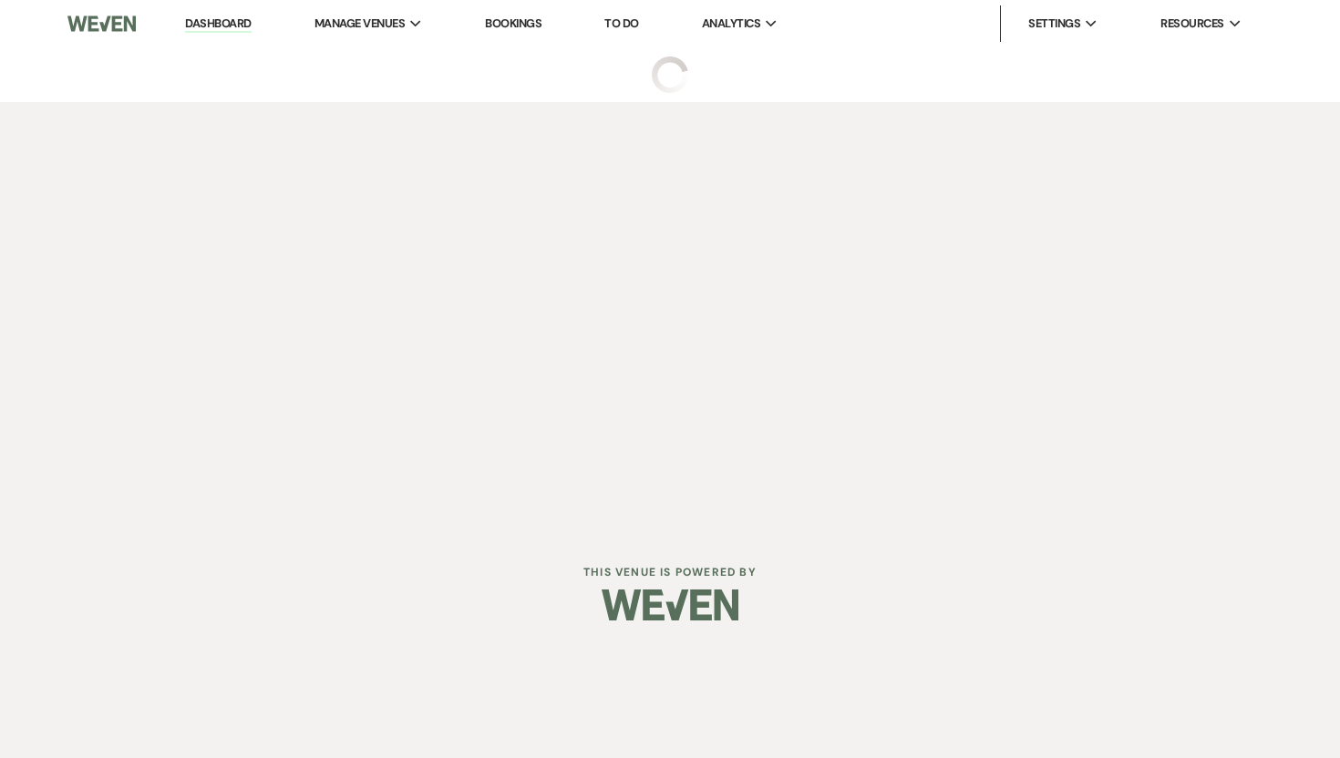
select select "5"
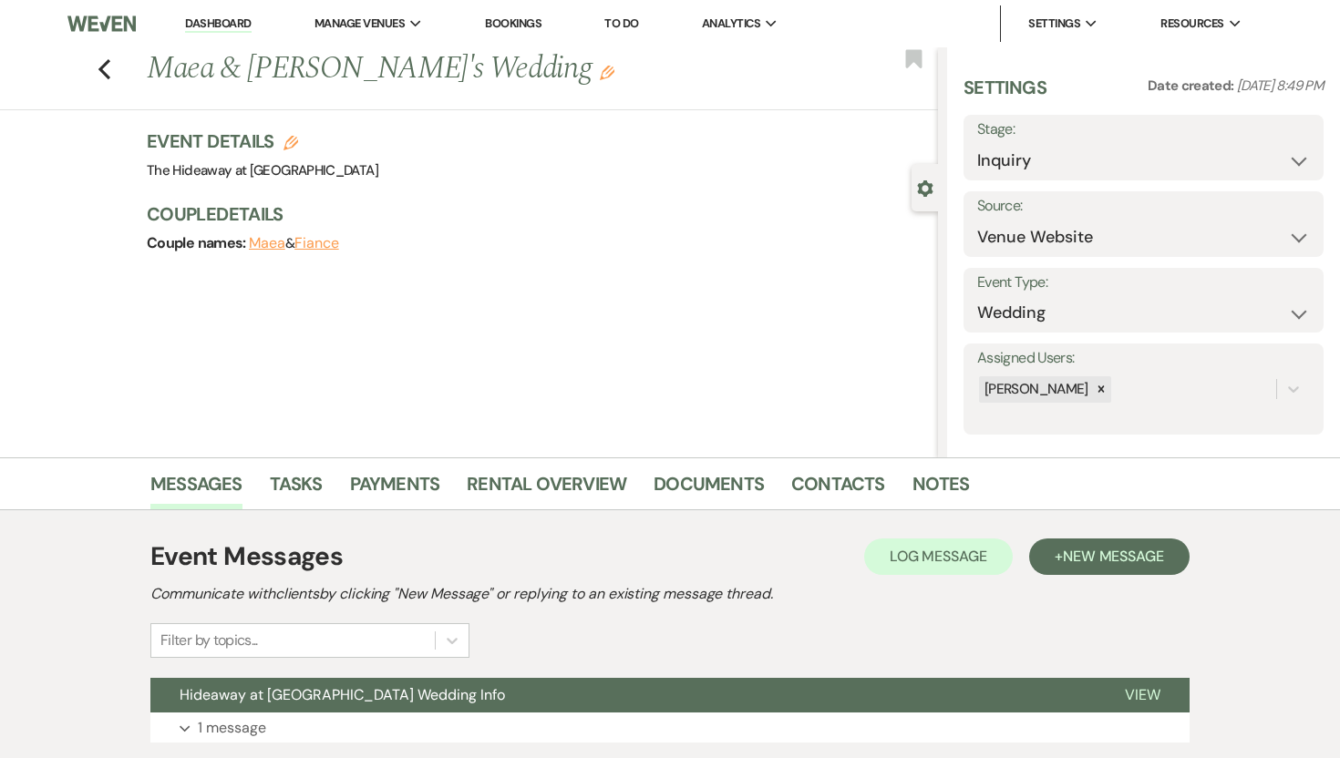
scroll to position [129, 0]
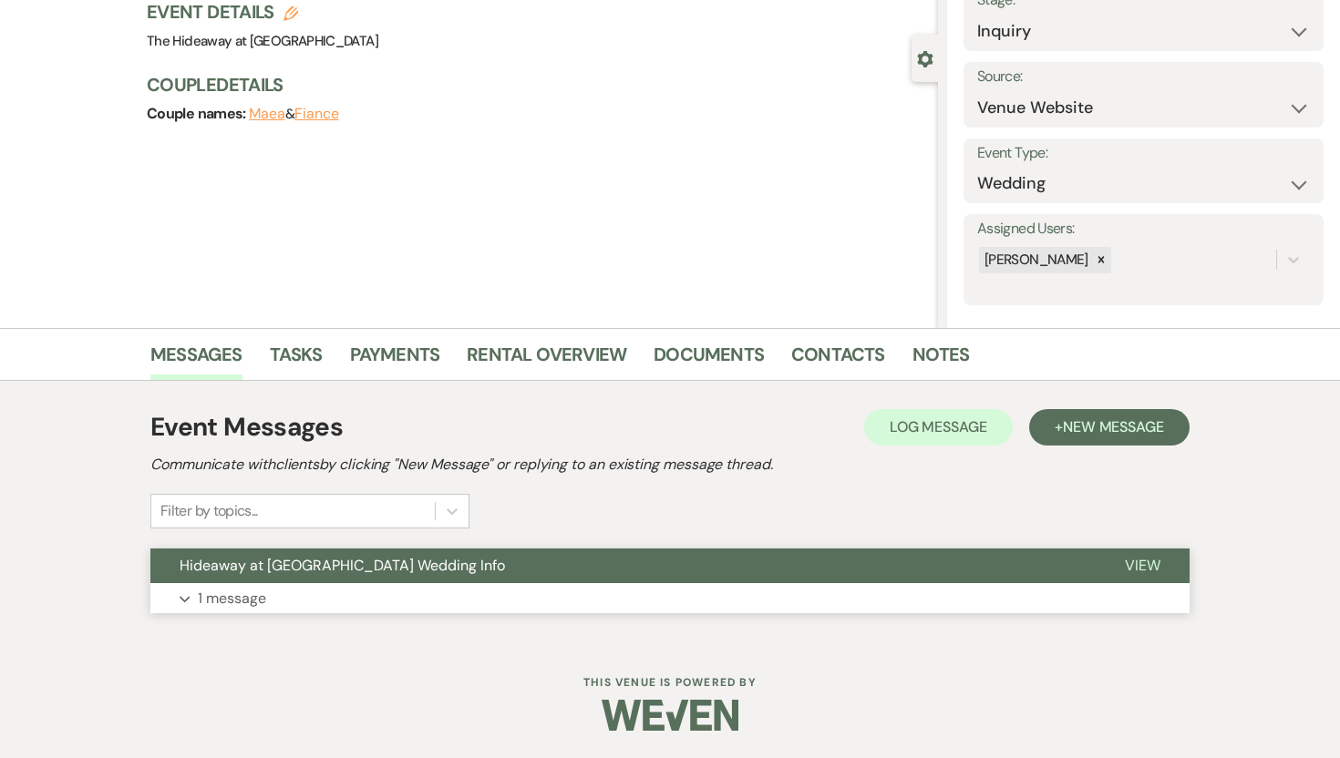
click at [255, 590] on p "1 message" at bounding box center [232, 599] width 68 height 24
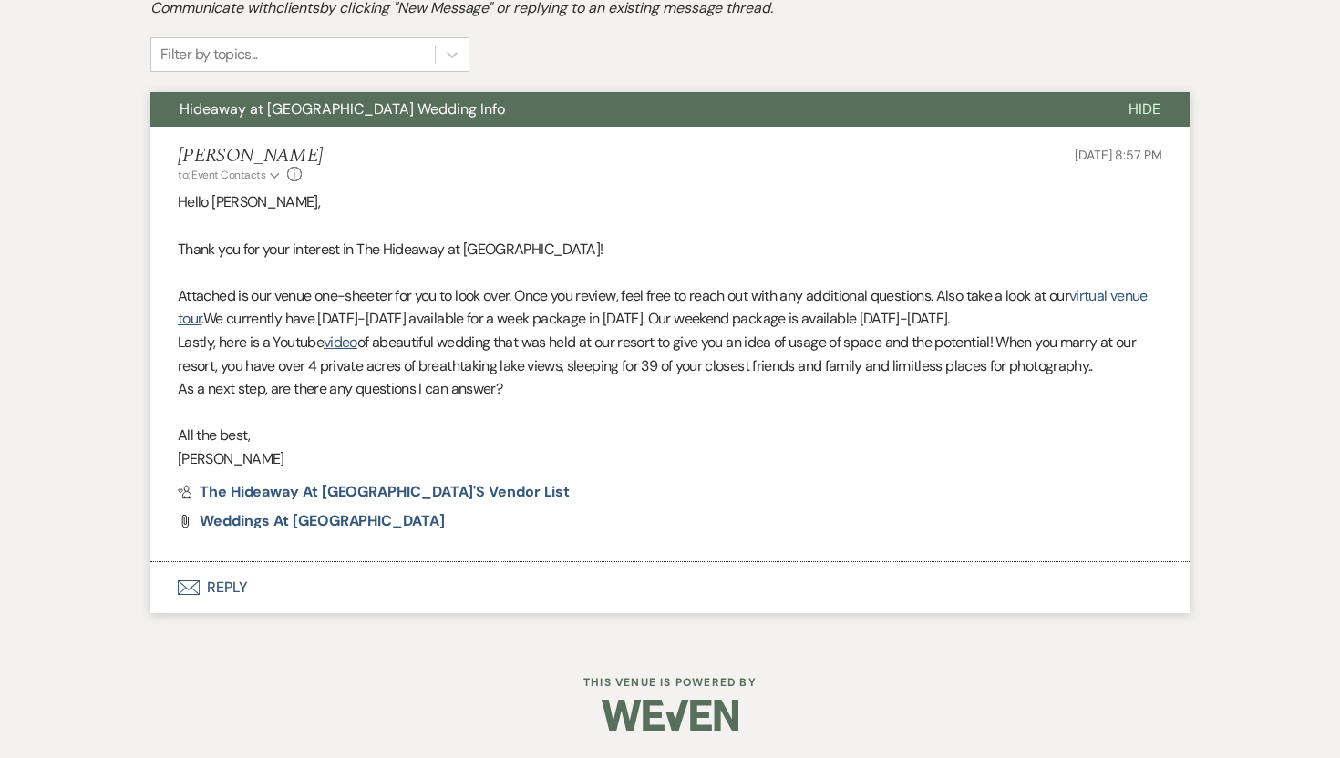
scroll to position [587, 0]
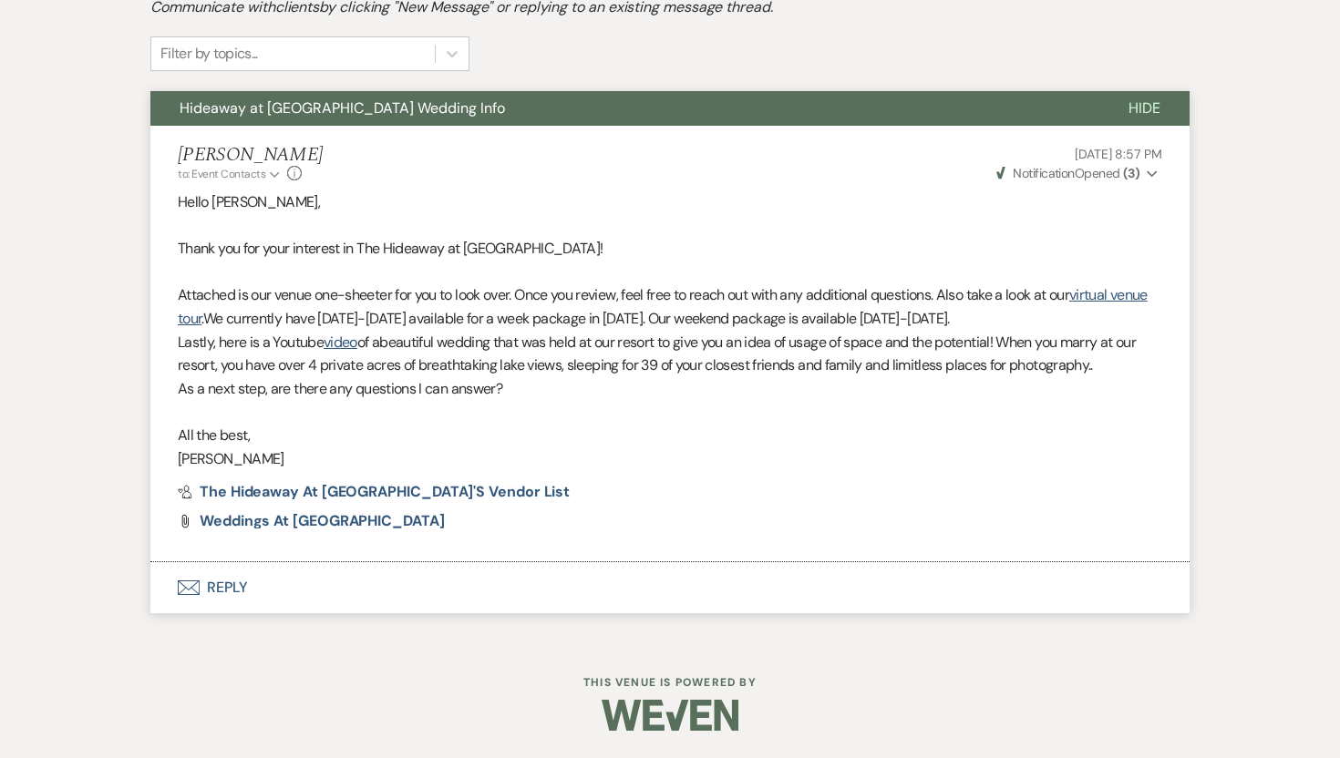
click at [231, 568] on button "Envelope Reply" at bounding box center [669, 587] width 1039 height 51
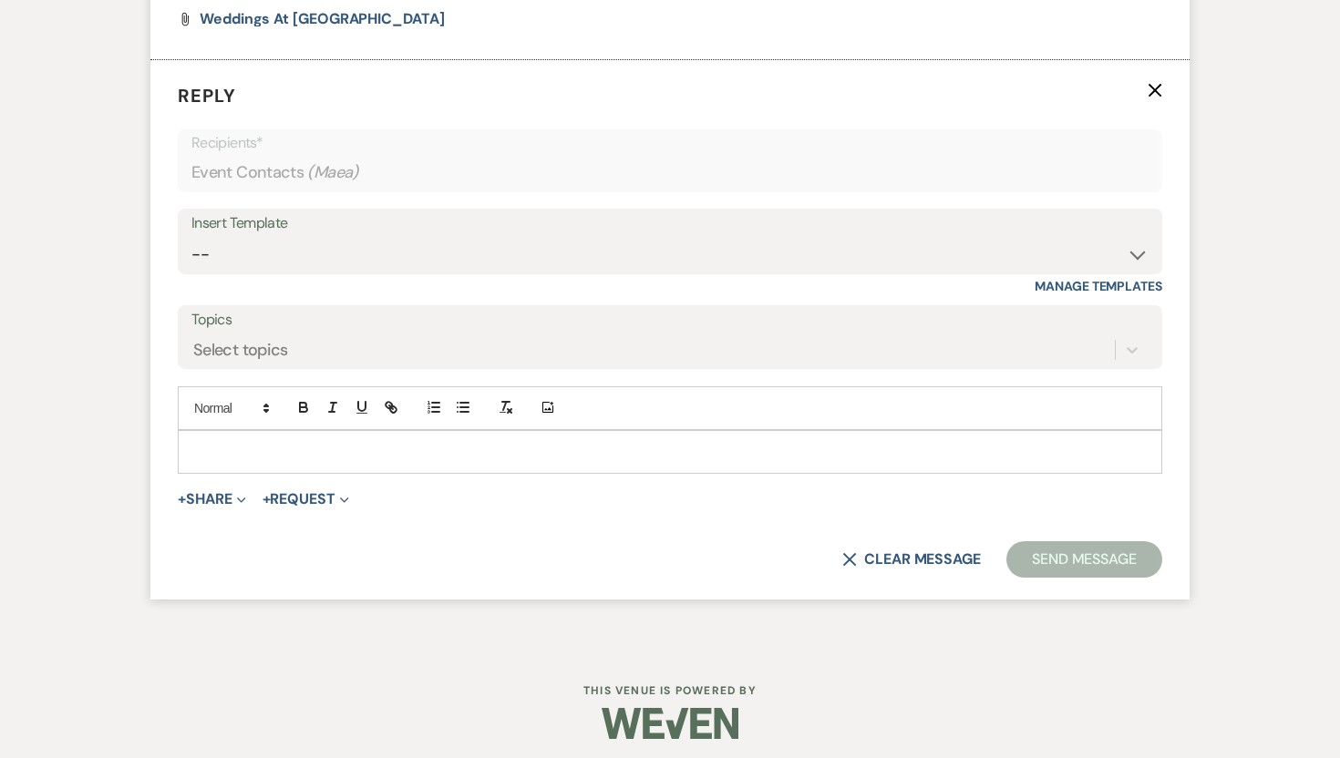
scroll to position [1094, 0]
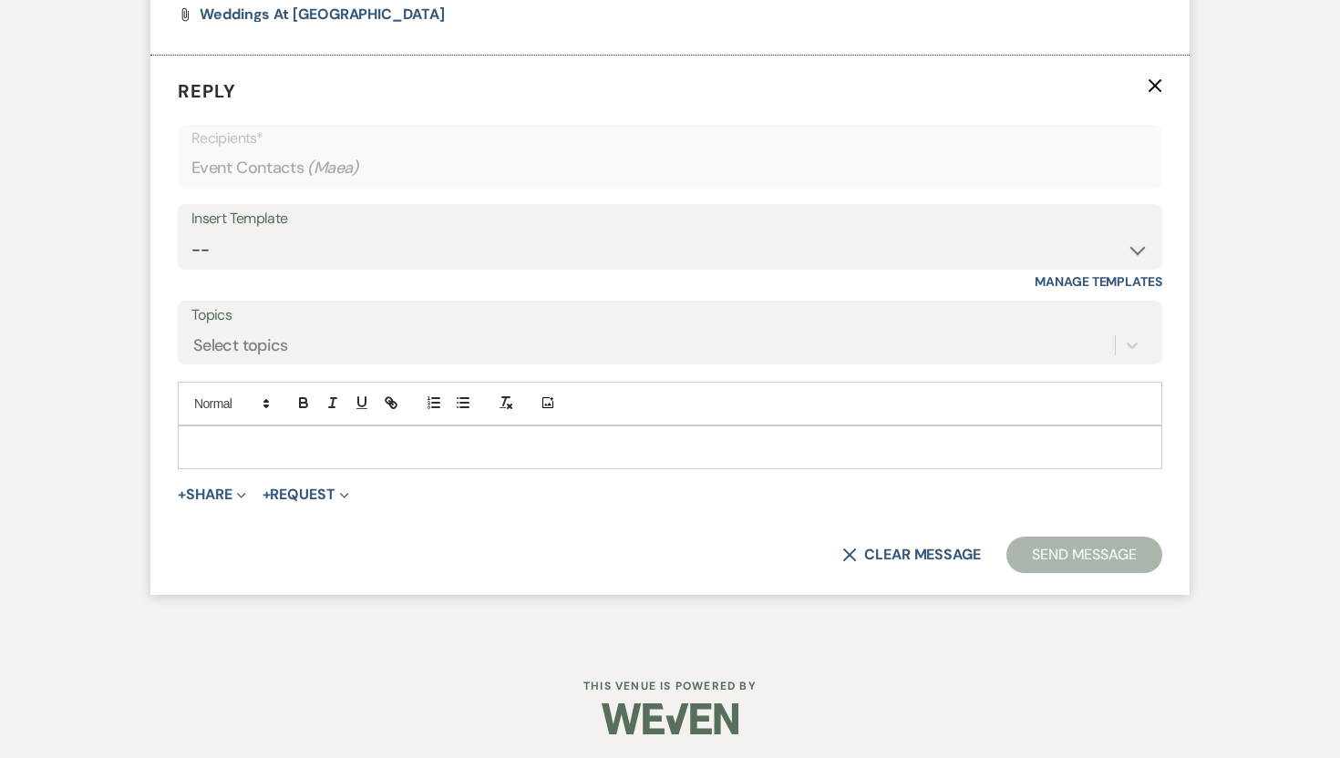
click at [322, 439] on p at bounding box center [669, 447] width 955 height 20
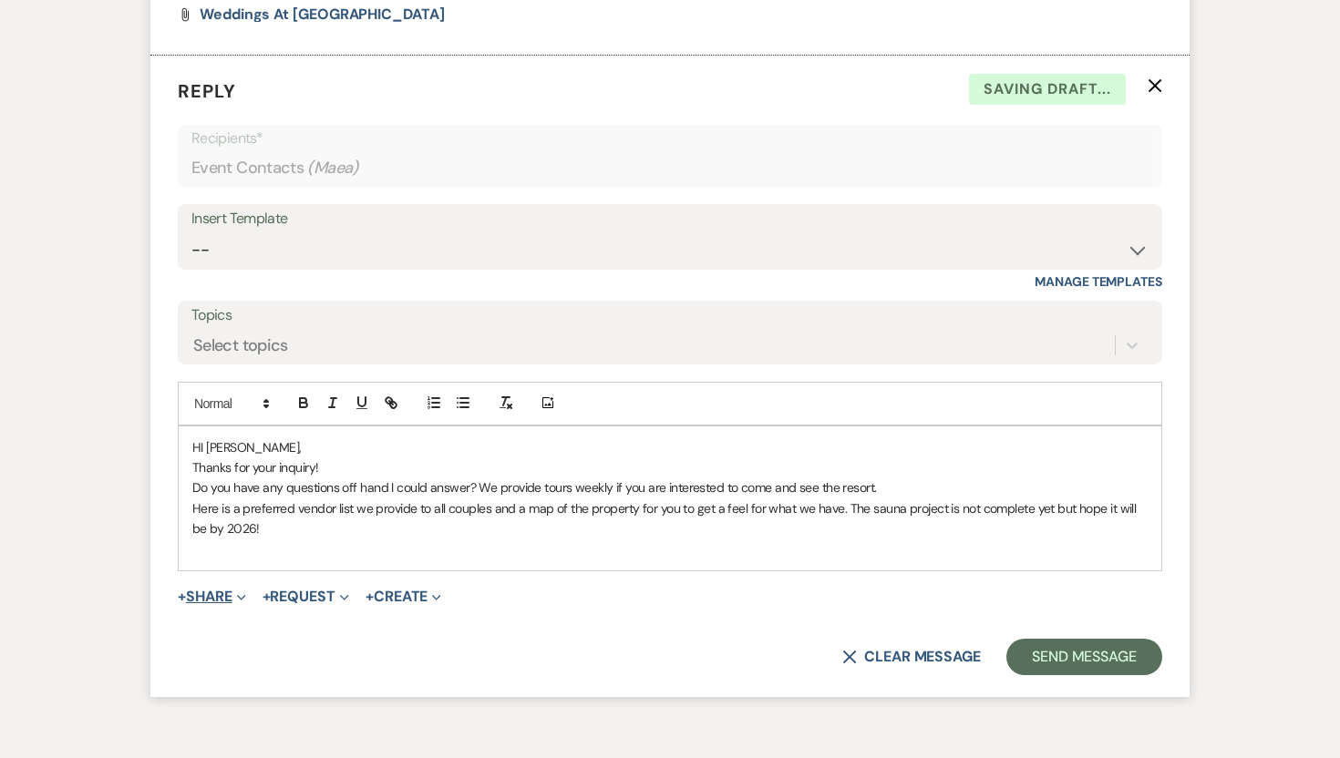
click at [224, 595] on button "+ Share Expand" at bounding box center [212, 597] width 68 height 15
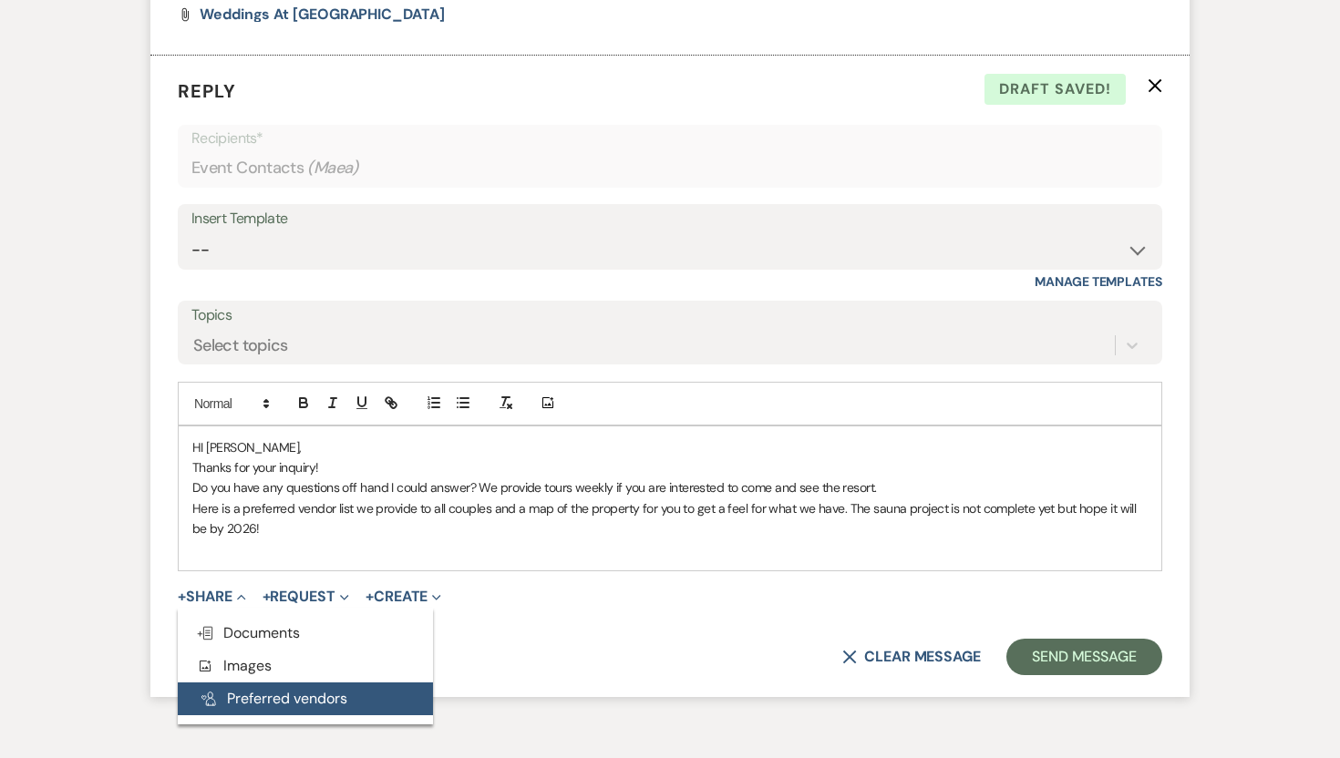
click at [252, 688] on button "Pref Vendors Preferred vendors" at bounding box center [305, 699] width 255 height 33
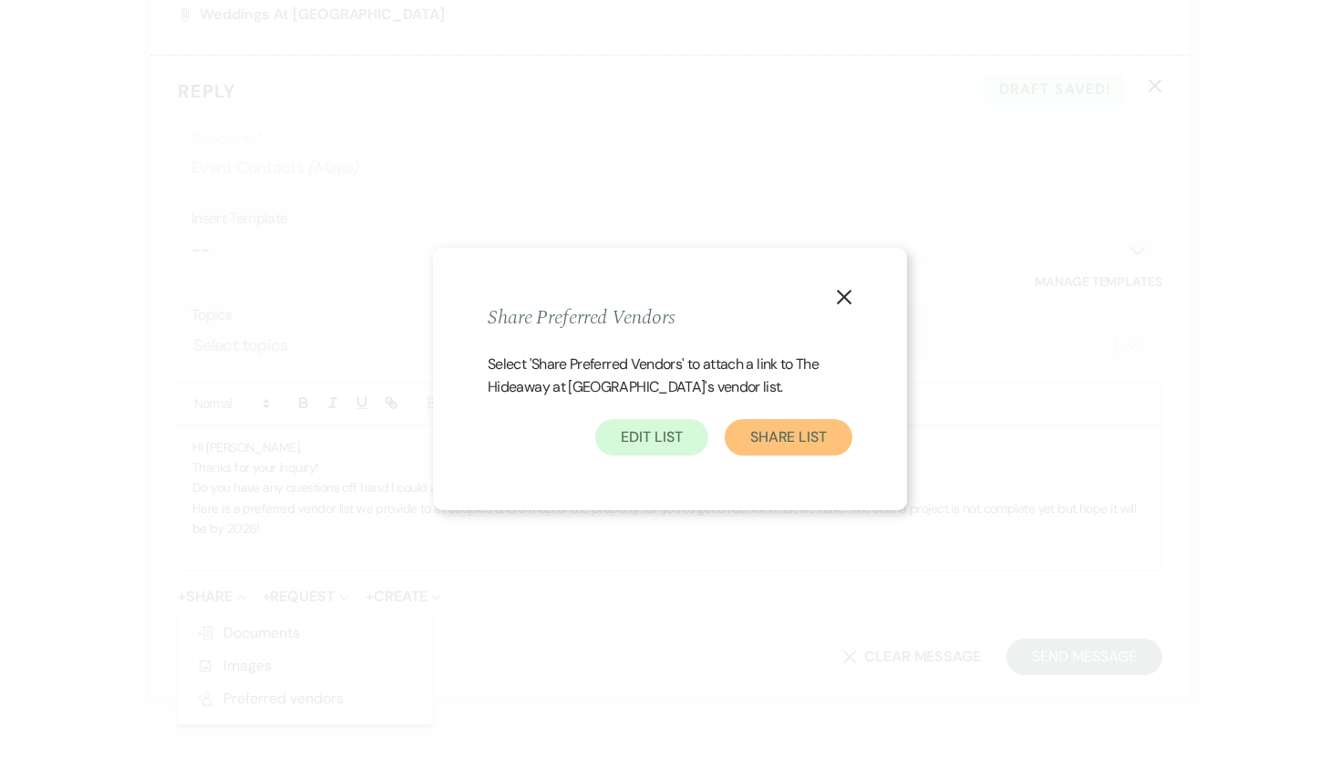
click at [762, 441] on button "Share List" at bounding box center [789, 437] width 128 height 36
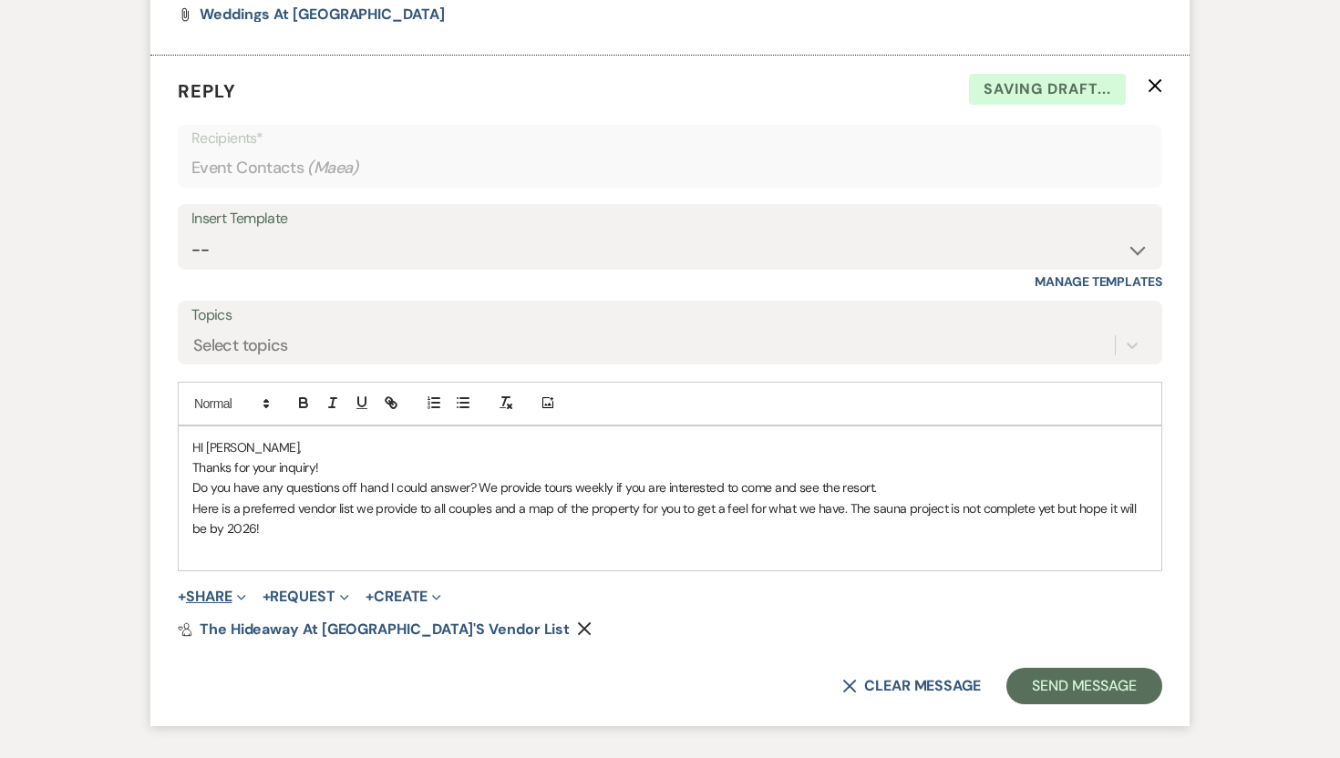
click at [215, 595] on button "+ Share Expand" at bounding box center [212, 597] width 68 height 15
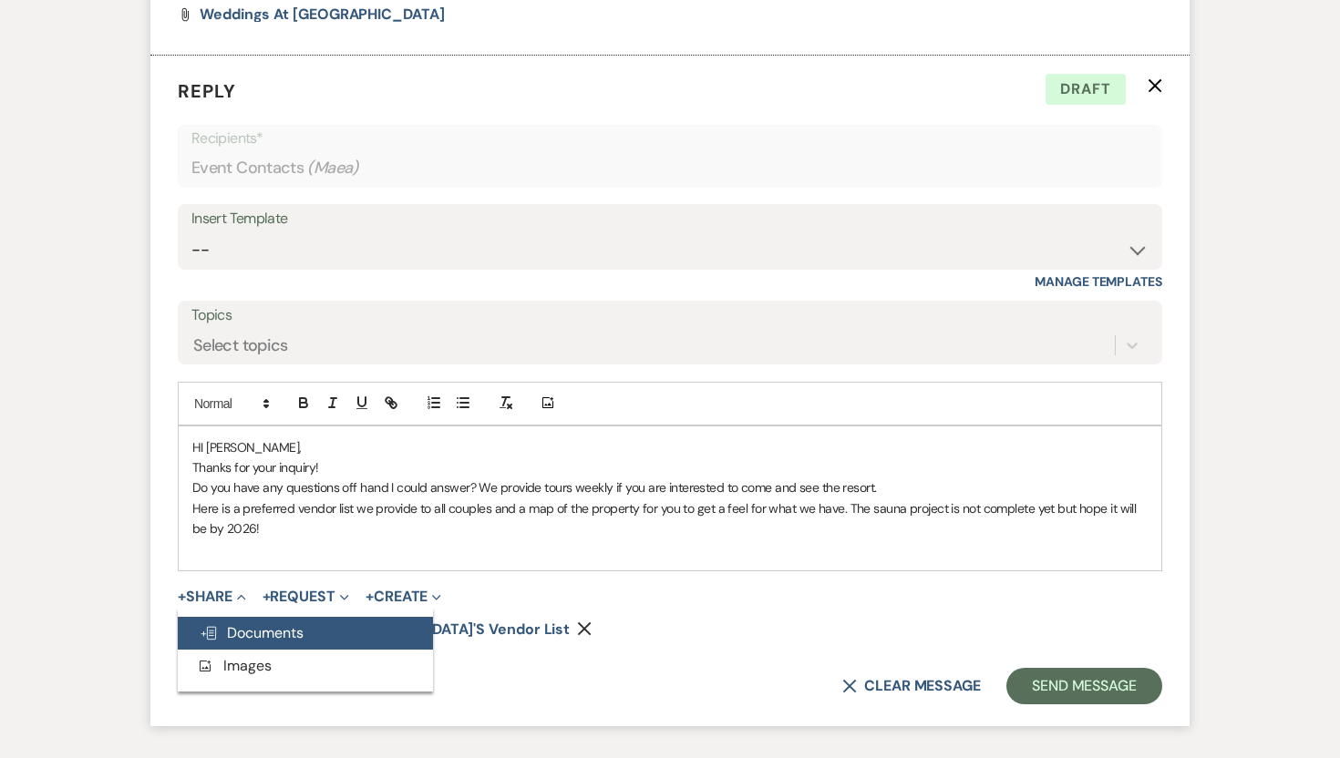
click at [247, 632] on span "Doc Upload Documents" at bounding box center [252, 632] width 104 height 19
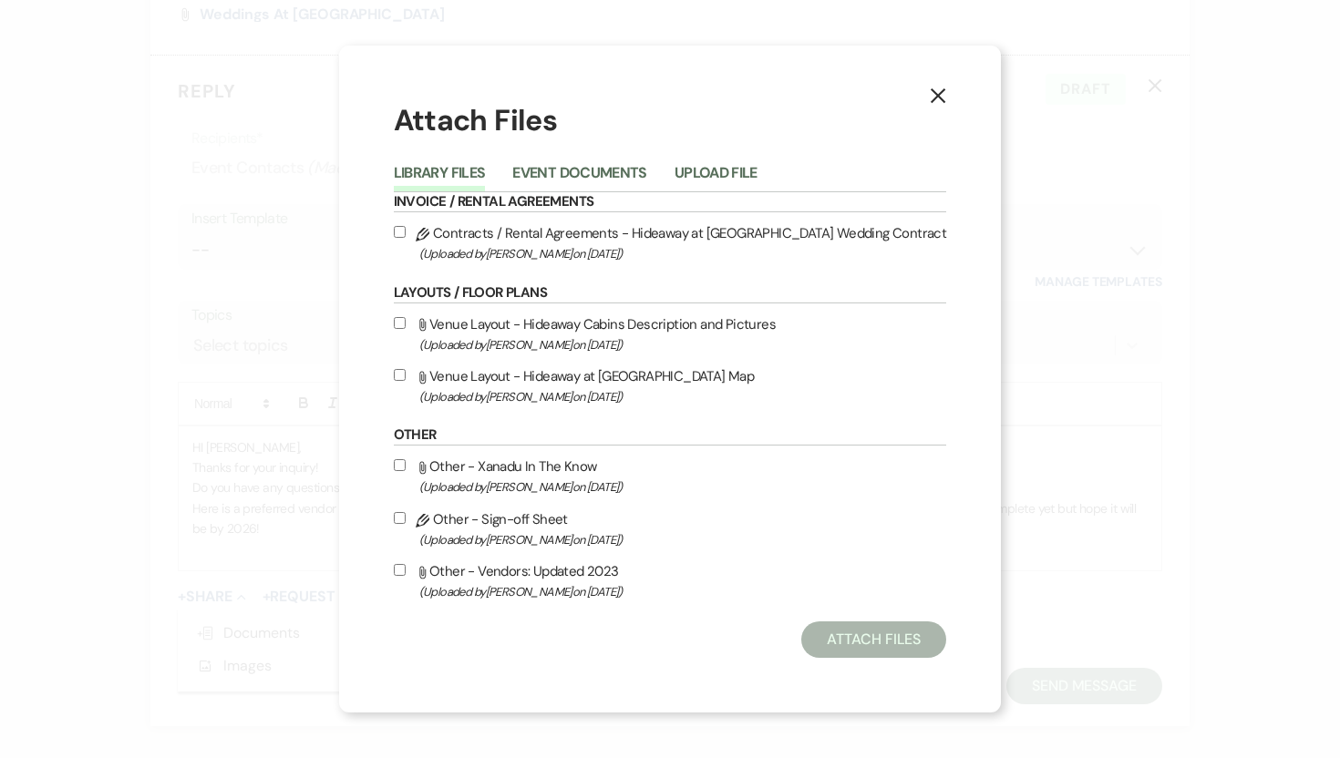
click at [406, 373] on input "Attach File Venue Layout - Hideaway at [GEOGRAPHIC_DATA] Map (Uploaded by [PERS…" at bounding box center [400, 375] width 12 height 12
checkbox input "true"
click at [854, 638] on button "Attach Files" at bounding box center [873, 640] width 145 height 36
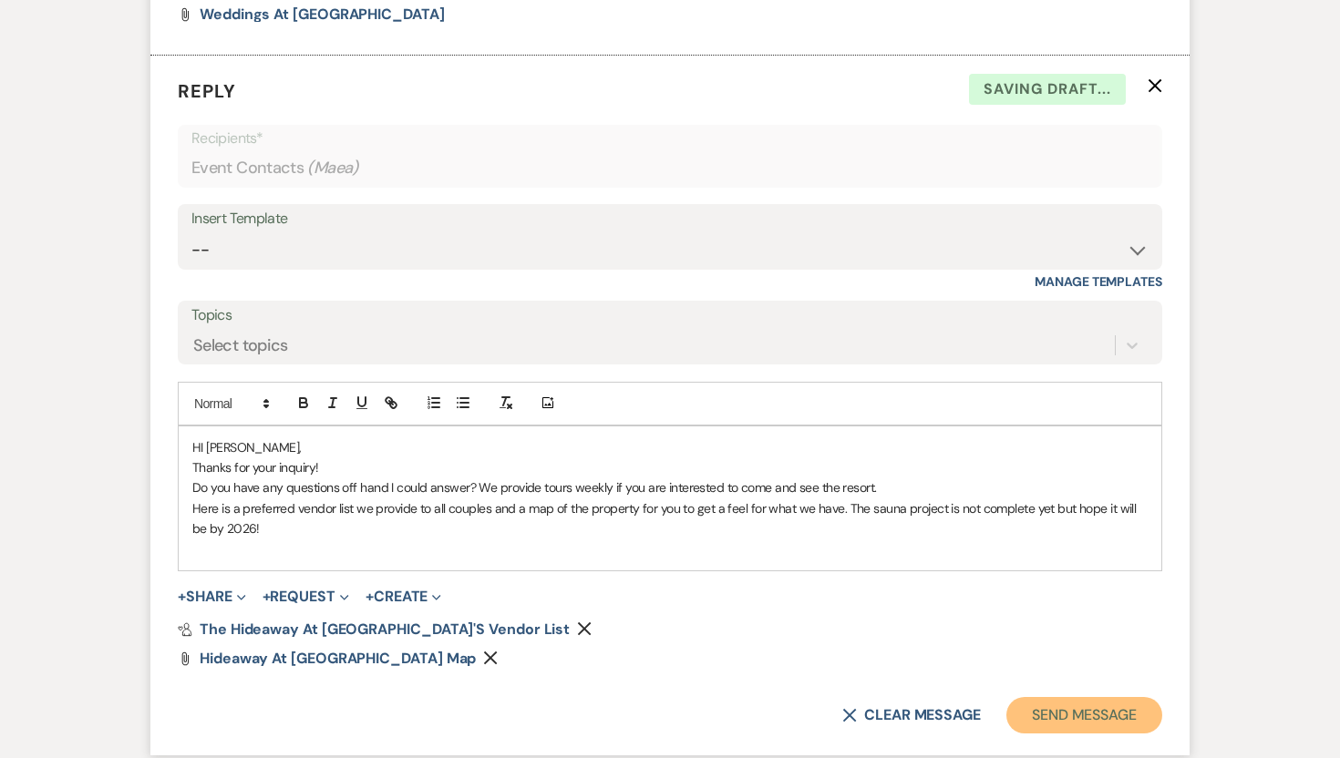
click at [1074, 714] on button "Send Message" at bounding box center [1084, 715] width 156 height 36
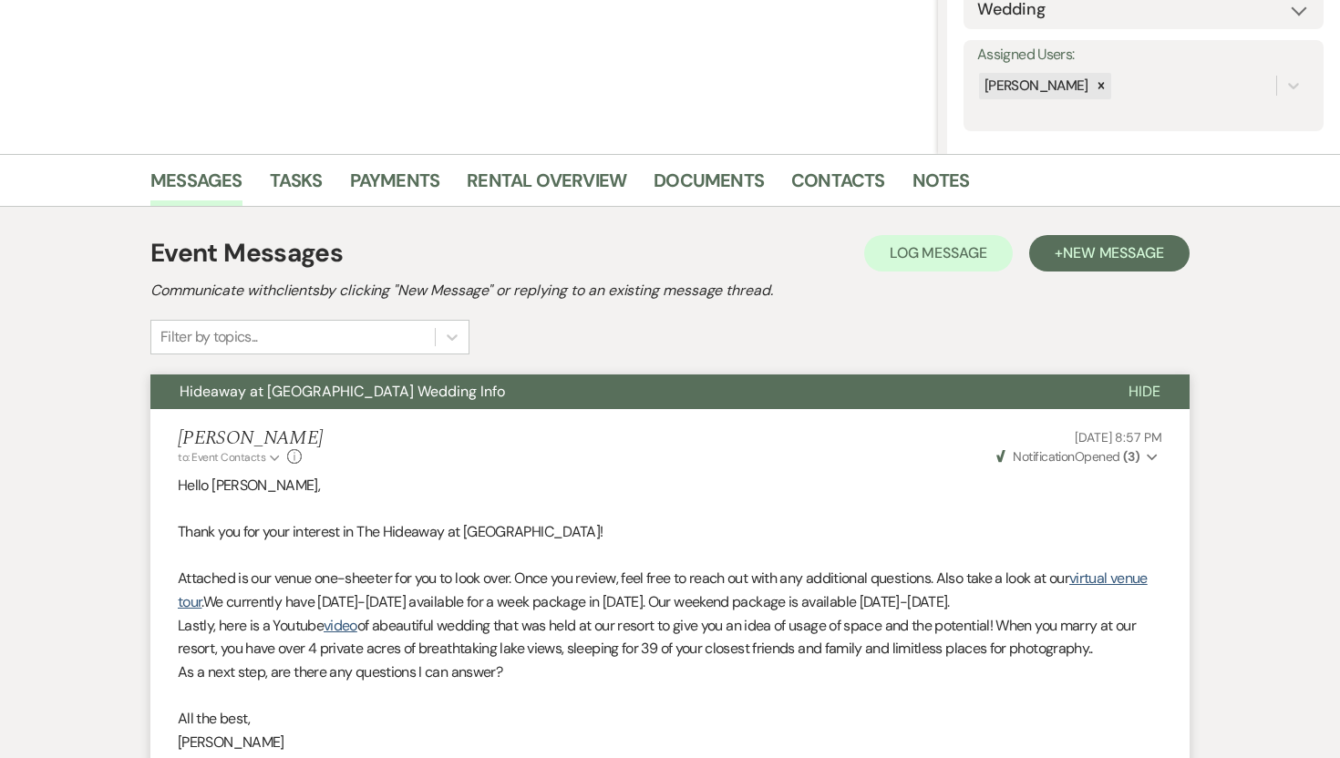
scroll to position [0, 0]
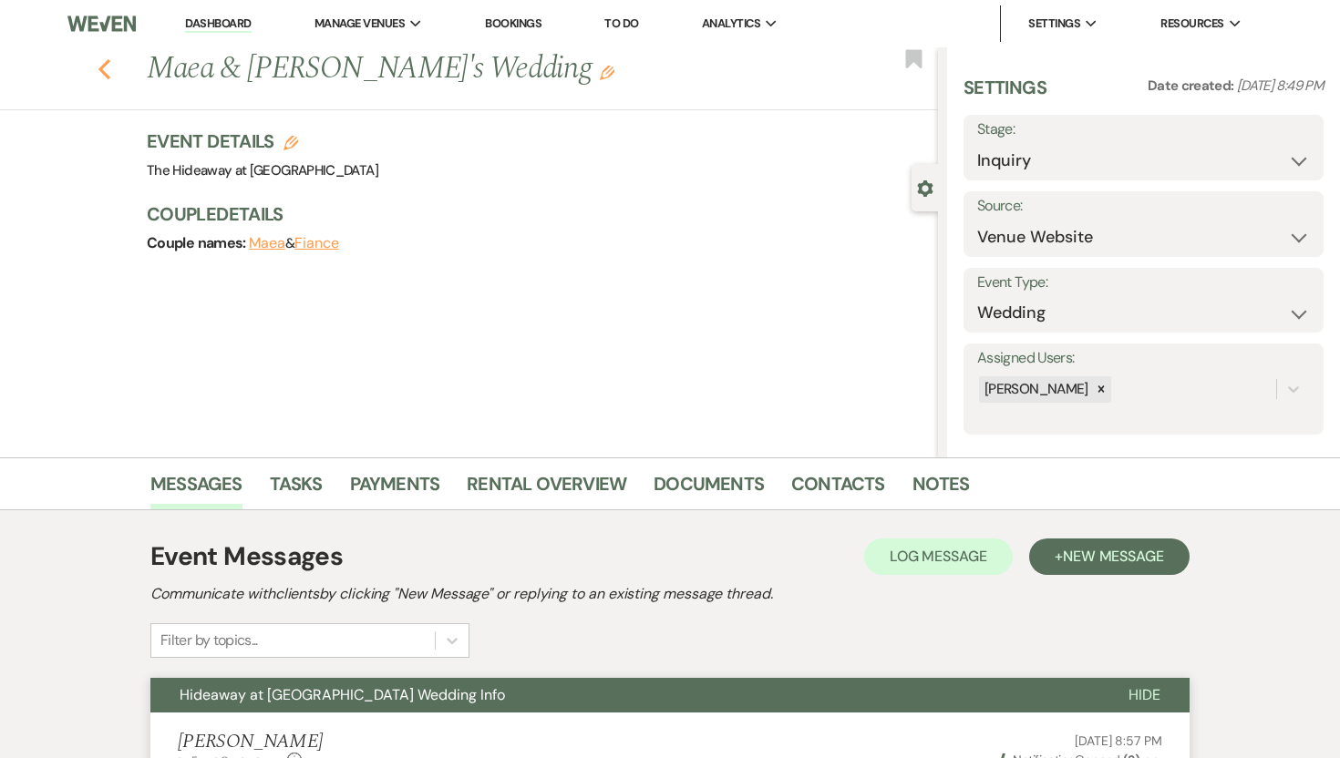
click at [105, 67] on icon "Previous" at bounding box center [105, 69] width 14 height 22
